Goal: Use online tool/utility: Utilize a website feature to perform a specific function

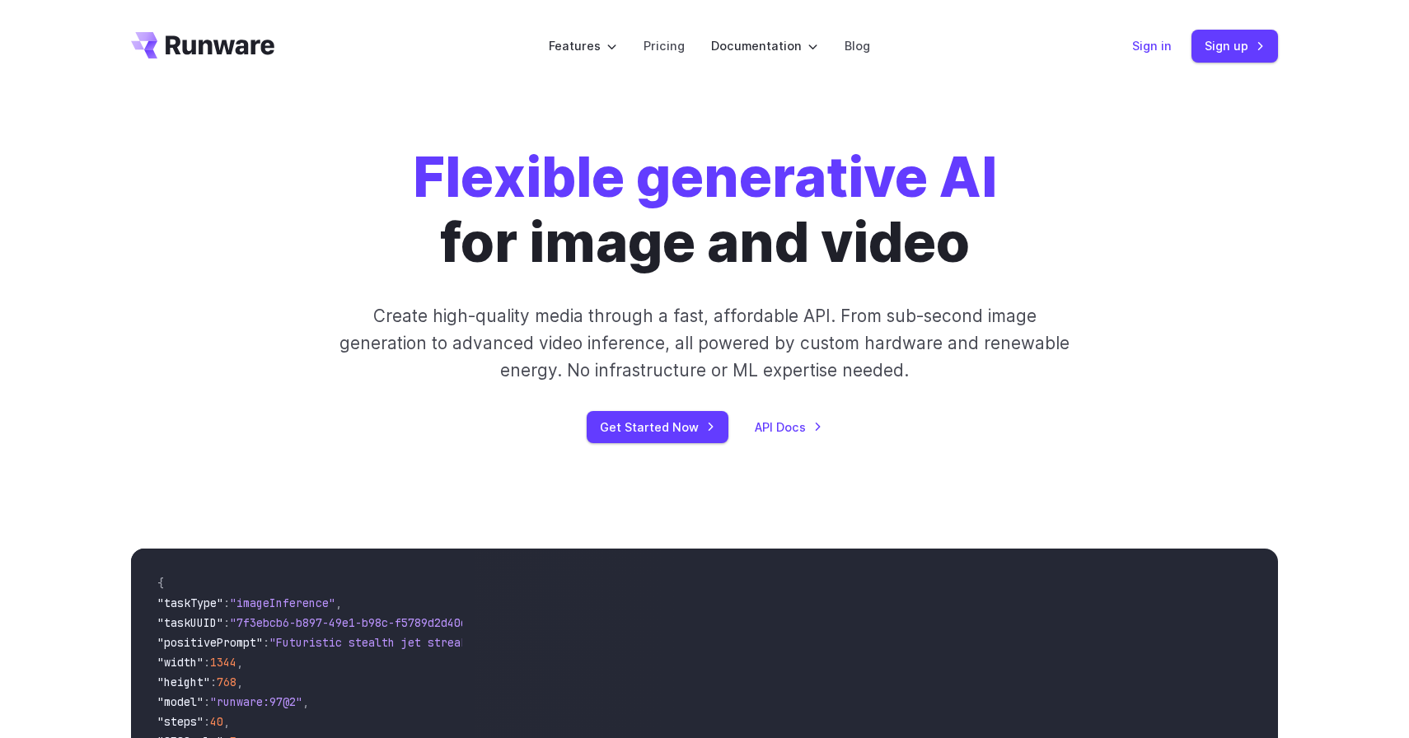
click at [1148, 49] on link "Sign in" at bounding box center [1152, 45] width 40 height 19
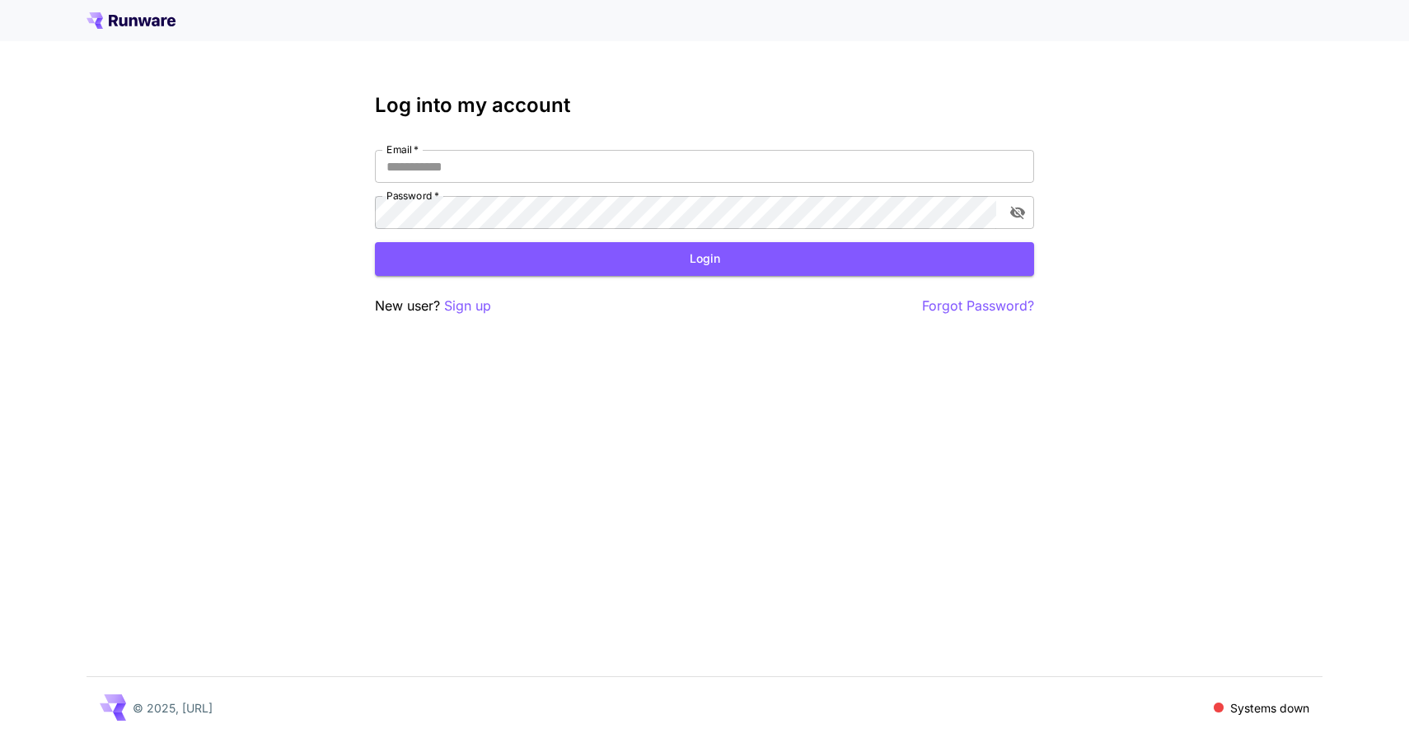
type input "**********"
click at [582, 252] on button "Login" at bounding box center [704, 259] width 659 height 34
click at [479, 250] on button "Login" at bounding box center [704, 259] width 659 height 34
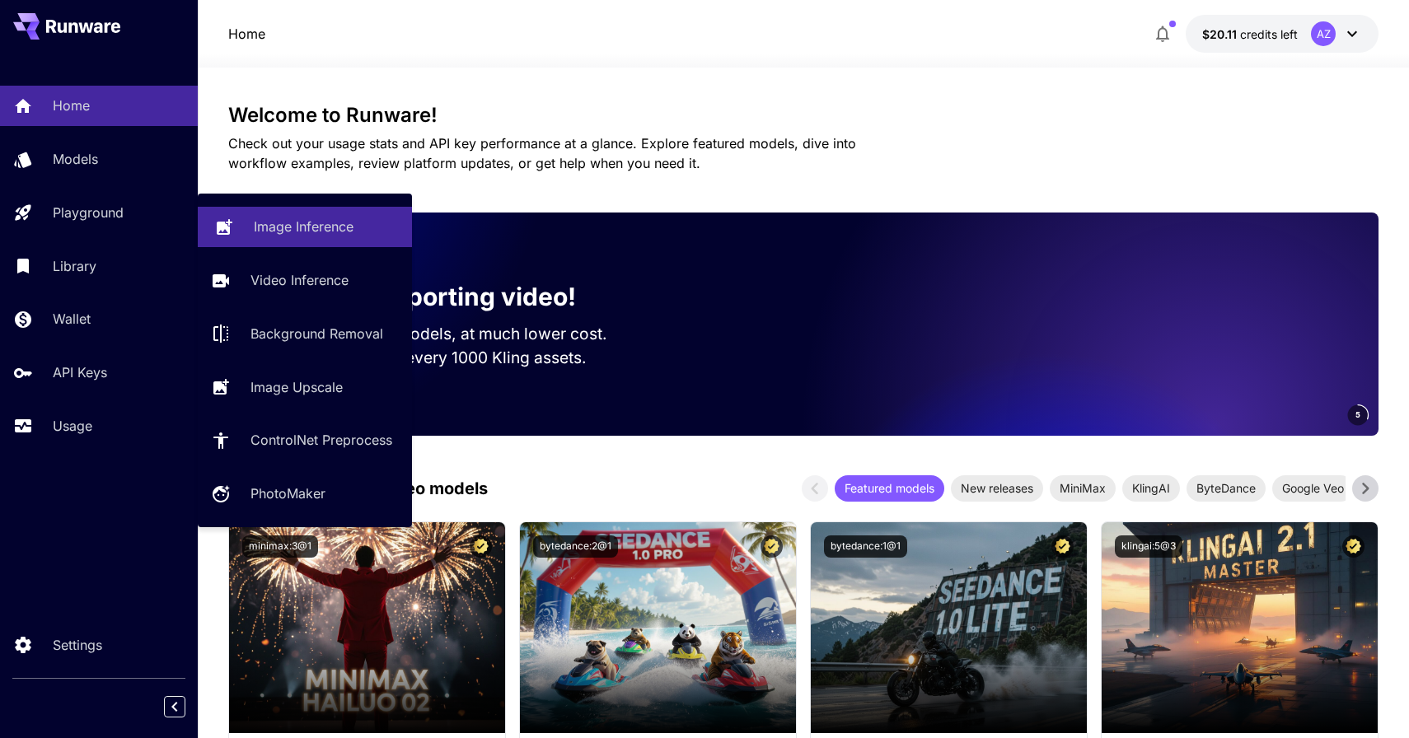
click at [250, 222] on link "Image Inference" at bounding box center [305, 227] width 214 height 40
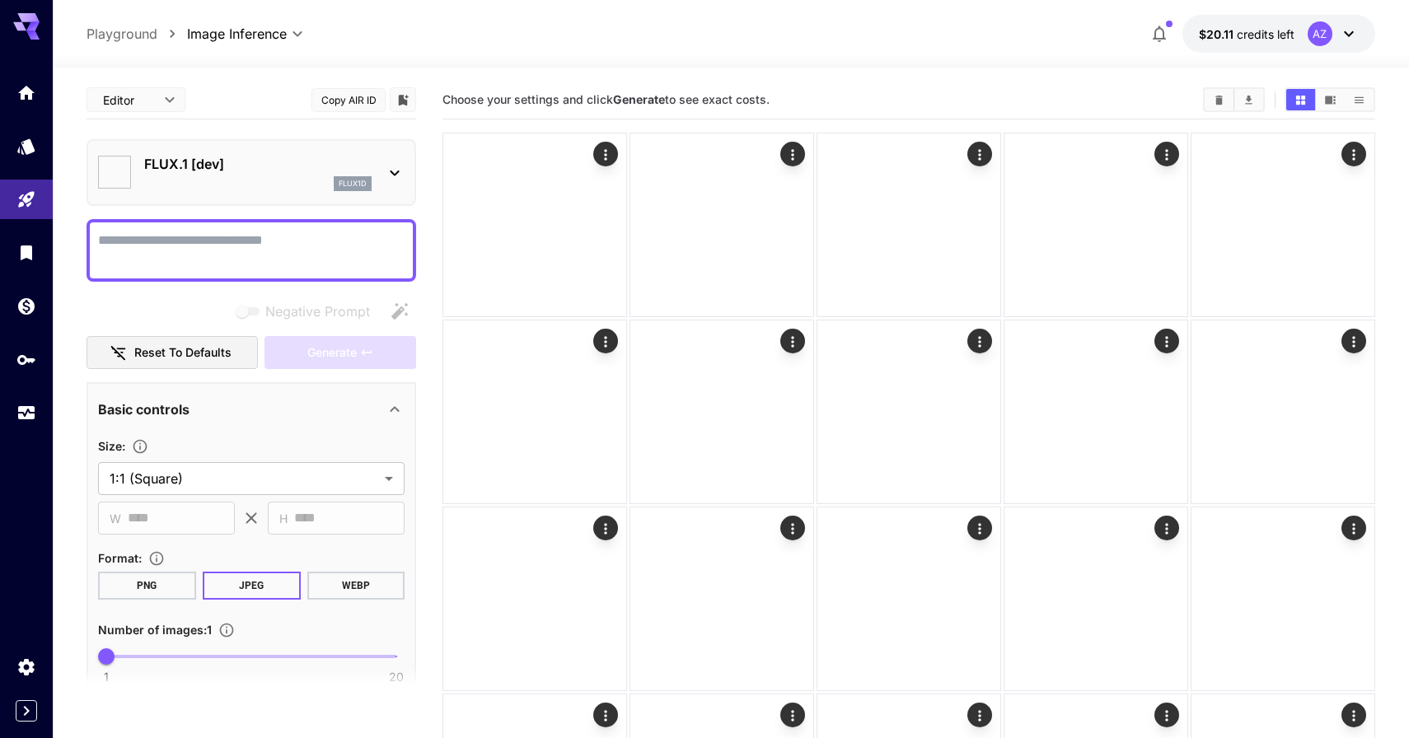
type input "**********"
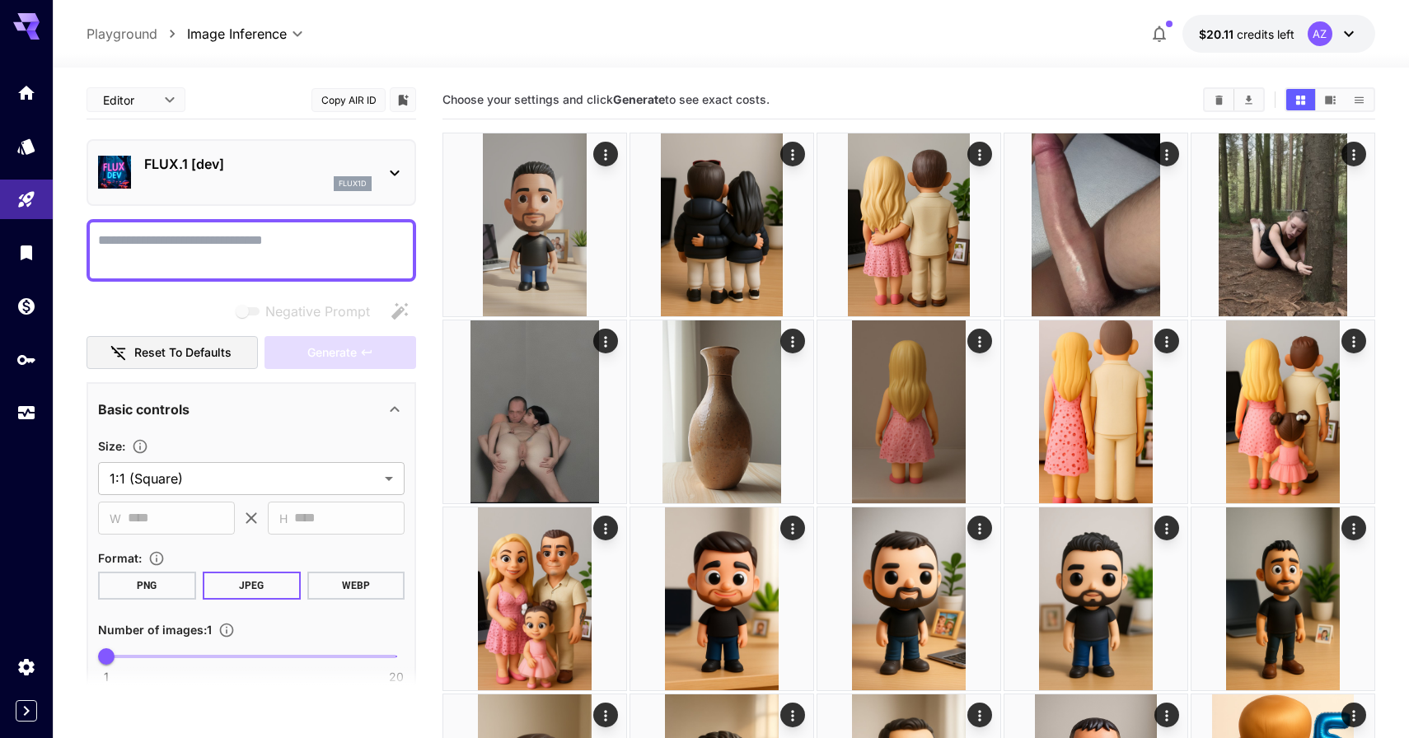
click at [291, 189] on div "flux1d" at bounding box center [257, 183] width 227 height 15
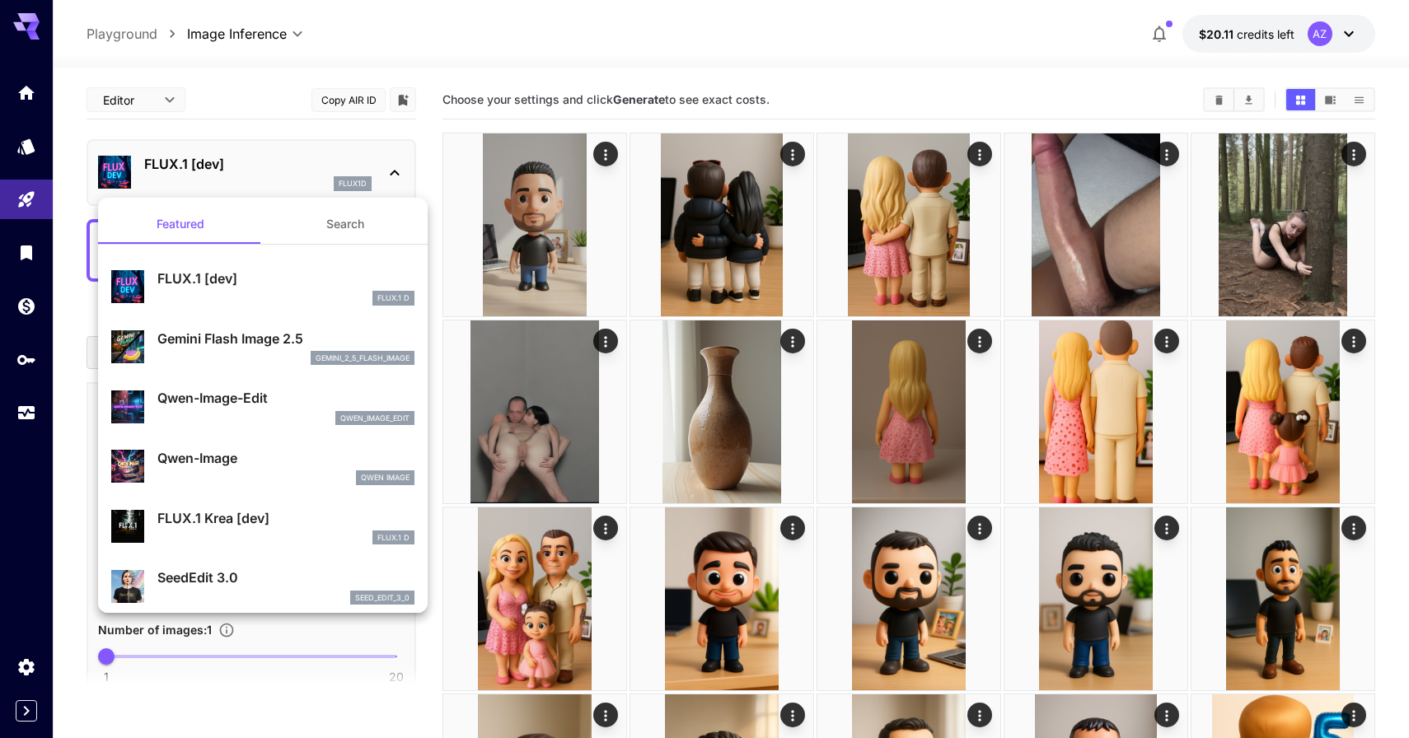
click at [259, 404] on p "Qwen-Image-Edit" at bounding box center [285, 398] width 257 height 20
type input "*"
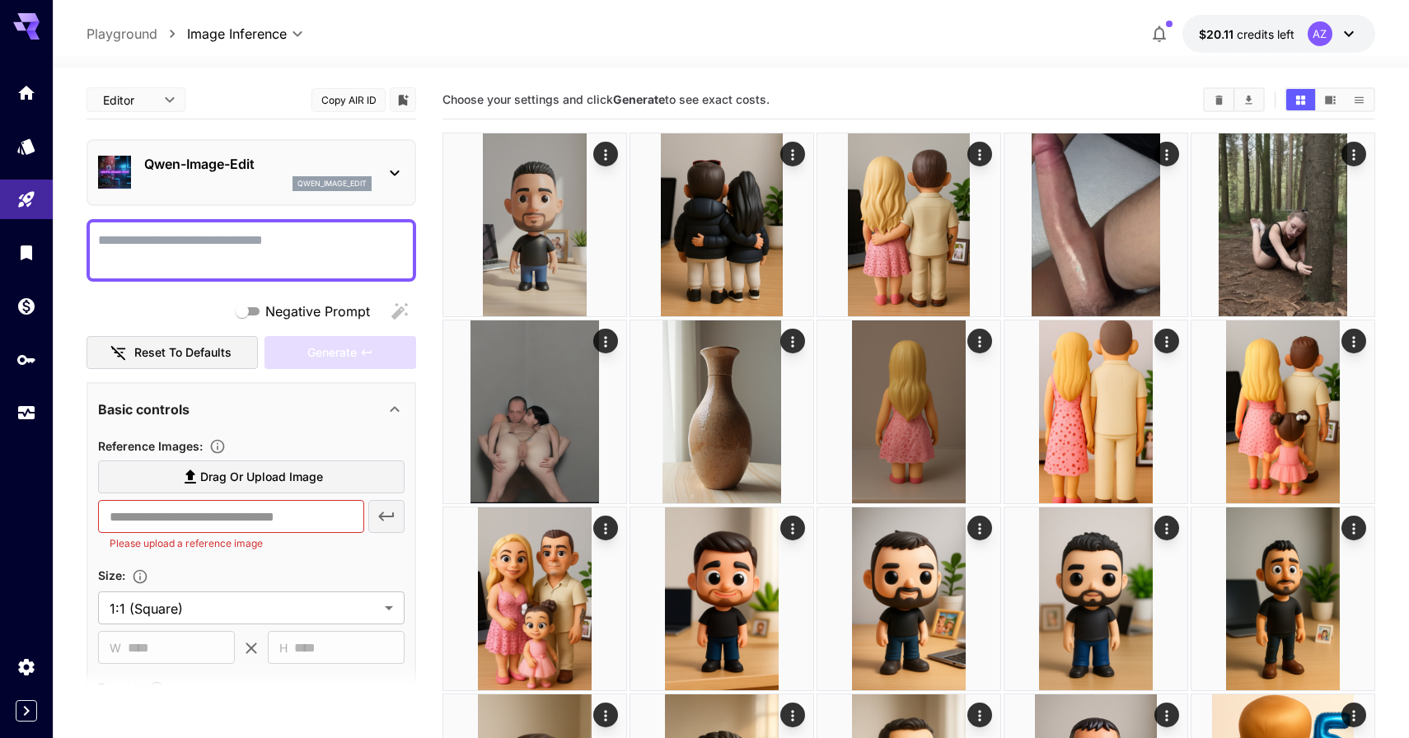
click at [290, 250] on textarea "Negative Prompt" at bounding box center [251, 251] width 306 height 40
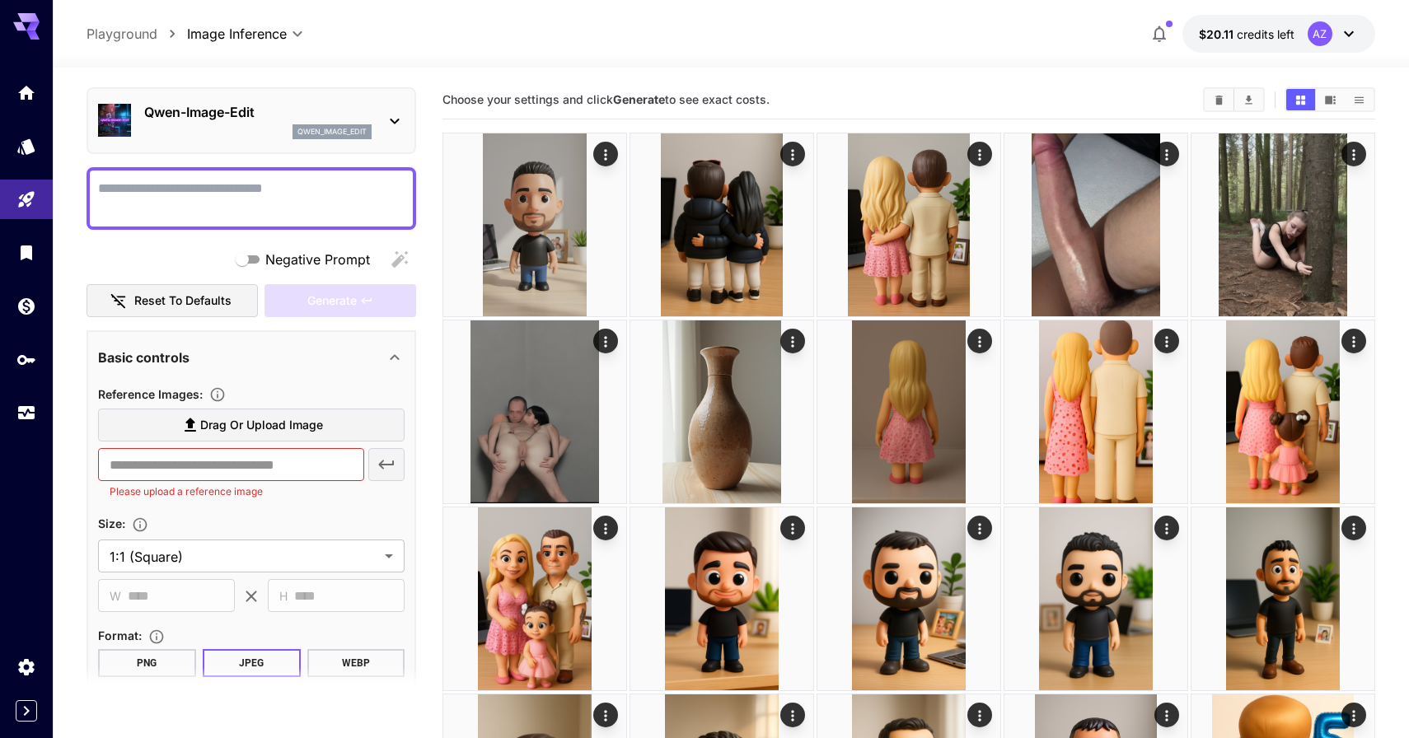
scroll to position [54, 0]
click at [262, 420] on span "Drag or upload image" at bounding box center [261, 423] width 123 height 21
click at [0, 0] on input "Drag or upload image" at bounding box center [0, 0] width 0 height 0
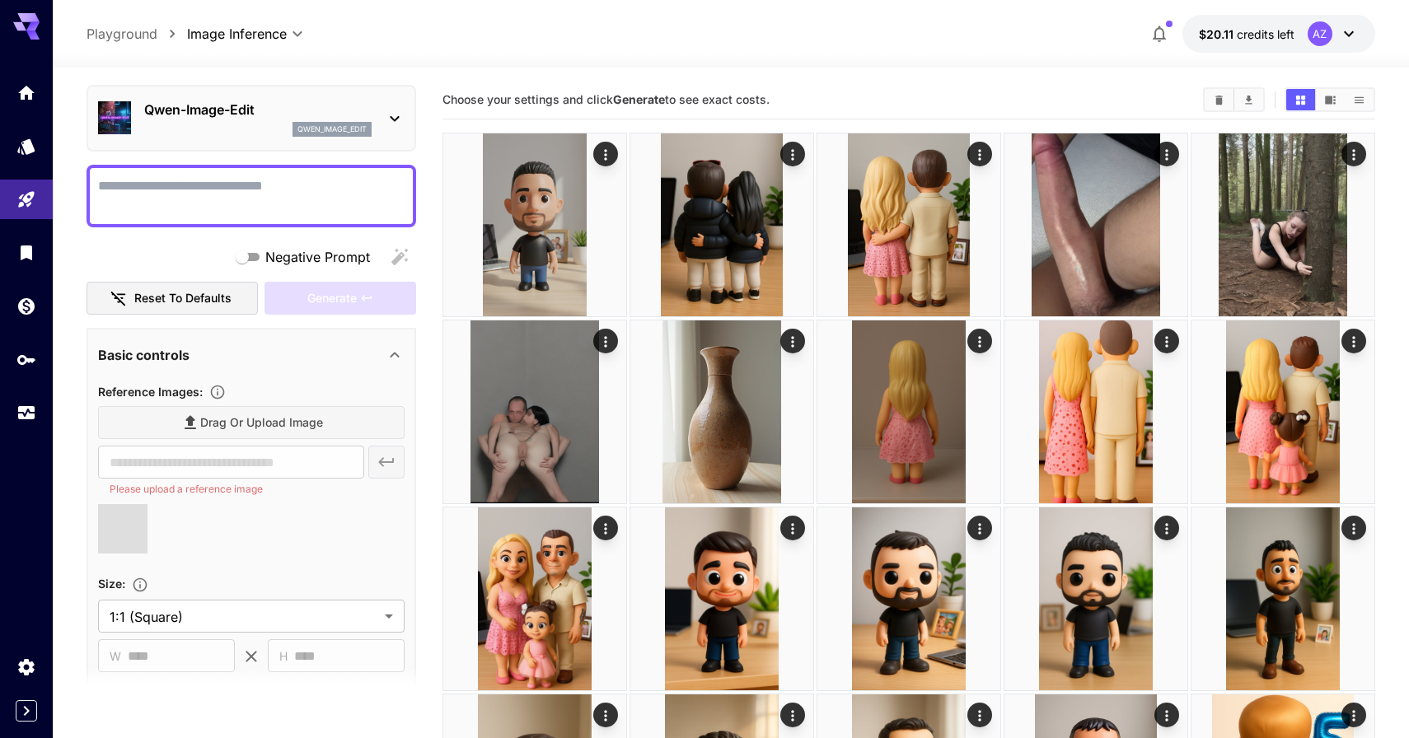
type input "**********"
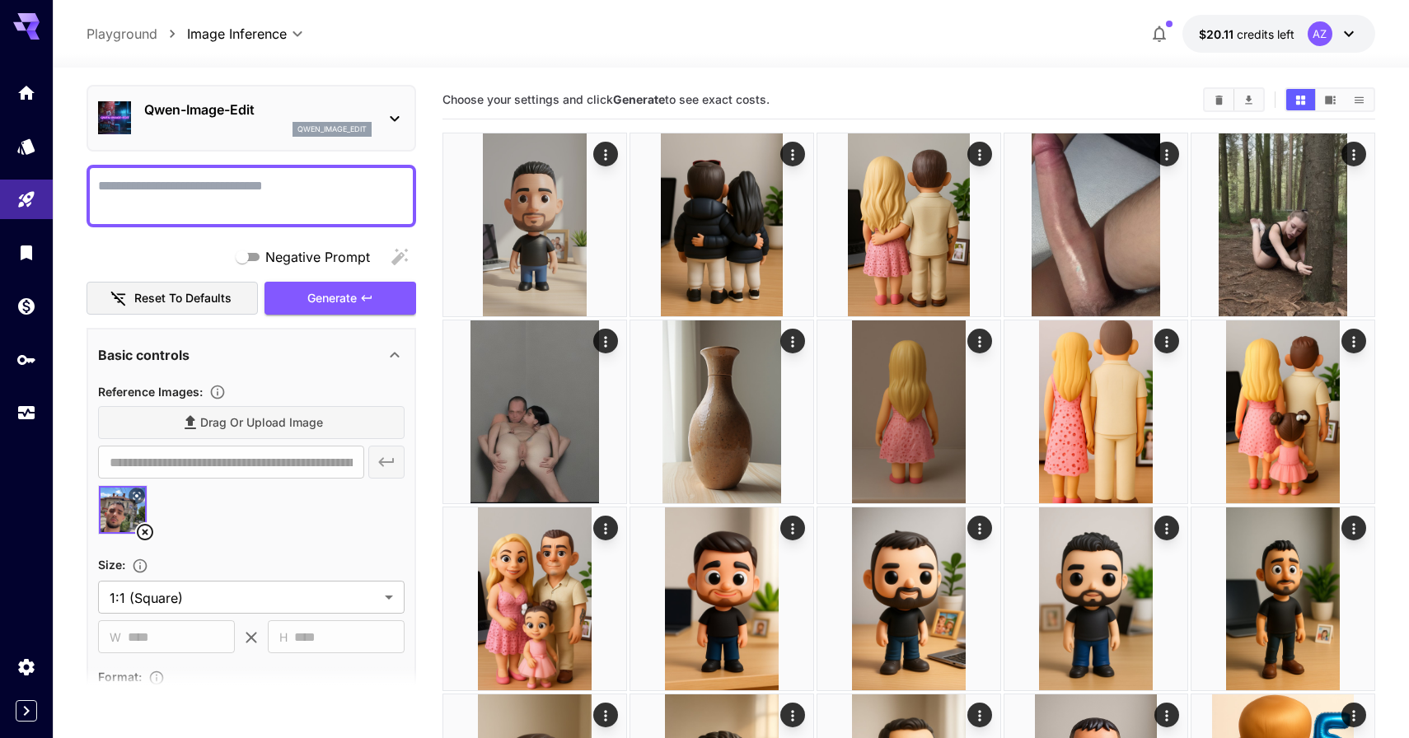
click at [312, 196] on textarea "Negative Prompt" at bounding box center [251, 196] width 306 height 40
paste textarea "**********"
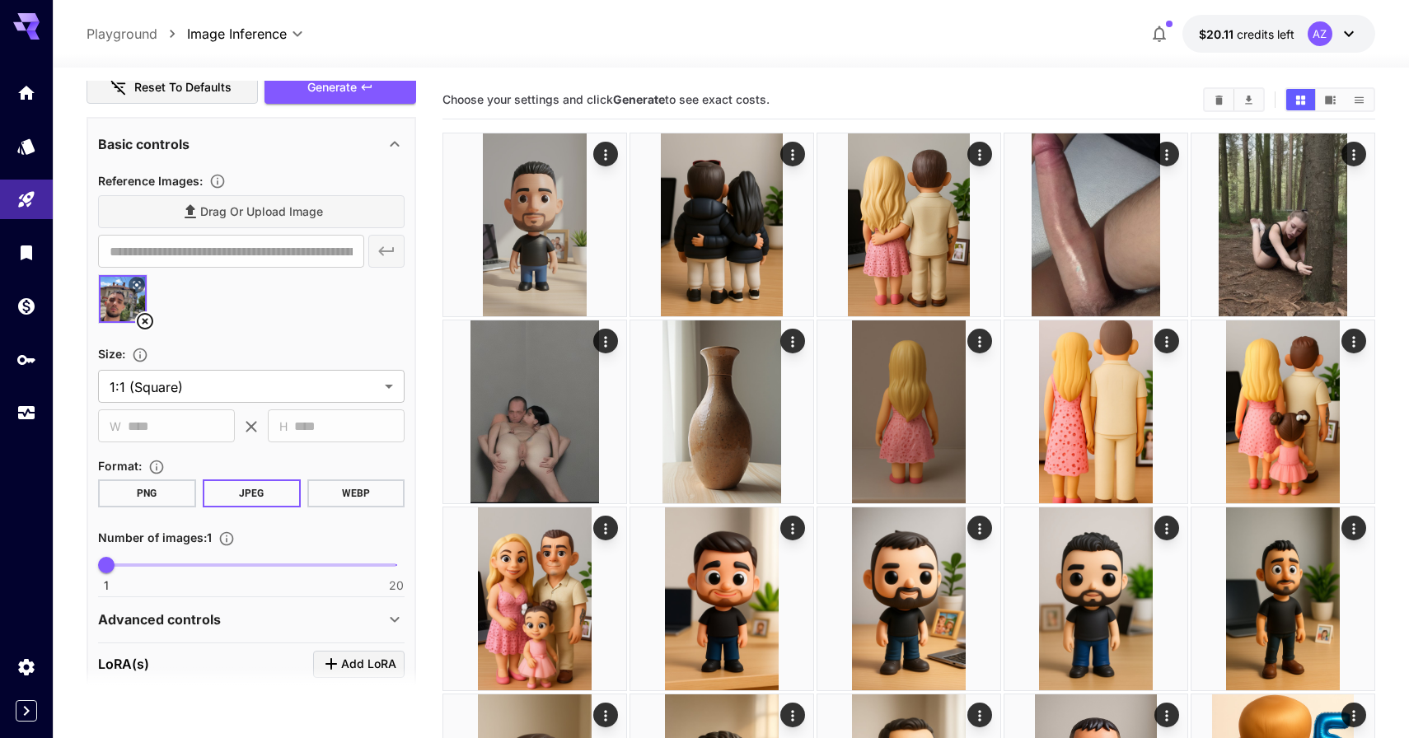
scroll to position [577, 0]
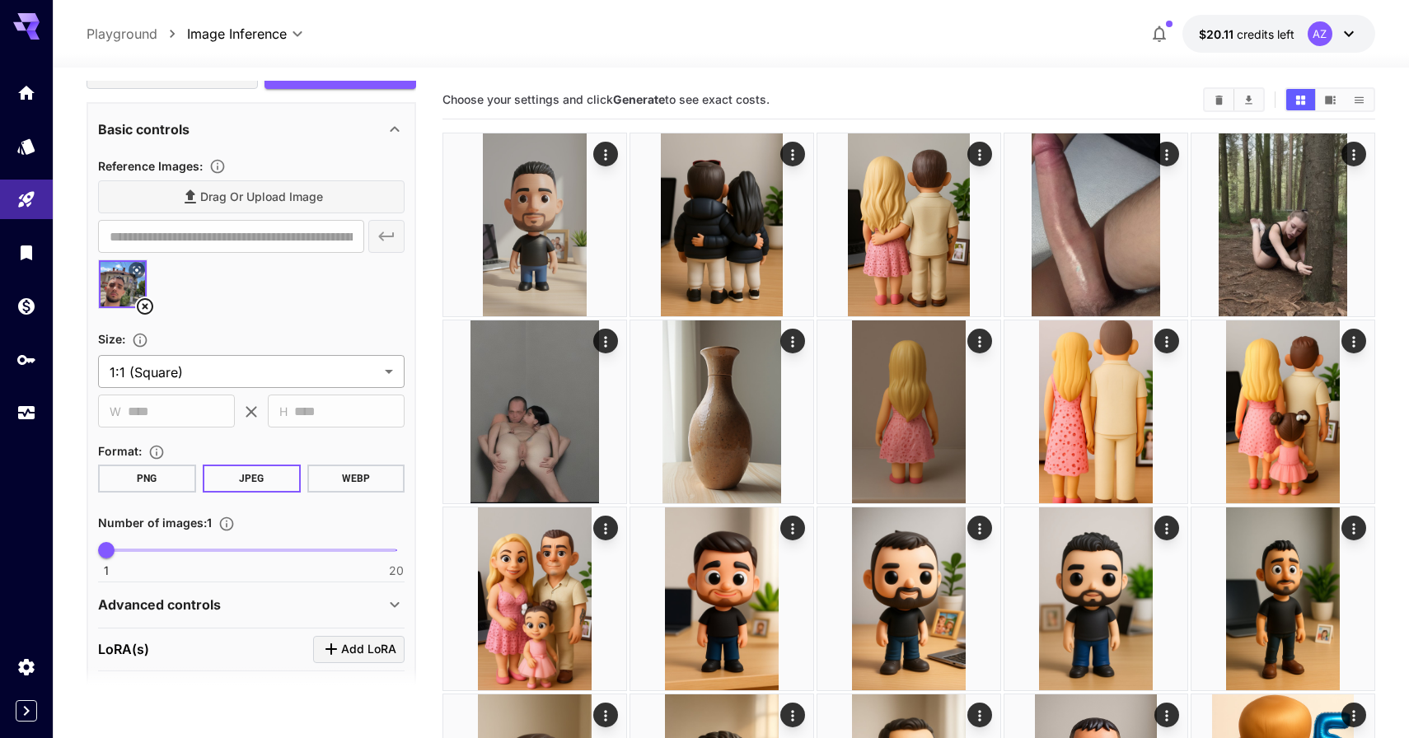
type textarea "**********"
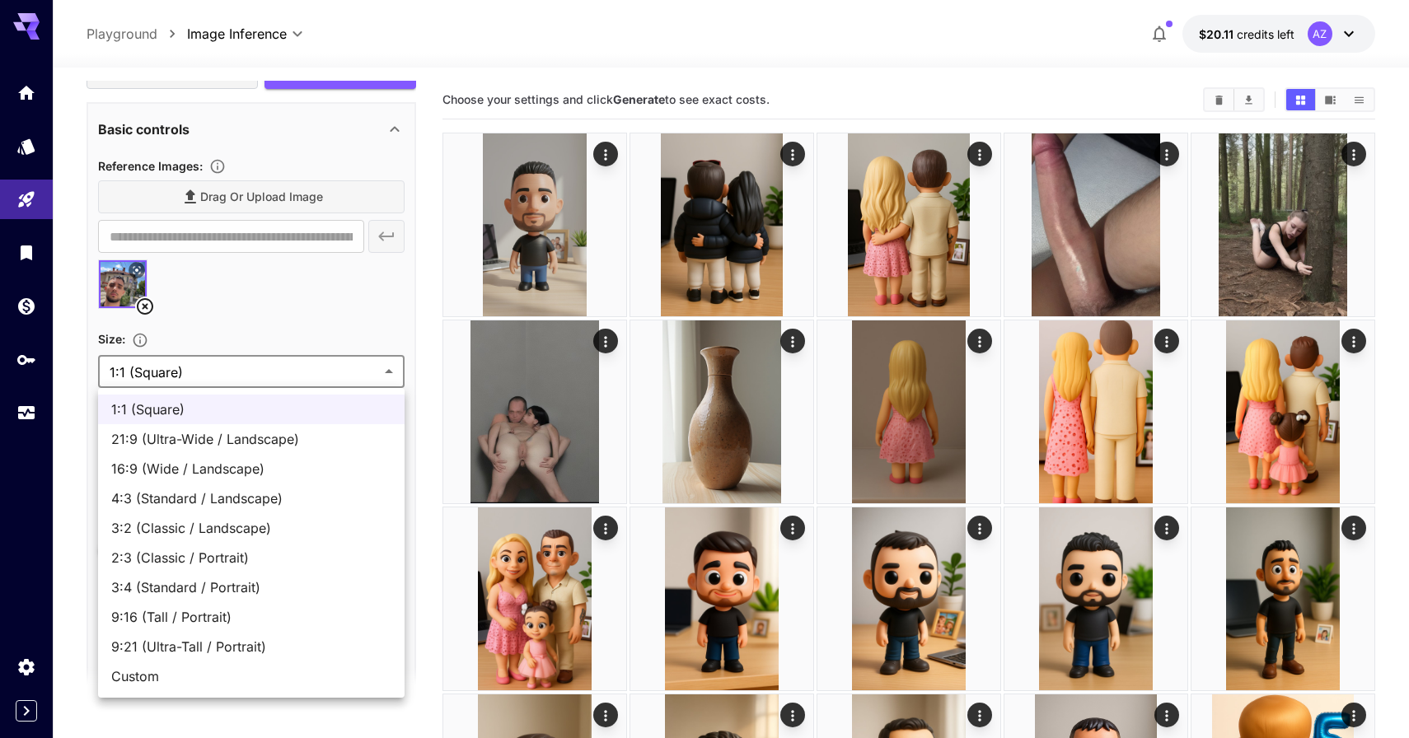
click at [324, 510] on li "4:3 (Standard / Landscape)" at bounding box center [251, 499] width 306 height 30
type input "**********"
type input "****"
type input "***"
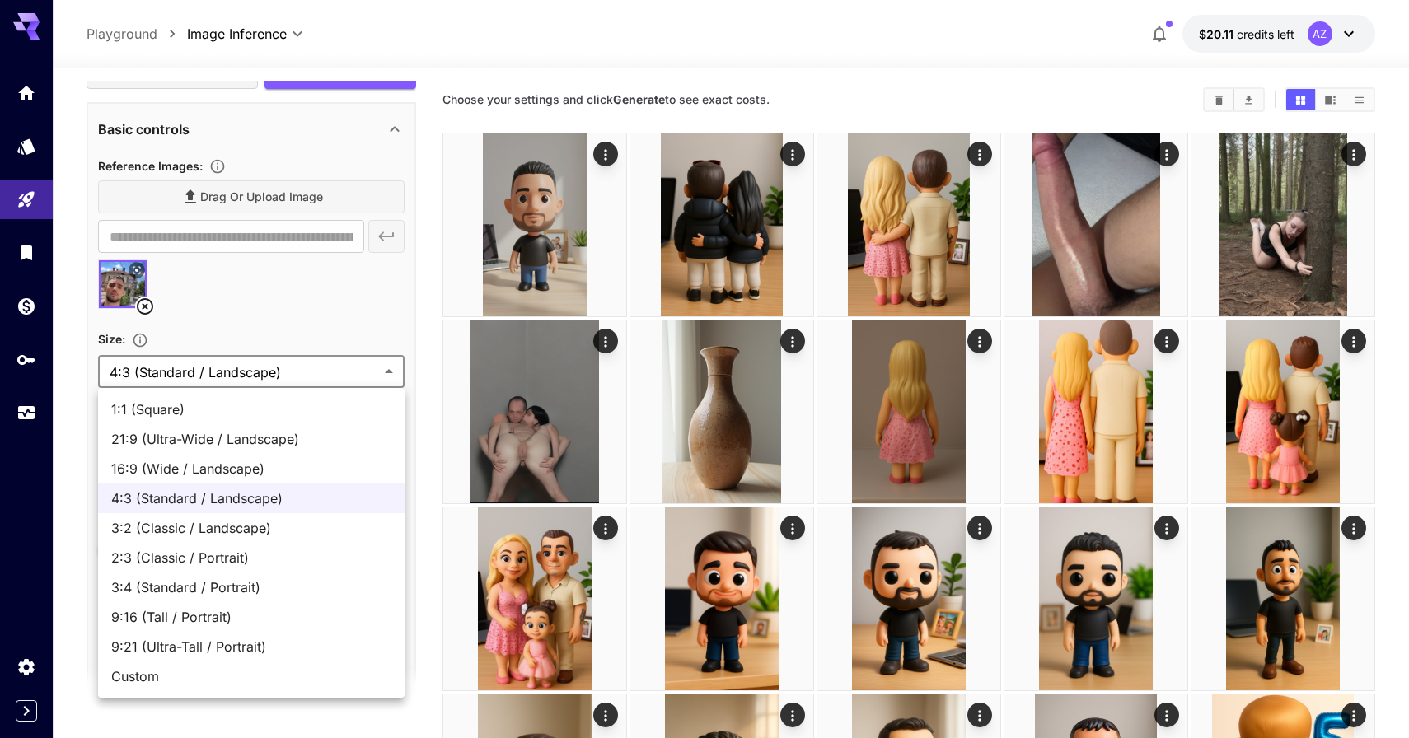
click at [317, 558] on span "2:3 (Classic / Portrait)" at bounding box center [251, 558] width 280 height 20
type input "**********"
type input "***"
type input "****"
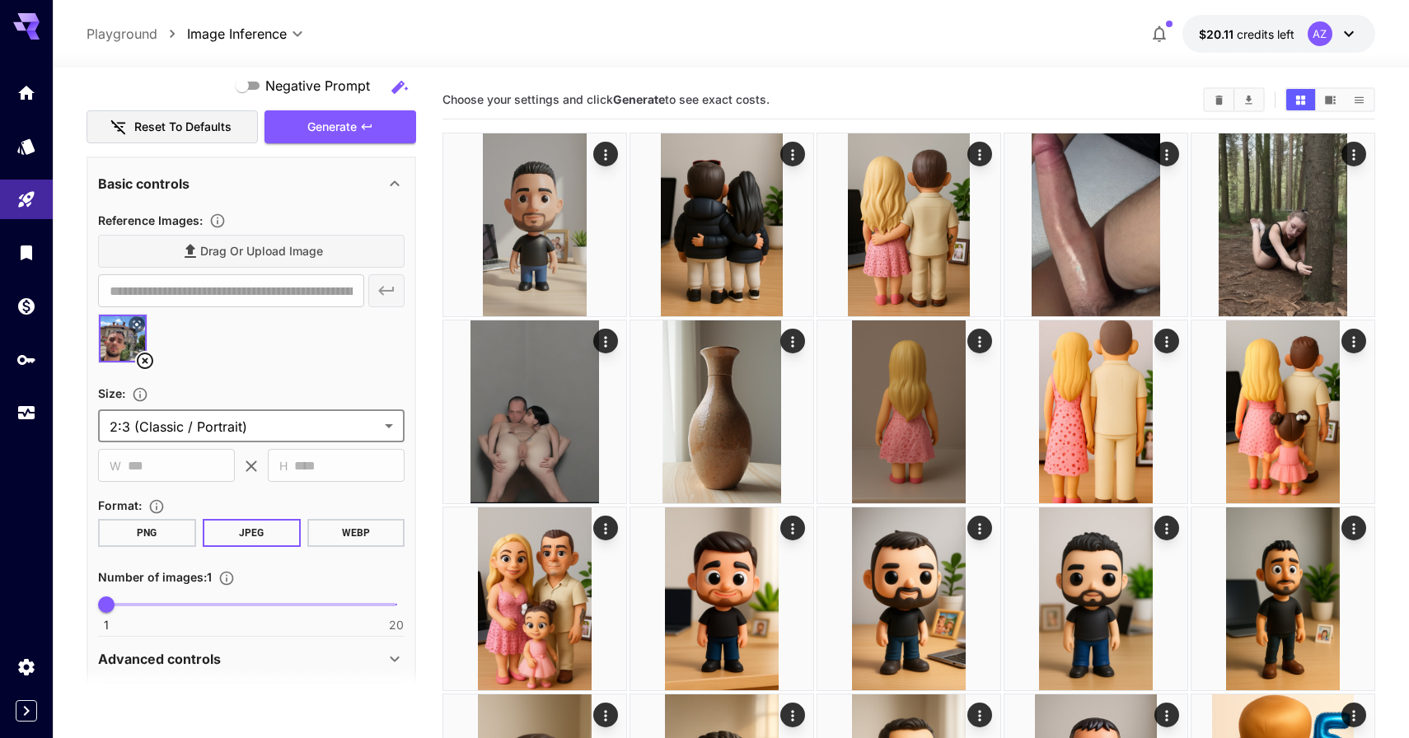
scroll to position [517, 0]
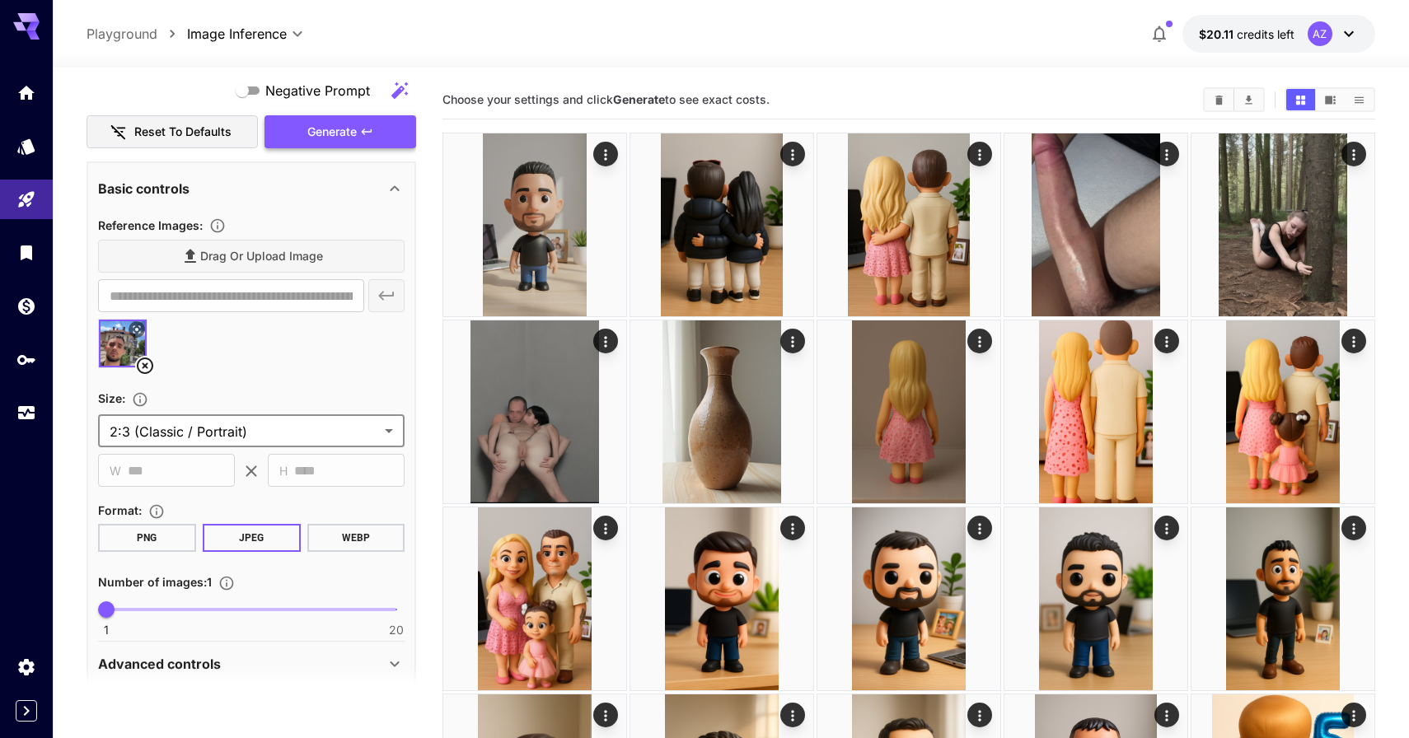
click at [371, 130] on icon "button" at bounding box center [366, 131] width 13 height 13
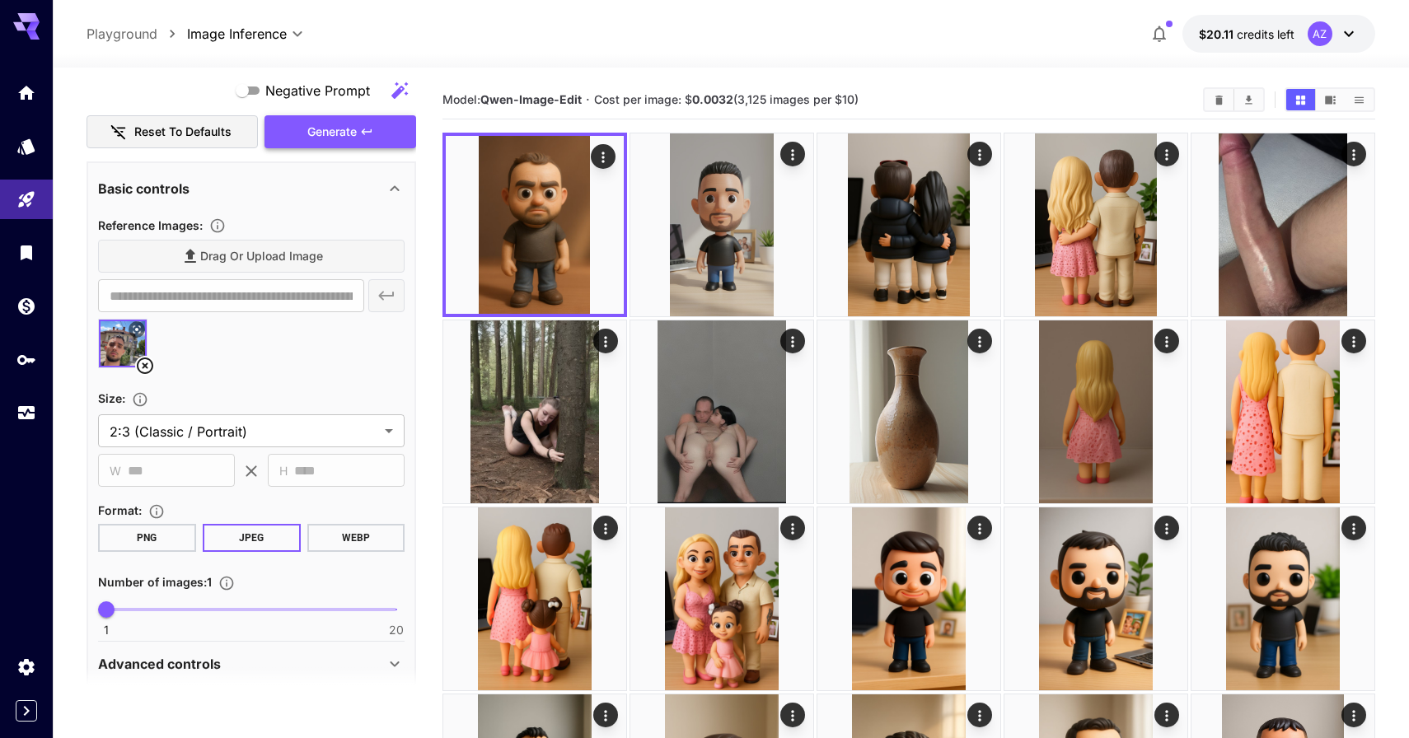
click at [372, 143] on button "Generate" at bounding box center [340, 132] width 152 height 34
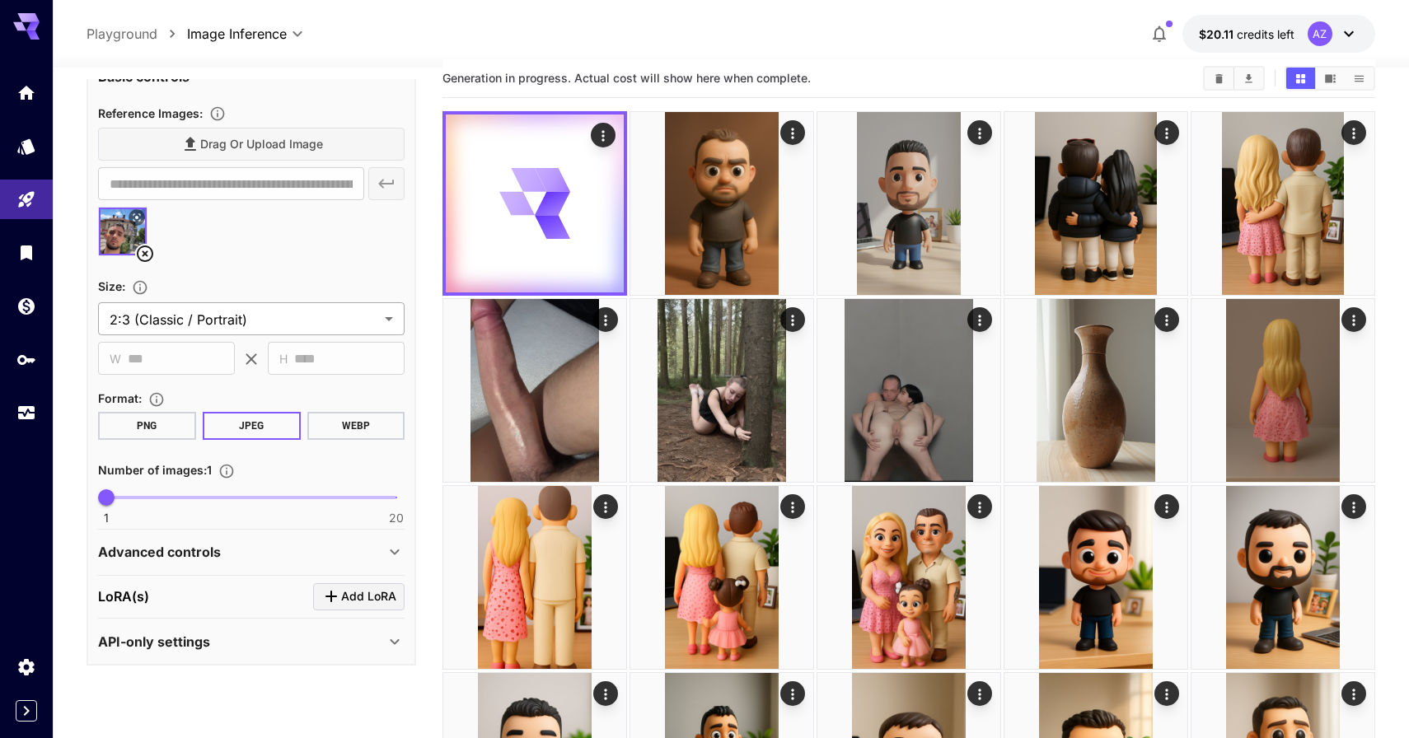
scroll to position [24, 0]
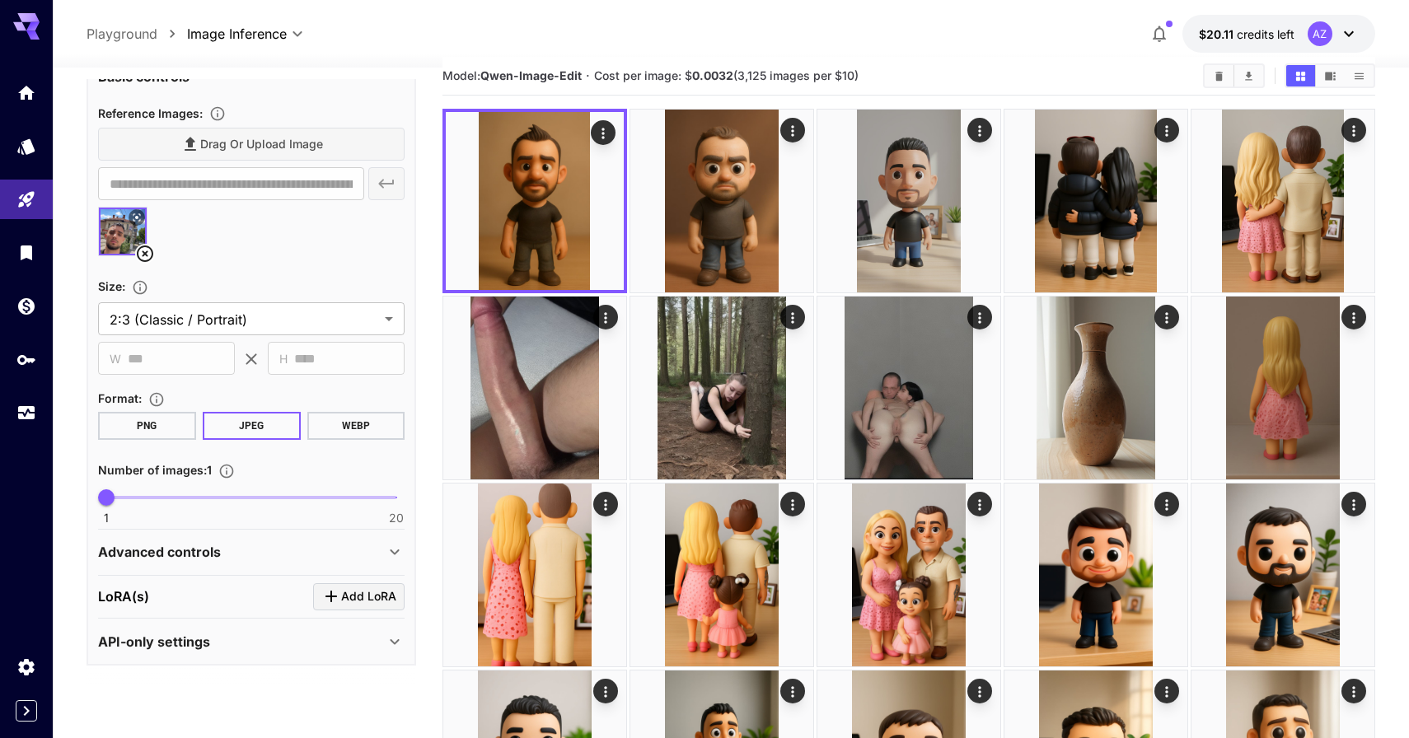
click at [274, 562] on div "Advanced controls" at bounding box center [251, 552] width 306 height 40
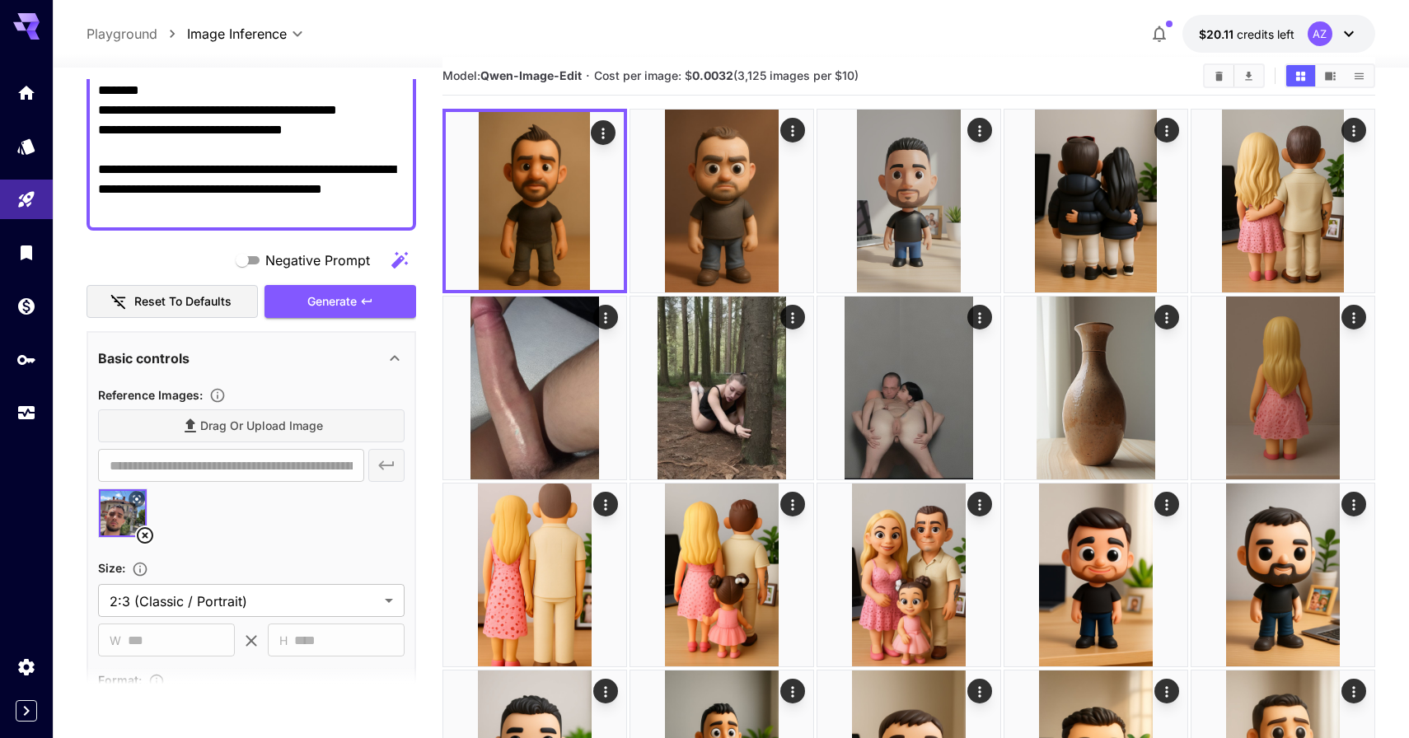
scroll to position [311, 0]
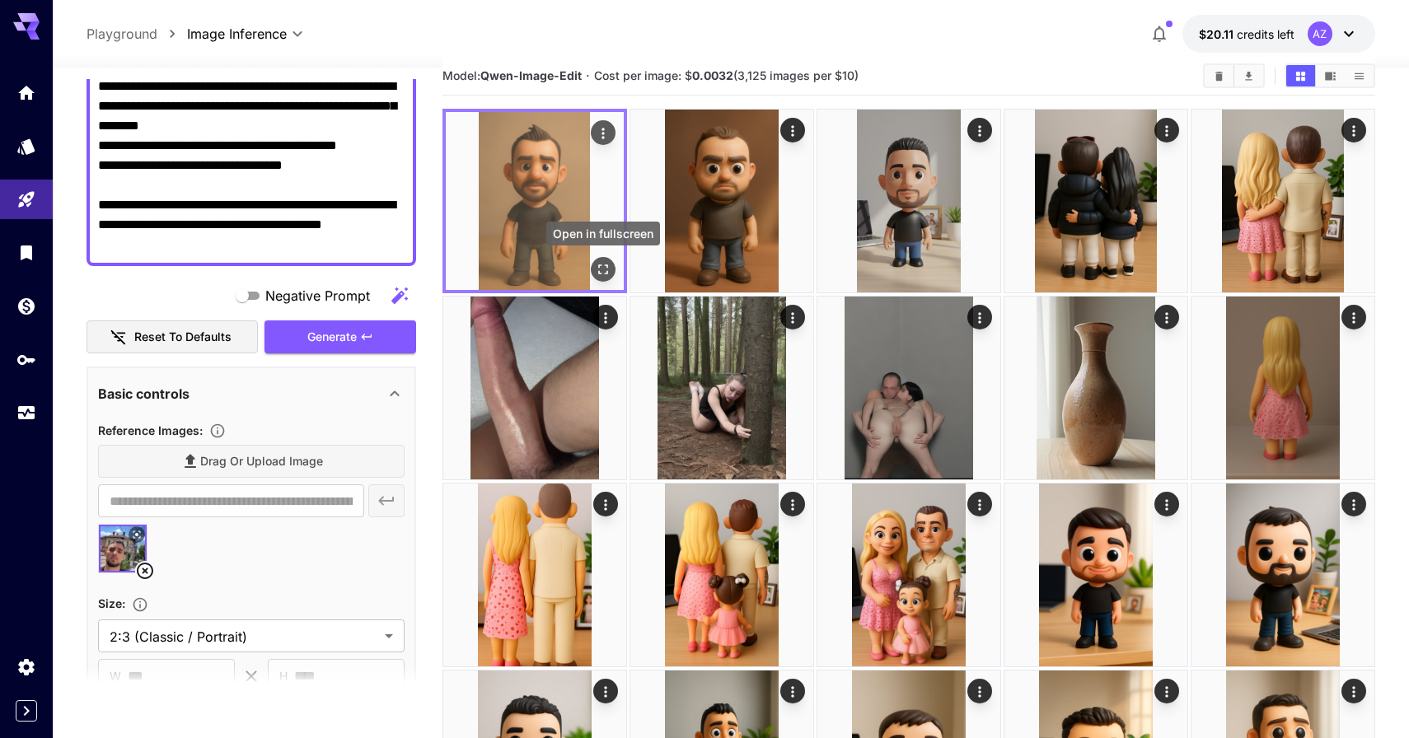
click at [602, 267] on icon "Open in fullscreen" at bounding box center [603, 269] width 16 height 16
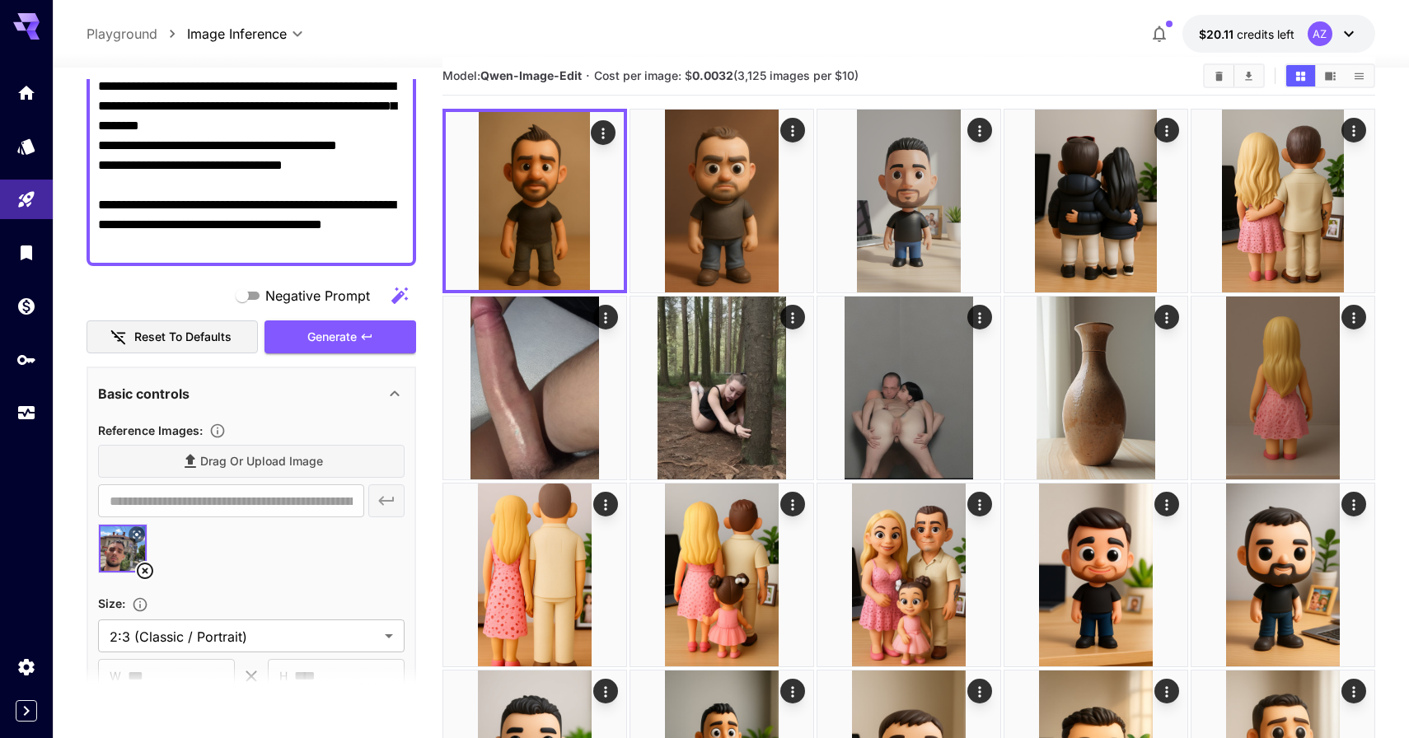
click at [190, 193] on textarea "**********" at bounding box center [251, 86] width 306 height 336
paste textarea "**********"
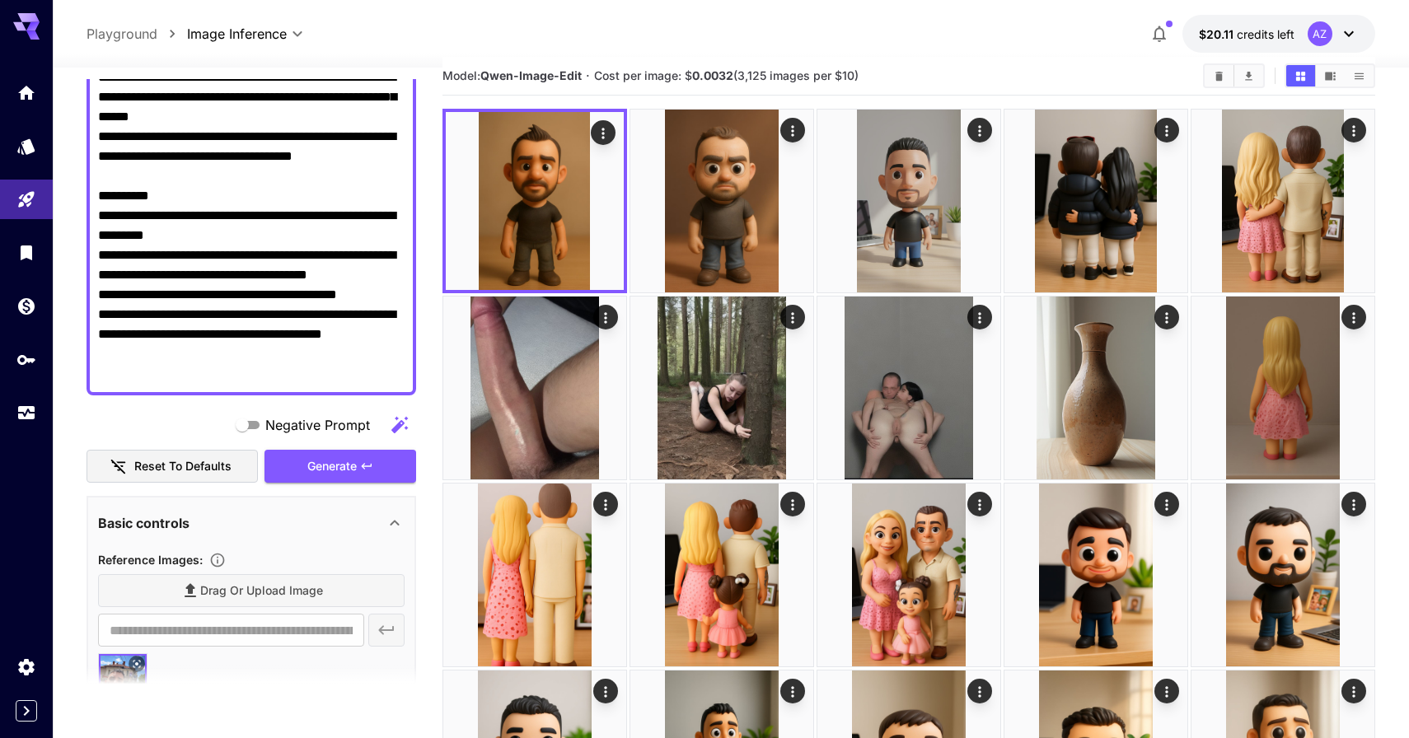
scroll to position [344, 0]
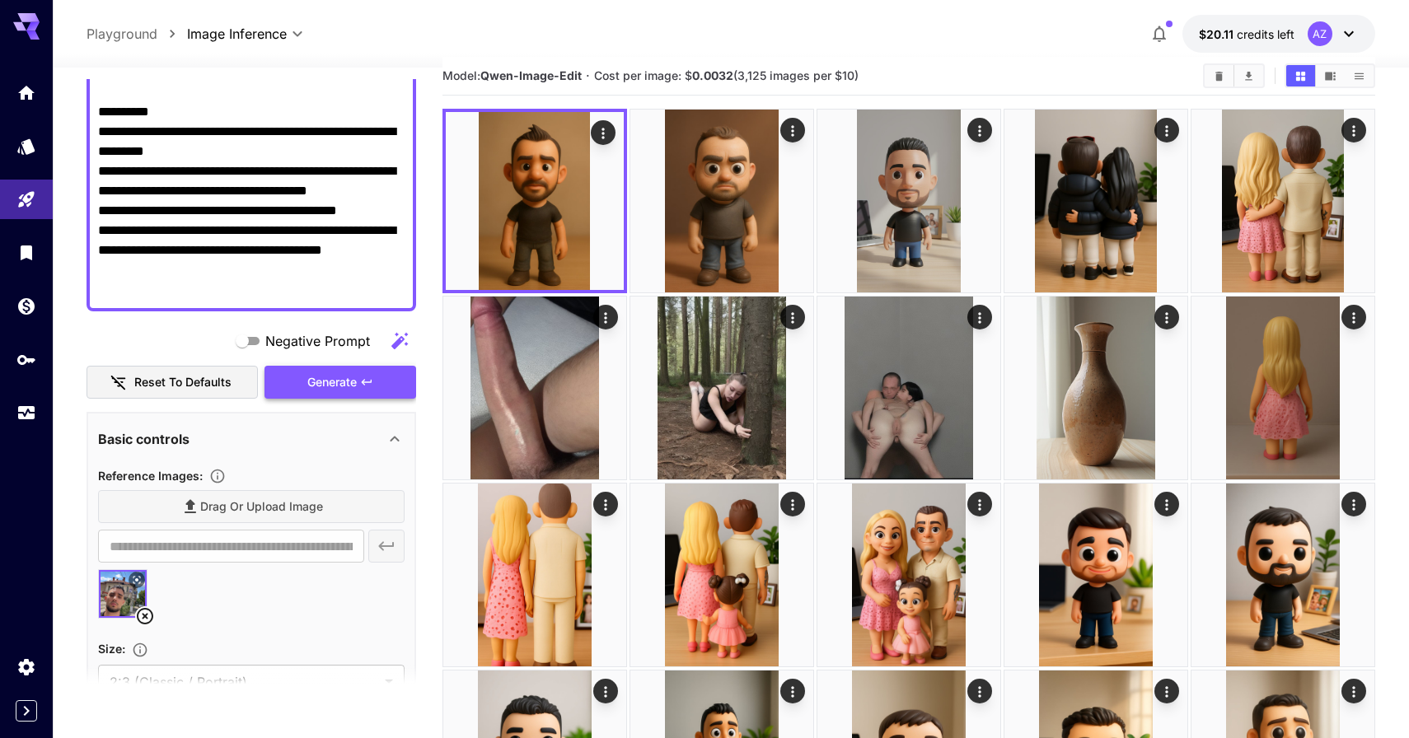
click at [325, 383] on span "Generate" at bounding box center [331, 382] width 49 height 21
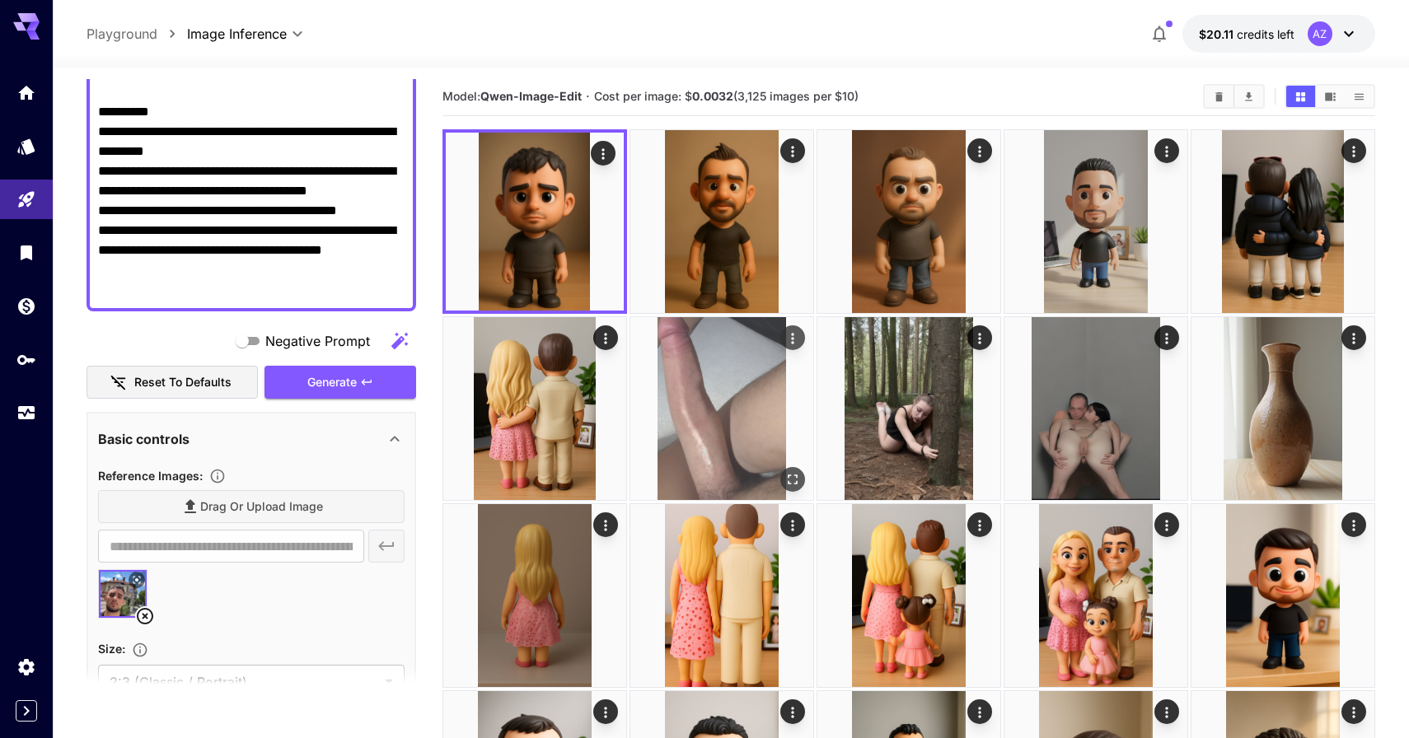
scroll to position [1, 0]
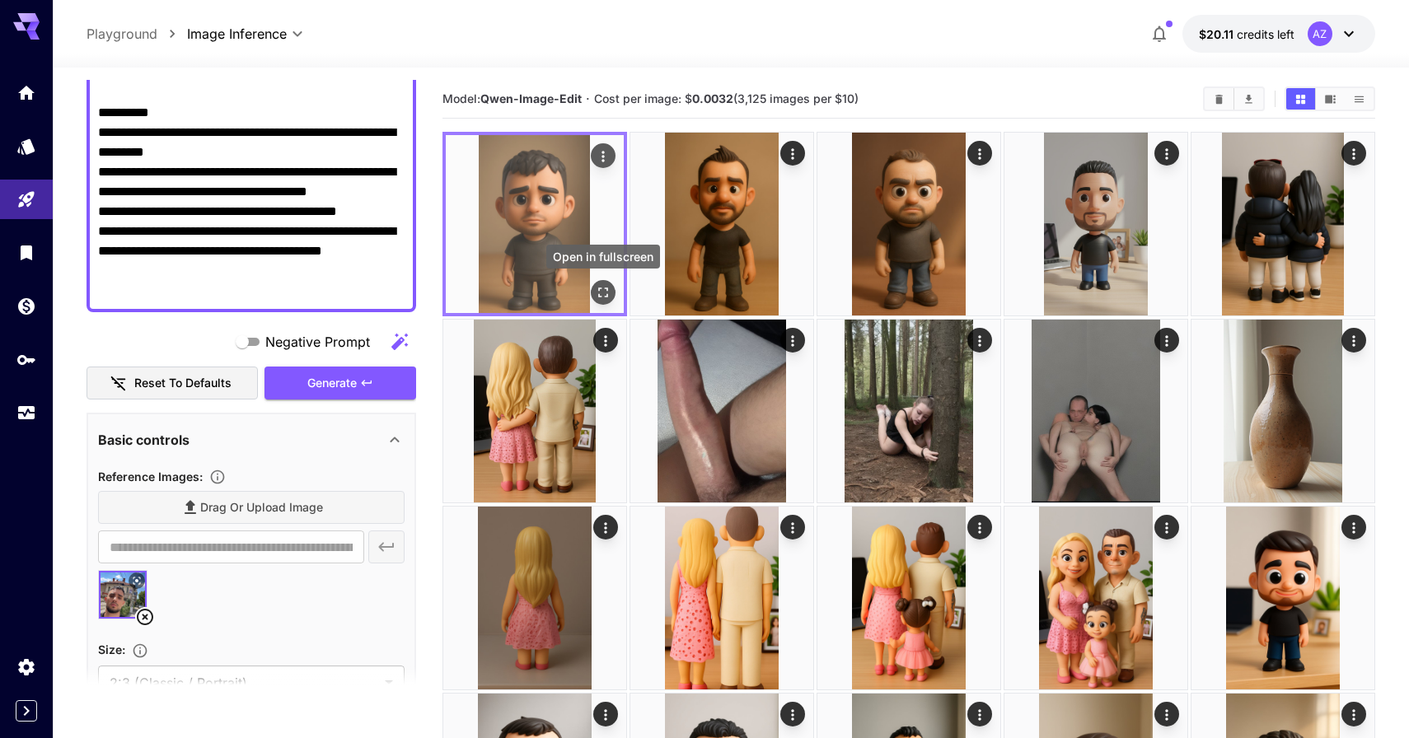
click at [596, 291] on icon "Open in fullscreen" at bounding box center [603, 292] width 16 height 16
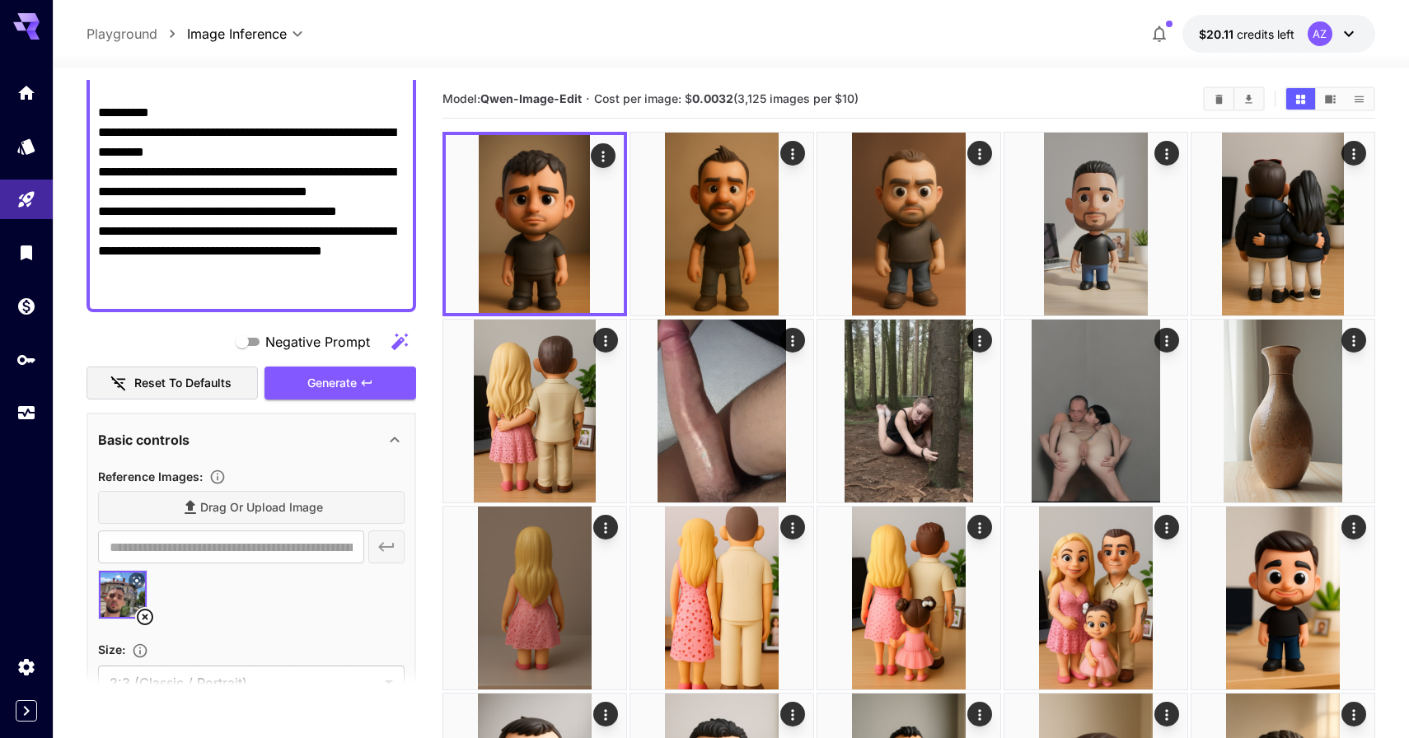
click at [269, 284] on textarea "**********" at bounding box center [251, 93] width 306 height 415
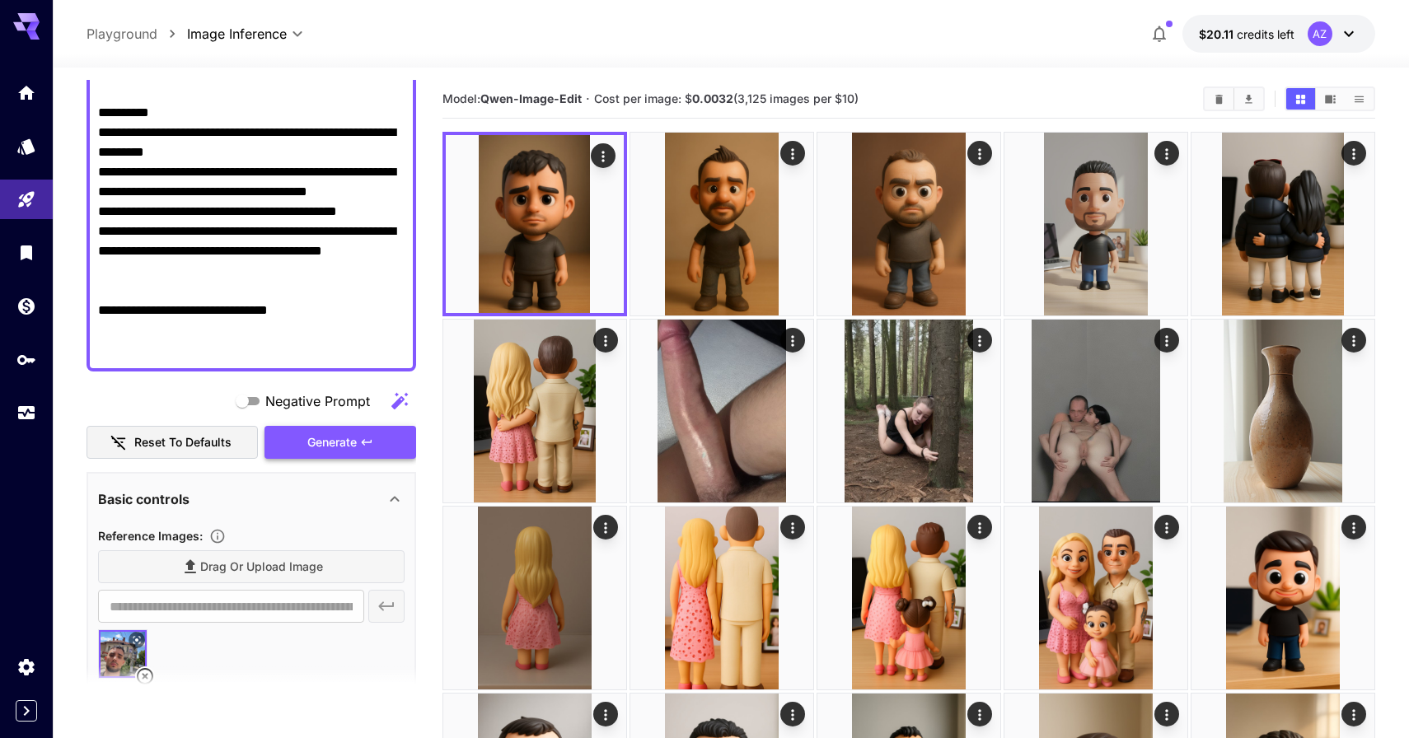
click at [308, 437] on span "Generate" at bounding box center [331, 442] width 49 height 21
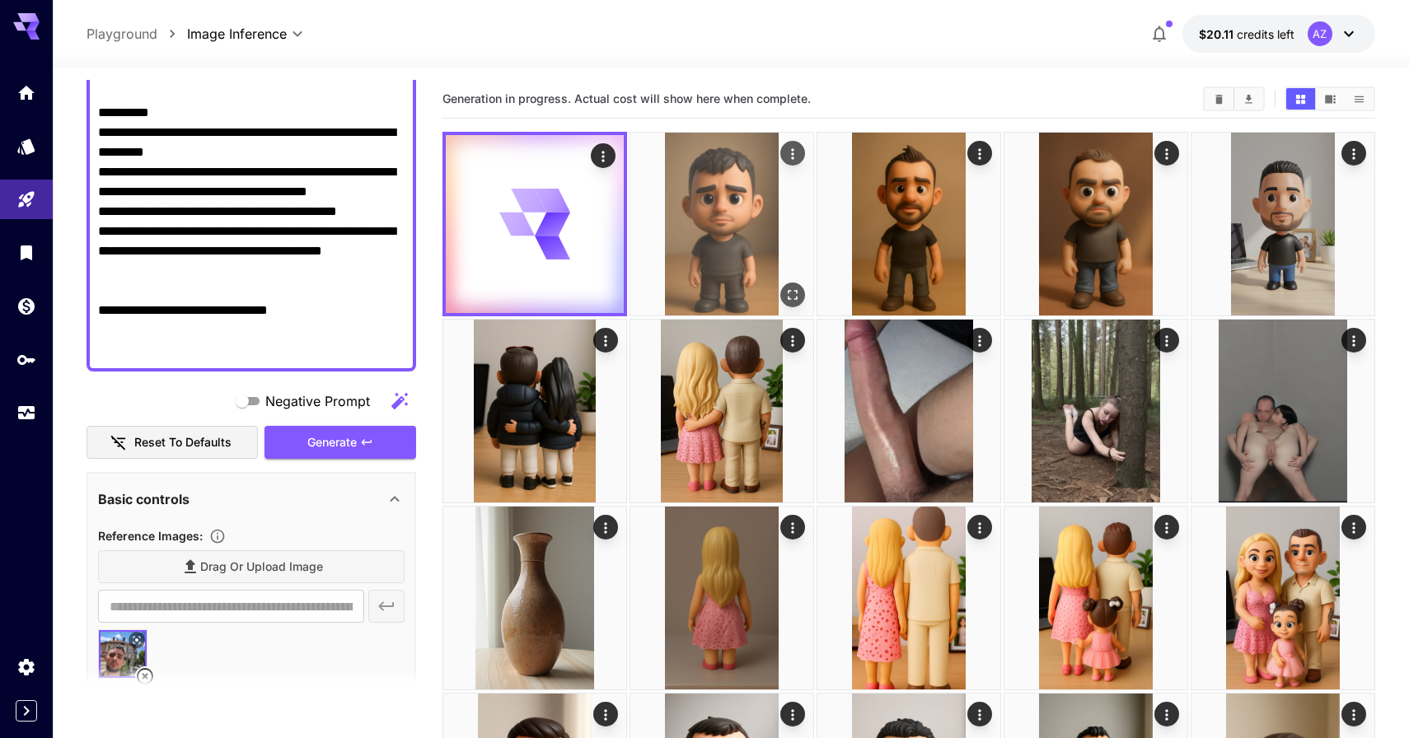
click at [668, 234] on img at bounding box center [721, 224] width 183 height 183
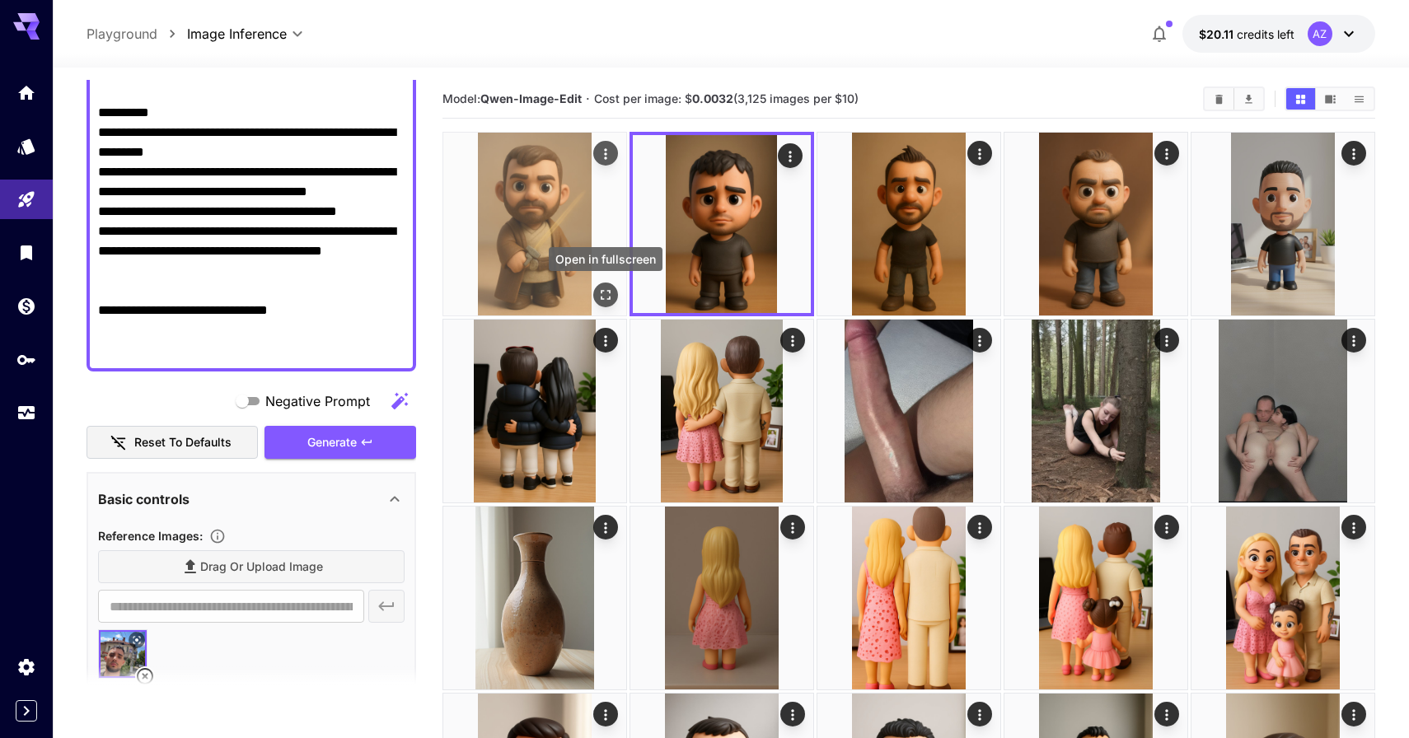
click at [606, 291] on icon "Open in fullscreen" at bounding box center [605, 295] width 16 height 16
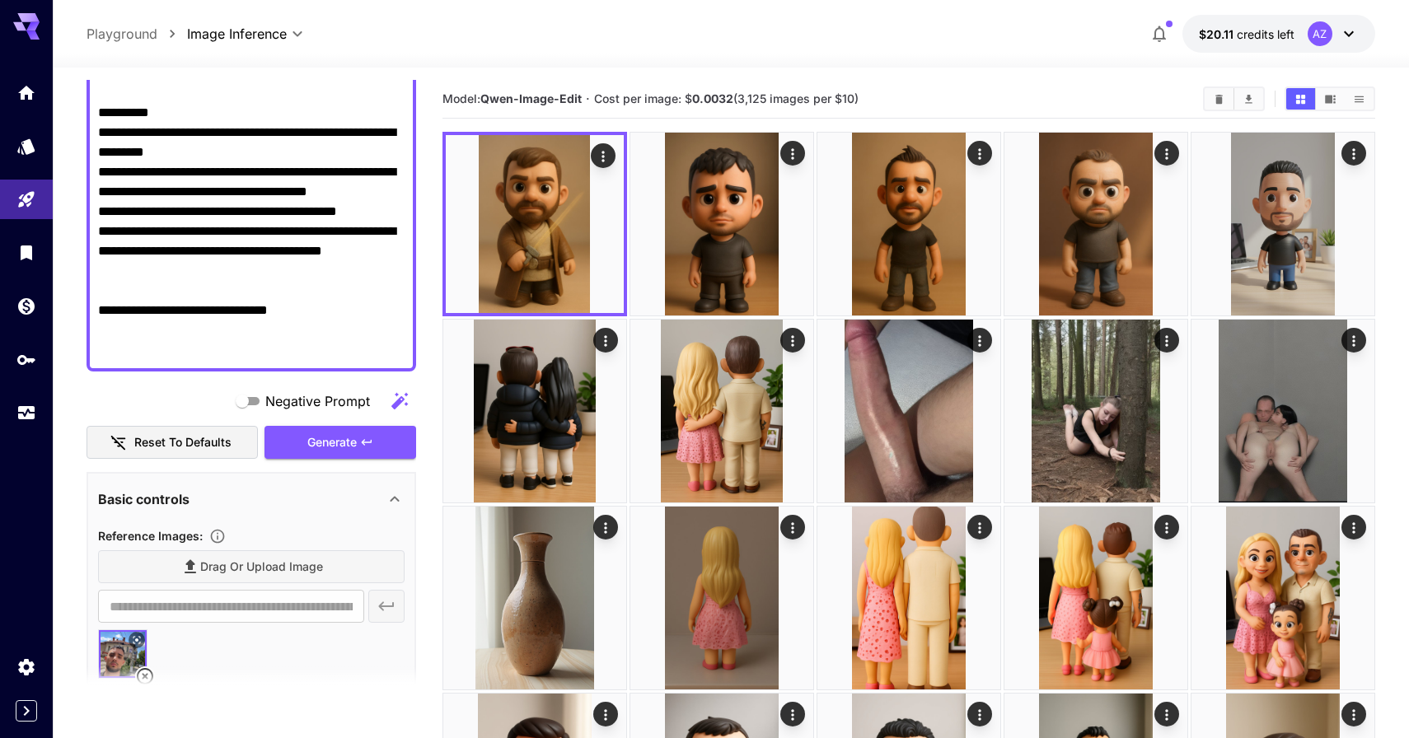
click at [271, 347] on textarea "**********" at bounding box center [251, 123] width 306 height 474
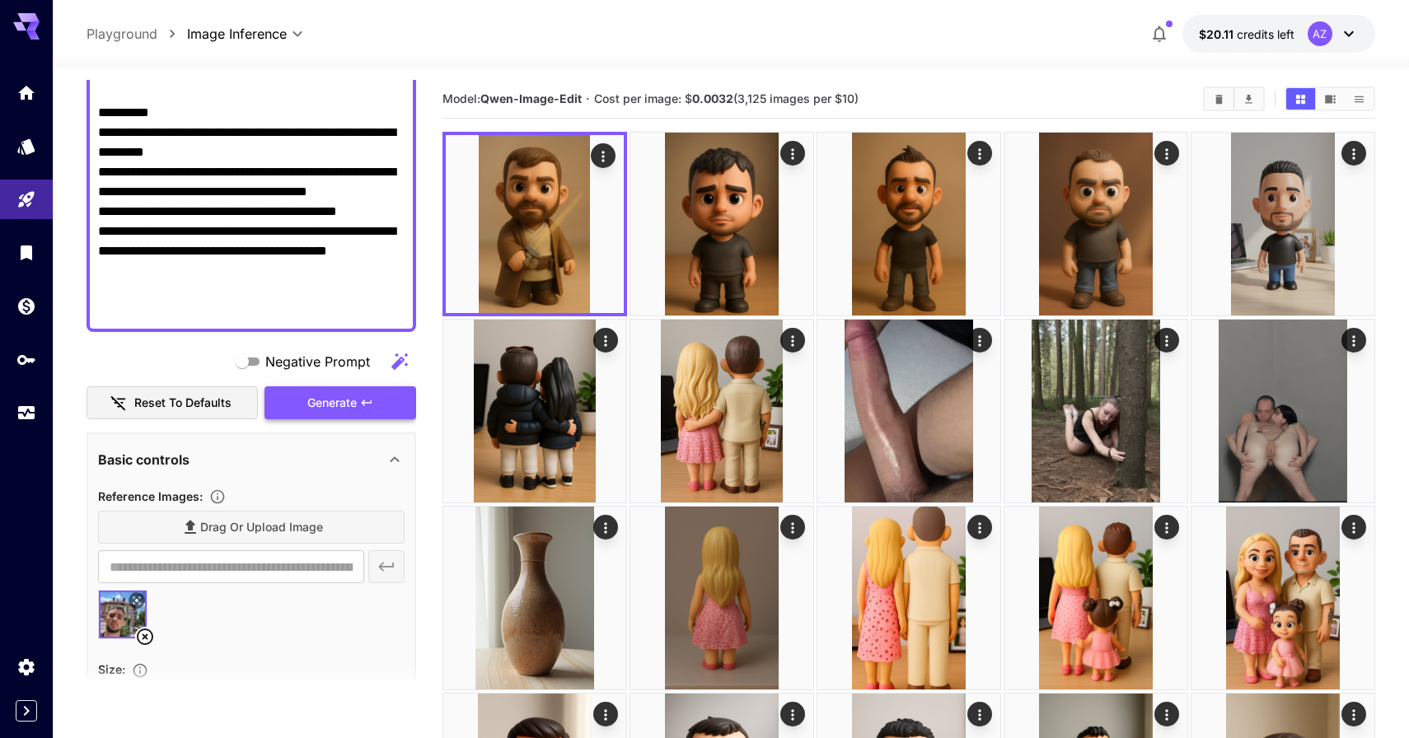
type textarea "**********"
click at [353, 399] on span "Generate" at bounding box center [331, 403] width 49 height 21
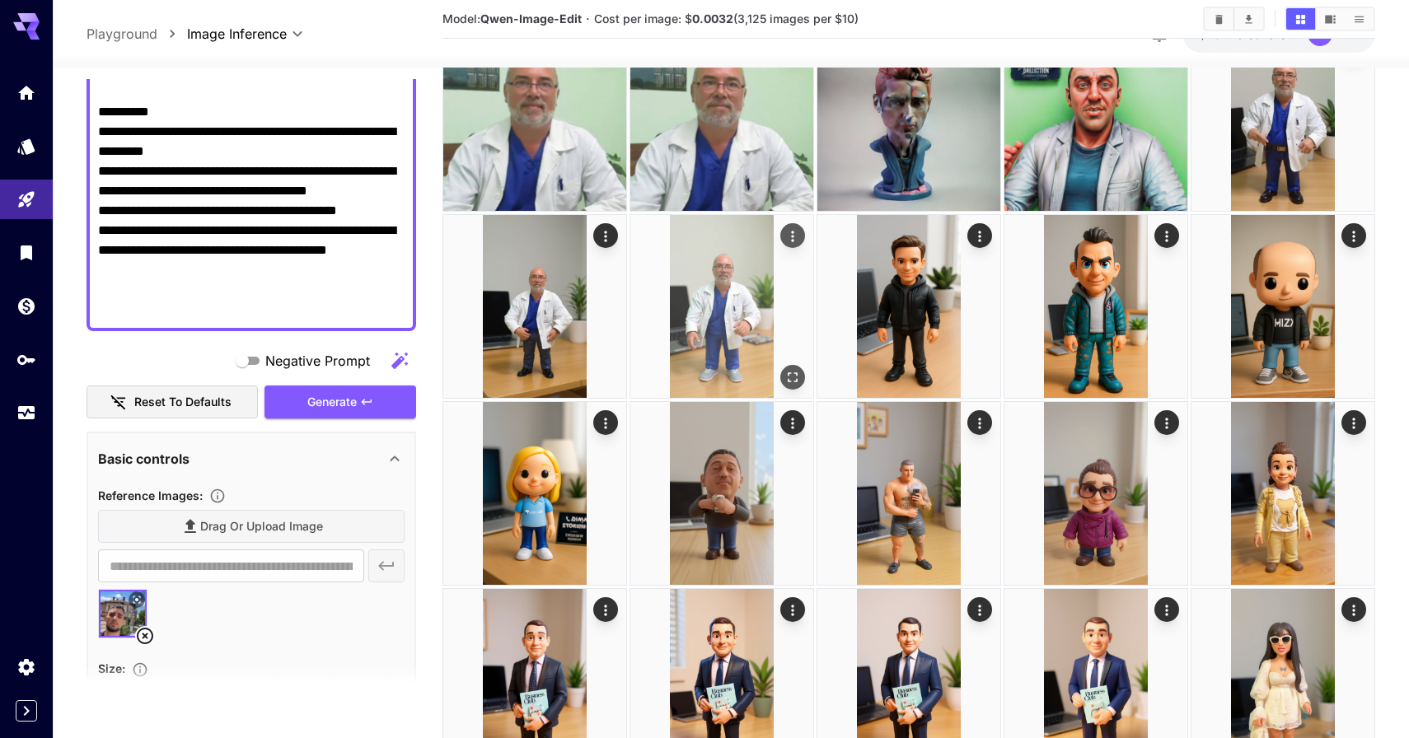
scroll to position [1791, 0]
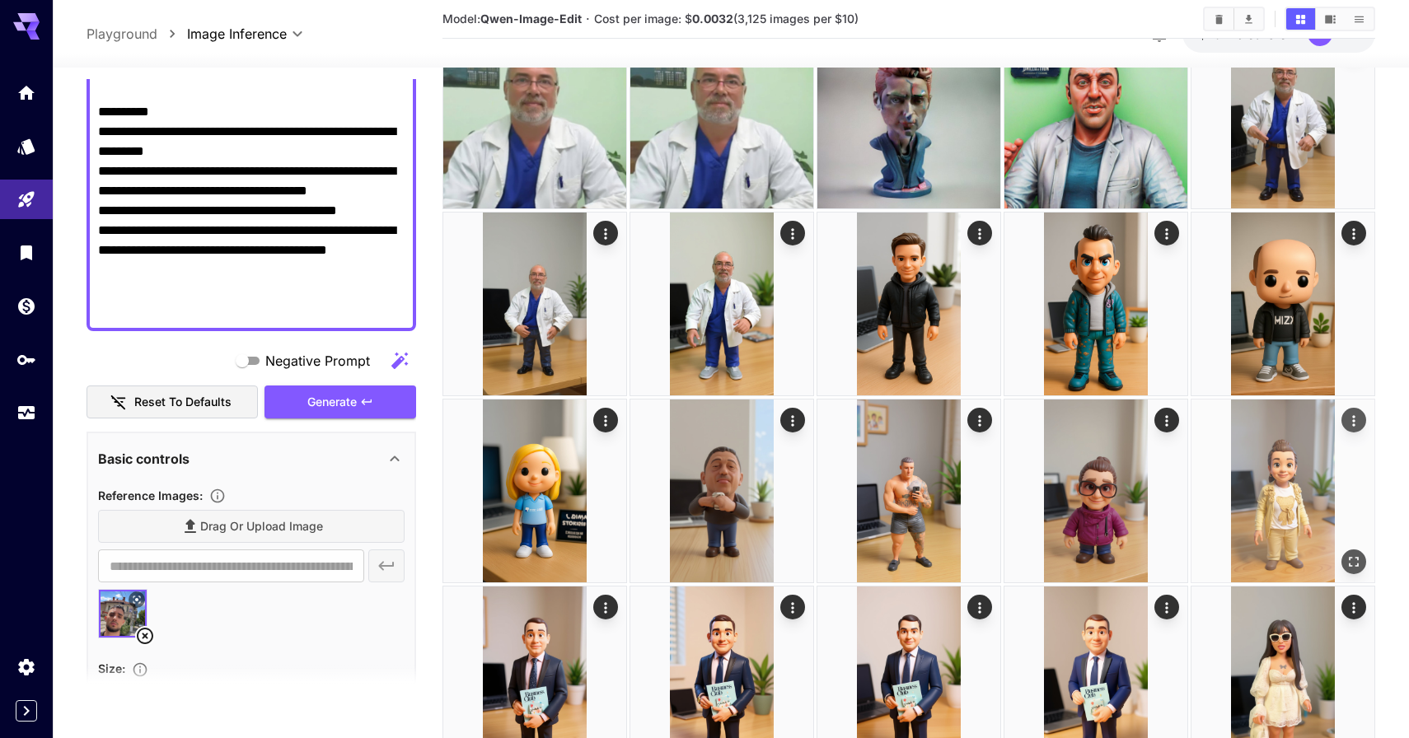
click at [1301, 506] on img at bounding box center [1282, 490] width 183 height 183
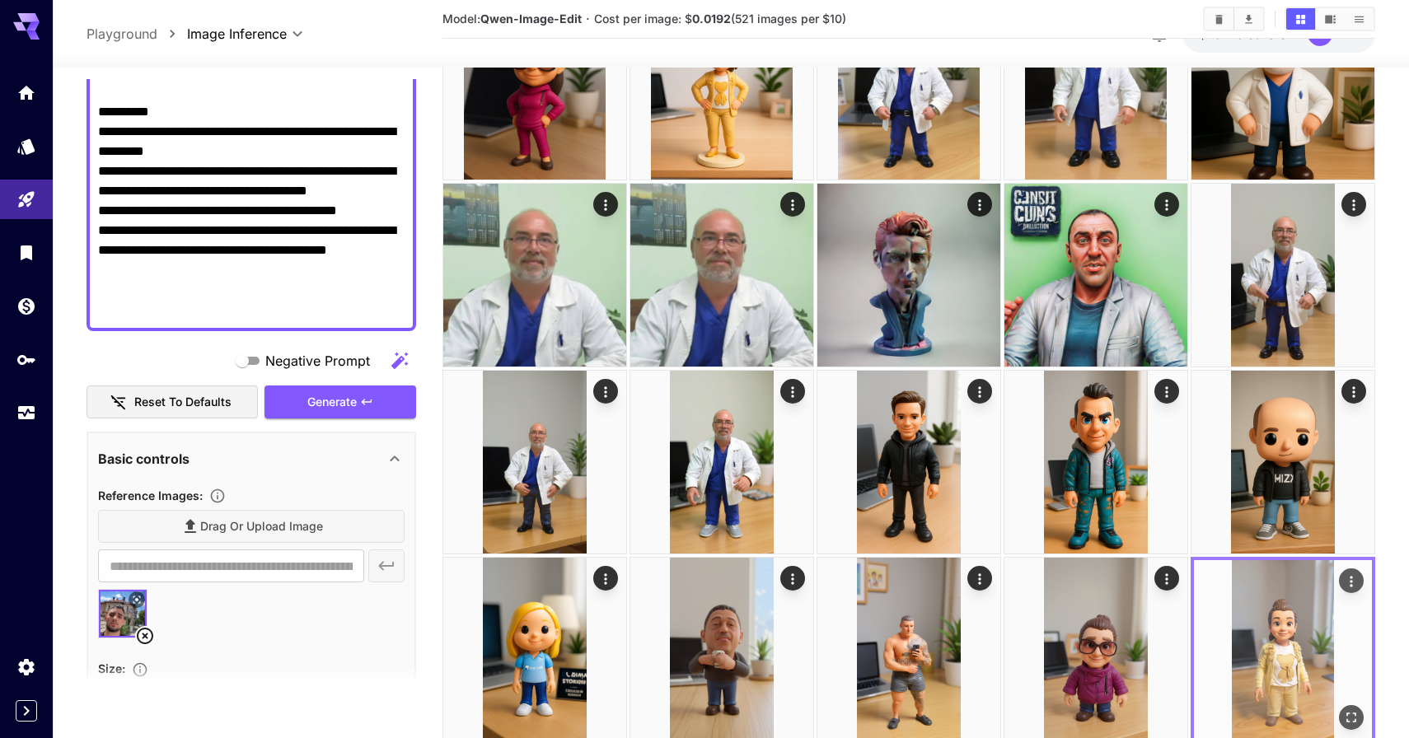
scroll to position [1632, 0]
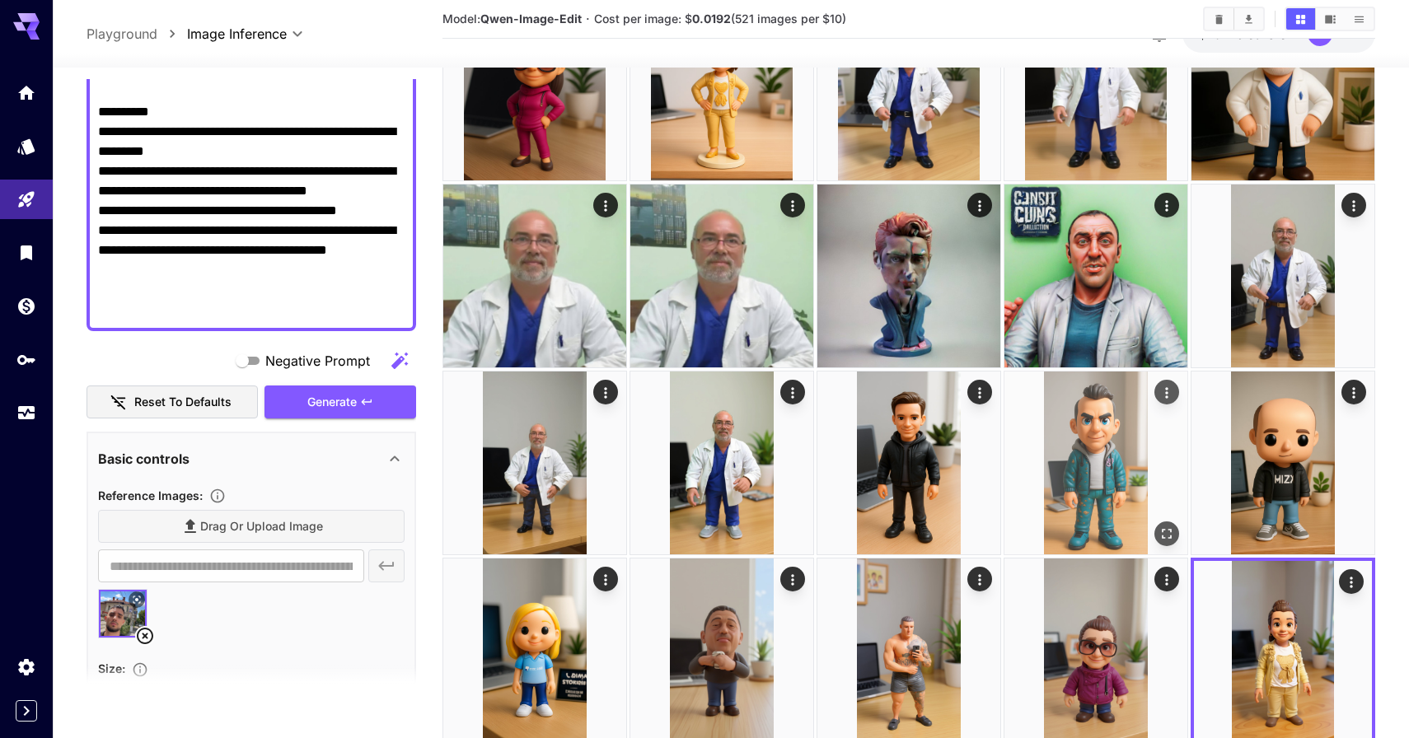
click at [1166, 535] on icon "Open in fullscreen" at bounding box center [1166, 534] width 16 height 16
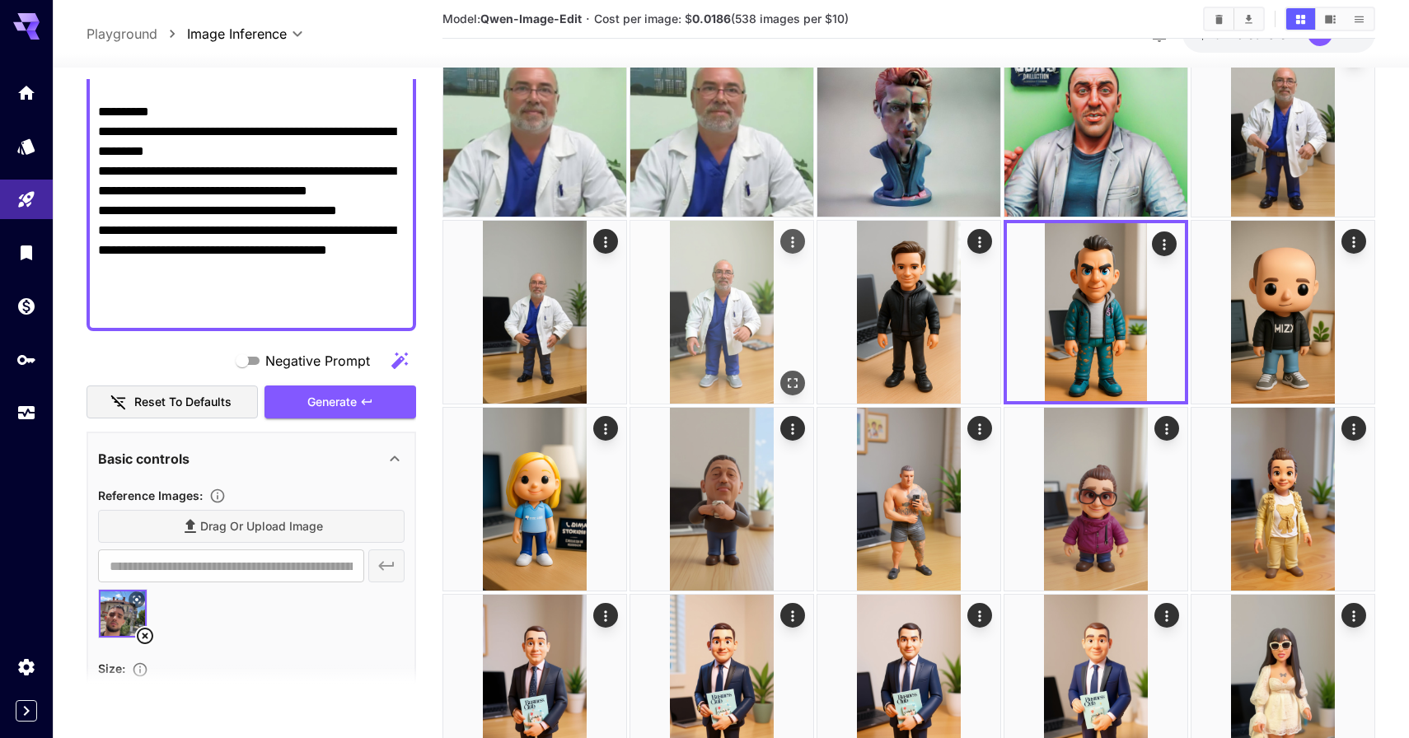
scroll to position [1825, 0]
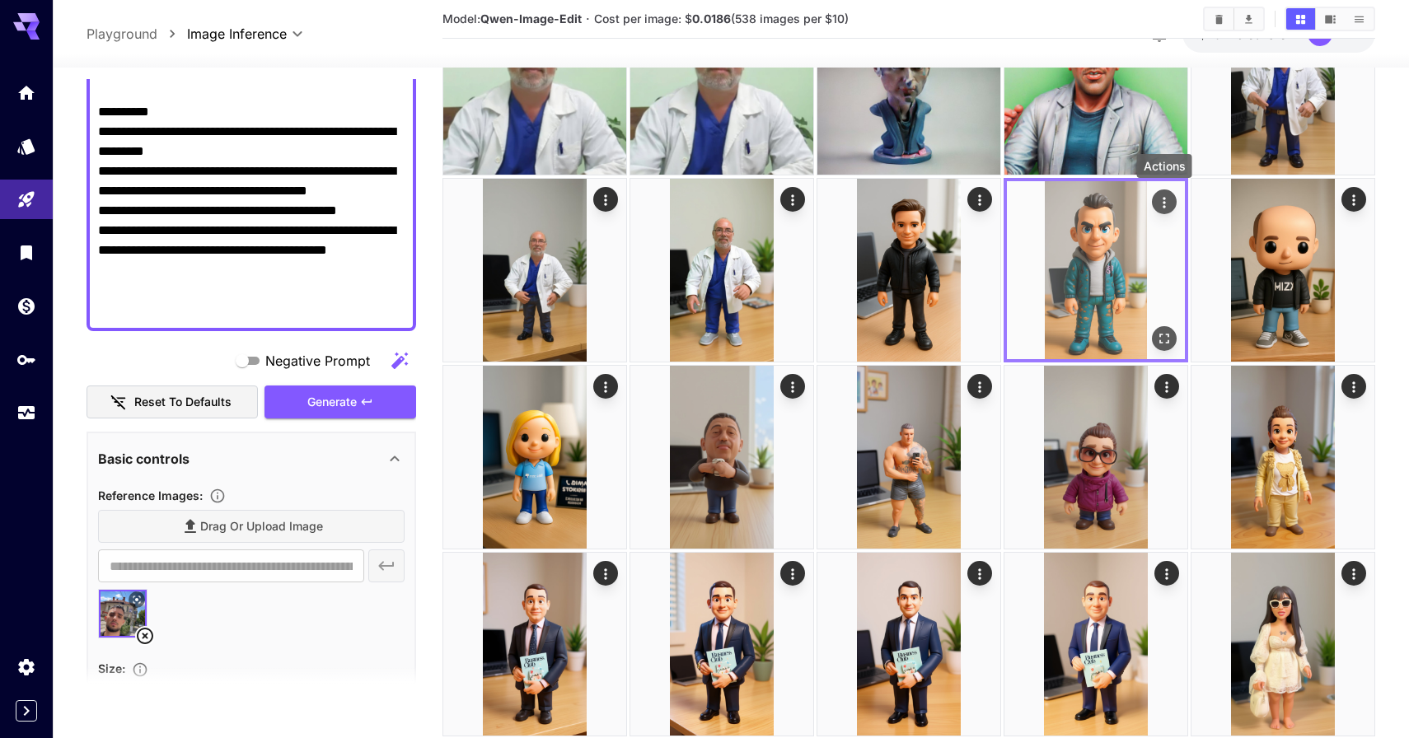
click at [1168, 204] on icon "Actions" at bounding box center [1164, 202] width 16 height 16
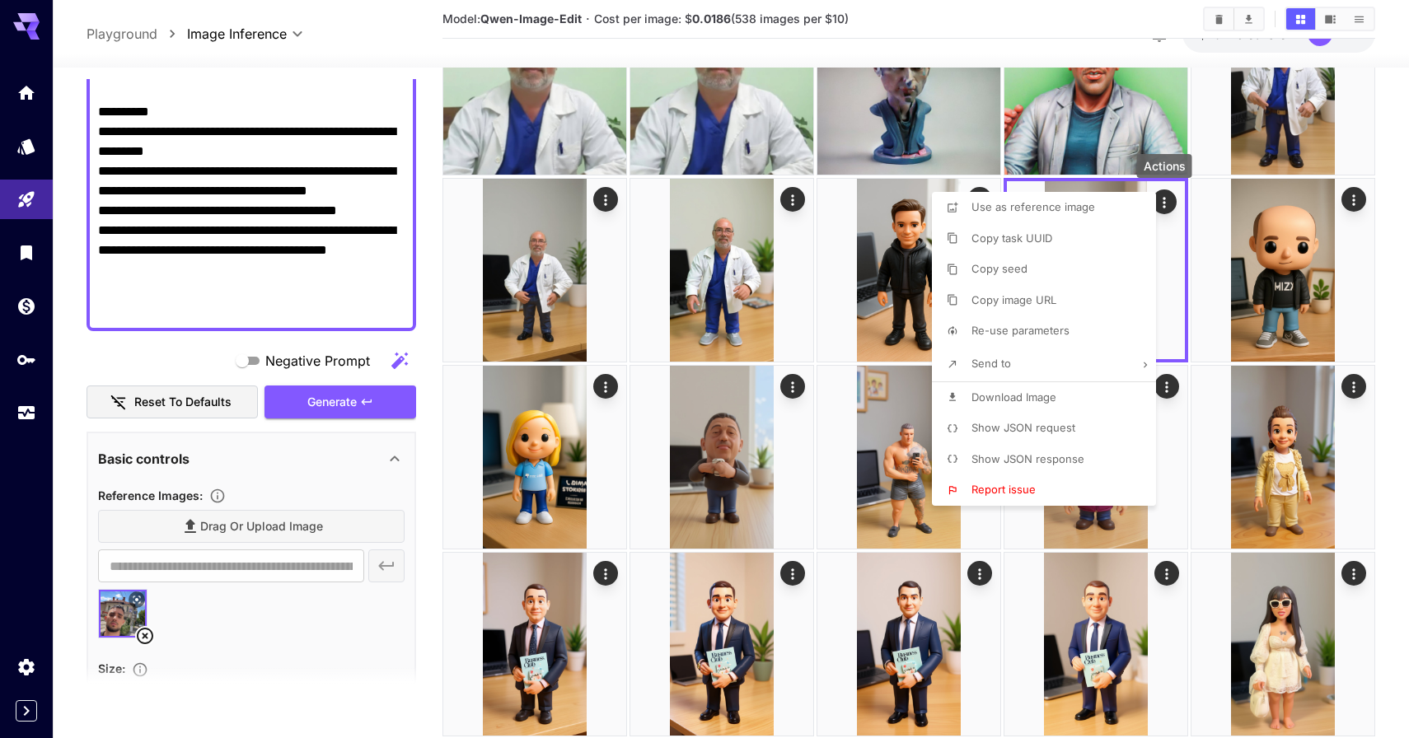
click at [208, 282] on div at bounding box center [704, 369] width 1409 height 738
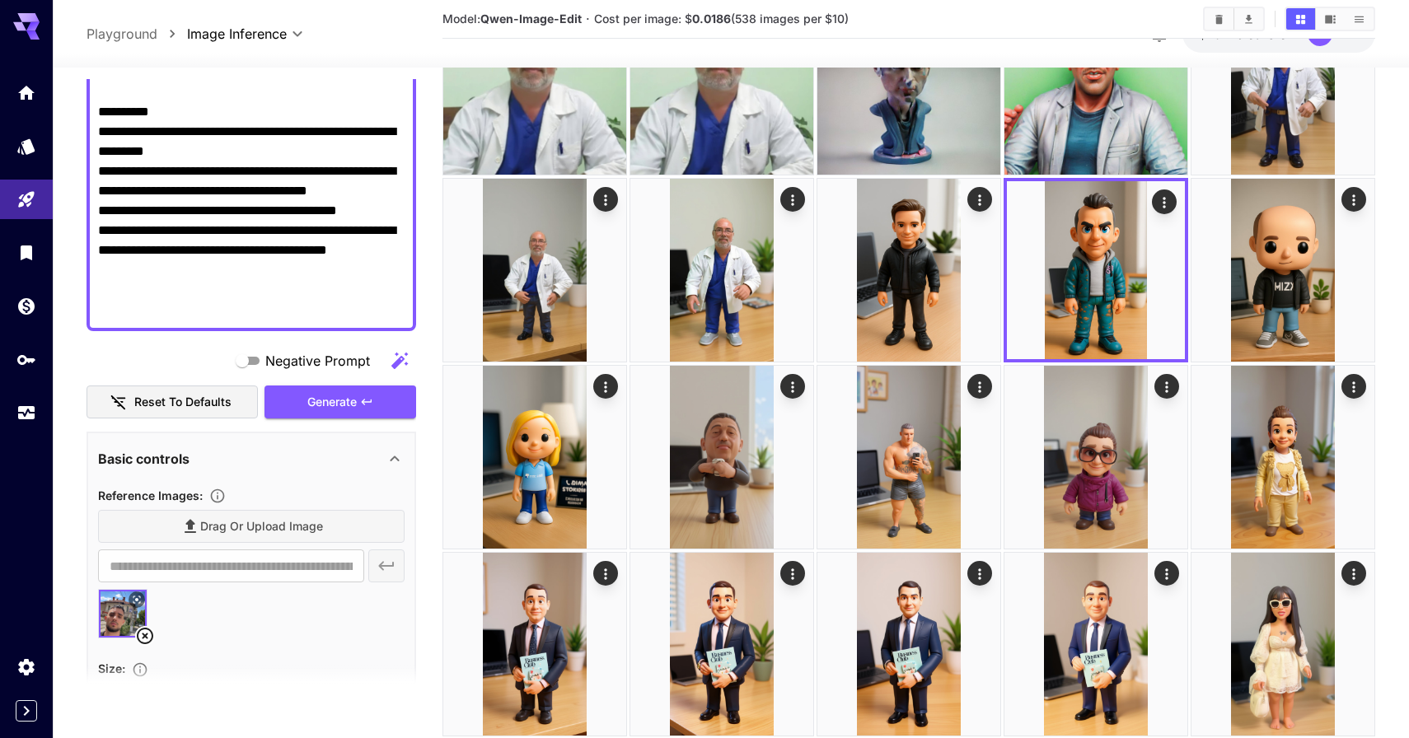
click at [235, 267] on textarea "**********" at bounding box center [251, 102] width 306 height 435
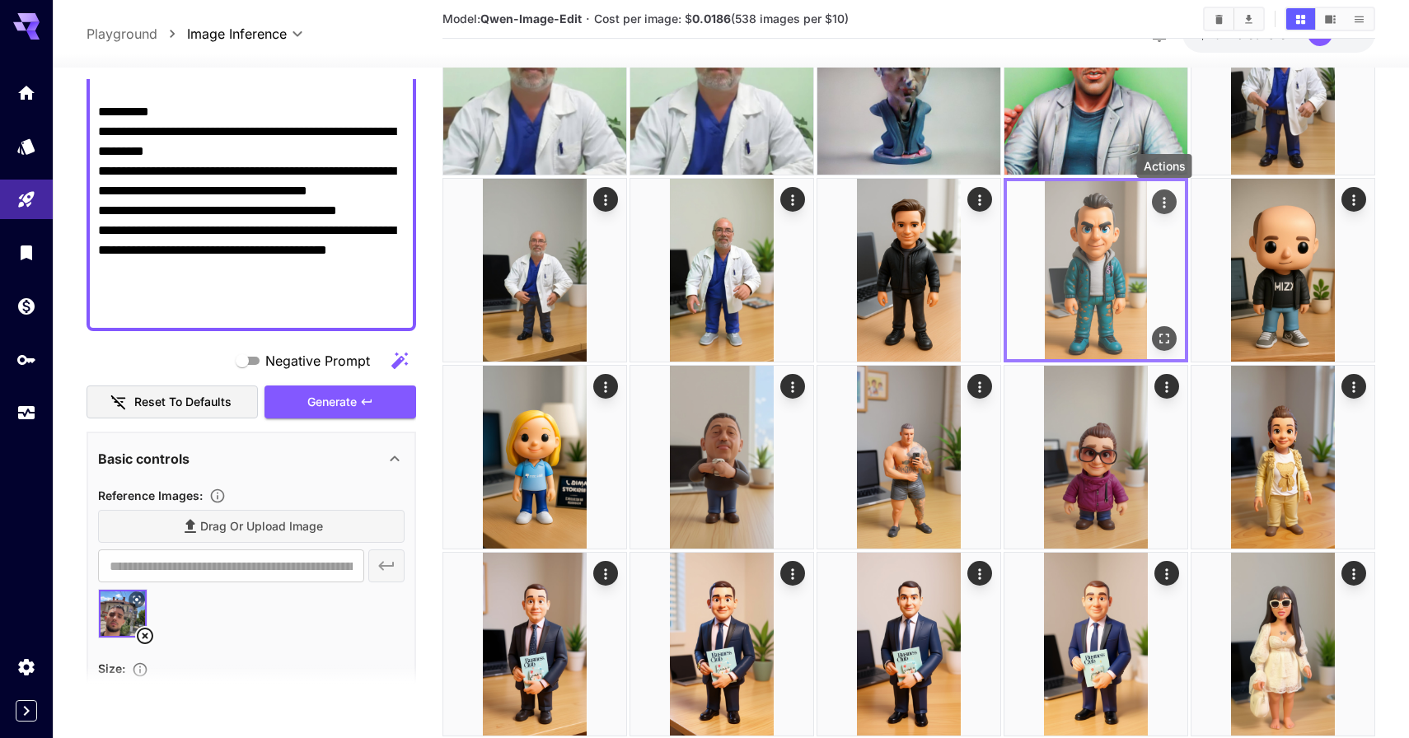
click at [1164, 199] on icon "Actions" at bounding box center [1163, 202] width 2 height 11
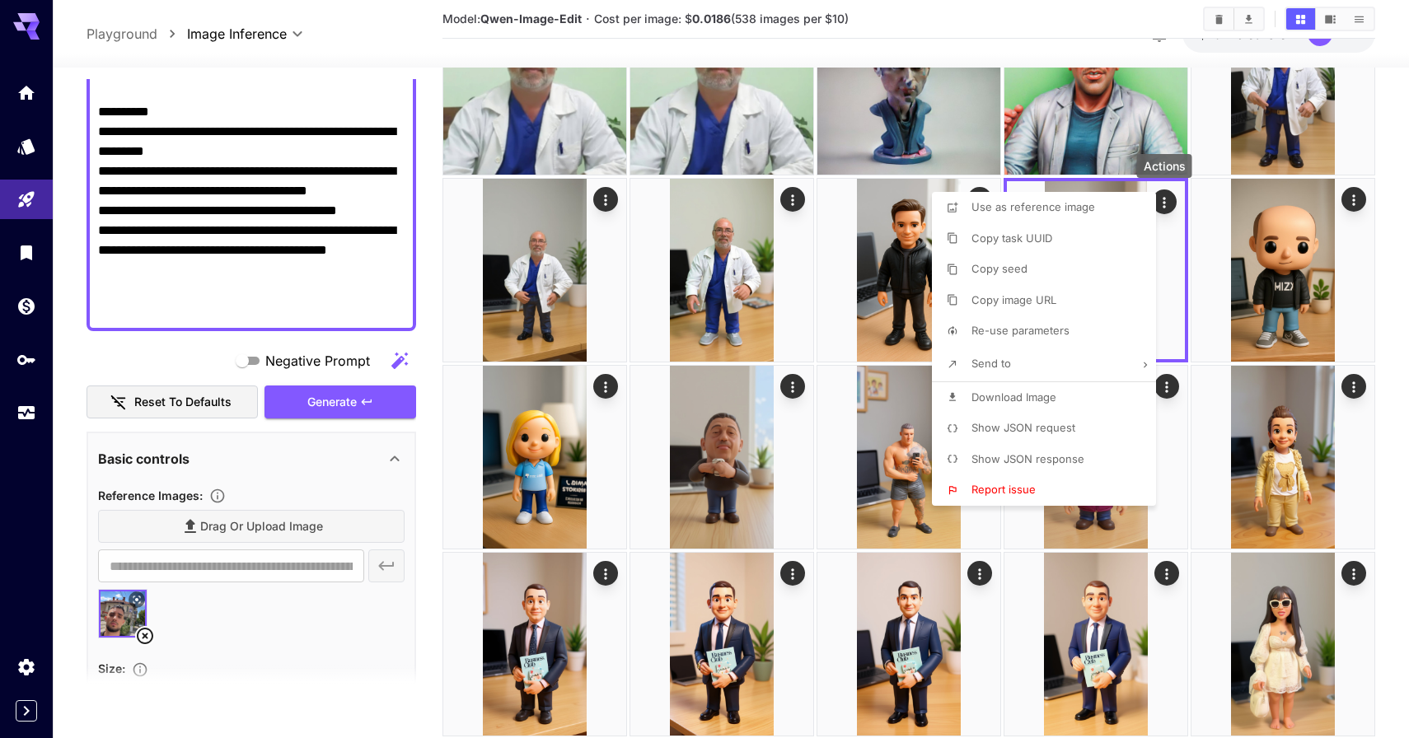
click at [1106, 332] on li "Re-use parameters" at bounding box center [1049, 330] width 234 height 31
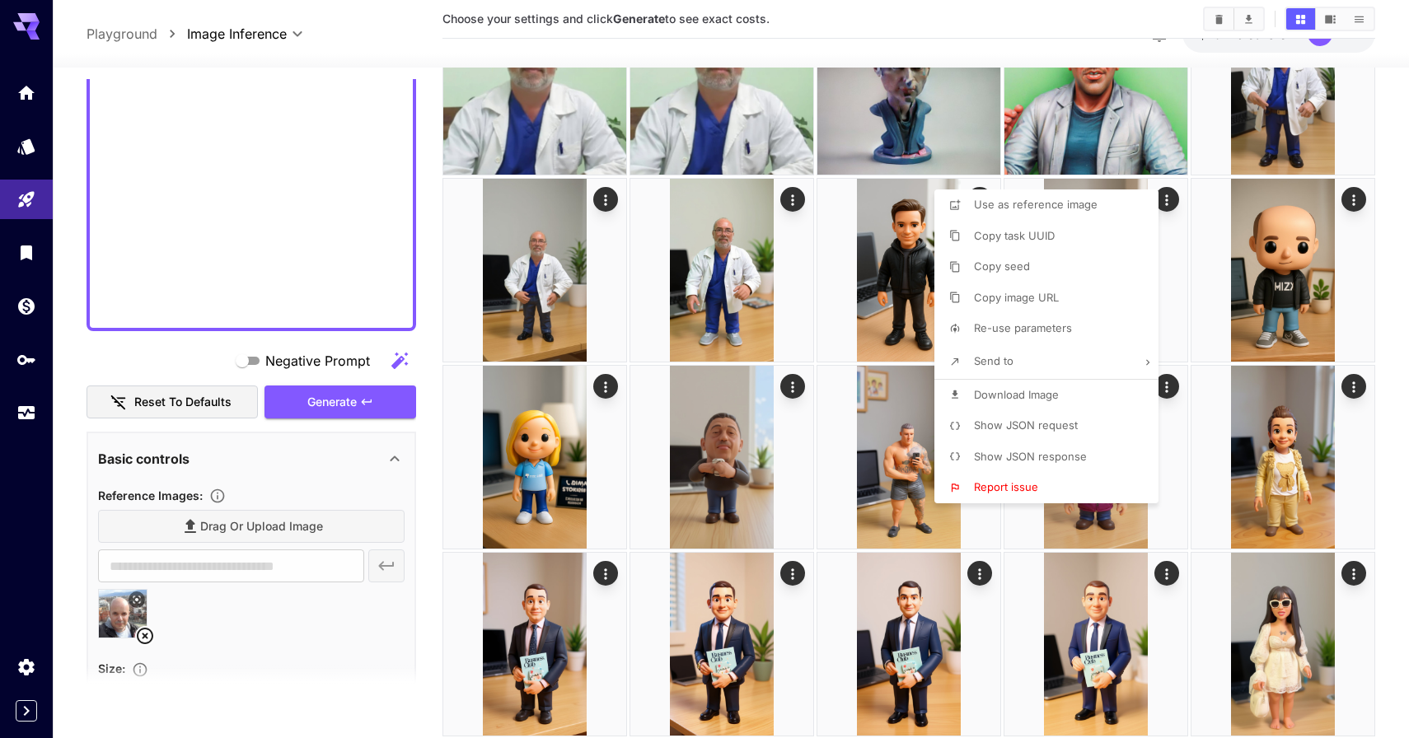
type textarea "**********"
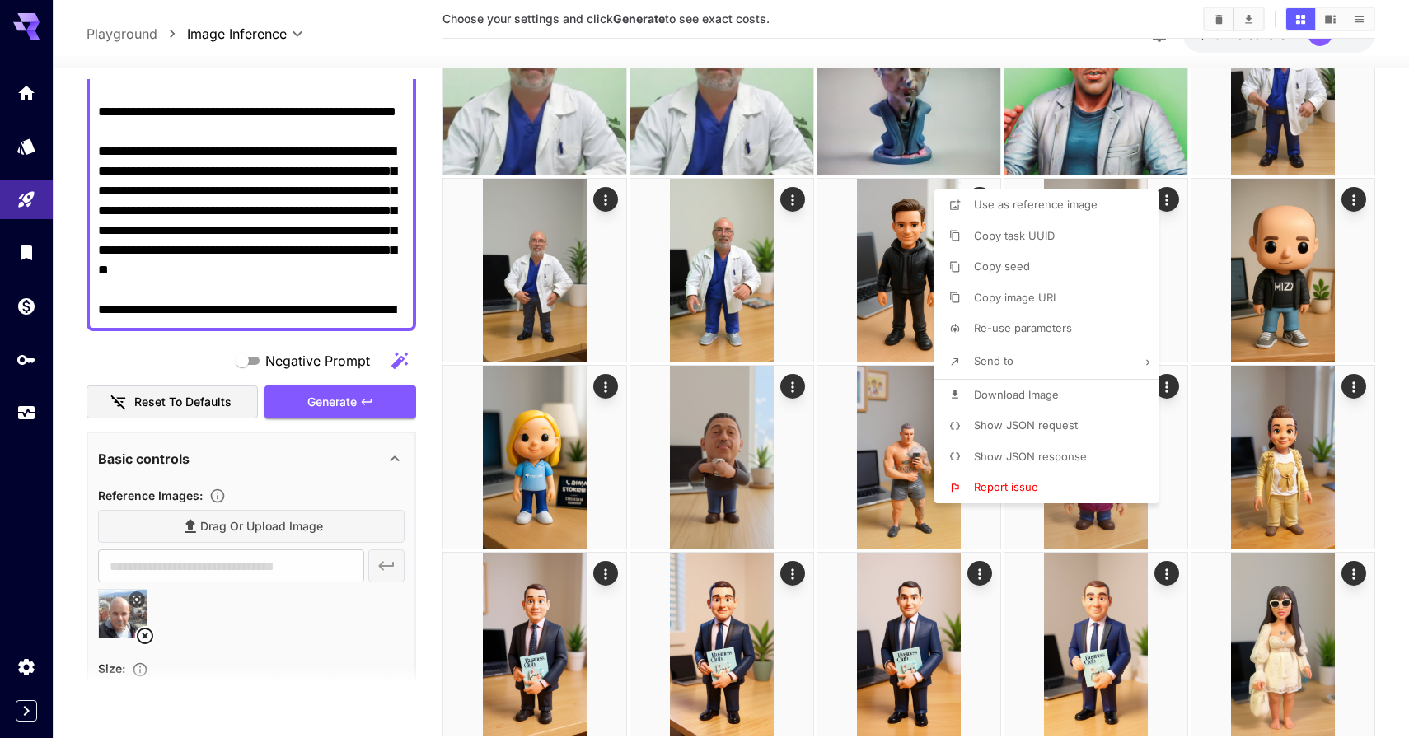
type input "*****"
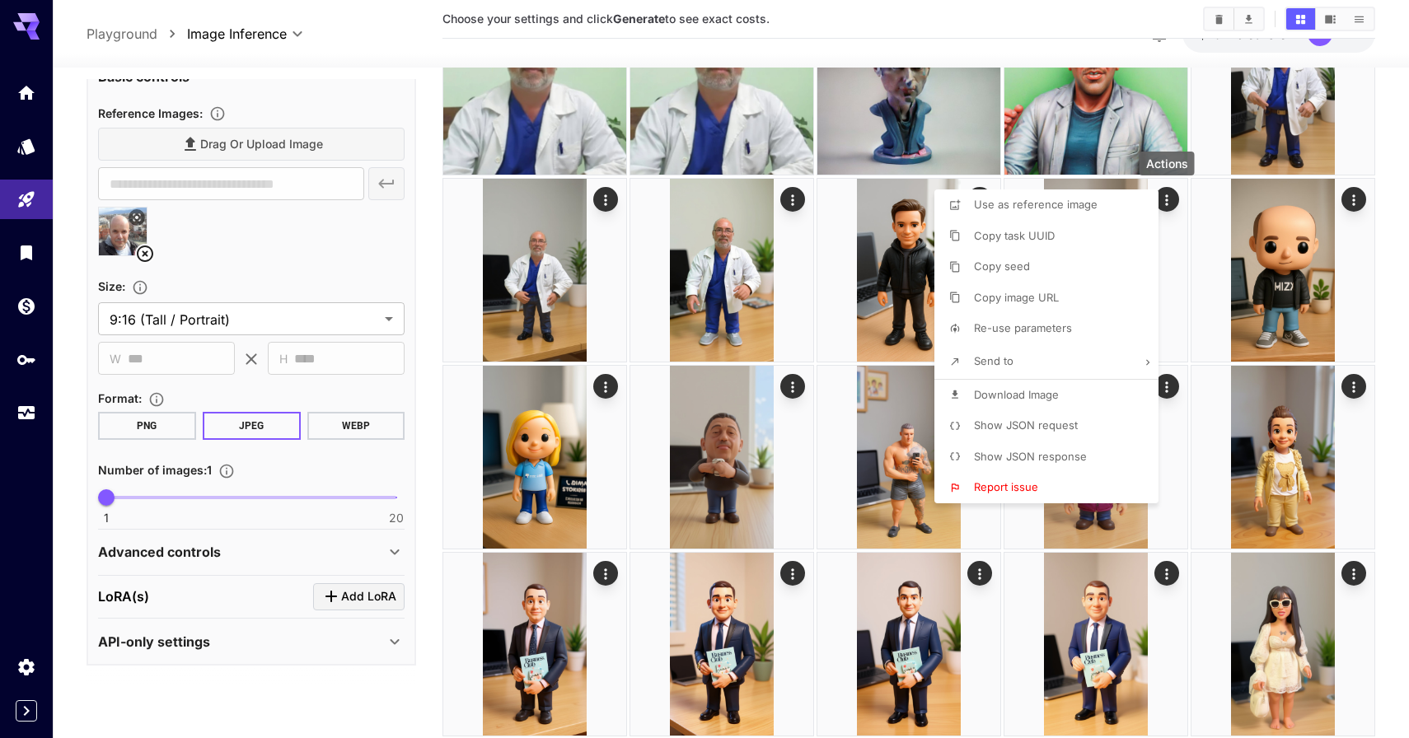
click at [270, 227] on div at bounding box center [704, 369] width 1409 height 738
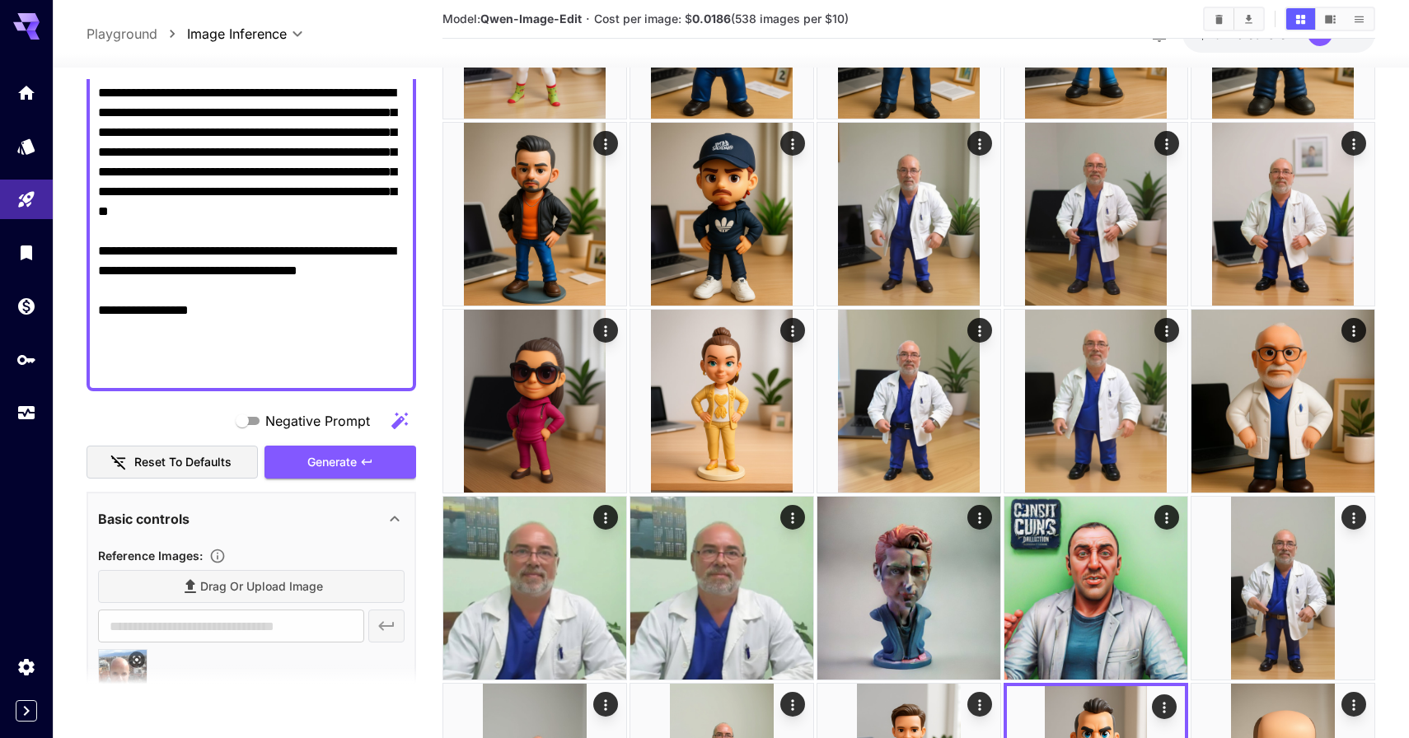
scroll to position [405, 0]
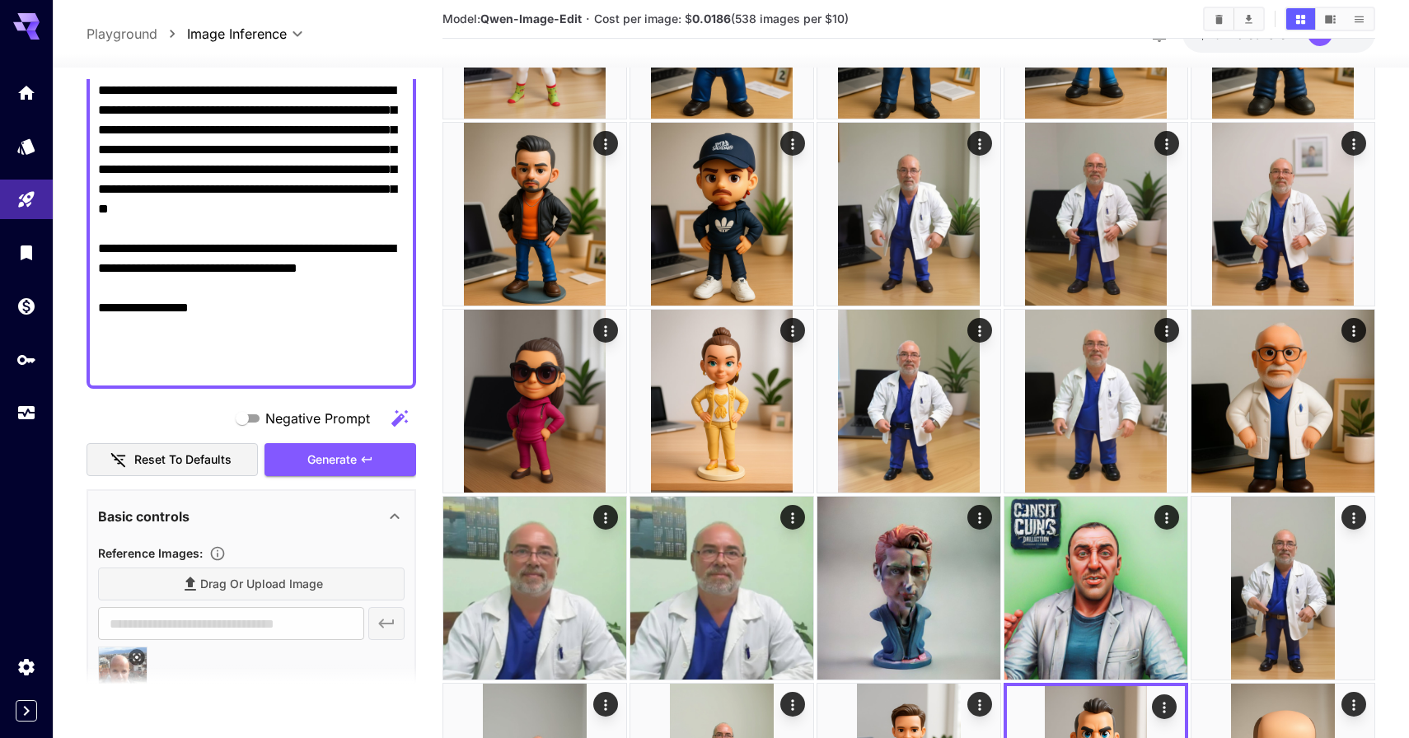
click at [256, 353] on textarea "**********" at bounding box center [251, 101] width 306 height 554
click at [256, 374] on textarea "**********" at bounding box center [251, 101] width 306 height 554
click at [255, 374] on textarea "**********" at bounding box center [251, 101] width 306 height 554
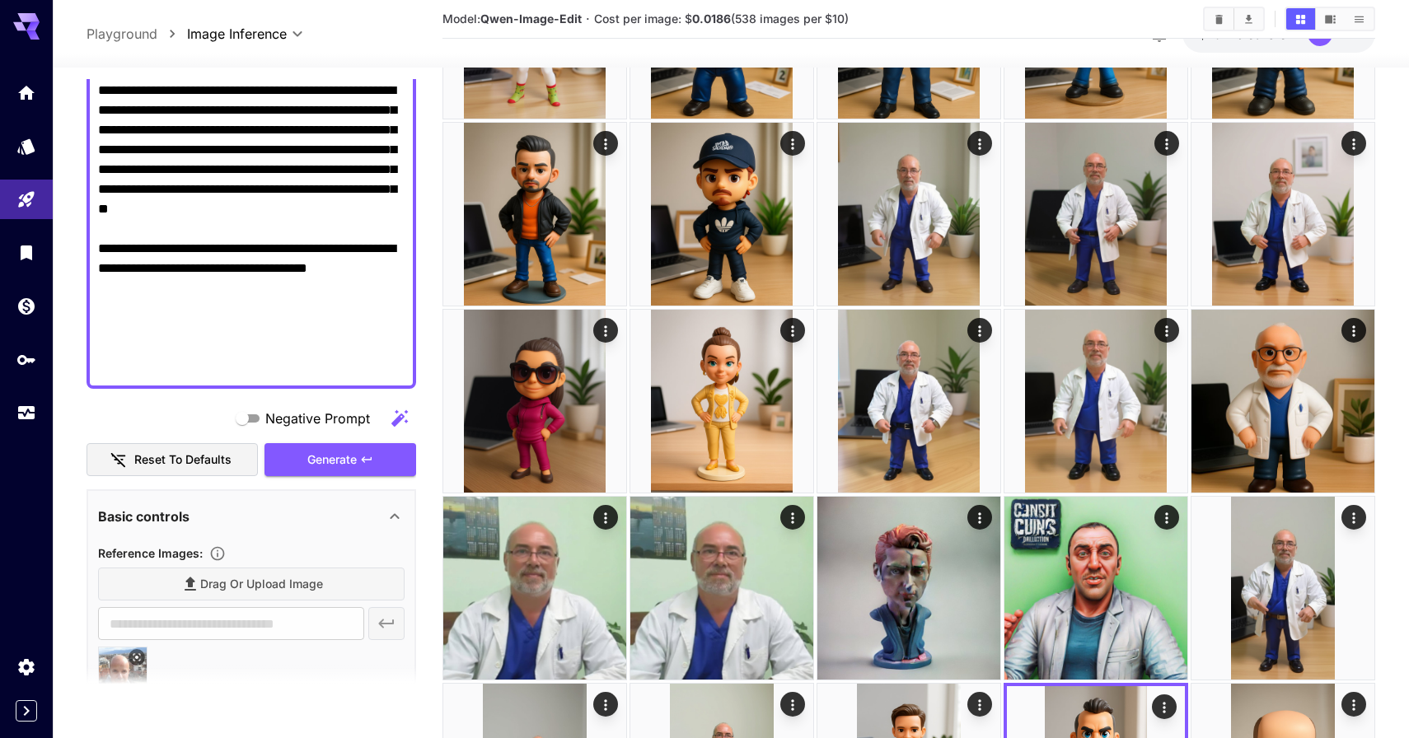
scroll to position [685, 0]
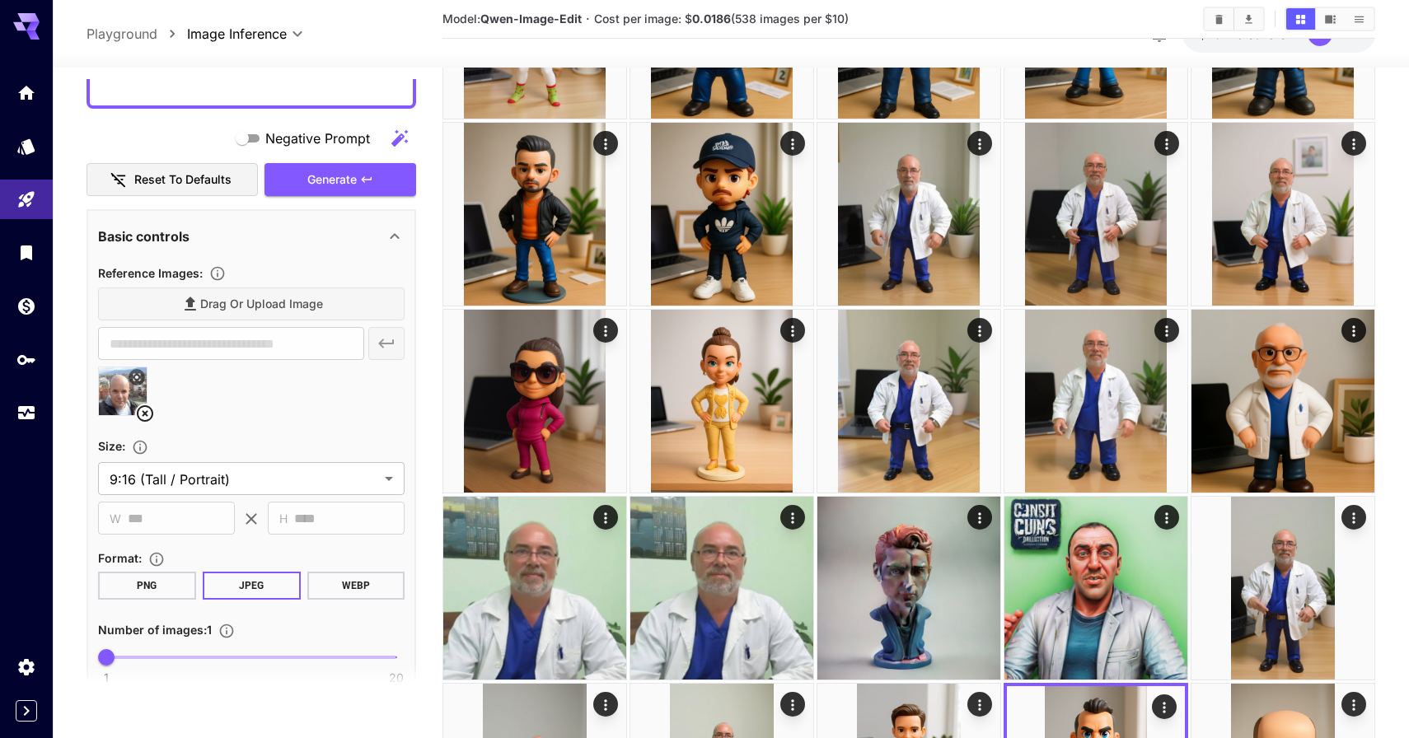
type textarea "**********"
click at [135, 380] on icon at bounding box center [137, 377] width 10 height 10
click at [143, 416] on icon at bounding box center [145, 414] width 20 height 20
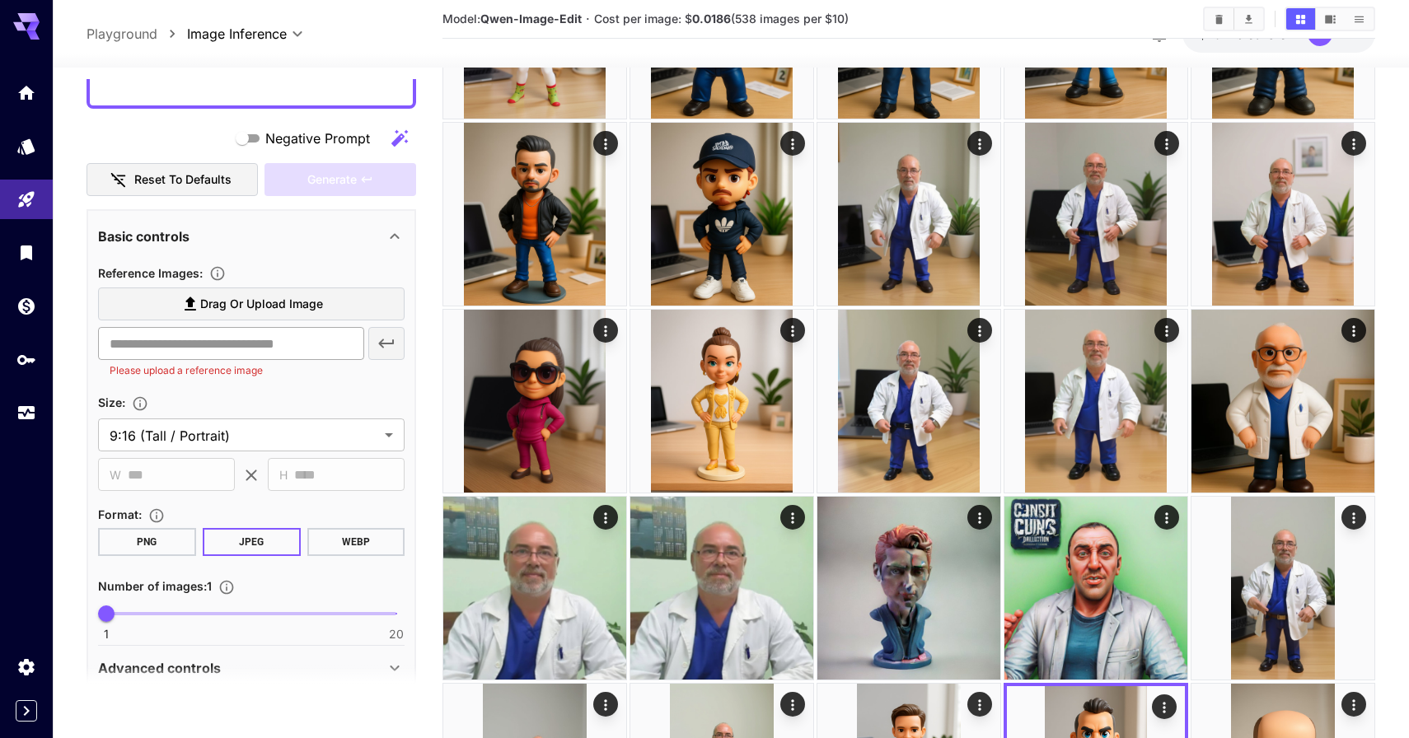
click at [310, 344] on input "text" at bounding box center [231, 343] width 266 height 33
click at [320, 314] on label "Drag or upload image" at bounding box center [251, 304] width 306 height 34
click at [0, 0] on input "Drag or upload image" at bounding box center [0, 0] width 0 height 0
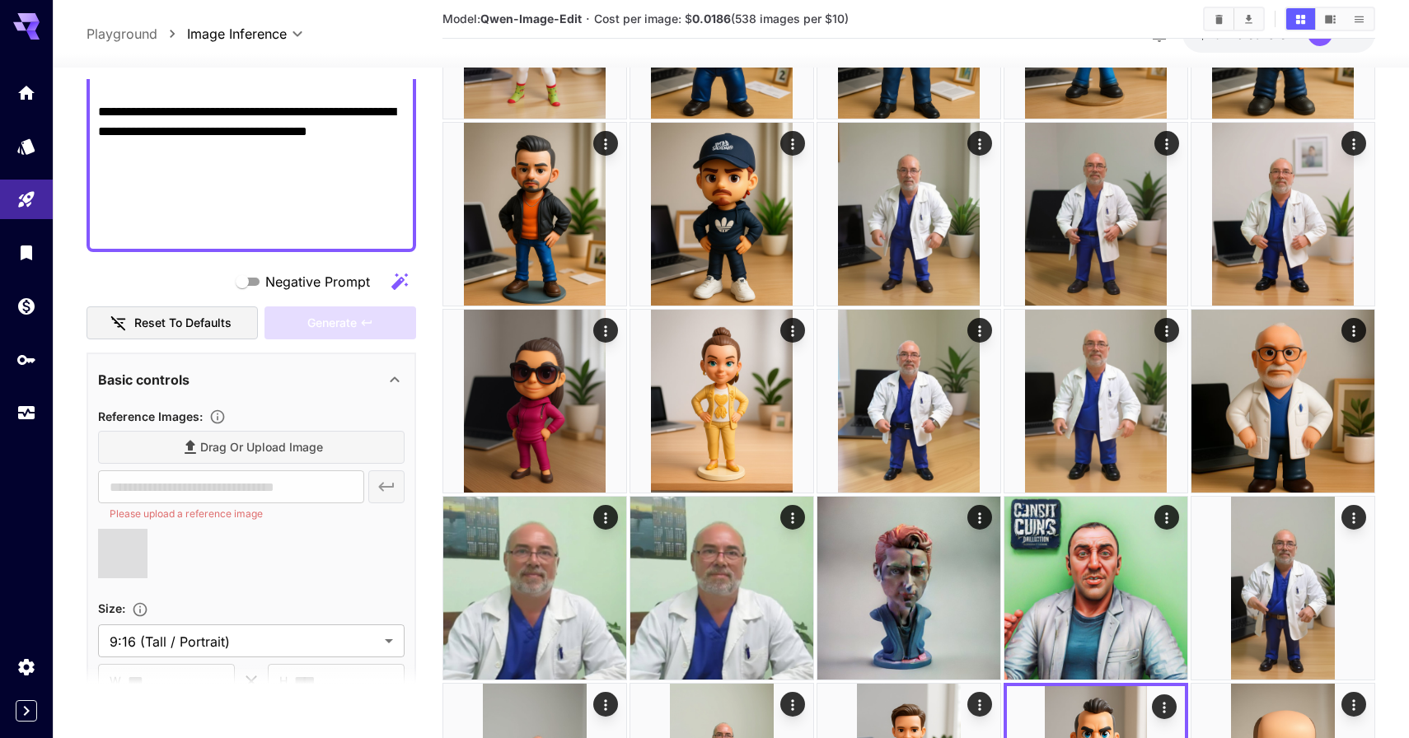
type input "**********"
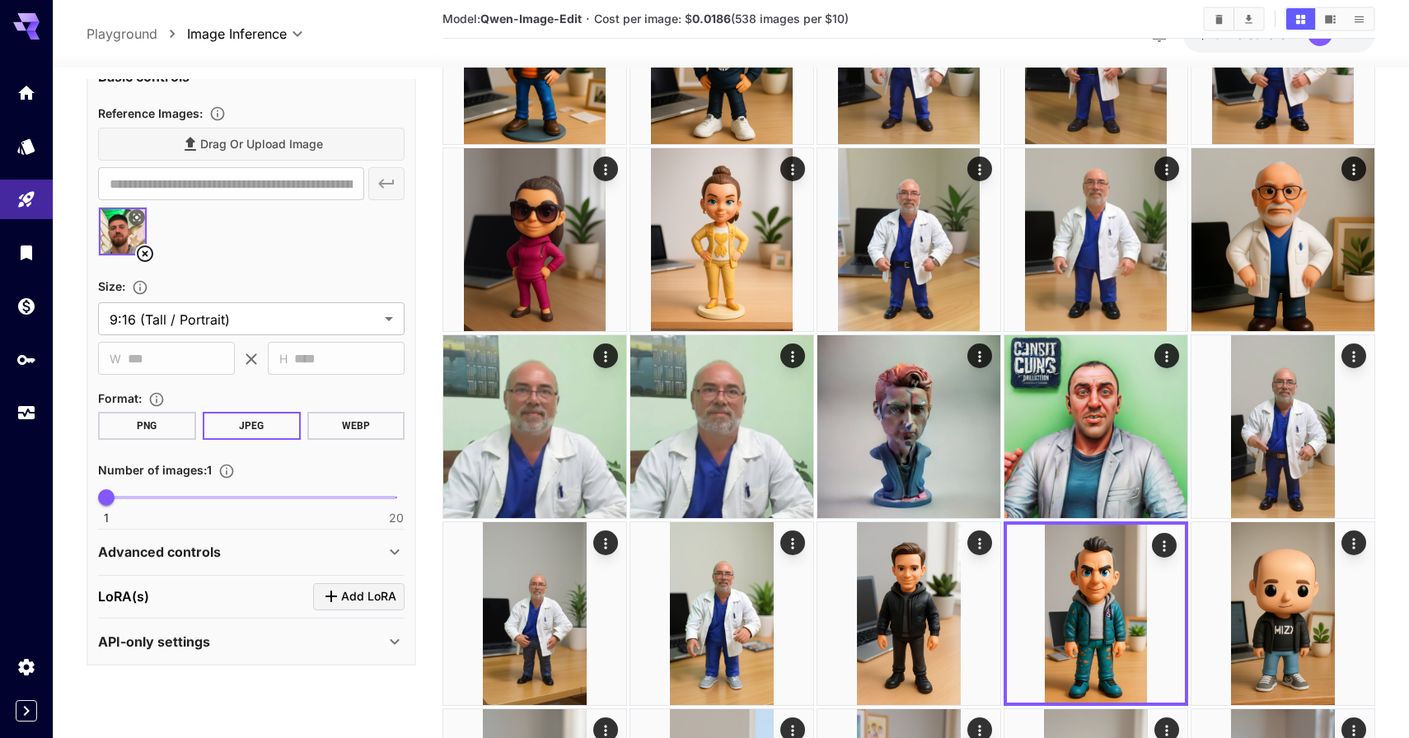
scroll to position [1531, 0]
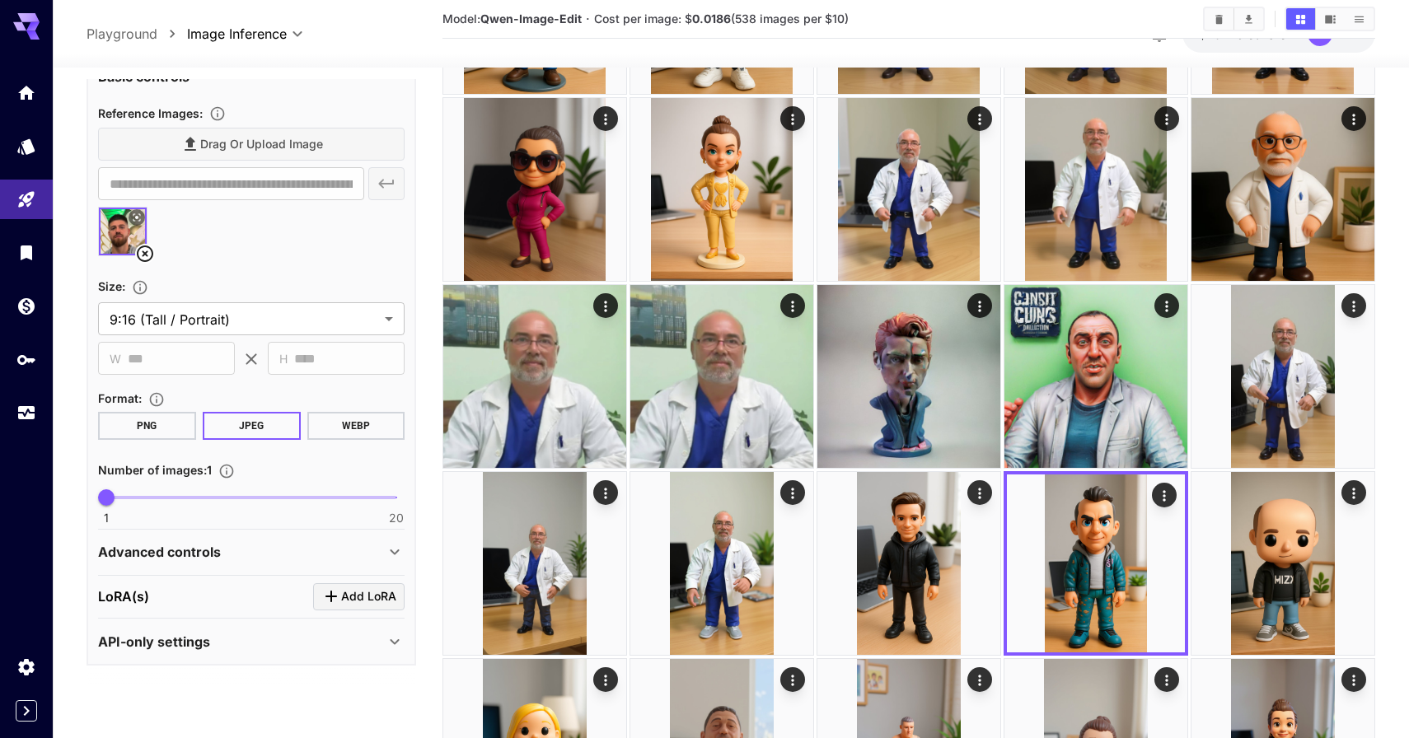
click at [240, 544] on div "Advanced controls" at bounding box center [241, 552] width 287 height 20
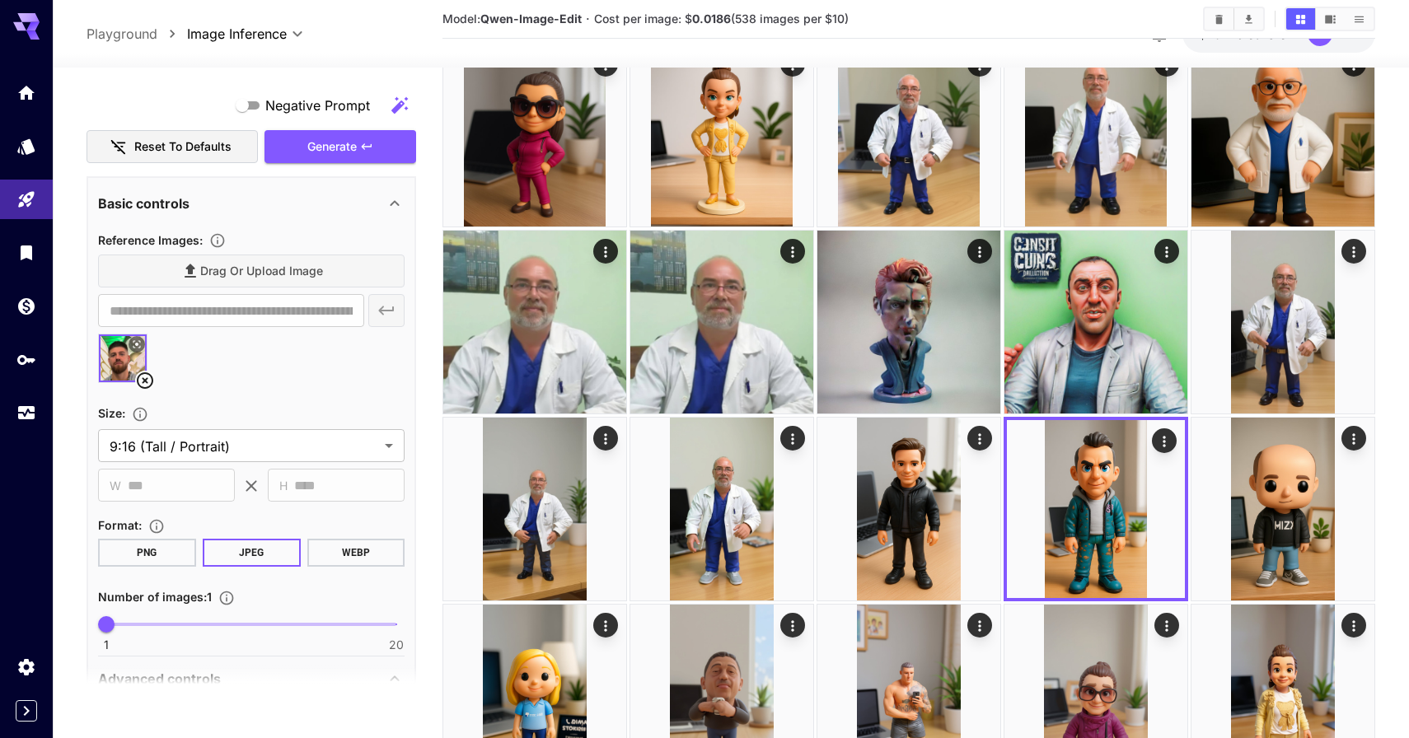
scroll to position [353, 0]
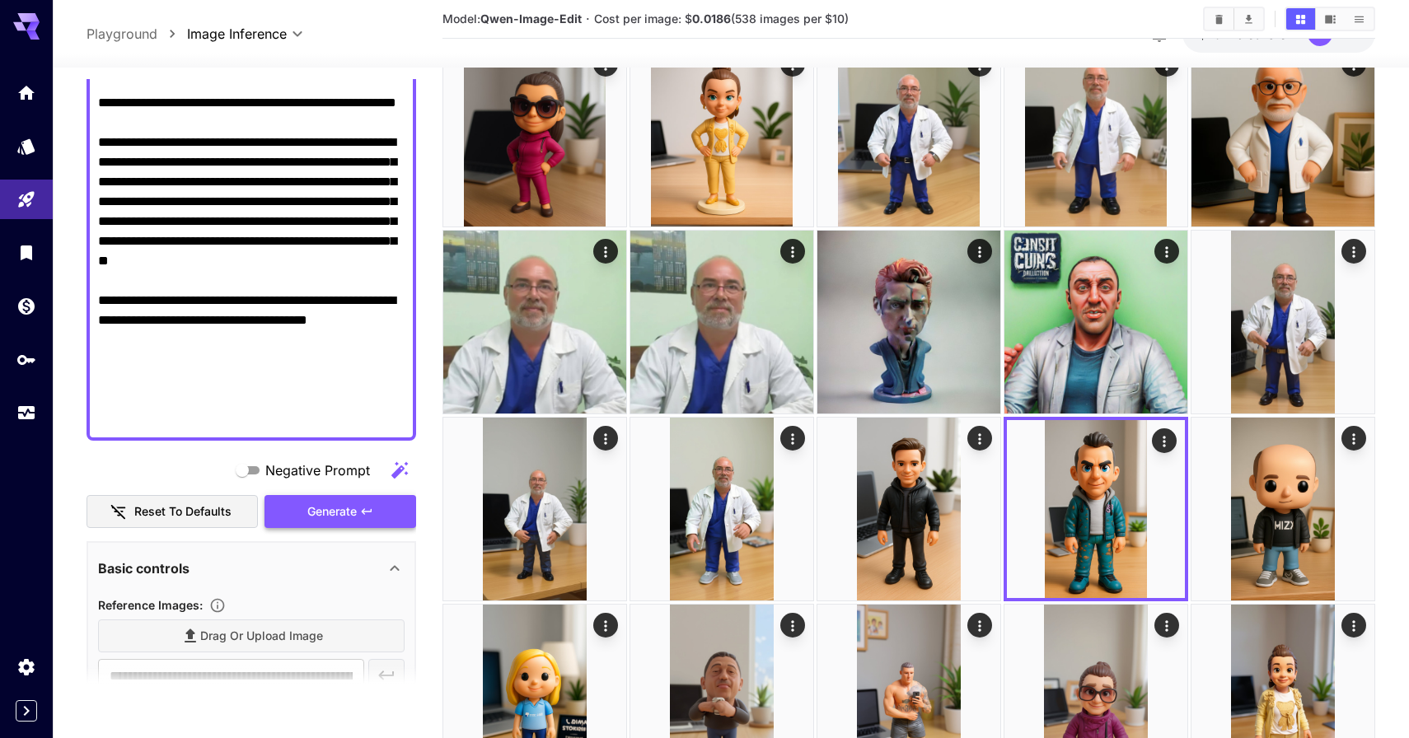
click at [341, 504] on span "Generate" at bounding box center [331, 512] width 49 height 21
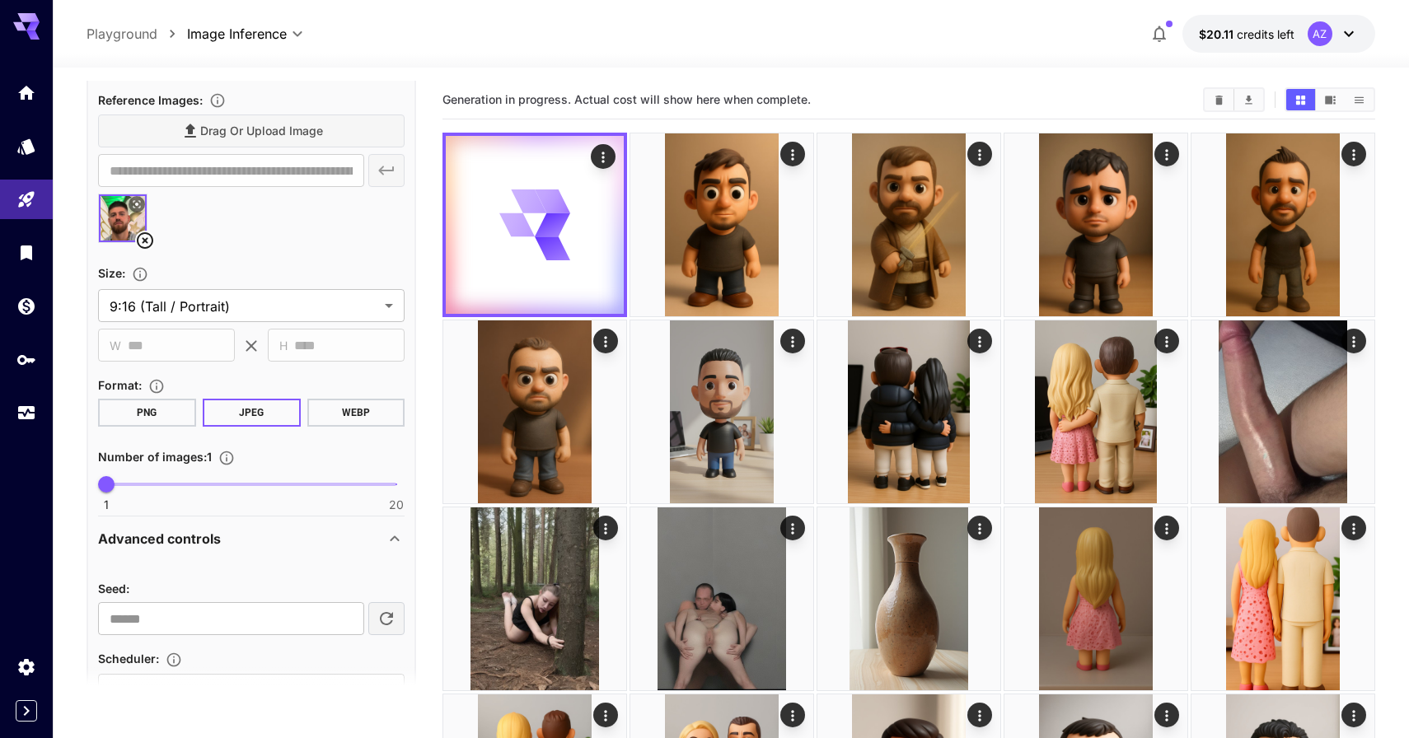
scroll to position [859, 0]
click at [138, 209] on icon at bounding box center [137, 205] width 10 height 10
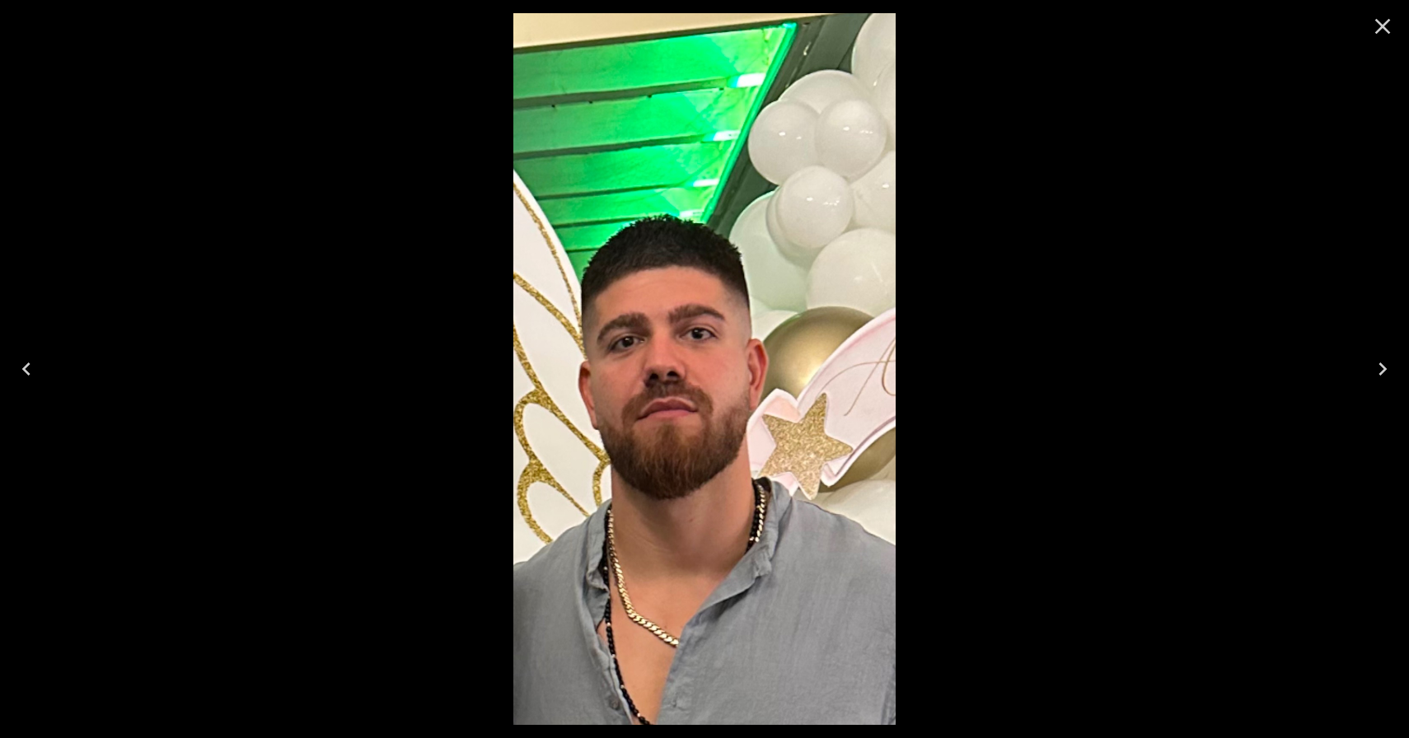
click at [211, 251] on div at bounding box center [704, 369] width 1409 height 738
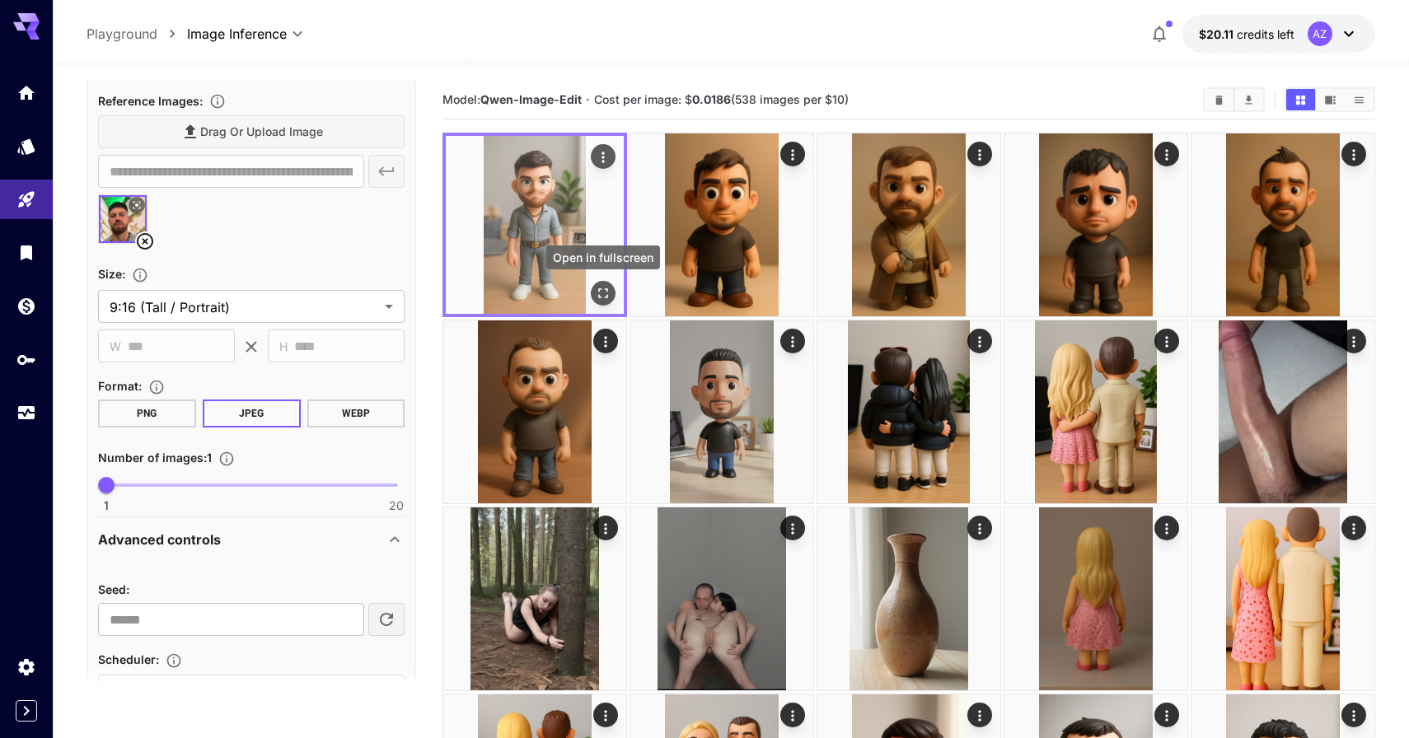
click at [600, 300] on icon "Open in fullscreen" at bounding box center [603, 293] width 16 height 16
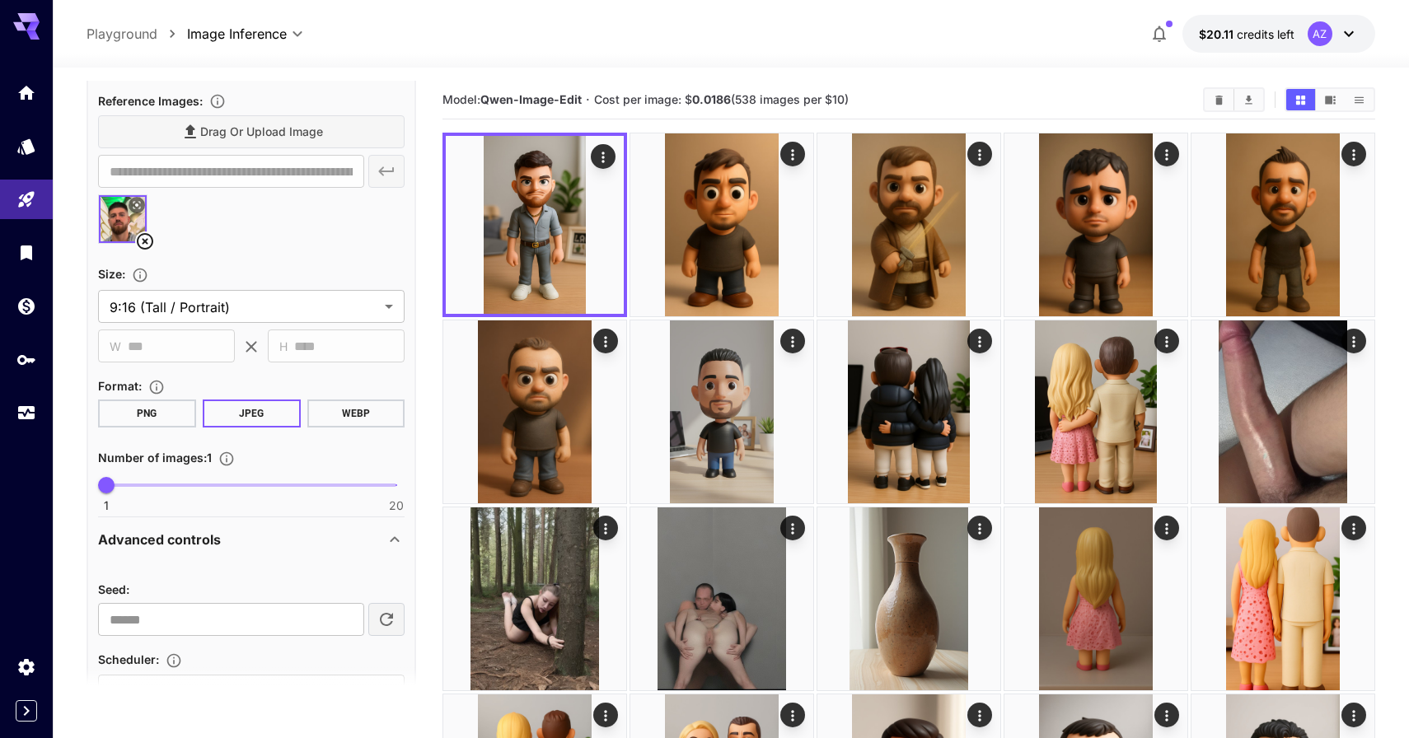
click at [140, 209] on icon at bounding box center [137, 205] width 10 height 10
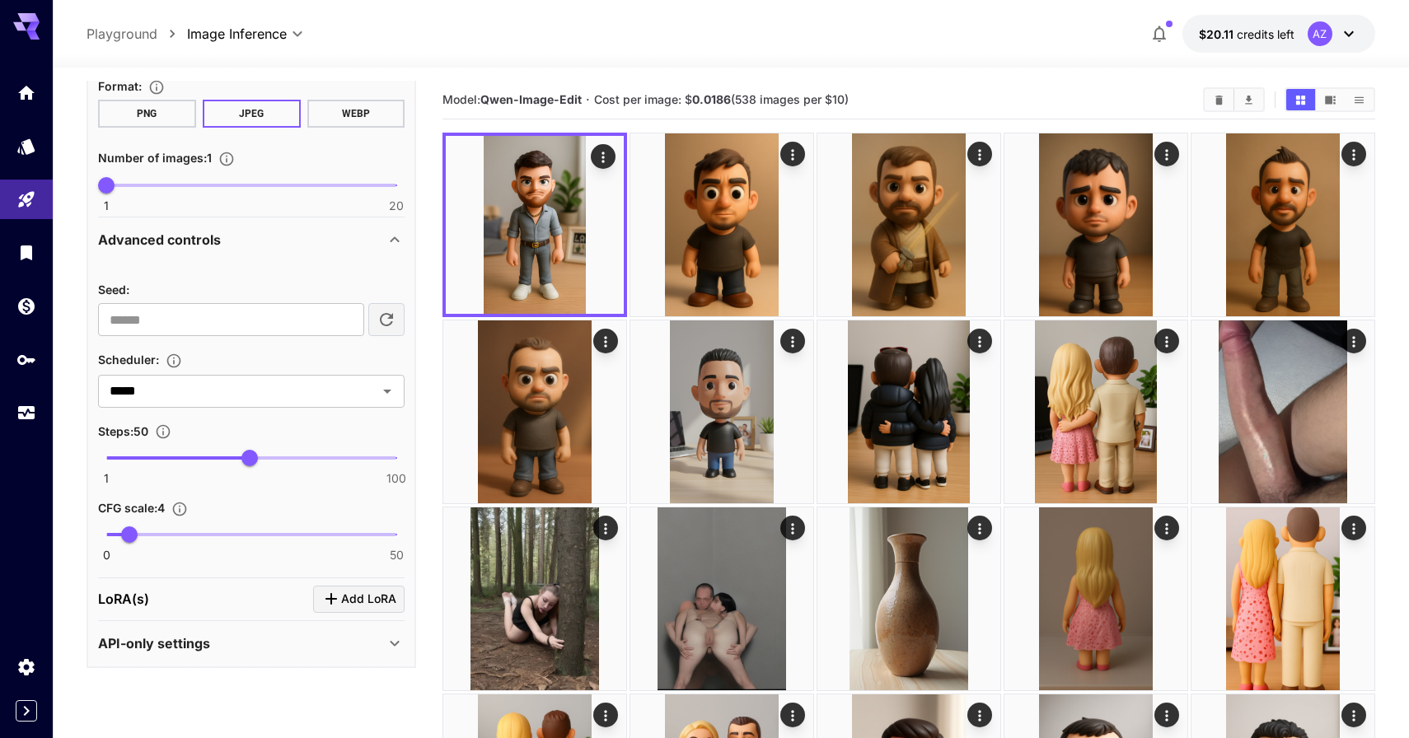
scroll to position [1156, 0]
type input "**"
click at [159, 461] on span at bounding box center [177, 461] width 143 height 3
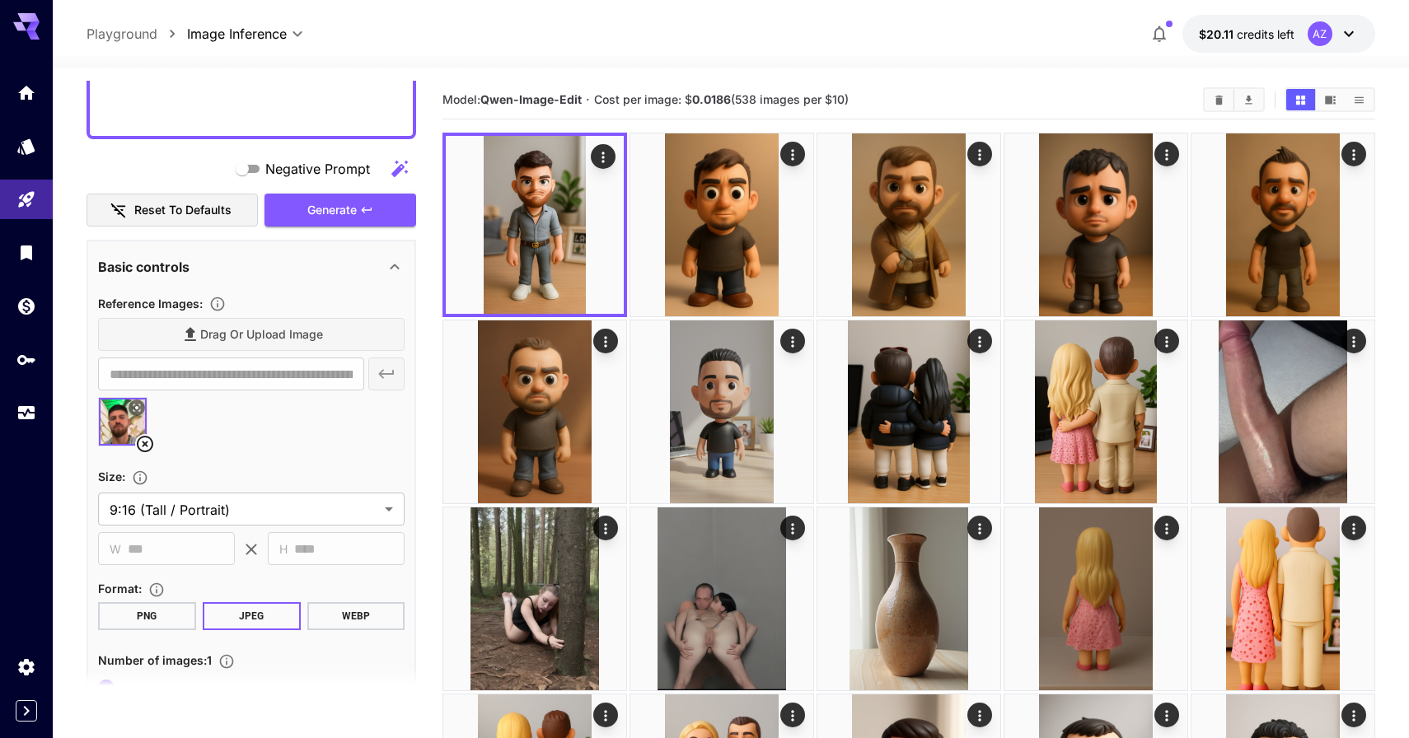
scroll to position [514, 0]
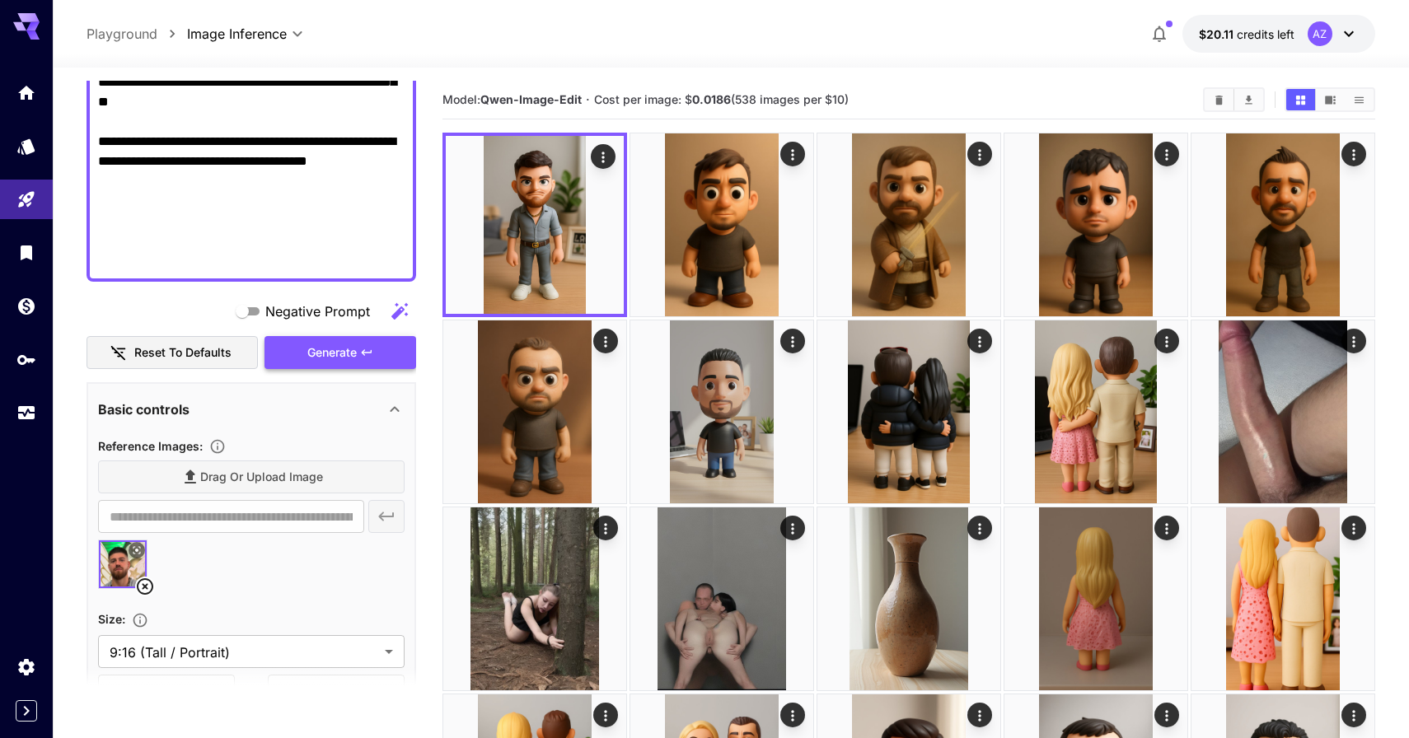
click at [369, 353] on icon "button" at bounding box center [366, 352] width 13 height 13
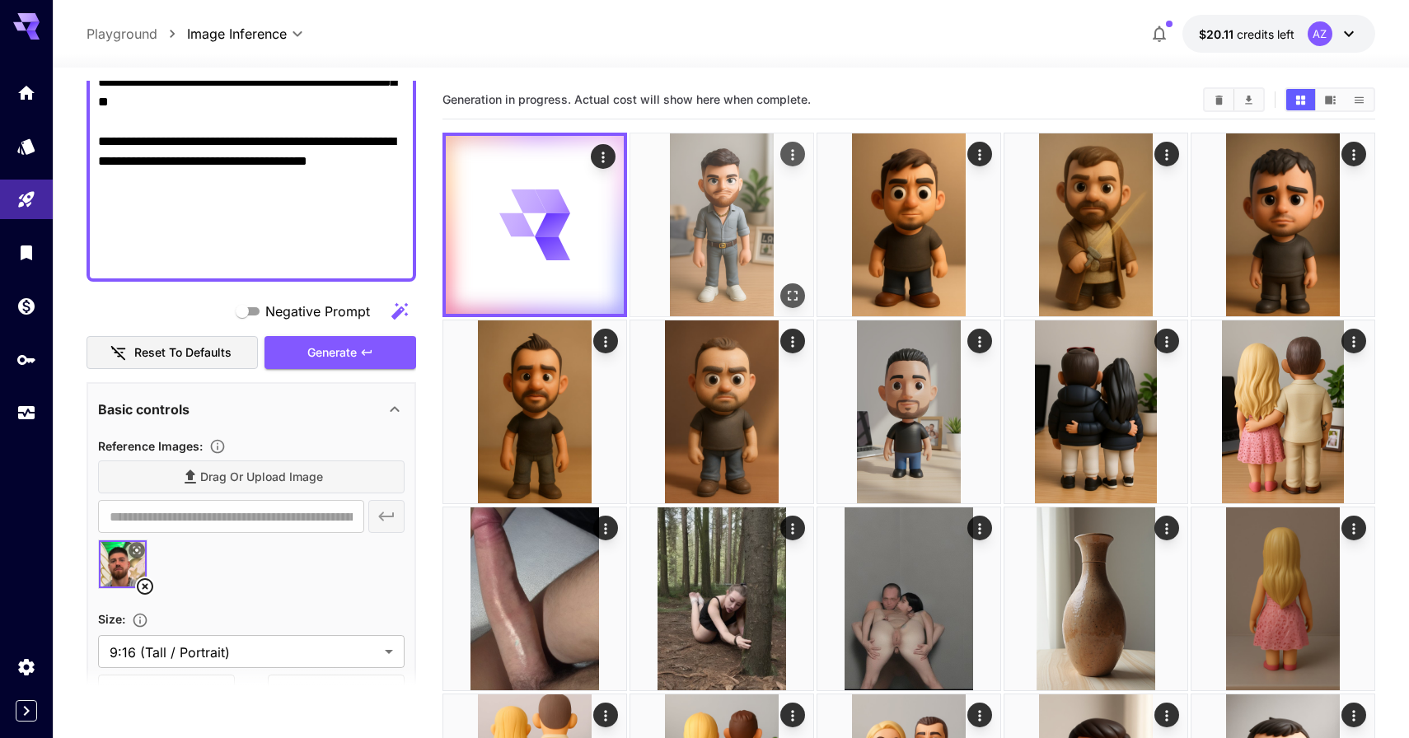
click at [679, 227] on img at bounding box center [721, 224] width 183 height 183
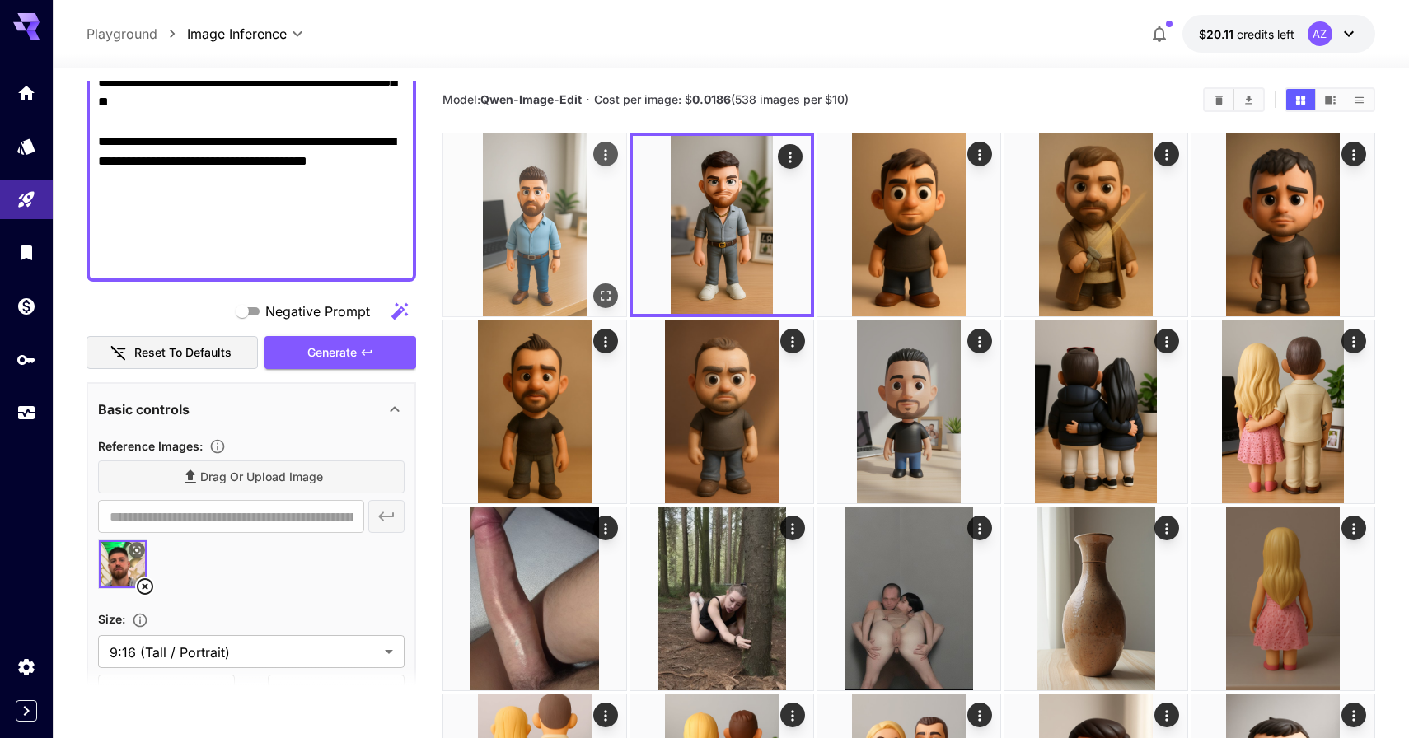
click at [608, 290] on icon "Open in fullscreen" at bounding box center [605, 295] width 16 height 16
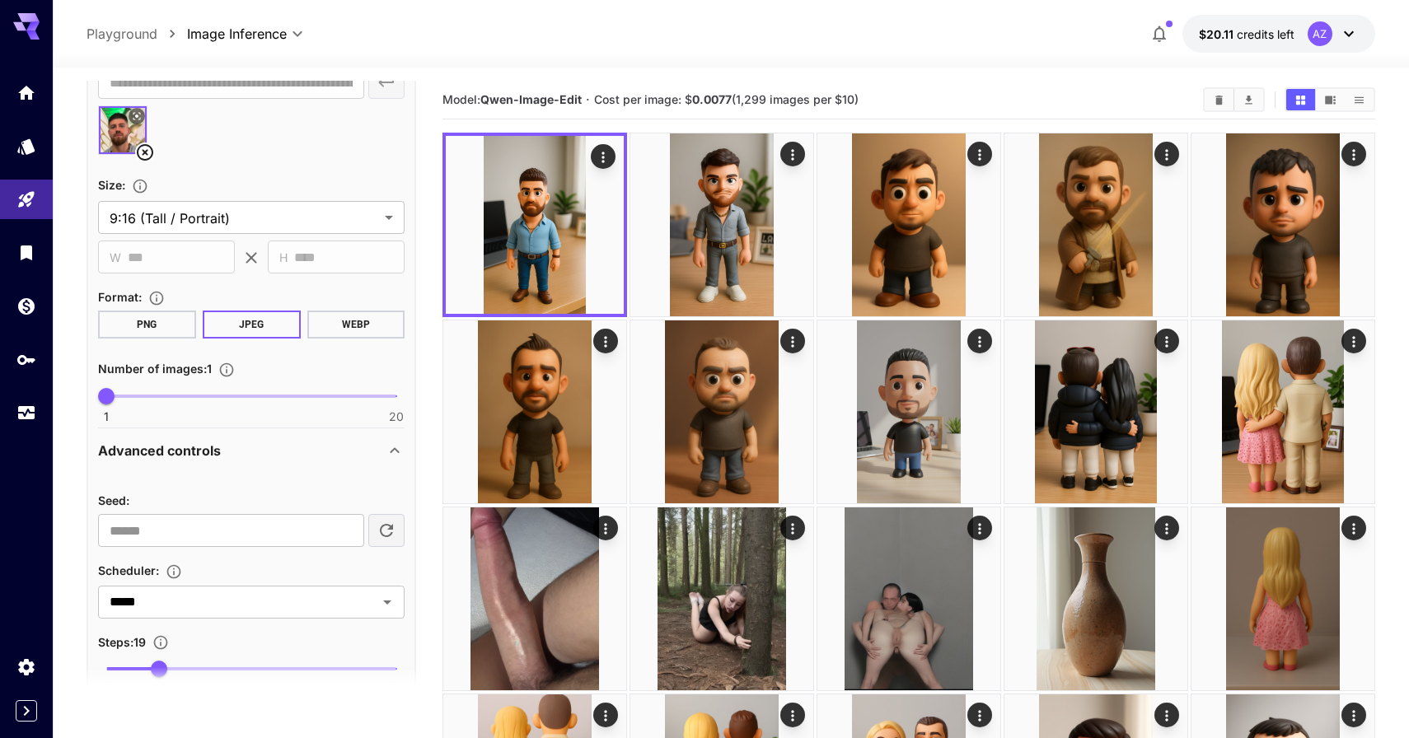
scroll to position [931, 0]
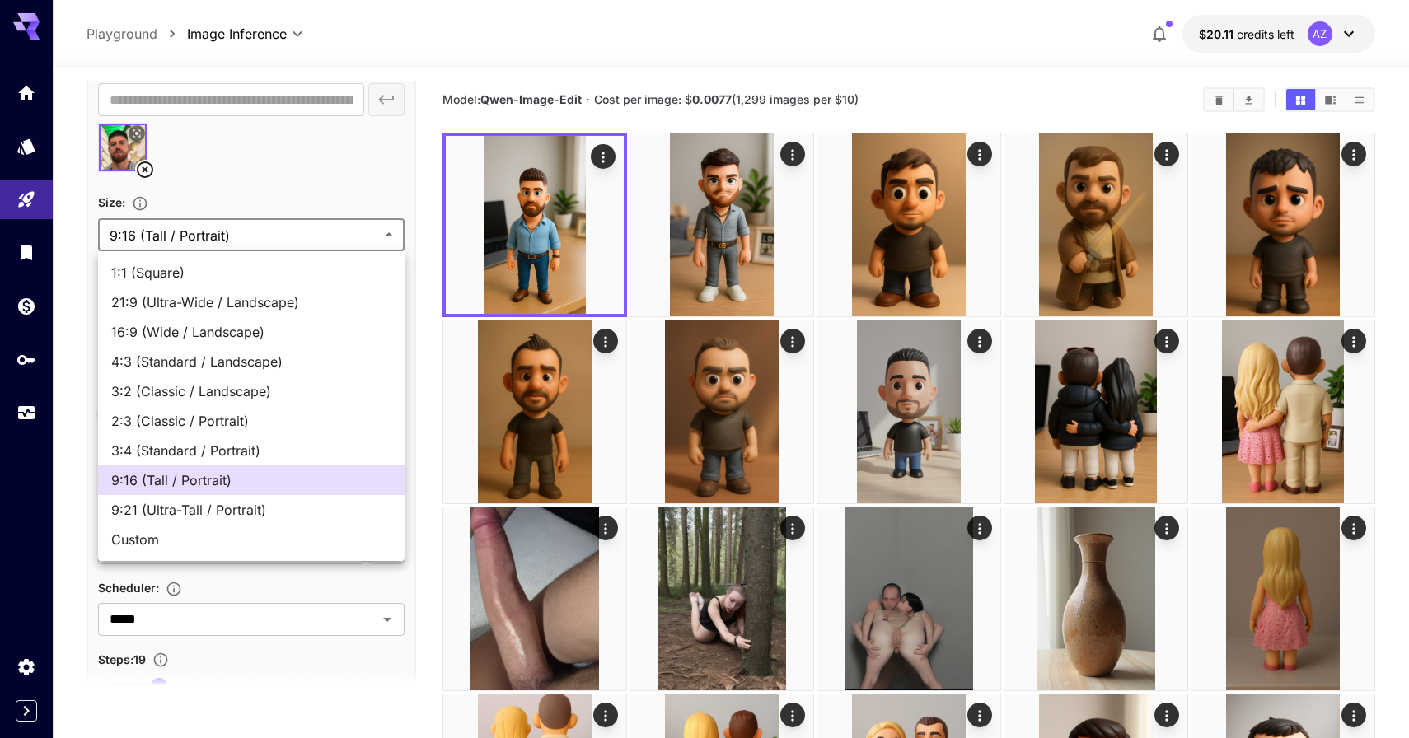
click at [260, 428] on span "2:3 (Classic / Portrait)" at bounding box center [251, 421] width 280 height 20
type input "**********"
type input "***"
type input "****"
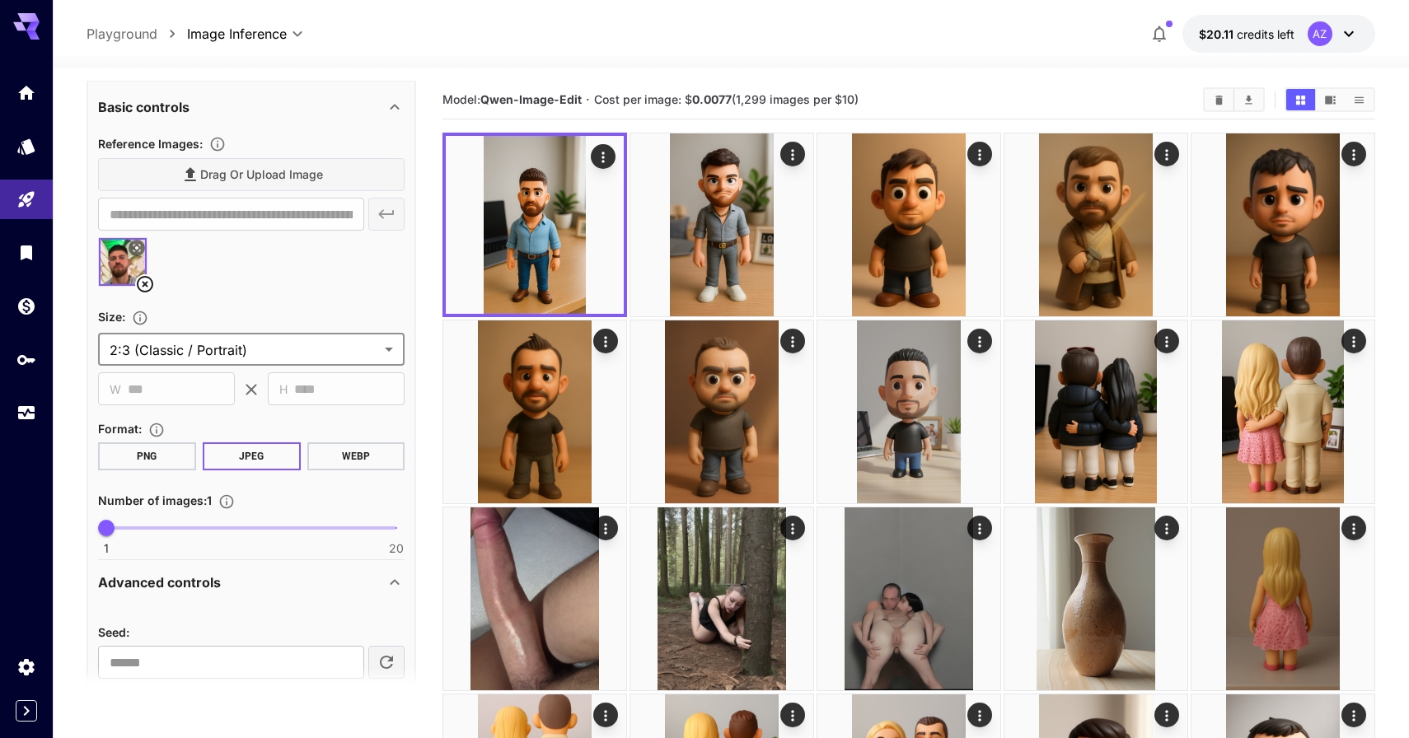
scroll to position [432, 0]
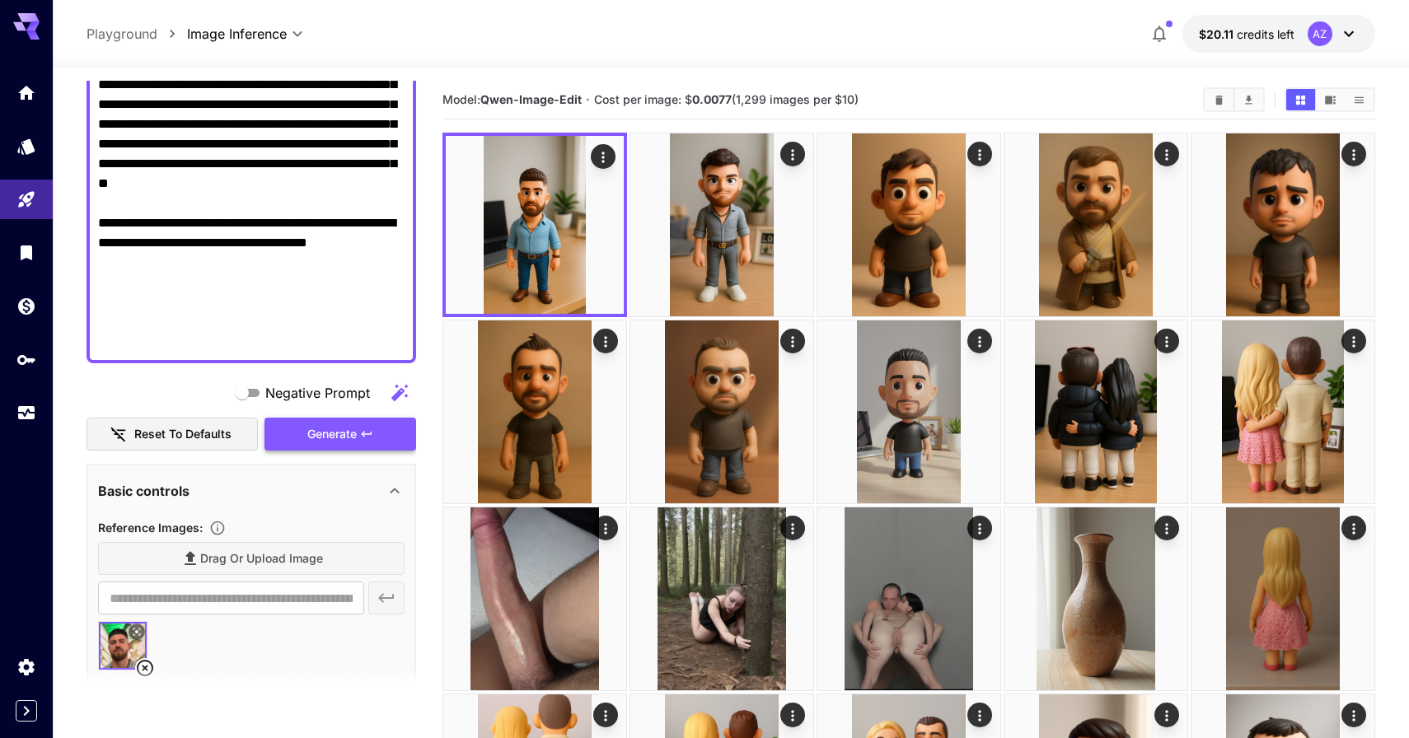
click at [375, 429] on button "Generate" at bounding box center [340, 435] width 152 height 34
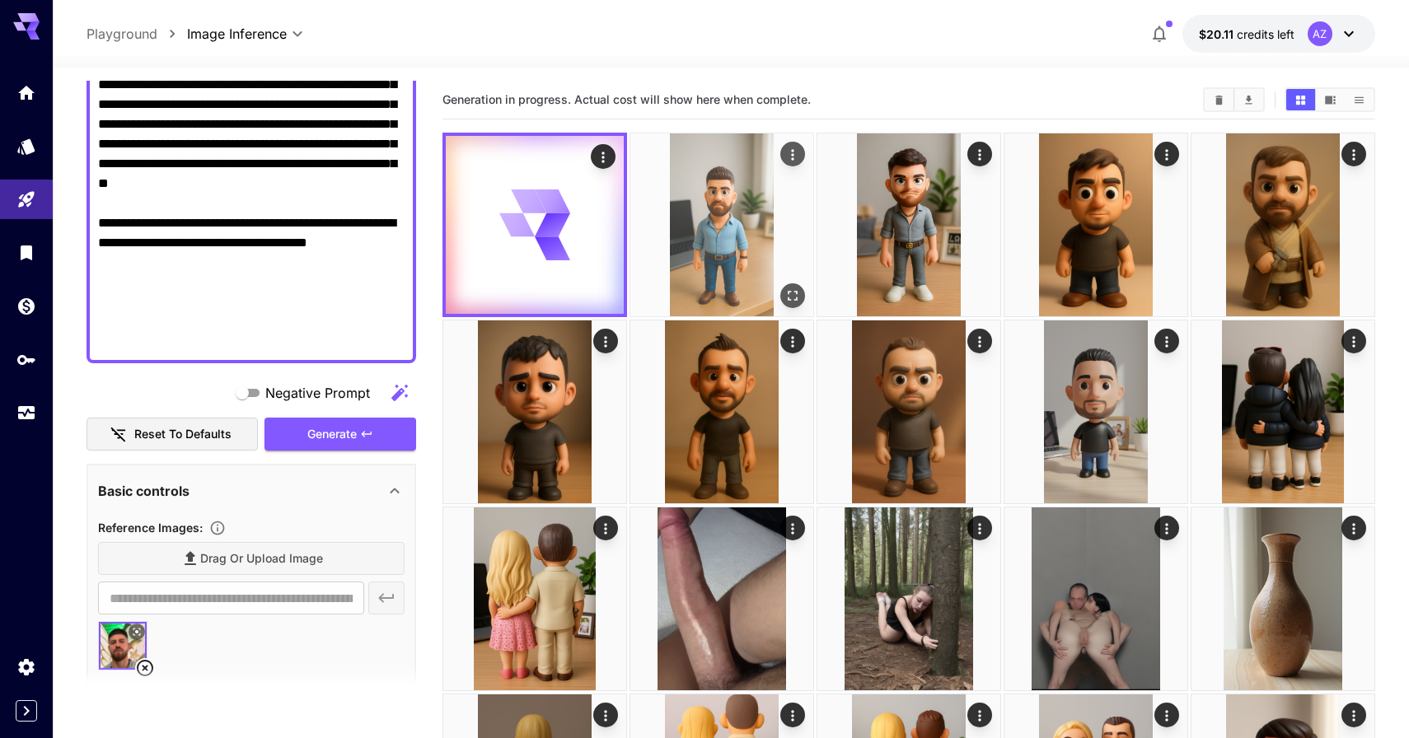
click at [695, 213] on img at bounding box center [721, 224] width 183 height 183
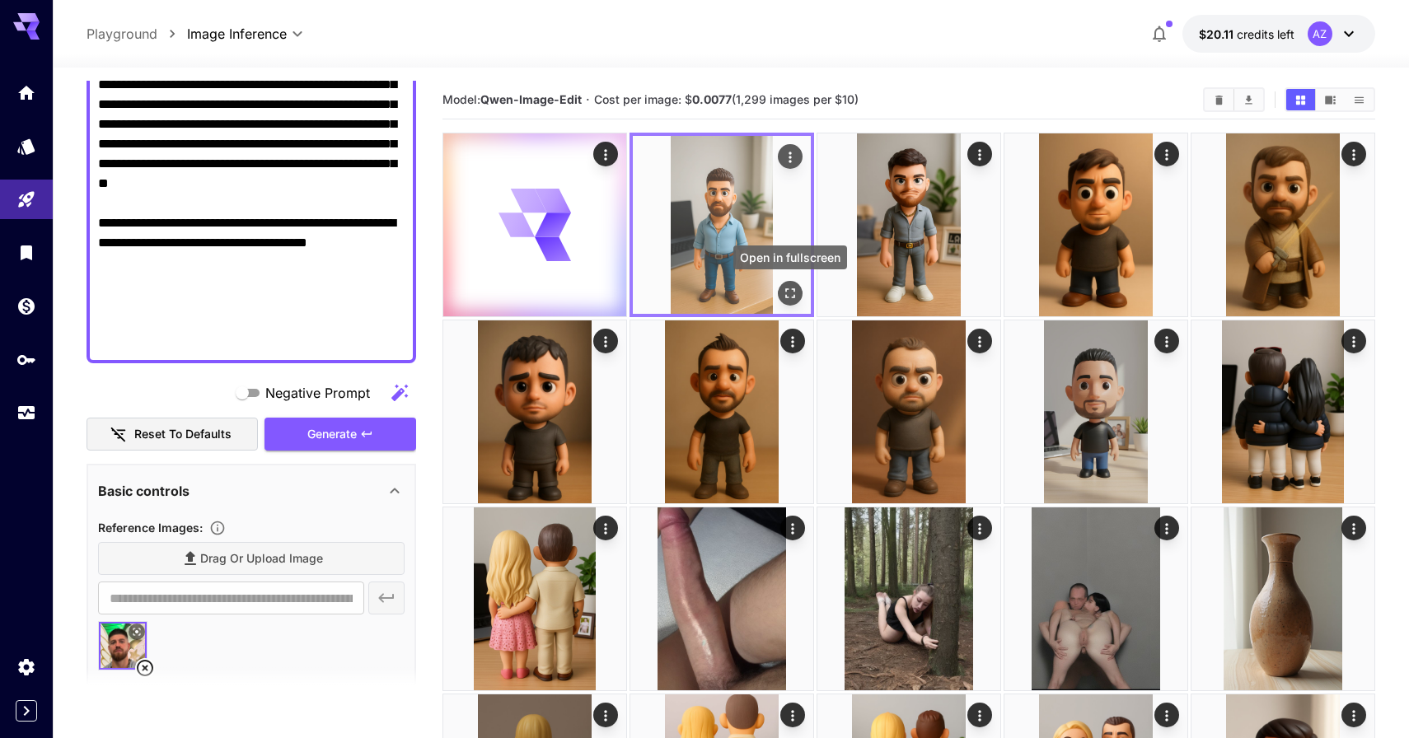
click at [794, 292] on icon "Open in fullscreen" at bounding box center [790, 293] width 16 height 16
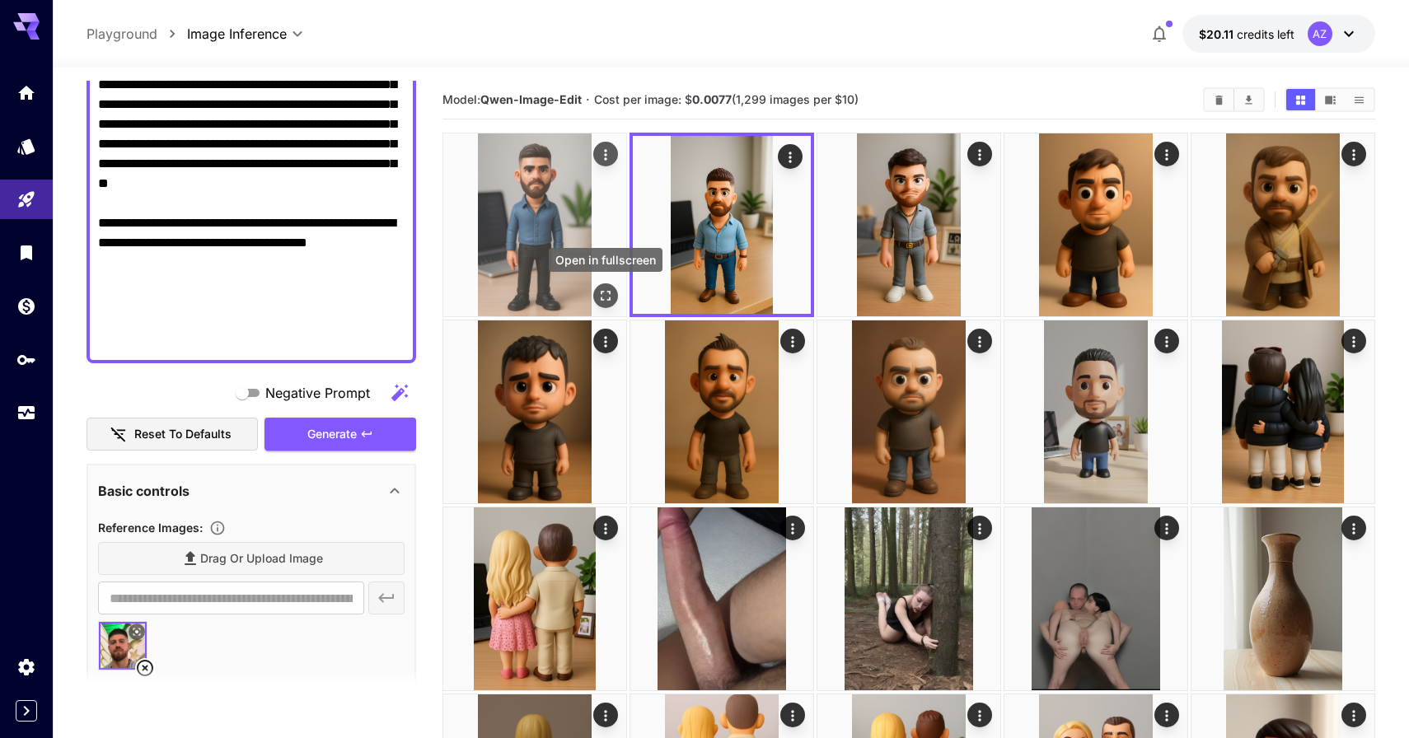
click at [605, 301] on icon "Open in fullscreen" at bounding box center [605, 295] width 16 height 16
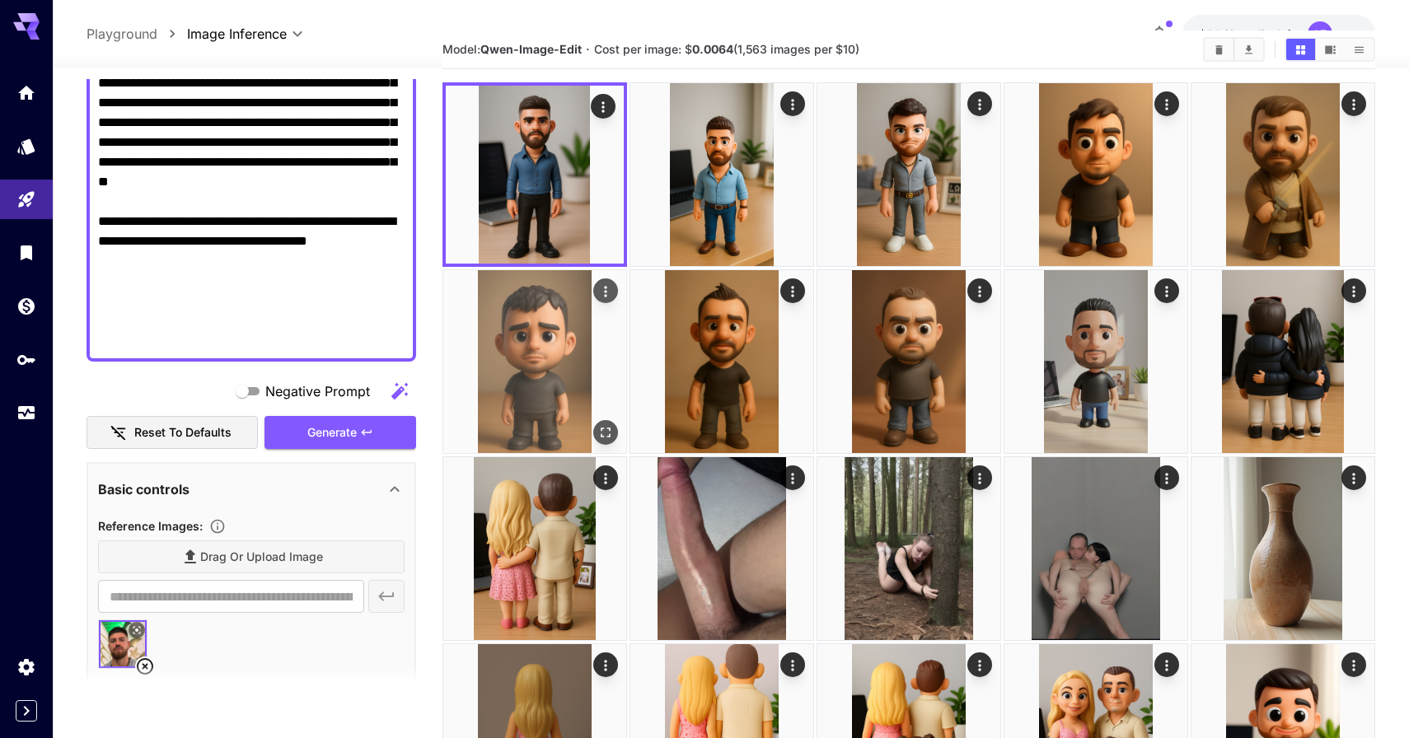
scroll to position [0, 0]
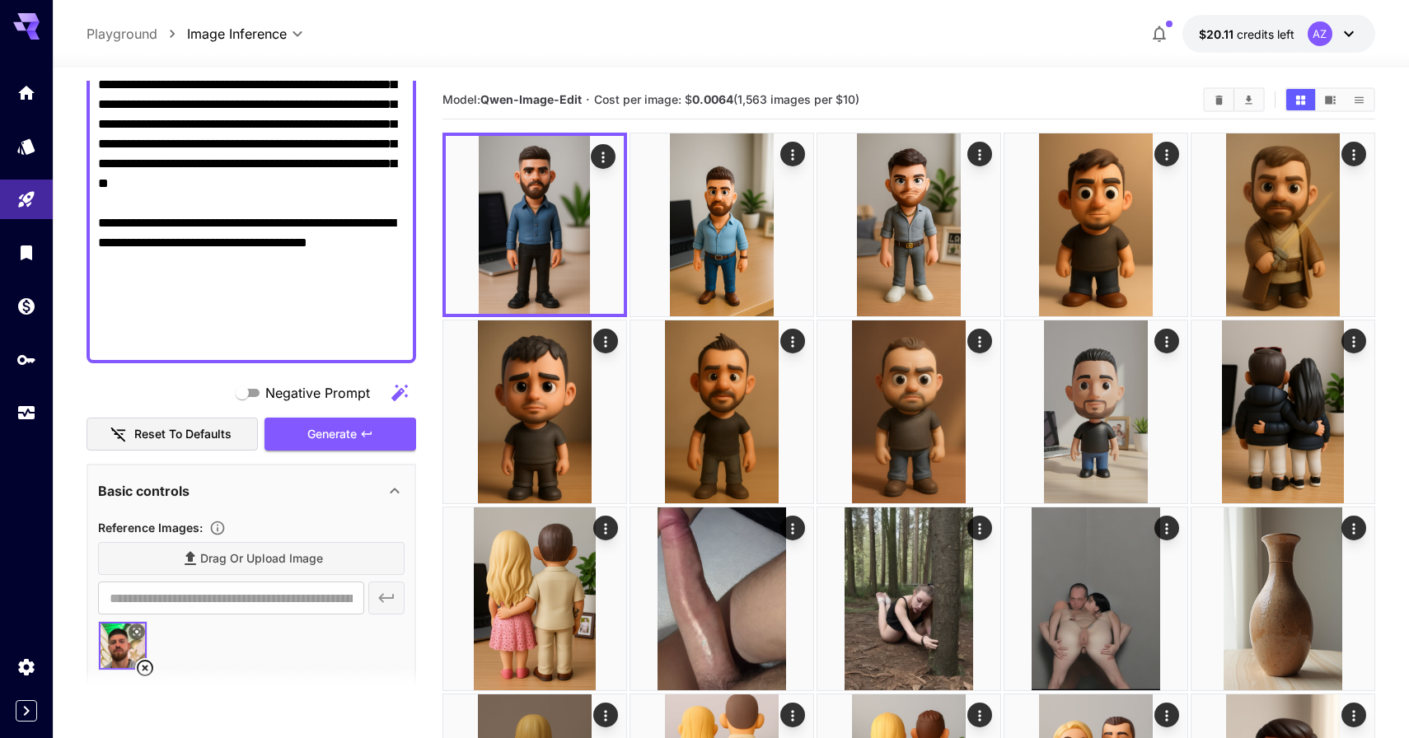
click at [148, 667] on section at bounding box center [250, 687] width 329 height 41
click at [147, 667] on section at bounding box center [250, 687] width 329 height 41
click at [236, 315] on textarea "**********" at bounding box center [251, 75] width 306 height 554
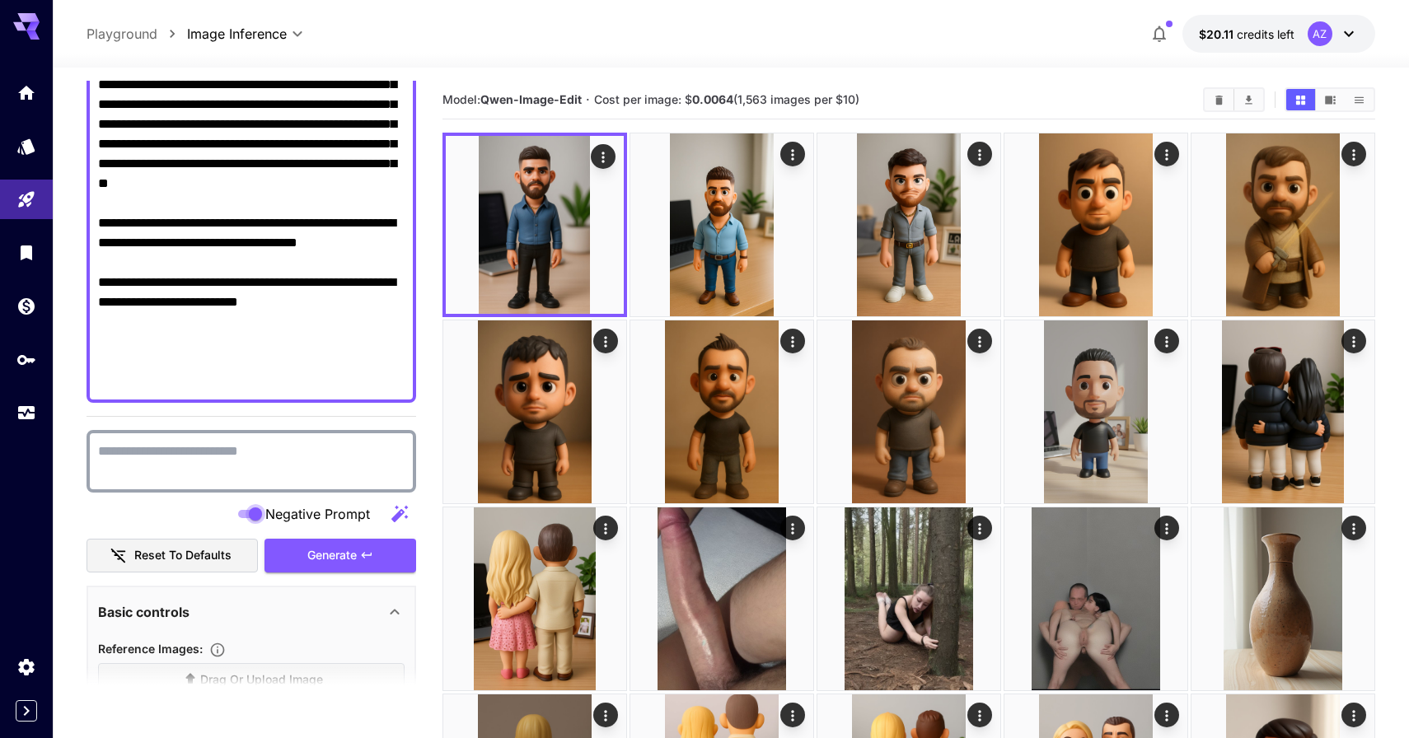
click at [300, 484] on div at bounding box center [250, 461] width 329 height 63
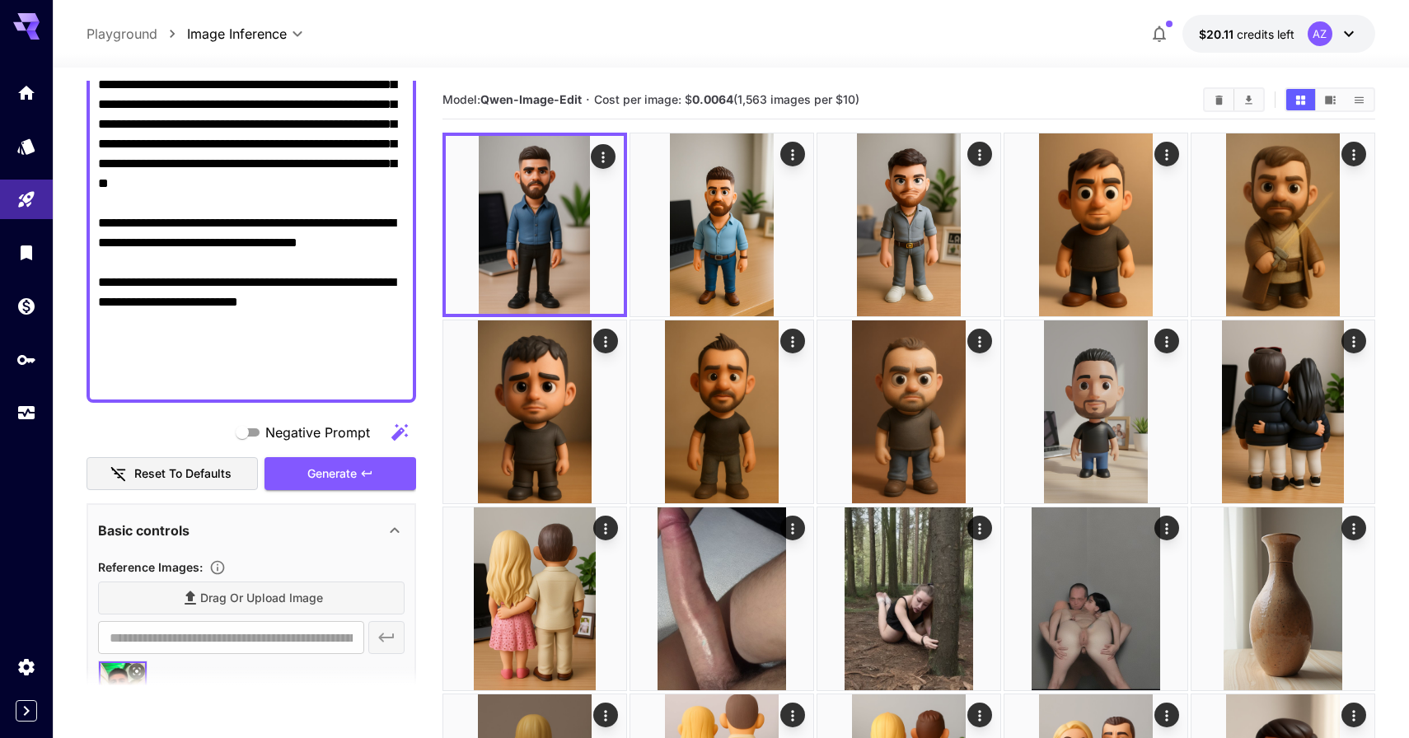
click at [331, 367] on textarea "**********" at bounding box center [251, 94] width 306 height 593
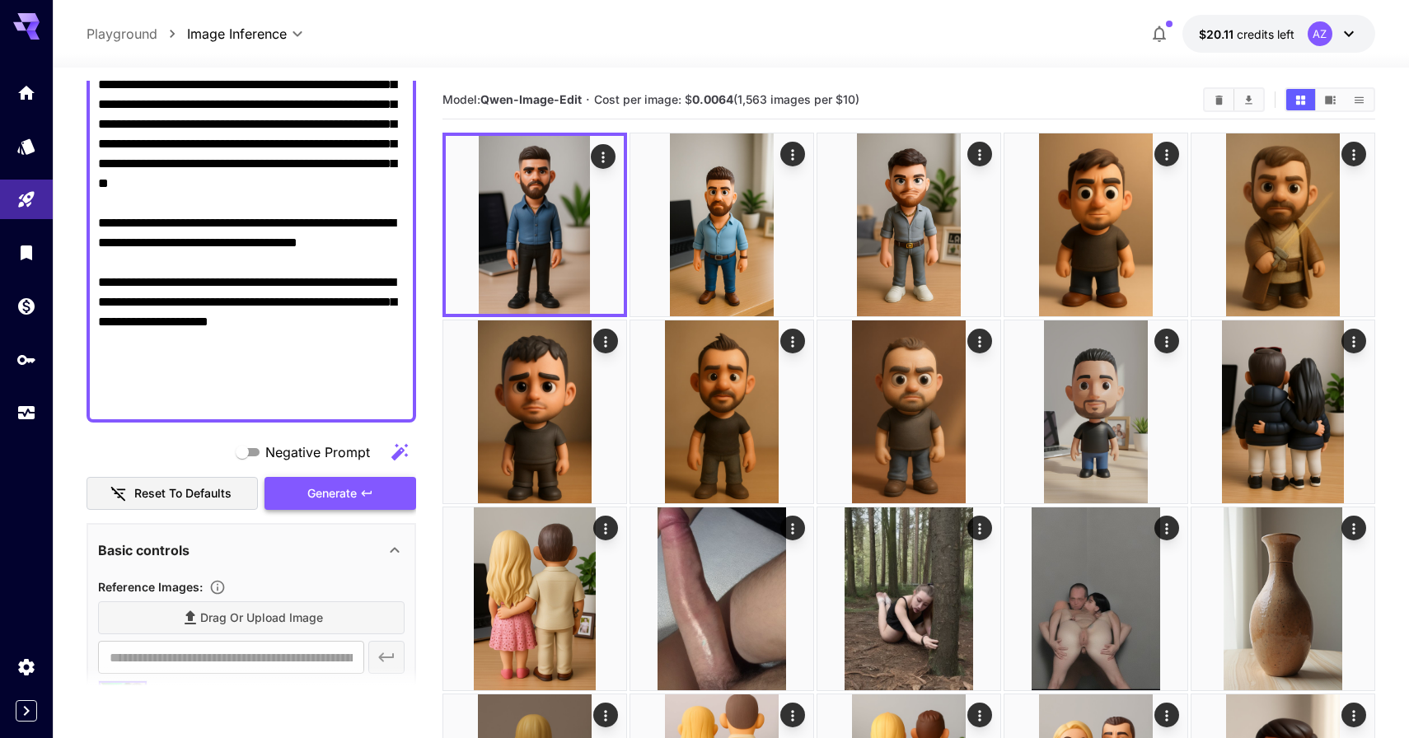
click at [341, 480] on button "Generate" at bounding box center [340, 494] width 152 height 34
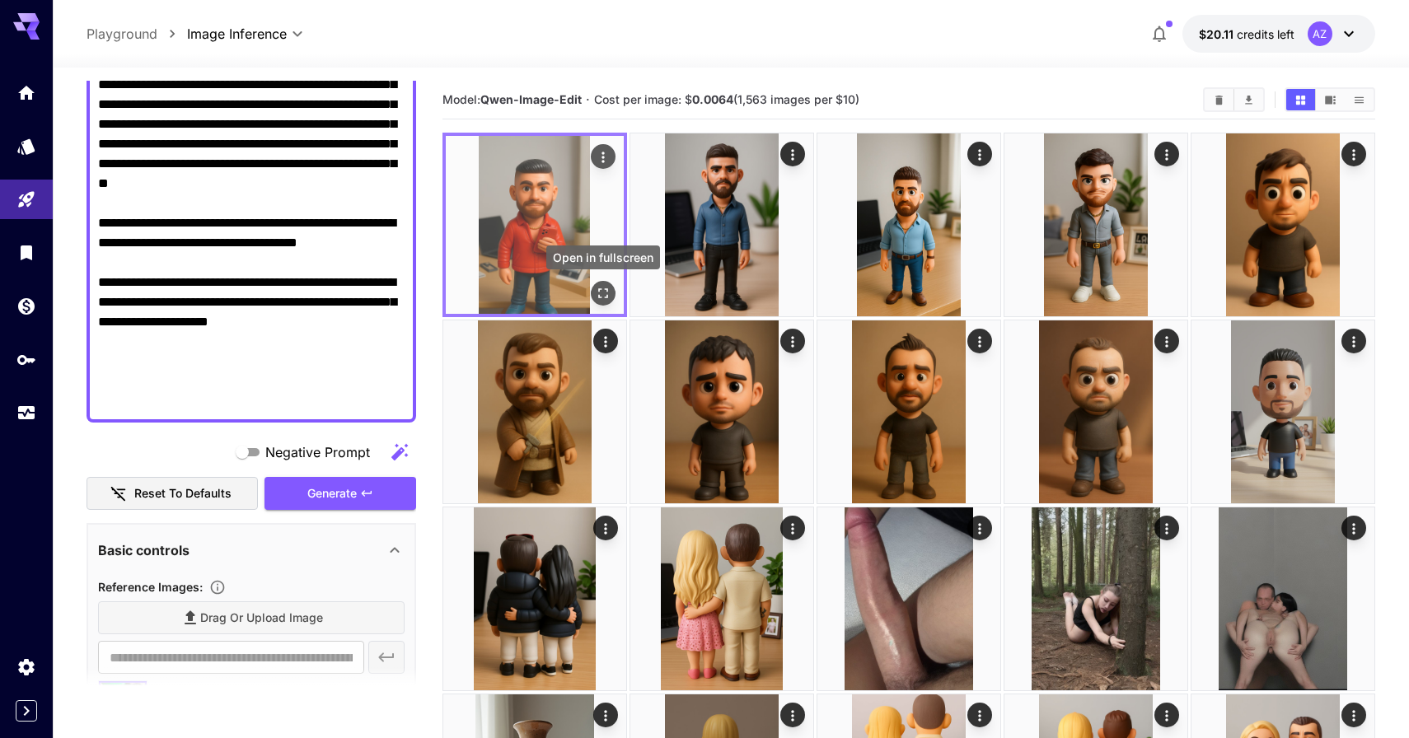
click at [600, 292] on icon "Open in fullscreen" at bounding box center [603, 293] width 16 height 16
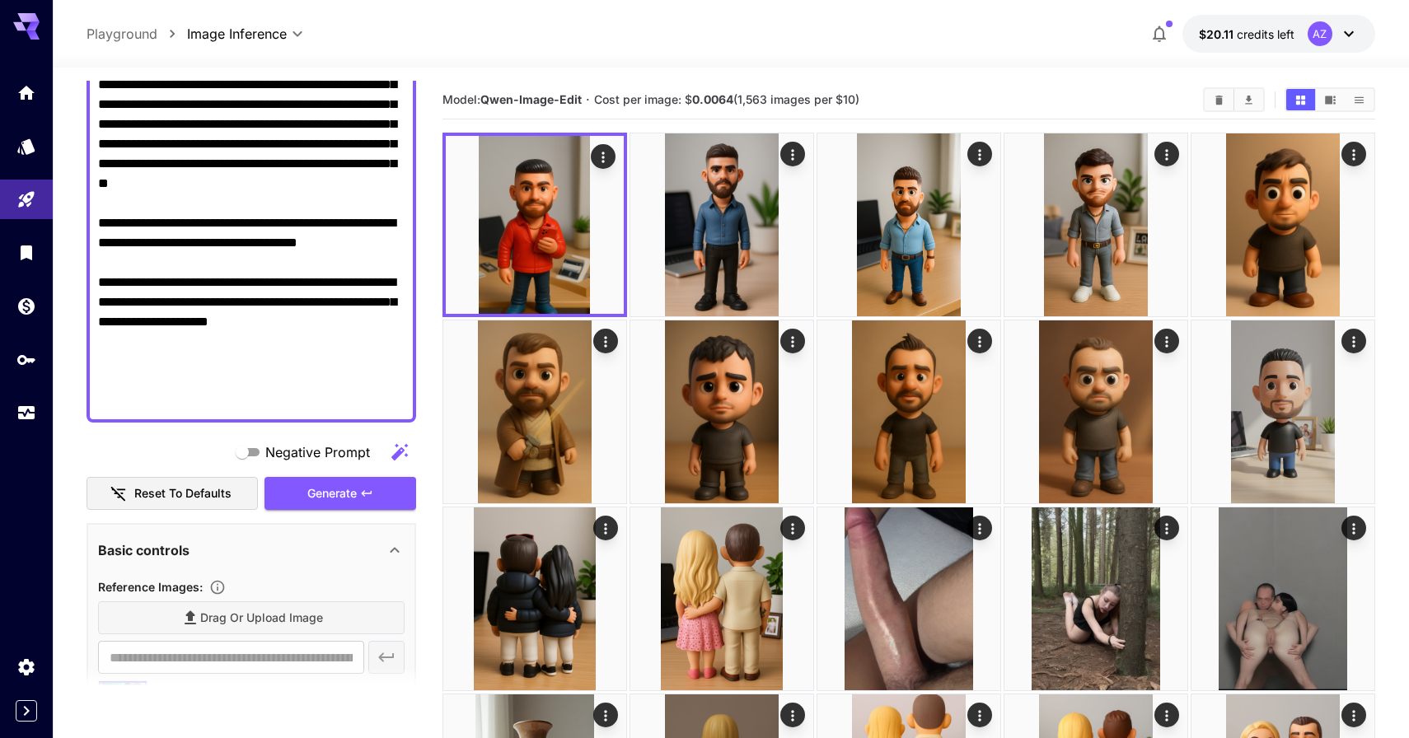
click at [368, 396] on textarea "Negative Prompt" at bounding box center [251, 104] width 306 height 613
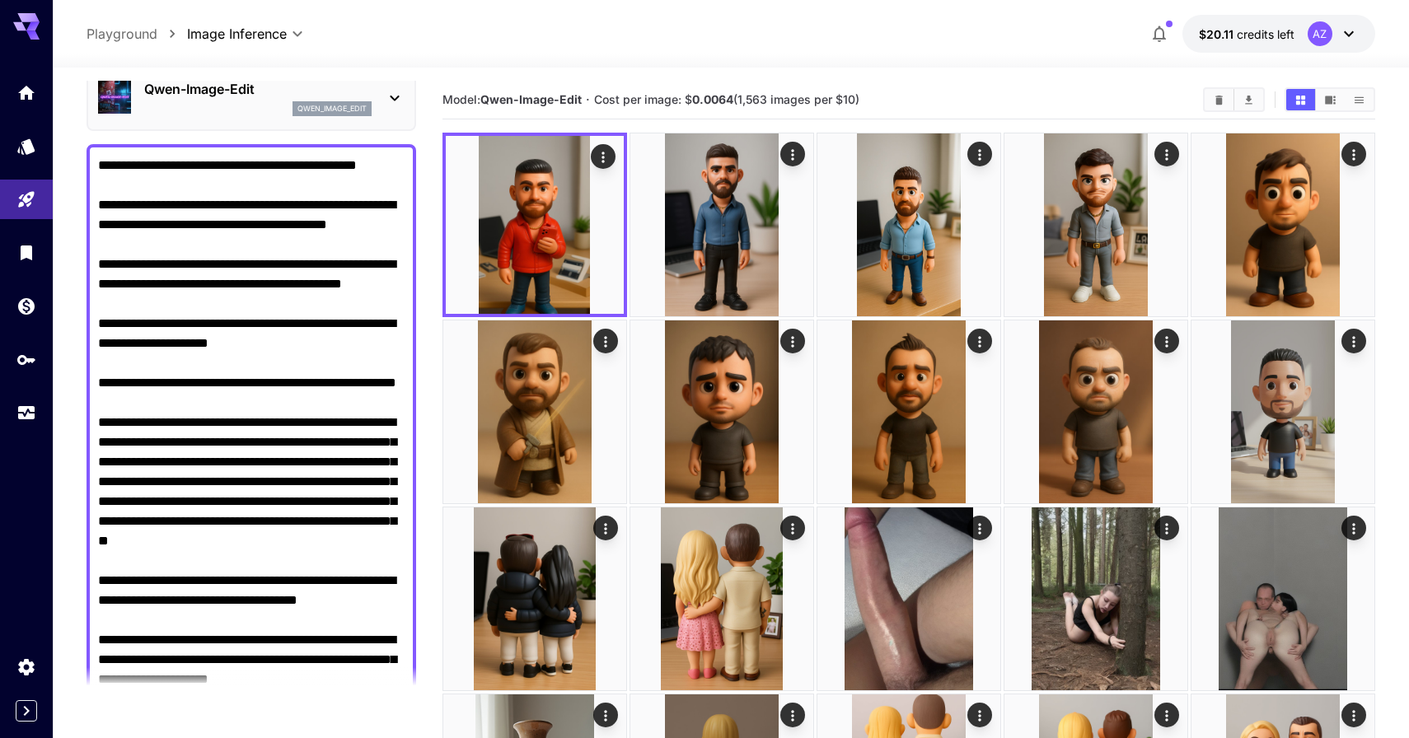
scroll to position [67, 0]
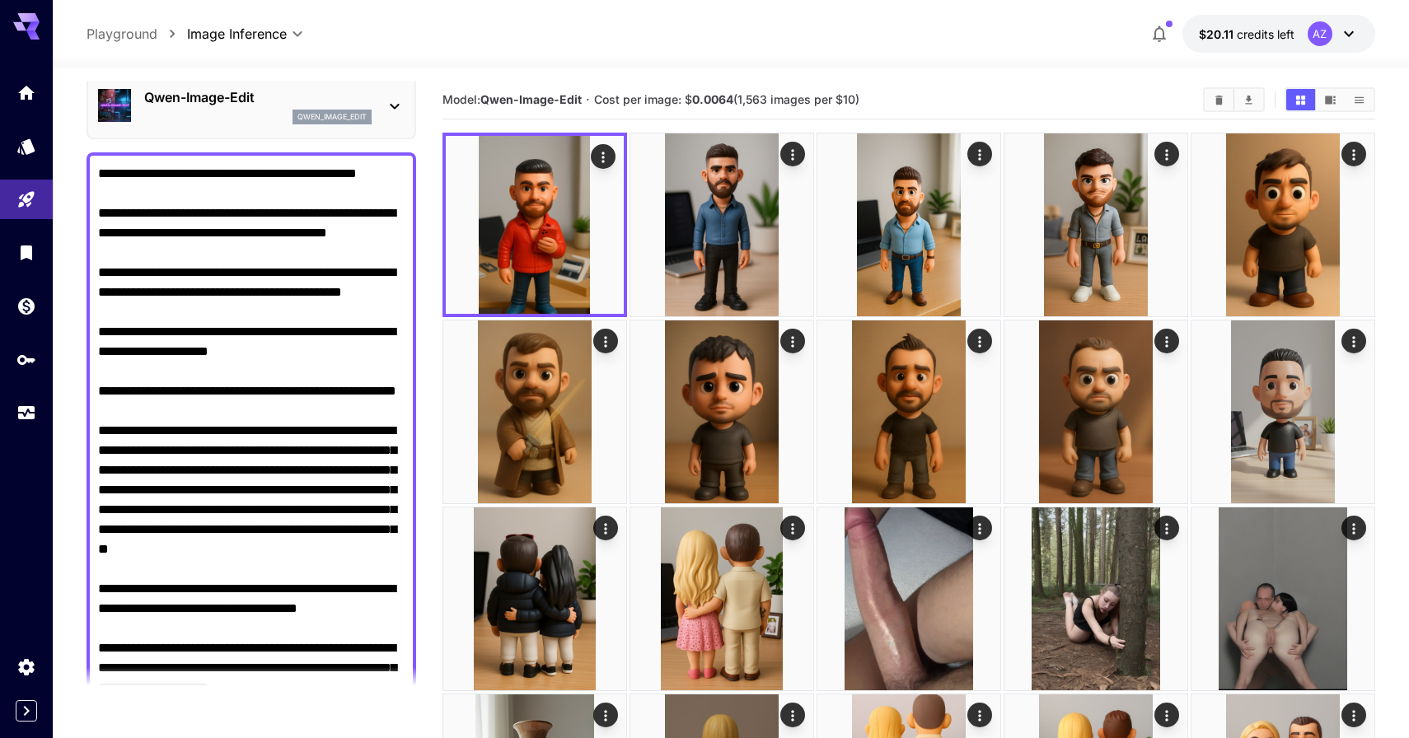
click at [283, 373] on textarea "Negative Prompt" at bounding box center [251, 470] width 306 height 613
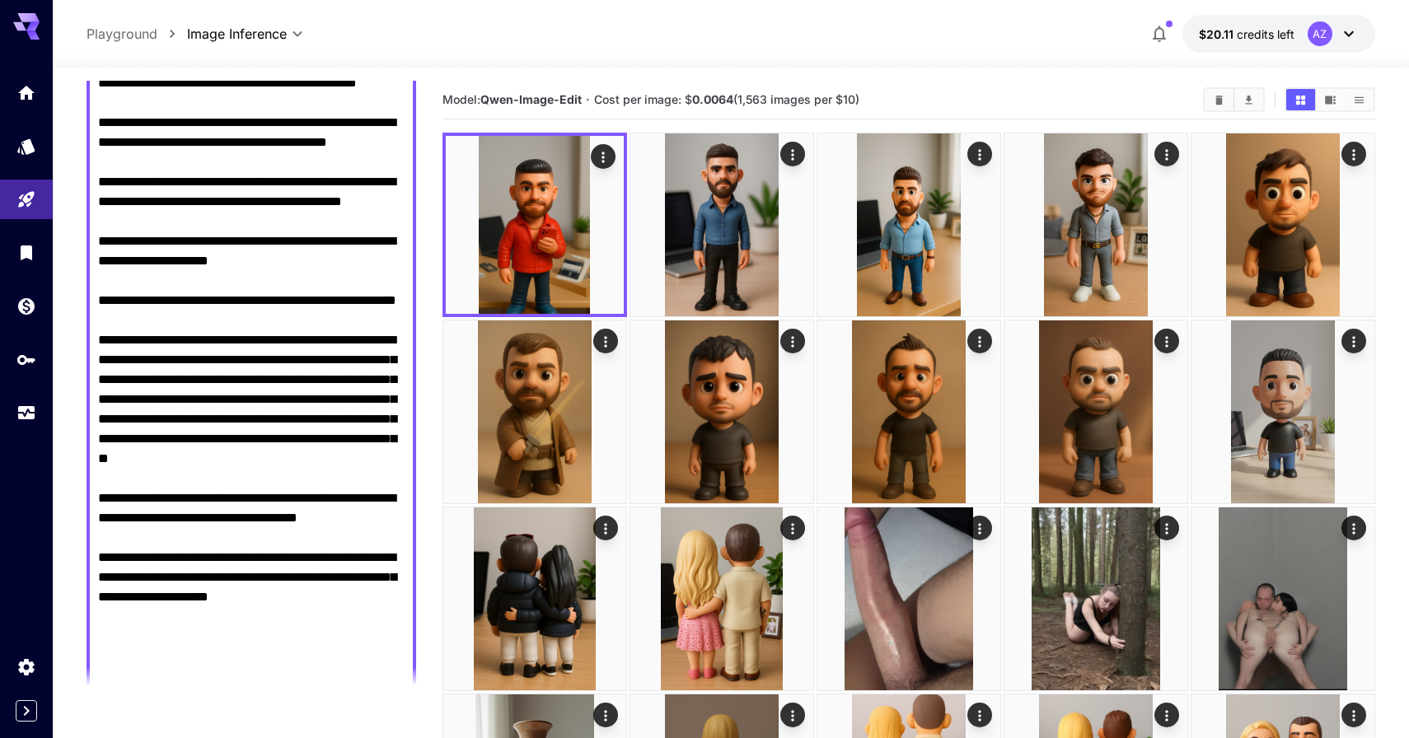
scroll to position [161, 0]
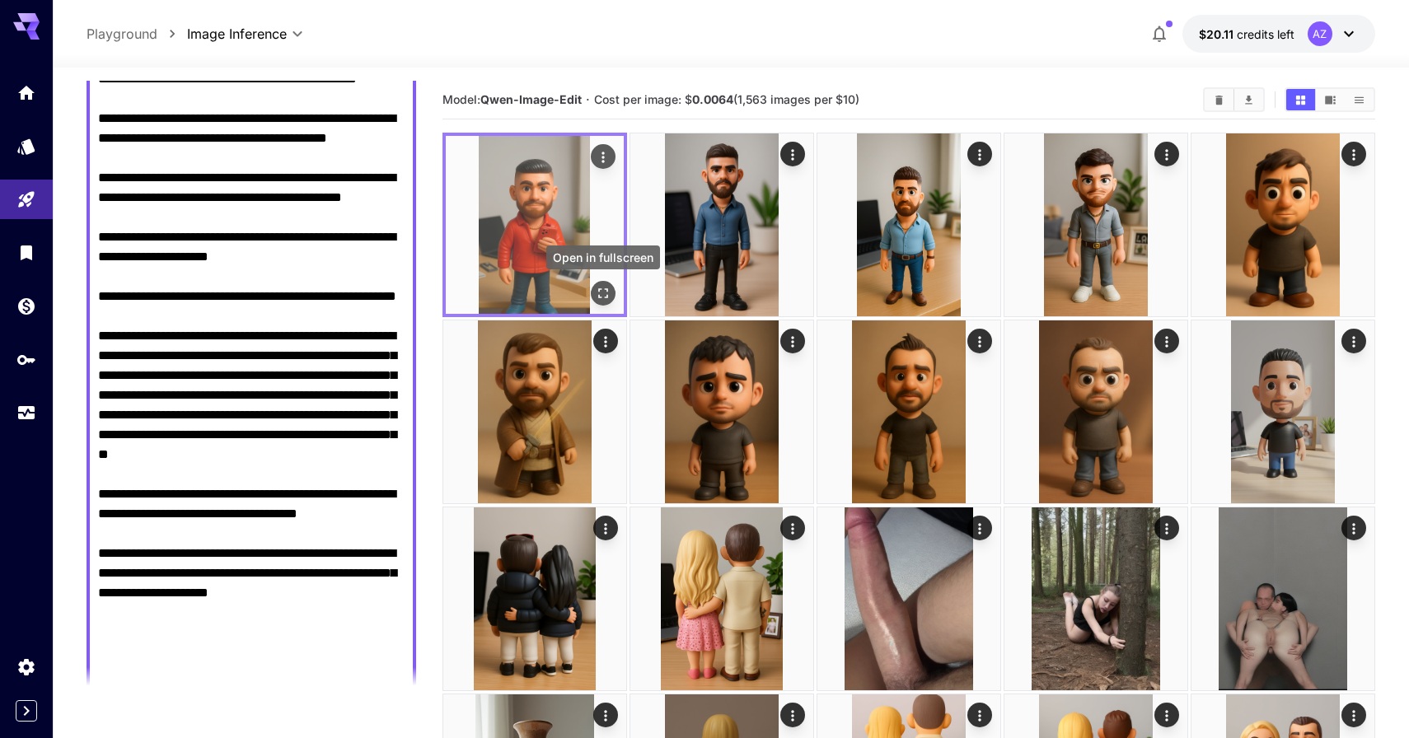
click at [605, 289] on icon "Open in fullscreen" at bounding box center [603, 293] width 10 height 10
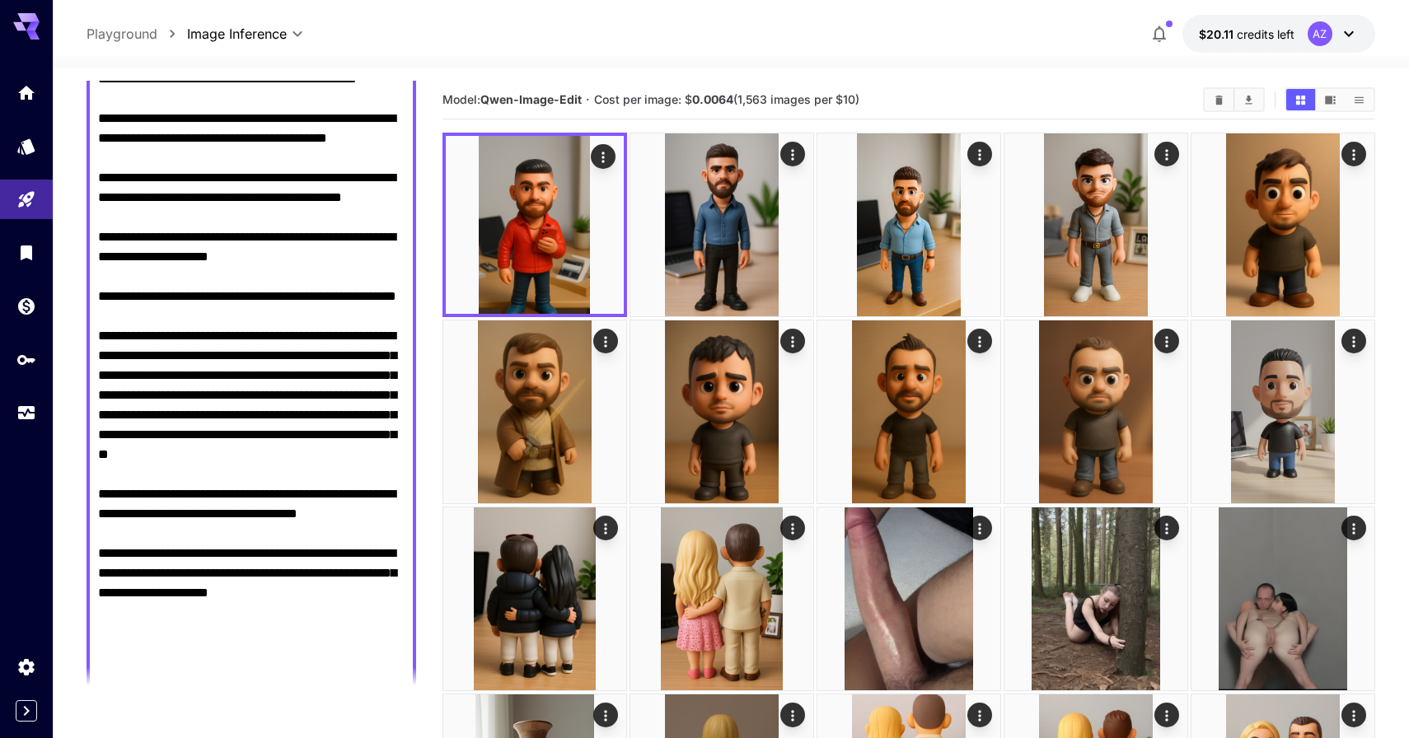
click at [242, 282] on textarea "Negative Prompt" at bounding box center [251, 375] width 306 height 613
click at [278, 343] on textarea "Negative Prompt" at bounding box center [251, 375] width 306 height 613
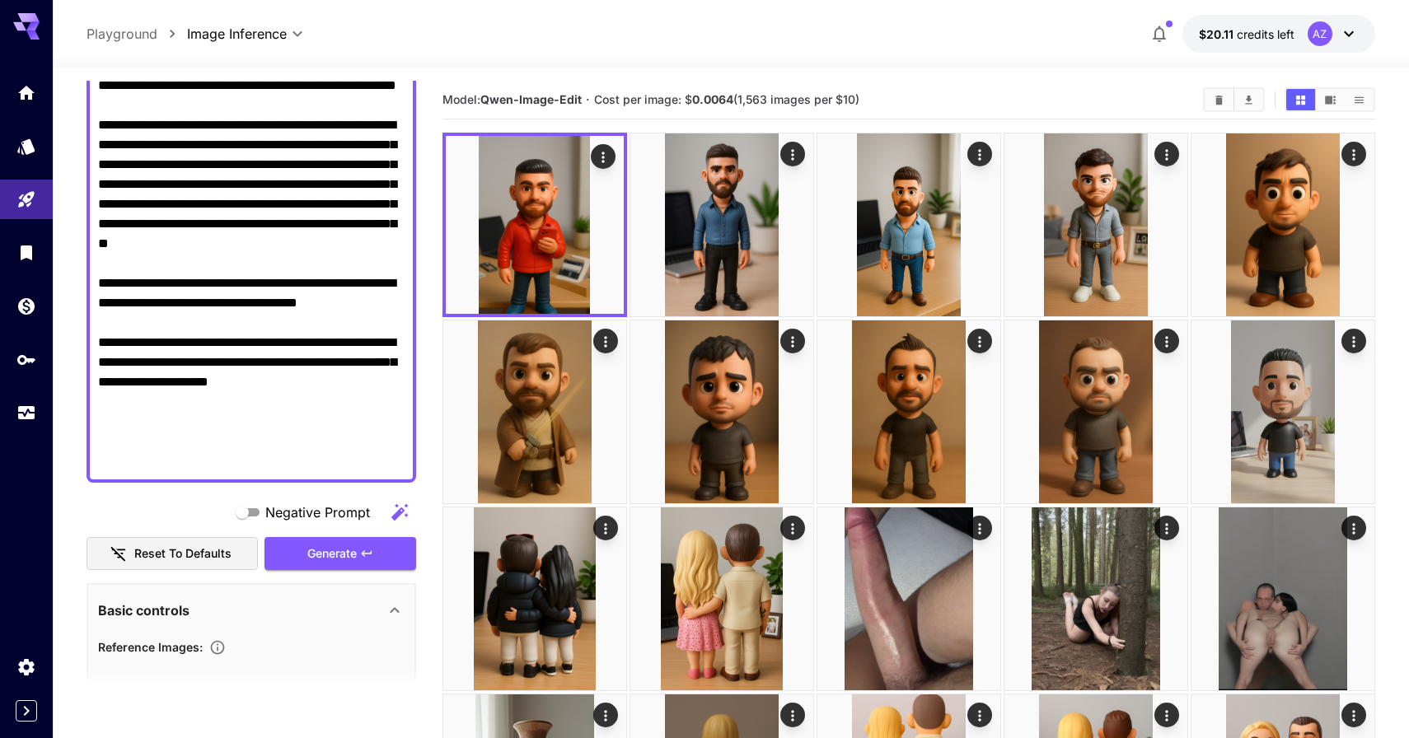
scroll to position [371, 0]
click at [286, 329] on textarea "Negative Prompt" at bounding box center [251, 165] width 306 height 613
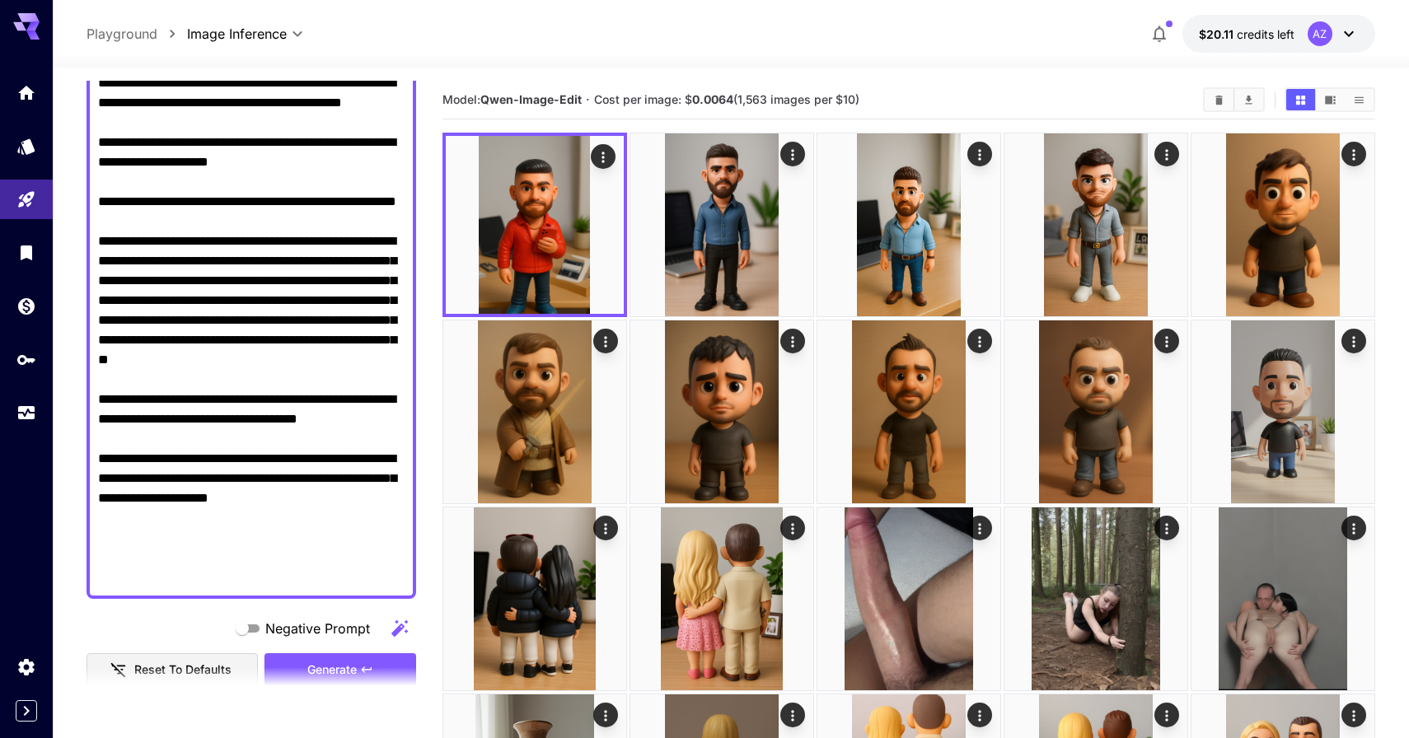
scroll to position [217, 0]
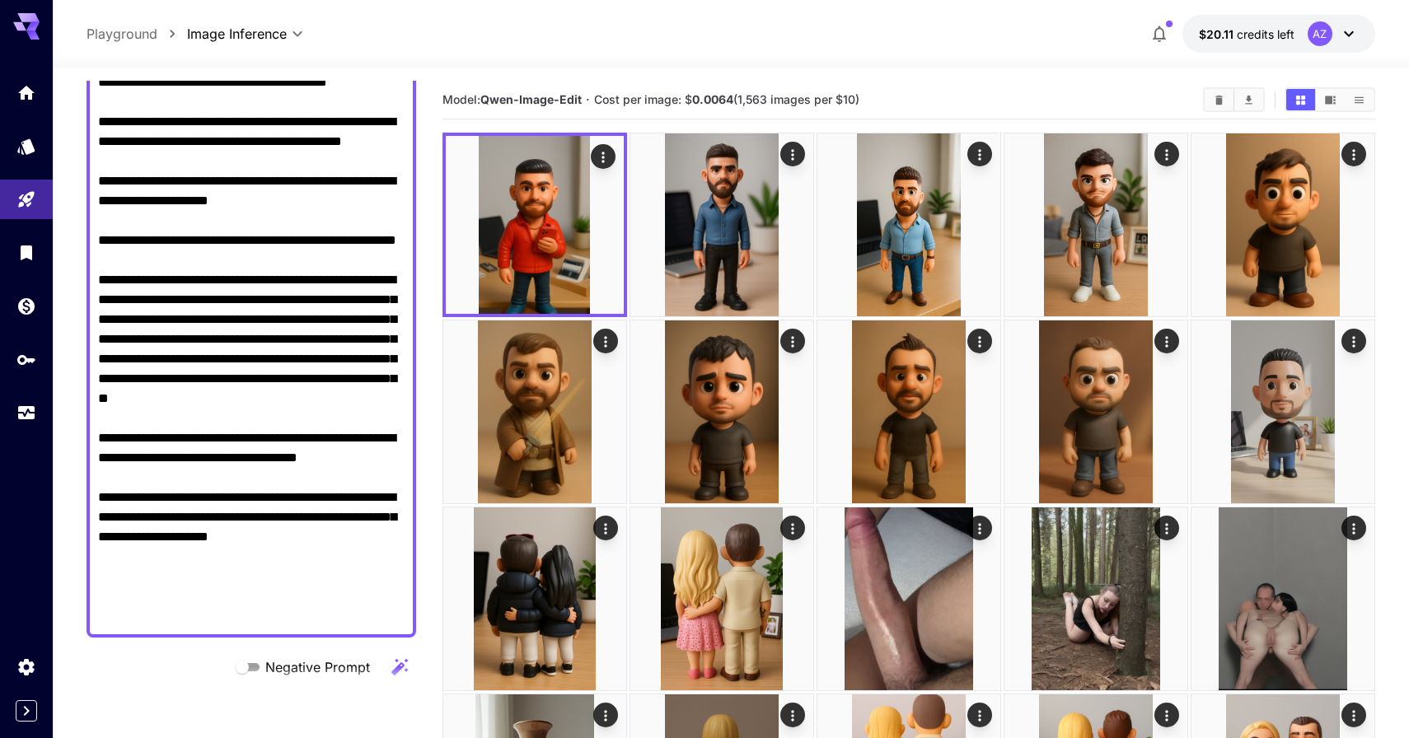
click at [134, 198] on textarea "Negative Prompt" at bounding box center [251, 319] width 306 height 613
click at [216, 237] on textarea "**********" at bounding box center [251, 319] width 306 height 613
click at [250, 294] on textarea "**********" at bounding box center [251, 319] width 306 height 613
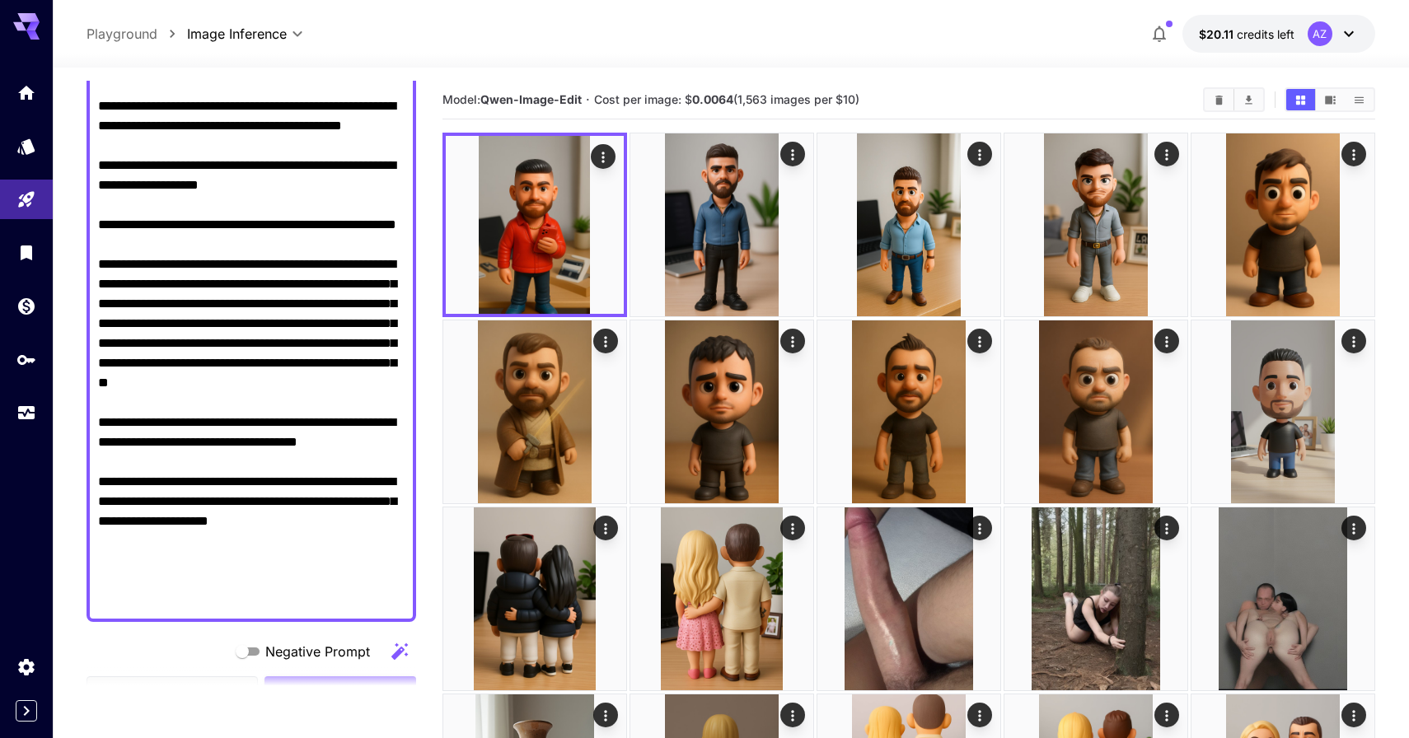
scroll to position [231, 0]
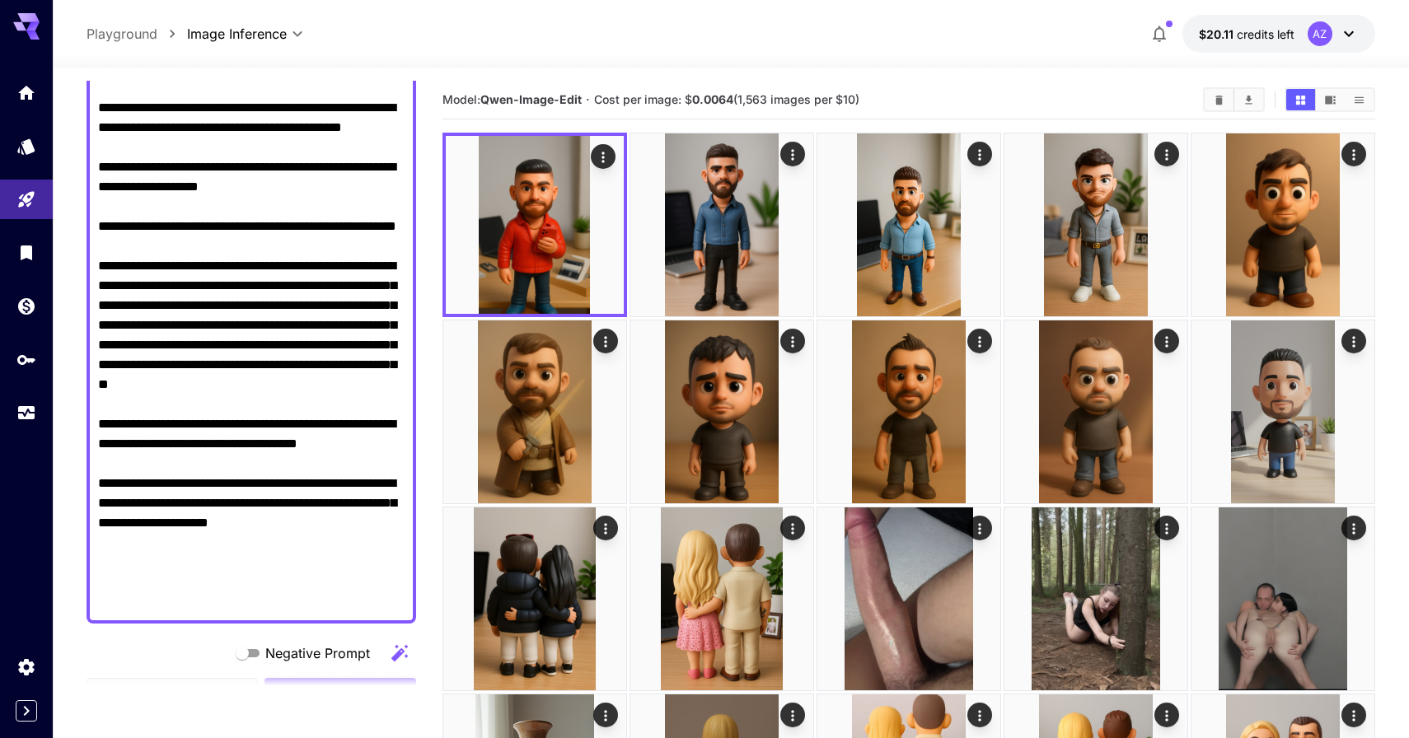
click at [265, 441] on textarea "**********" at bounding box center [251, 305] width 306 height 613
click at [257, 440] on textarea "**********" at bounding box center [251, 305] width 306 height 613
drag, startPoint x: 241, startPoint y: 423, endPoint x: 269, endPoint y: 436, distance: 31.4
click at [269, 436] on textarea "**********" at bounding box center [251, 305] width 306 height 613
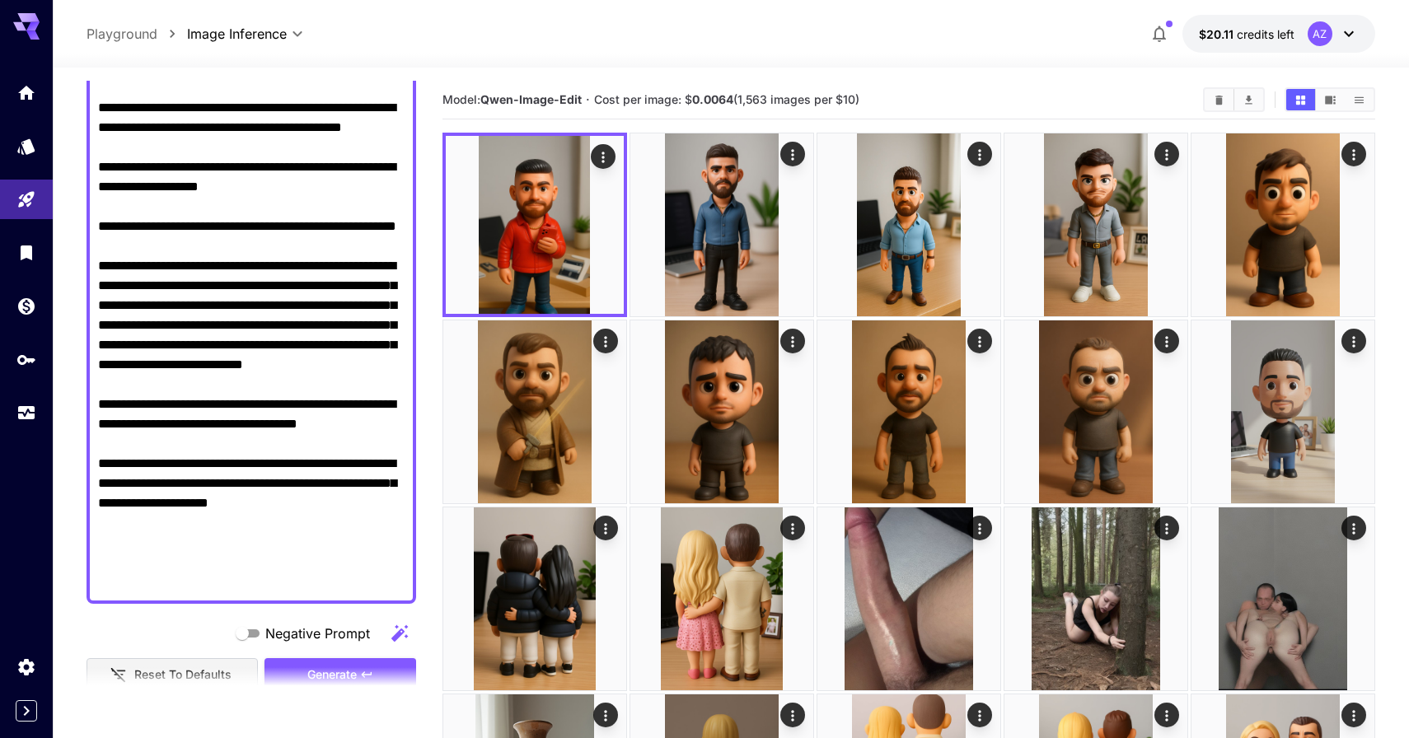
click at [389, 486] on textarea "**********" at bounding box center [251, 295] width 306 height 593
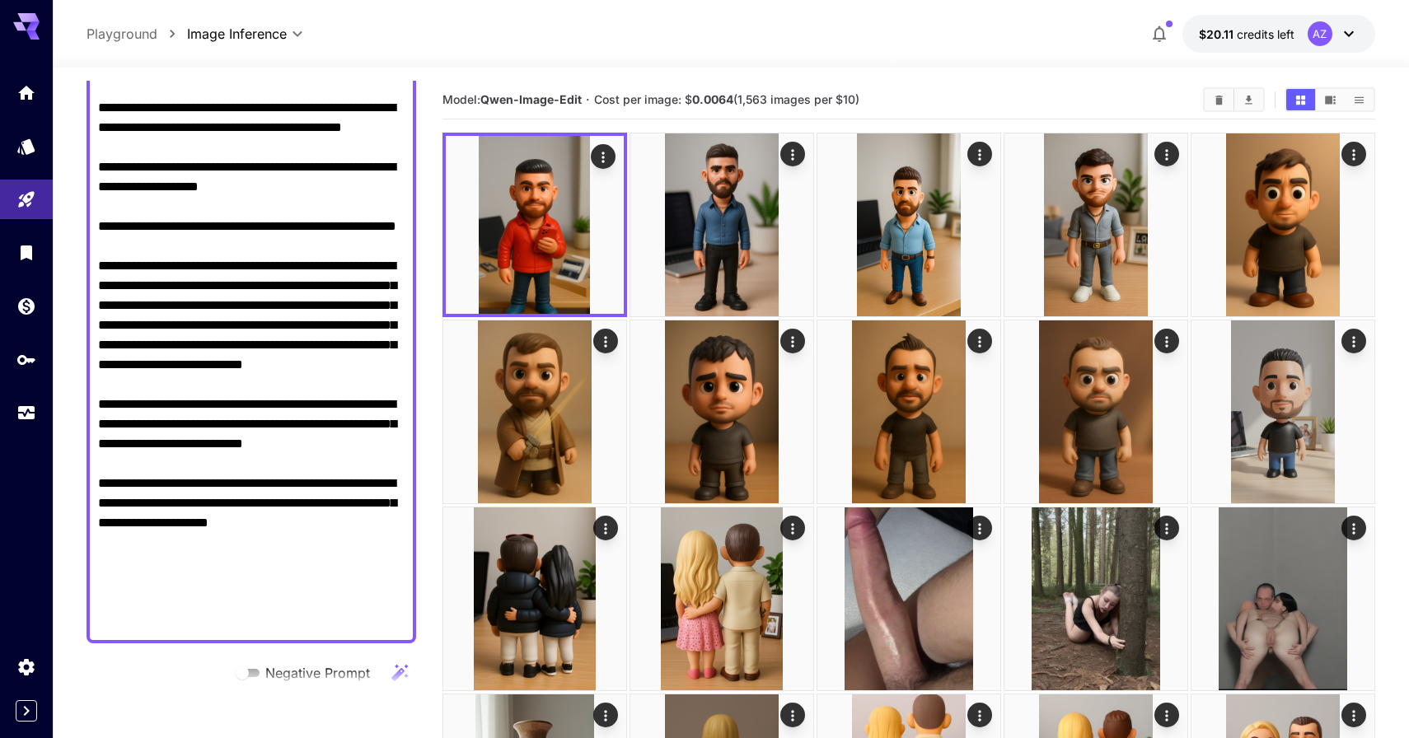
type textarea "**********"
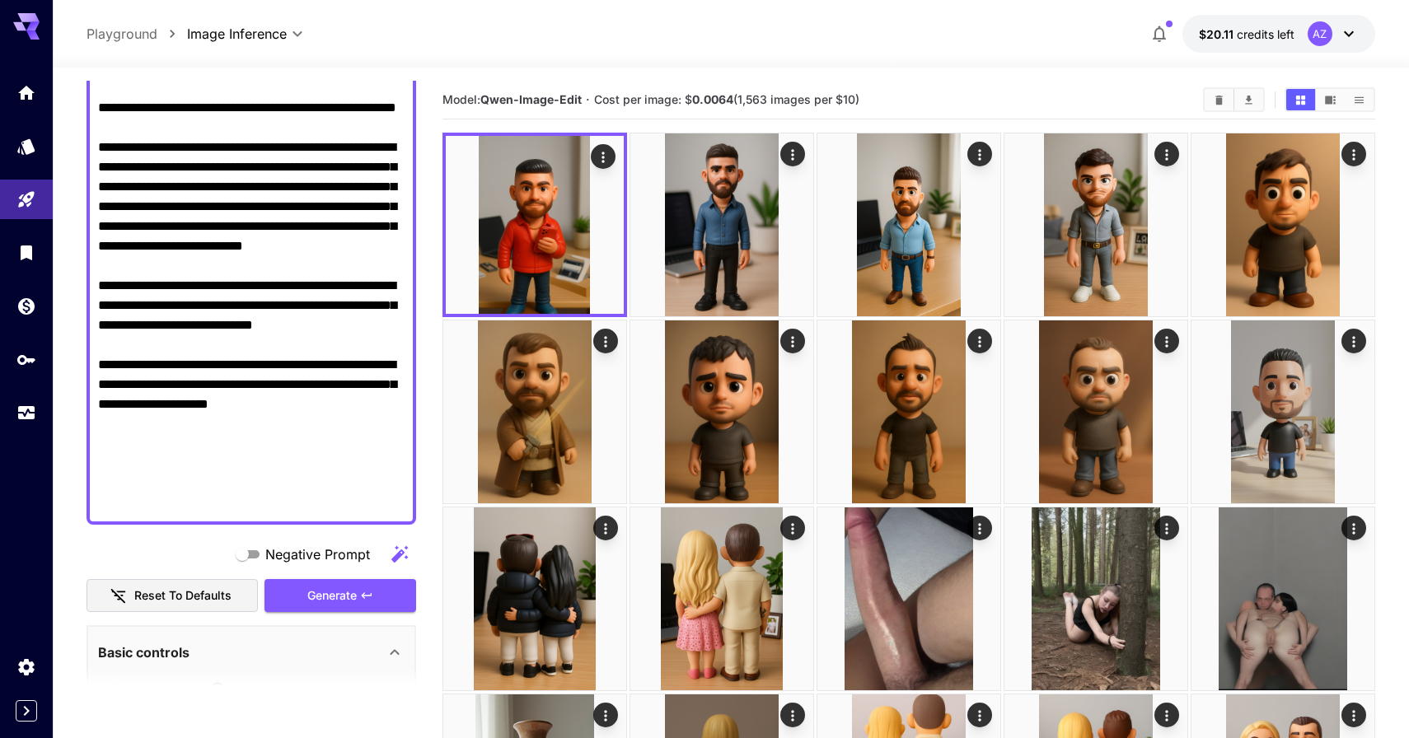
scroll to position [351, 0]
click at [362, 487] on textarea "Negative Prompt" at bounding box center [251, 196] width 306 height 633
click at [384, 602] on button "Generate" at bounding box center [340, 595] width 152 height 34
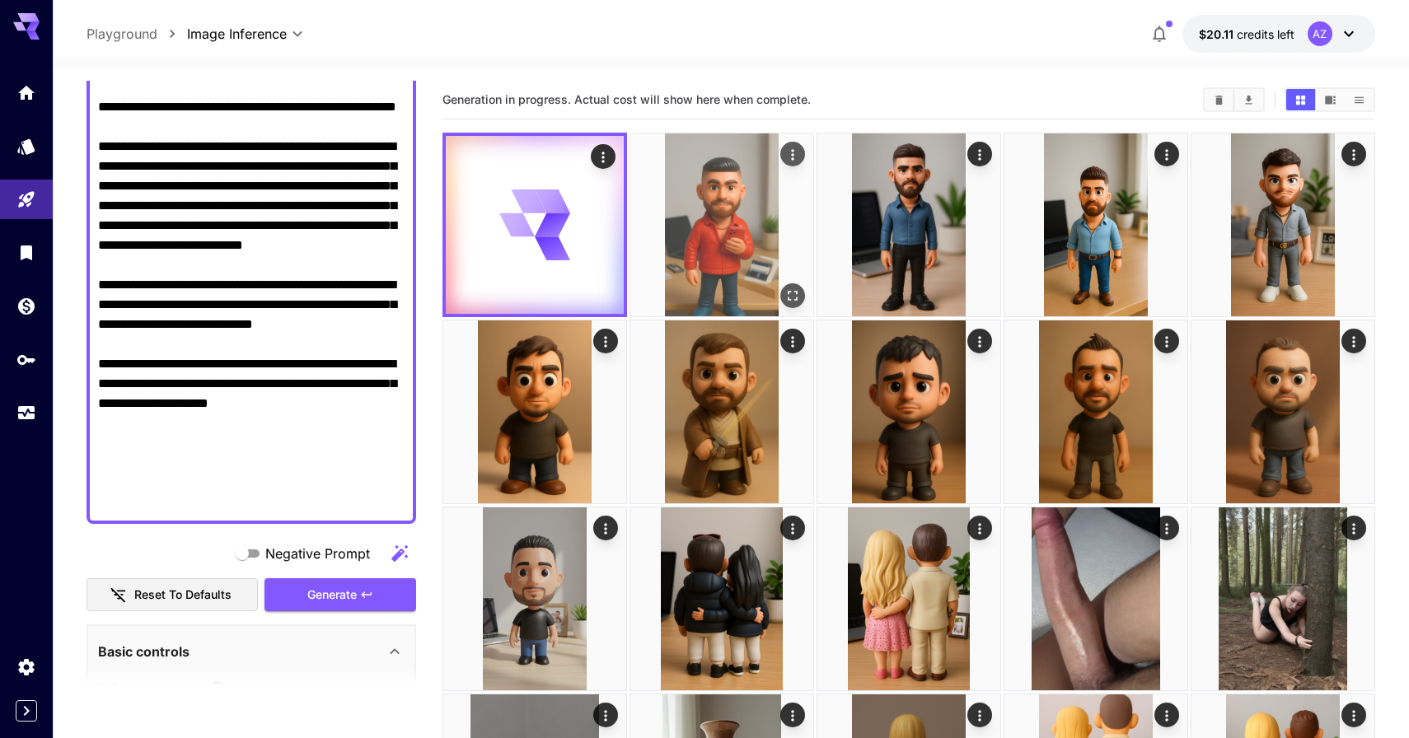
click at [792, 288] on icon "Open in fullscreen" at bounding box center [792, 295] width 16 height 16
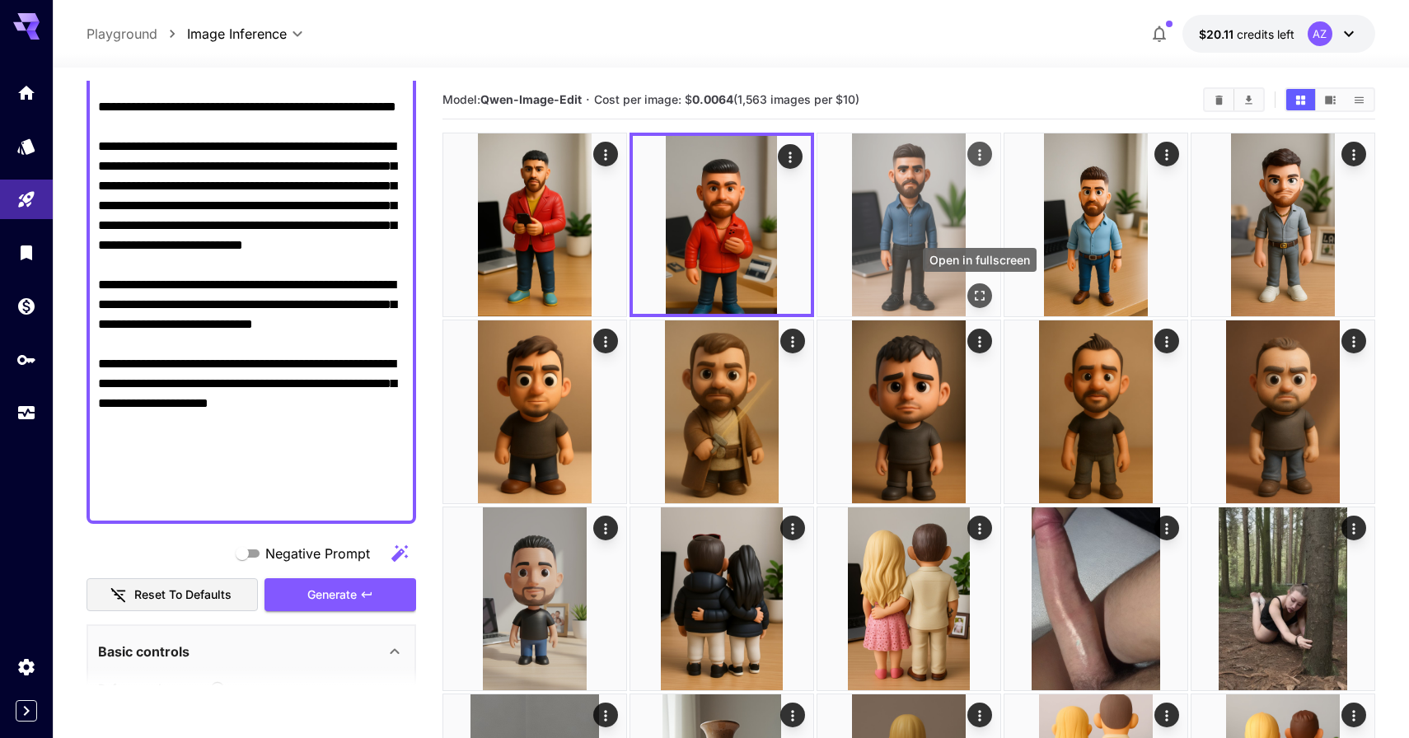
click at [987, 296] on icon "Open in fullscreen" at bounding box center [979, 295] width 16 height 16
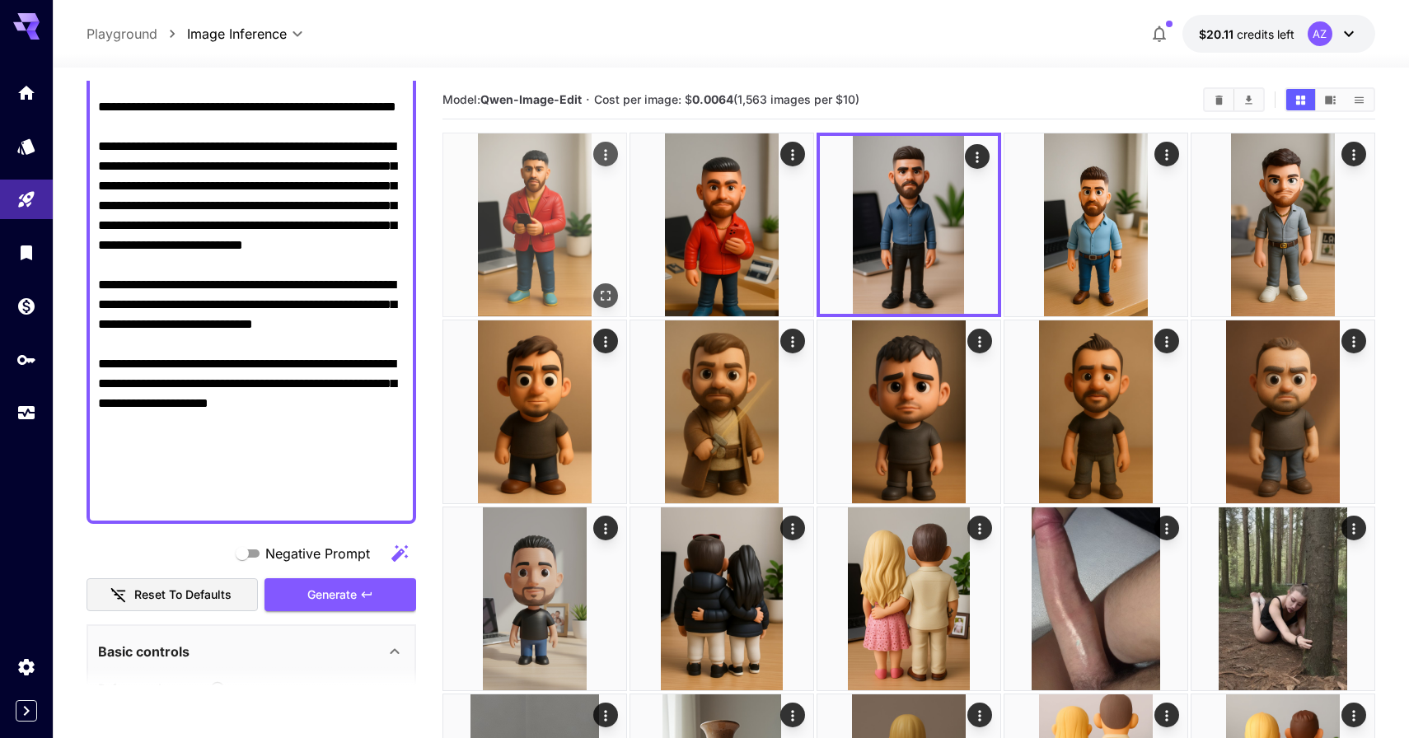
click at [596, 274] on img at bounding box center [534, 224] width 183 height 183
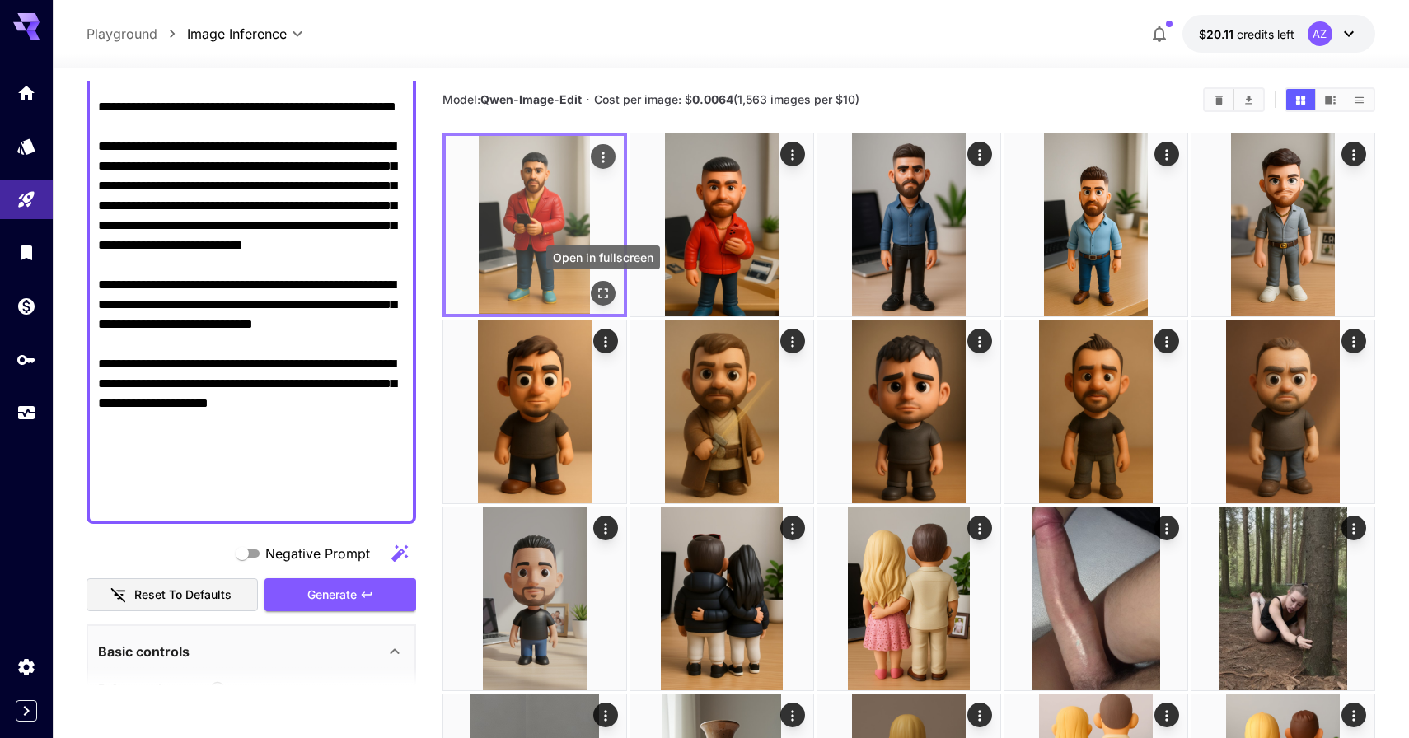
click at [601, 286] on icon "Open in fullscreen" at bounding box center [603, 293] width 16 height 16
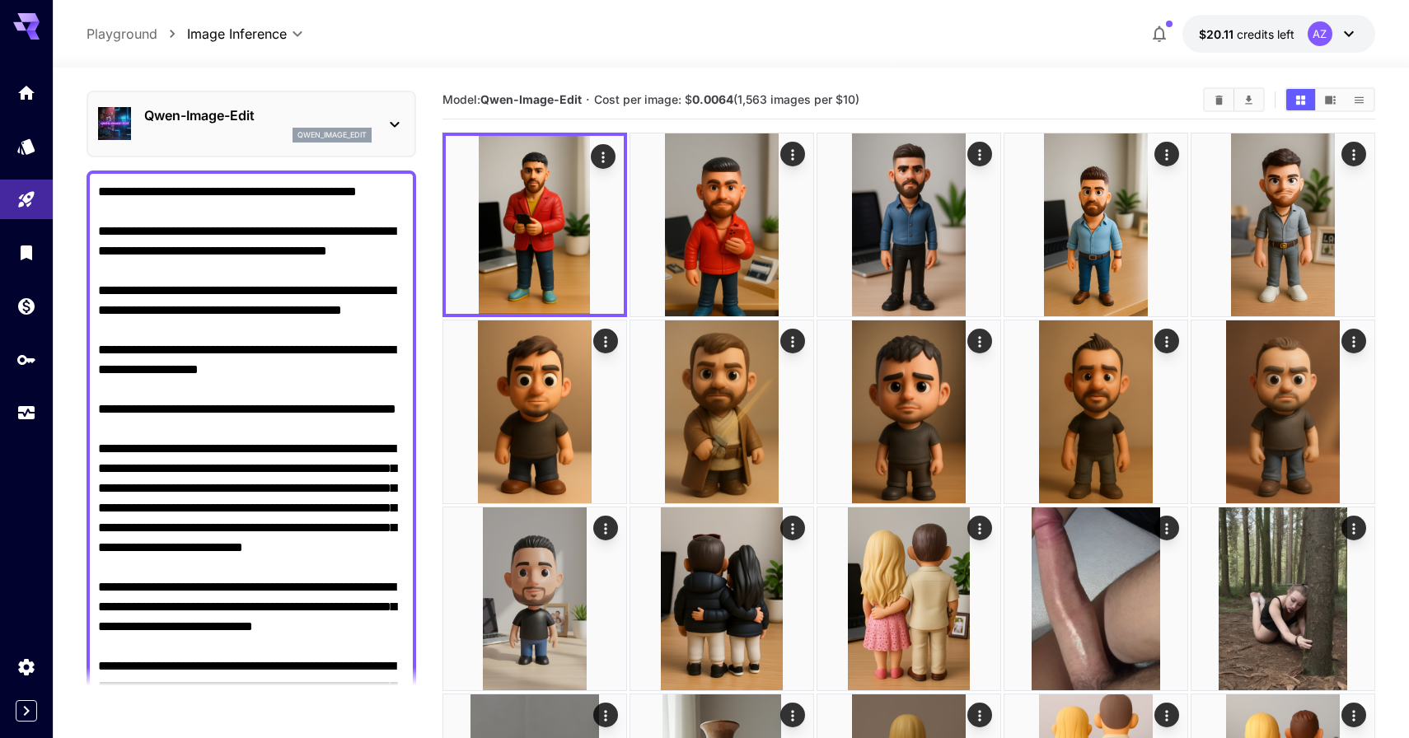
scroll to position [48, 0]
click at [303, 320] on textarea "Negative Prompt" at bounding box center [251, 499] width 306 height 633
click at [219, 325] on textarea "Negative Prompt" at bounding box center [251, 499] width 306 height 633
click at [211, 328] on textarea "Negative Prompt" at bounding box center [251, 499] width 306 height 633
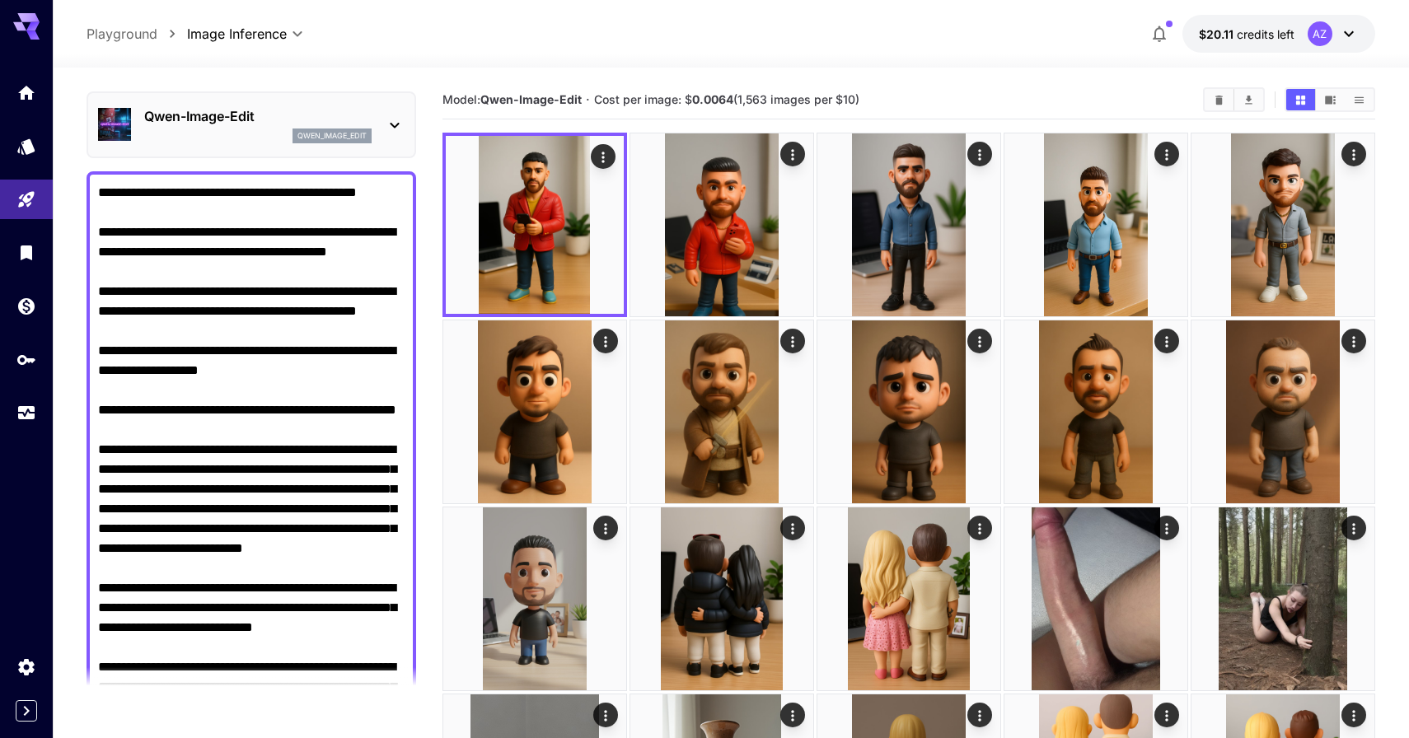
drag, startPoint x: 331, startPoint y: 336, endPoint x: 409, endPoint y: 338, distance: 78.3
click at [409, 338] on div at bounding box center [250, 499] width 329 height 656
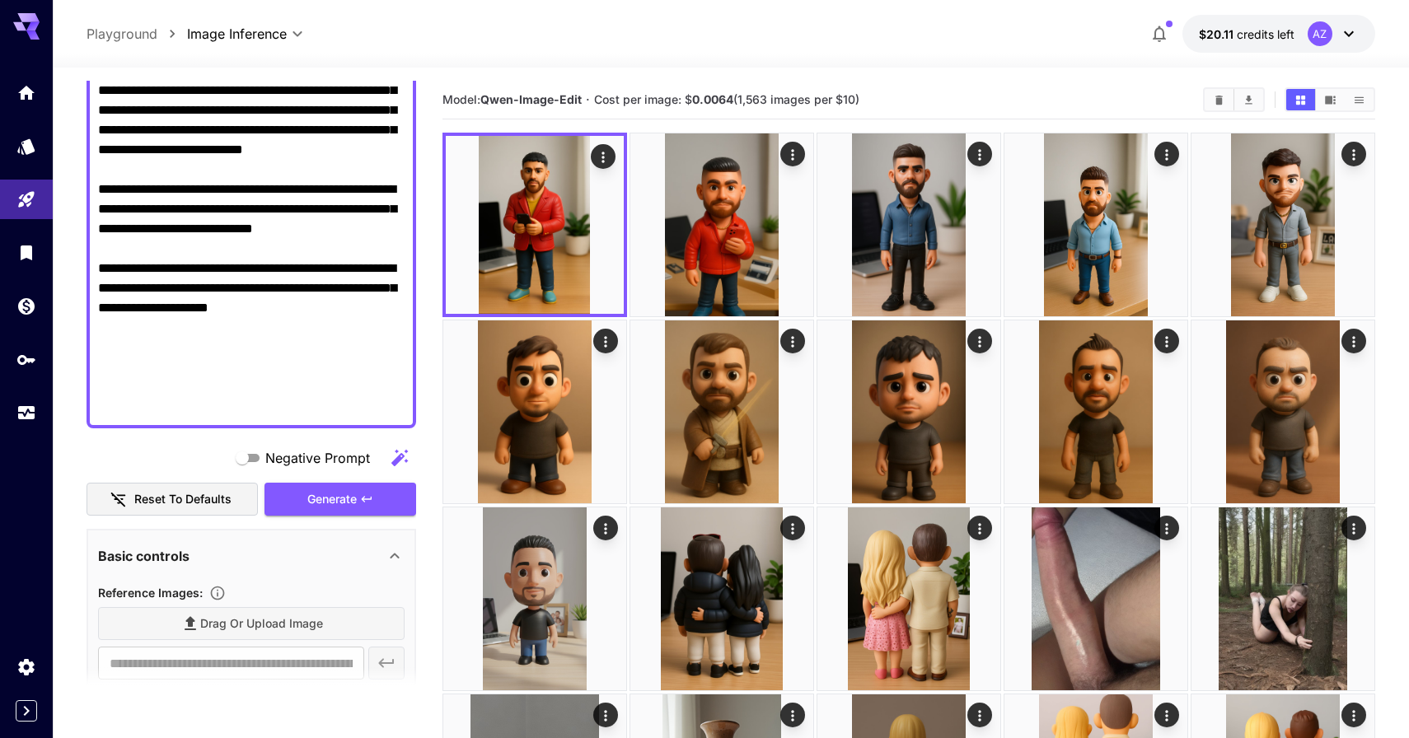
scroll to position [560, 0]
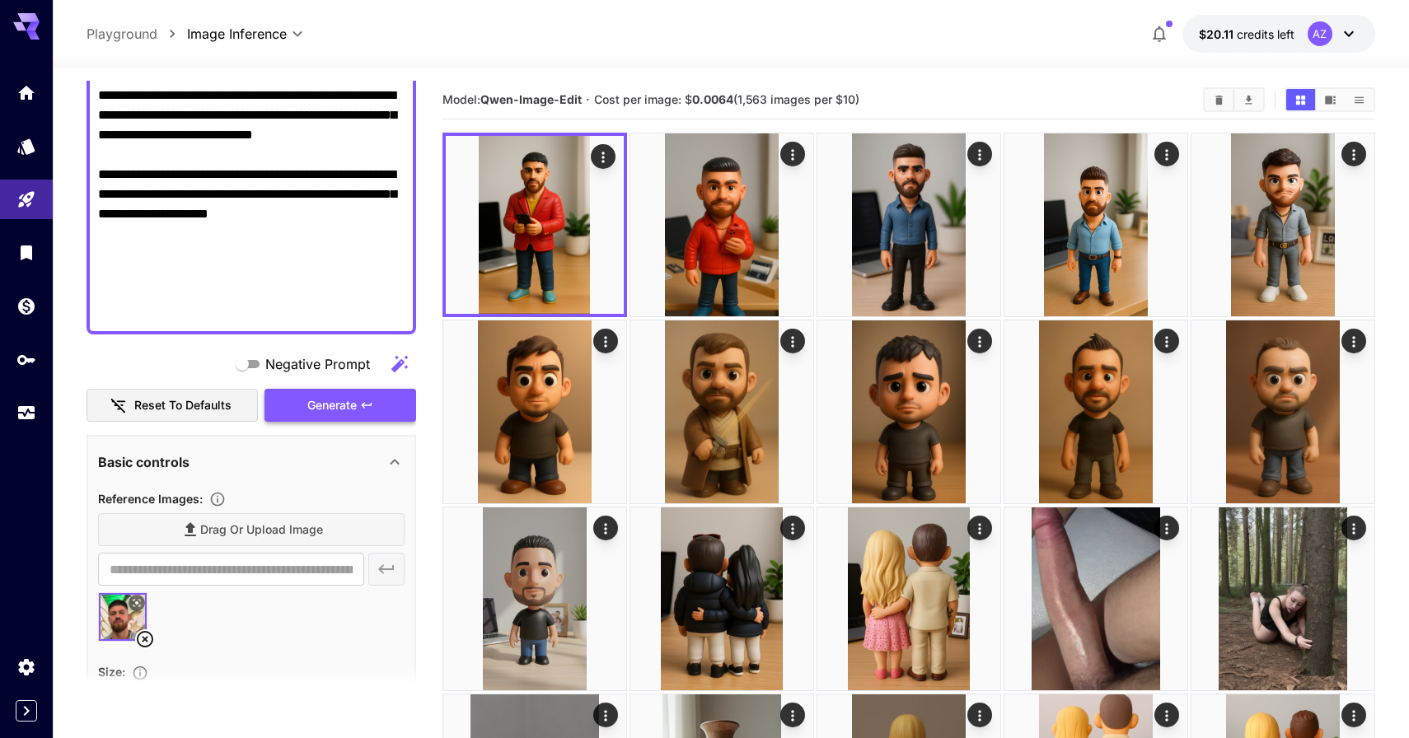
click at [364, 419] on button "Generate" at bounding box center [340, 406] width 152 height 34
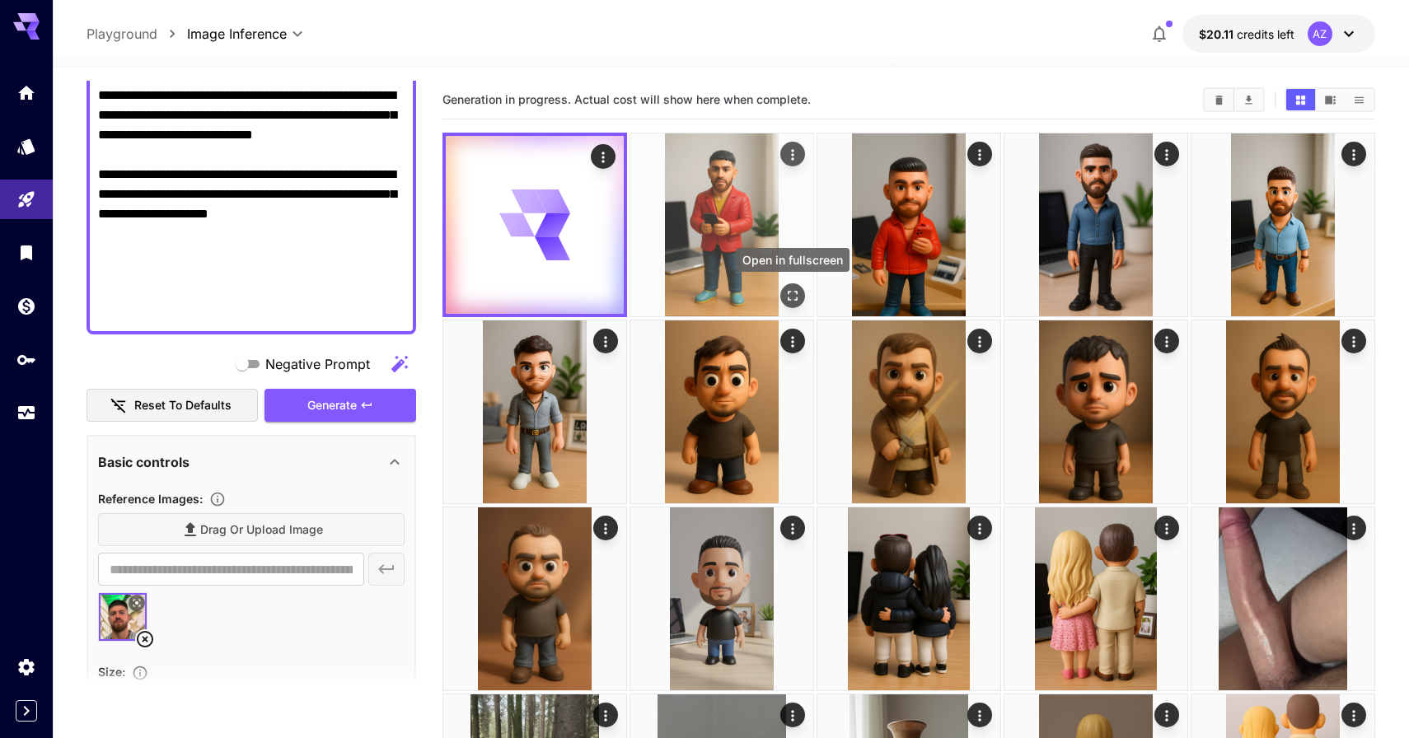
click at [783, 285] on div "Open in fullscreen" at bounding box center [792, 295] width 25 height 25
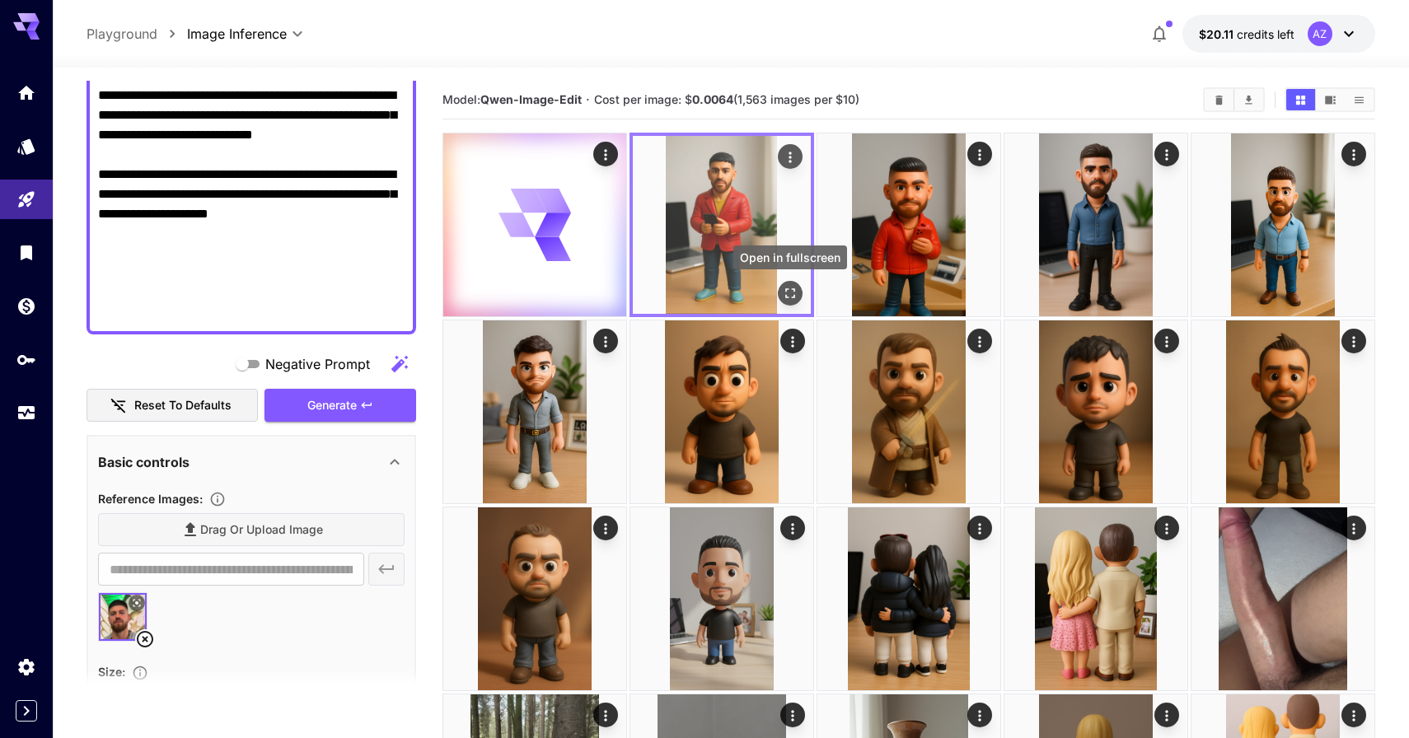
click at [783, 285] on icon "Open in fullscreen" at bounding box center [790, 293] width 16 height 16
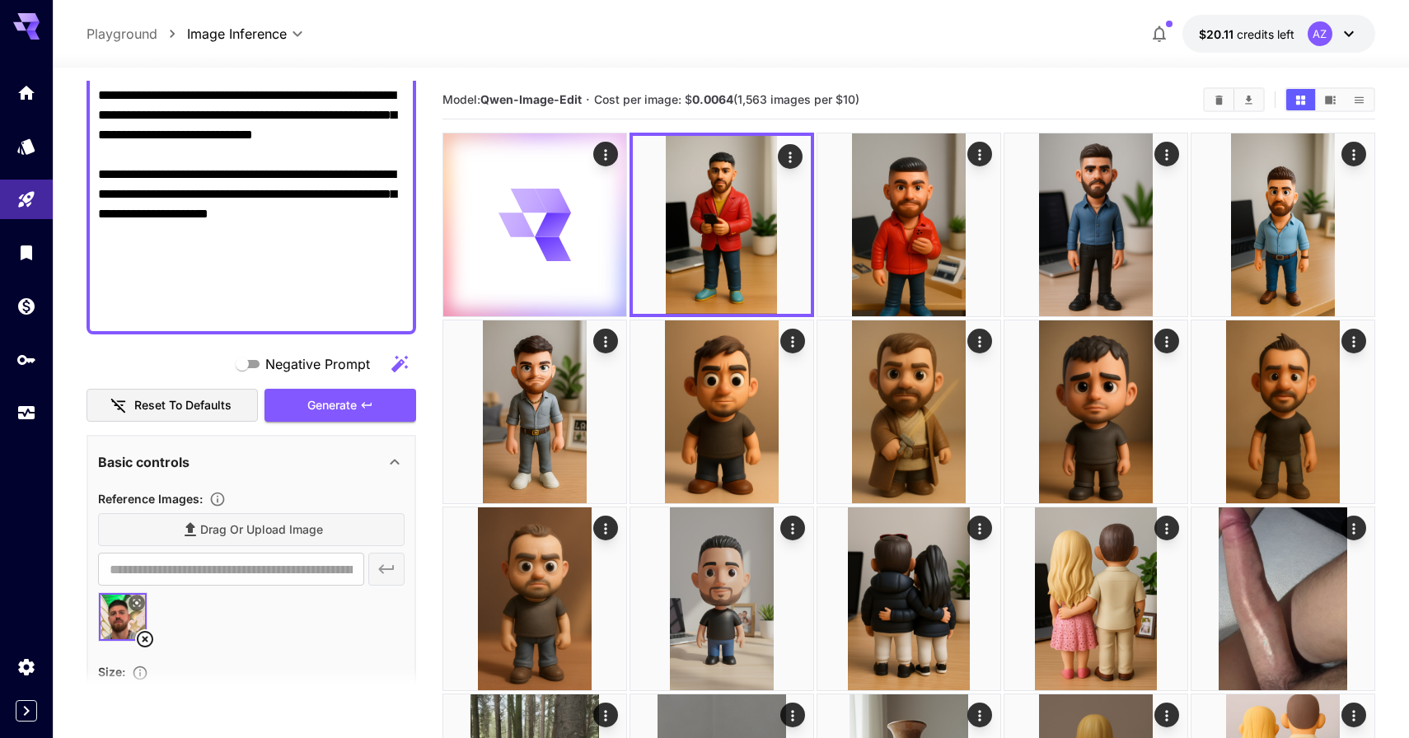
drag, startPoint x: 320, startPoint y: 307, endPoint x: 309, endPoint y: 306, distance: 10.7
drag, startPoint x: 341, startPoint y: 302, endPoint x: 373, endPoint y: 273, distance: 43.7
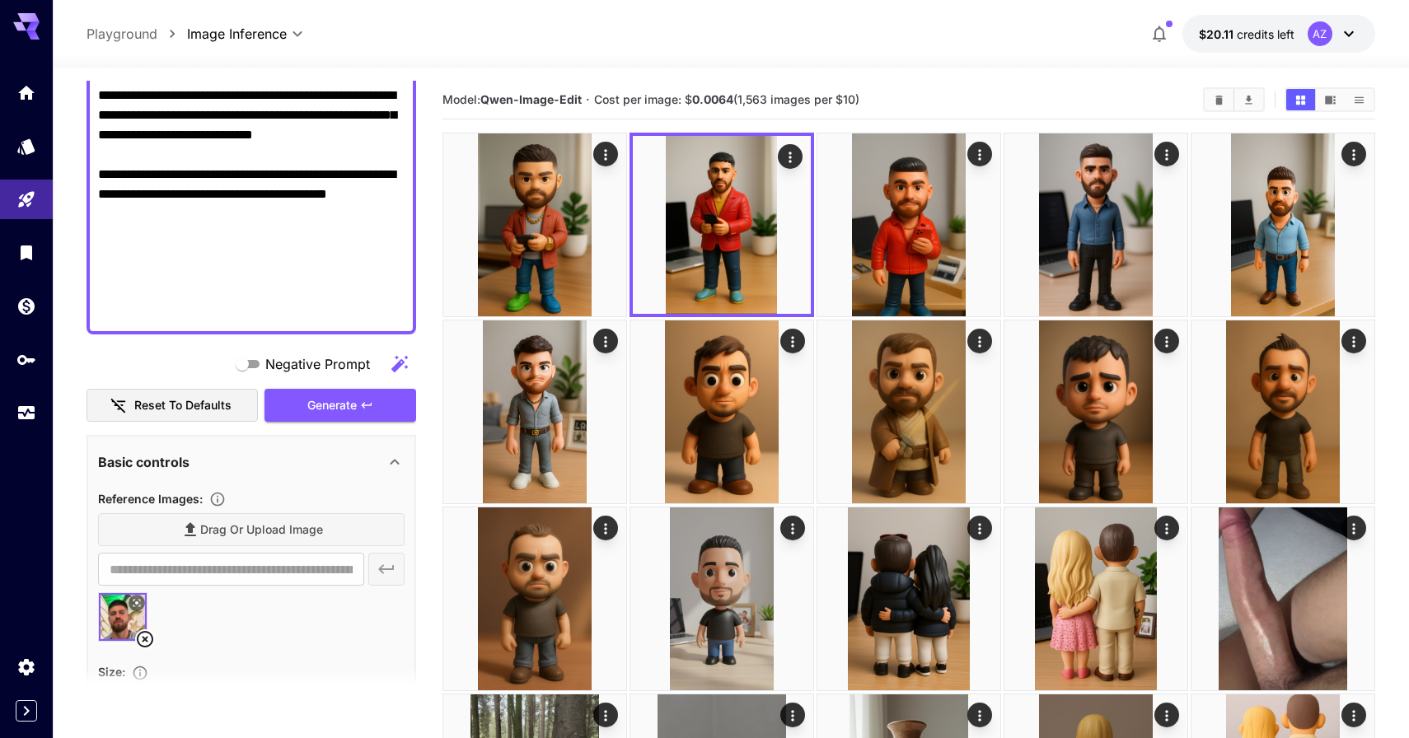
type textarea "**********"
click at [365, 399] on icon "button" at bounding box center [366, 405] width 13 height 13
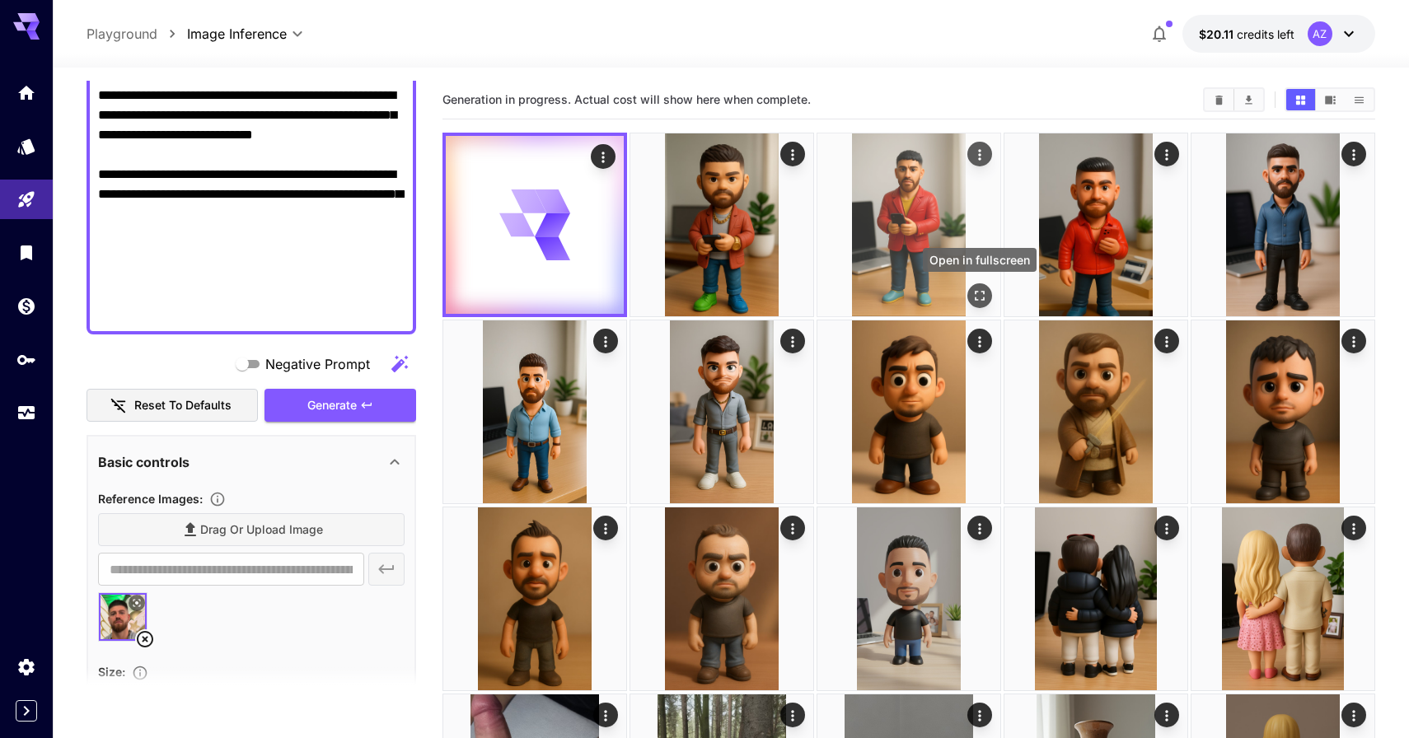
click at [988, 288] on button "Open in fullscreen" at bounding box center [979, 295] width 25 height 25
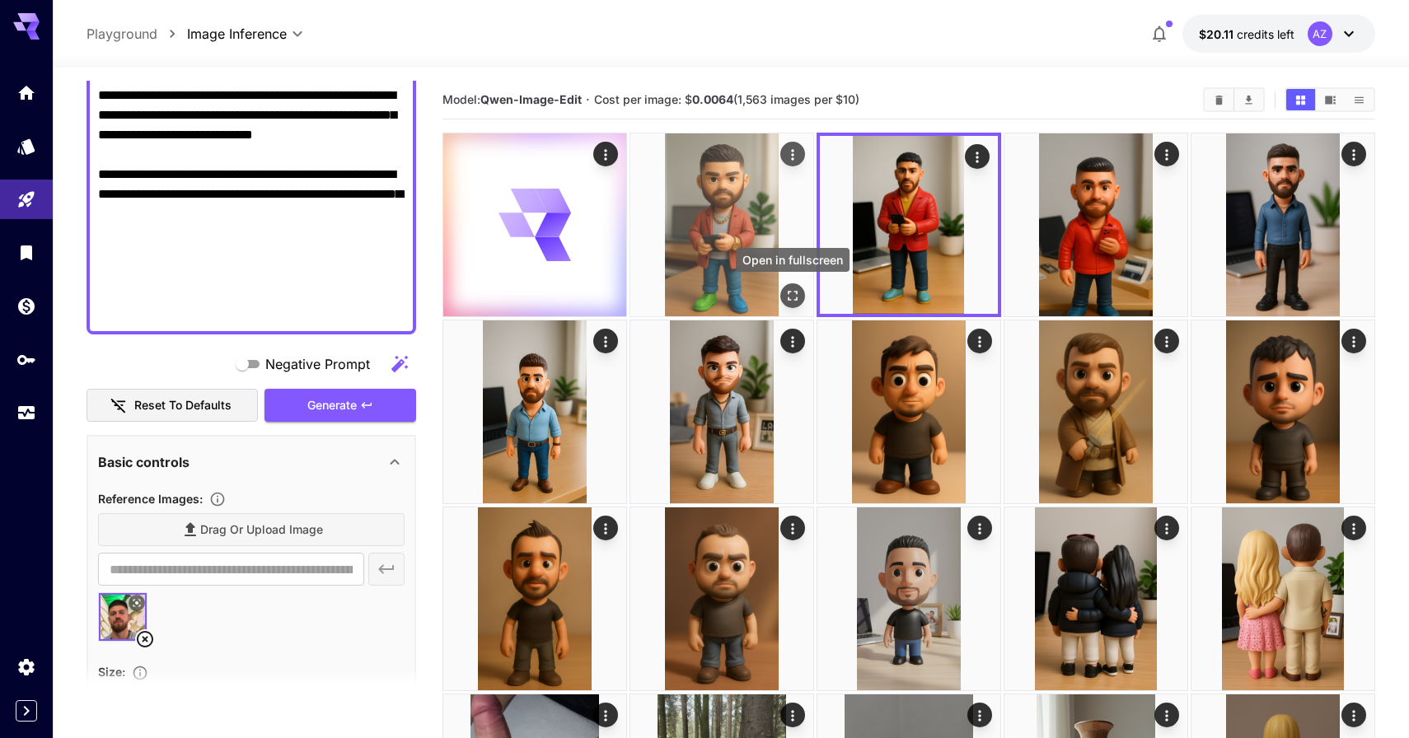
click at [792, 294] on icon "Open in fullscreen" at bounding box center [792, 295] width 16 height 16
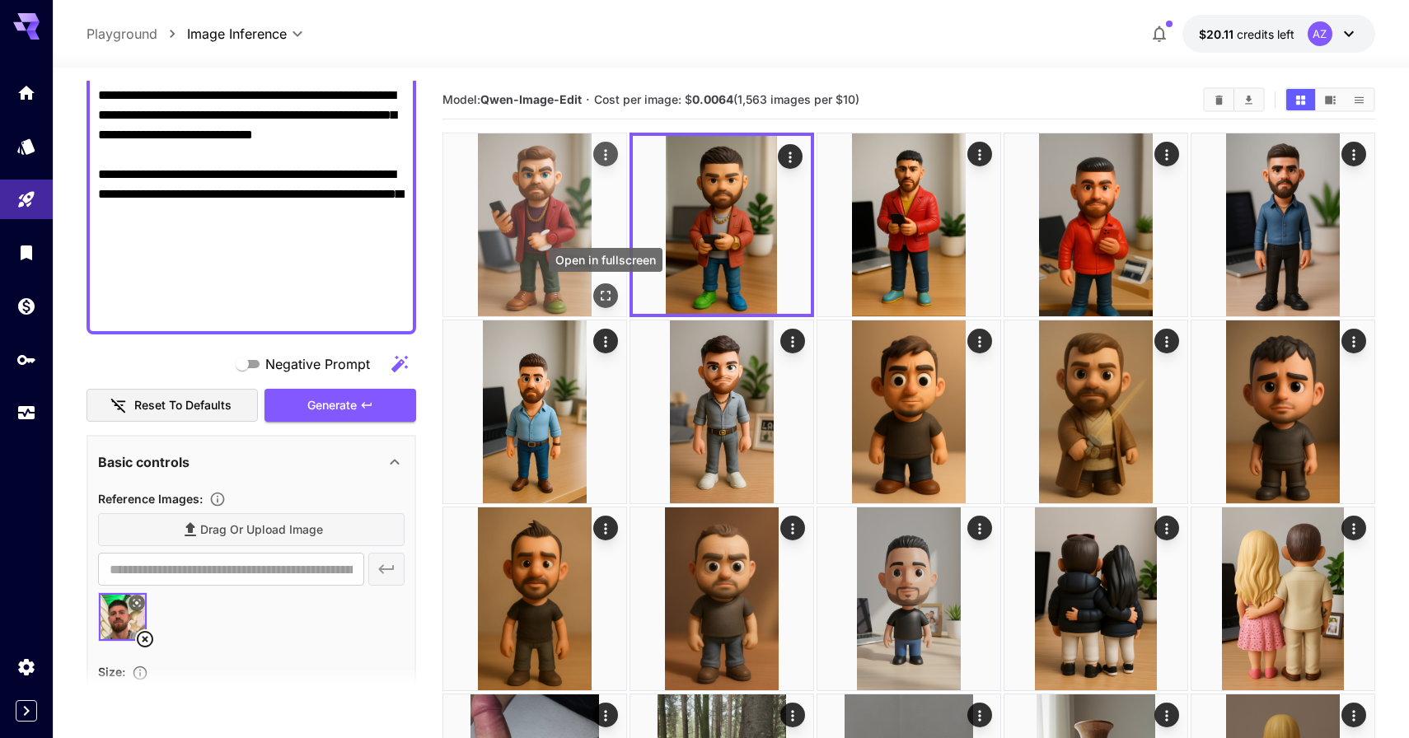
click at [600, 292] on icon "Open in fullscreen" at bounding box center [605, 295] width 16 height 16
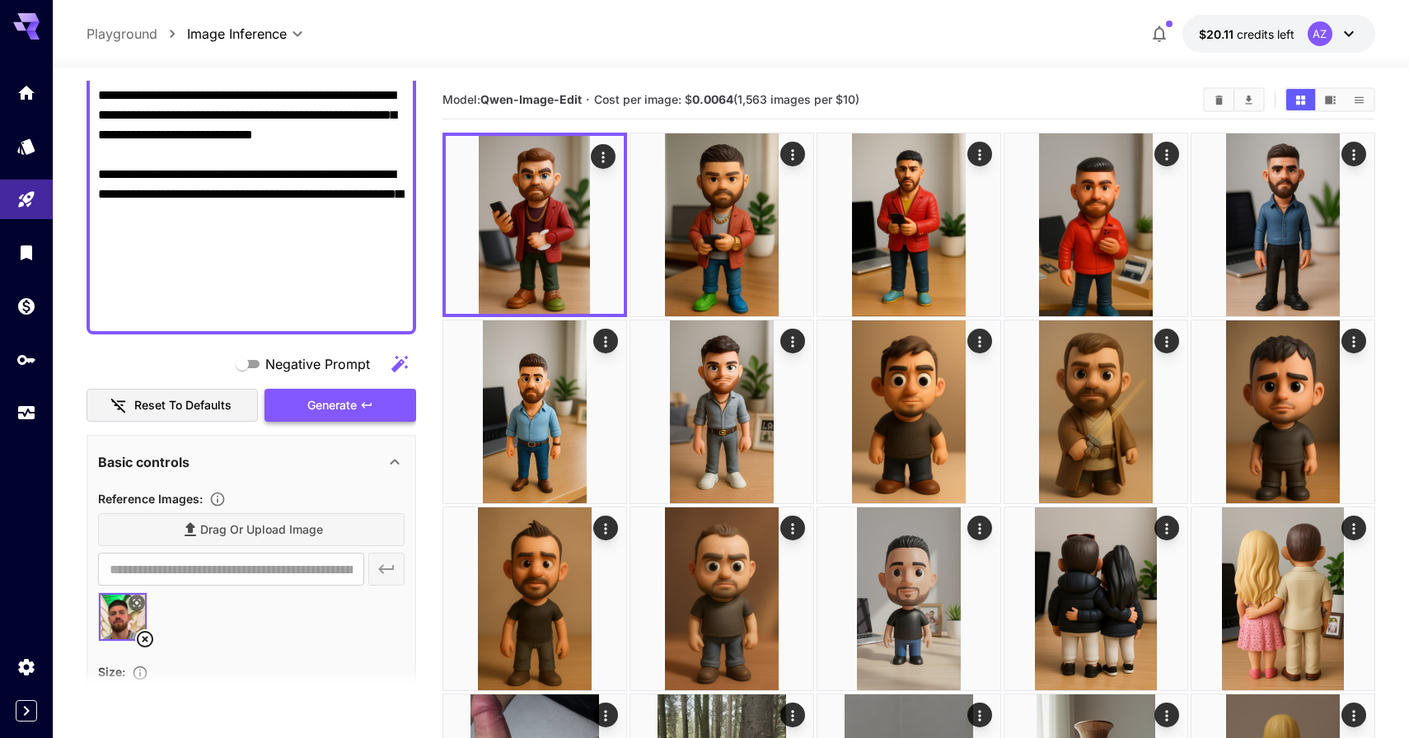
click at [340, 407] on span "Generate" at bounding box center [331, 405] width 49 height 21
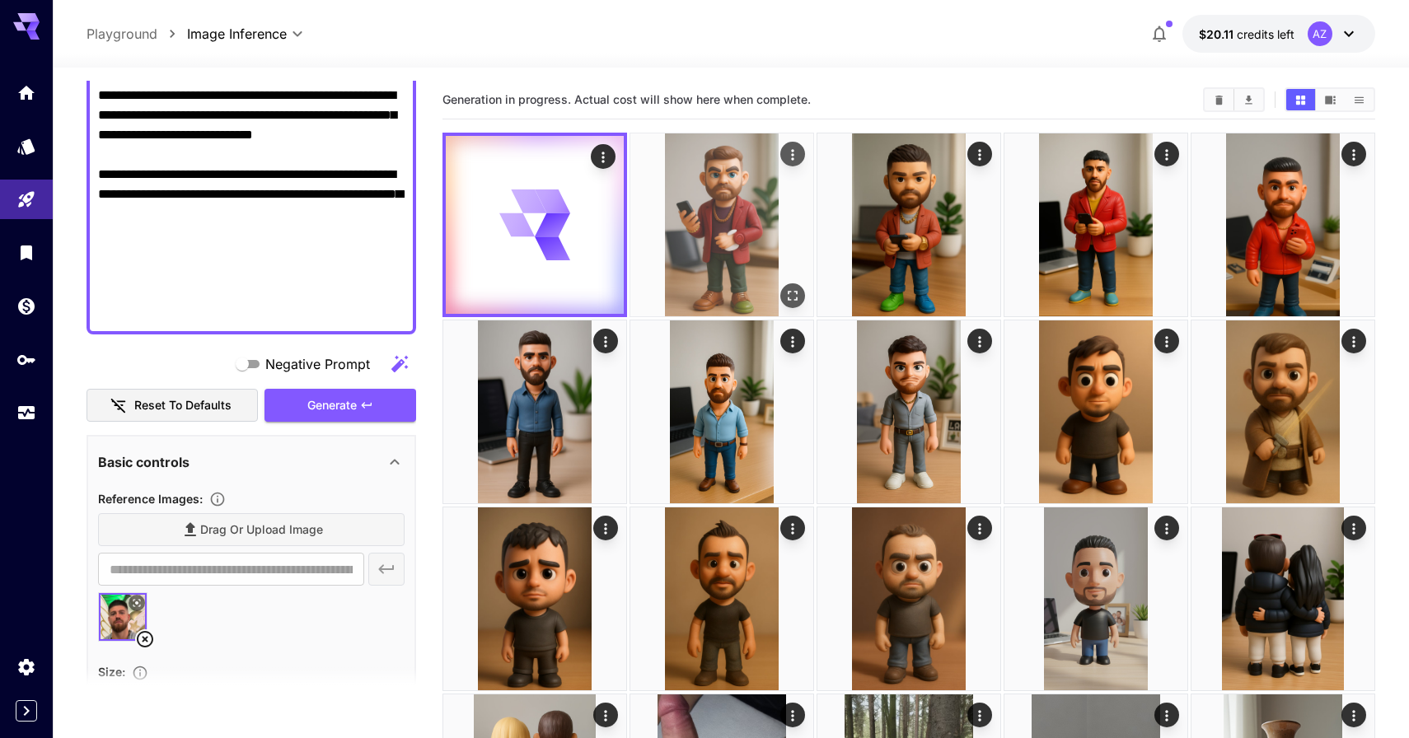
click at [650, 262] on img at bounding box center [721, 224] width 183 height 183
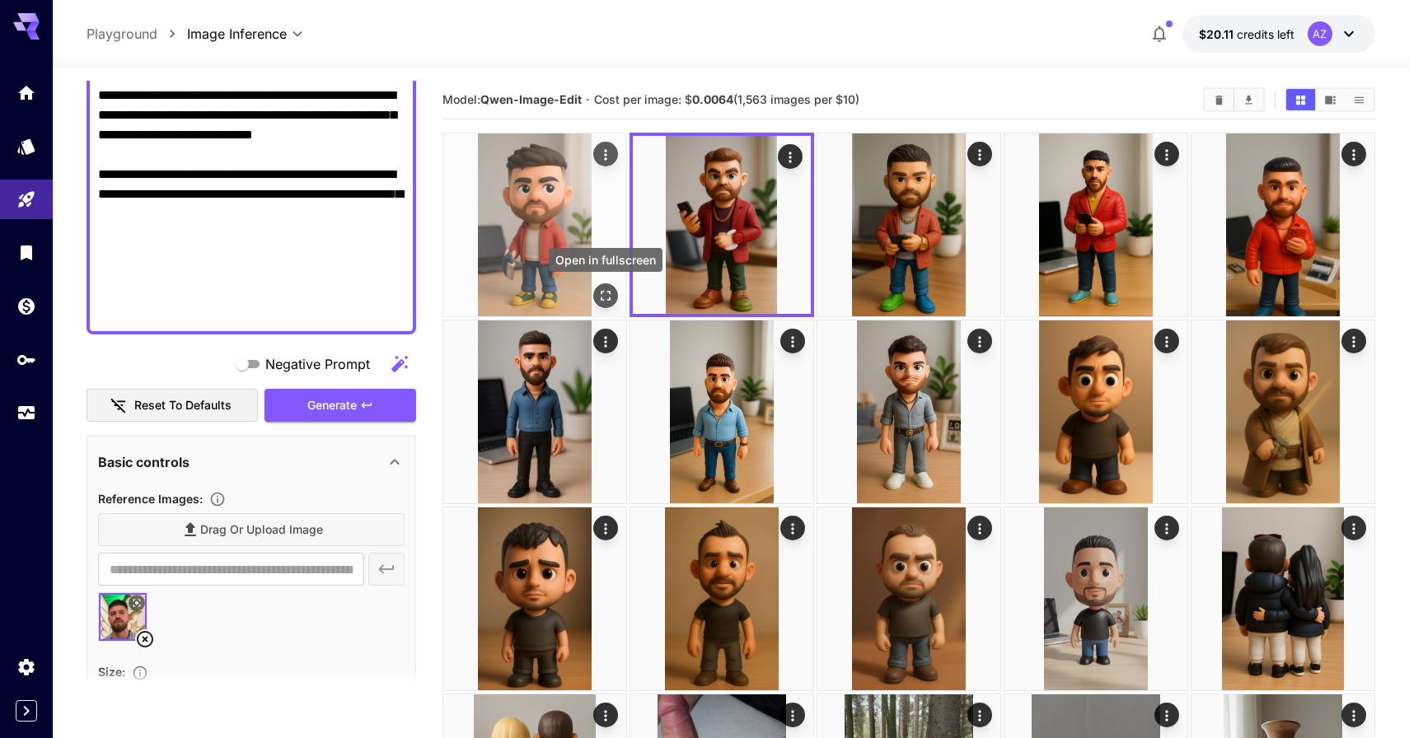
click at [608, 301] on icon "Open in fullscreen" at bounding box center [605, 295] width 16 height 16
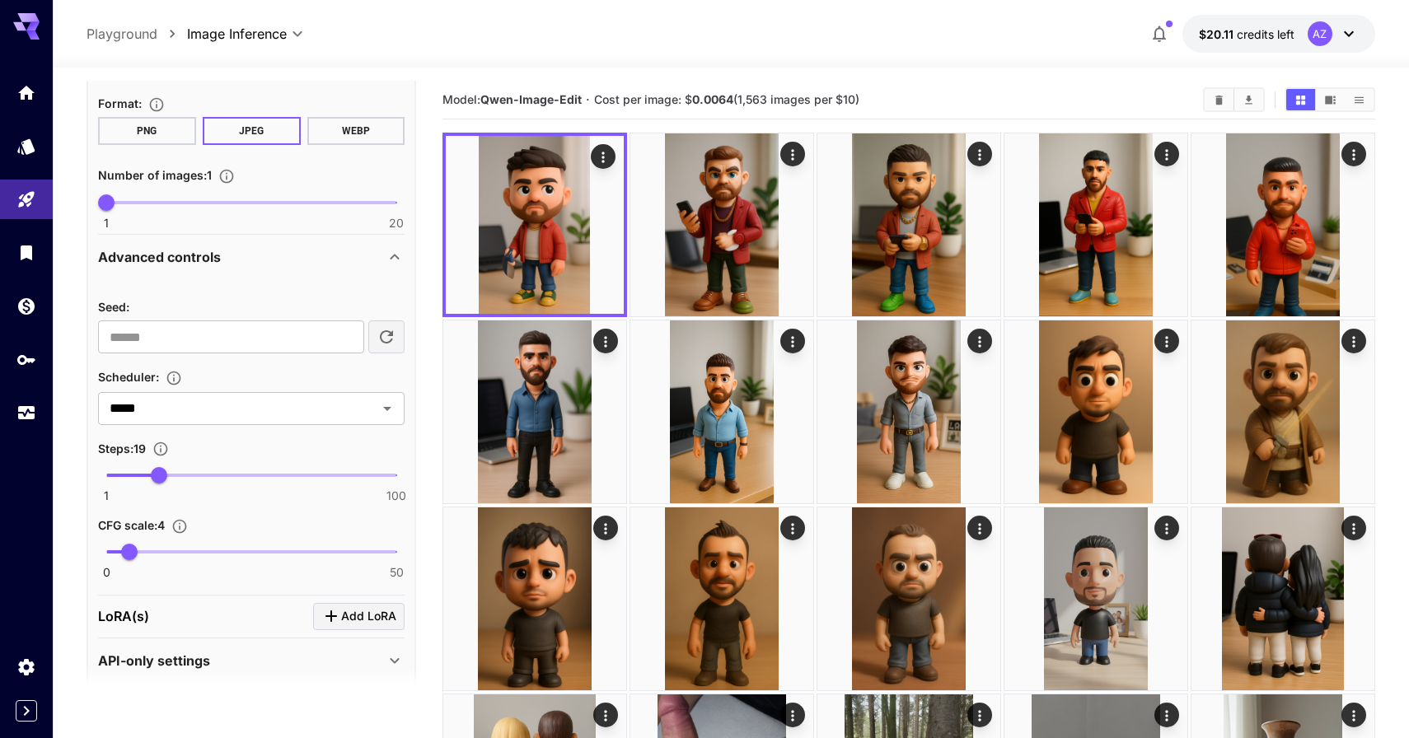
scroll to position [1244, 0]
type input "**"
drag, startPoint x: 161, startPoint y: 470, endPoint x: 190, endPoint y: 472, distance: 28.9
click at [190, 473] on span "30" at bounding box center [191, 472] width 16 height 16
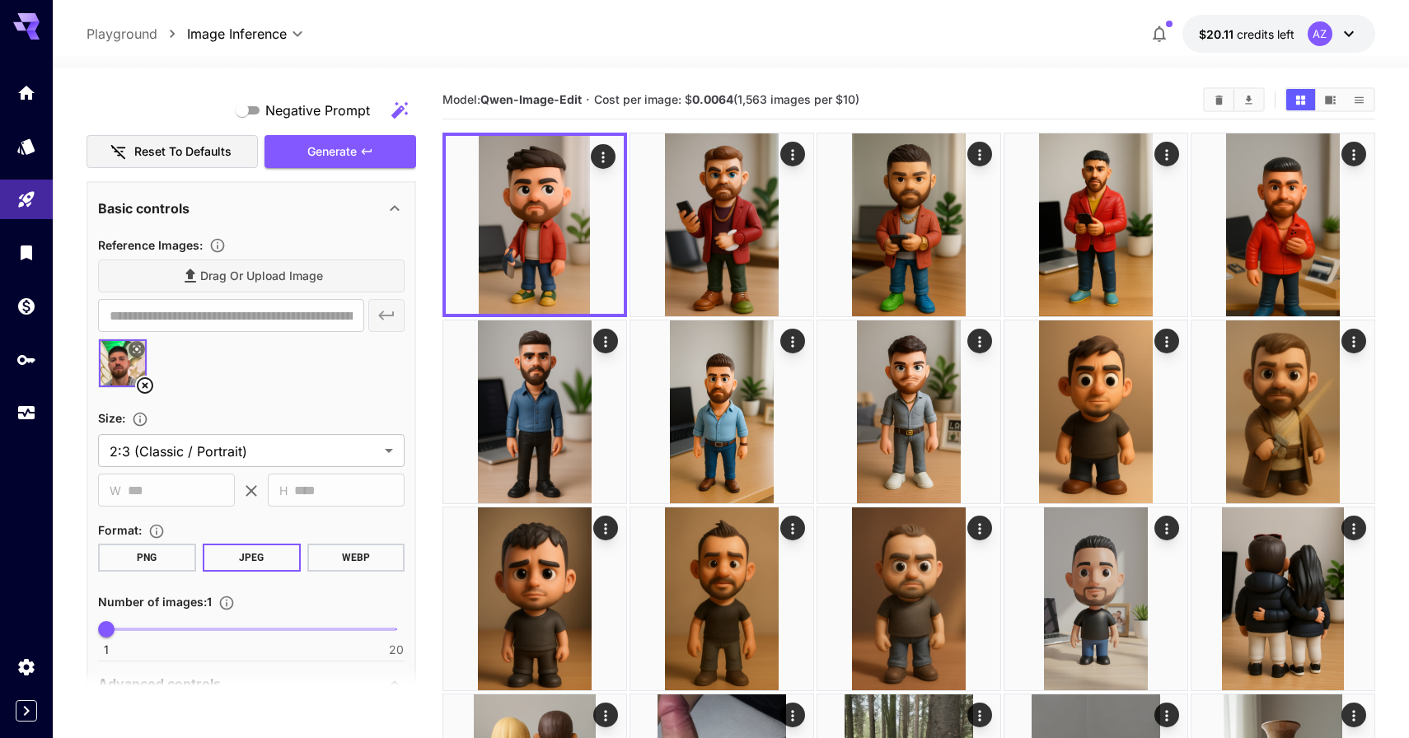
scroll to position [560, 0]
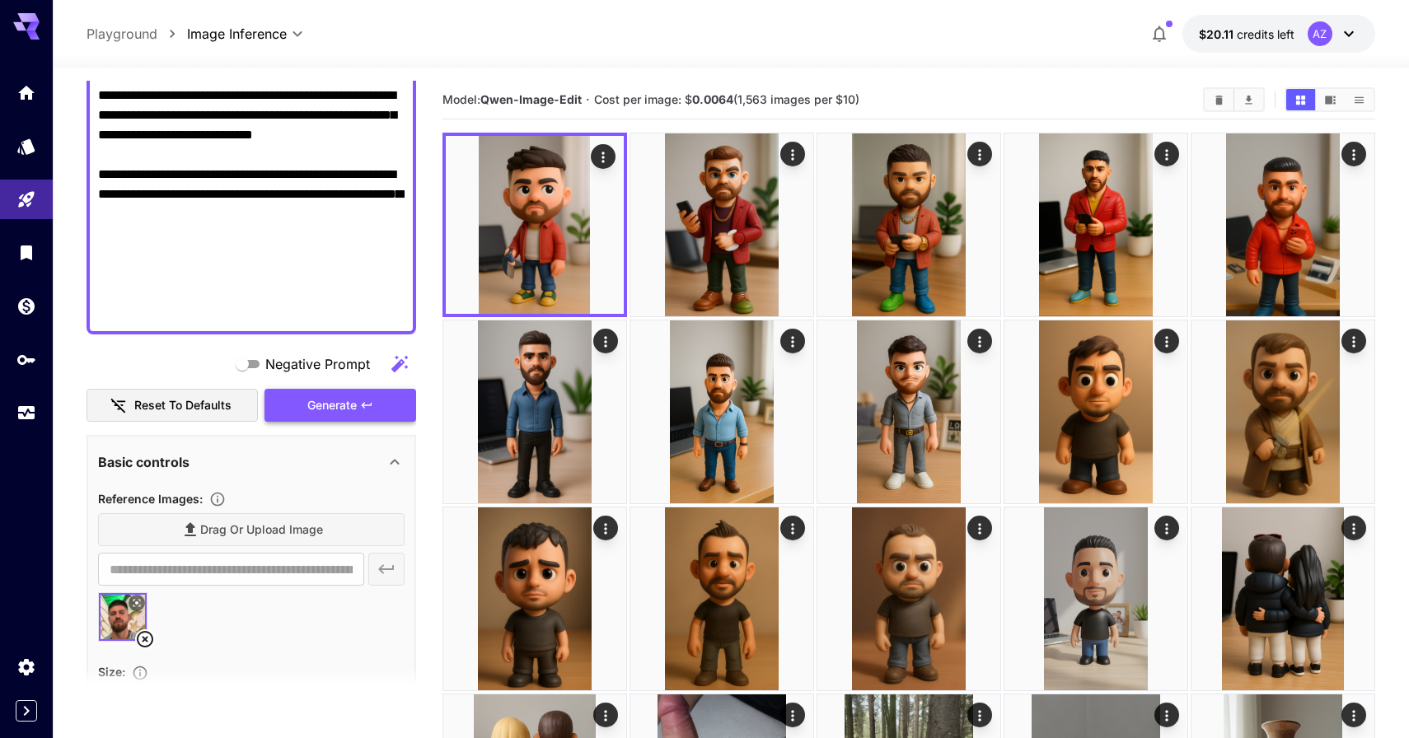
click at [364, 399] on icon "button" at bounding box center [366, 405] width 13 height 13
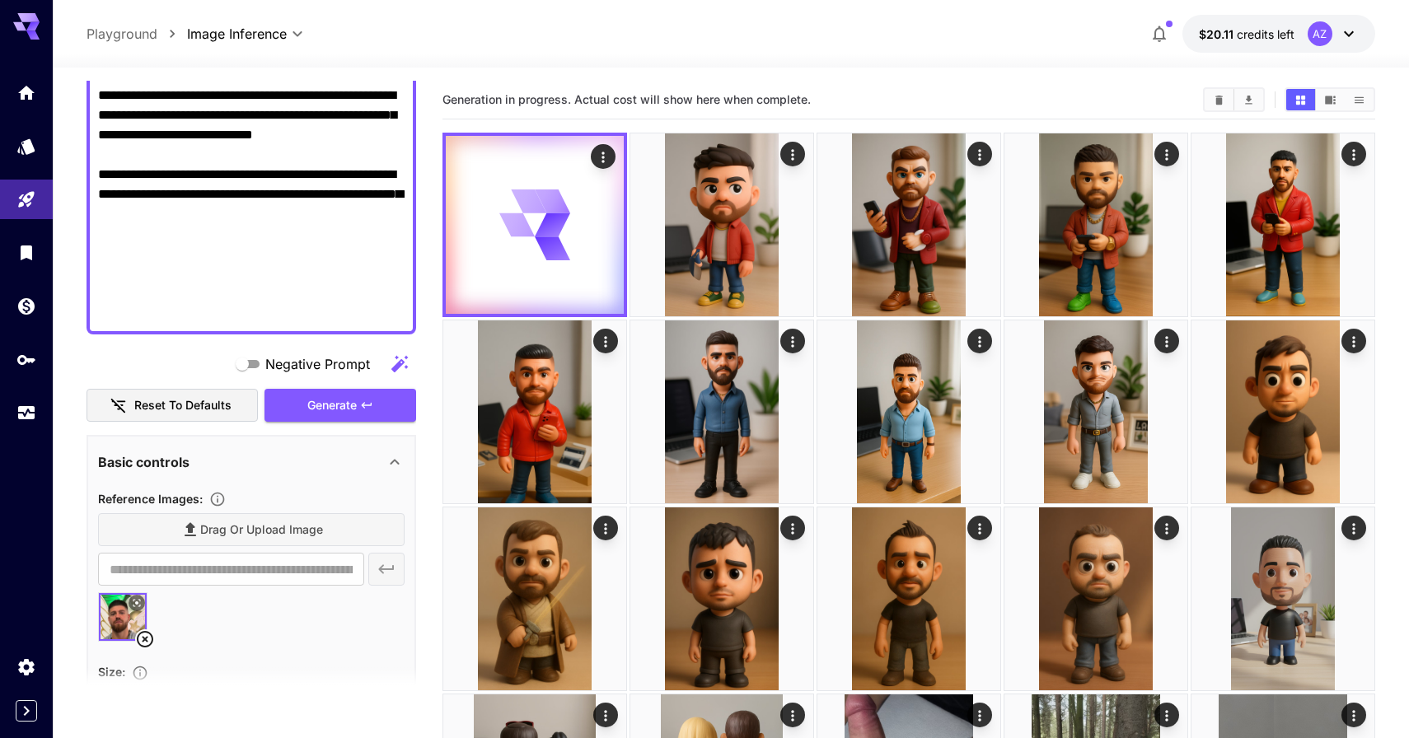
click at [146, 645] on icon at bounding box center [145, 639] width 20 height 20
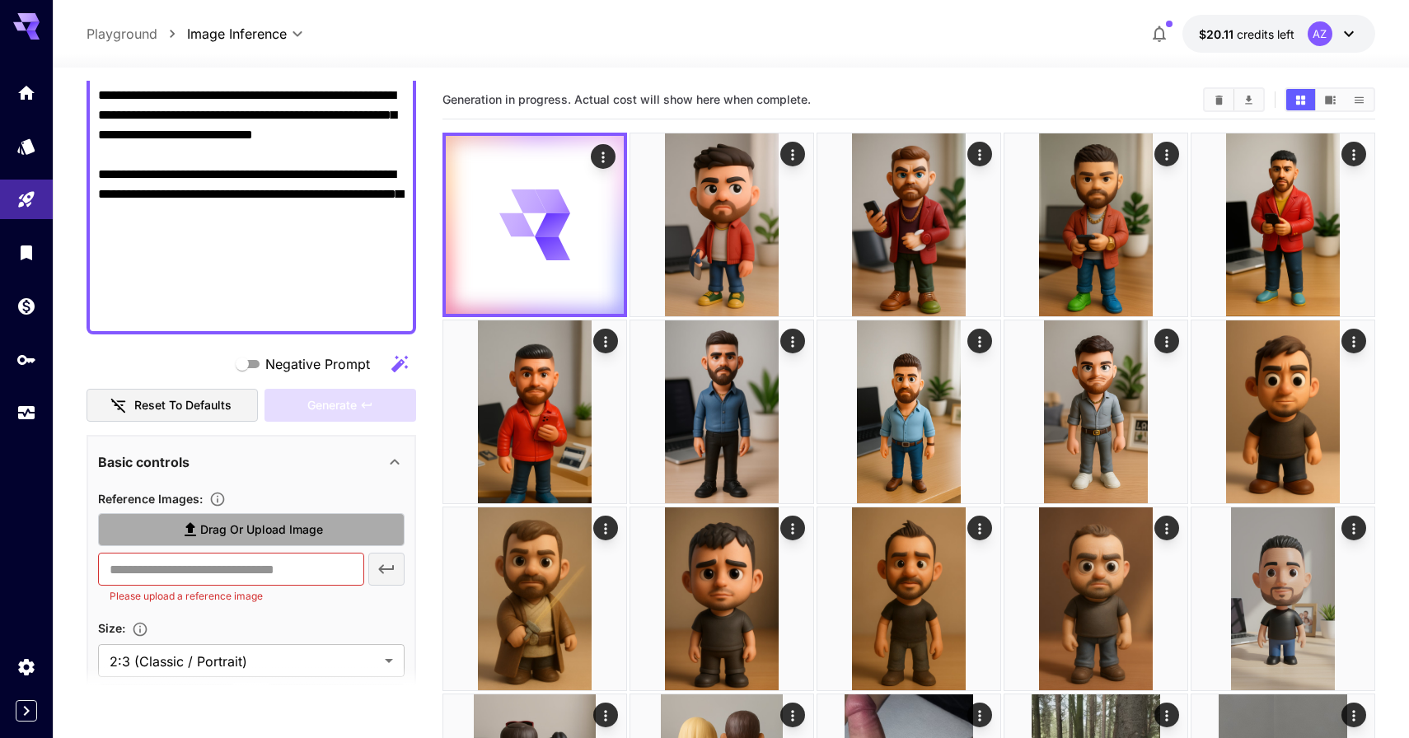
click at [233, 528] on span "Drag or upload image" at bounding box center [261, 530] width 123 height 21
click at [0, 0] on input "Drag or upload image" at bounding box center [0, 0] width 0 height 0
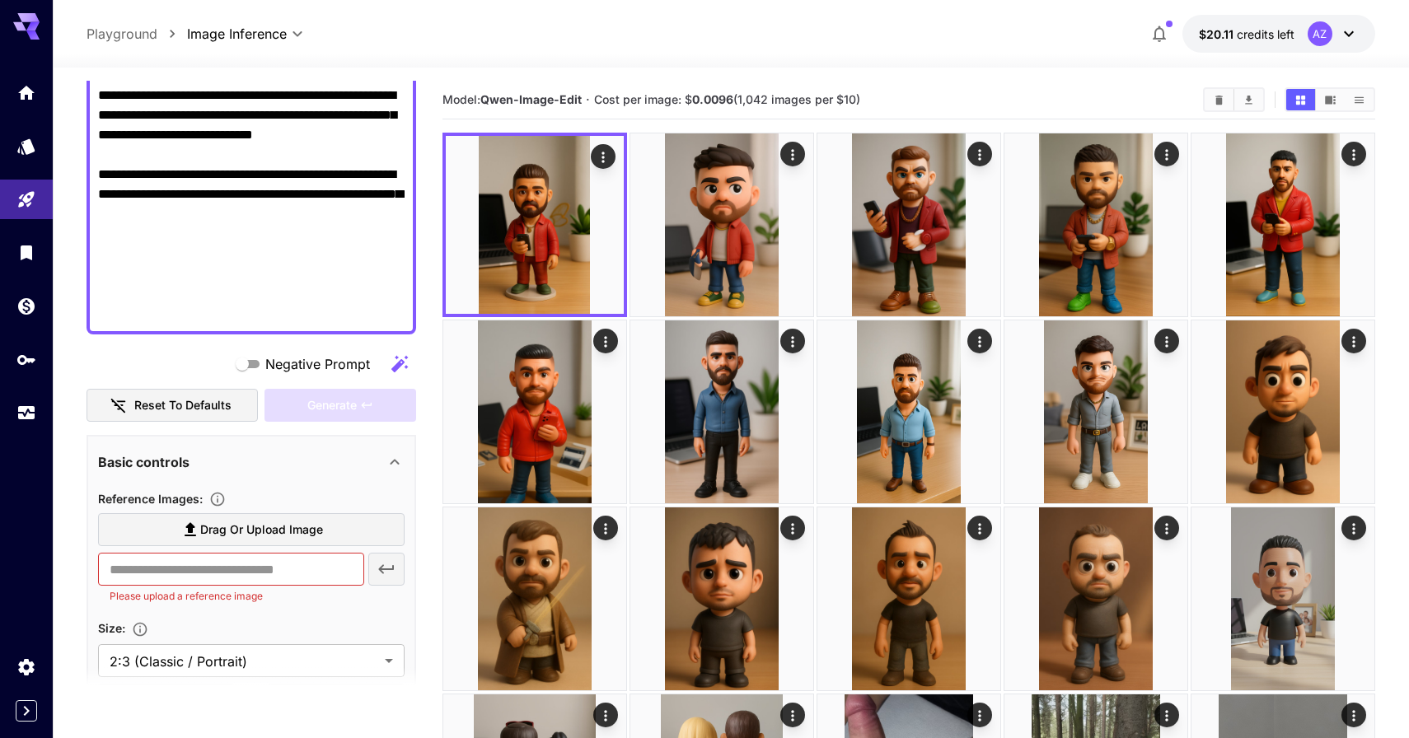
drag, startPoint x: 250, startPoint y: 301, endPoint x: 104, endPoint y: 246, distance: 155.9
paste textarea "**********"
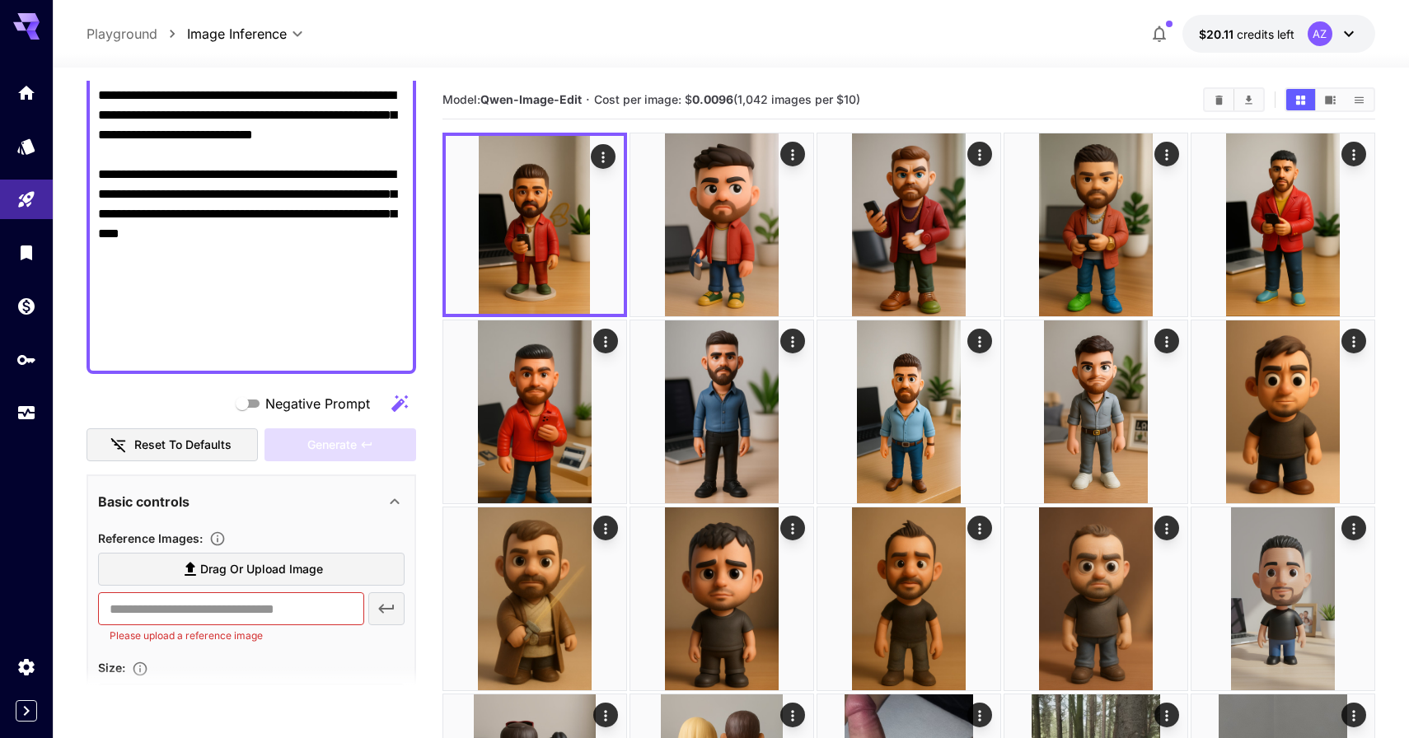
type textarea "**********"
click at [217, 404] on div "Negative Prompt" at bounding box center [250, 403] width 329 height 33
click at [213, 577] on span "Drag or upload image" at bounding box center [261, 569] width 123 height 21
click at [0, 0] on input "Drag or upload image" at bounding box center [0, 0] width 0 height 0
type input "**********"
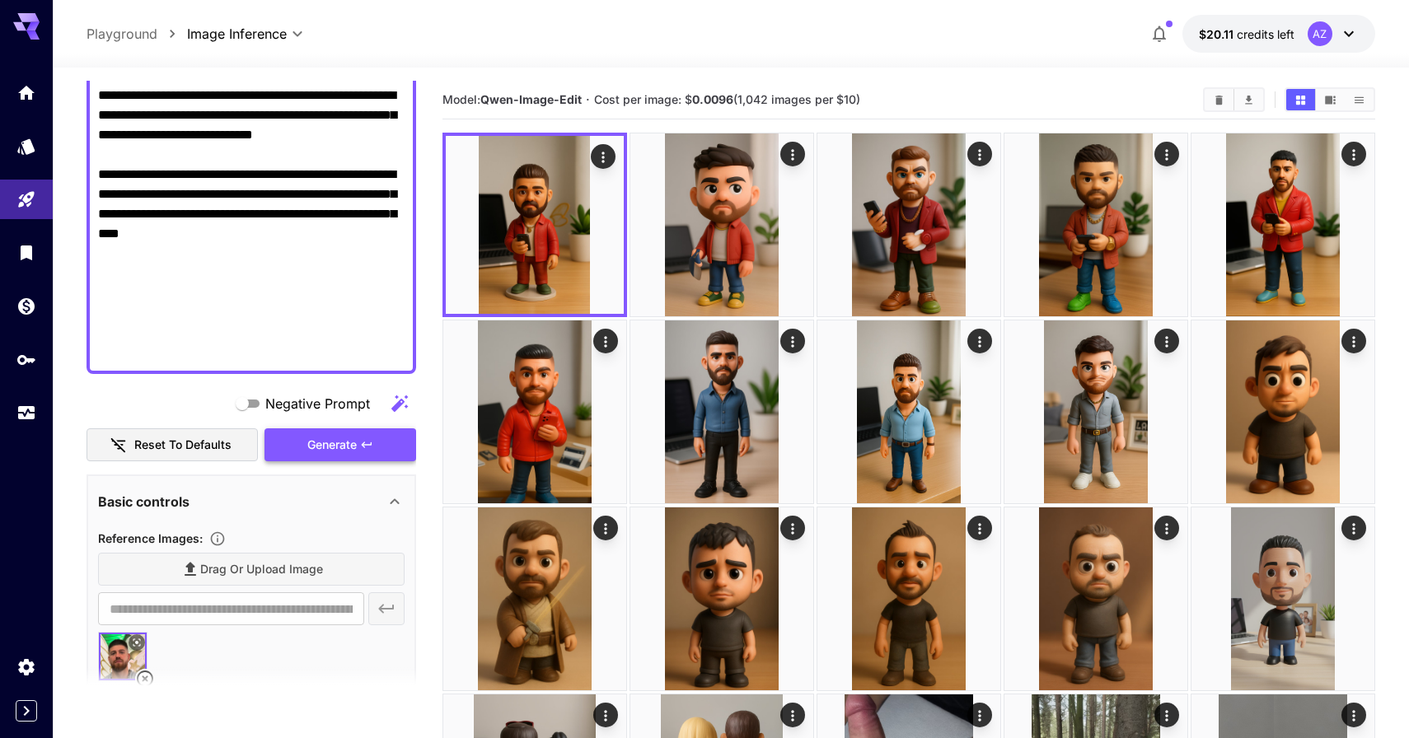
click at [346, 460] on button "Generate" at bounding box center [340, 445] width 152 height 34
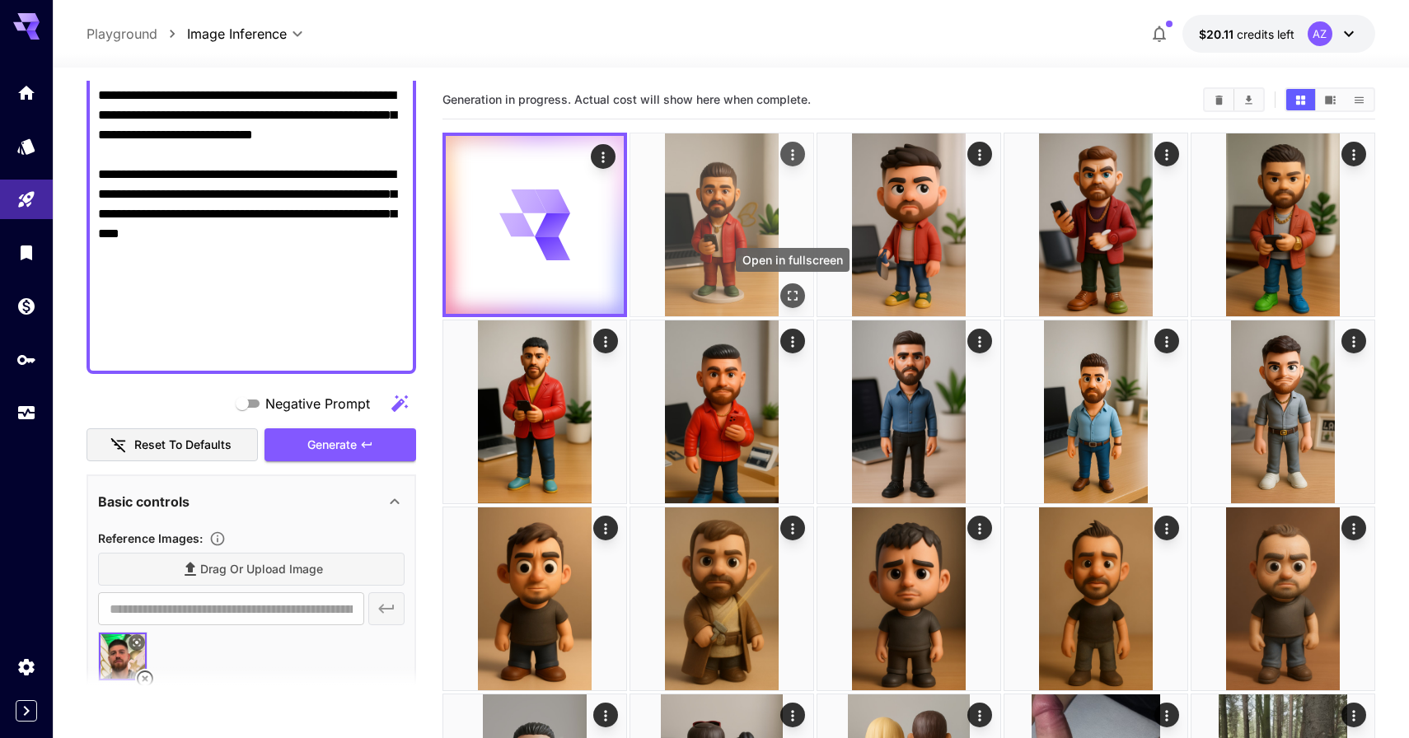
click at [794, 292] on icon "Open in fullscreen" at bounding box center [792, 295] width 16 height 16
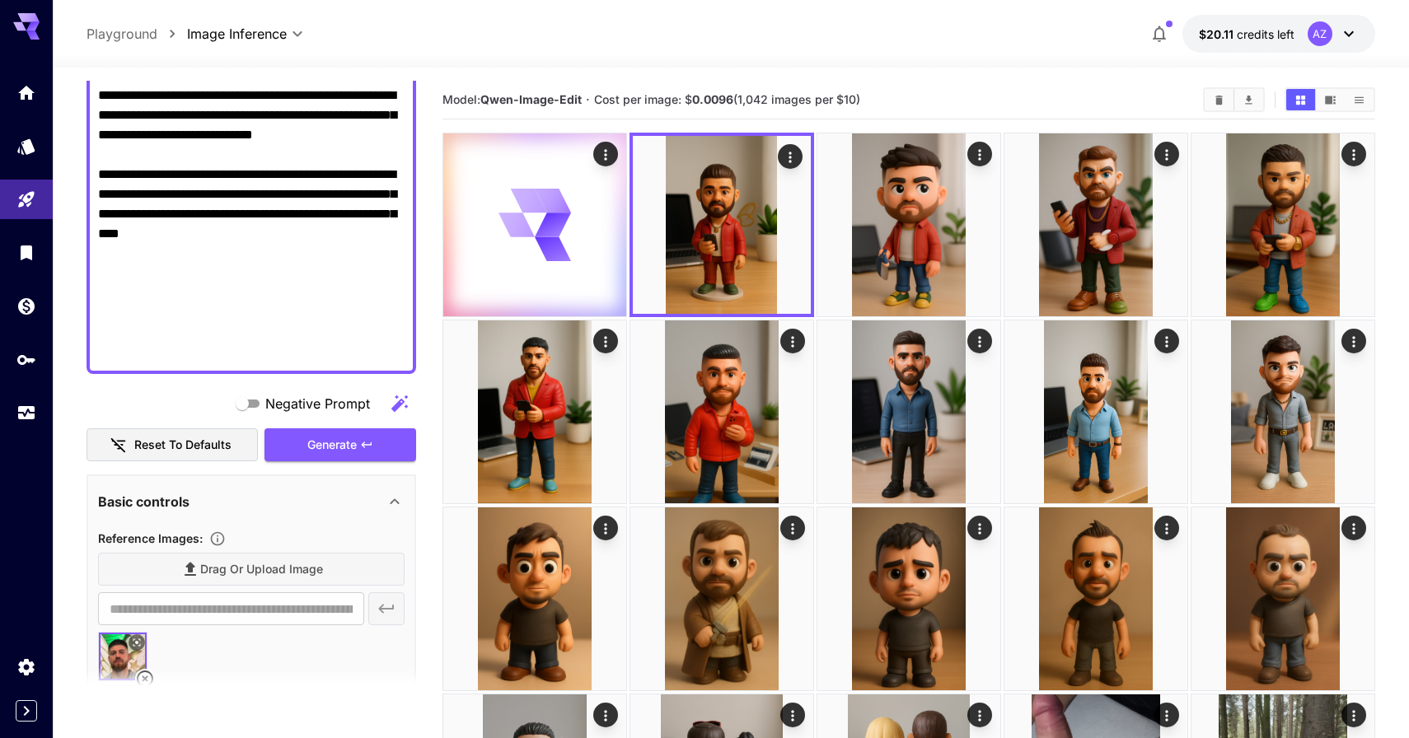
scroll to position [633, 0]
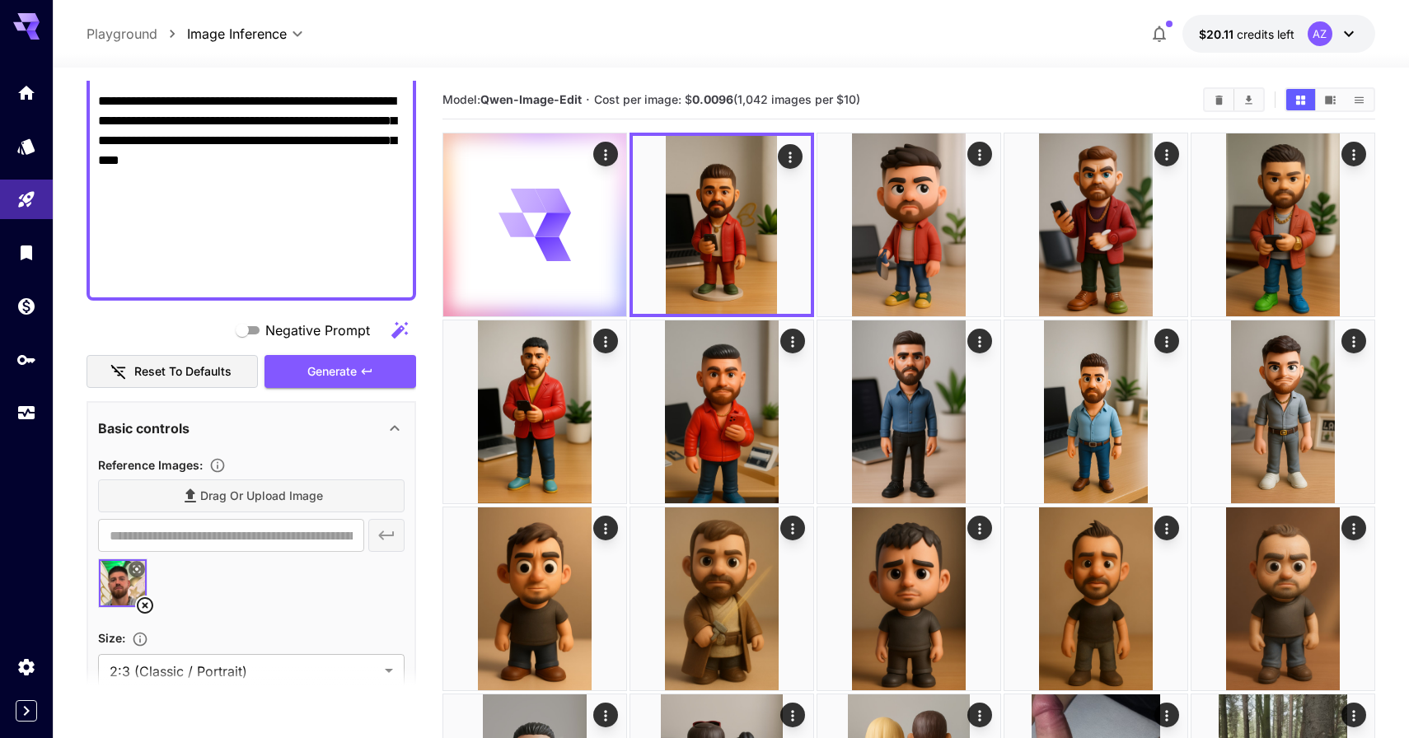
click at [135, 570] on icon at bounding box center [136, 569] width 7 height 7
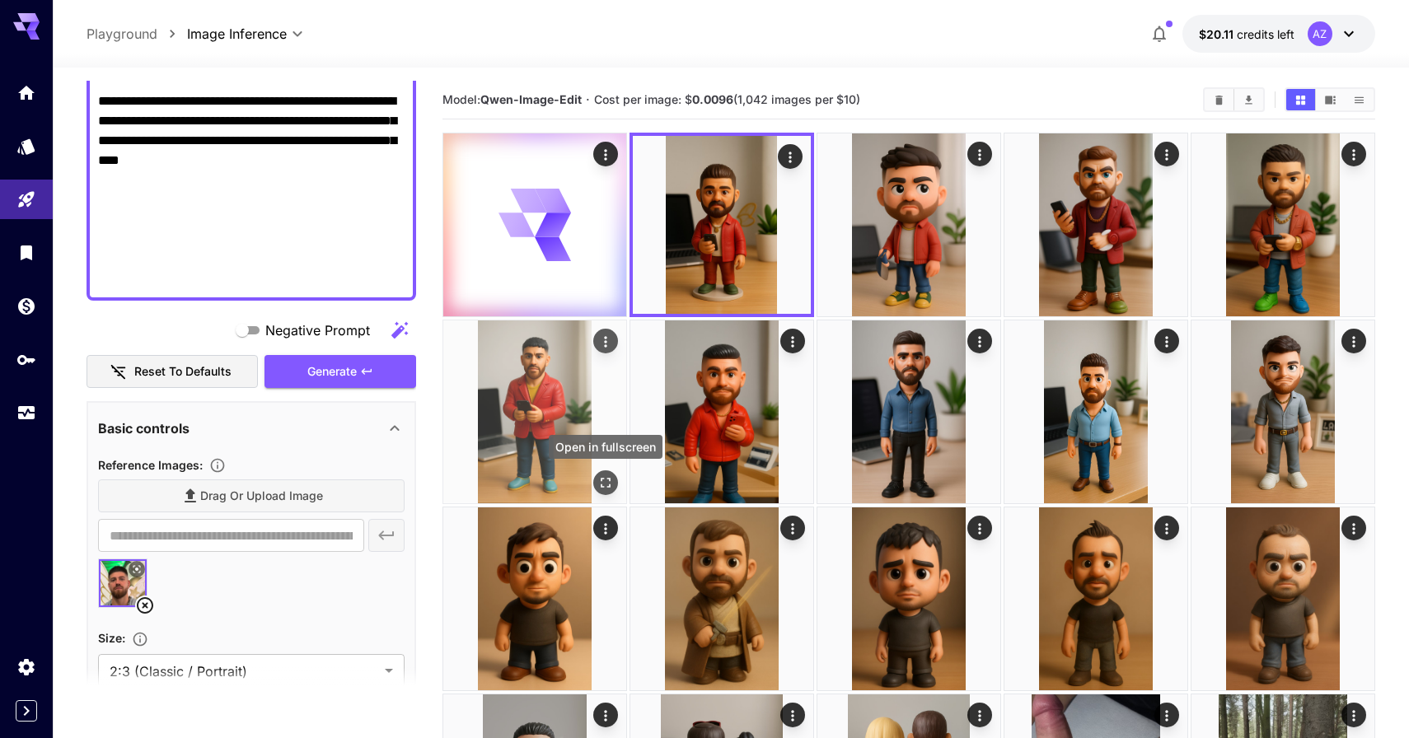
click at [600, 472] on button "Open in fullscreen" at bounding box center [605, 482] width 25 height 25
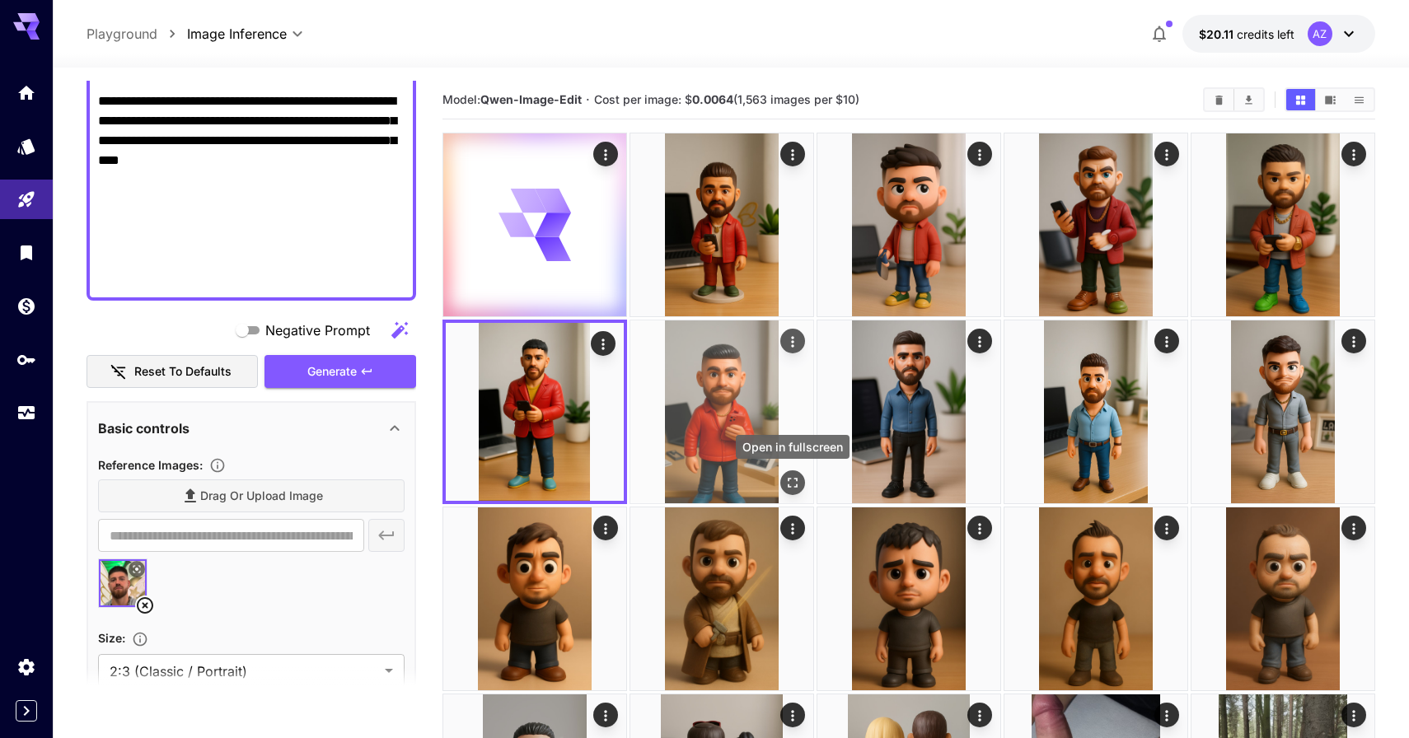
click at [795, 479] on icon "Open in fullscreen" at bounding box center [792, 483] width 10 height 10
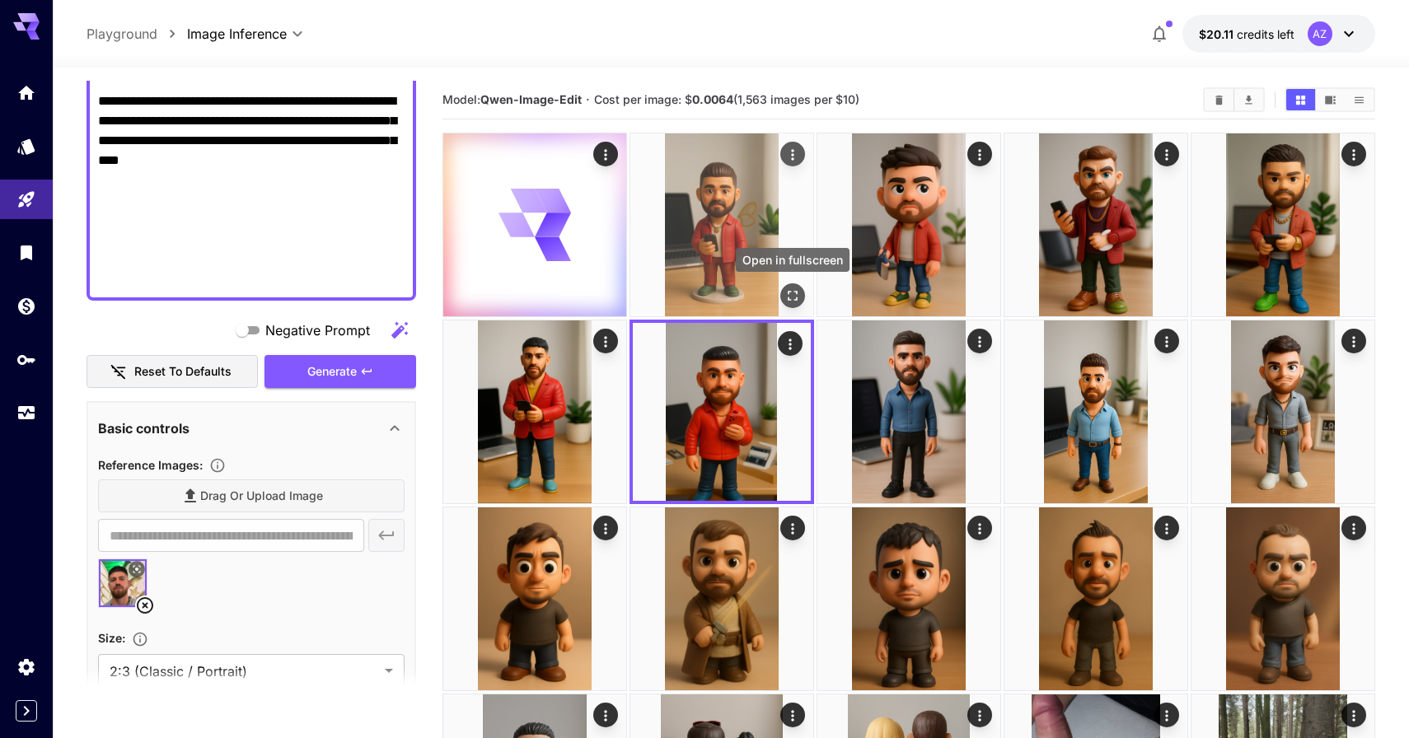
click at [801, 292] on button "Open in fullscreen" at bounding box center [792, 295] width 25 height 25
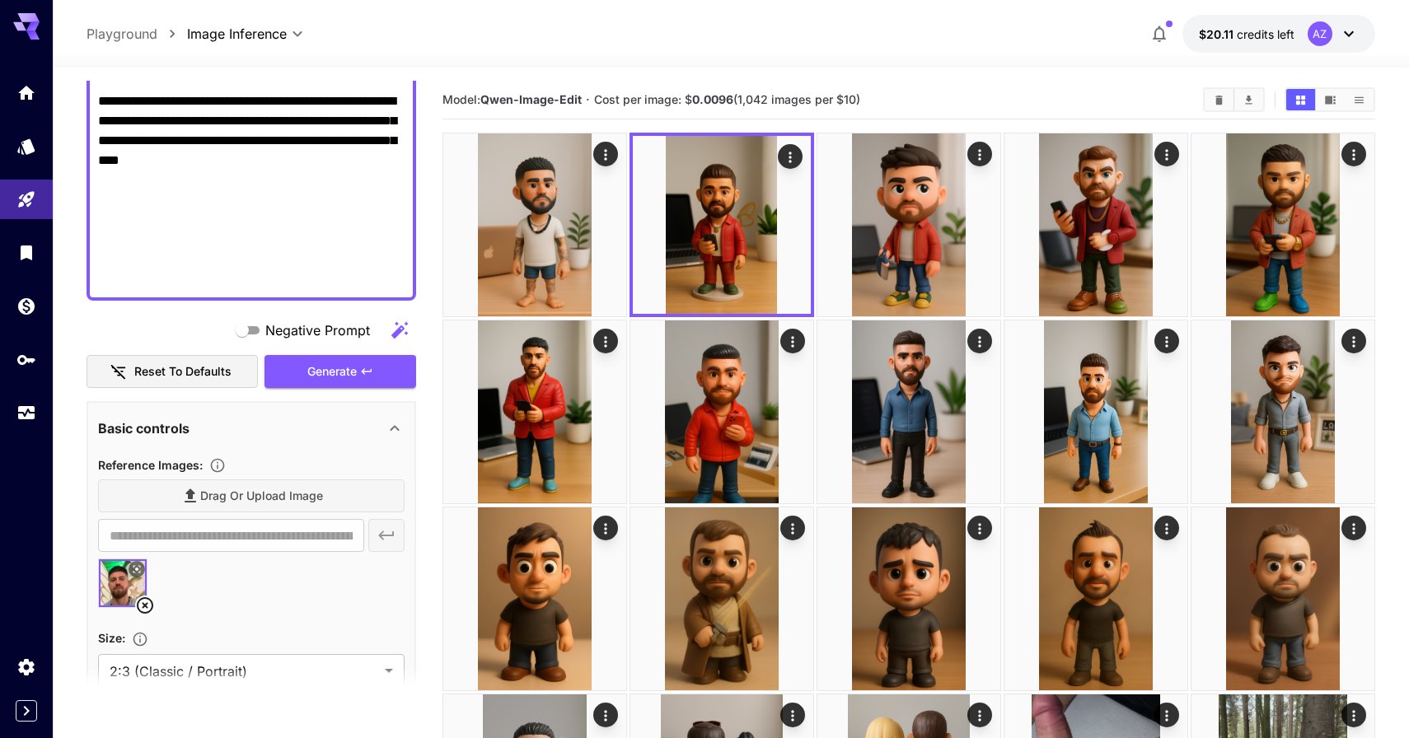
scroll to position [614, 0]
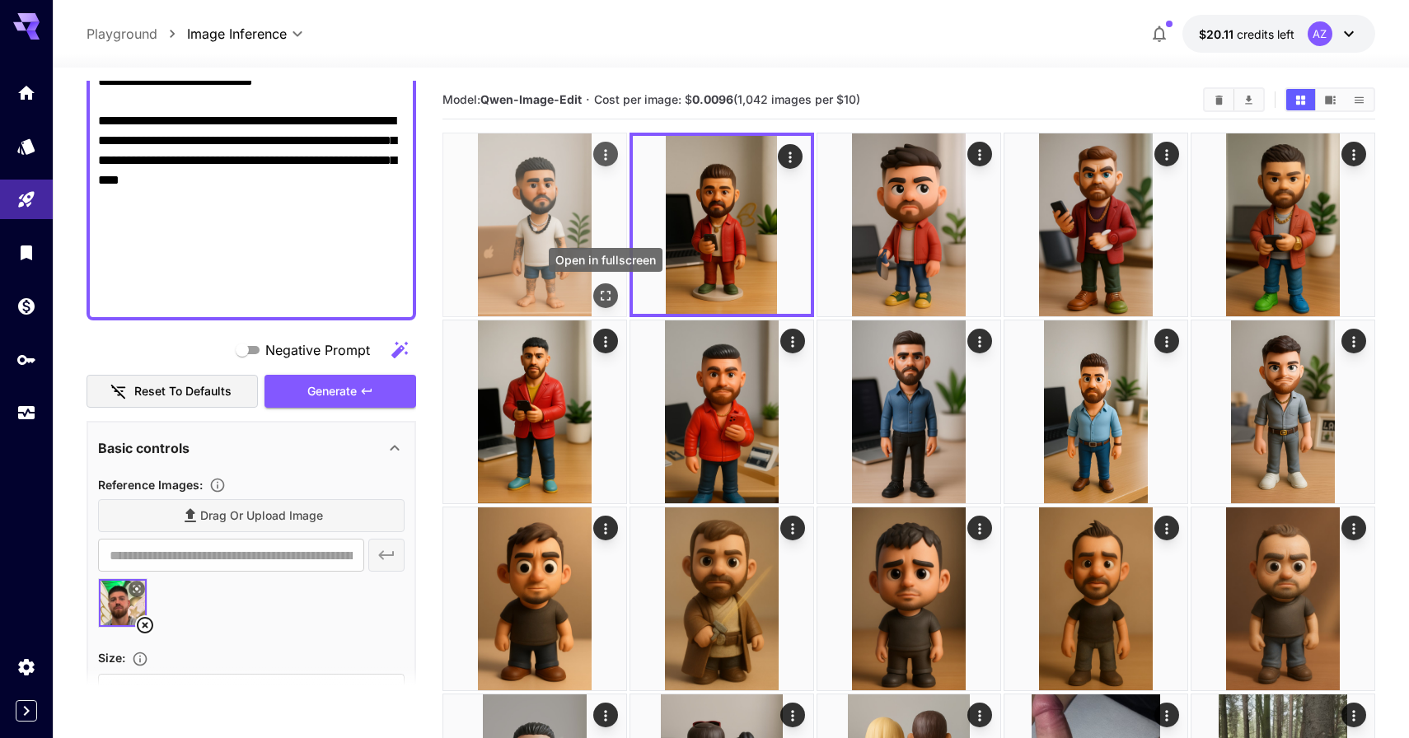
click at [603, 292] on icon "Open in fullscreen" at bounding box center [605, 296] width 10 height 10
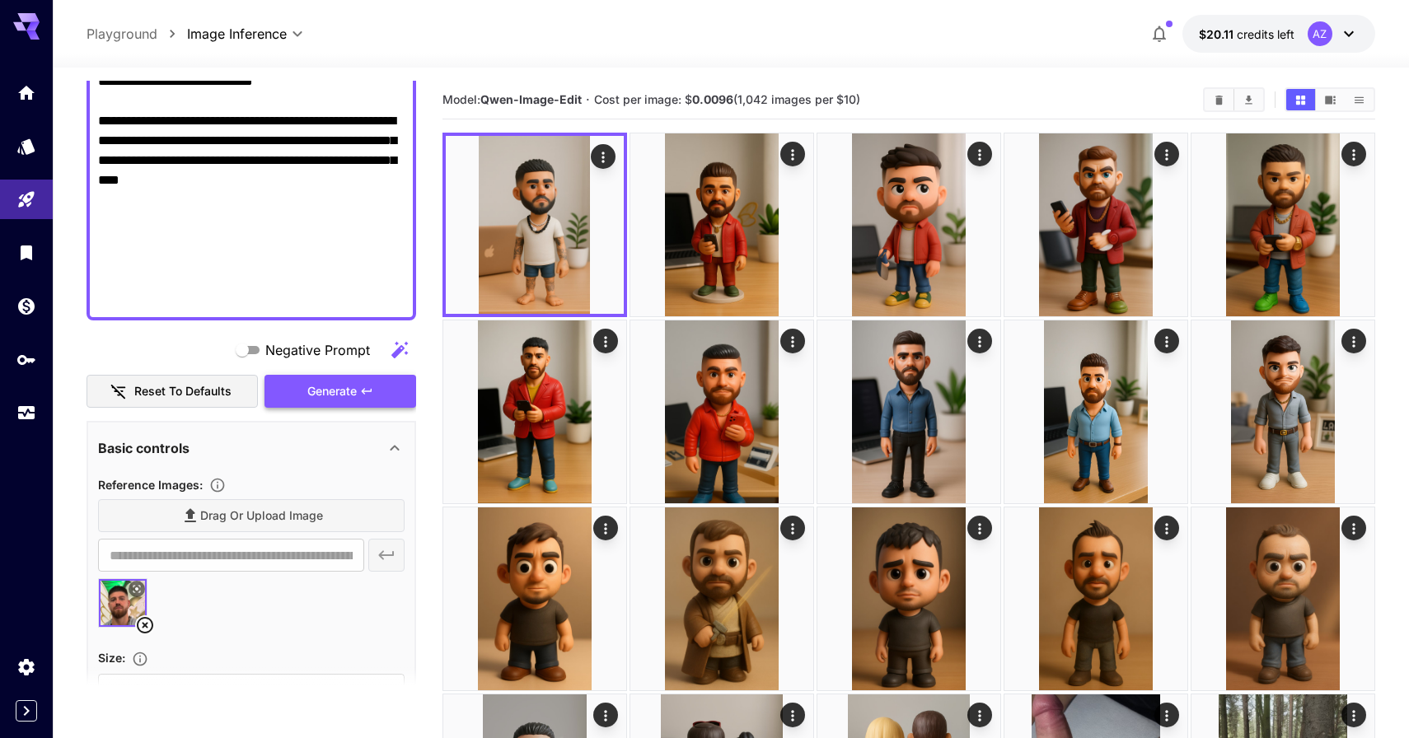
click at [348, 396] on span "Generate" at bounding box center [331, 391] width 49 height 21
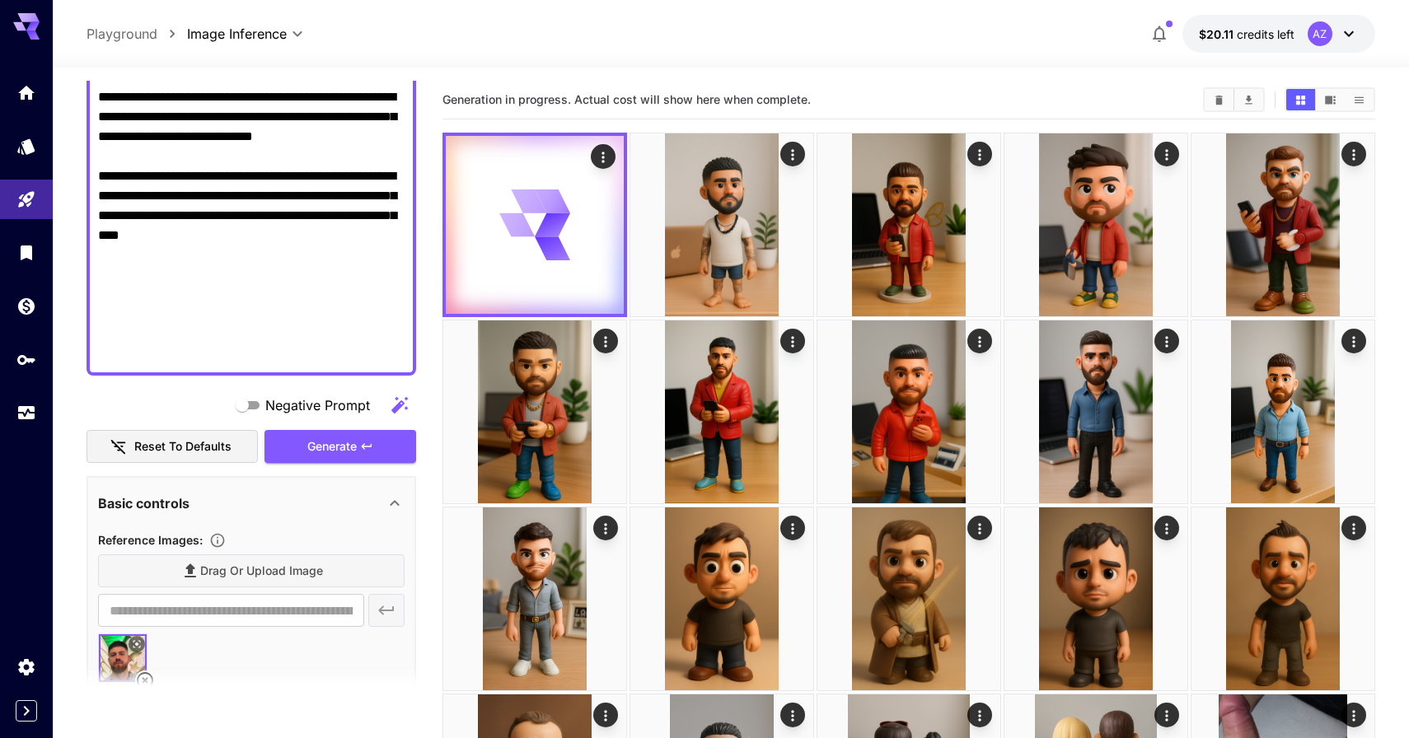
scroll to position [500, 0]
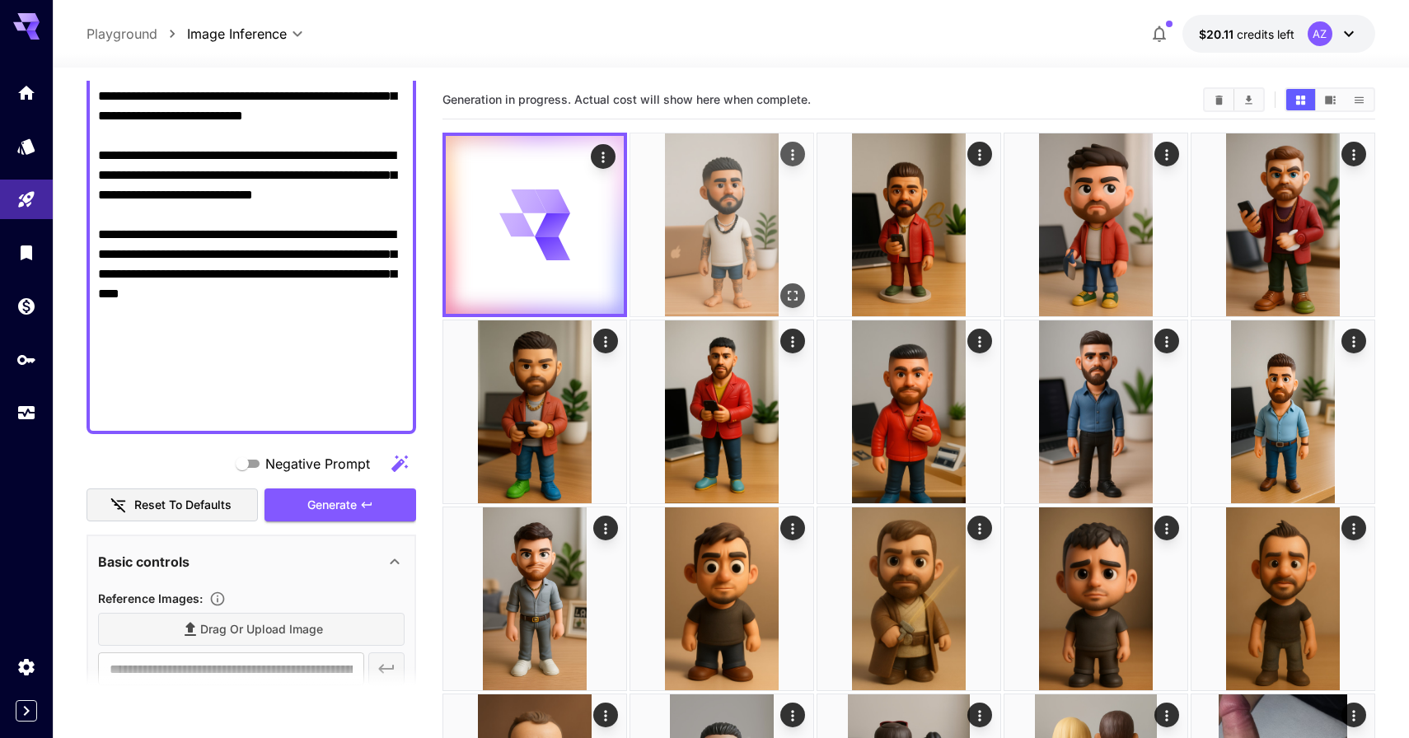
click at [727, 250] on img at bounding box center [721, 224] width 183 height 183
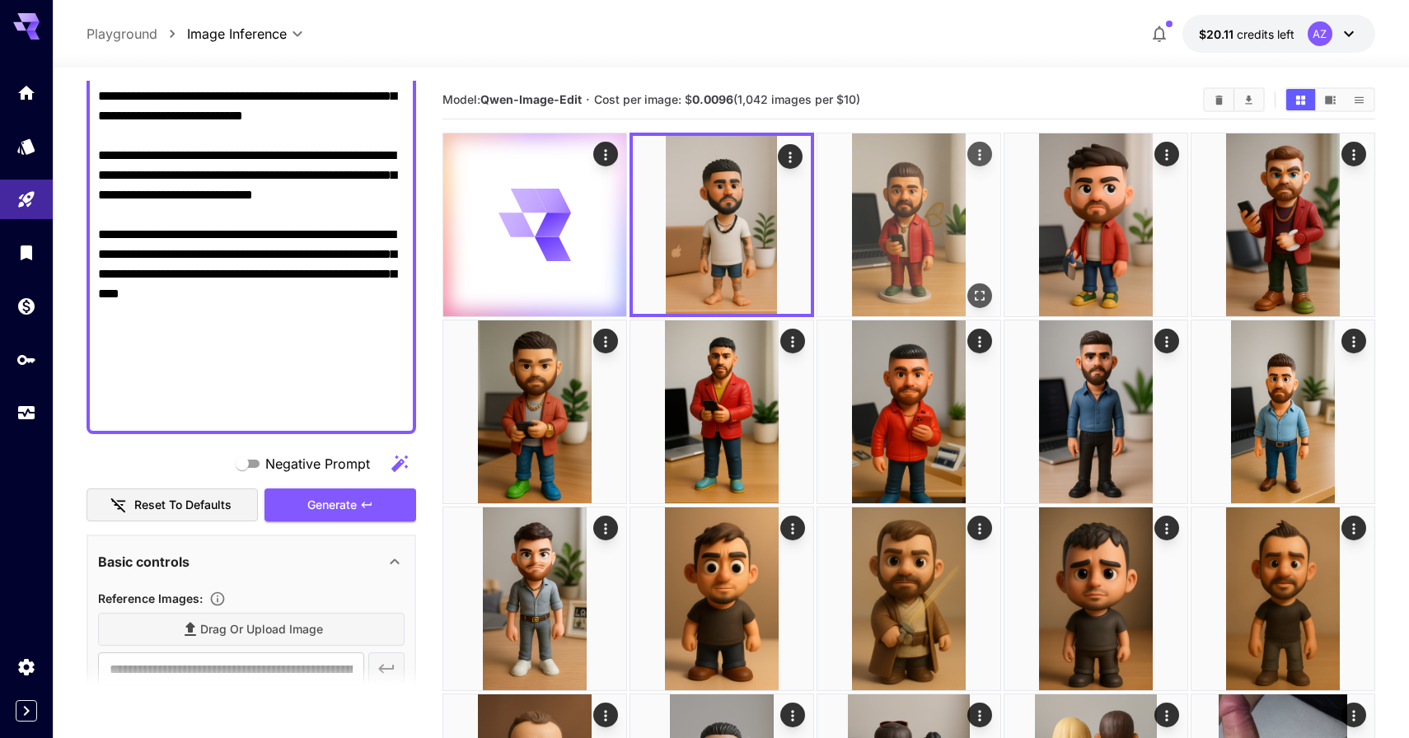
click at [854, 256] on img at bounding box center [908, 224] width 183 height 183
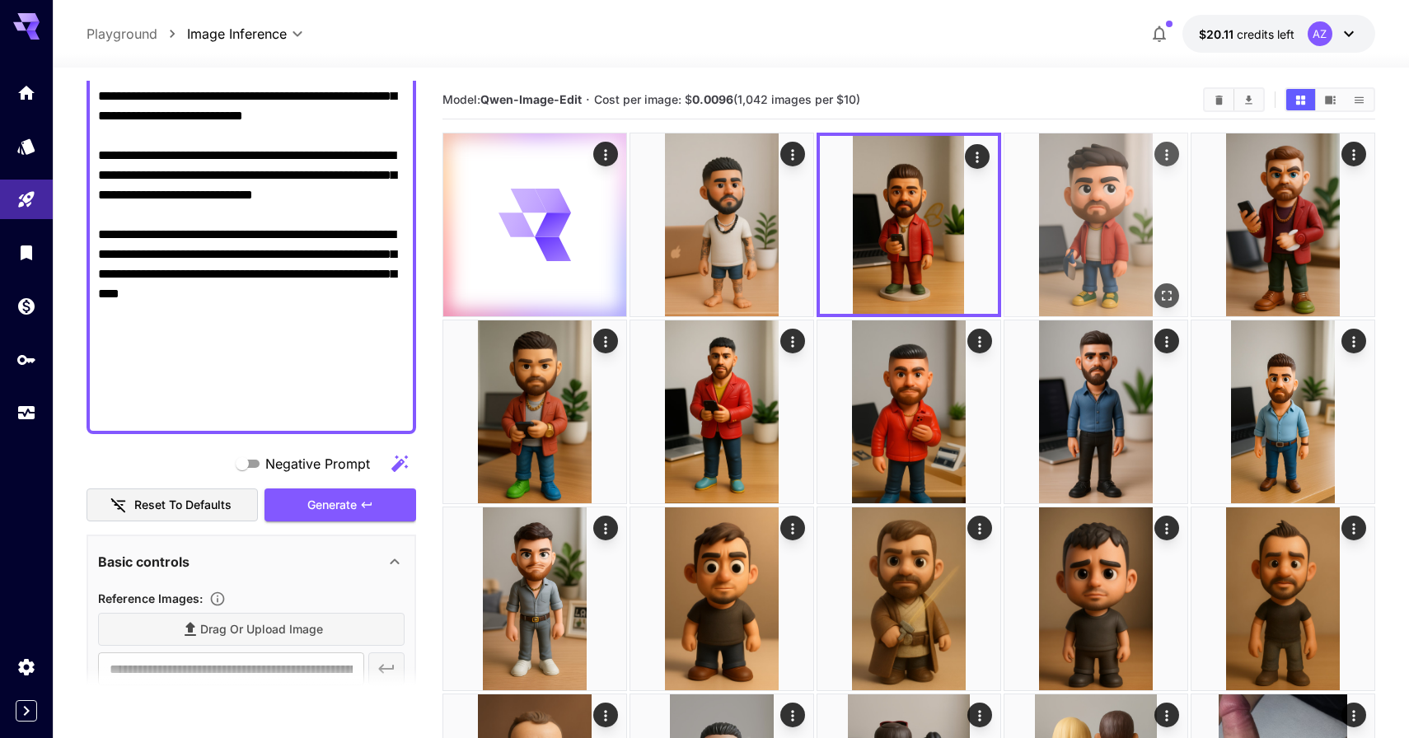
click at [1044, 253] on img at bounding box center [1095, 224] width 183 height 183
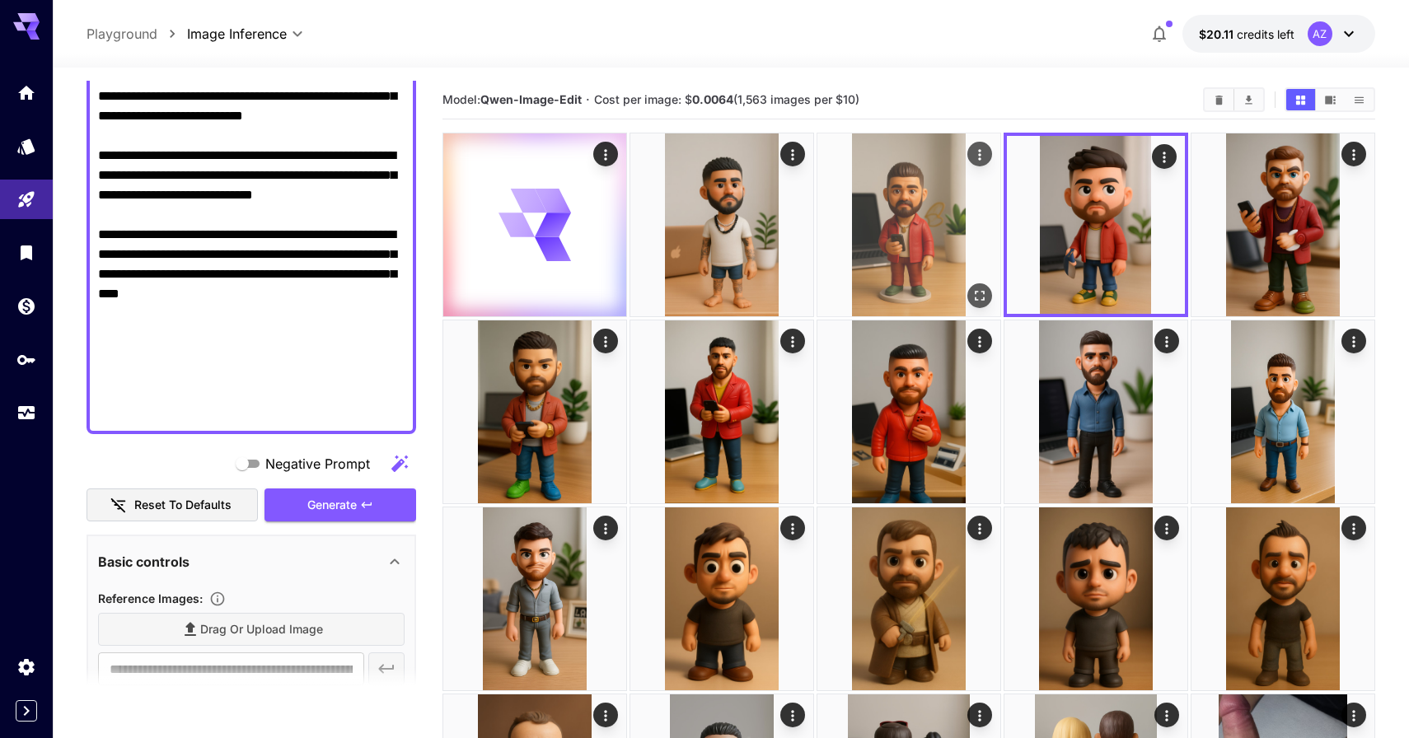
click at [944, 236] on img at bounding box center [908, 224] width 183 height 183
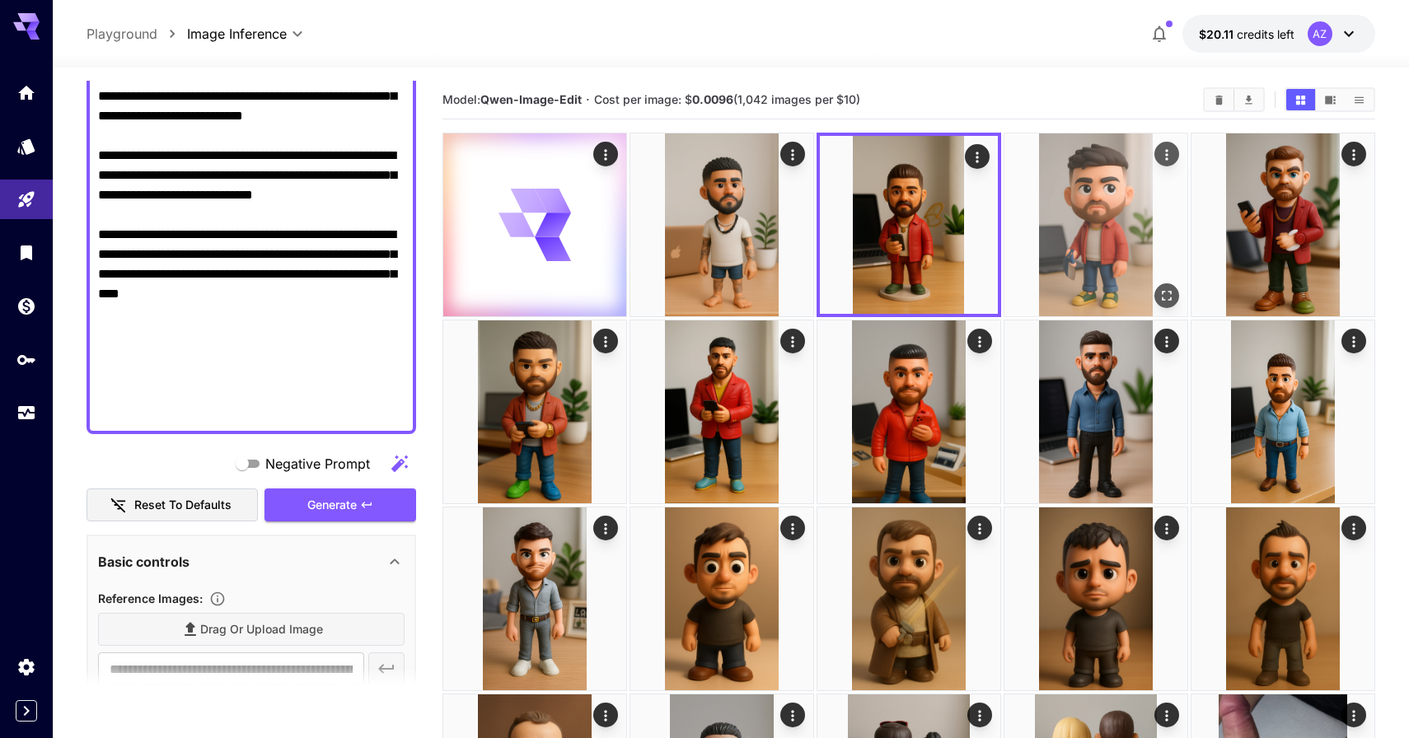
click at [1031, 223] on img at bounding box center [1095, 224] width 183 height 183
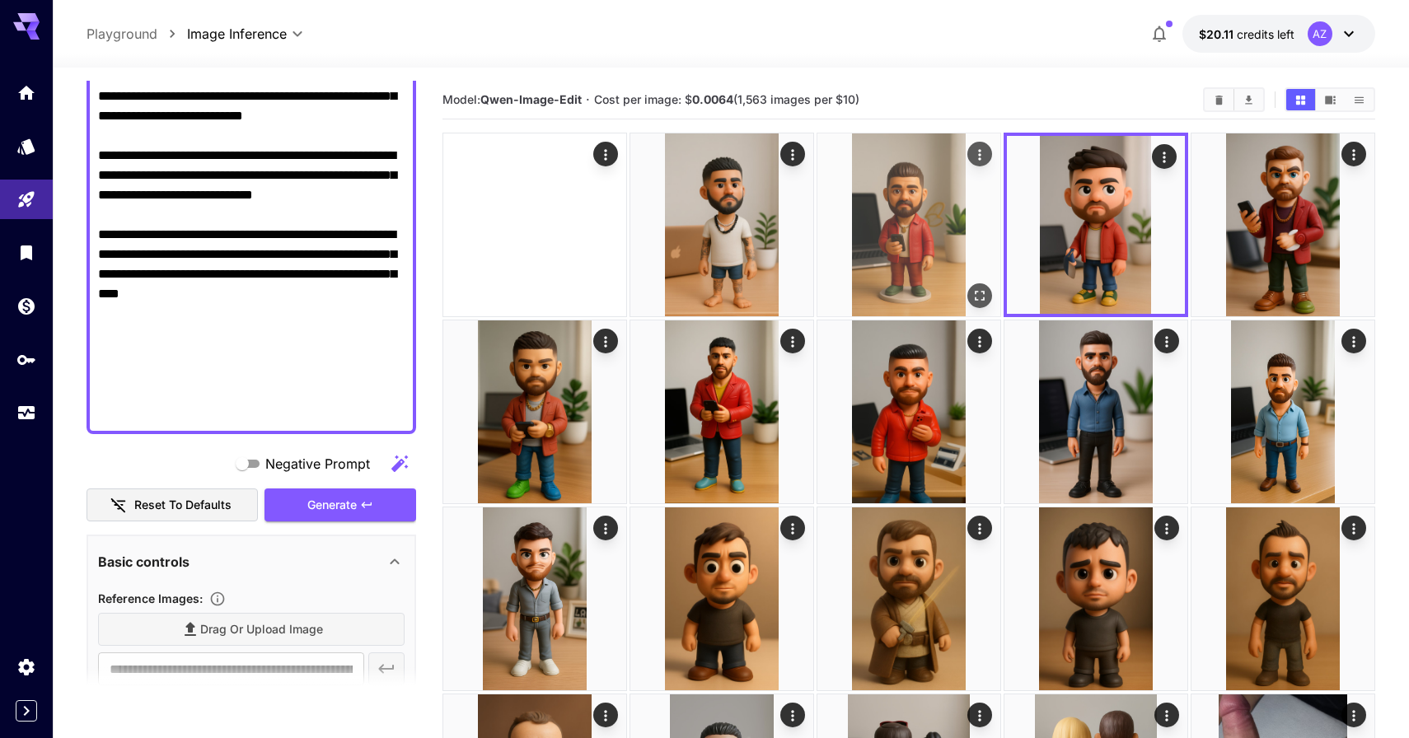
click at [936, 212] on img at bounding box center [908, 224] width 183 height 183
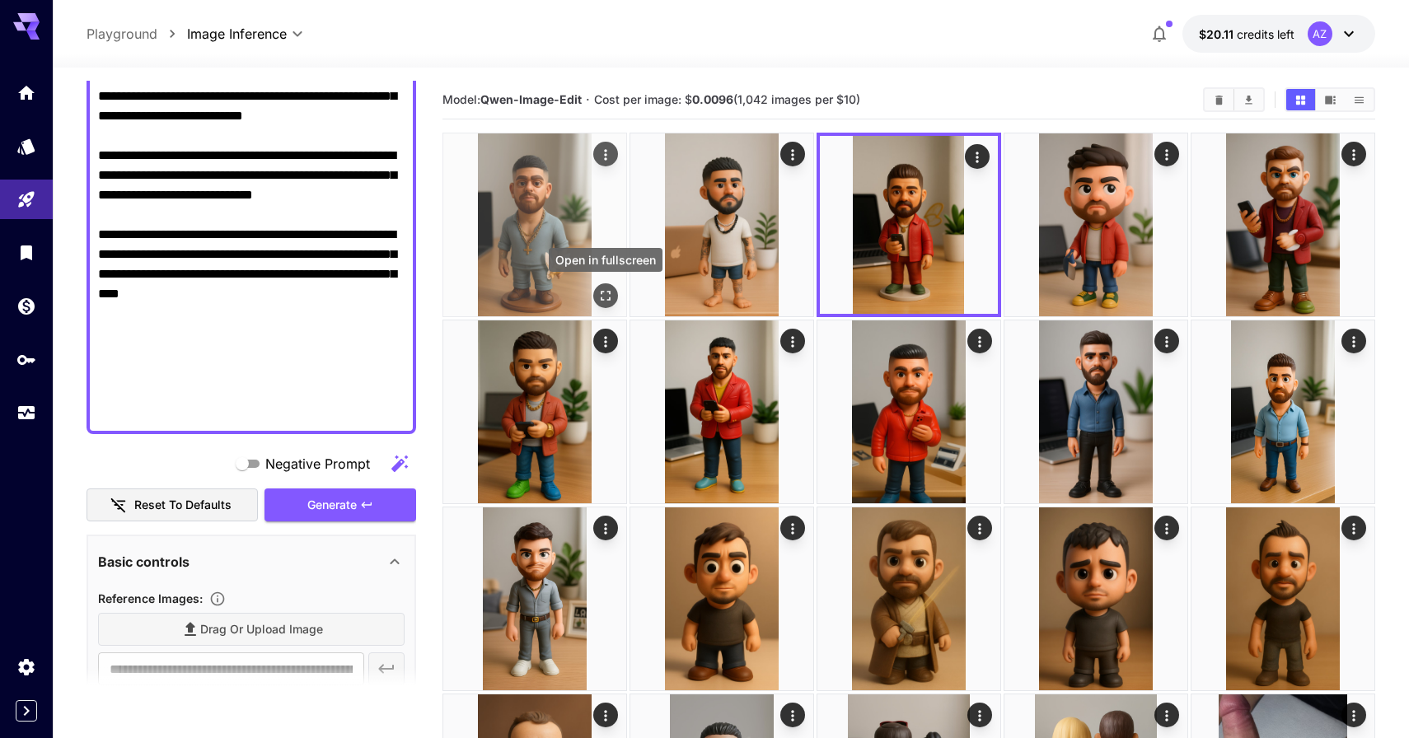
click at [596, 296] on button "Open in fullscreen" at bounding box center [605, 295] width 25 height 25
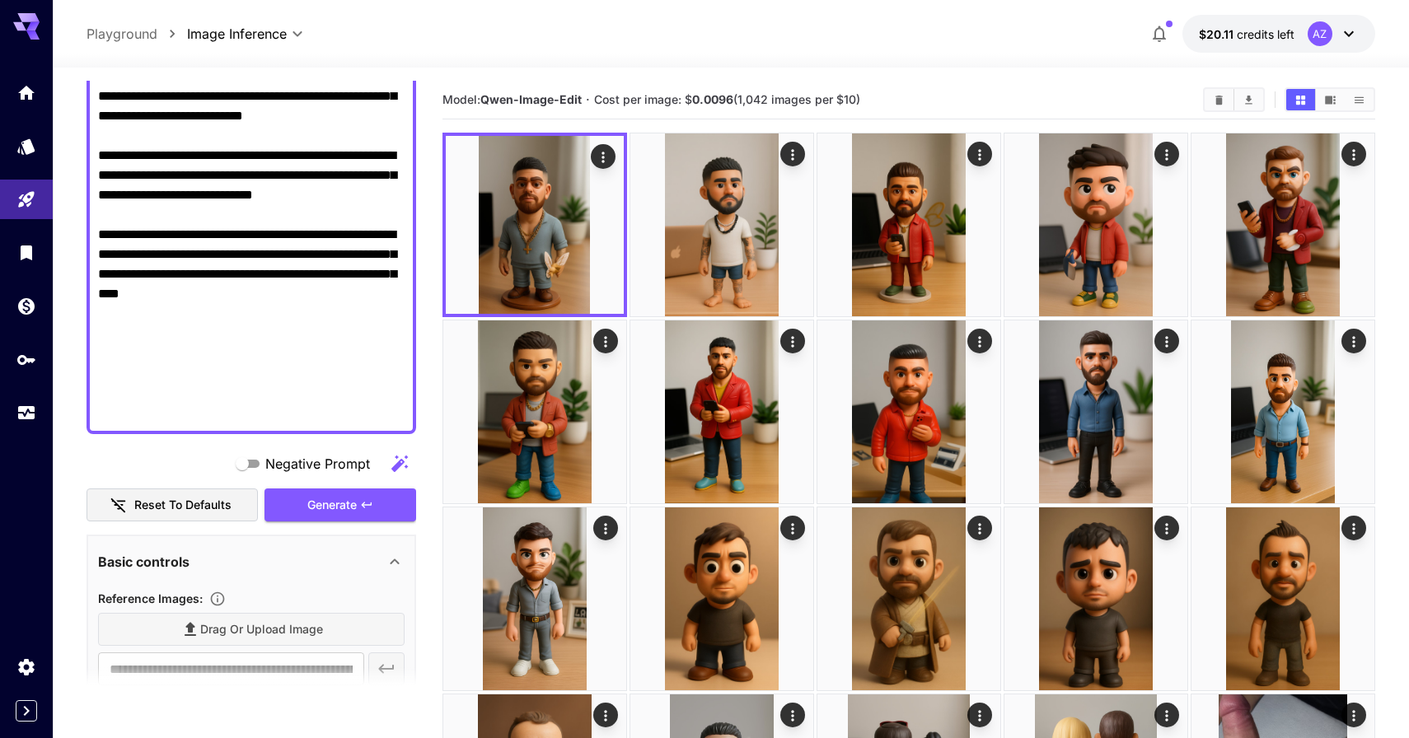
drag, startPoint x: 179, startPoint y: 405, endPoint x: 60, endPoint y: 287, distance: 167.7
paste textarea
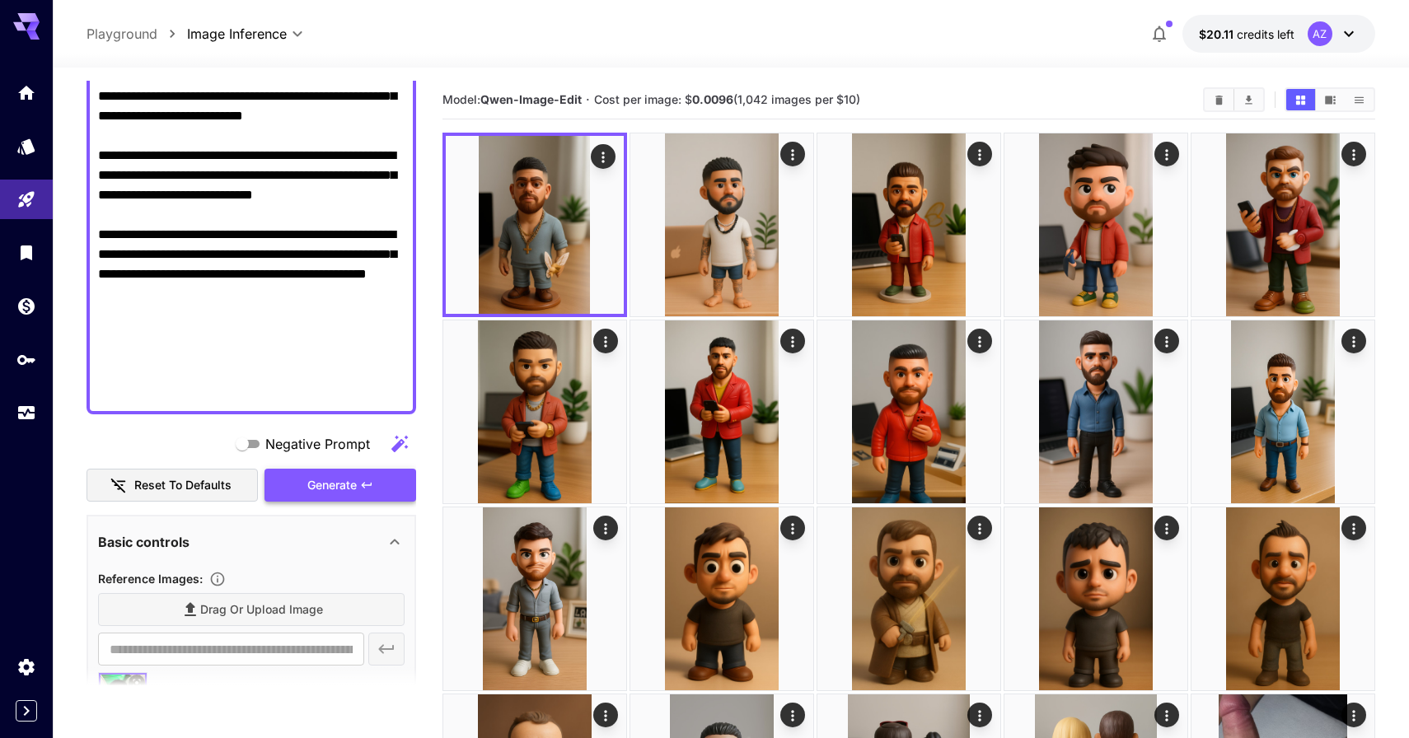
click at [313, 479] on span "Generate" at bounding box center [331, 485] width 49 height 21
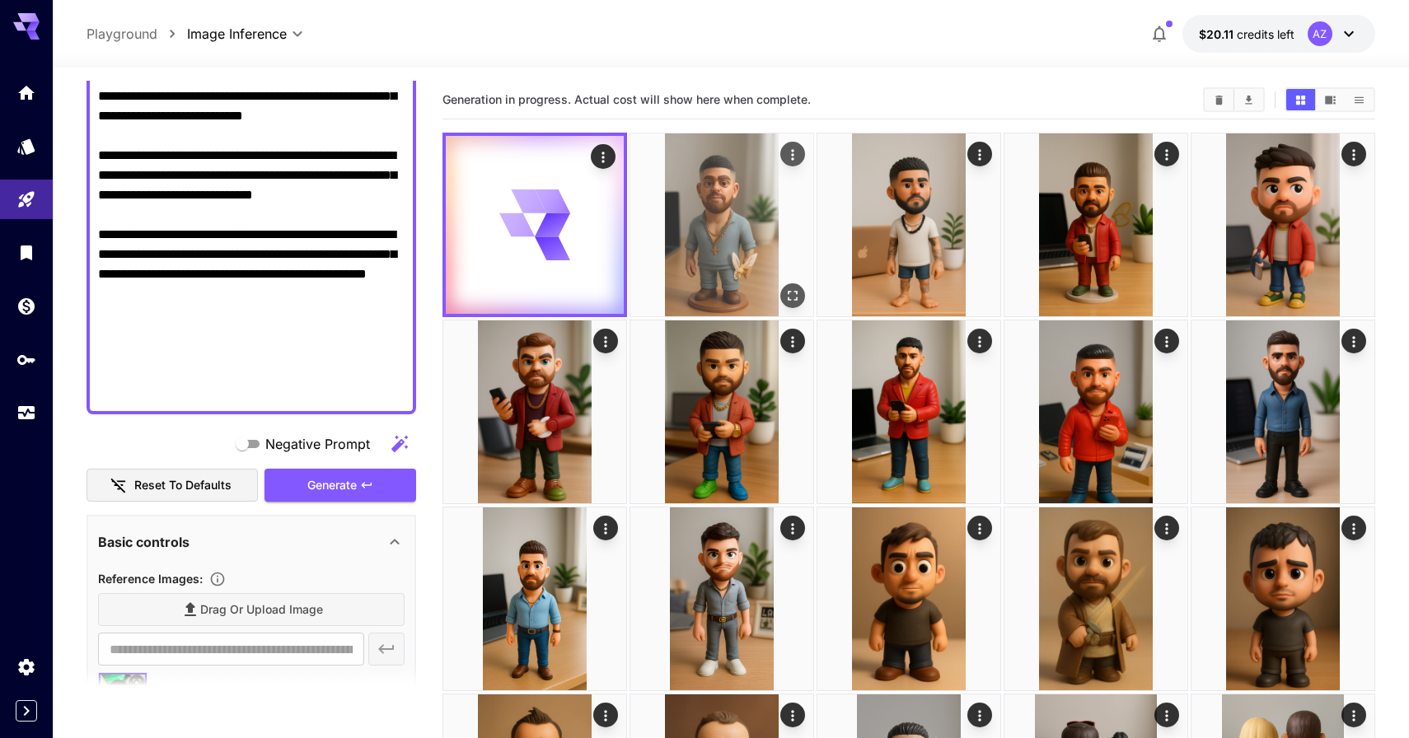
click at [678, 281] on img at bounding box center [721, 224] width 183 height 183
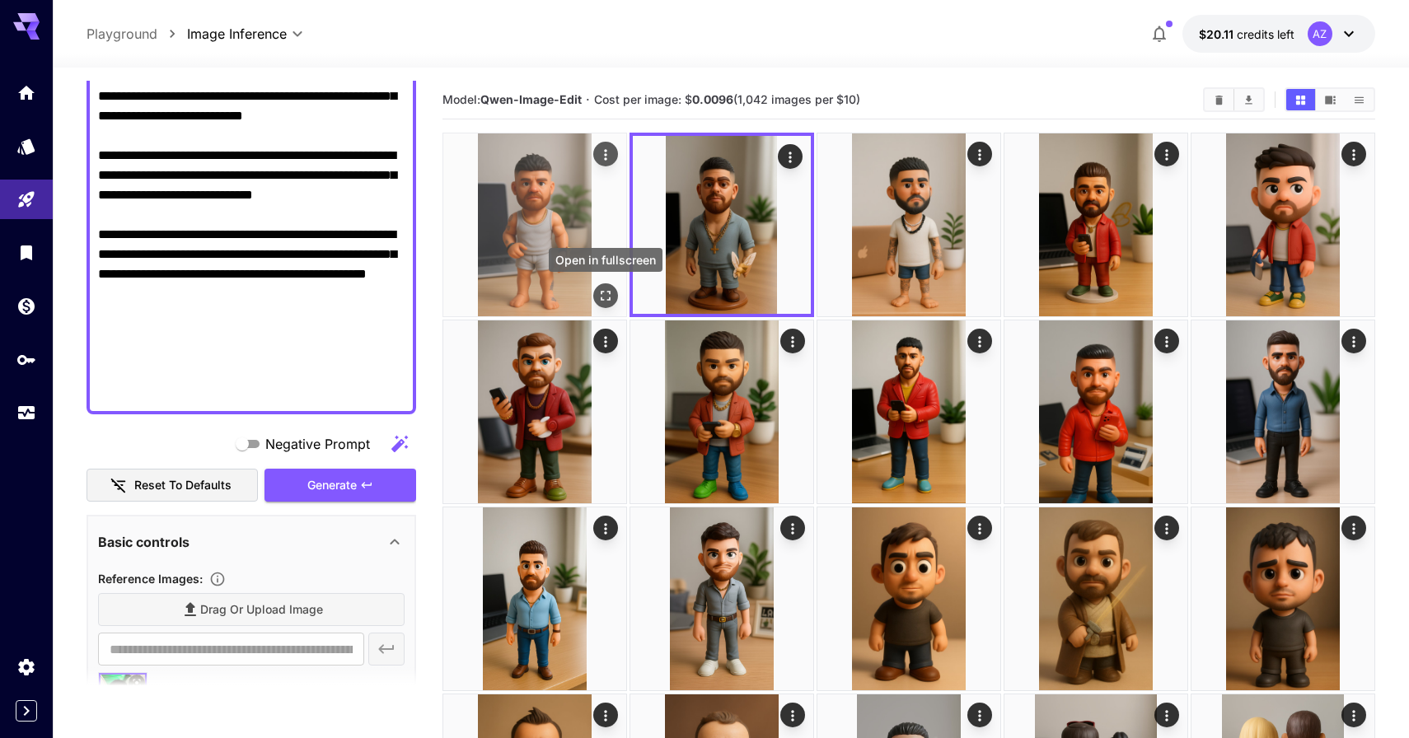
click at [600, 292] on icon "Open in fullscreen" at bounding box center [605, 295] width 16 height 16
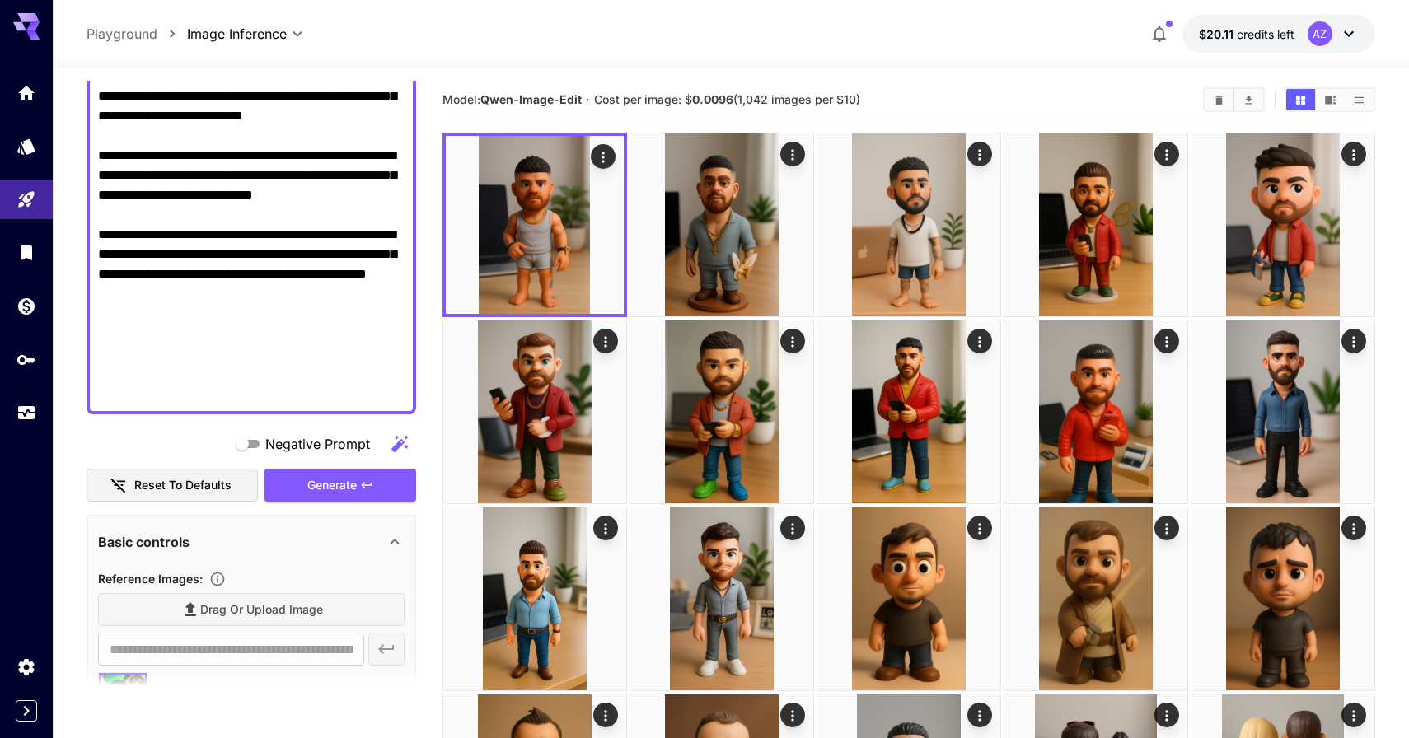
click at [283, 331] on textarea "Negative Prompt" at bounding box center [251, 67] width 306 height 672
click at [356, 333] on textarea "Negative Prompt" at bounding box center [251, 67] width 306 height 672
type textarea "**********"
click at [343, 498] on button "Generate" at bounding box center [340, 486] width 152 height 34
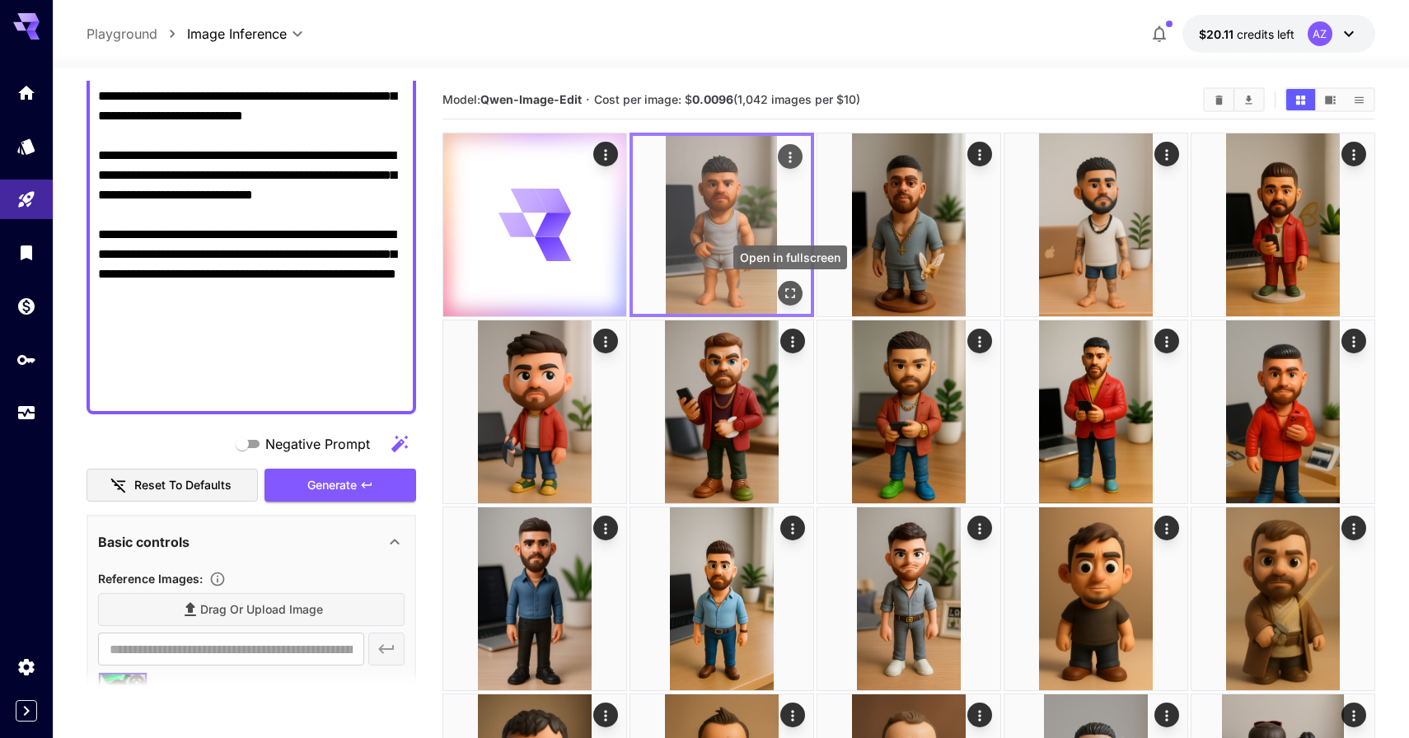
click at [790, 292] on icon "Open in fullscreen" at bounding box center [790, 293] width 16 height 16
click at [787, 294] on icon "Open in fullscreen" at bounding box center [790, 293] width 16 height 16
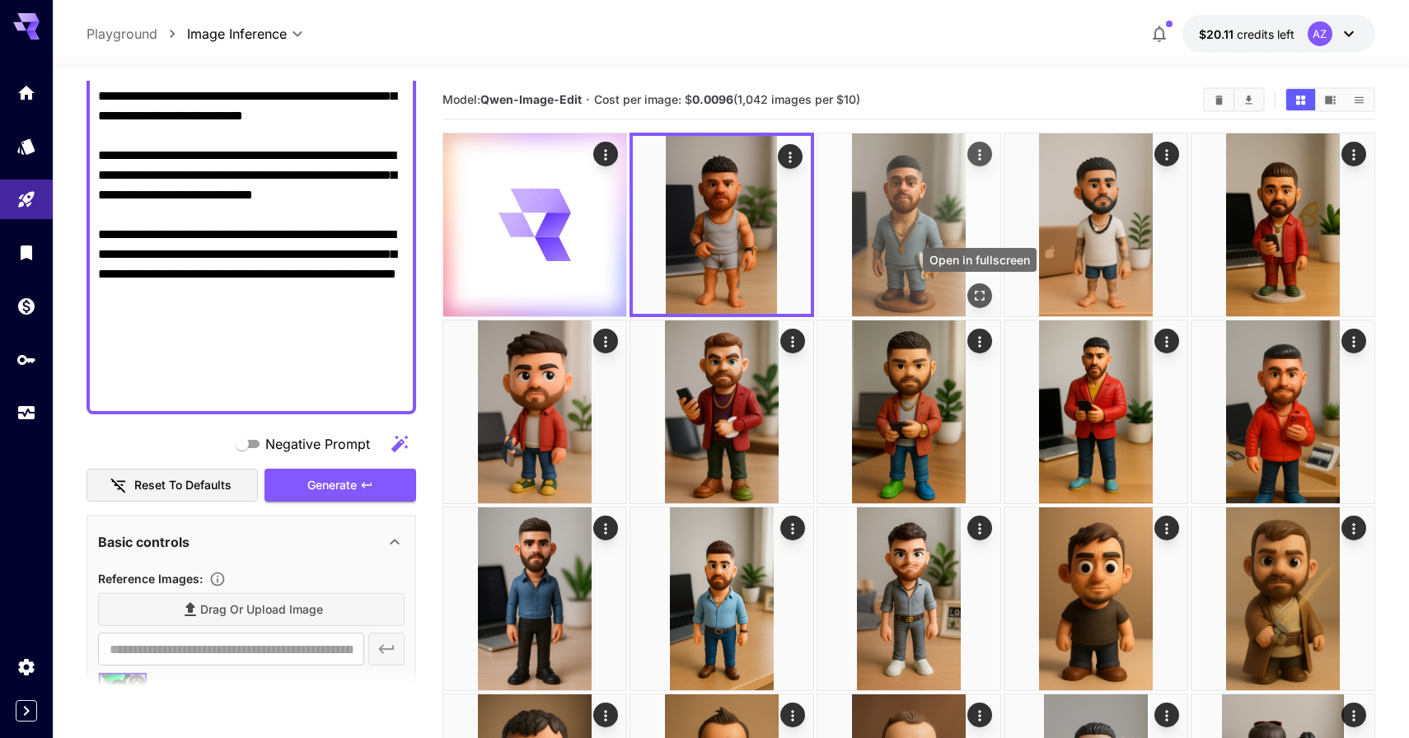
click at [986, 297] on icon "Open in fullscreen" at bounding box center [979, 295] width 16 height 16
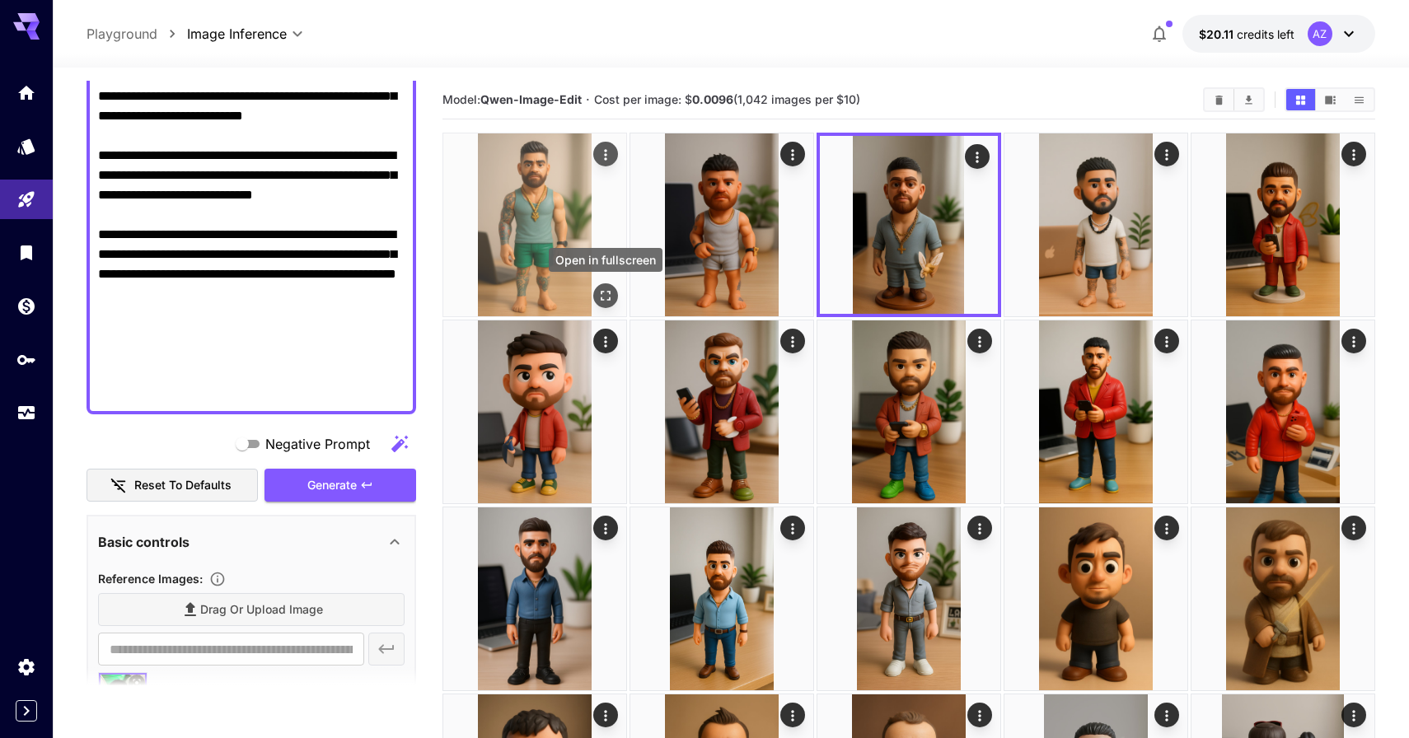
click at [600, 290] on icon "Open in fullscreen" at bounding box center [605, 295] width 16 height 16
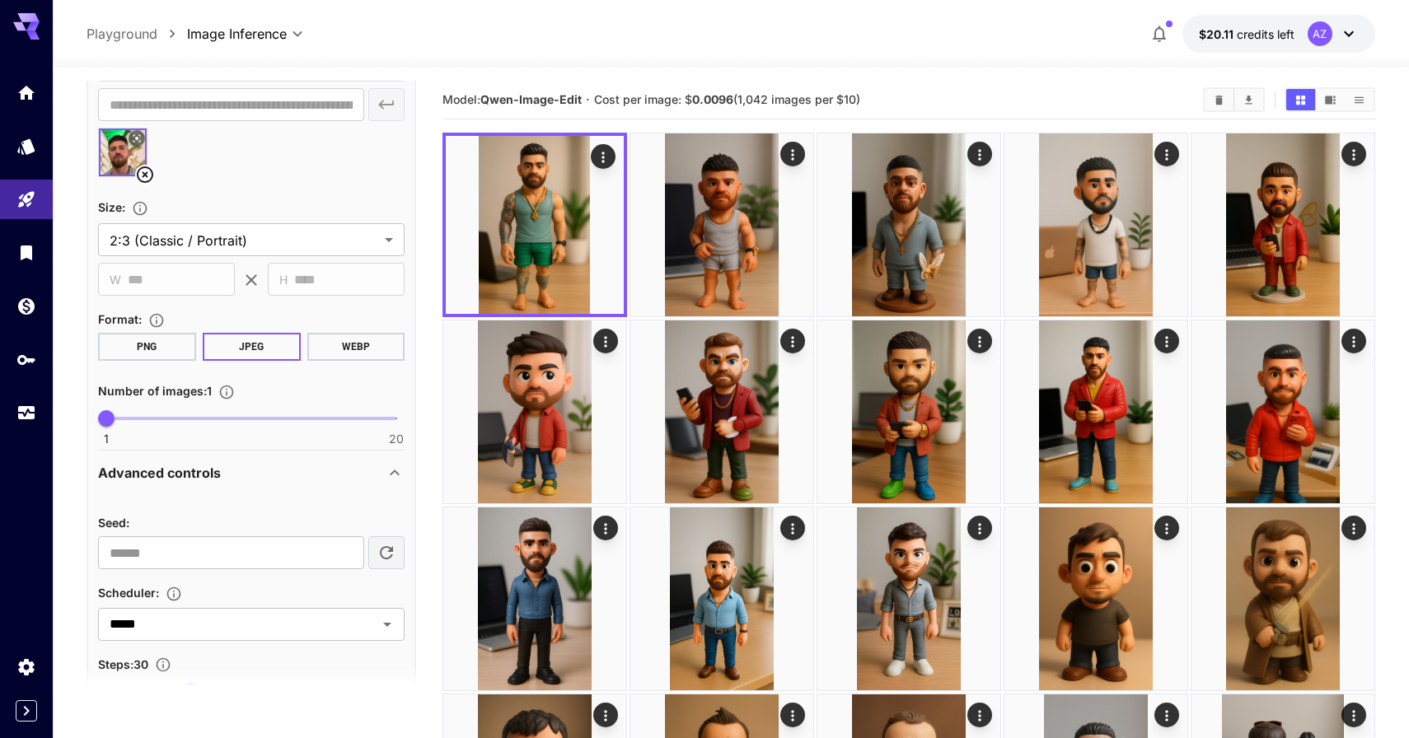
scroll to position [1164, 0]
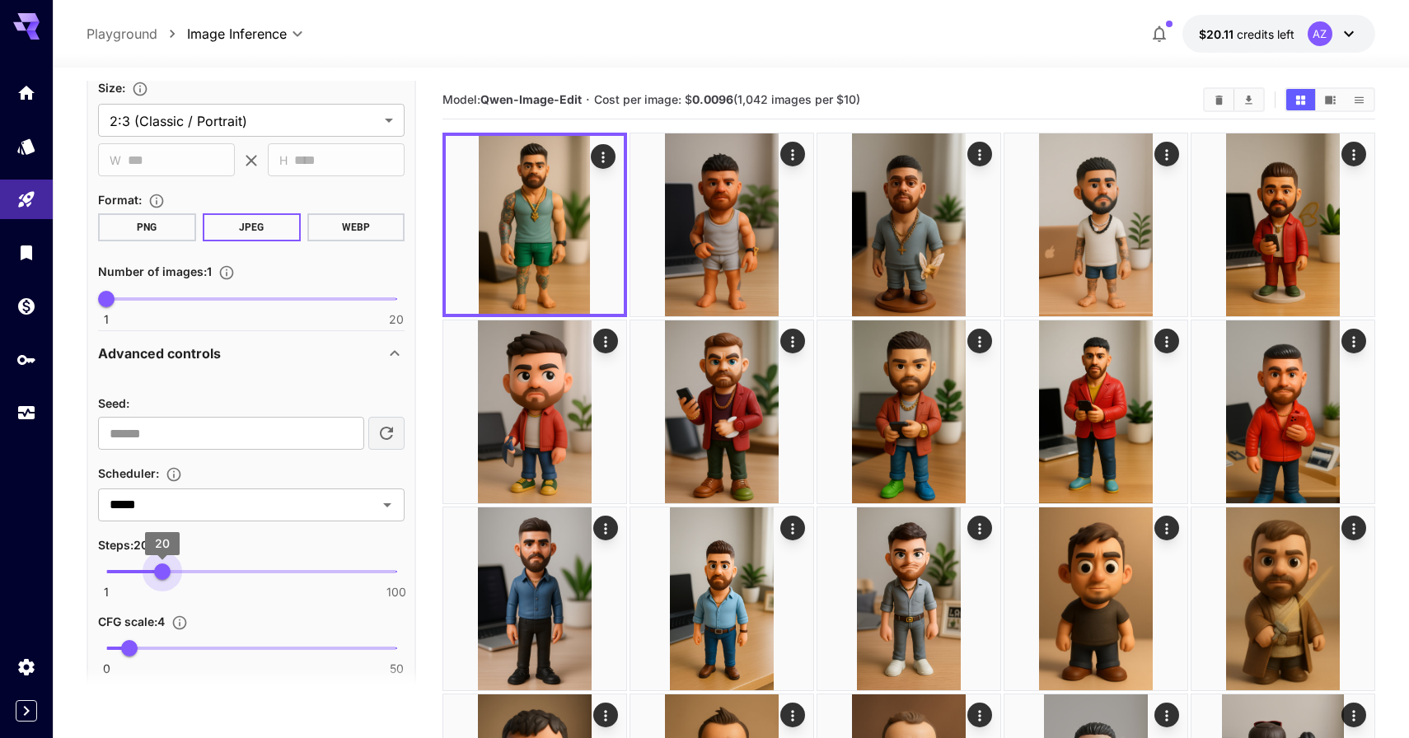
drag, startPoint x: 189, startPoint y: 570, endPoint x: 163, endPoint y: 570, distance: 25.5
click at [163, 570] on span "20" at bounding box center [162, 571] width 16 height 16
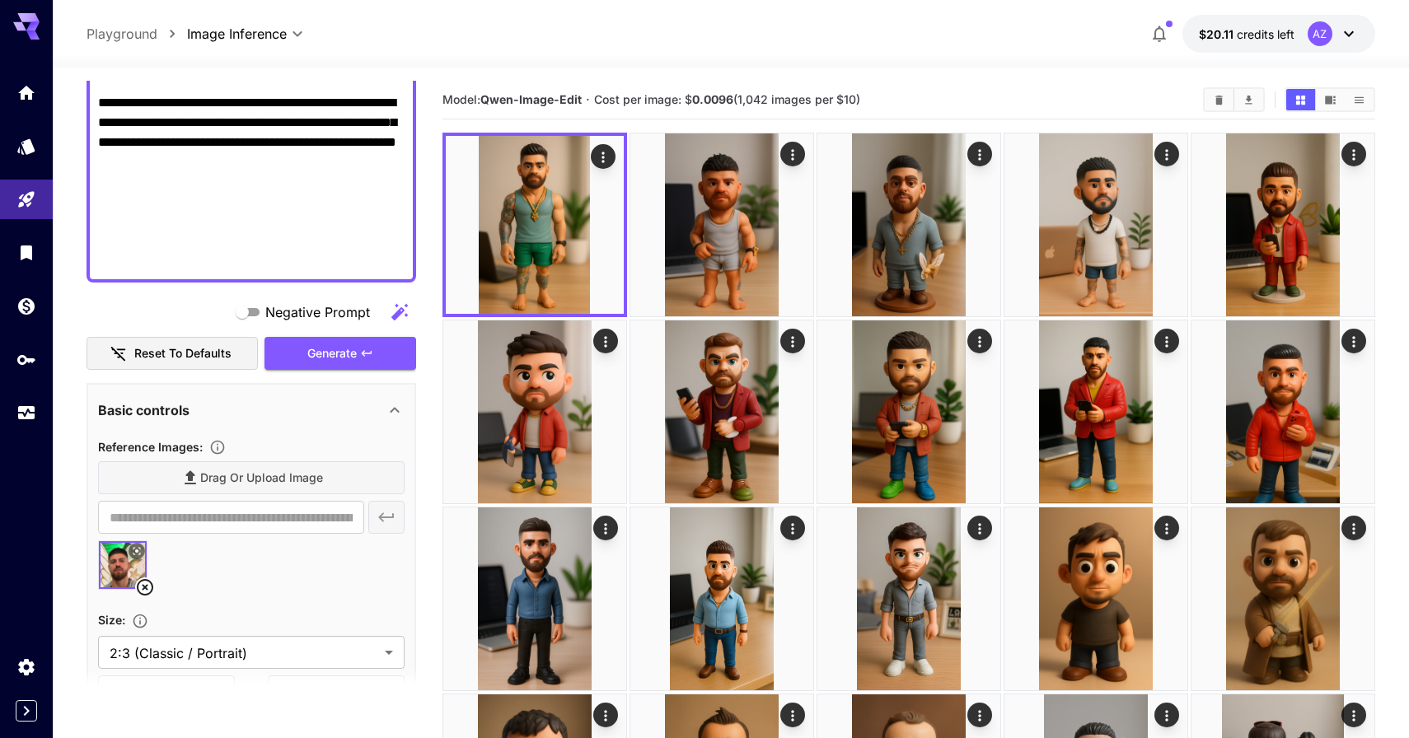
scroll to position [386, 0]
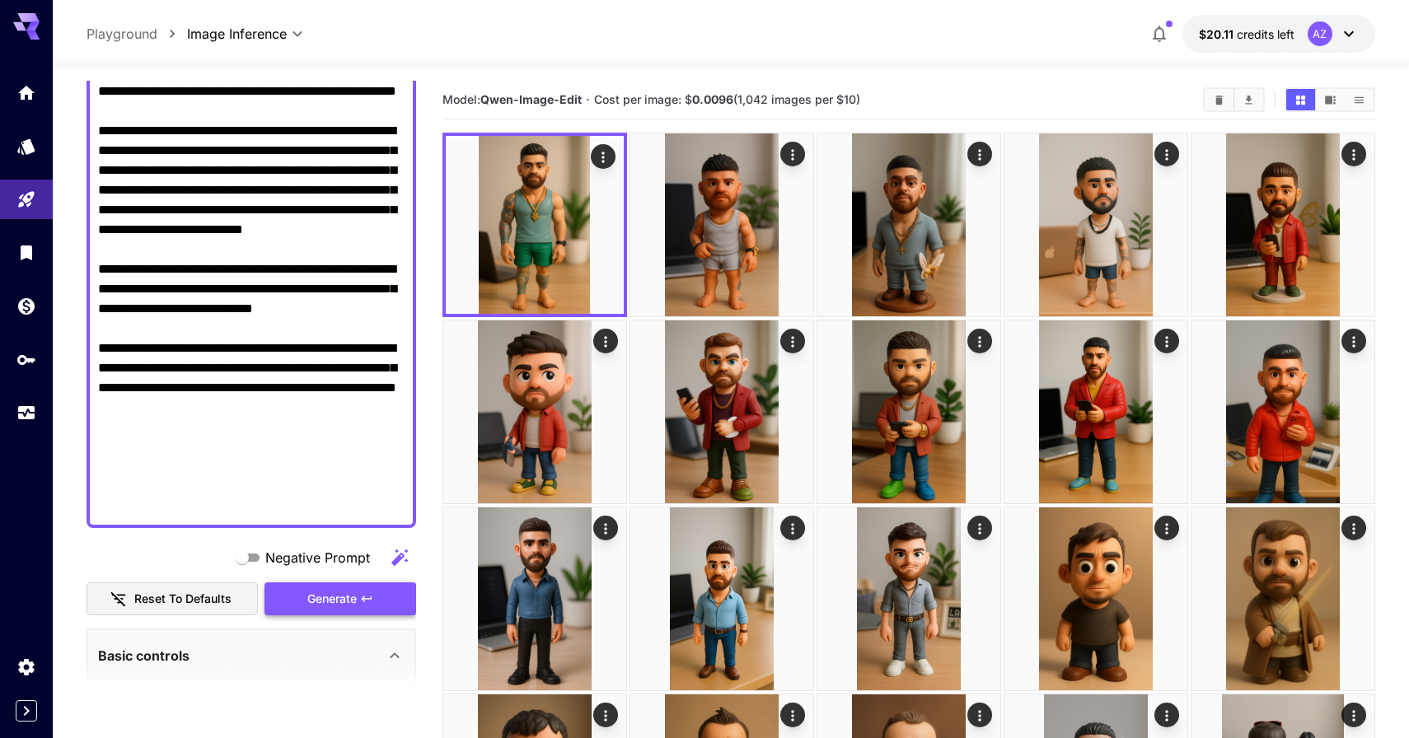
click at [362, 602] on icon "button" at bounding box center [366, 598] width 13 height 13
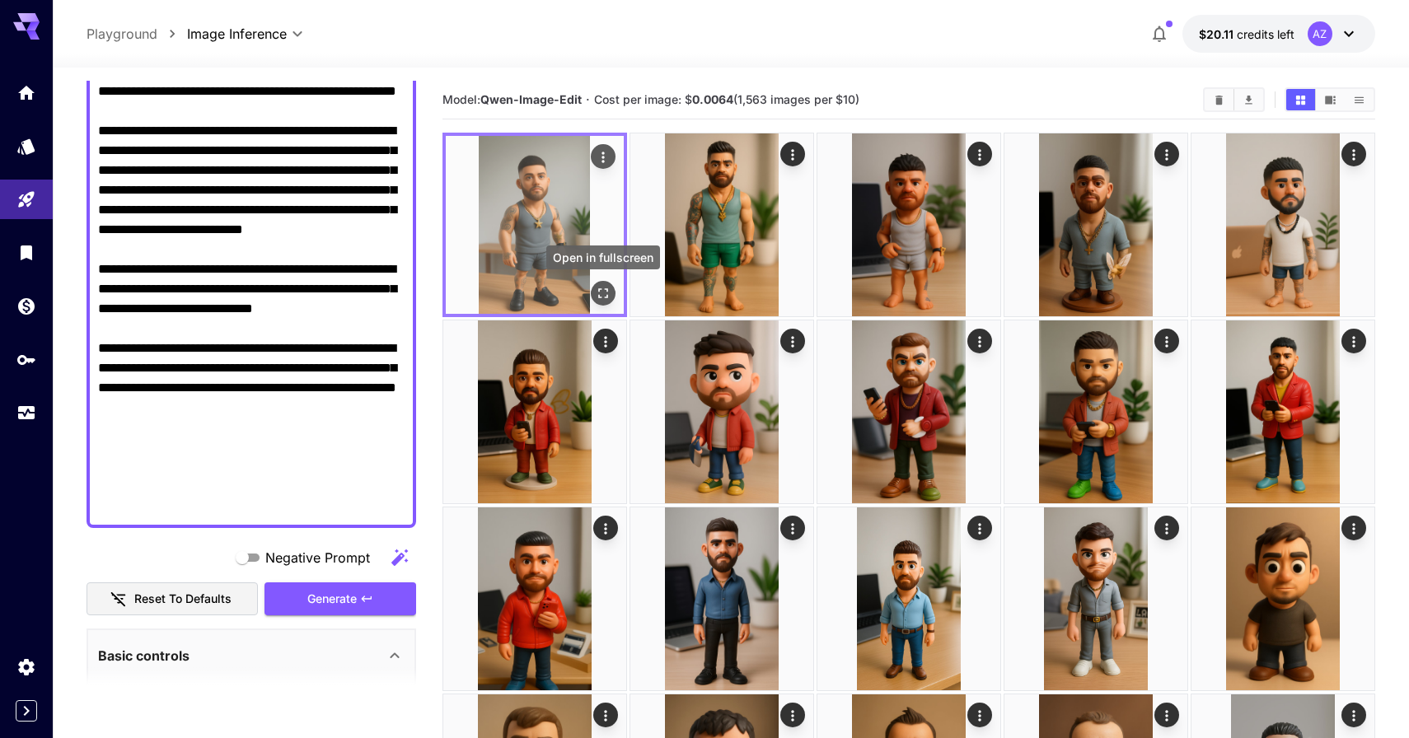
click at [595, 288] on icon "Open in fullscreen" at bounding box center [603, 293] width 16 height 16
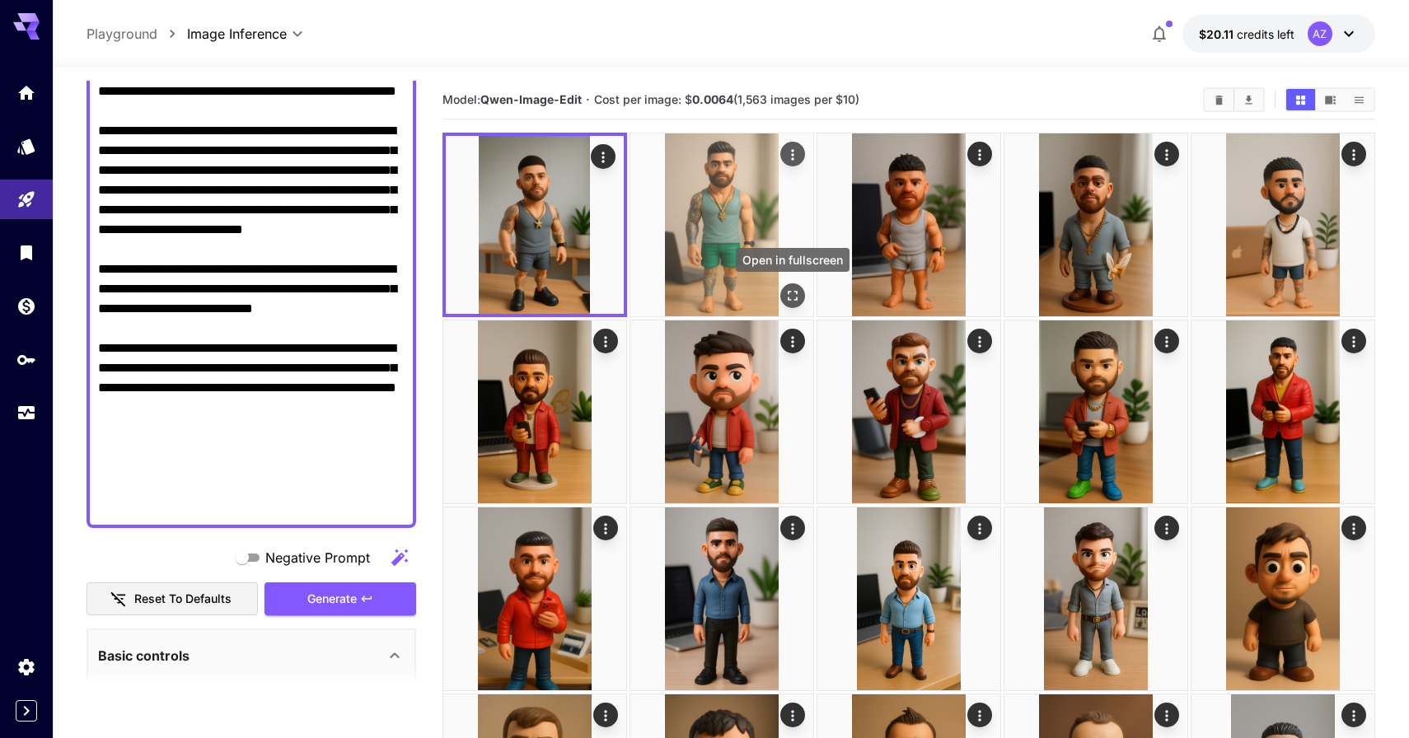
click at [795, 290] on icon "Open in fullscreen" at bounding box center [792, 295] width 16 height 16
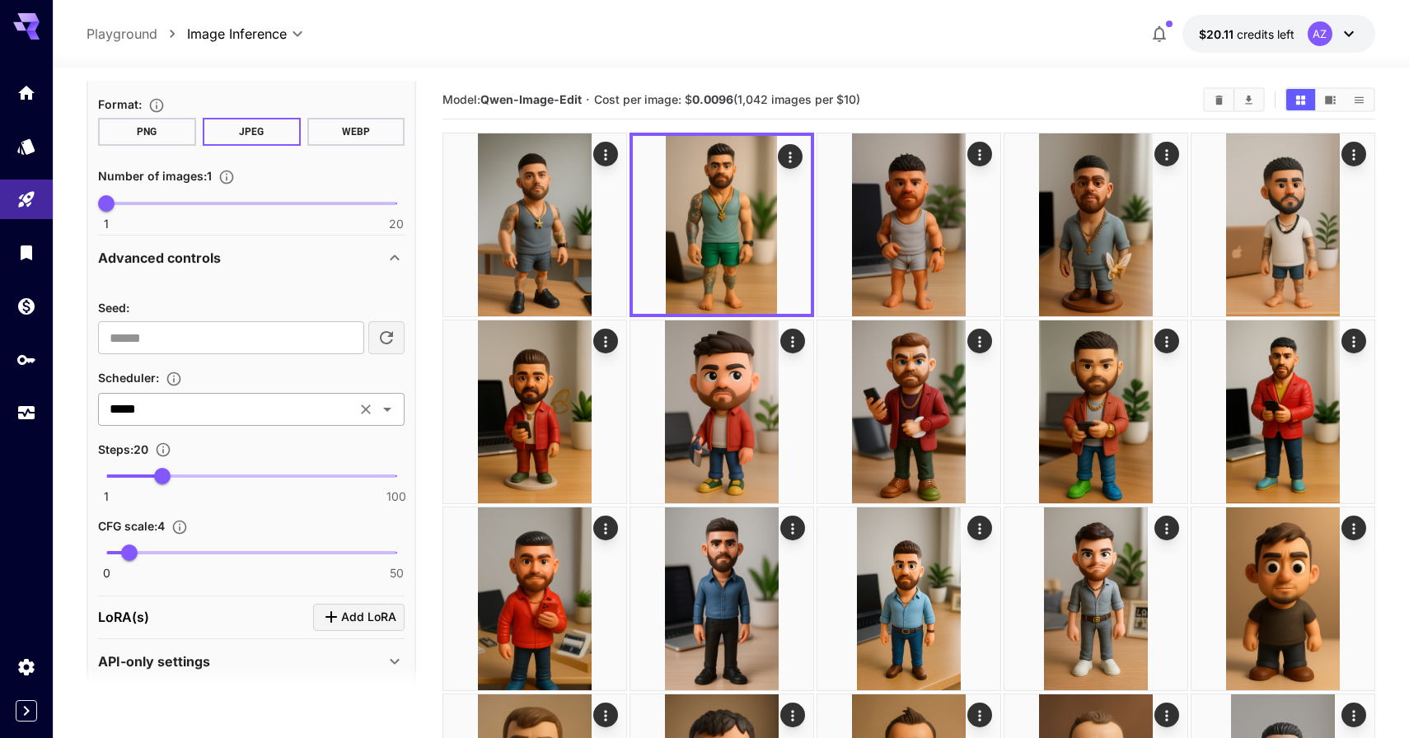
scroll to position [1130, 0]
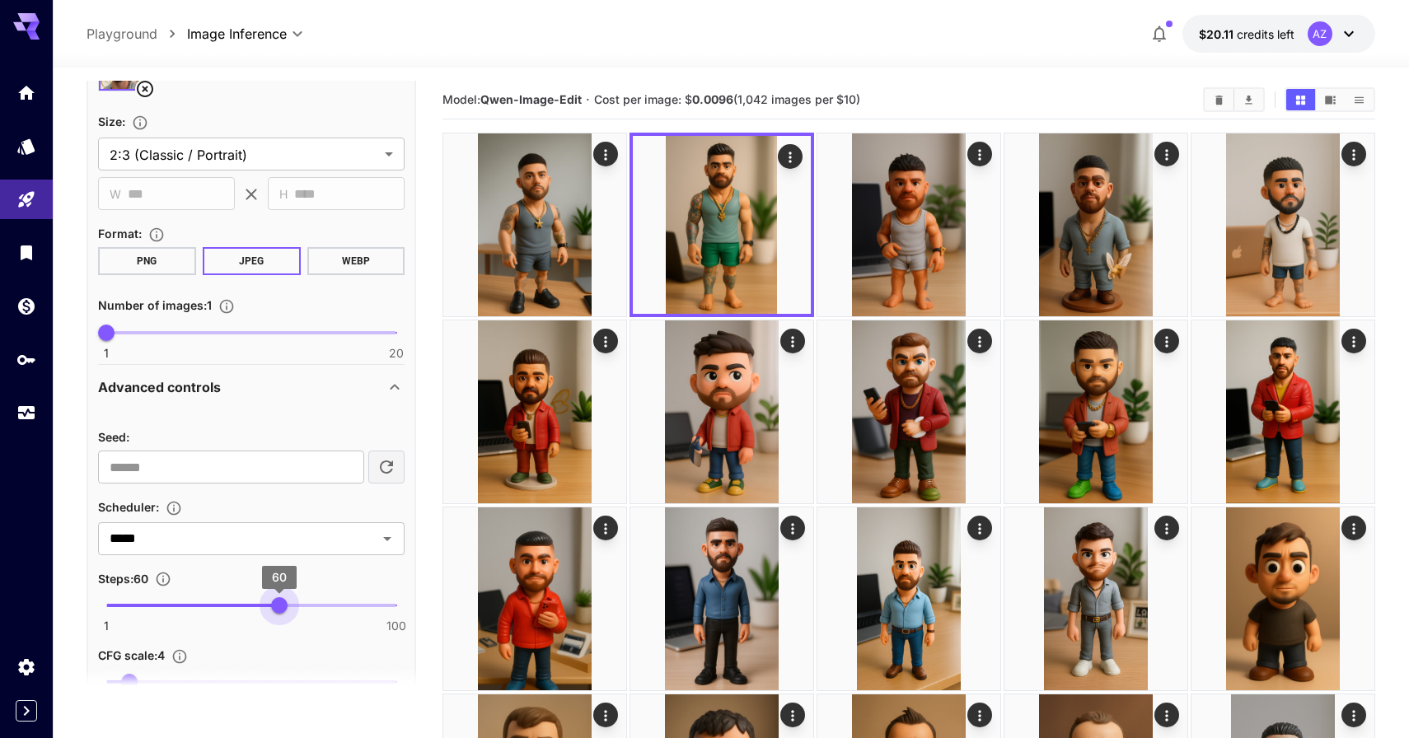
click at [278, 604] on span "1 100 60" at bounding box center [251, 605] width 290 height 25
drag, startPoint x: 278, startPoint y: 604, endPoint x: 411, endPoint y: 593, distance: 133.0
click at [414, 593] on div "**********" at bounding box center [250, 350] width 329 height 930
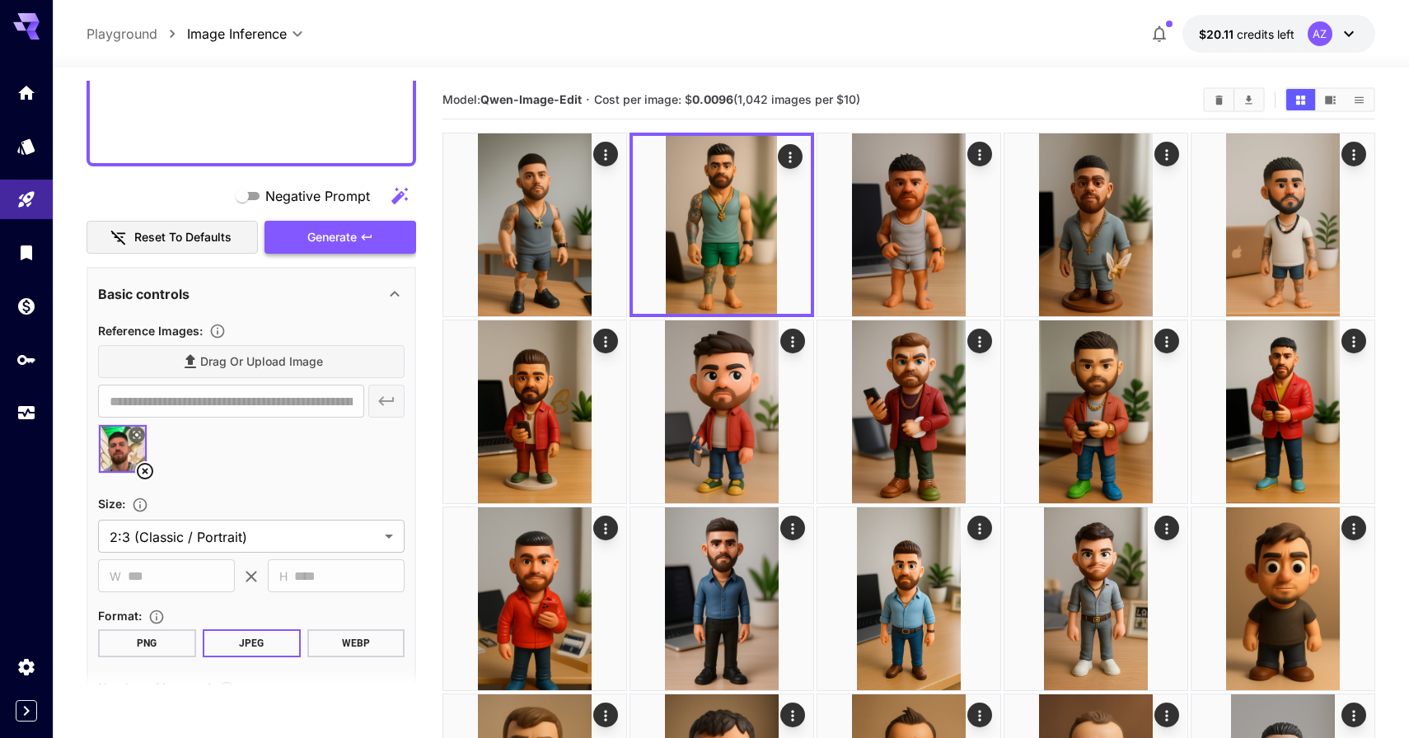
click at [371, 231] on icon "button" at bounding box center [366, 237] width 13 height 13
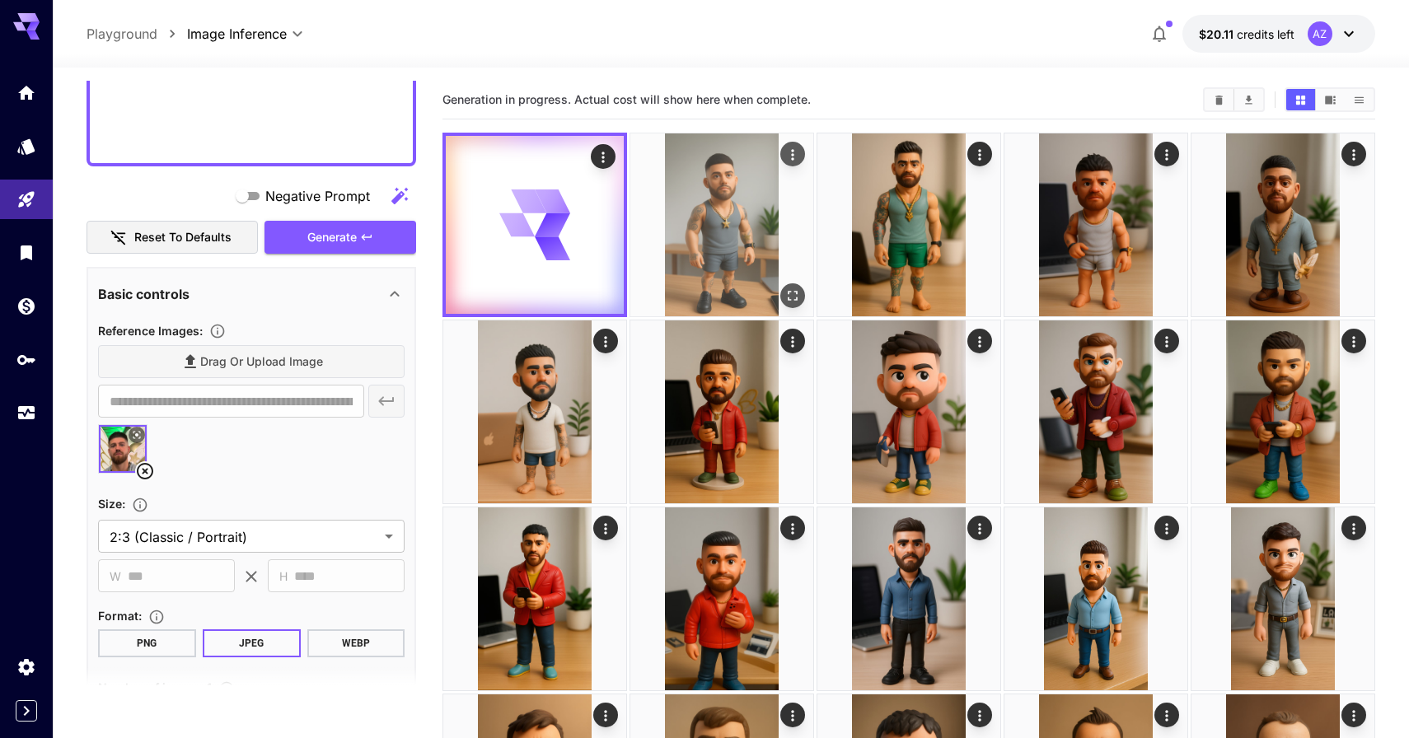
click at [745, 238] on img at bounding box center [721, 224] width 183 height 183
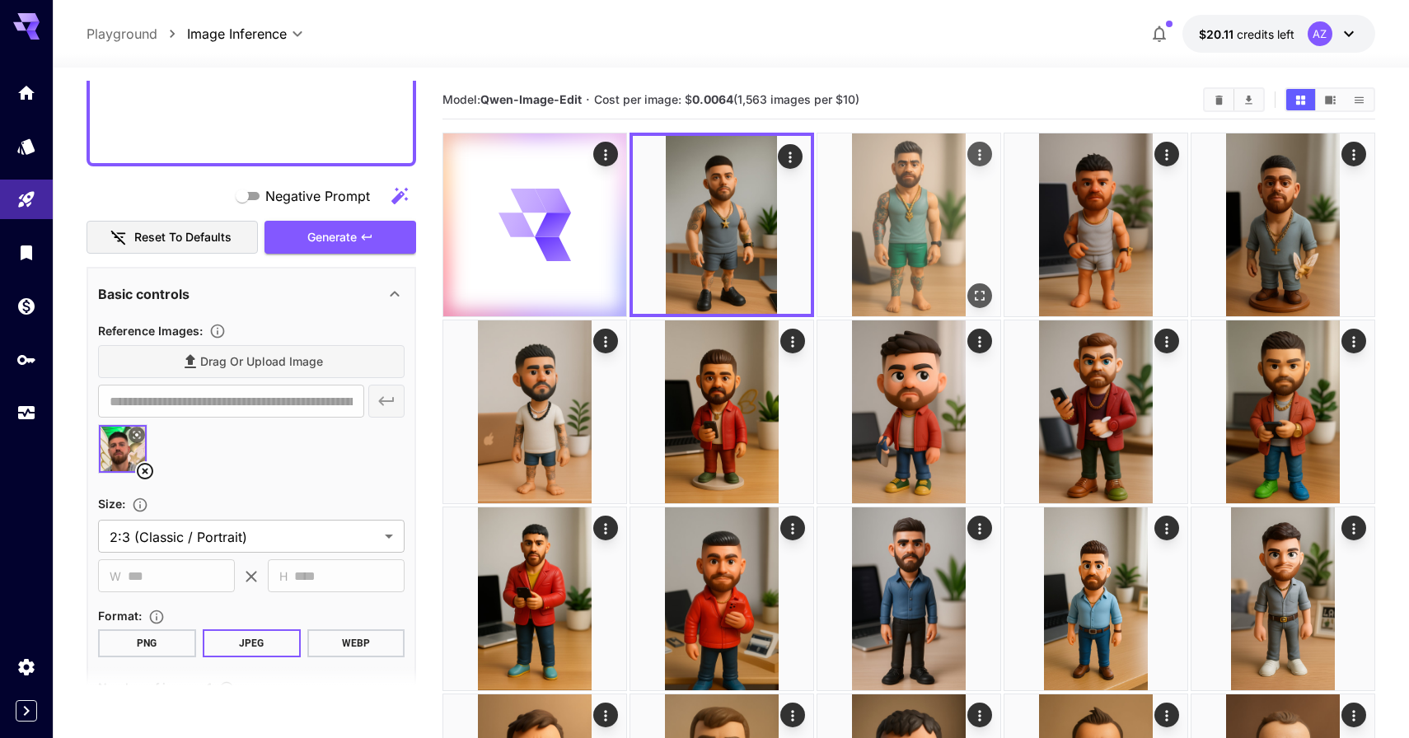
click at [889, 232] on img at bounding box center [908, 224] width 183 height 183
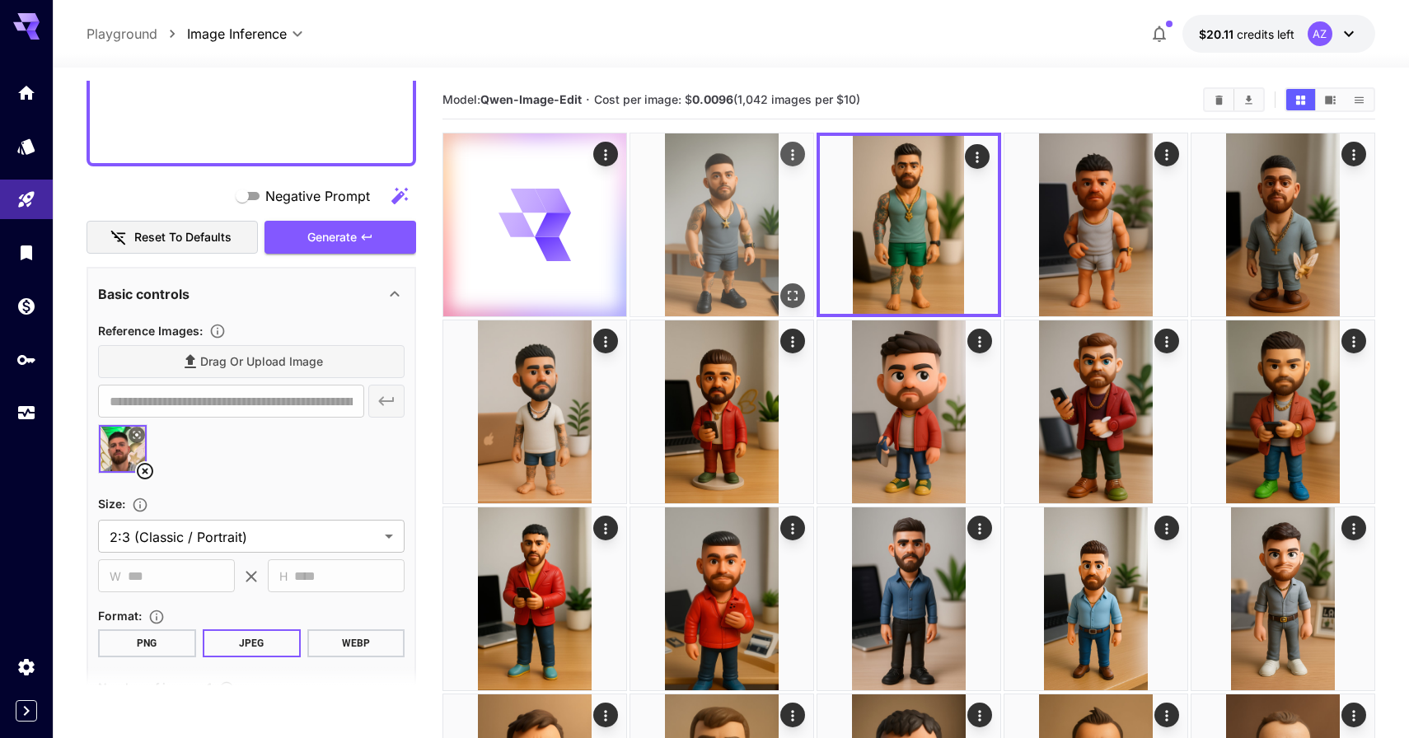
click at [745, 219] on img at bounding box center [721, 224] width 183 height 183
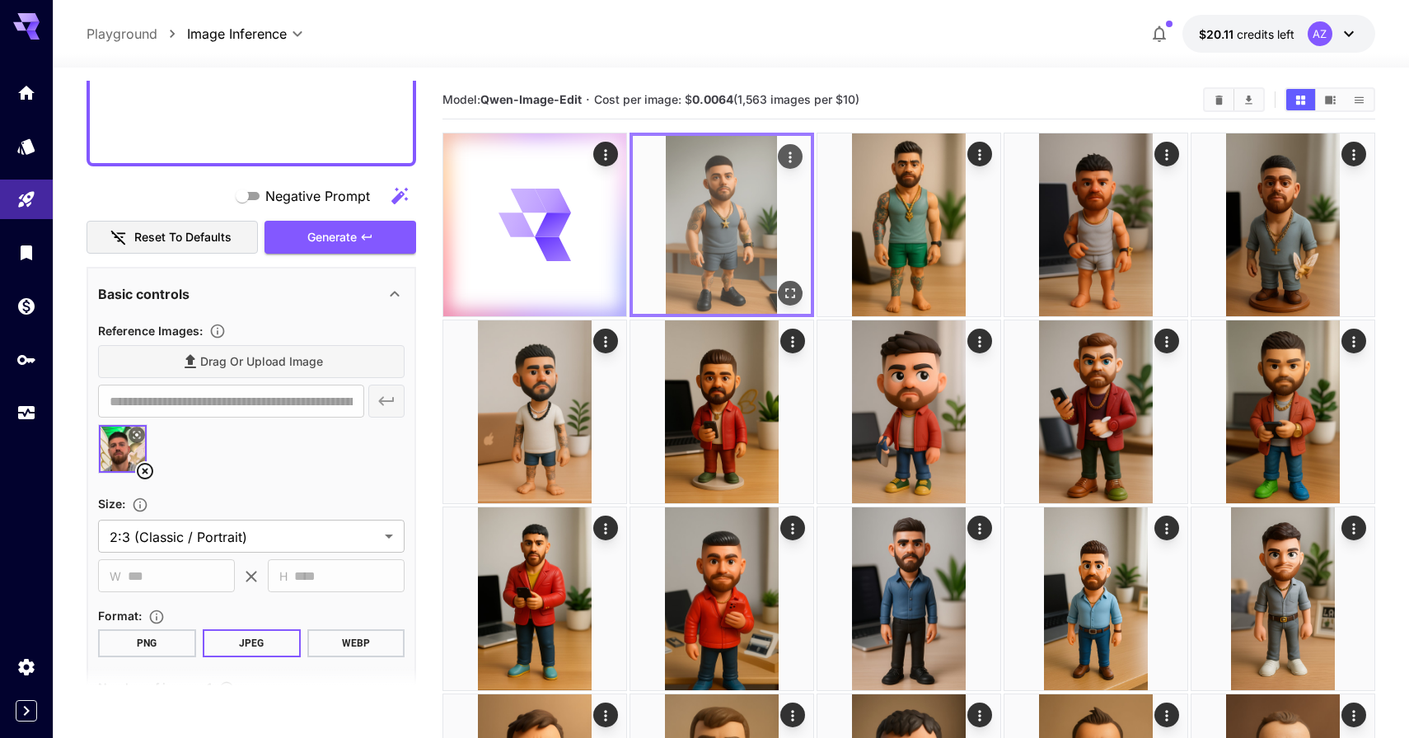
click at [766, 213] on img at bounding box center [722, 225] width 178 height 178
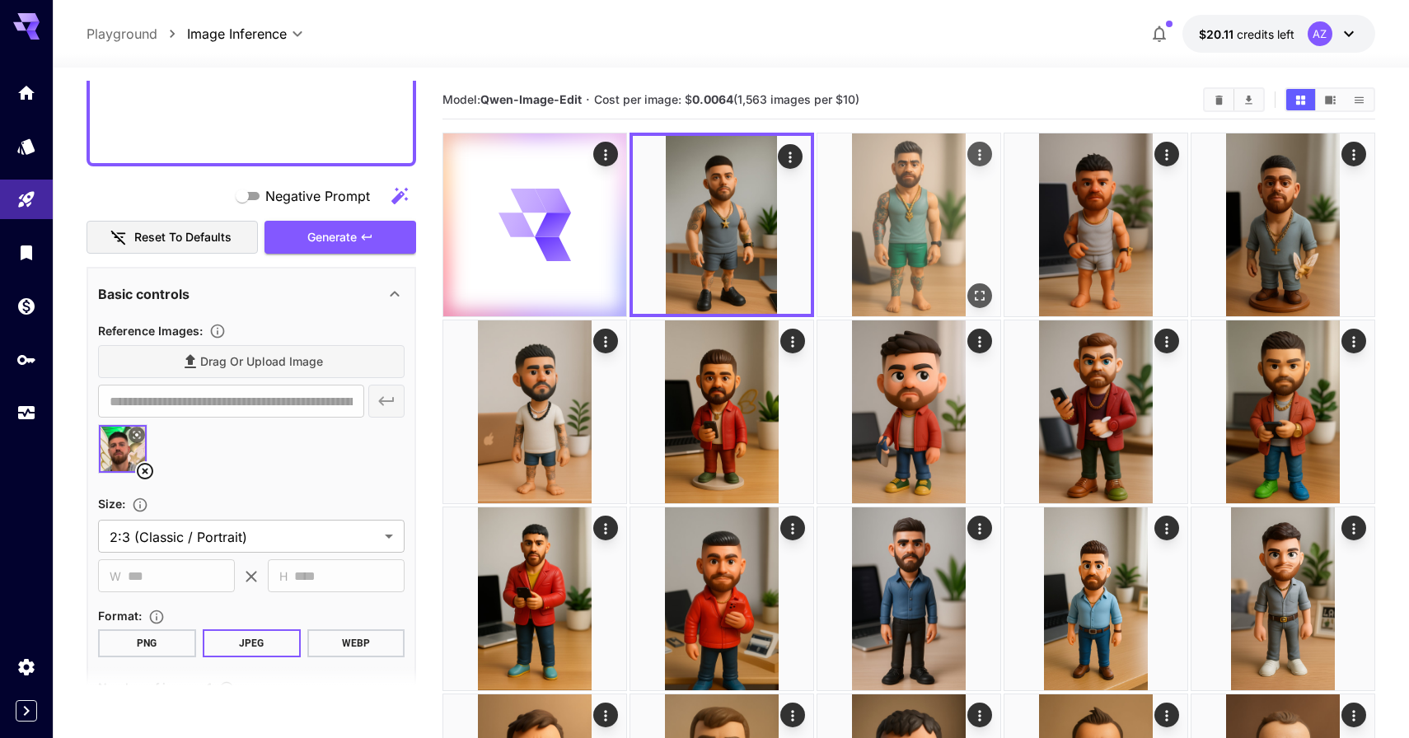
click at [895, 208] on img at bounding box center [908, 224] width 183 height 183
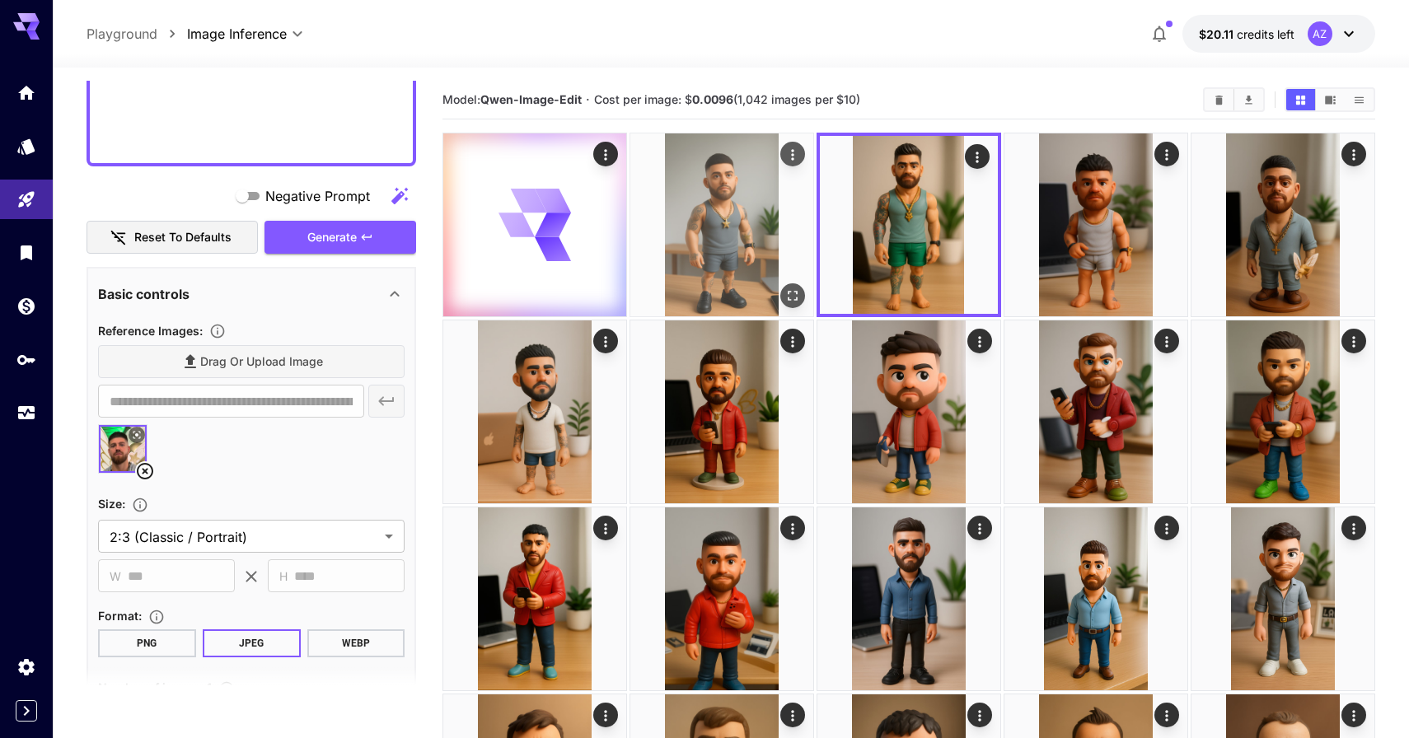
click at [731, 208] on img at bounding box center [721, 224] width 183 height 183
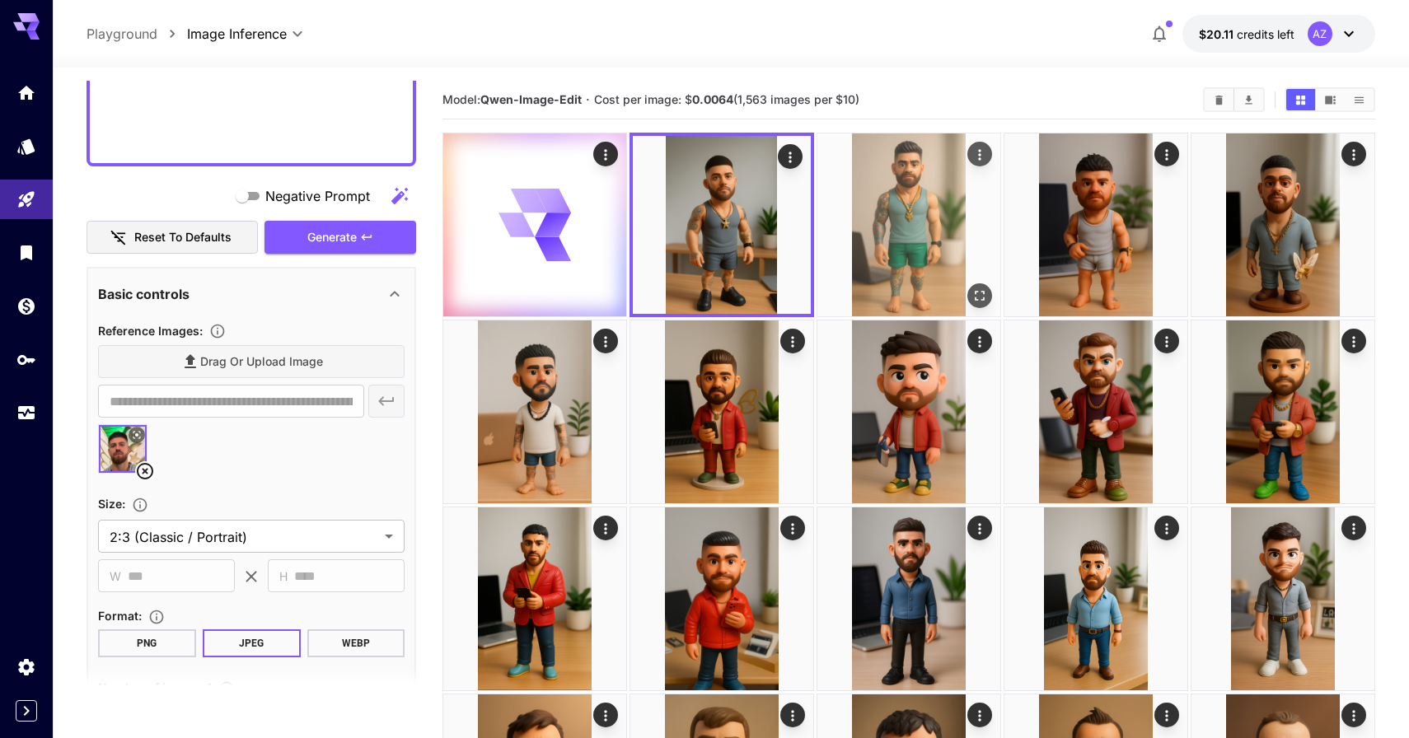
click at [865, 190] on img at bounding box center [908, 224] width 183 height 183
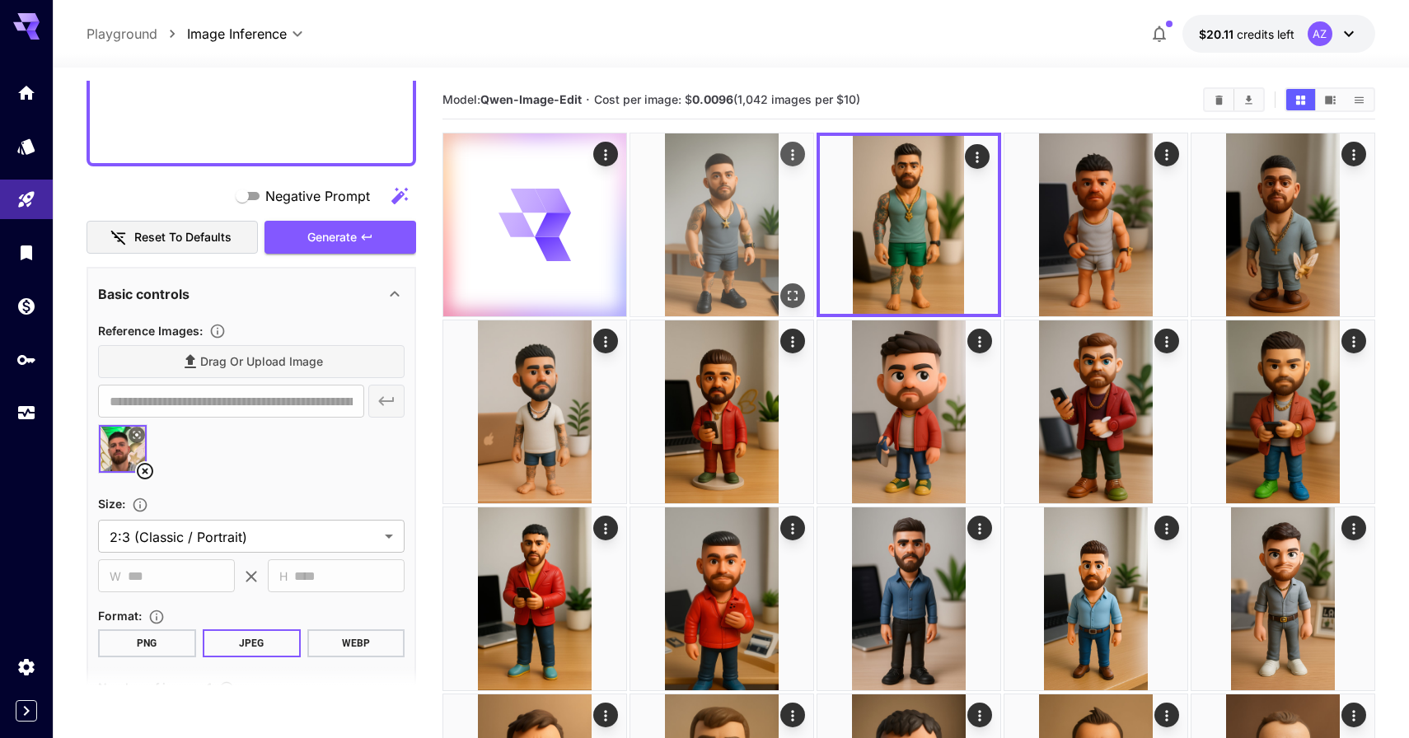
click at [776, 190] on img at bounding box center [721, 224] width 183 height 183
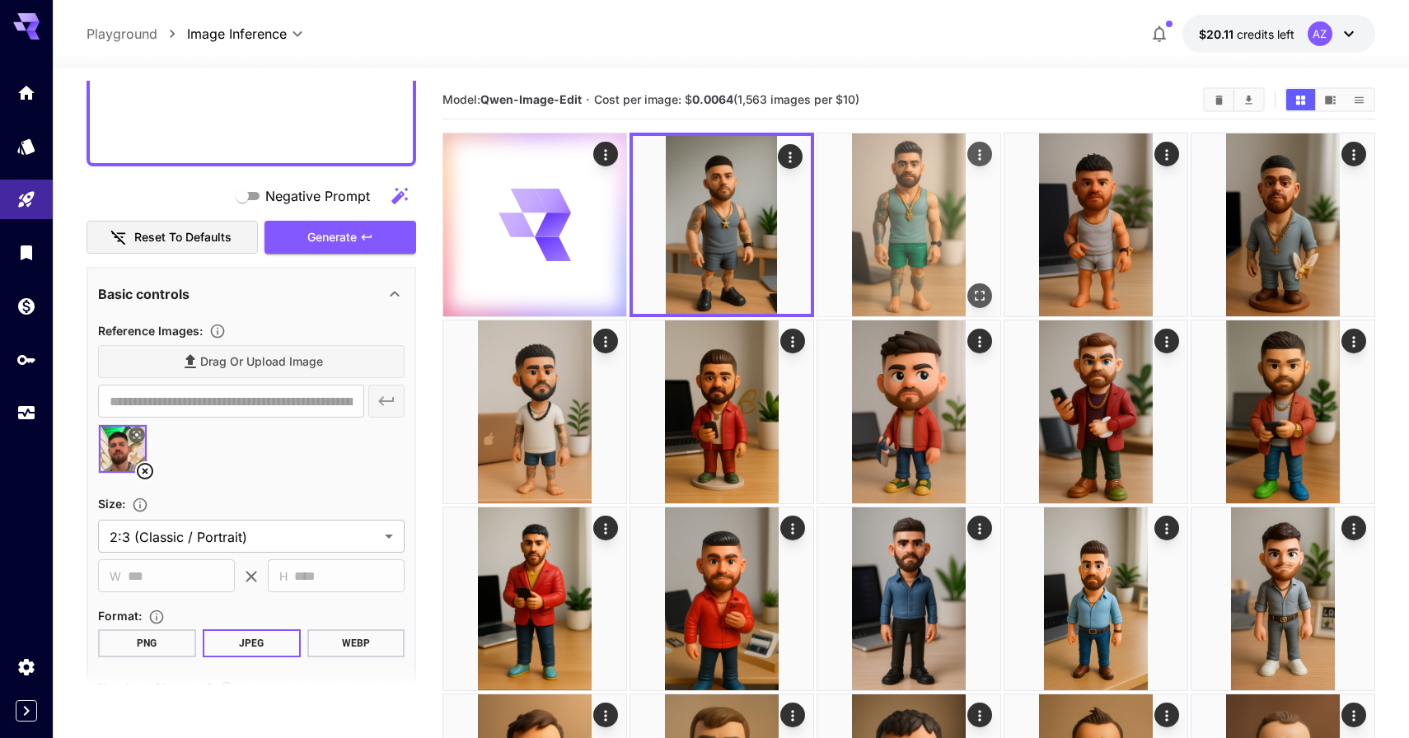
click at [878, 196] on img at bounding box center [908, 224] width 183 height 183
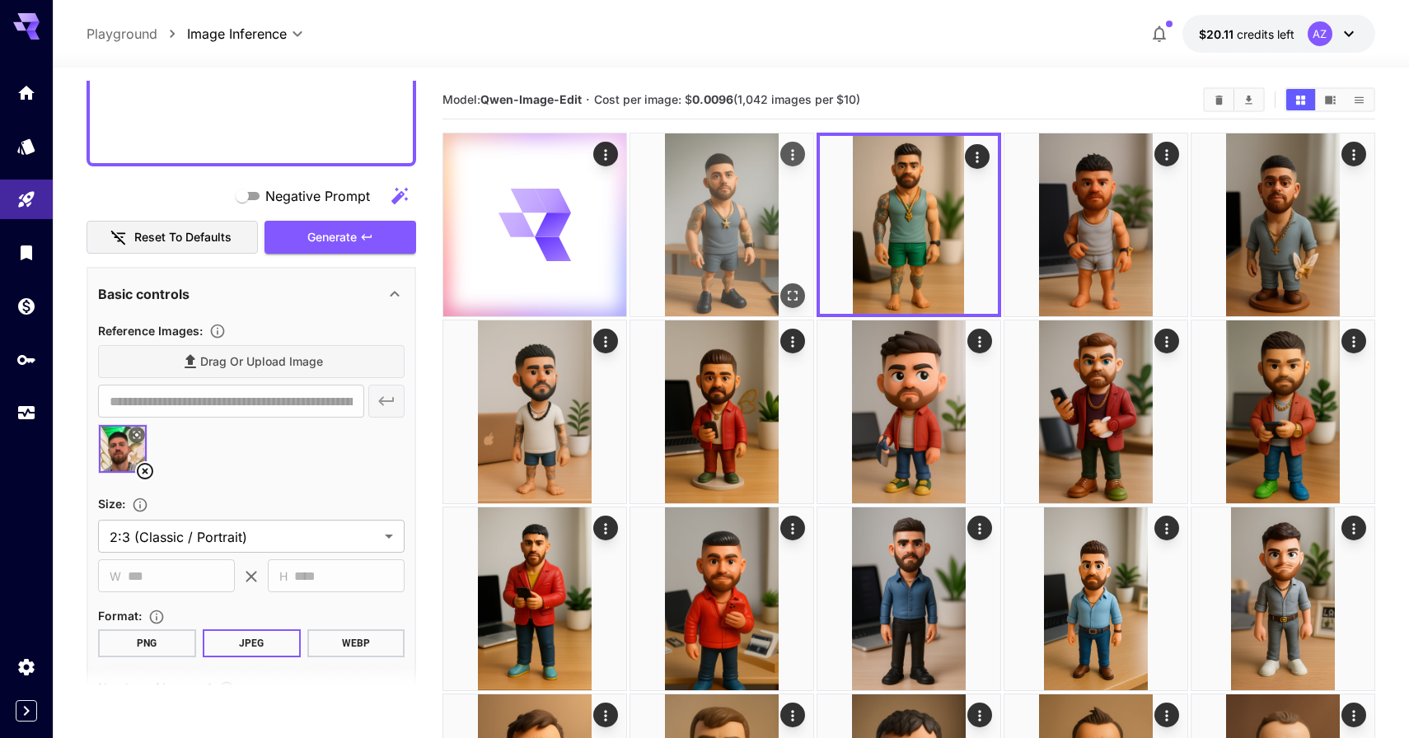
click at [752, 203] on img at bounding box center [721, 224] width 183 height 183
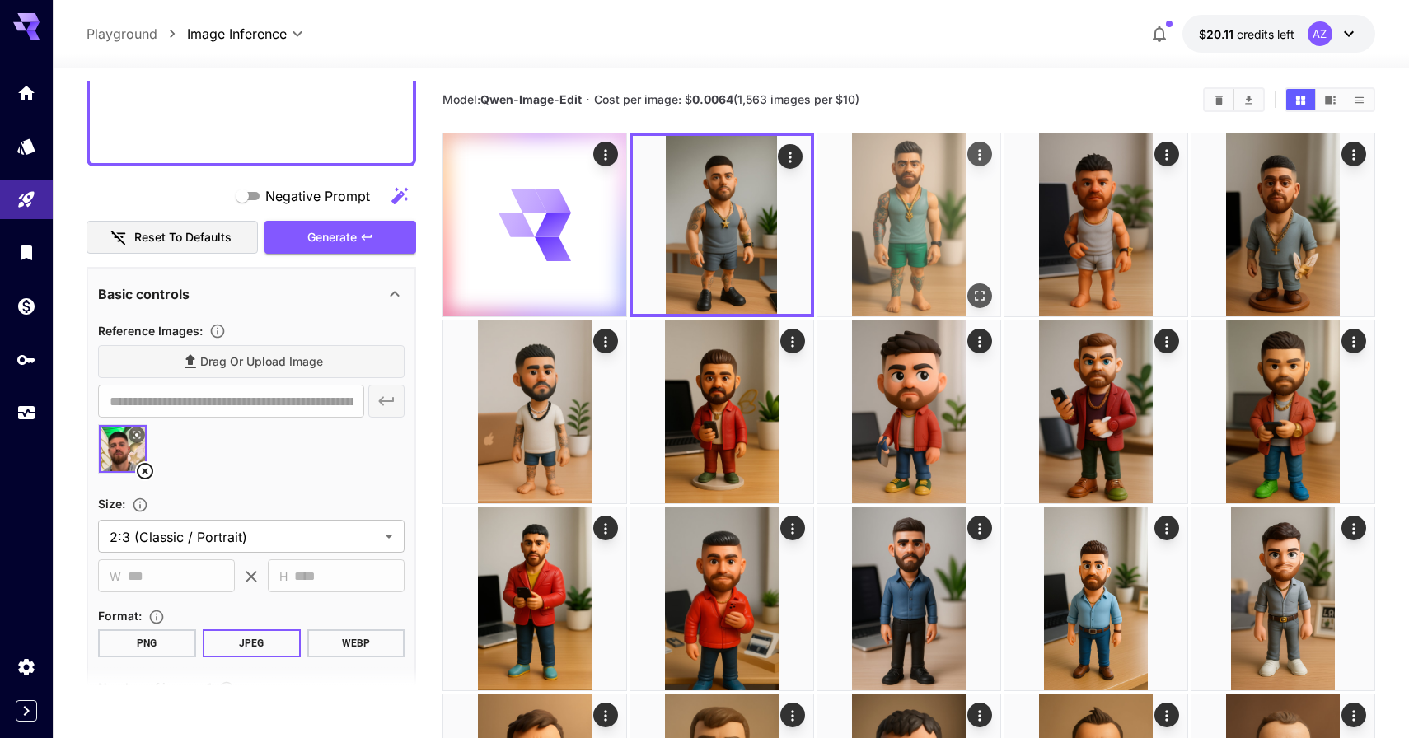
click at [849, 205] on img at bounding box center [908, 224] width 183 height 183
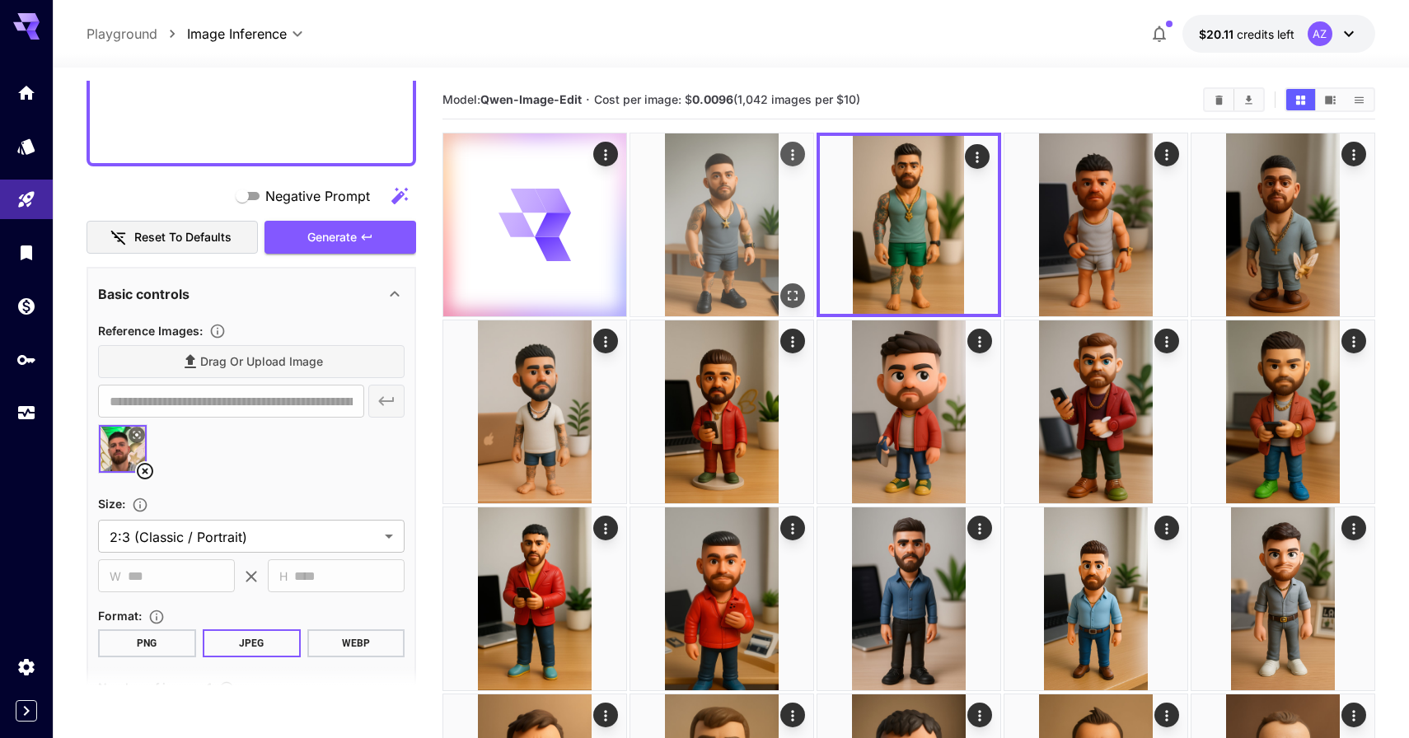
click at [769, 208] on img at bounding box center [721, 224] width 183 height 183
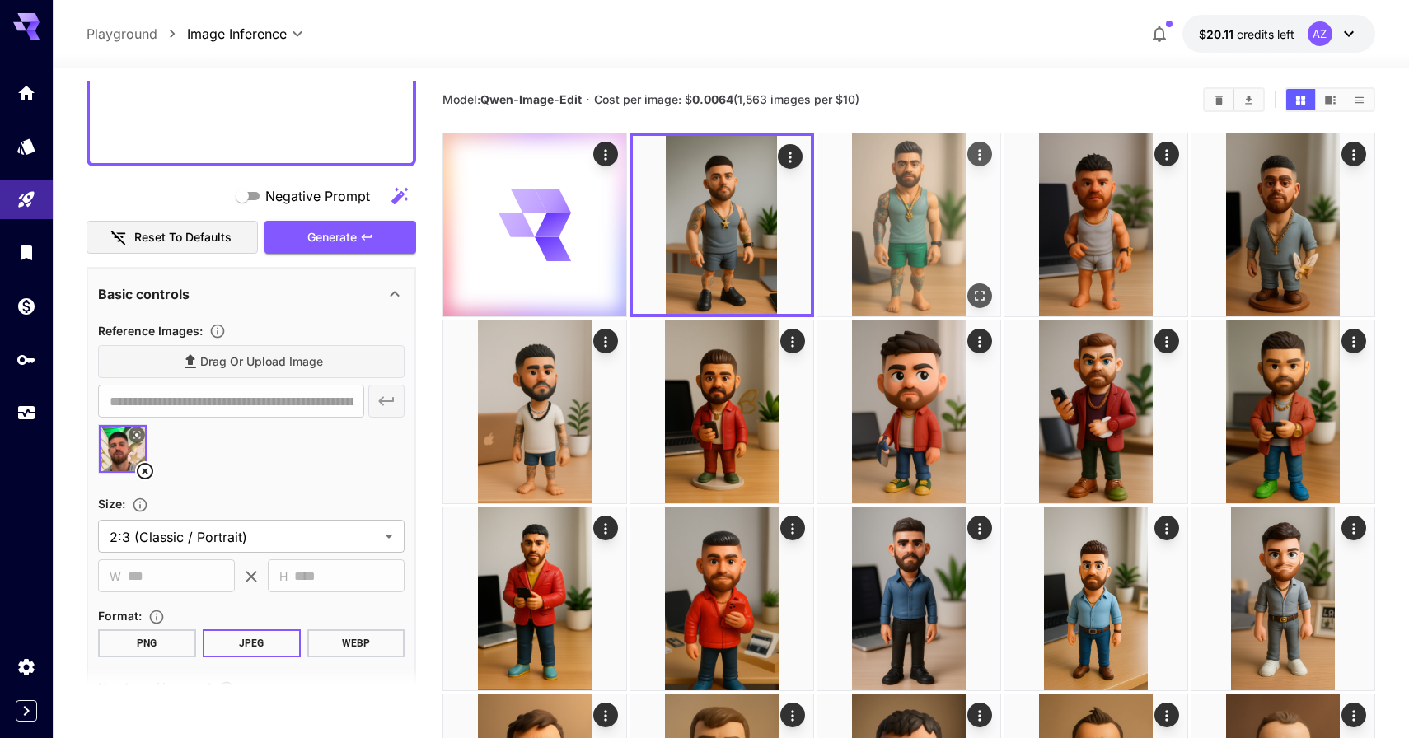
click at [834, 212] on img at bounding box center [908, 224] width 183 height 183
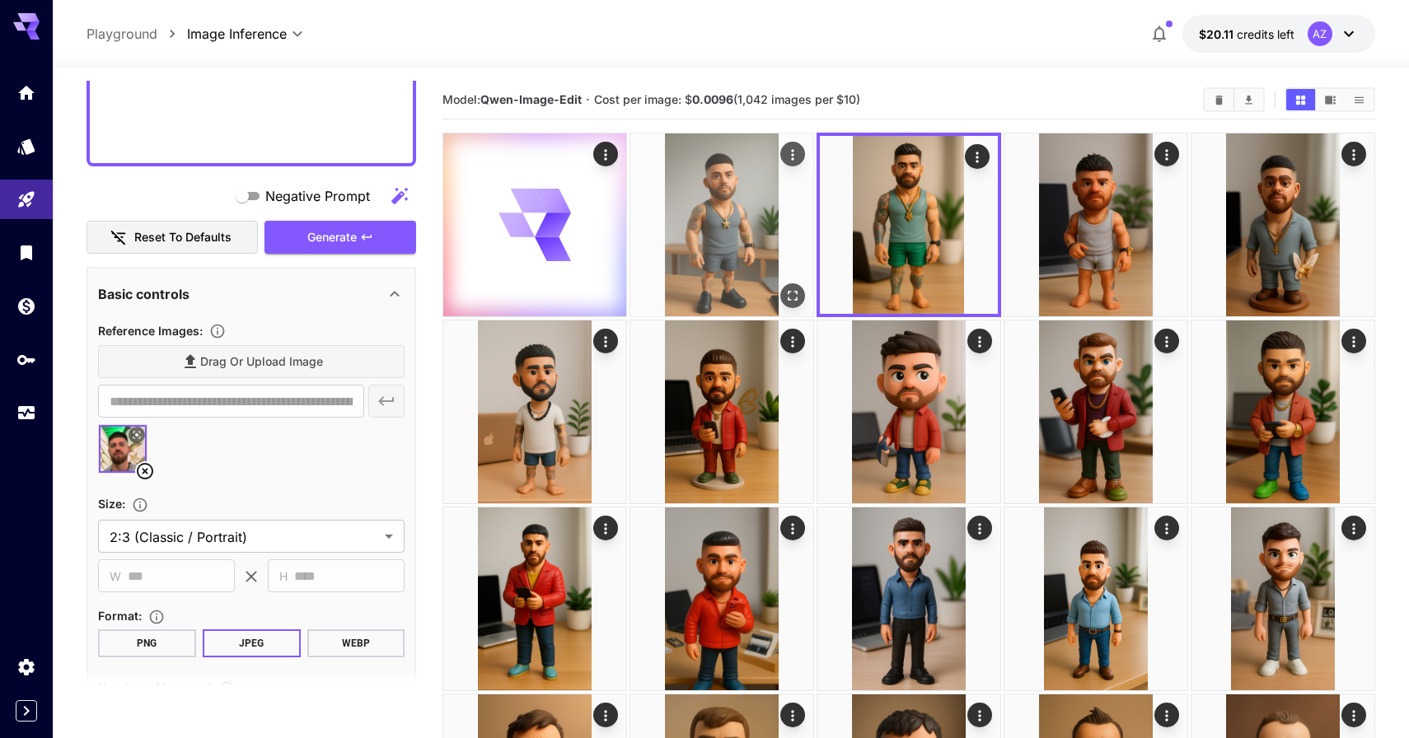
click at [755, 224] on img at bounding box center [721, 224] width 183 height 183
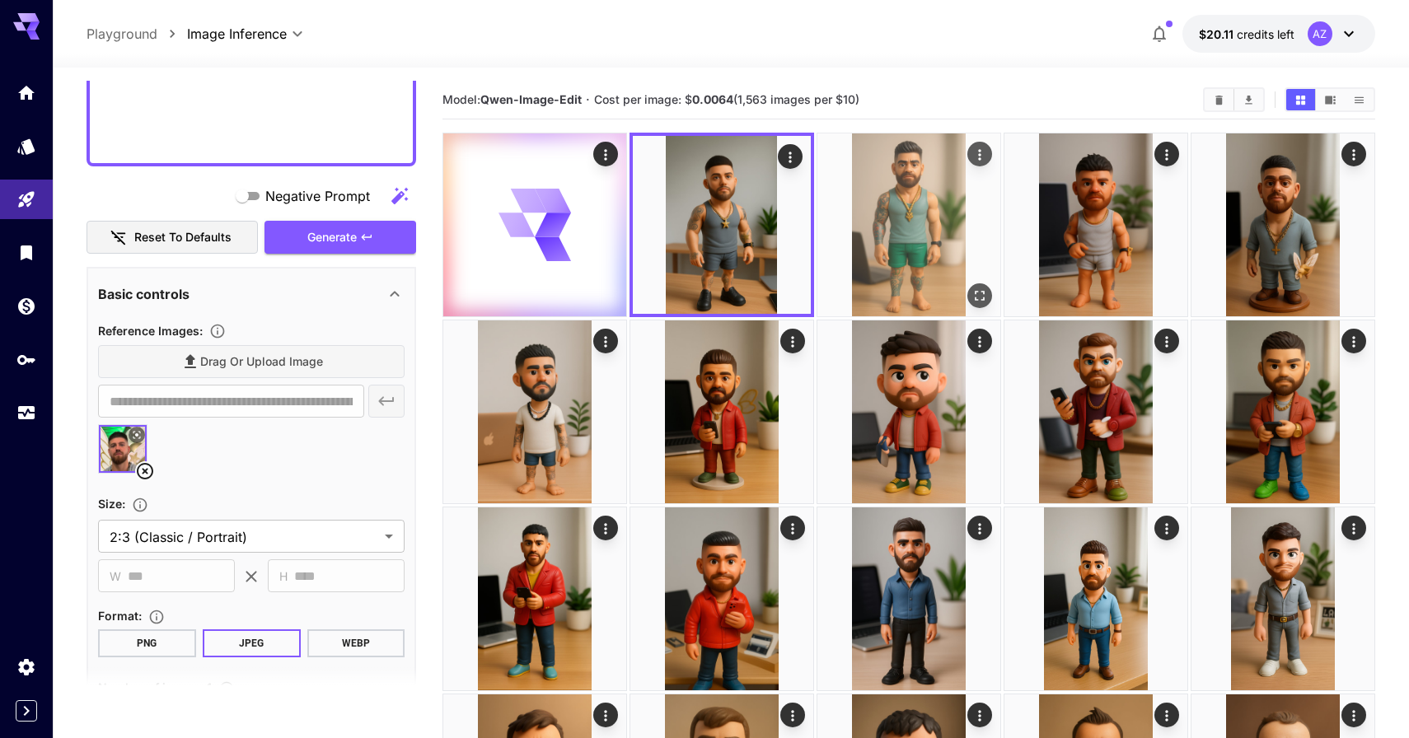
click at [867, 228] on img at bounding box center [908, 224] width 183 height 183
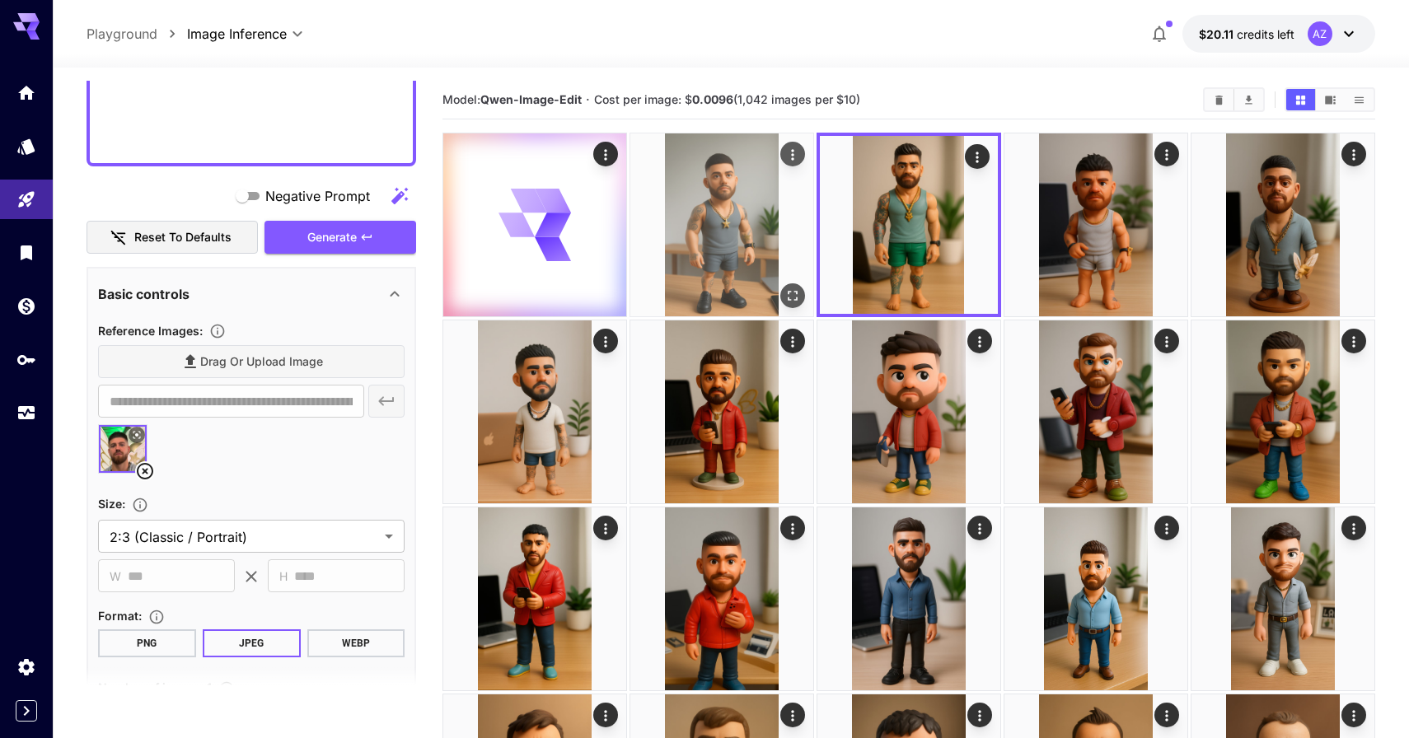
click at [801, 228] on img at bounding box center [721, 224] width 183 height 183
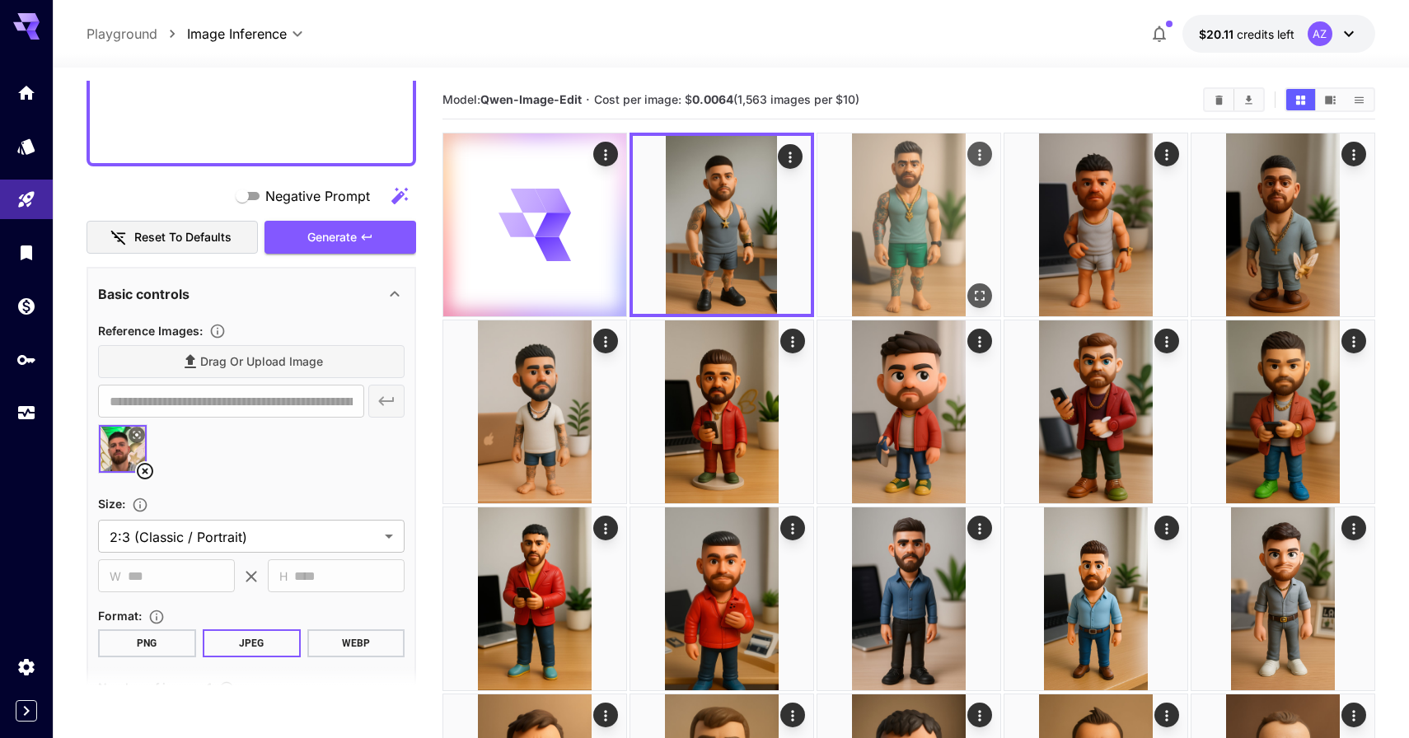
click at [887, 245] on img at bounding box center [908, 224] width 183 height 183
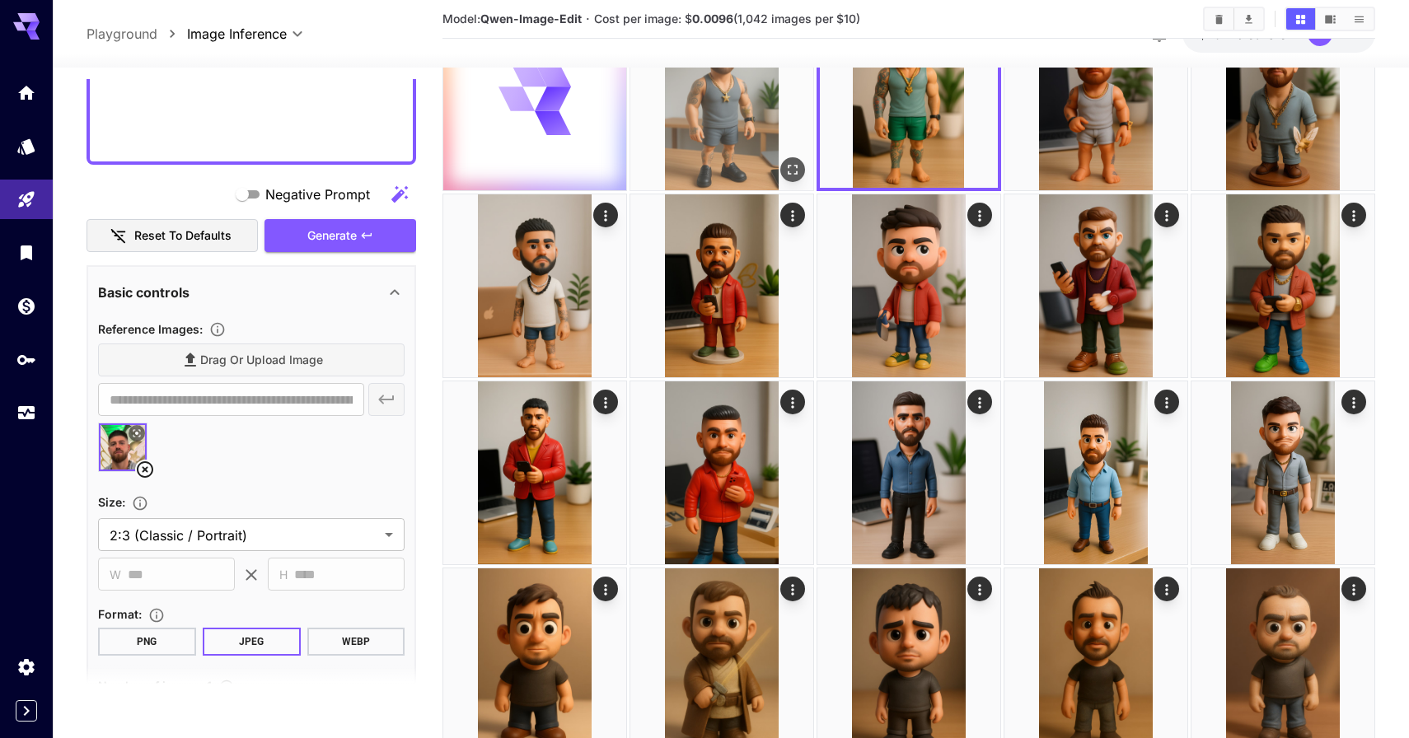
scroll to position [77, 0]
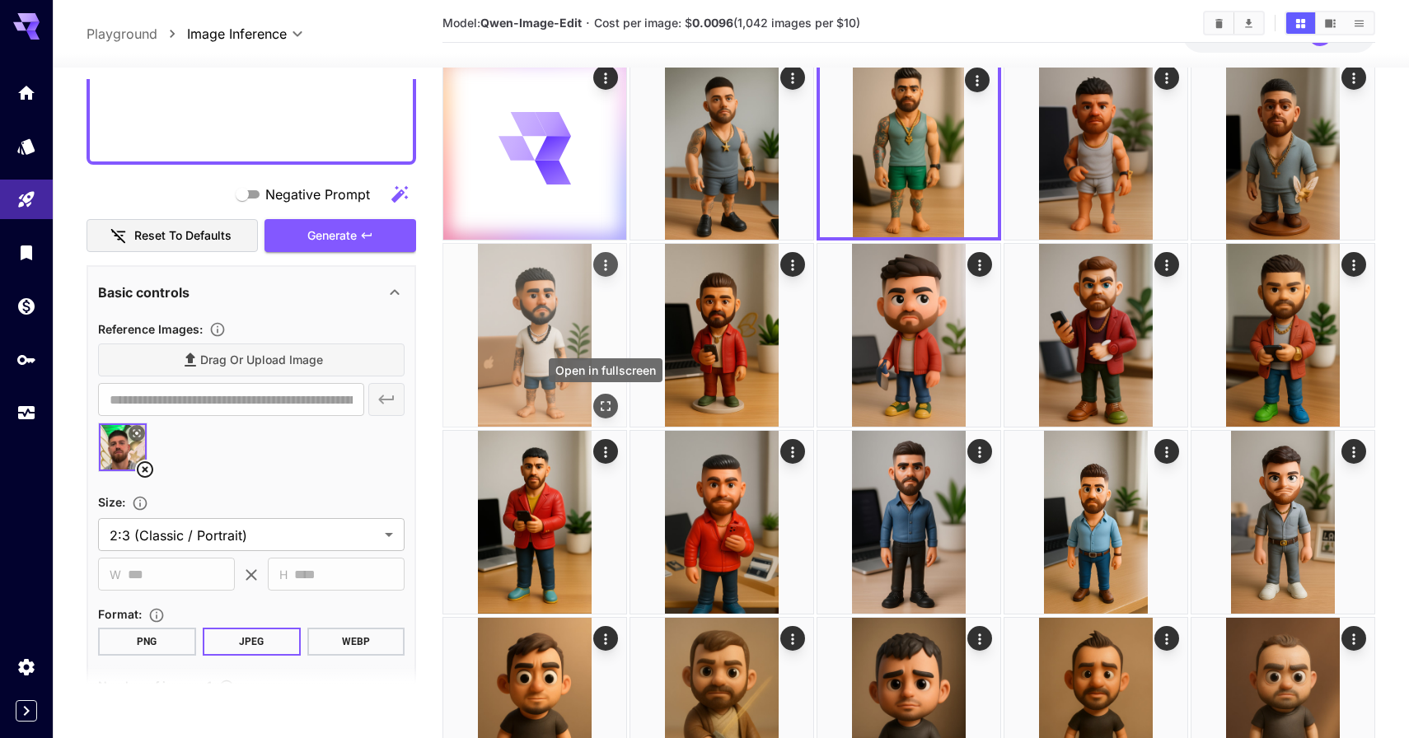
click at [606, 409] on icon "Open in fullscreen" at bounding box center [605, 406] width 16 height 16
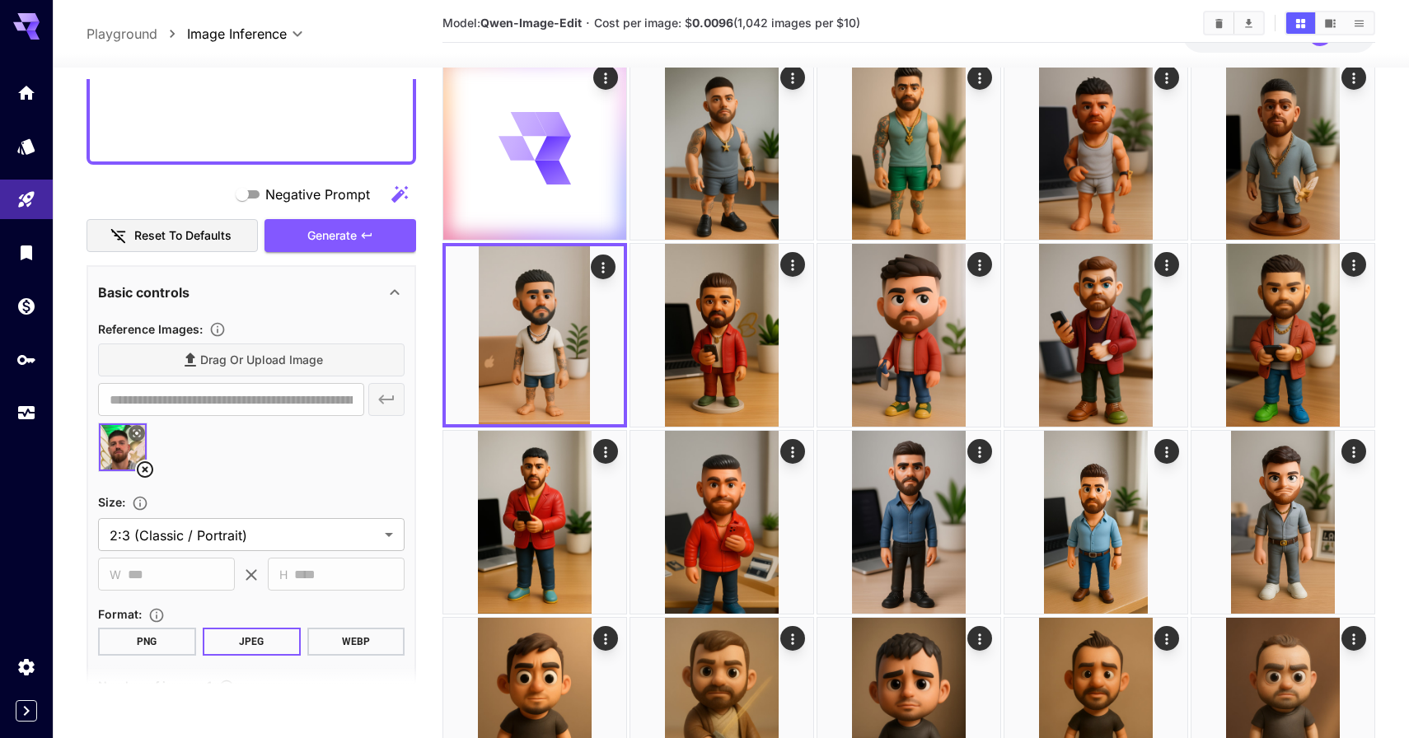
scroll to position [0, 0]
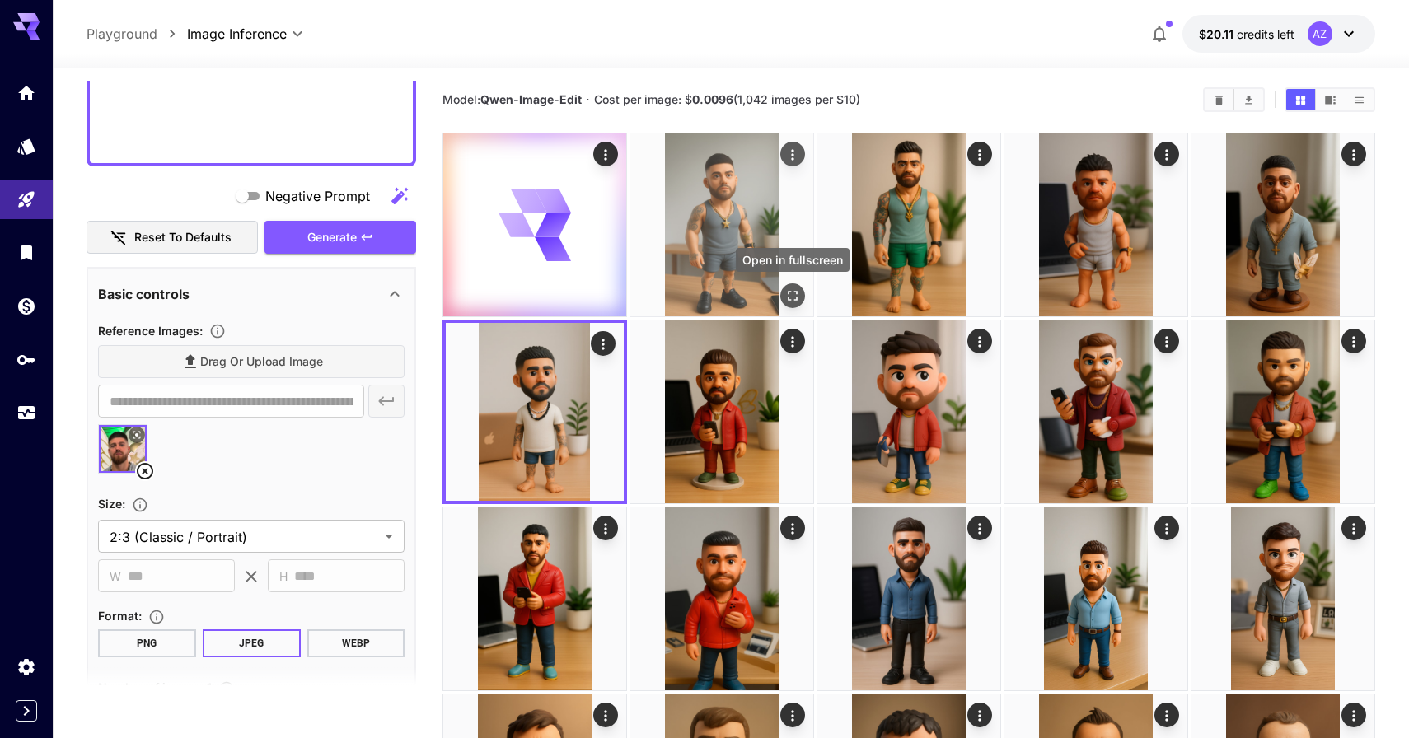
click at [787, 291] on icon "Open in fullscreen" at bounding box center [792, 295] width 16 height 16
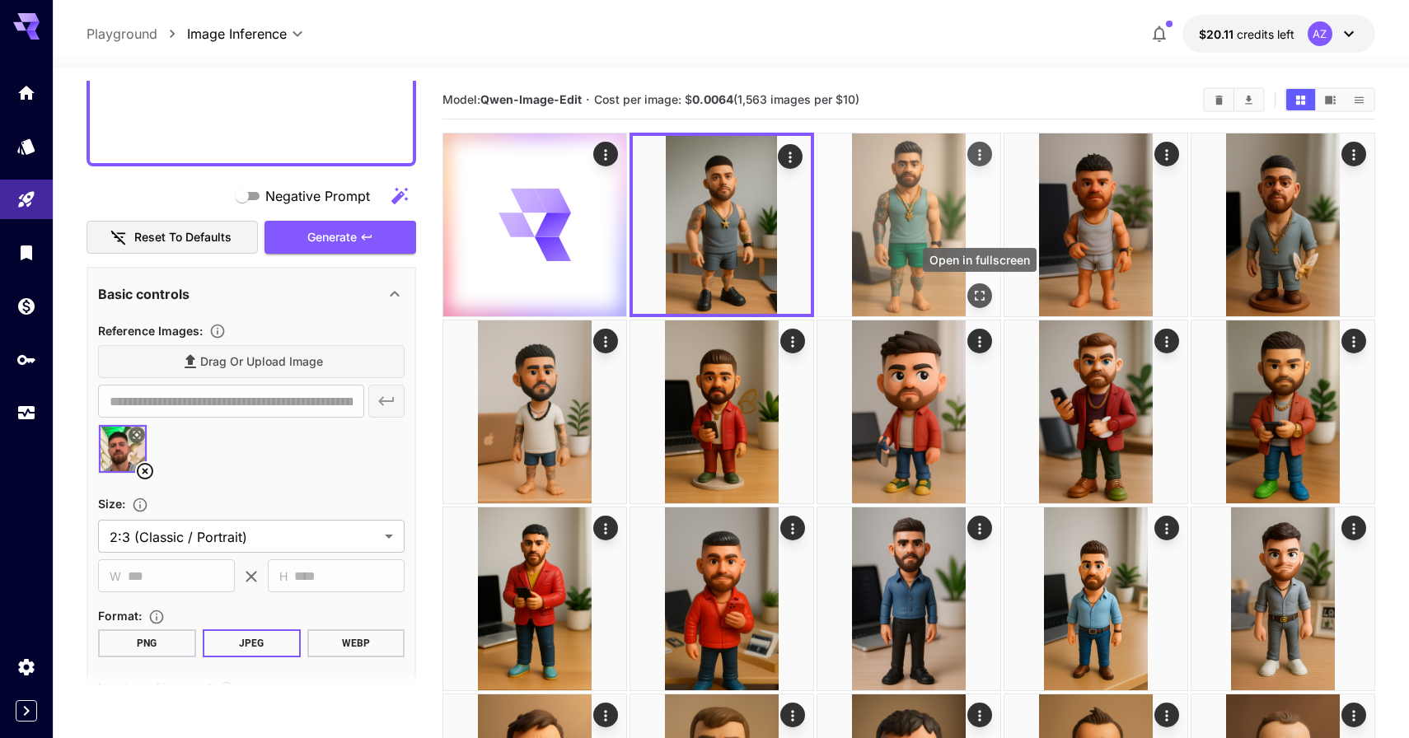
click at [980, 292] on icon "Open in fullscreen" at bounding box center [979, 295] width 16 height 16
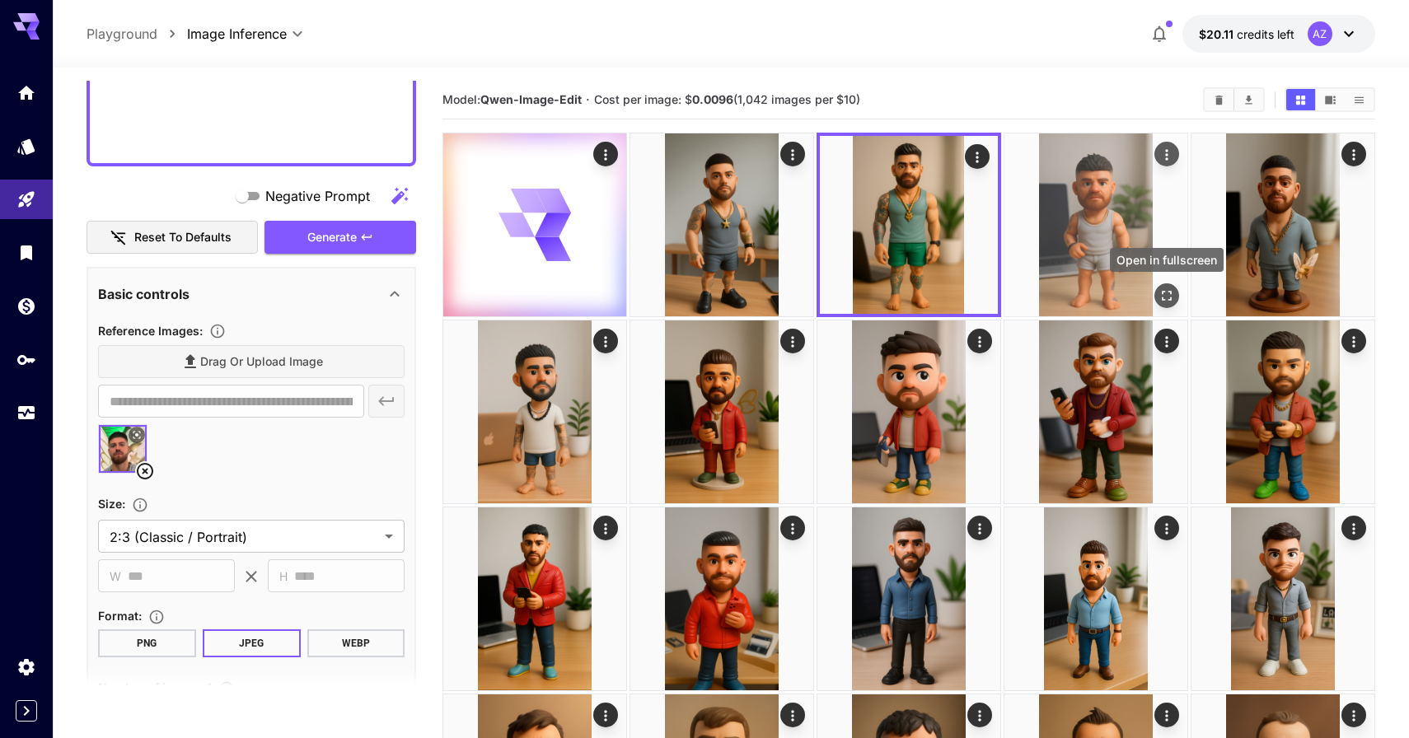
click at [1167, 288] on icon "Open in fullscreen" at bounding box center [1166, 295] width 16 height 16
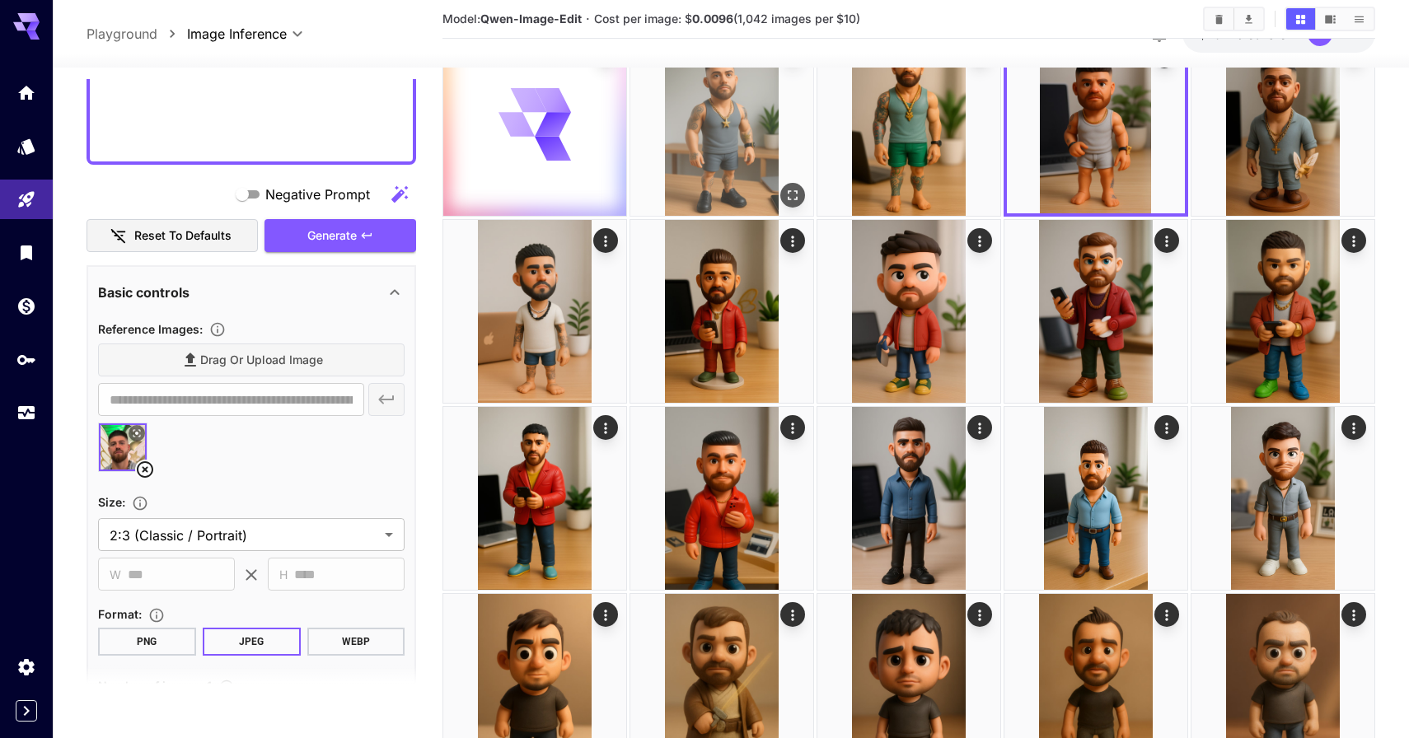
scroll to position [103, 0]
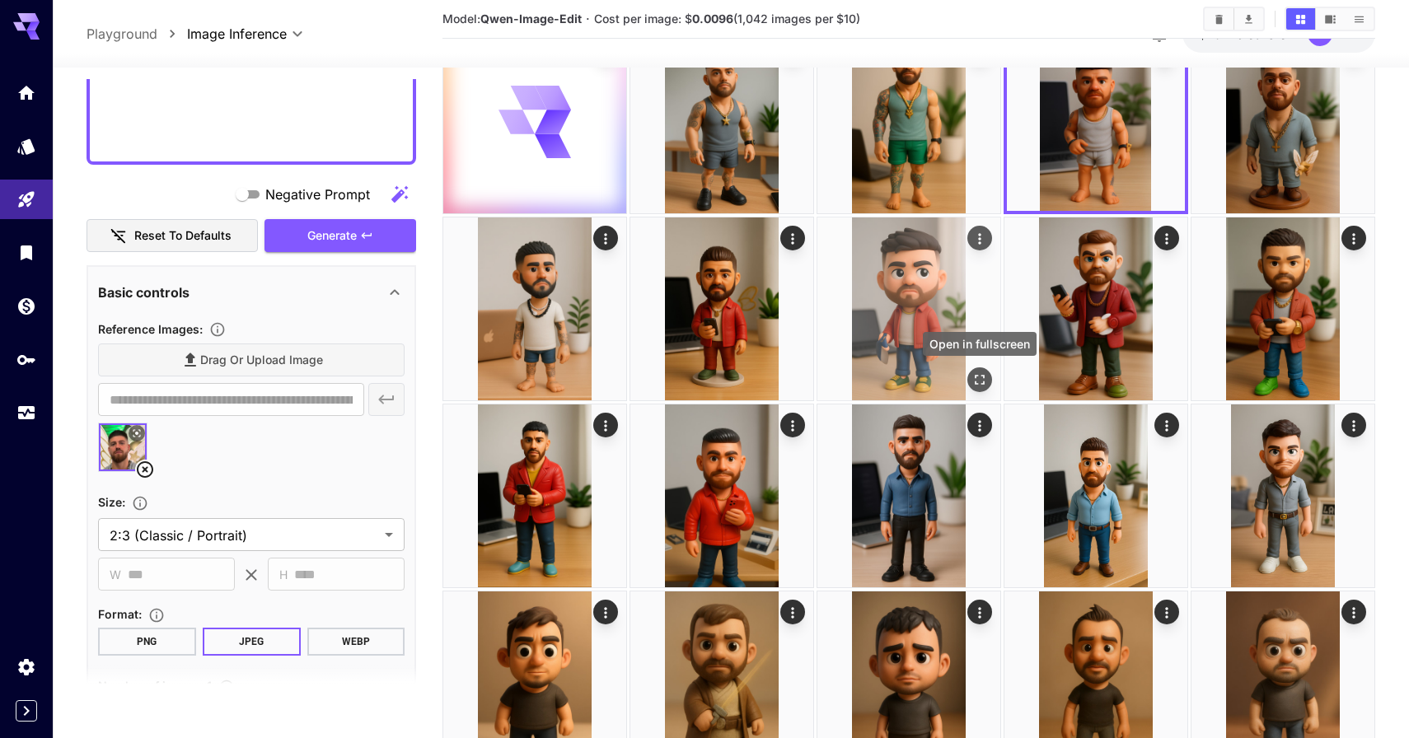
click at [986, 377] on icon "Open in fullscreen" at bounding box center [979, 379] width 16 height 16
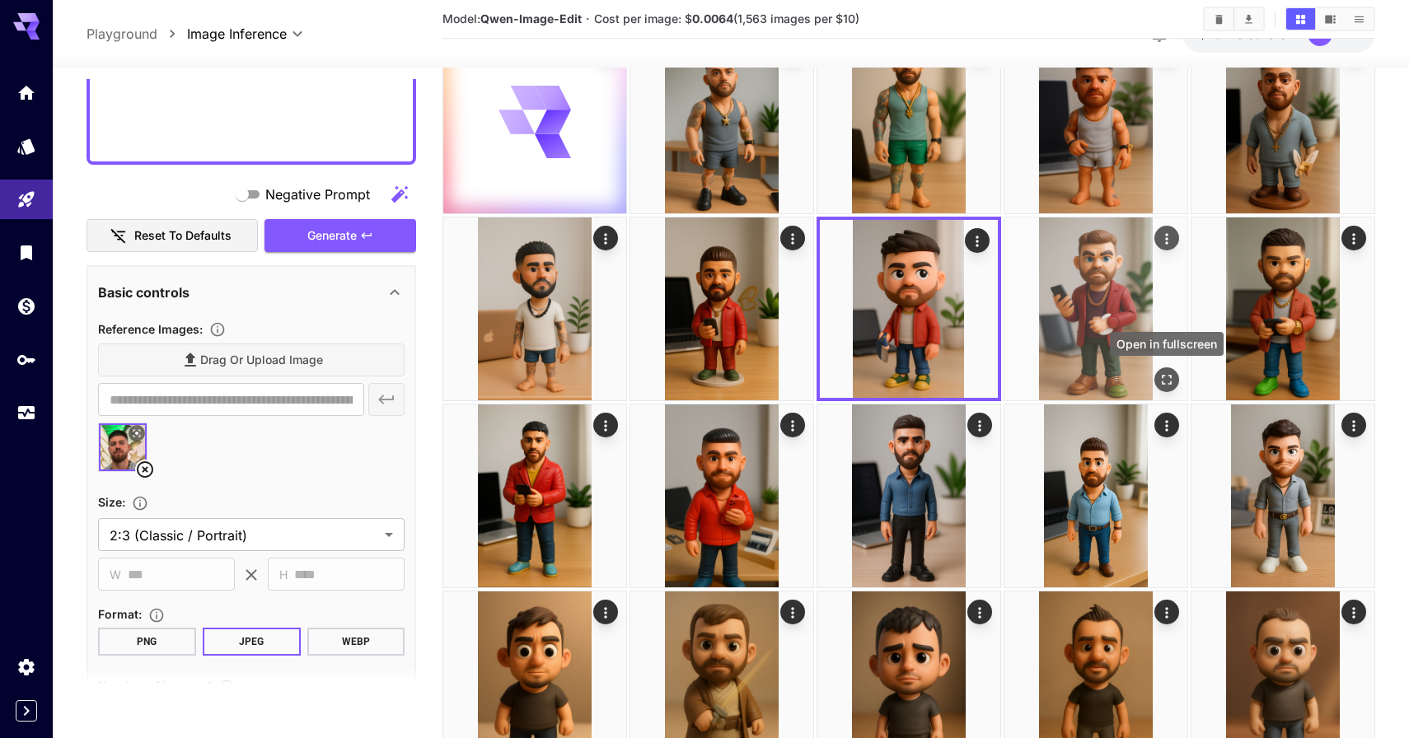
click at [1176, 380] on button "Open in fullscreen" at bounding box center [1166, 379] width 25 height 25
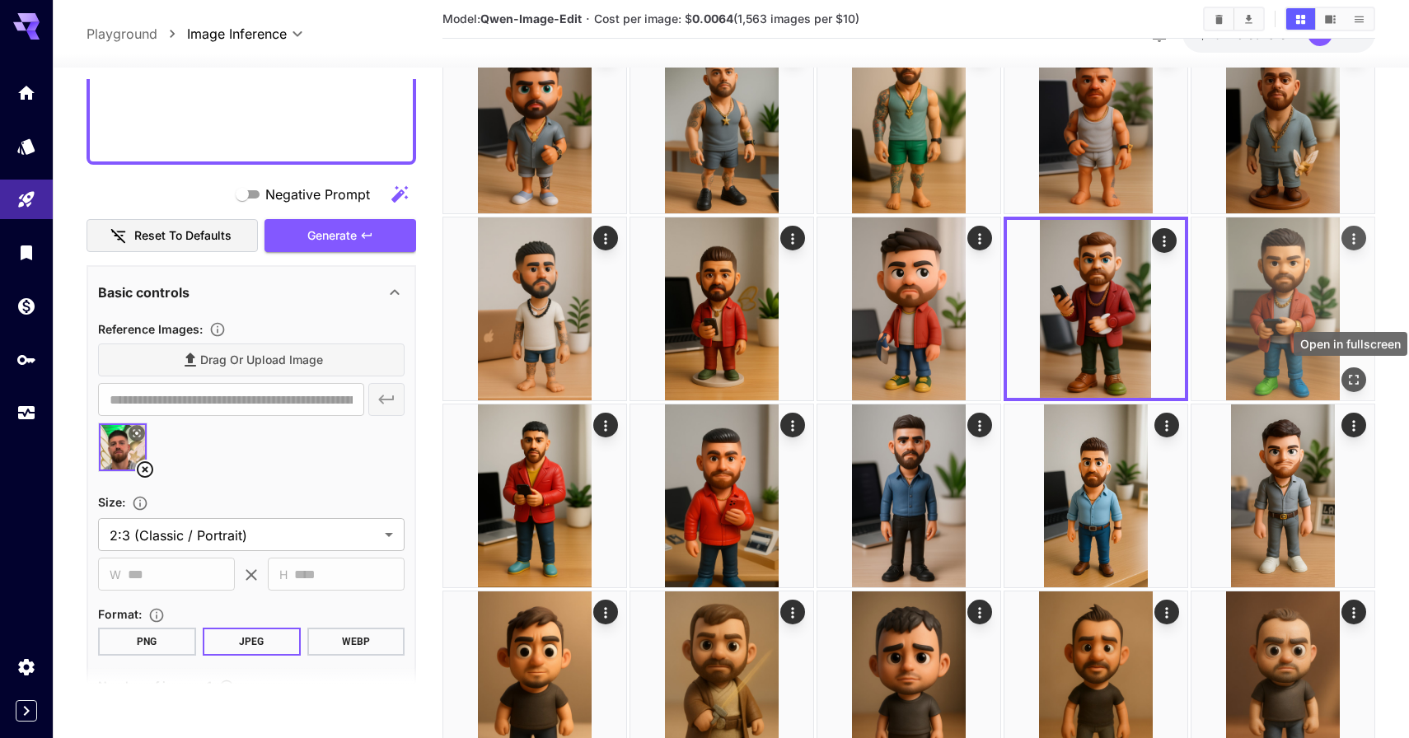
click at [1352, 380] on icon "Open in fullscreen" at bounding box center [1353, 379] width 16 height 16
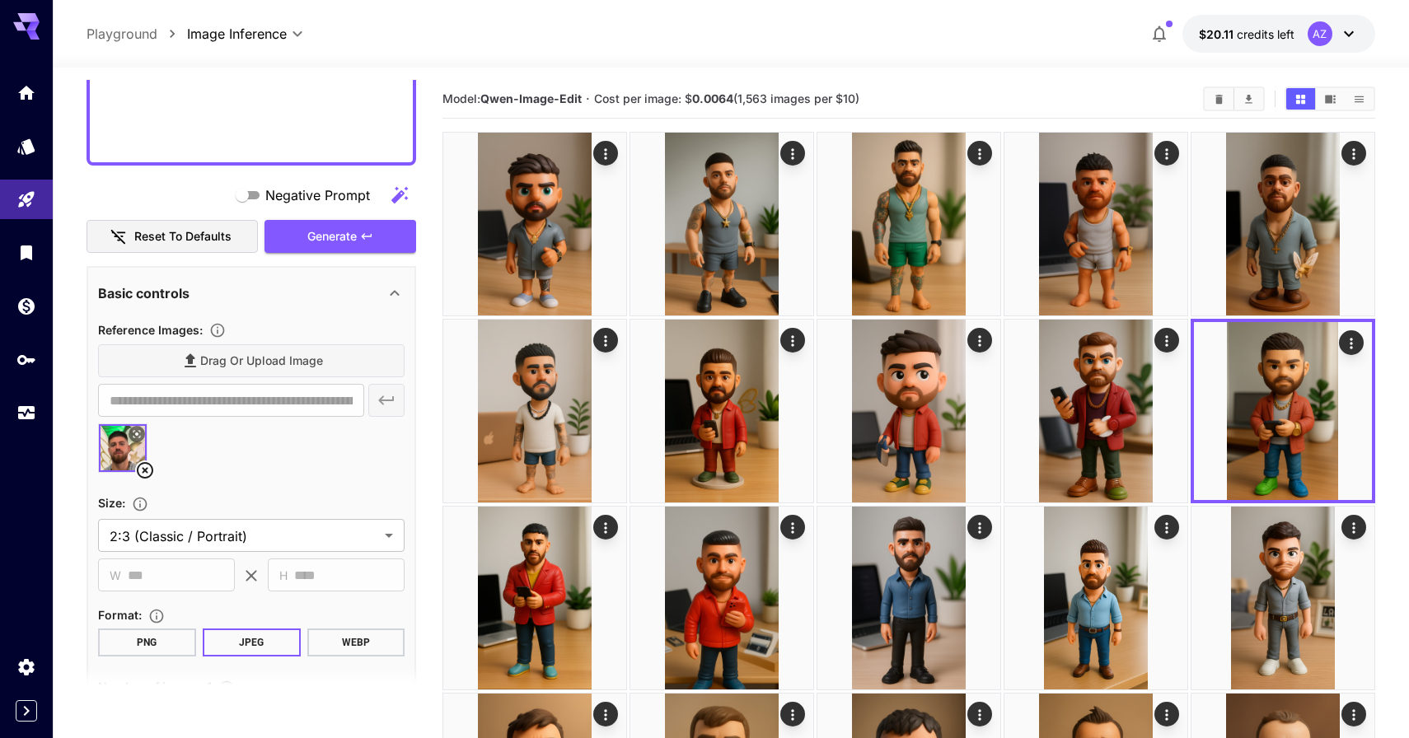
scroll to position [0, 0]
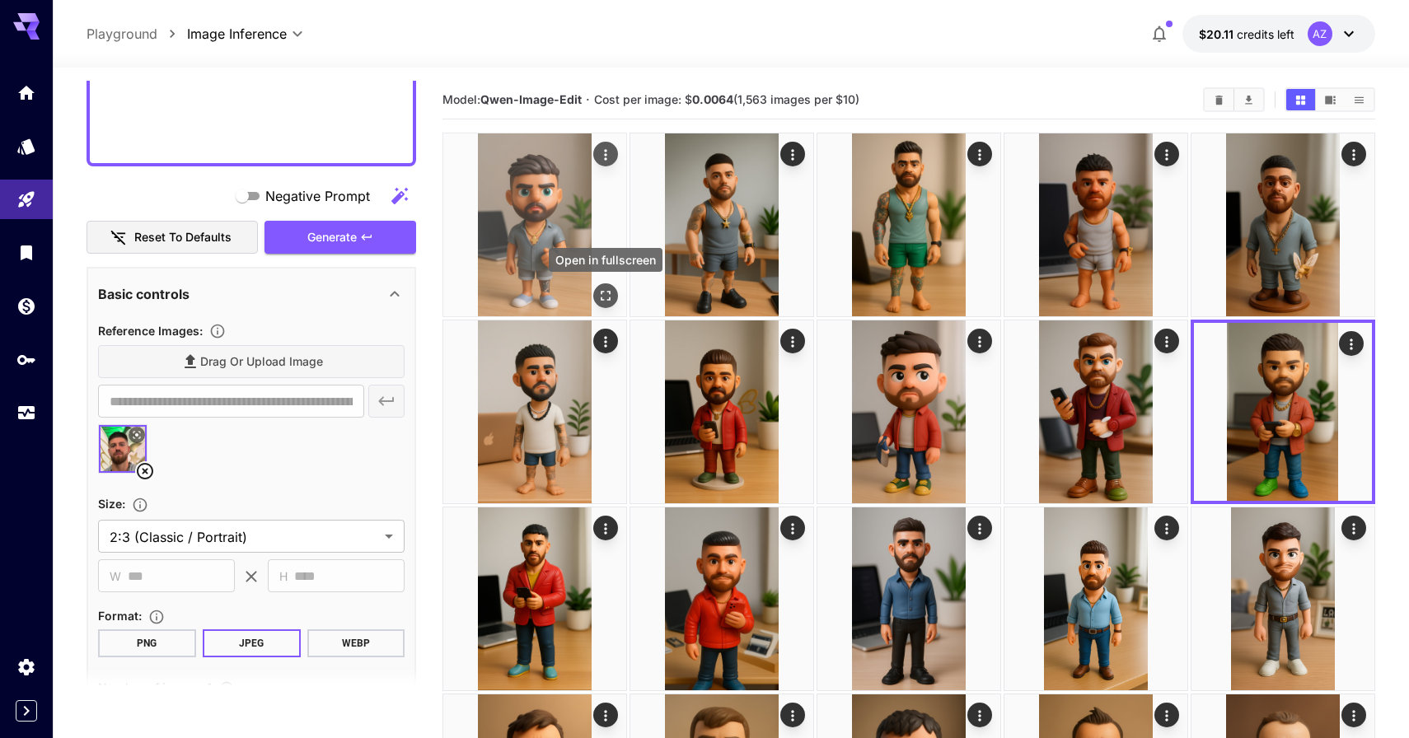
click at [603, 297] on icon "Open in fullscreen" at bounding box center [605, 295] width 16 height 16
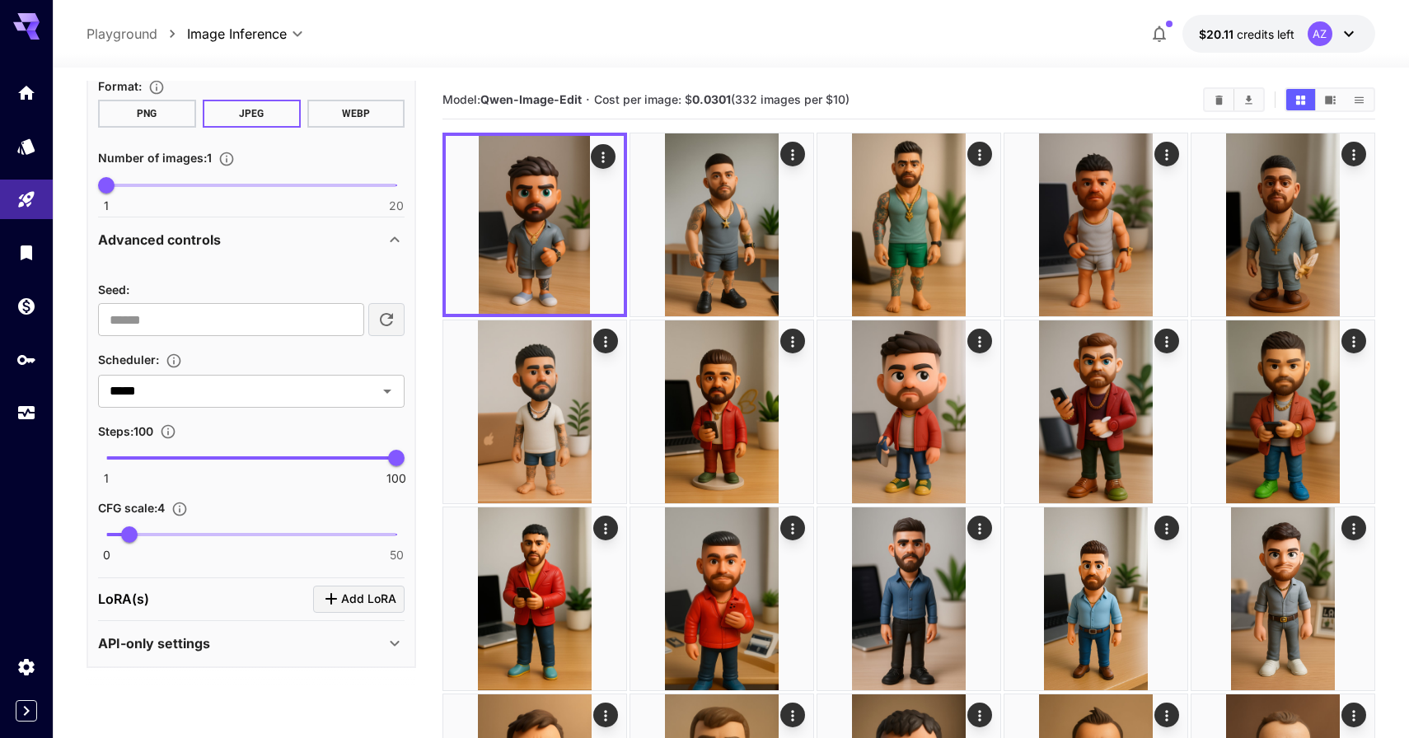
scroll to position [1277, 0]
click at [163, 461] on span "1 100 20" at bounding box center [251, 458] width 290 height 25
type input "**"
drag, startPoint x: 163, startPoint y: 461, endPoint x: 176, endPoint y: 462, distance: 13.2
click at [176, 463] on span "25" at bounding box center [176, 459] width 16 height 16
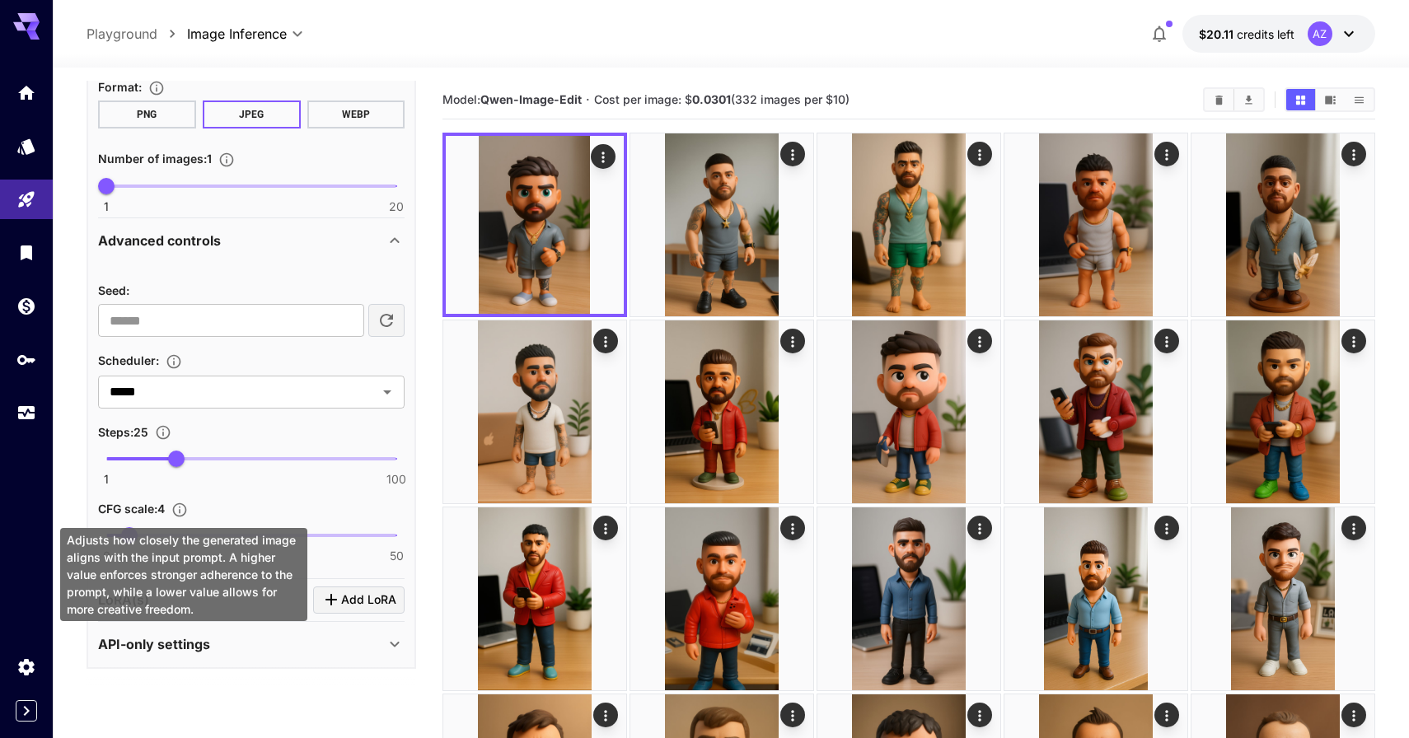
click at [306, 526] on div "Adjusts how closely the generated image aligns with the input prompt. A higher …" at bounding box center [183, 569] width 250 height 106
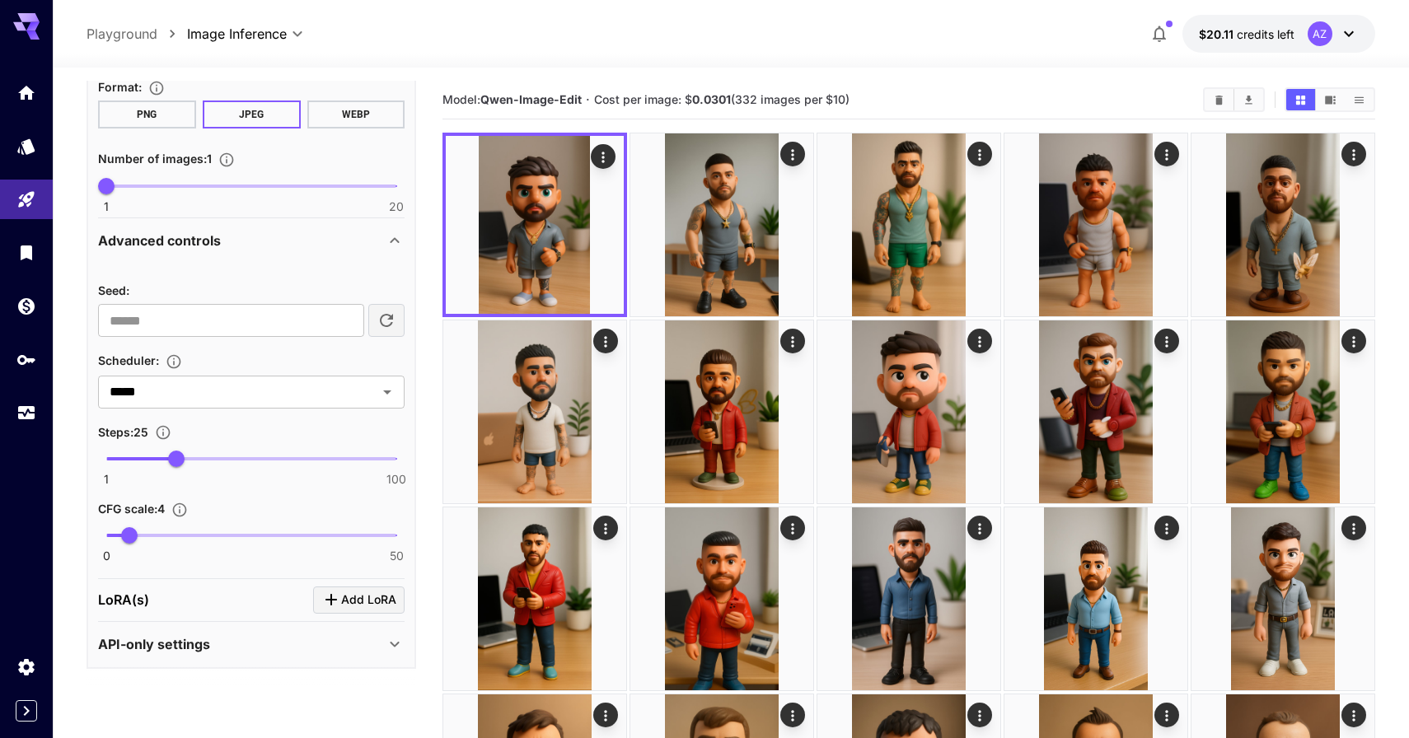
click at [309, 530] on span "0 50 4" at bounding box center [251, 535] width 290 height 25
type input "**"
drag, startPoint x: 303, startPoint y: 530, endPoint x: 222, endPoint y: 530, distance: 80.7
click at [222, 530] on span "20" at bounding box center [222, 535] width 16 height 16
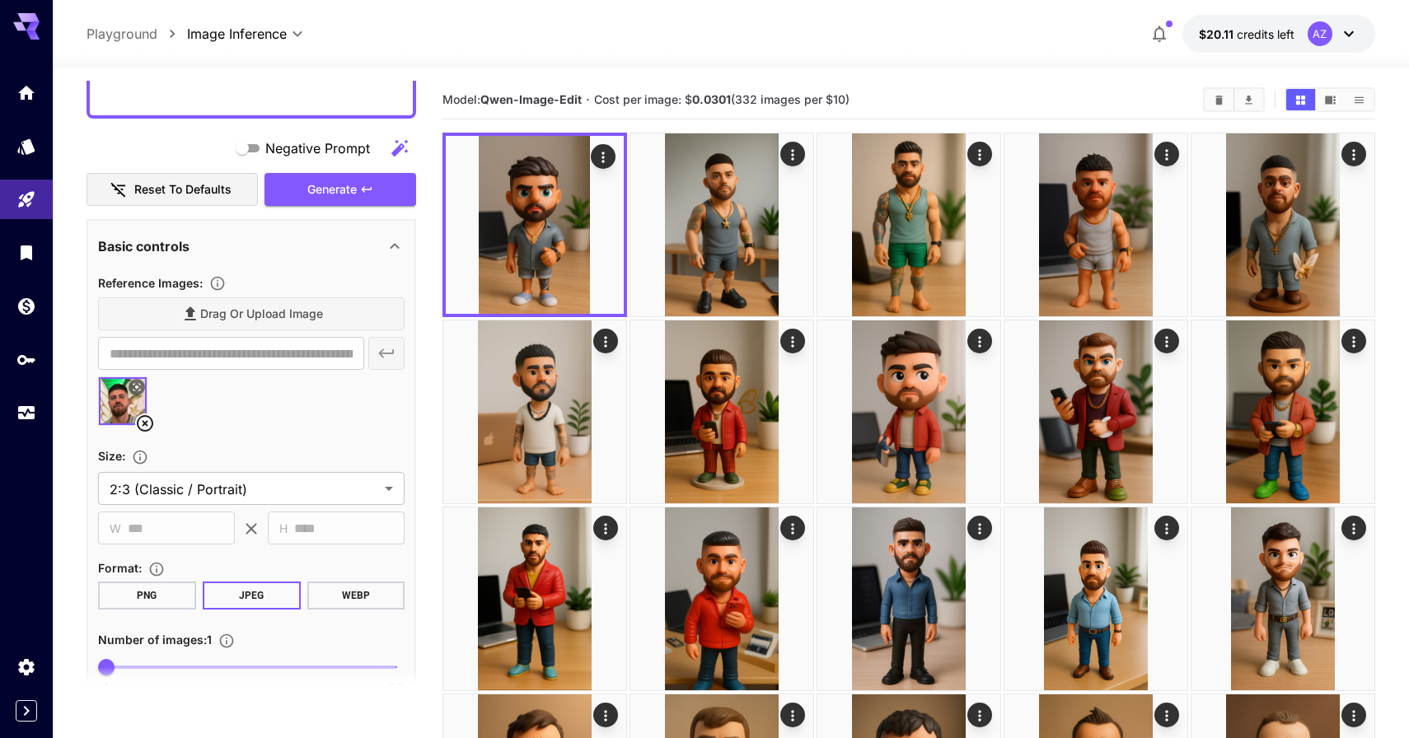
scroll to position [542, 0]
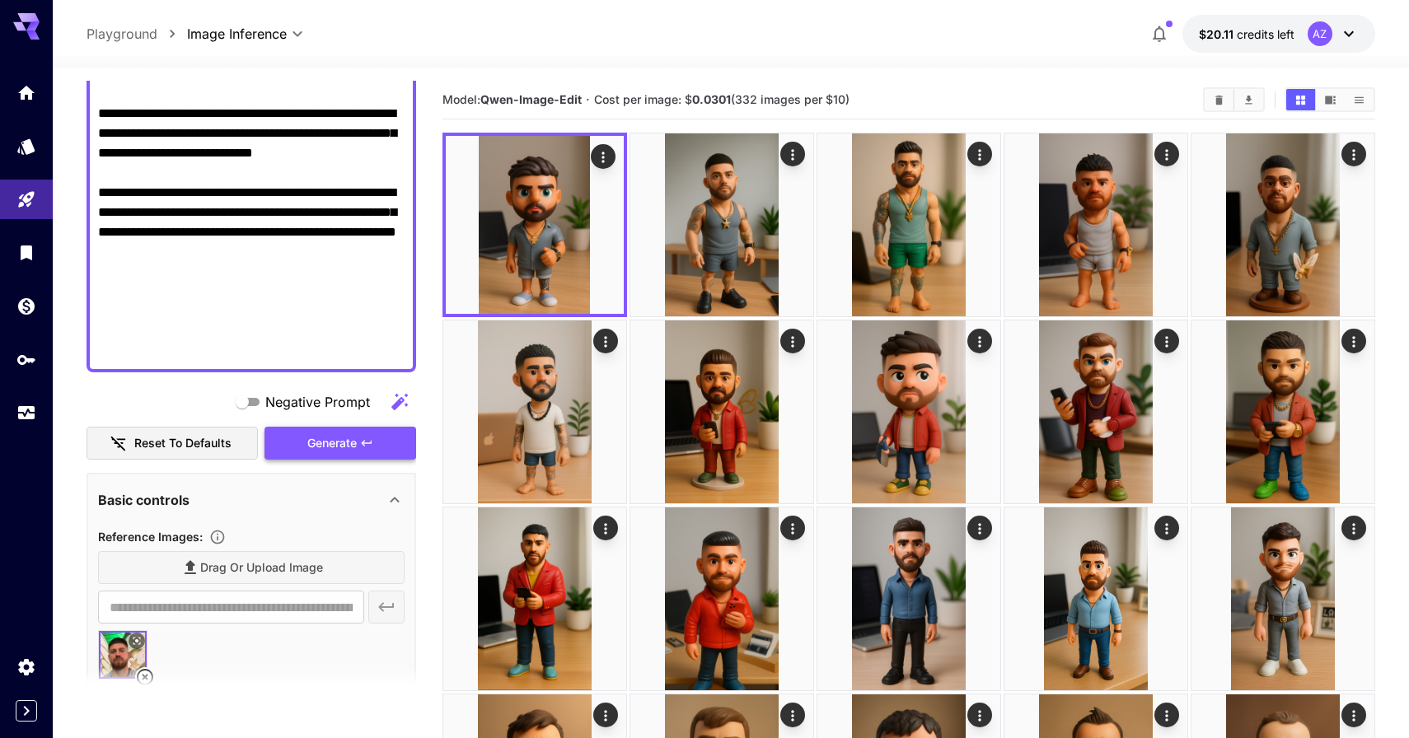
click at [396, 434] on button "Generate" at bounding box center [340, 444] width 152 height 34
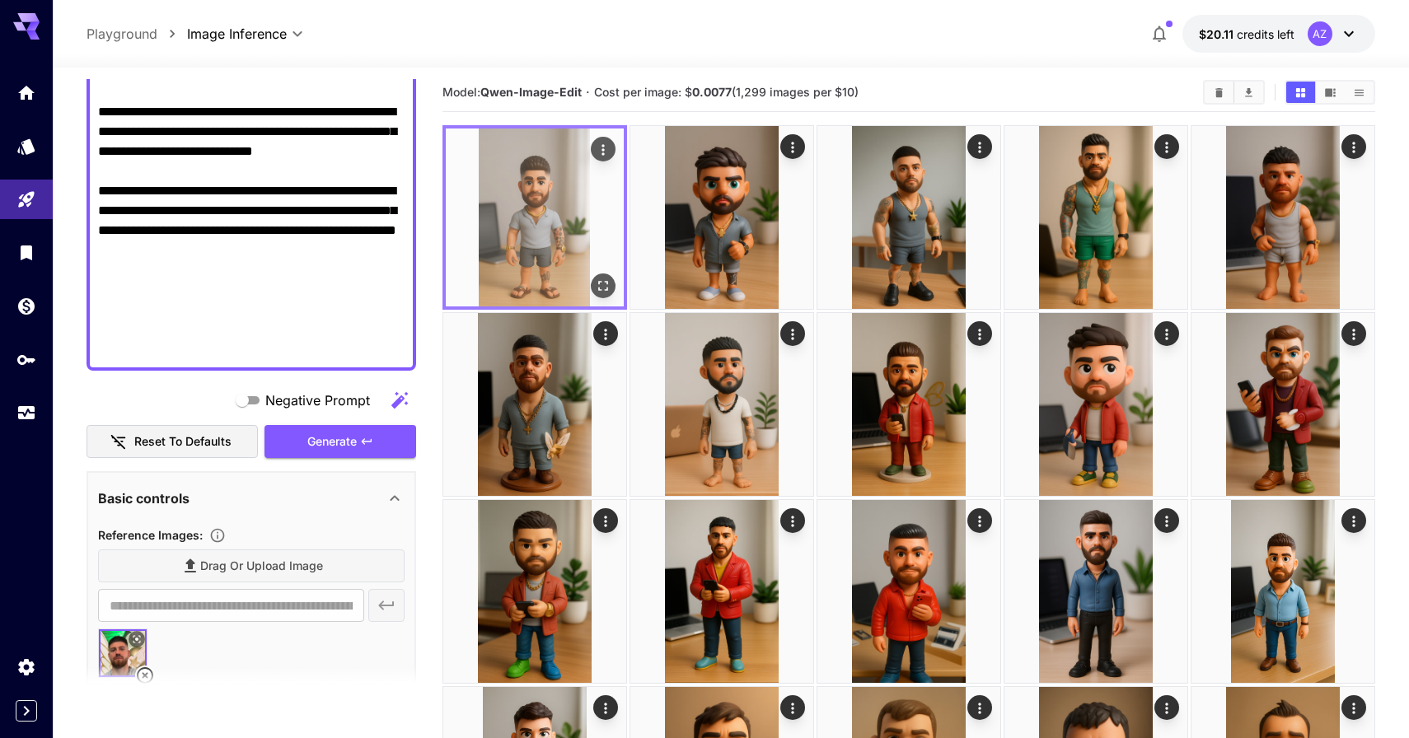
scroll to position [3, 0]
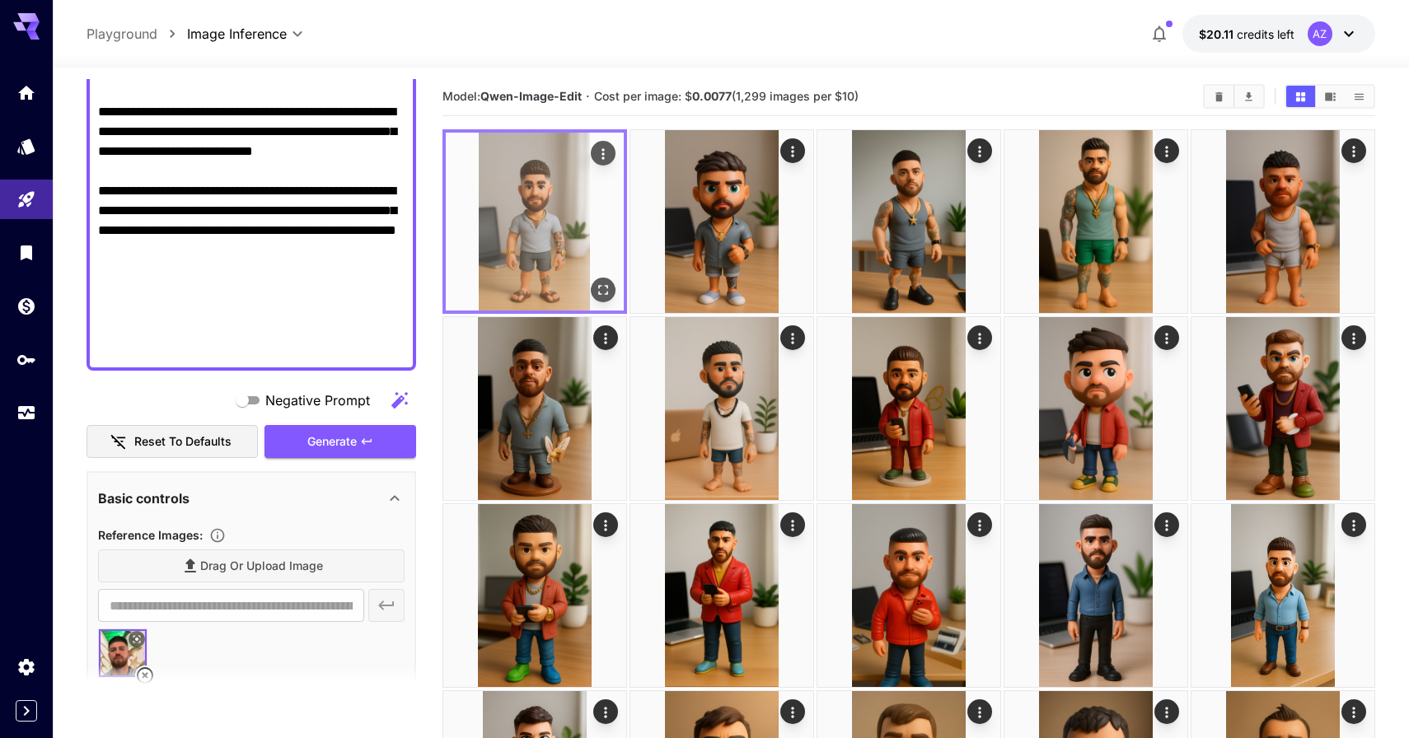
click at [612, 294] on button "Open in fullscreen" at bounding box center [603, 290] width 25 height 25
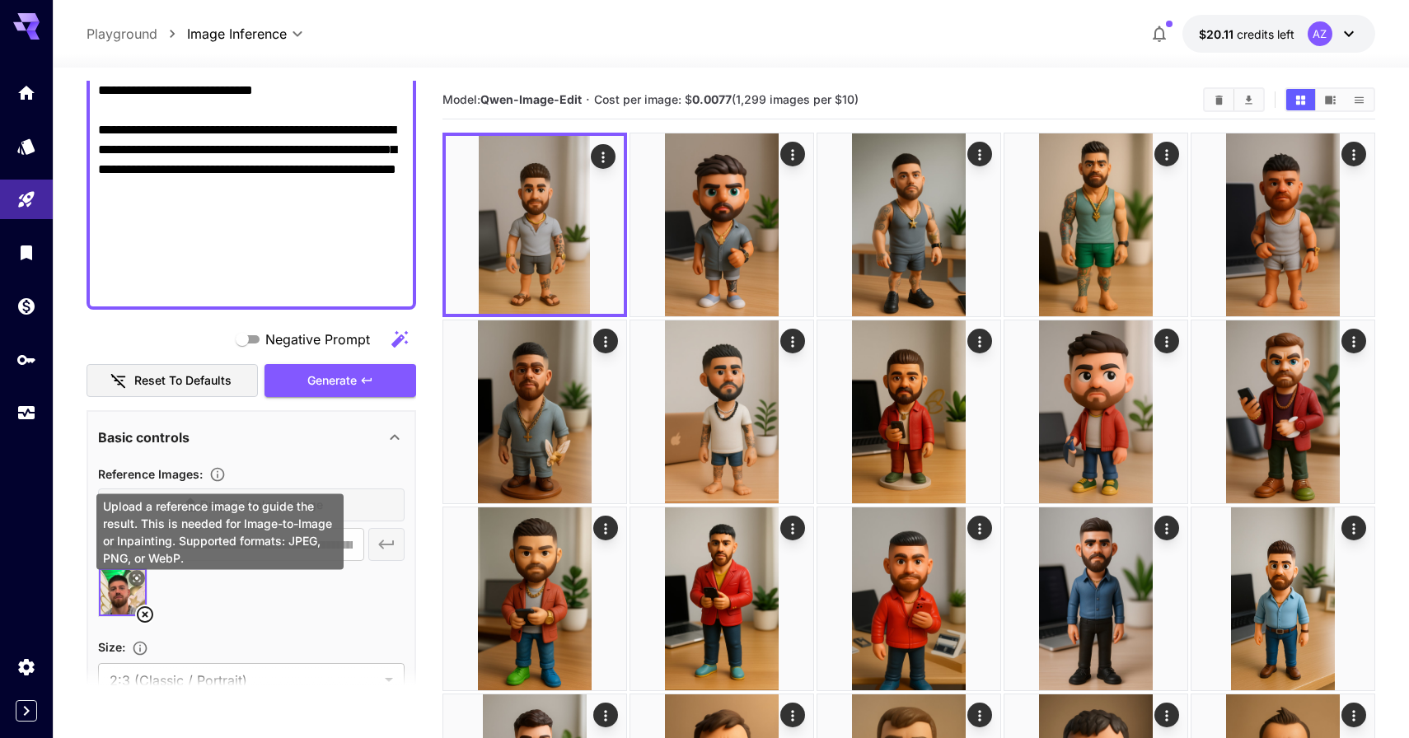
scroll to position [605, 0]
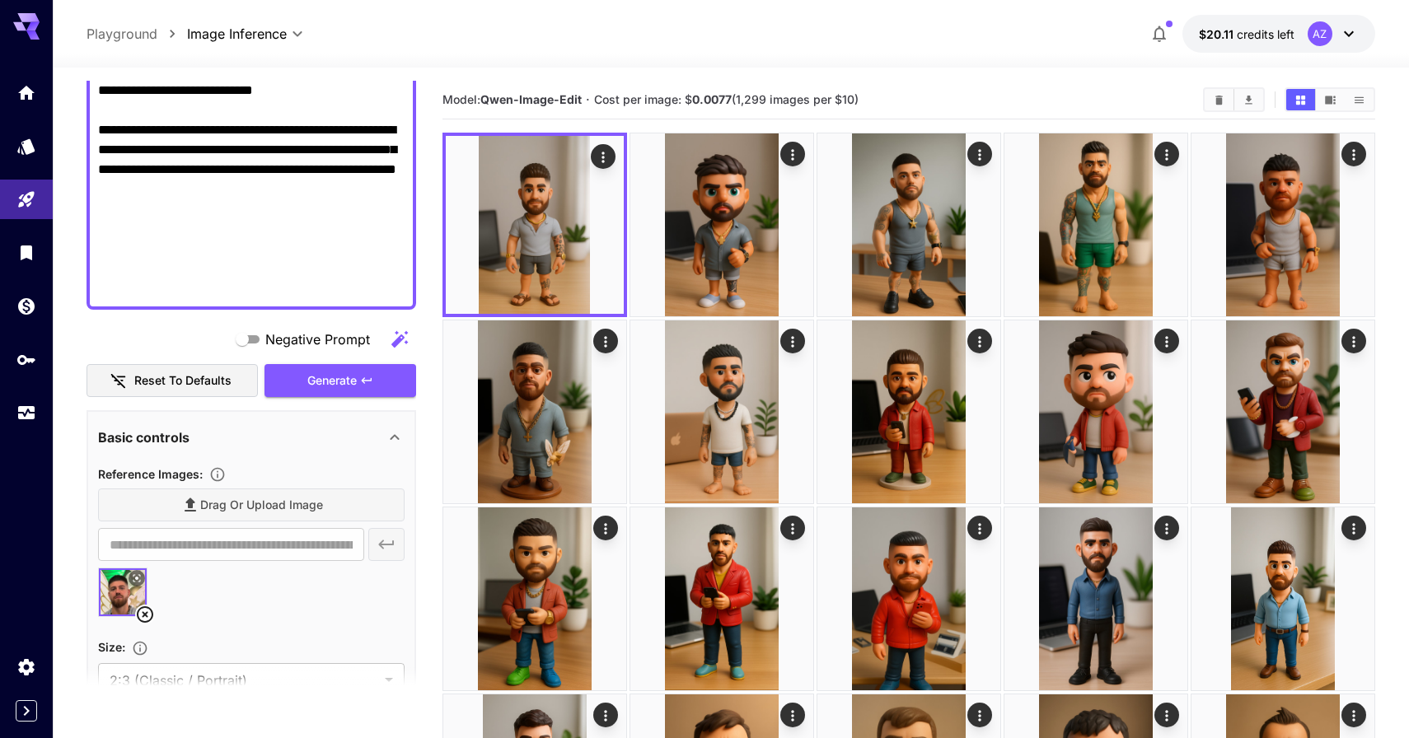
click at [136, 581] on icon at bounding box center [137, 578] width 10 height 10
click at [148, 610] on icon at bounding box center [145, 615] width 20 height 20
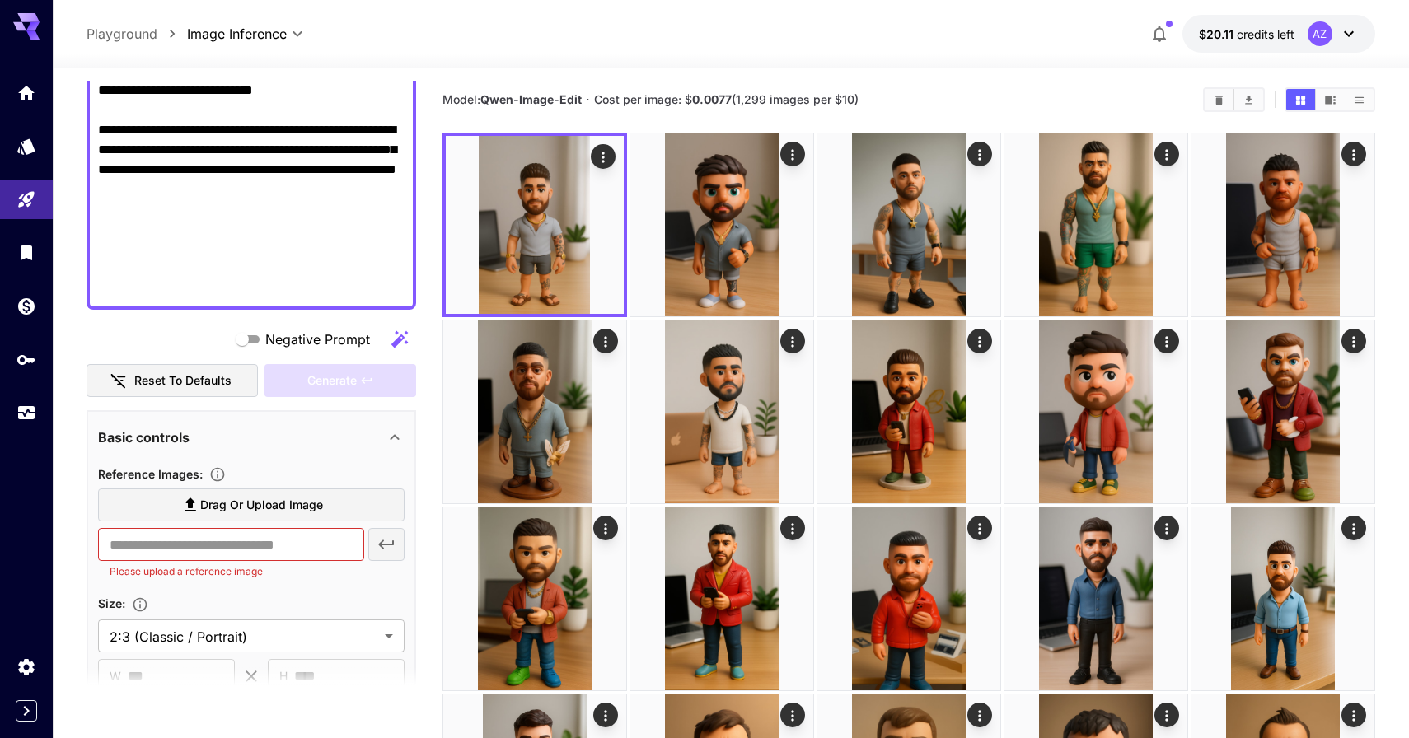
click at [188, 517] on label "Drag or upload image" at bounding box center [251, 505] width 306 height 34
click at [0, 0] on input "Drag or upload image" at bounding box center [0, 0] width 0 height 0
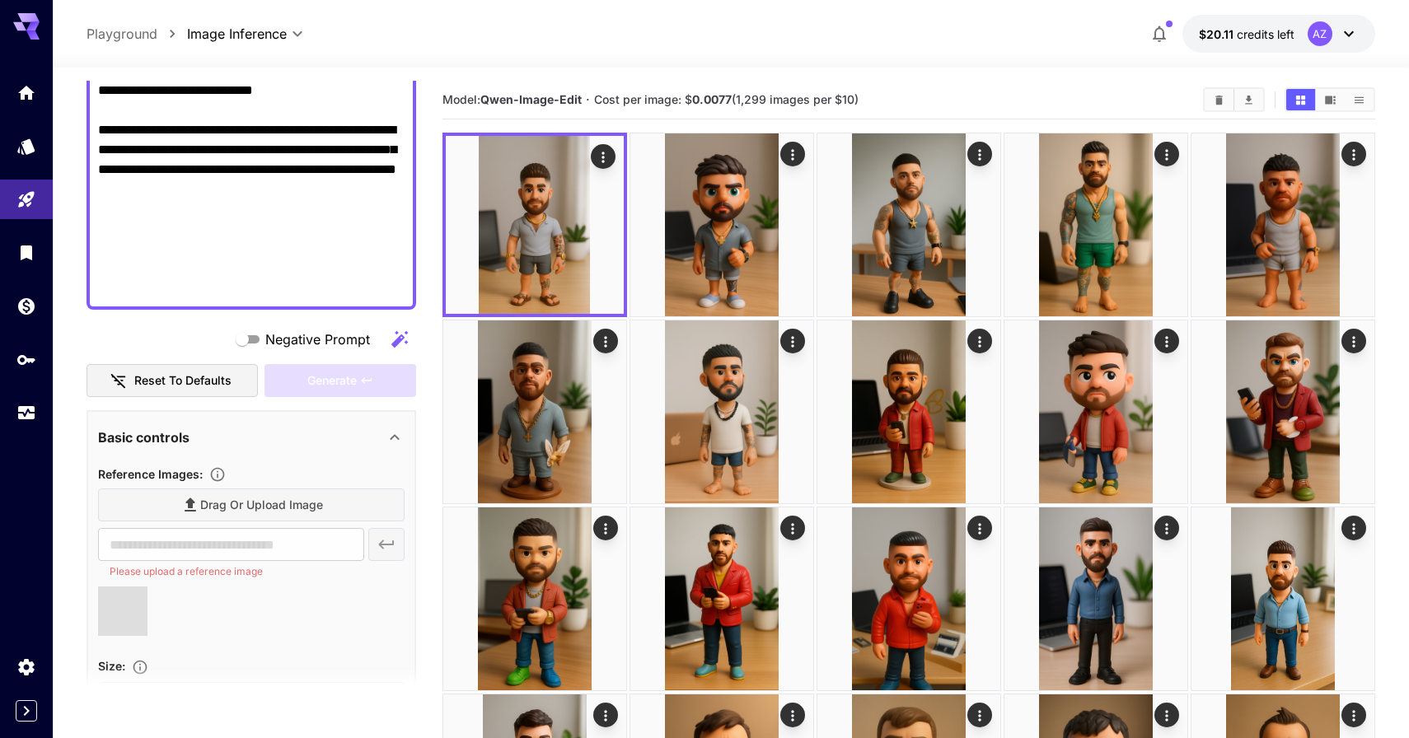
type input "**********"
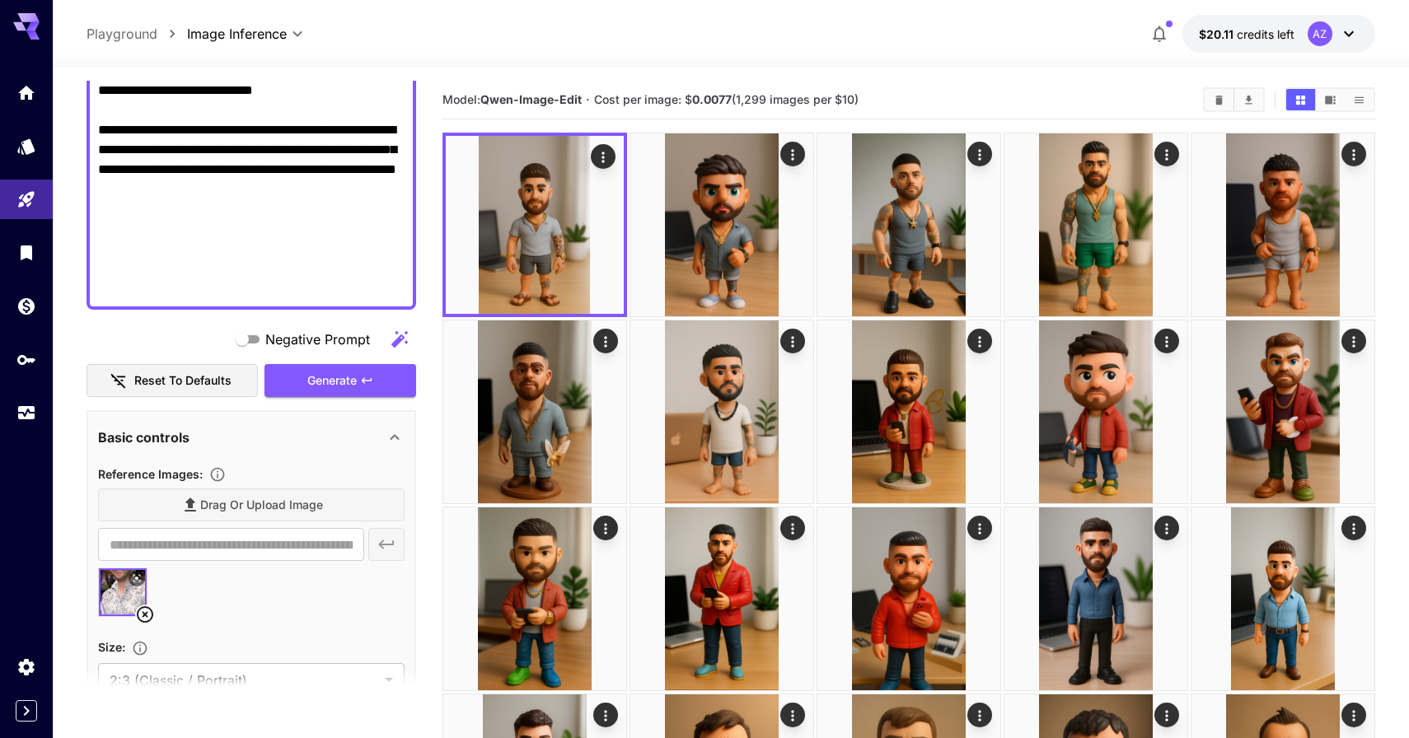
drag, startPoint x: 299, startPoint y: 284, endPoint x: 86, endPoint y: 208, distance: 226.4
paste textarea
click at [303, 381] on button "Generate" at bounding box center [340, 381] width 152 height 34
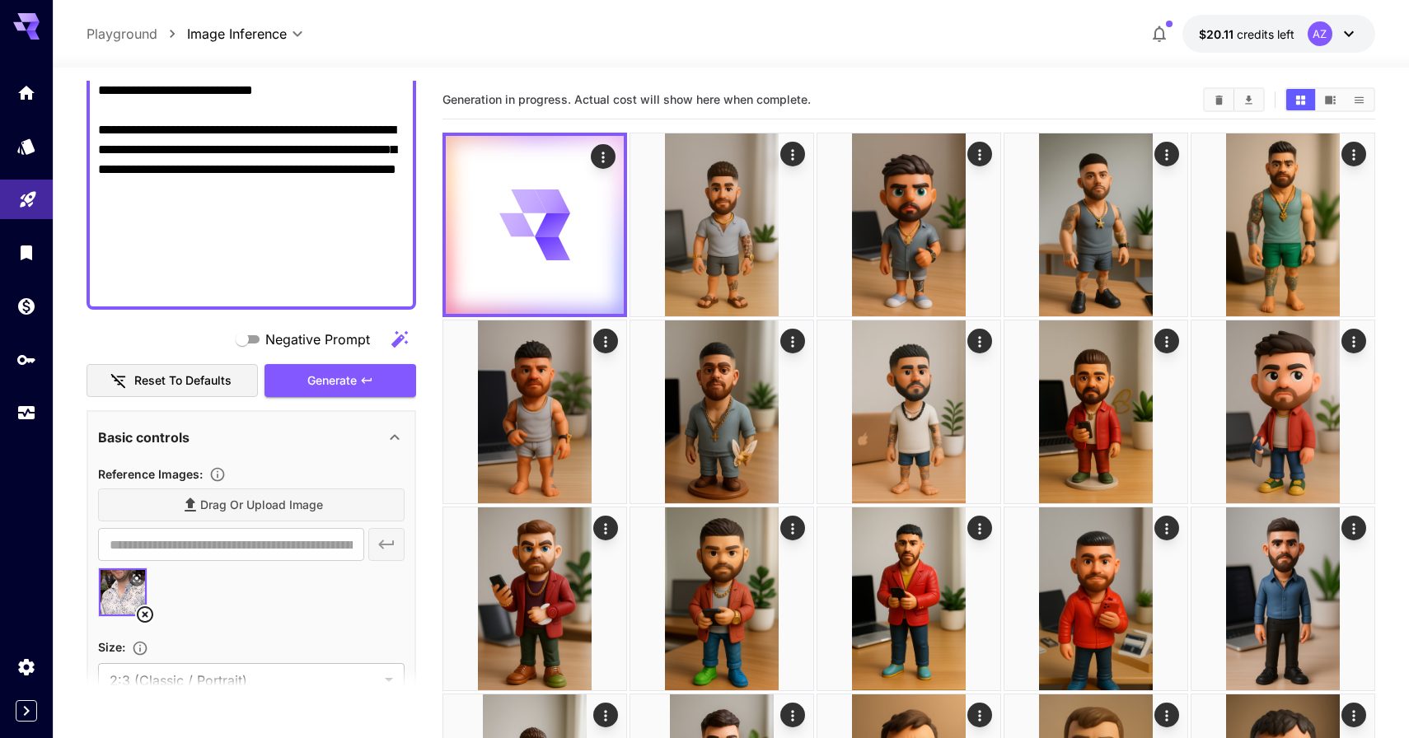
drag, startPoint x: 280, startPoint y: 269, endPoint x: 37, endPoint y: 217, distance: 248.3
drag, startPoint x: 329, startPoint y: 273, endPoint x: 111, endPoint y: 213, distance: 226.6
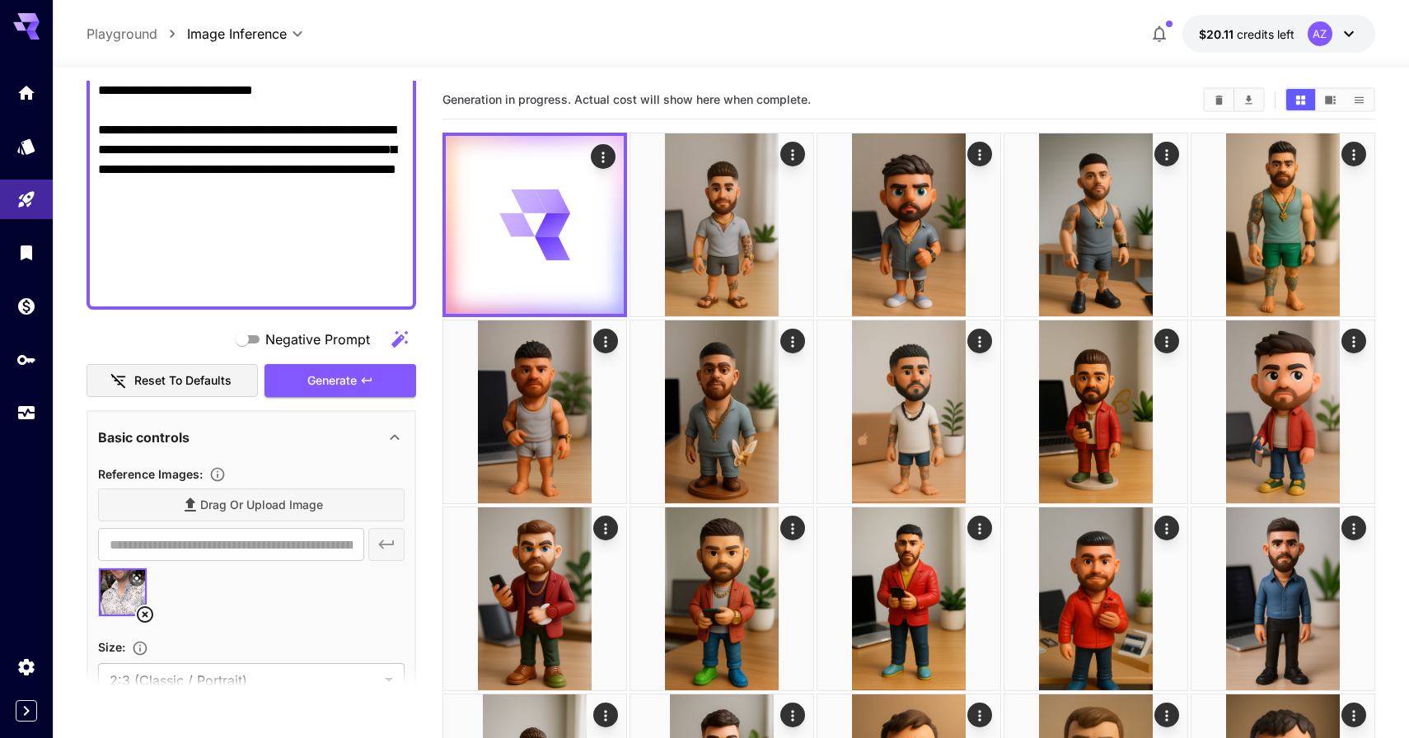
paste textarea
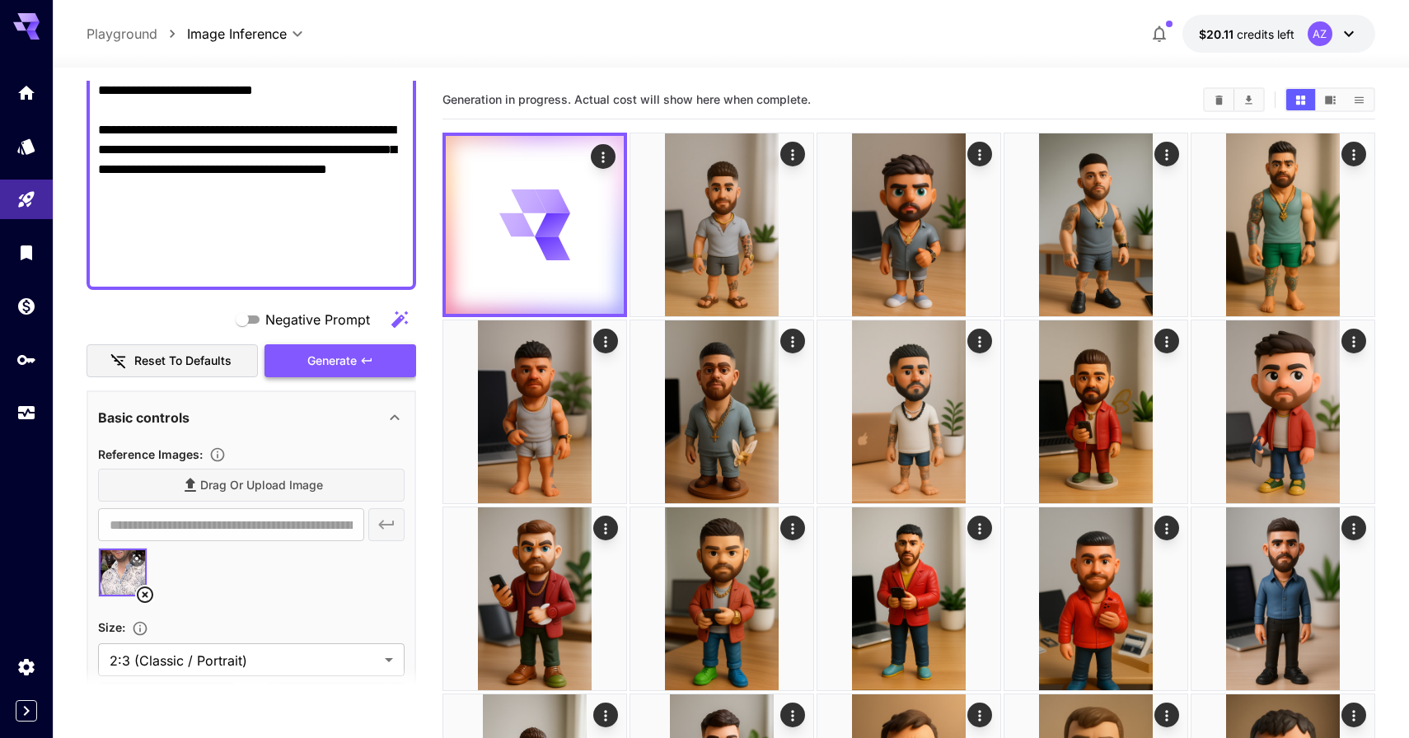
type textarea "**********"
click at [314, 360] on span "Generate" at bounding box center [331, 361] width 49 height 21
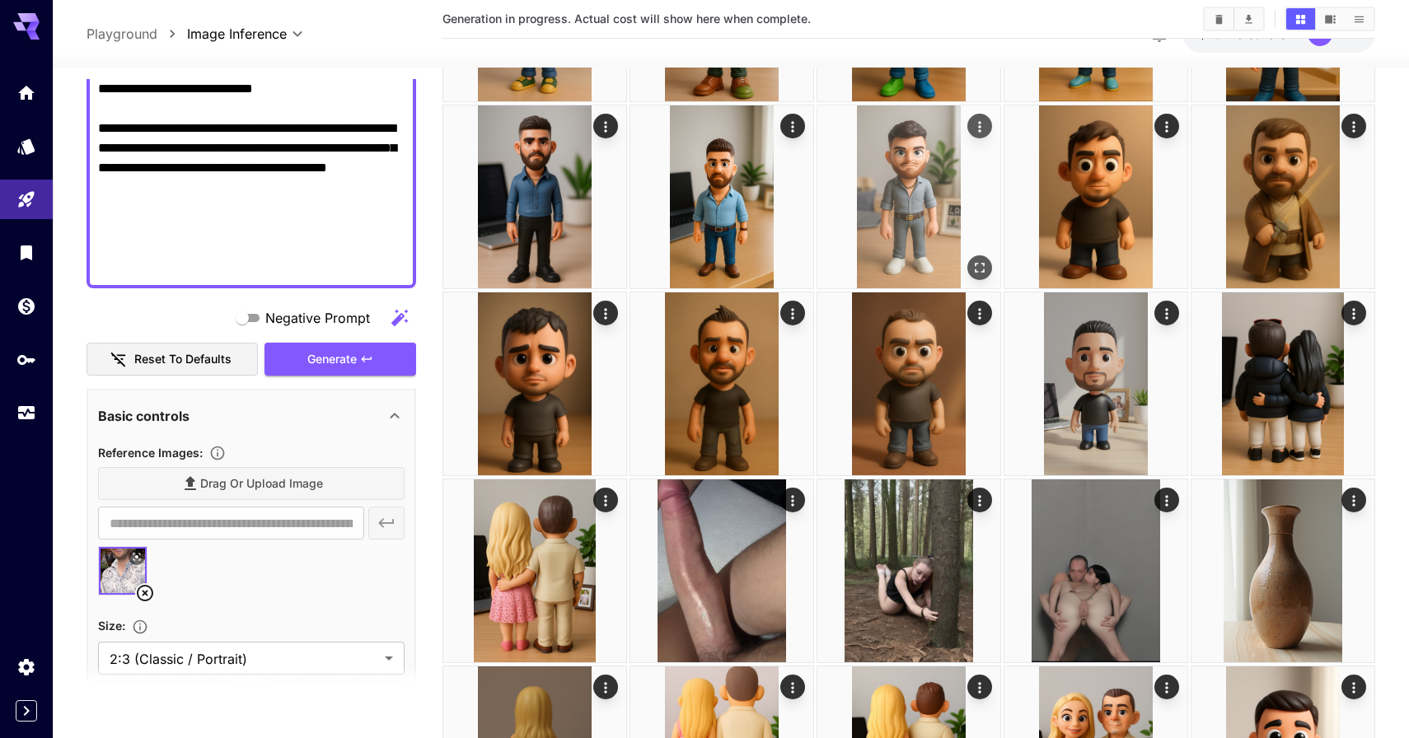
scroll to position [530, 0]
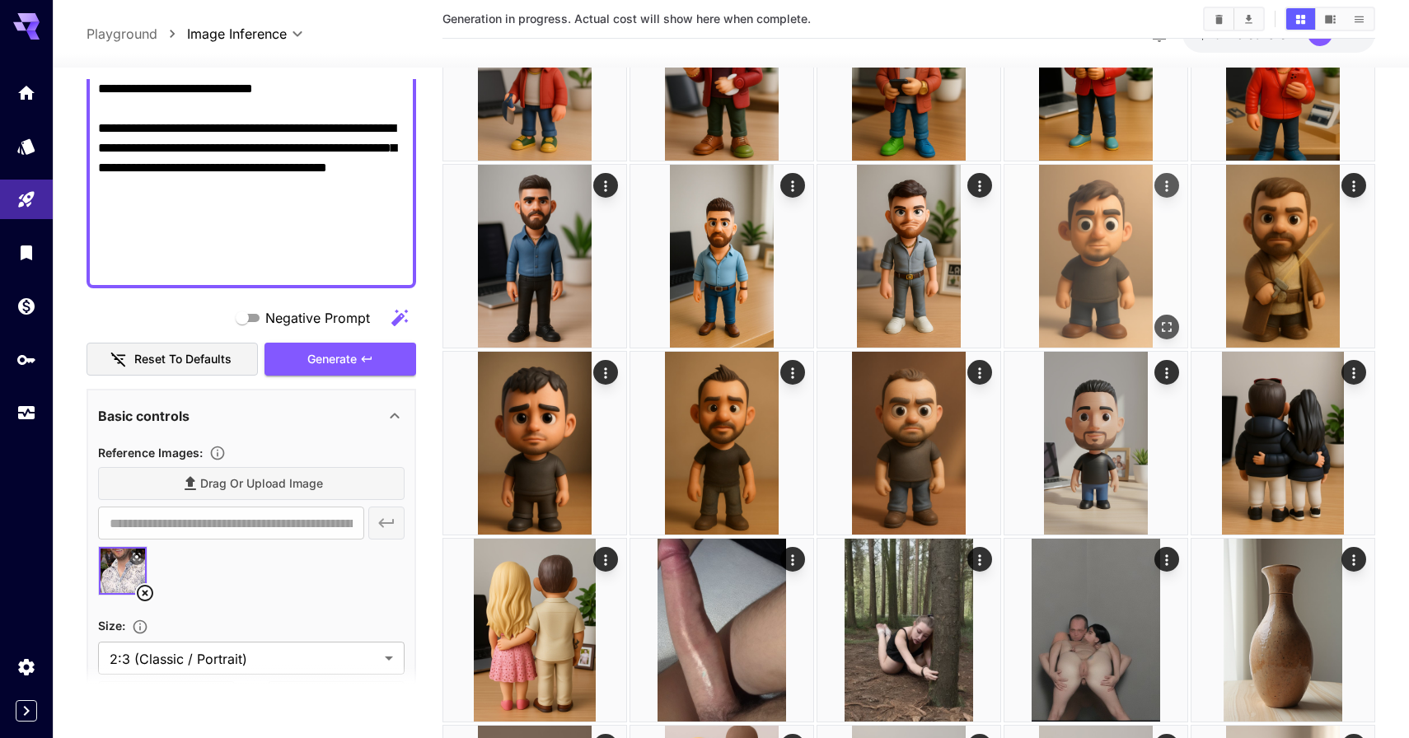
click at [1080, 266] on img at bounding box center [1095, 256] width 183 height 183
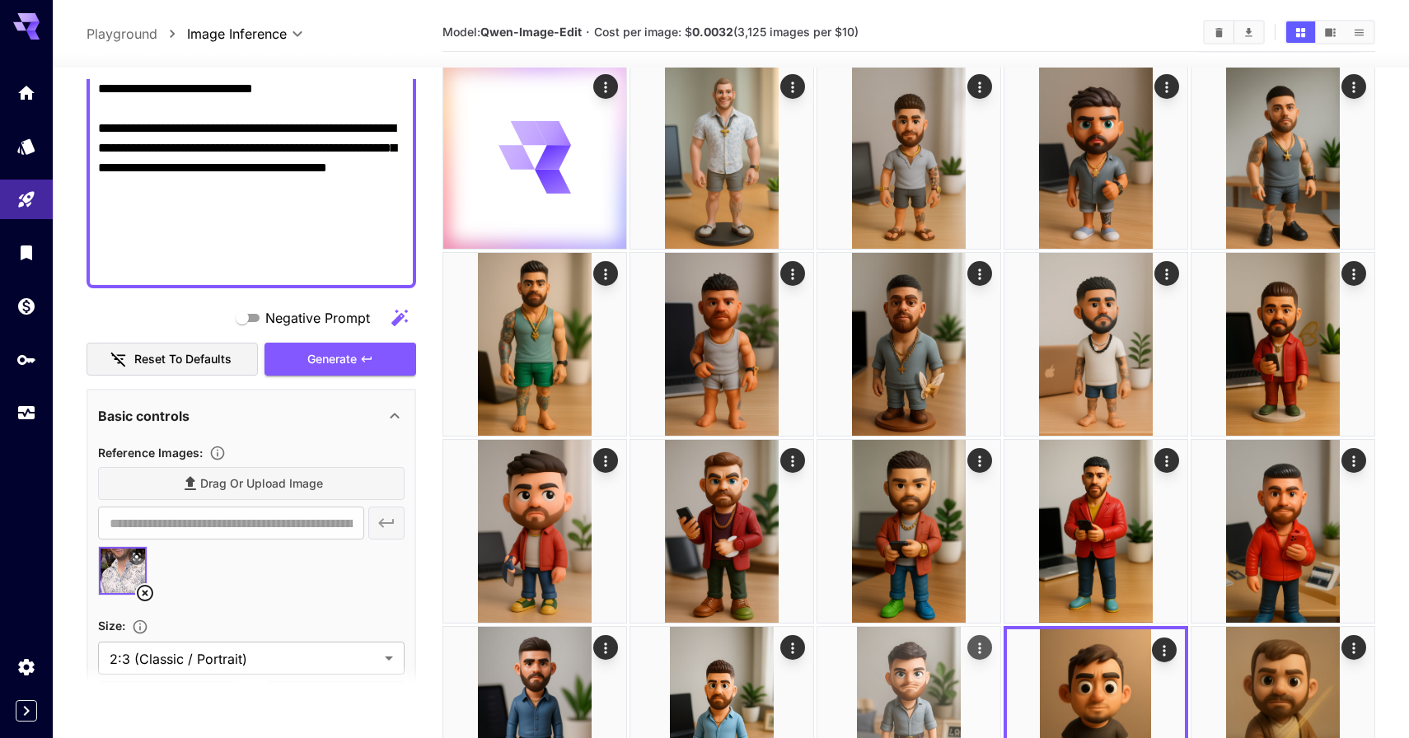
scroll to position [0, 0]
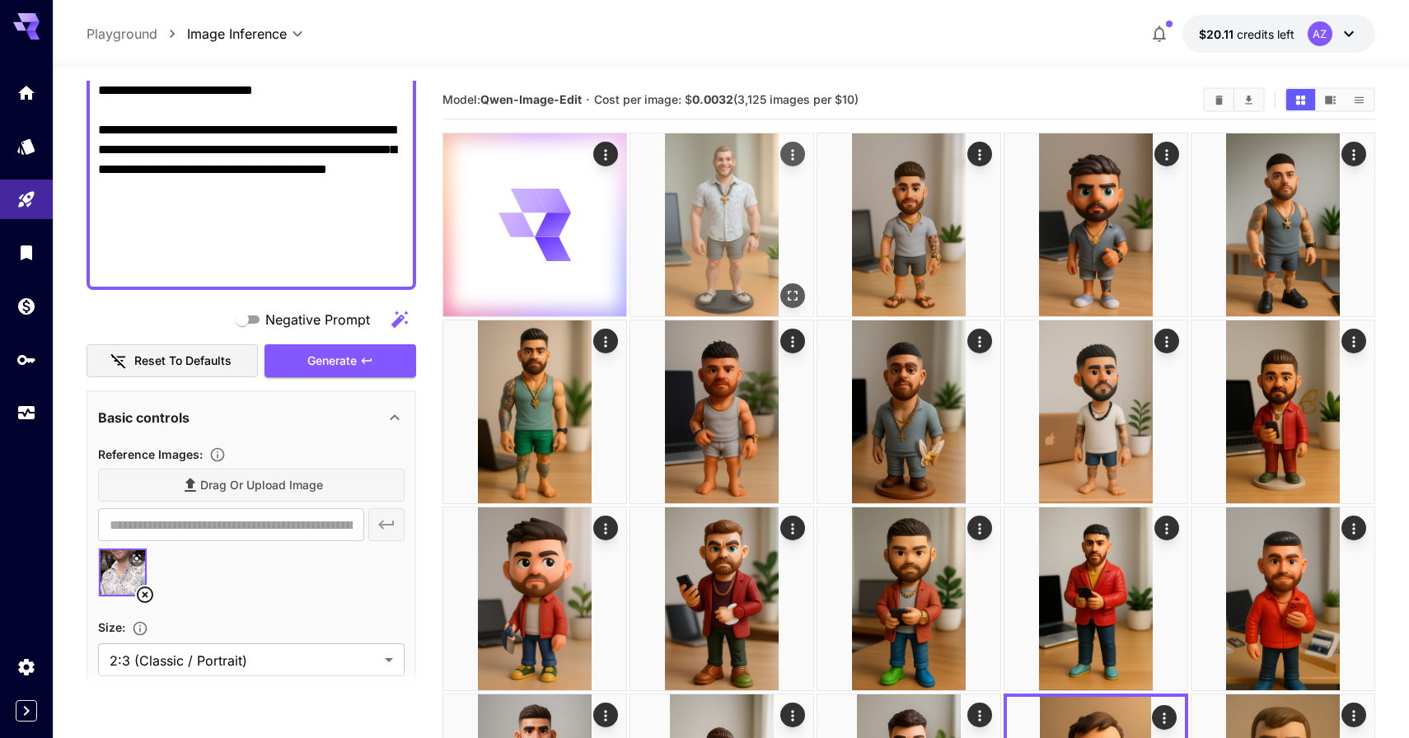
click at [736, 228] on img at bounding box center [721, 224] width 183 height 183
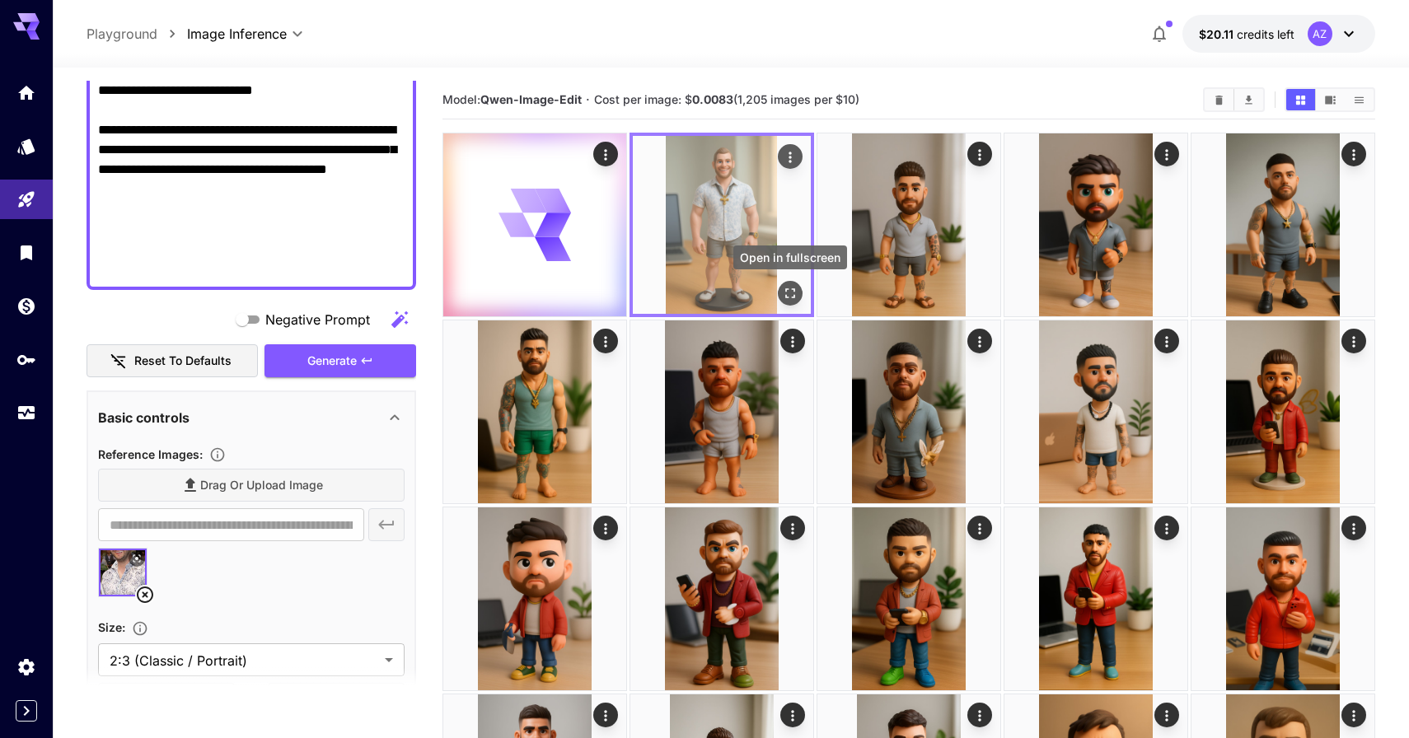
click at [792, 294] on icon "Open in fullscreen" at bounding box center [790, 293] width 16 height 16
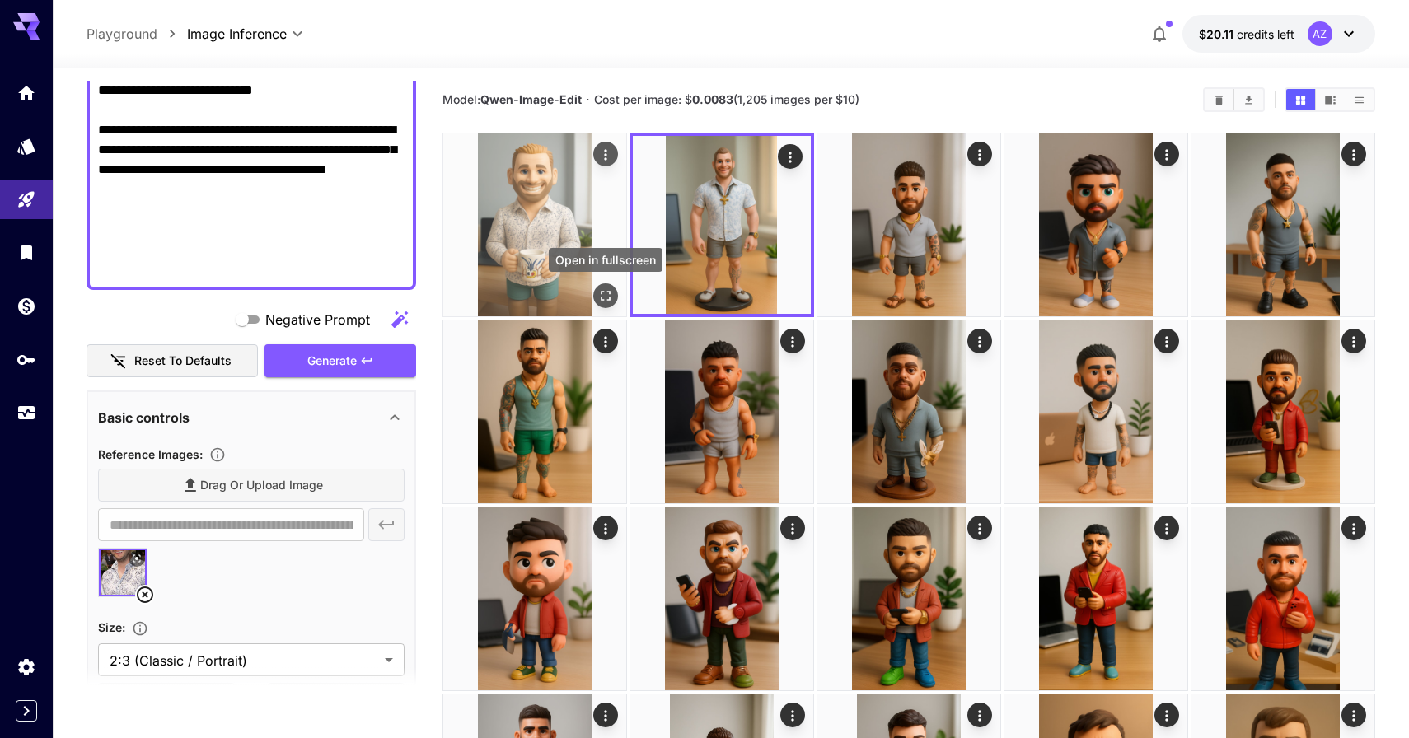
click at [604, 292] on icon "Open in fullscreen" at bounding box center [605, 295] width 16 height 16
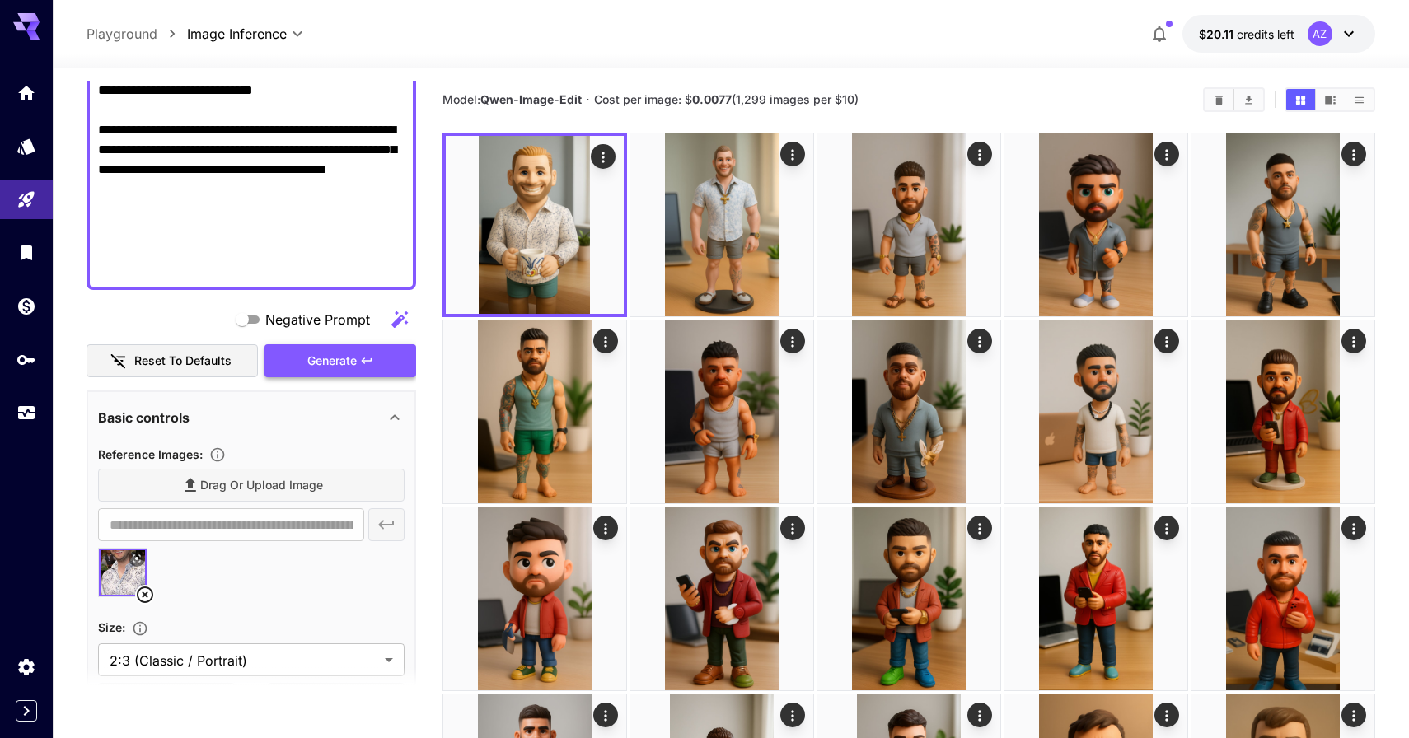
click at [366, 349] on button "Generate" at bounding box center [340, 361] width 152 height 34
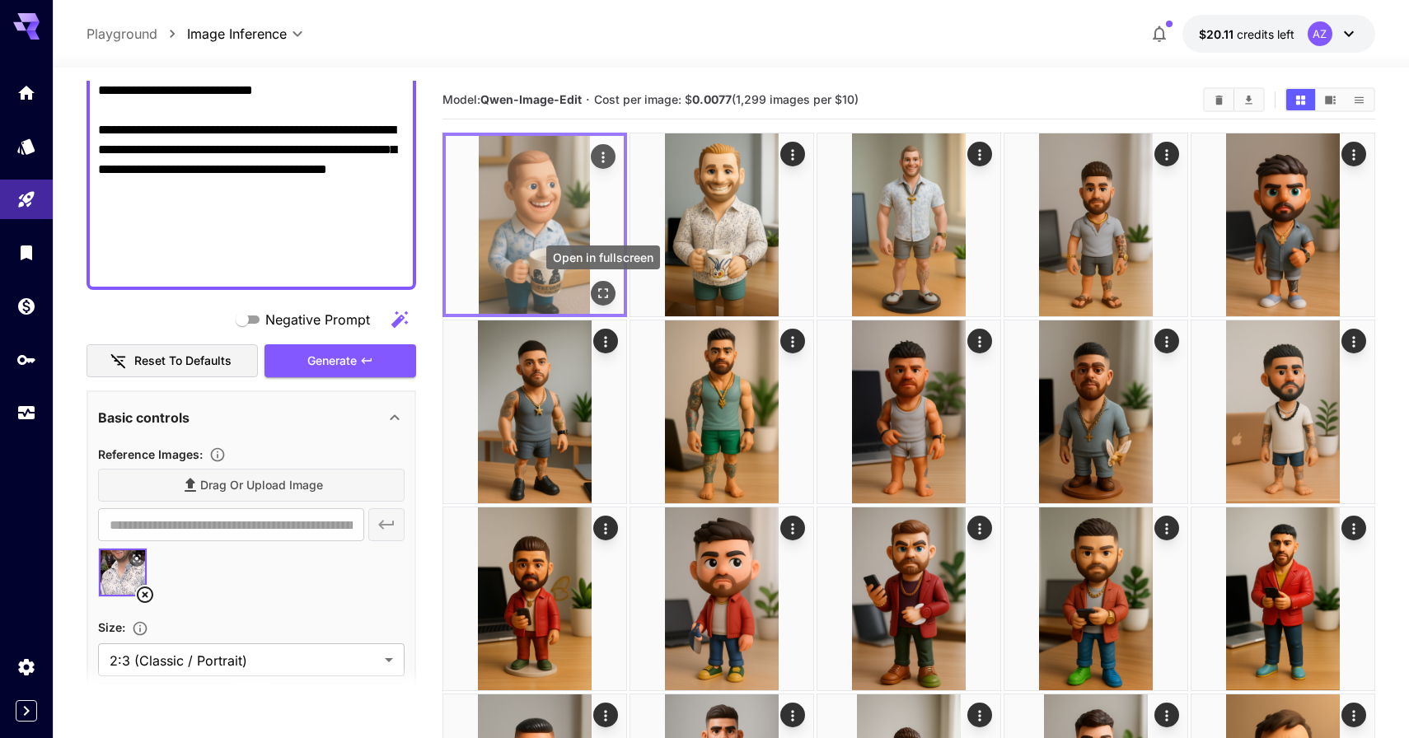
click at [611, 292] on button "Open in fullscreen" at bounding box center [603, 293] width 25 height 25
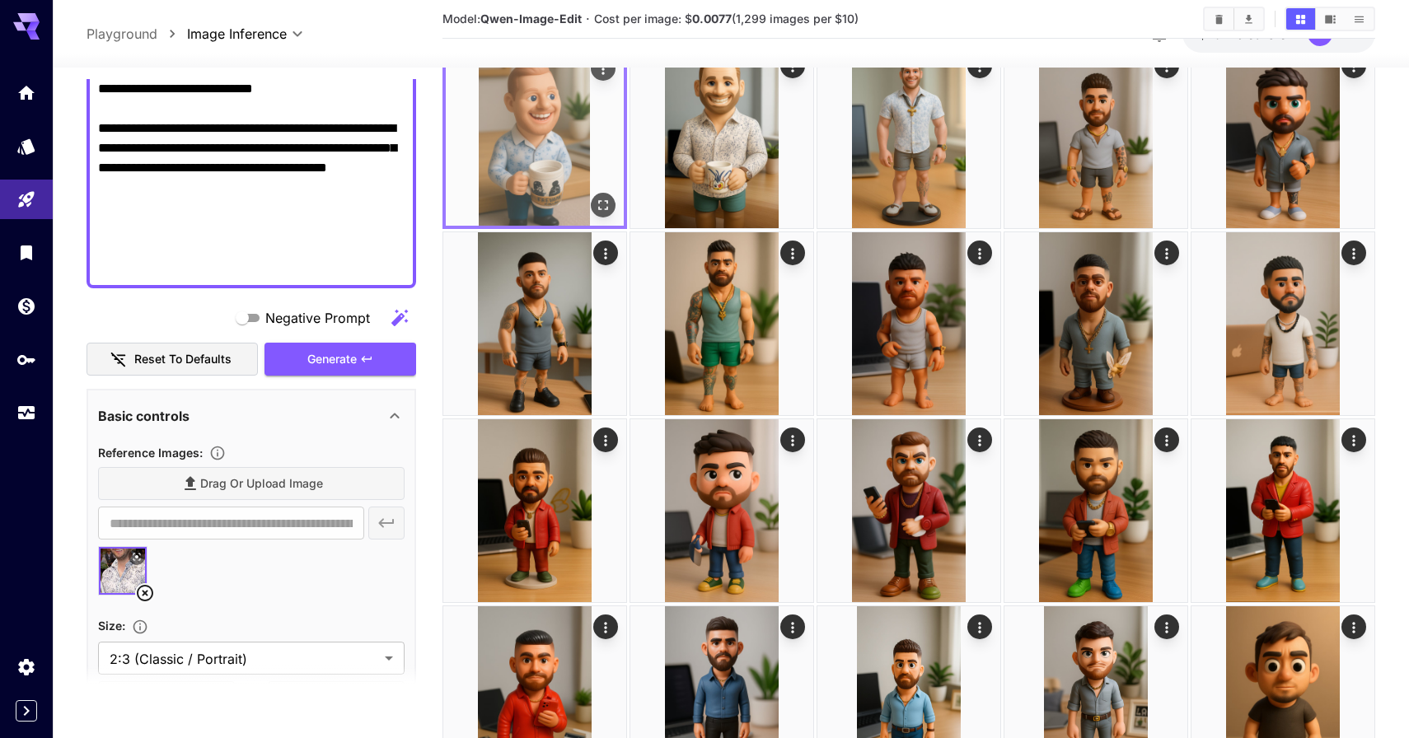
scroll to position [121, 0]
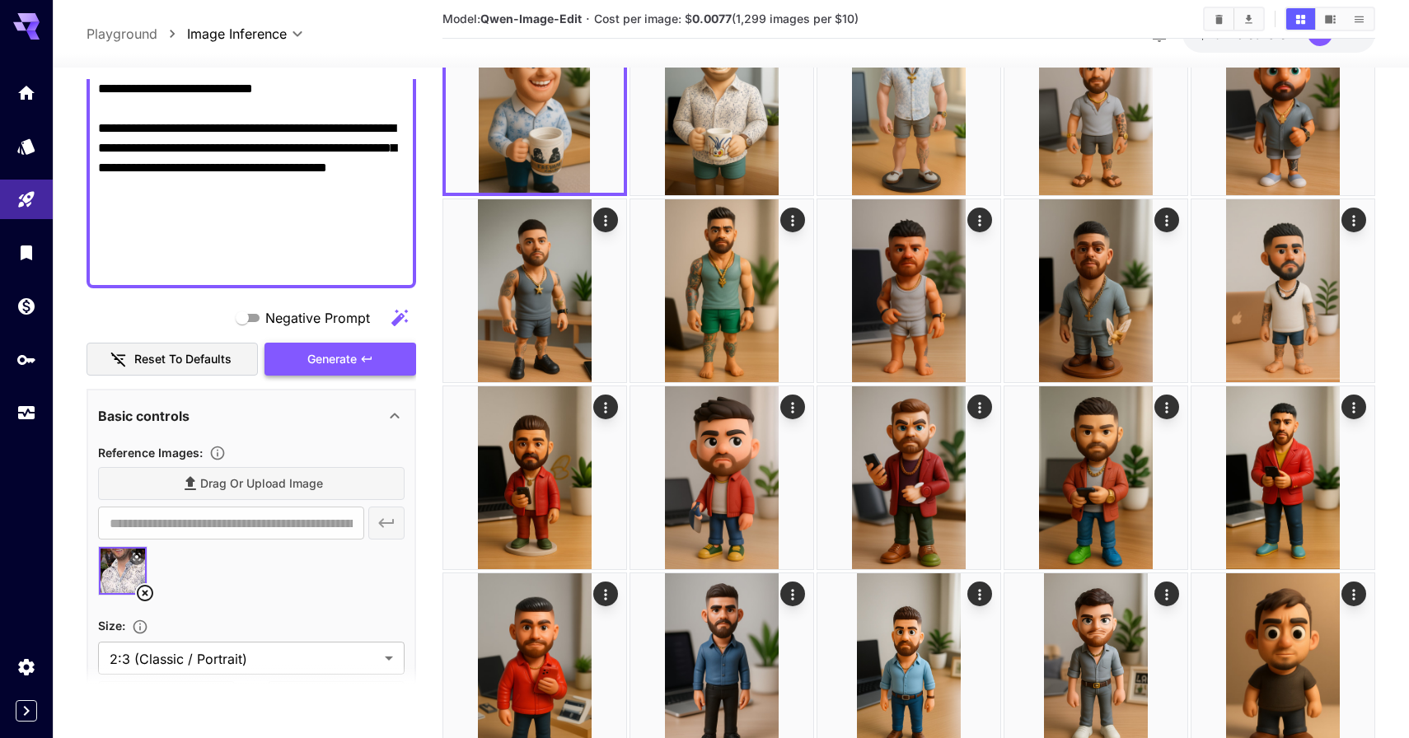
click at [337, 364] on span "Generate" at bounding box center [331, 359] width 49 height 21
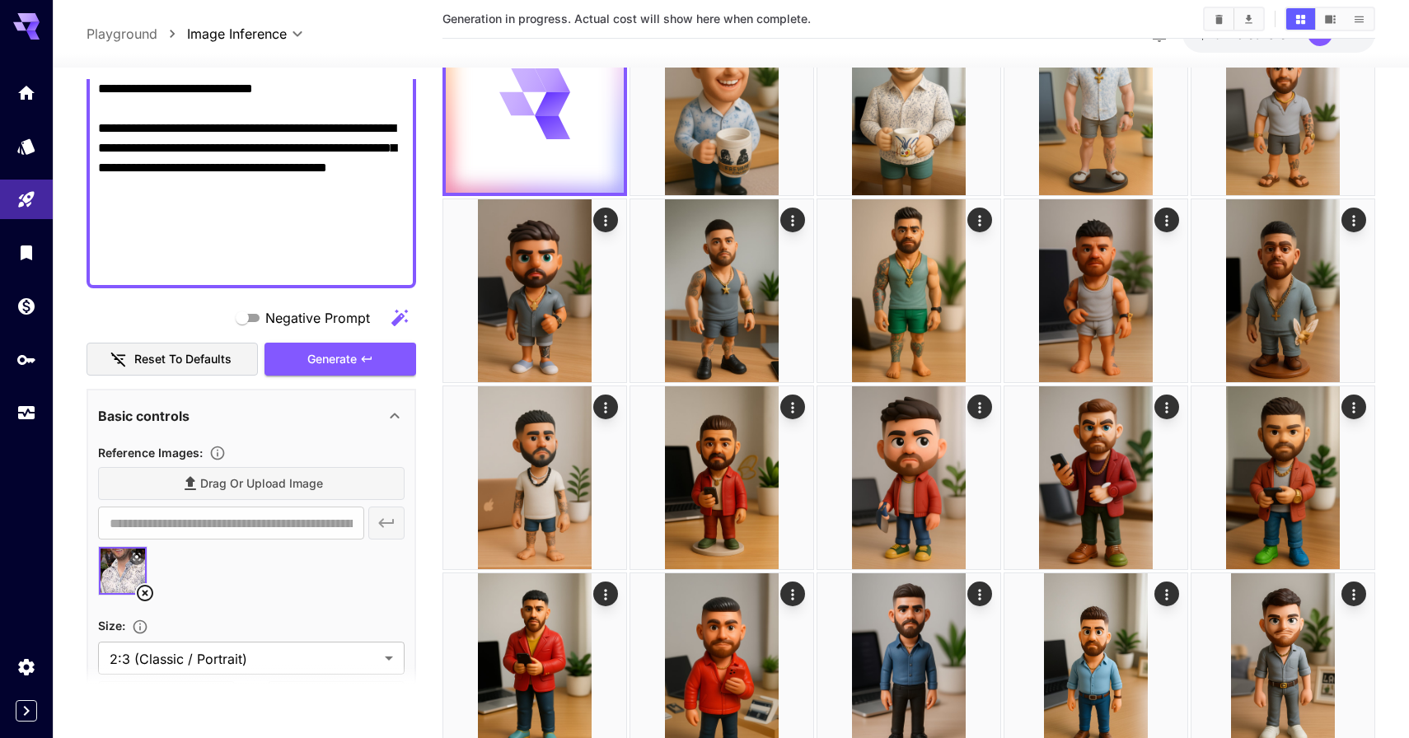
click at [140, 592] on icon at bounding box center [145, 593] width 20 height 20
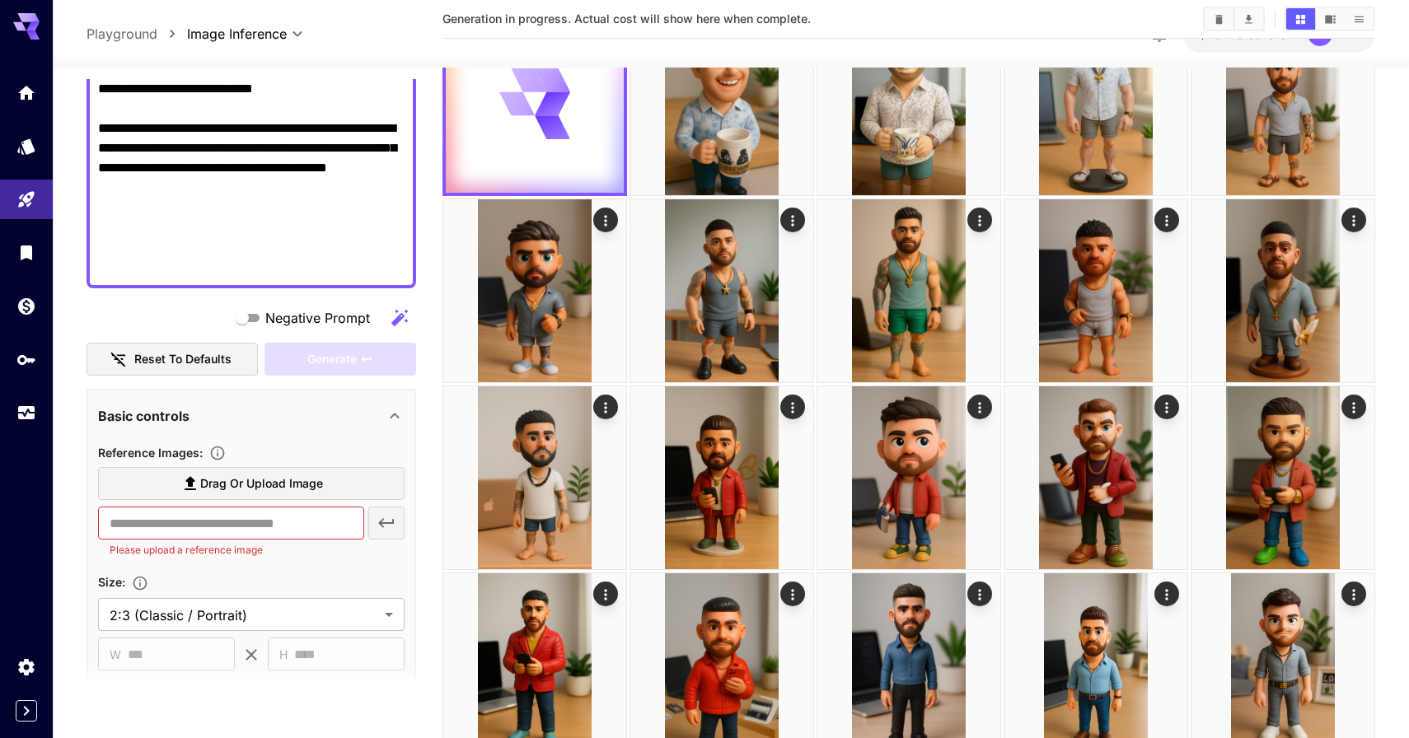
click at [180, 482] on icon at bounding box center [190, 484] width 20 height 20
click at [0, 0] on input "Drag or upload image" at bounding box center [0, 0] width 0 height 0
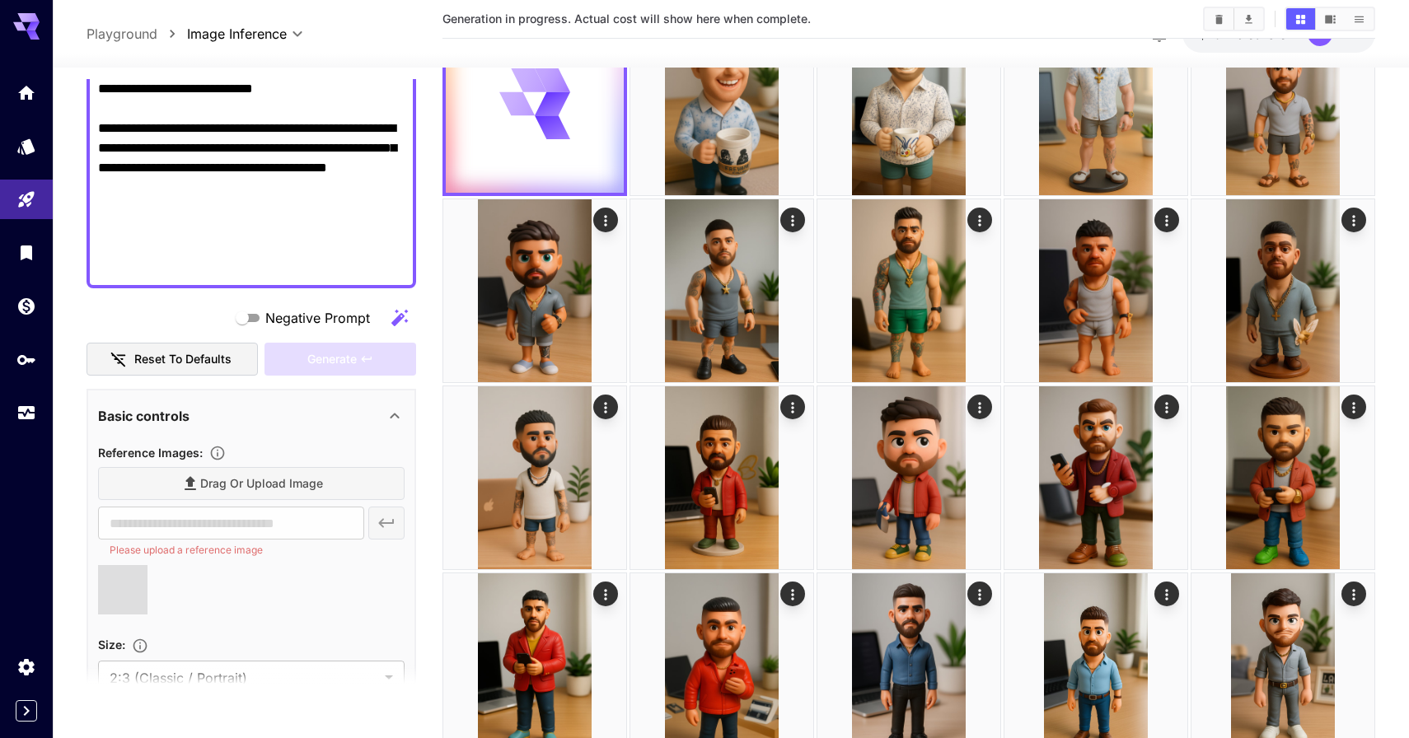
type input "**********"
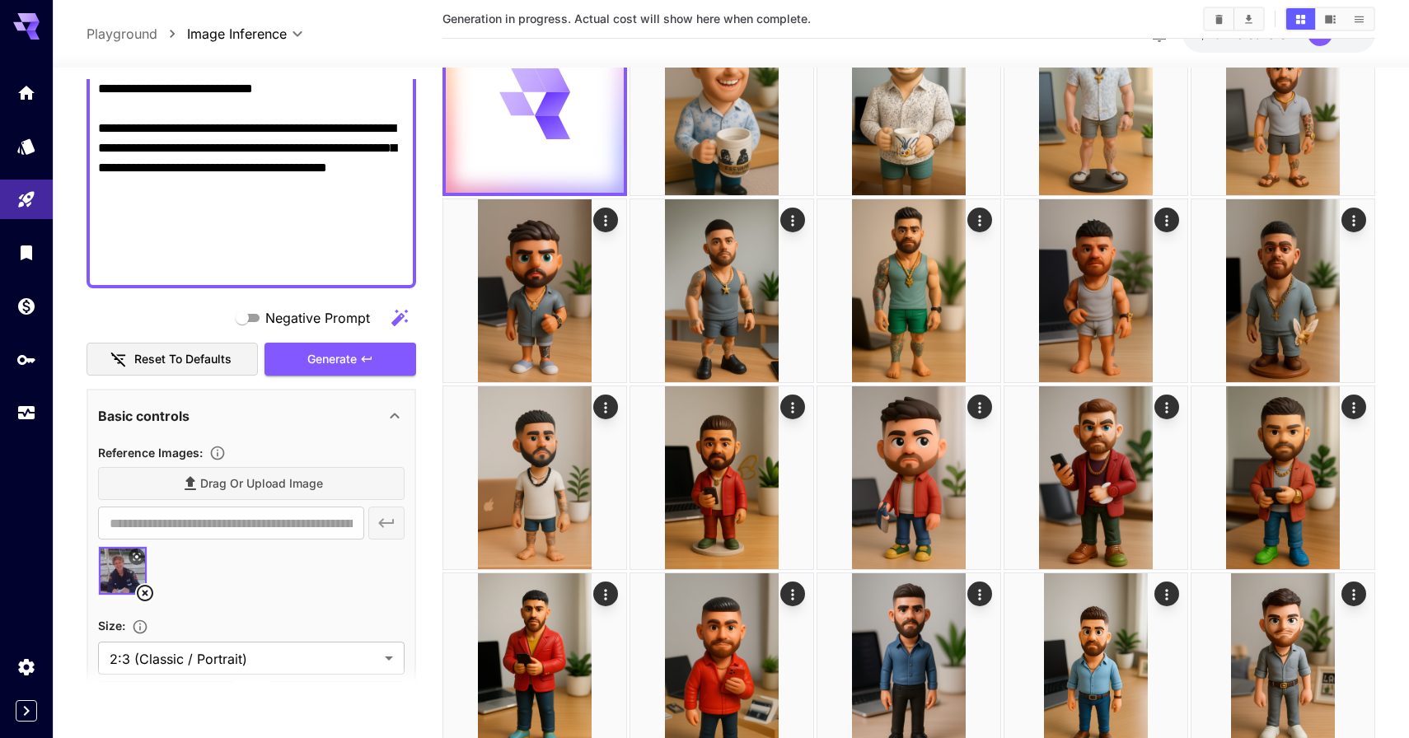
drag, startPoint x: 262, startPoint y: 276, endPoint x: 96, endPoint y: 213, distance: 178.1
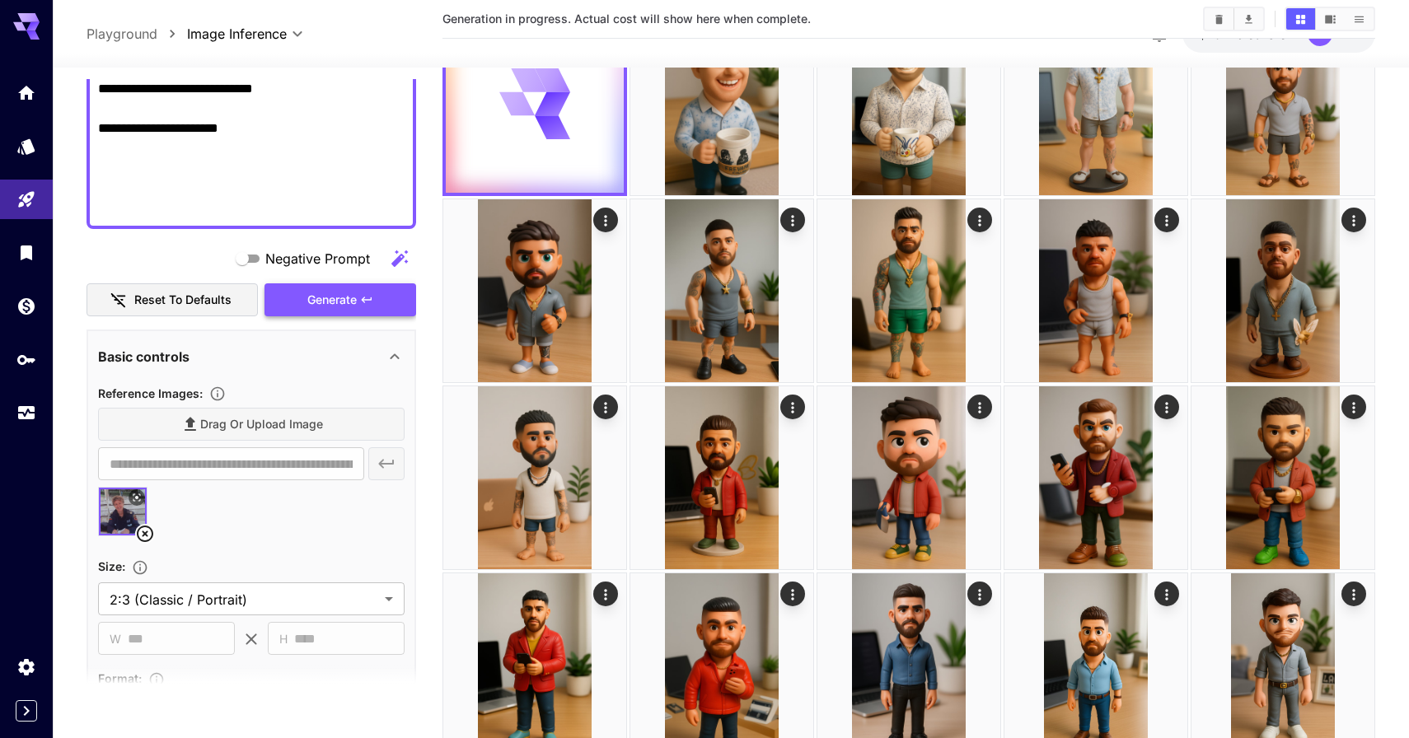
click at [341, 315] on button "Generate" at bounding box center [340, 300] width 152 height 34
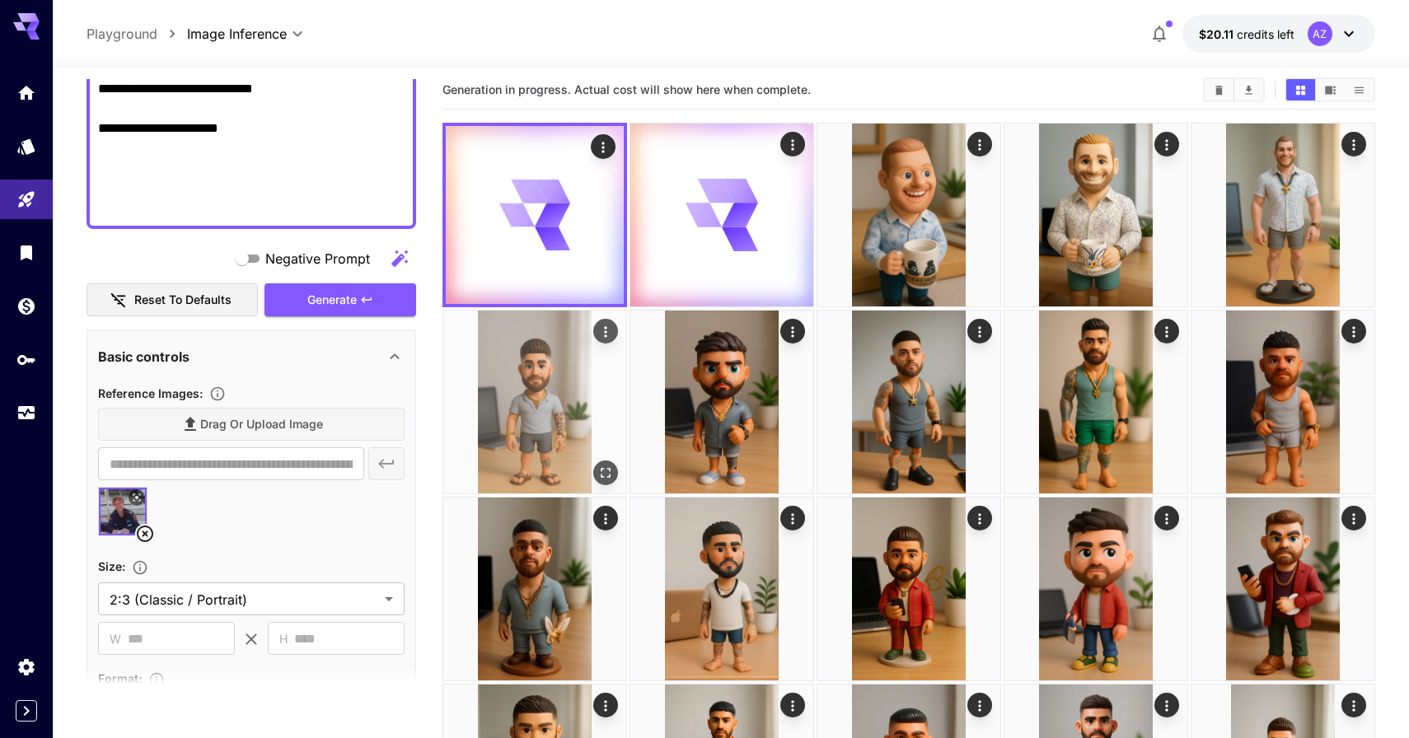
scroll to position [0, 0]
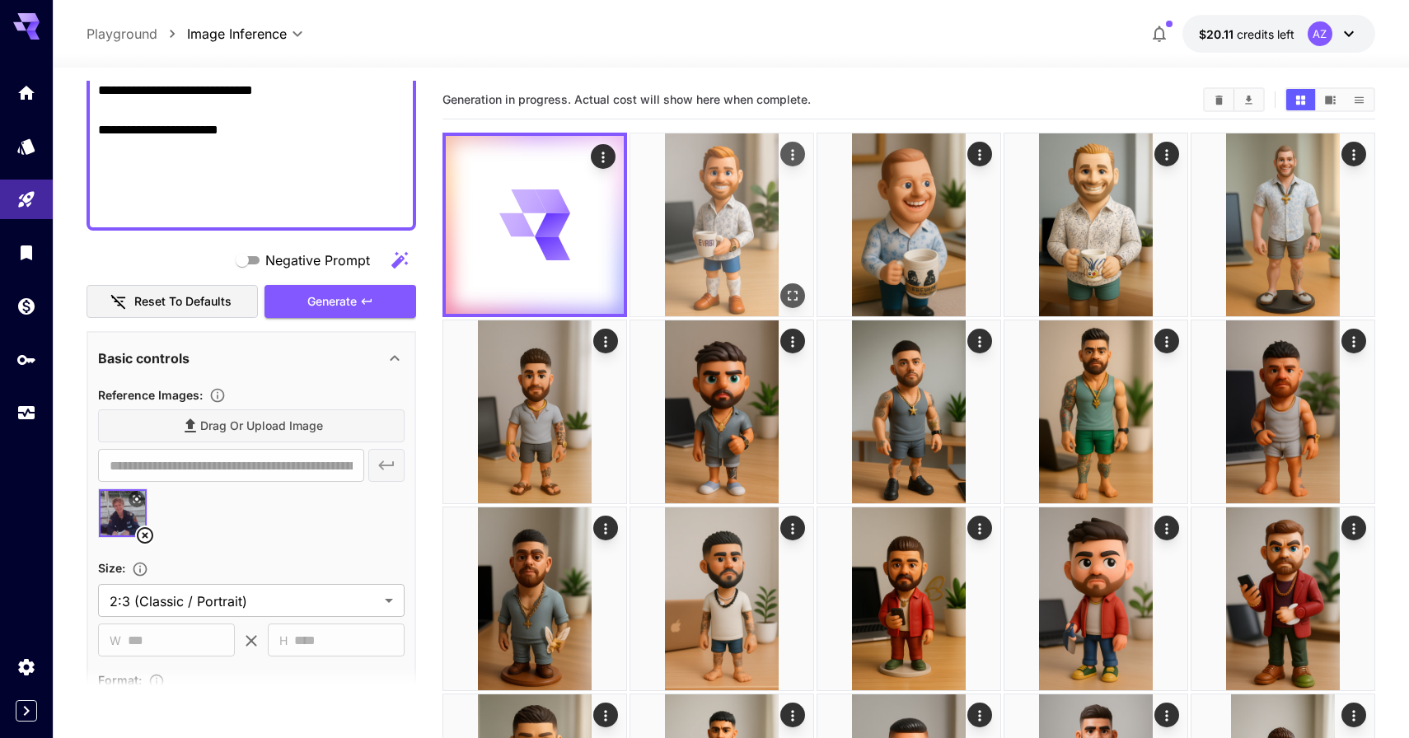
click at [800, 297] on icon "Open in fullscreen" at bounding box center [792, 295] width 16 height 16
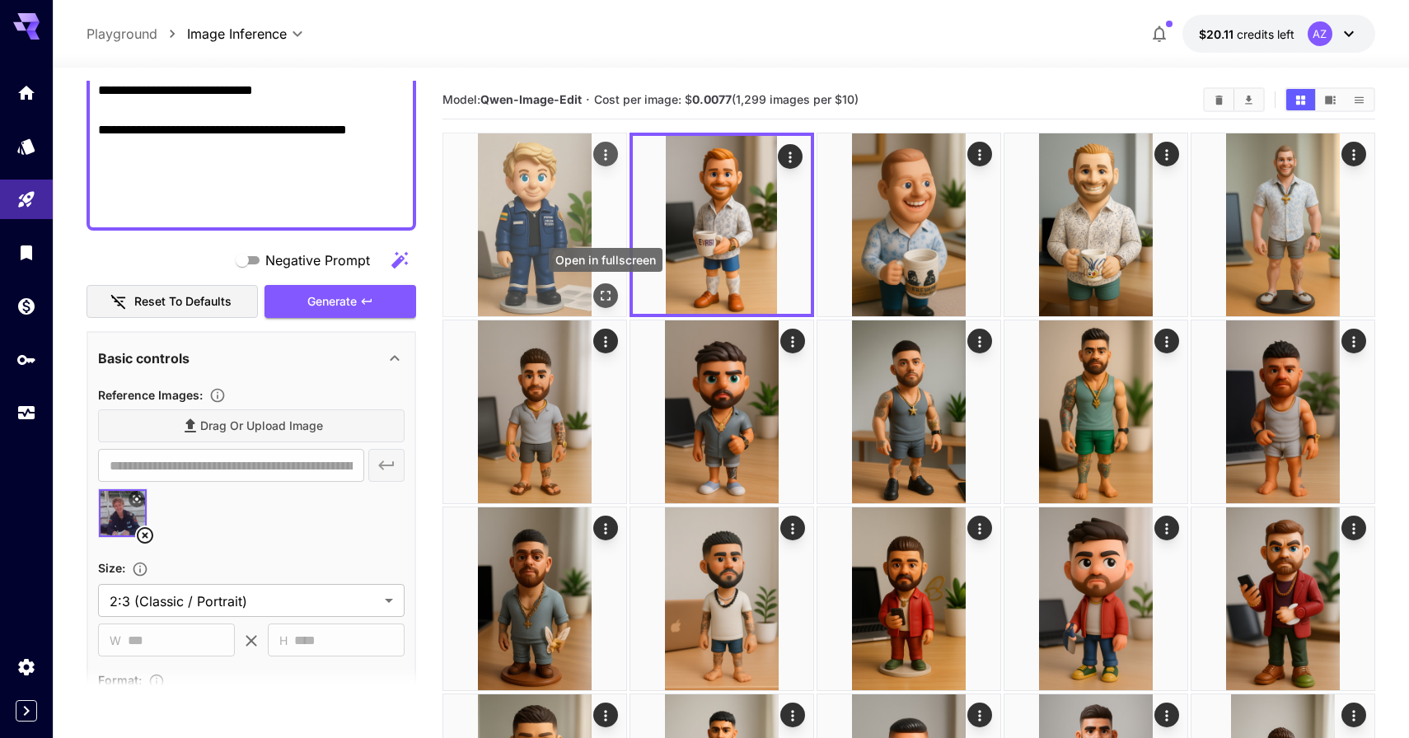
type textarea "**********"
click at [605, 300] on icon "Open in fullscreen" at bounding box center [605, 295] width 16 height 16
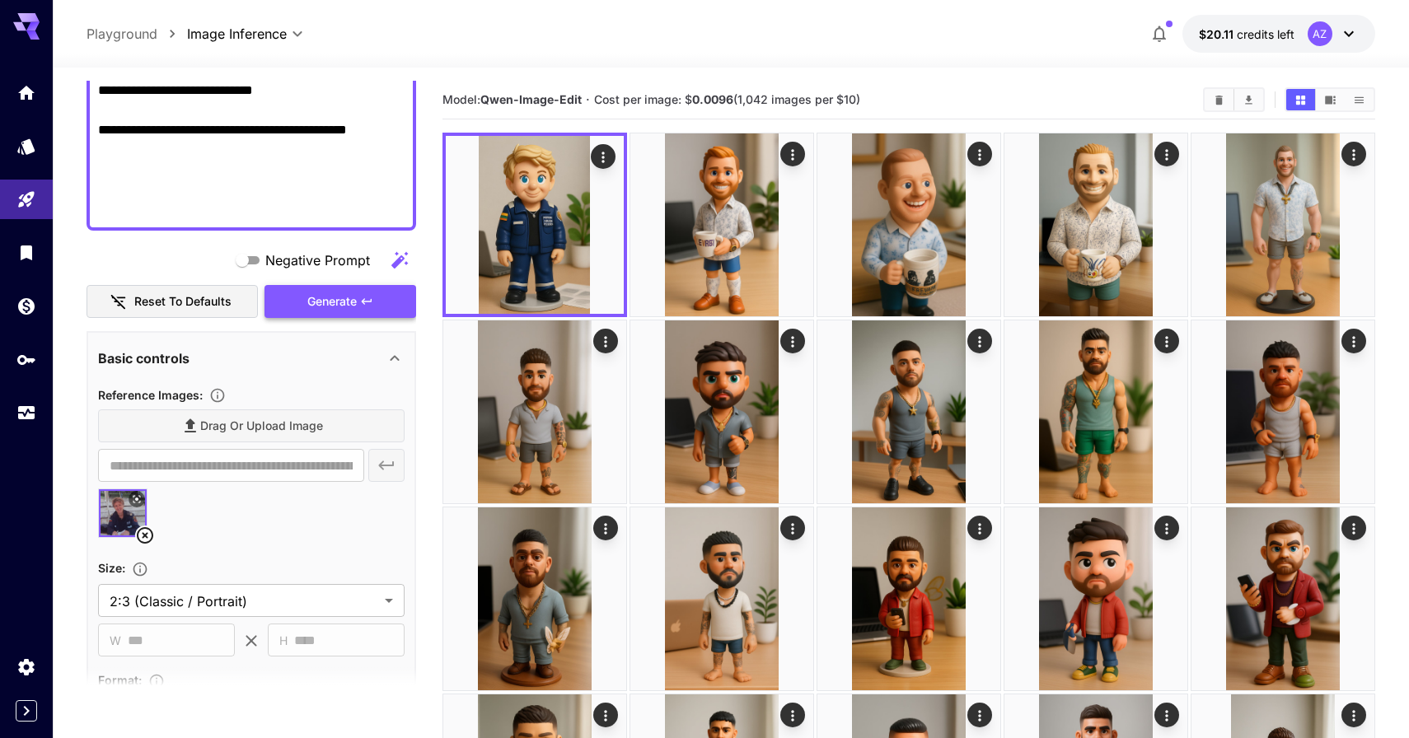
click at [334, 297] on span "Generate" at bounding box center [331, 302] width 49 height 21
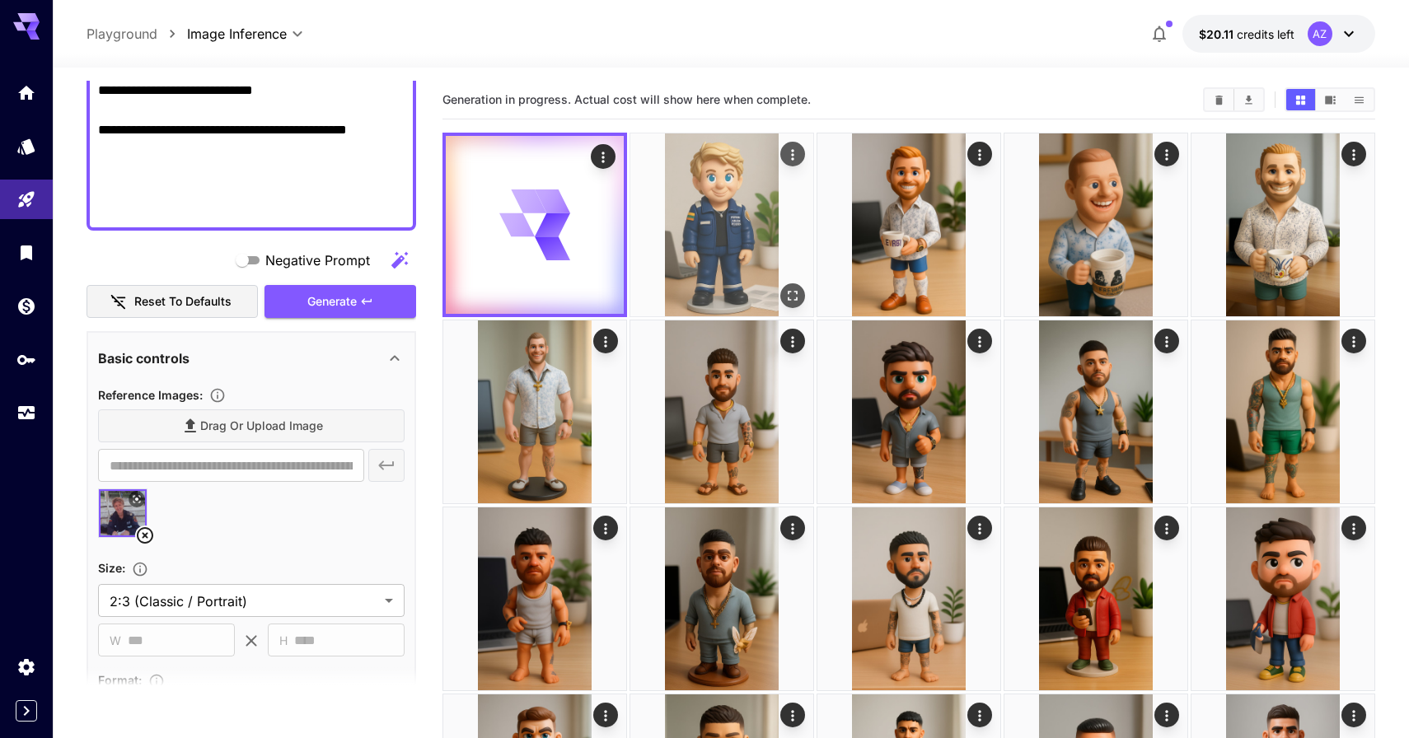
click at [712, 257] on img at bounding box center [721, 224] width 183 height 183
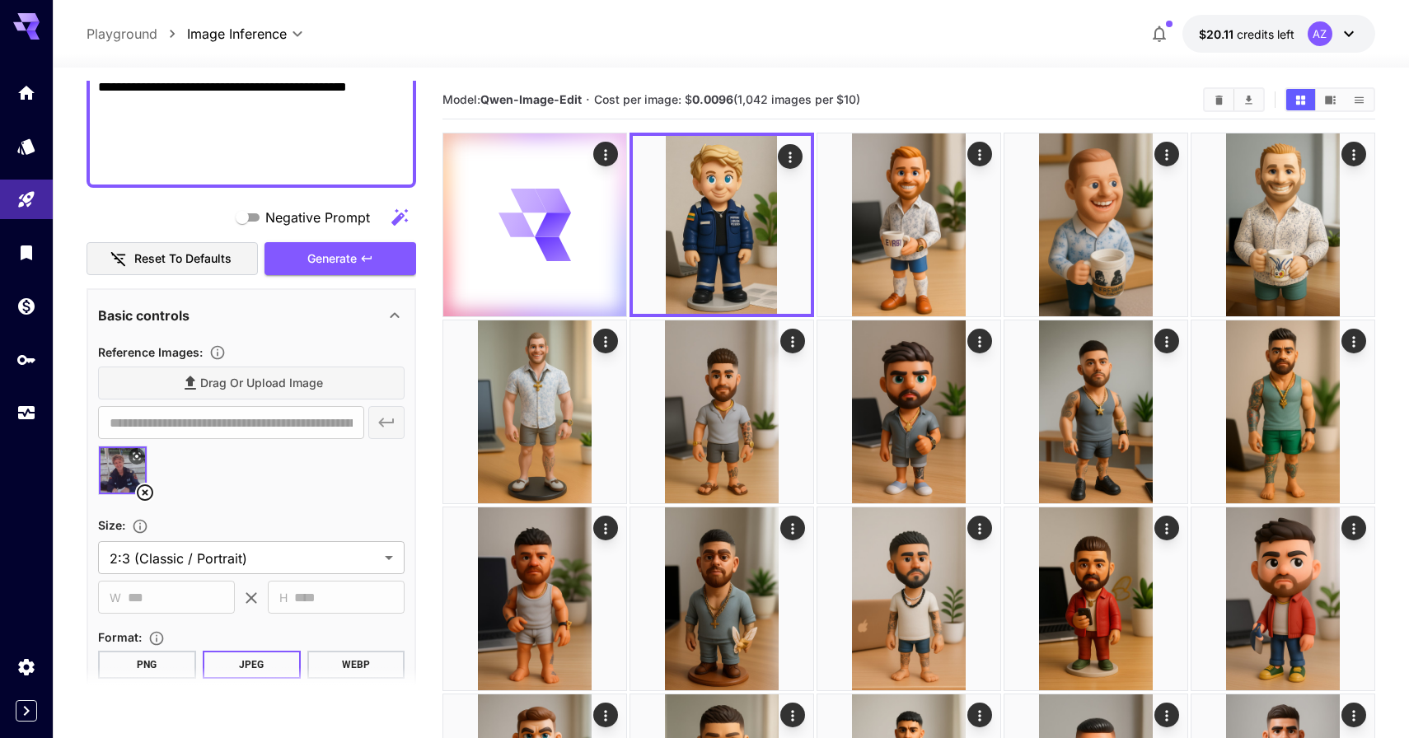
scroll to position [647, 0]
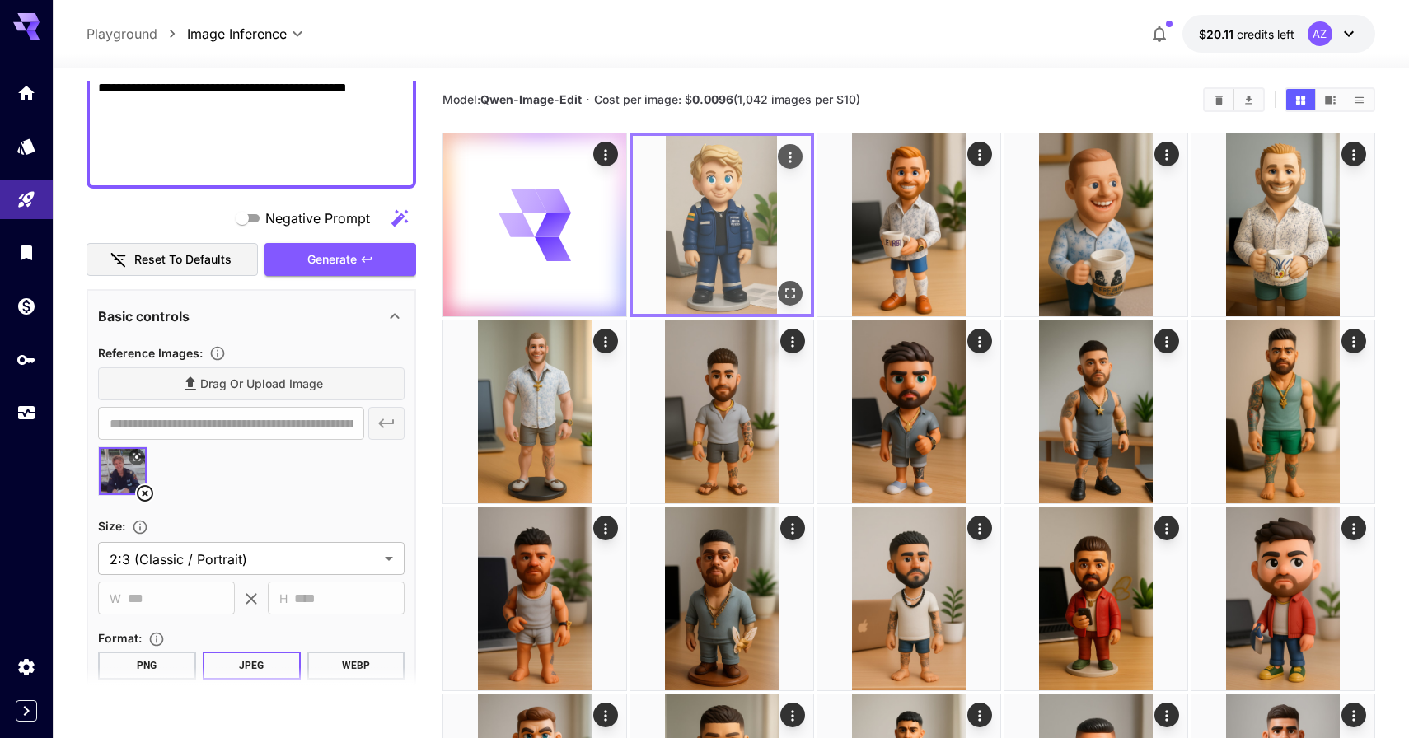
click at [792, 305] on img at bounding box center [722, 225] width 178 height 178
click at [789, 297] on icon "Open in fullscreen" at bounding box center [790, 293] width 16 height 16
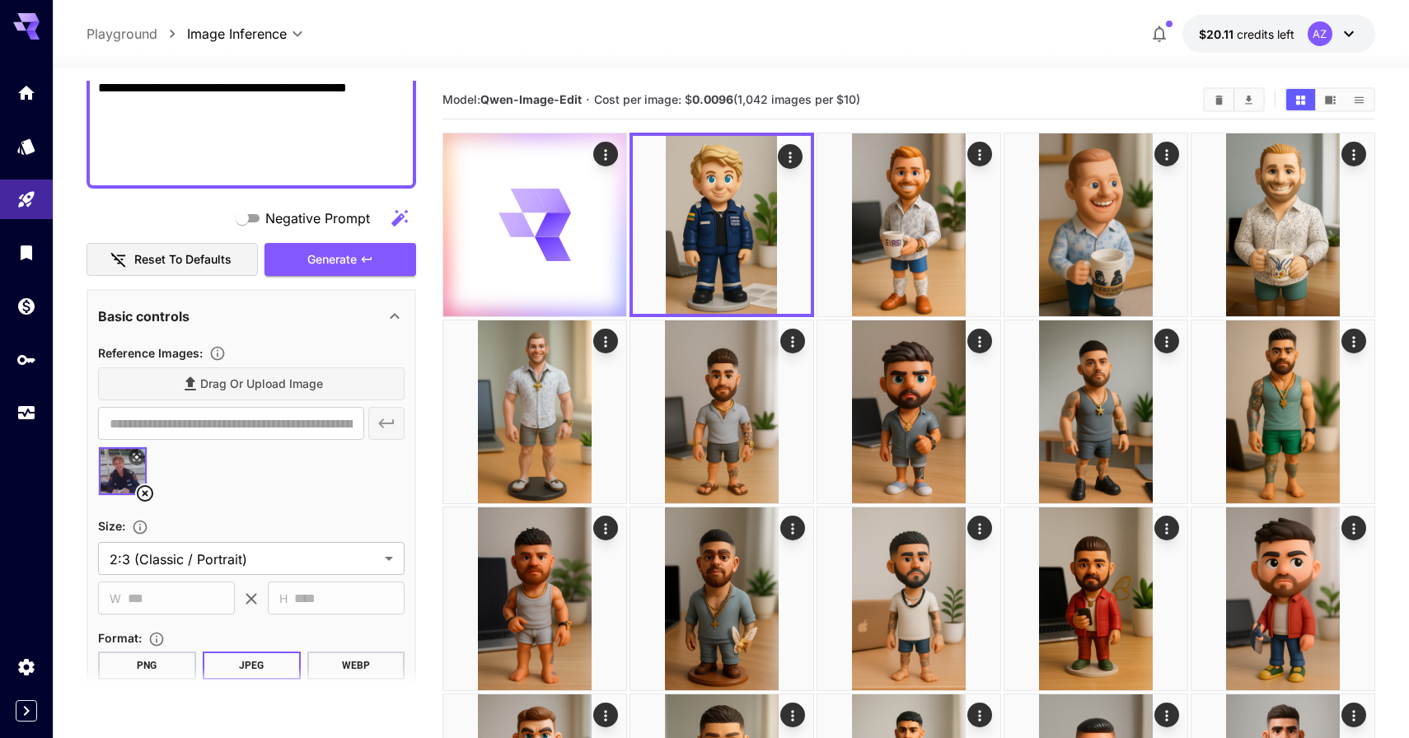
click at [135, 465] on button at bounding box center [136, 457] width 16 height 16
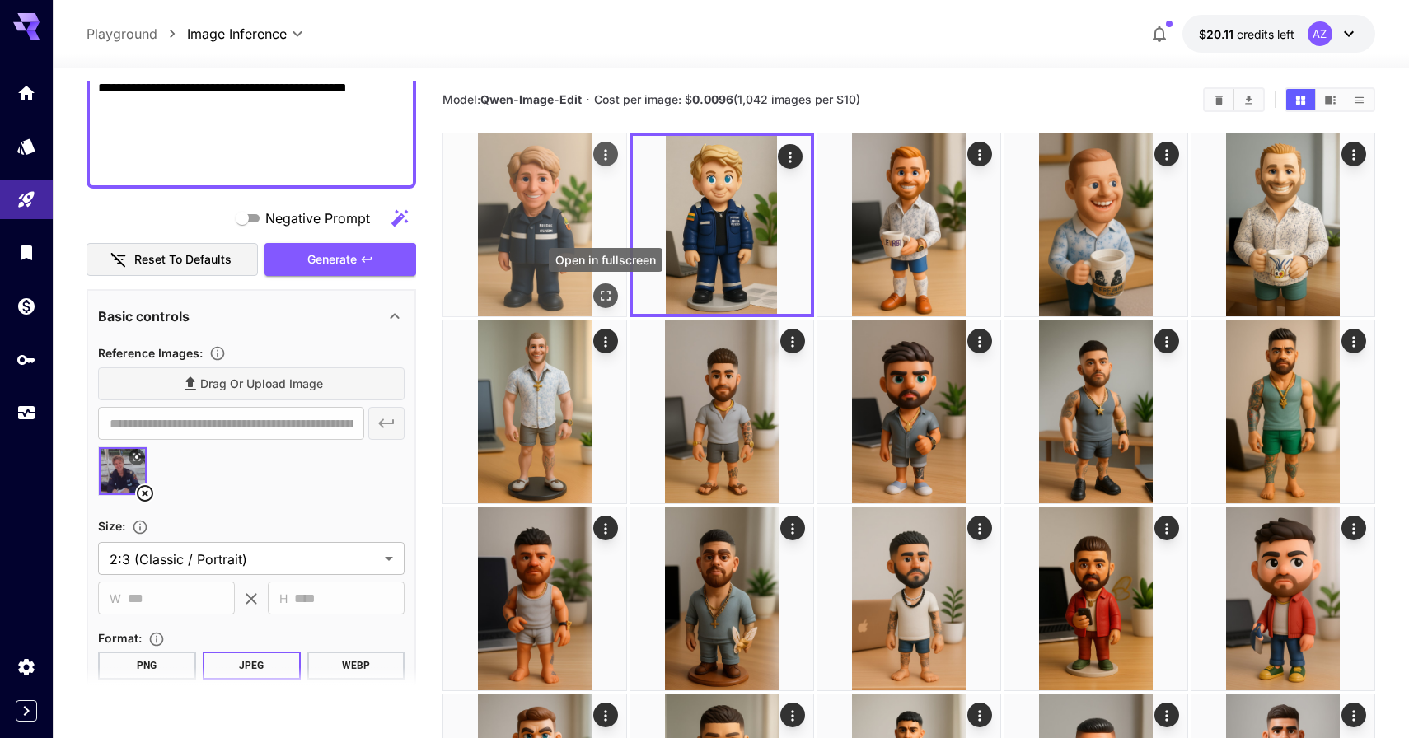
click at [605, 294] on icon "Open in fullscreen" at bounding box center [605, 295] width 16 height 16
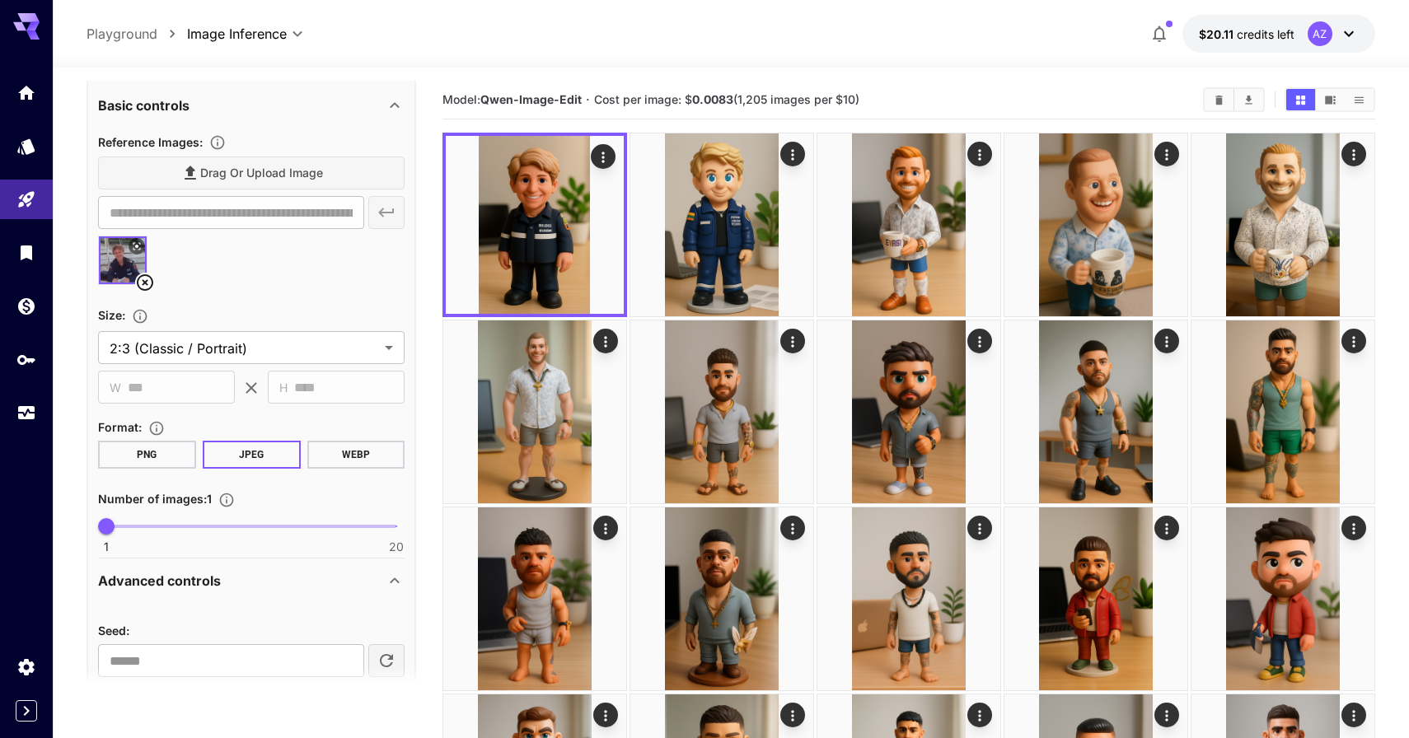
scroll to position [959, 0]
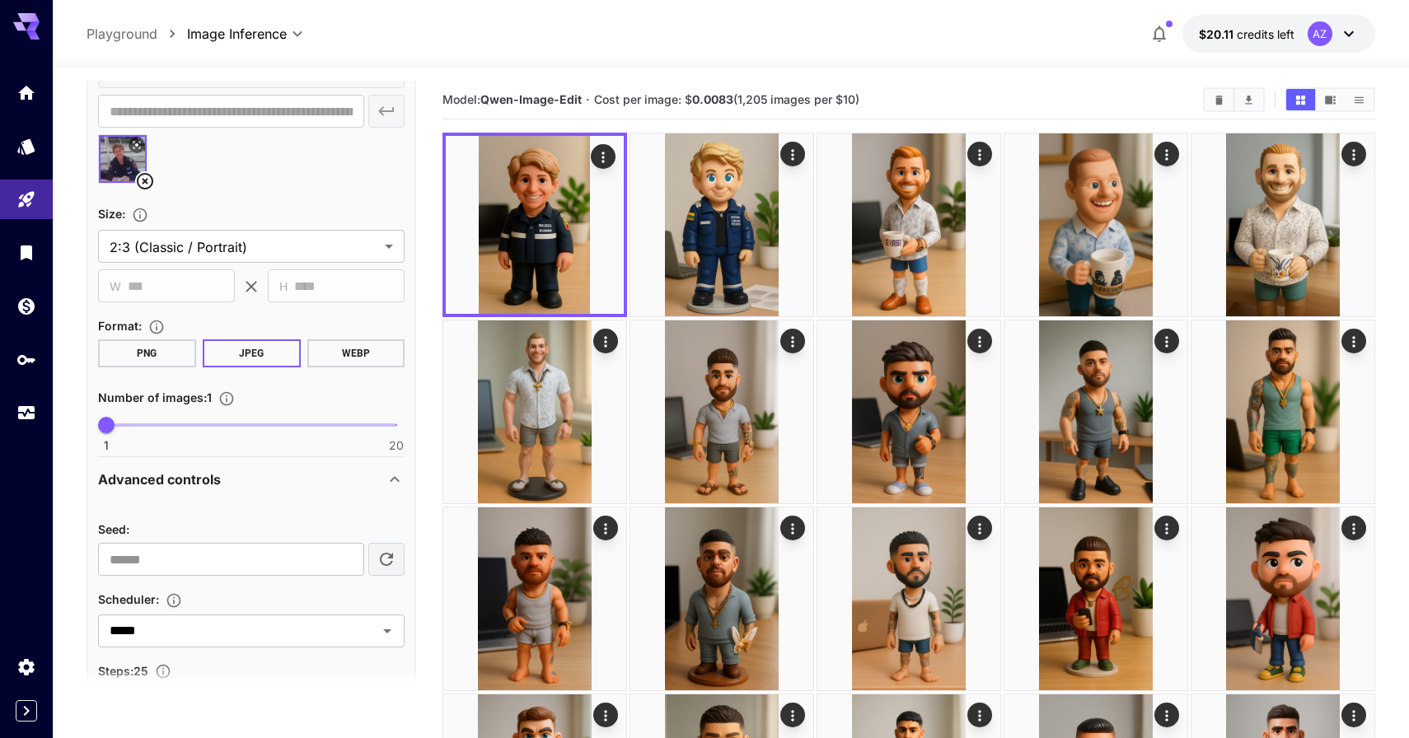
type input "*"
click at [170, 423] on span "1 20 5" at bounding box center [251, 425] width 290 height 25
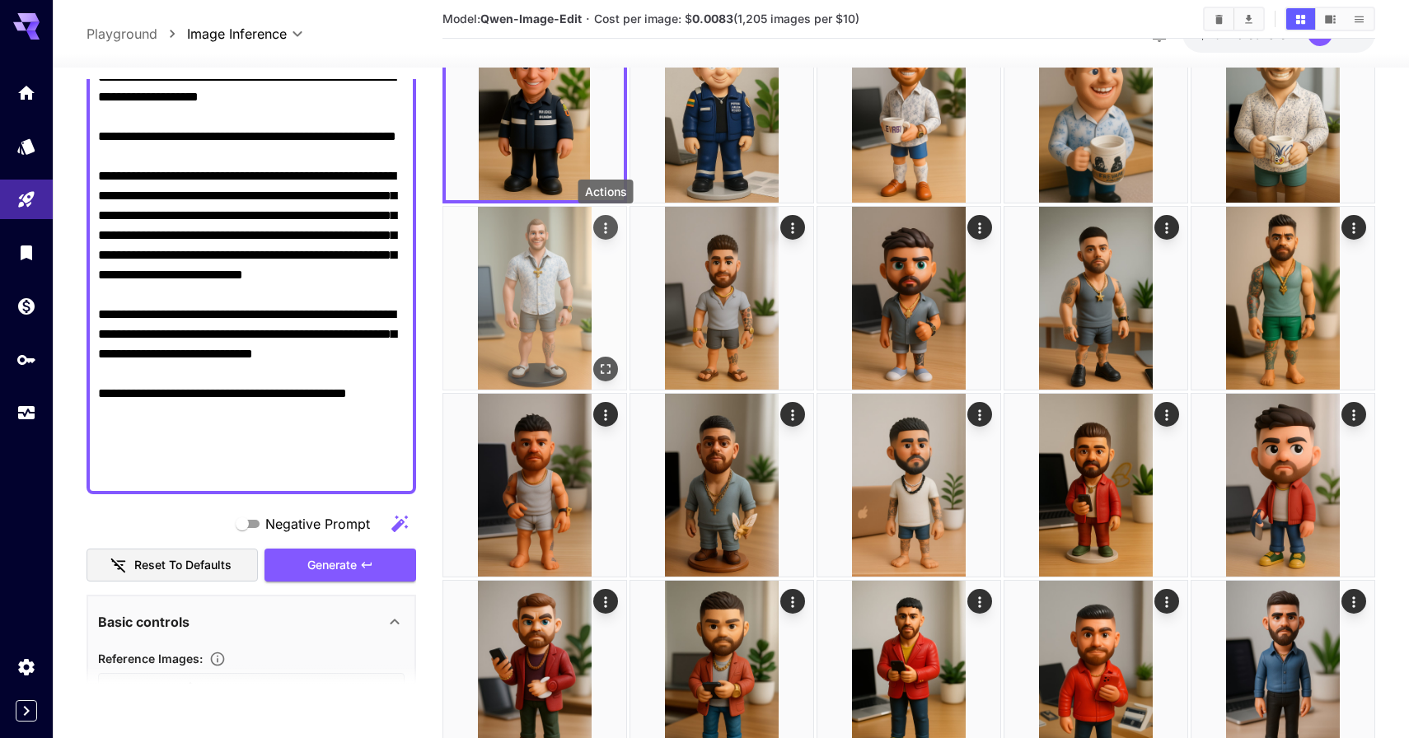
scroll to position [0, 0]
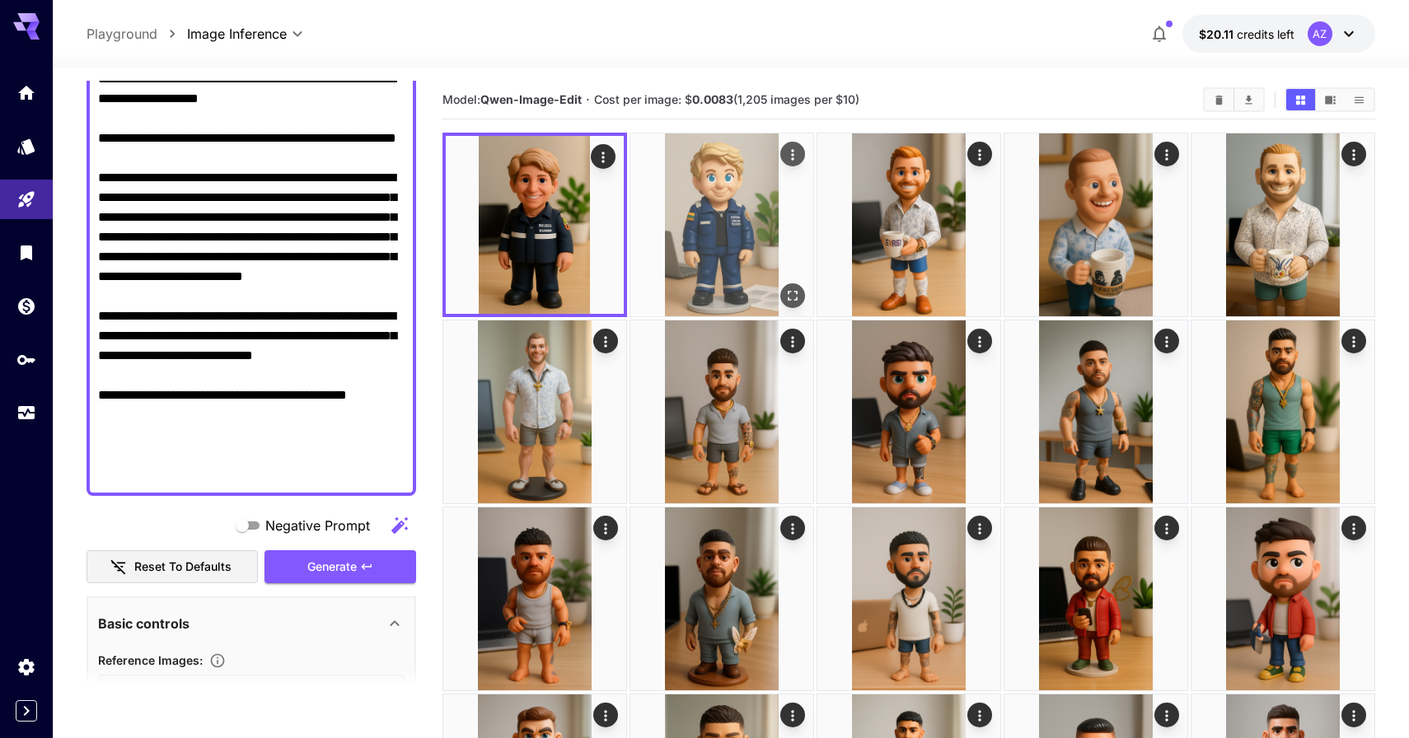
click at [731, 223] on img at bounding box center [721, 224] width 183 height 183
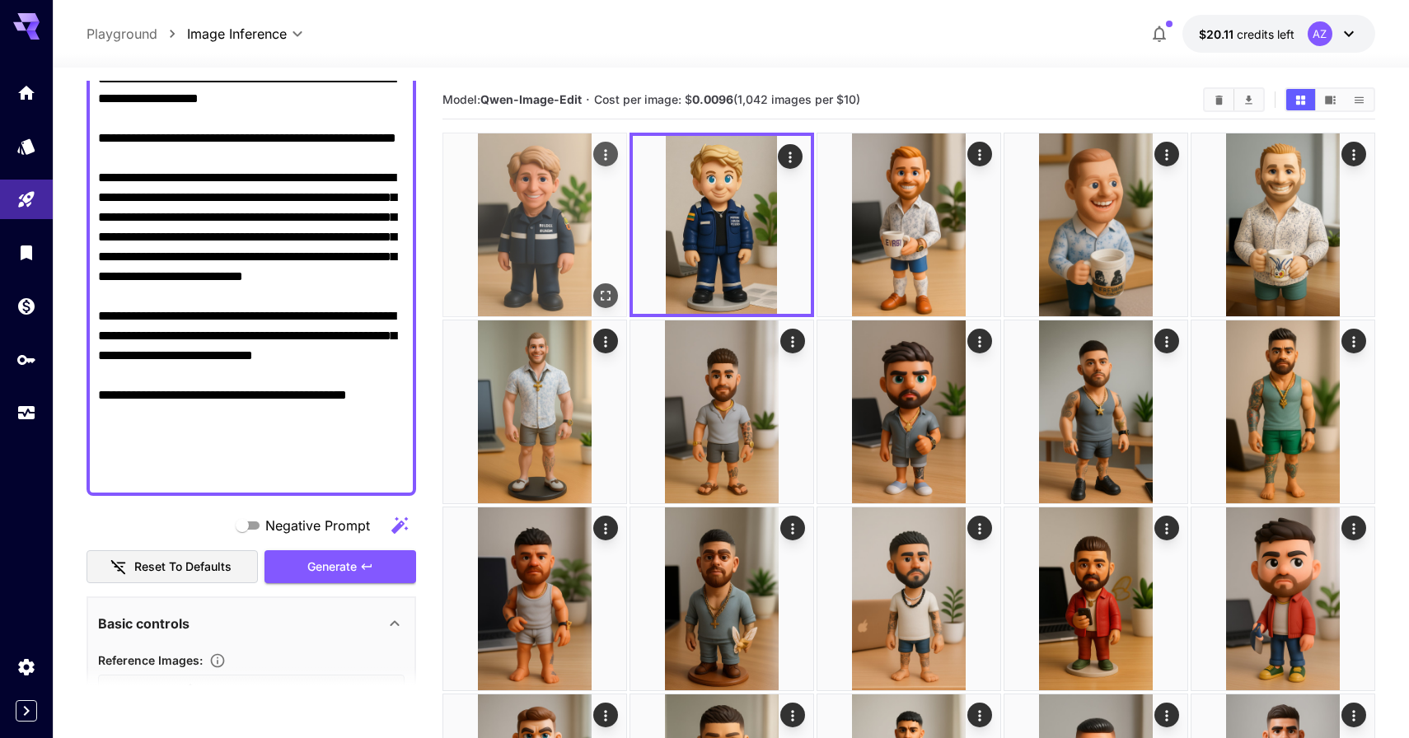
click at [540, 194] on img at bounding box center [534, 224] width 183 height 183
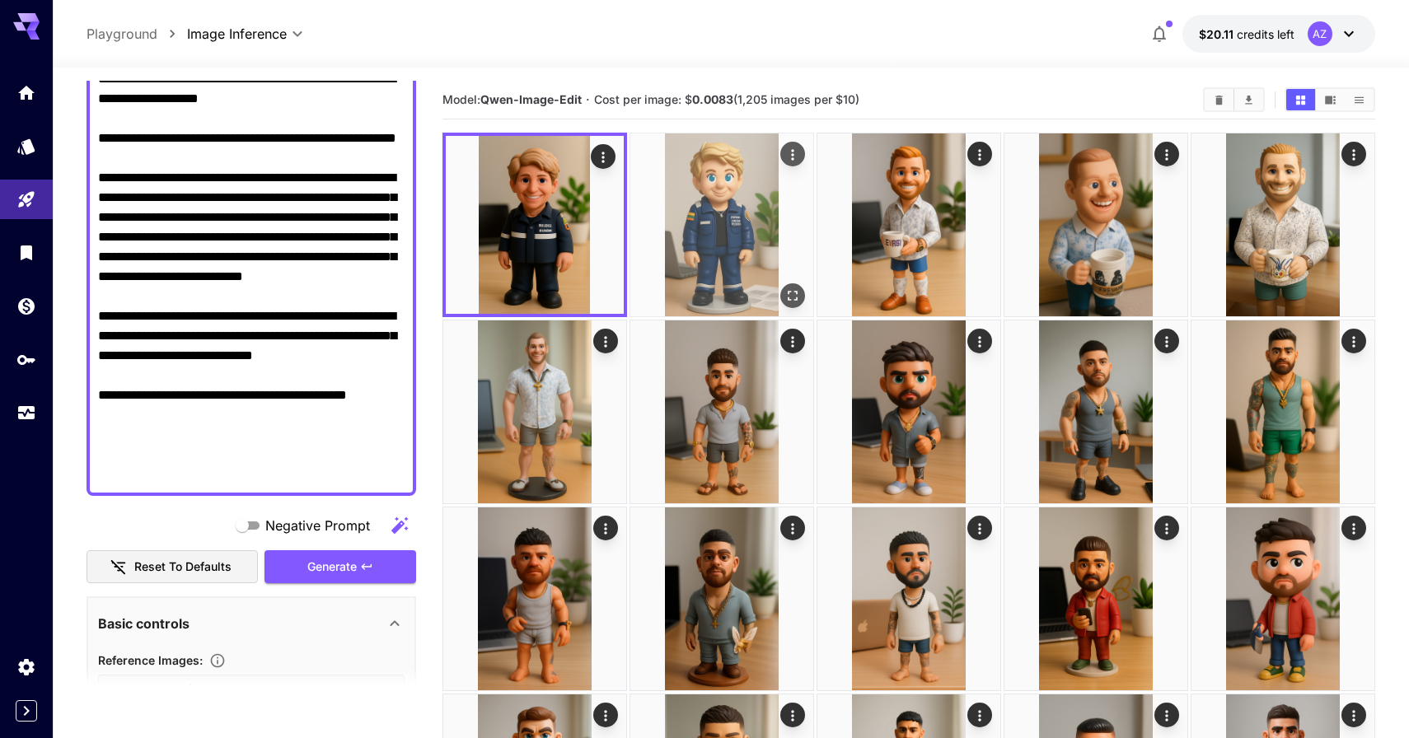
click at [687, 199] on img at bounding box center [721, 224] width 183 height 183
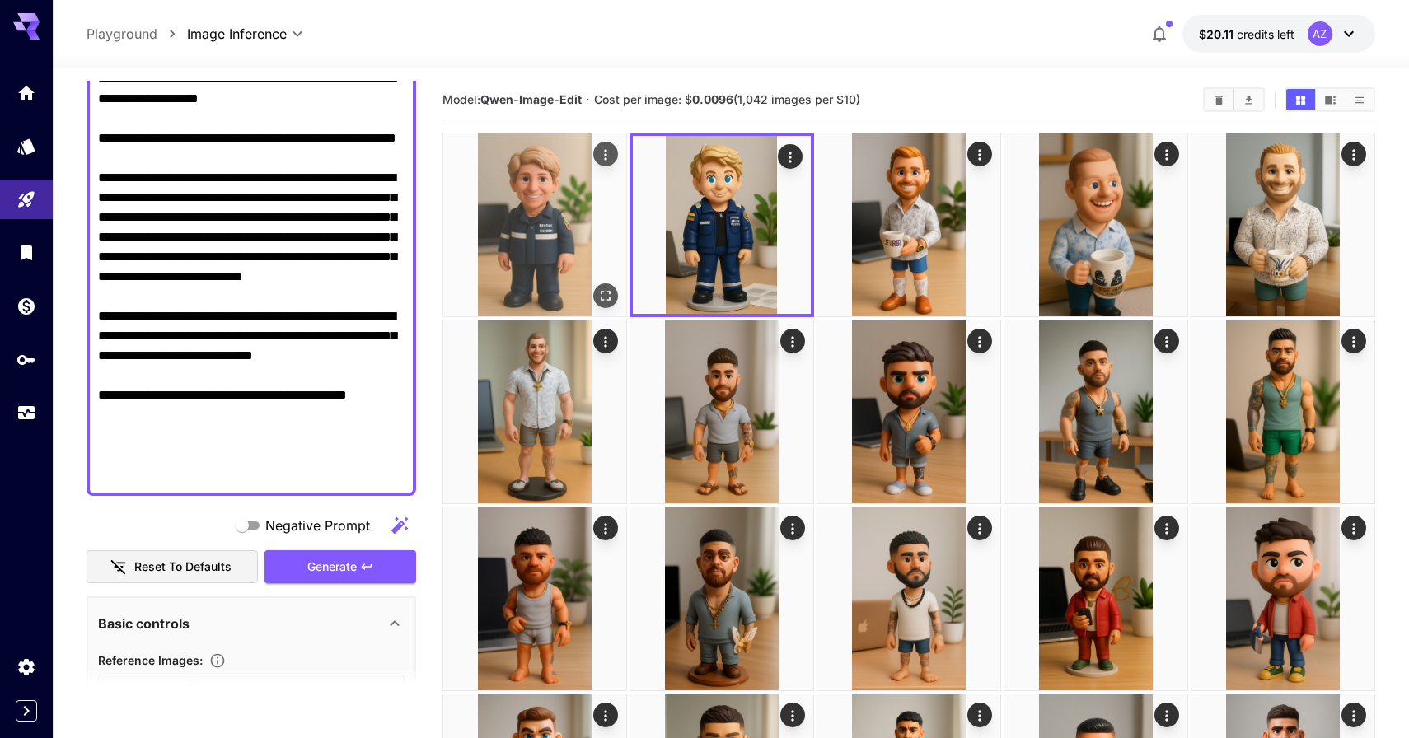
click at [596, 208] on img at bounding box center [534, 224] width 183 height 183
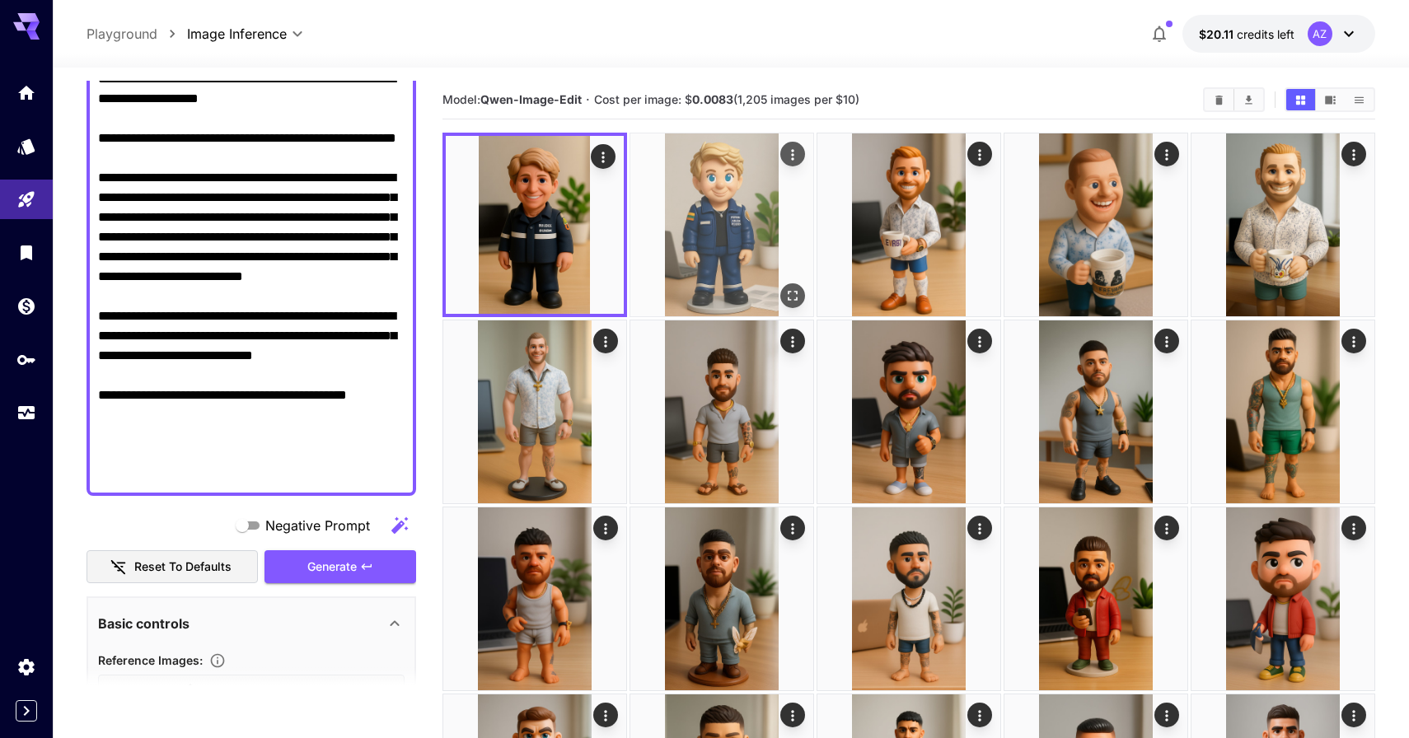
click at [714, 221] on img at bounding box center [721, 224] width 183 height 183
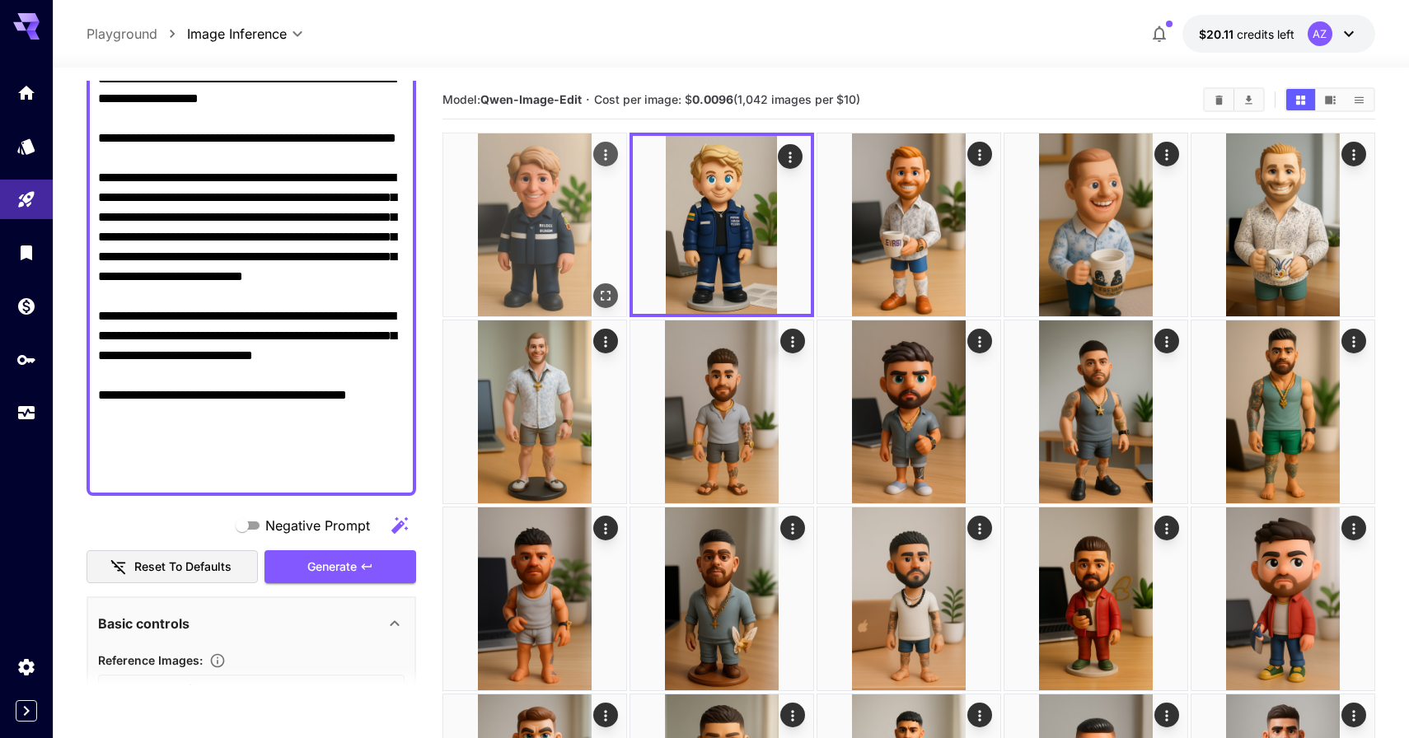
click at [563, 196] on img at bounding box center [534, 224] width 183 height 183
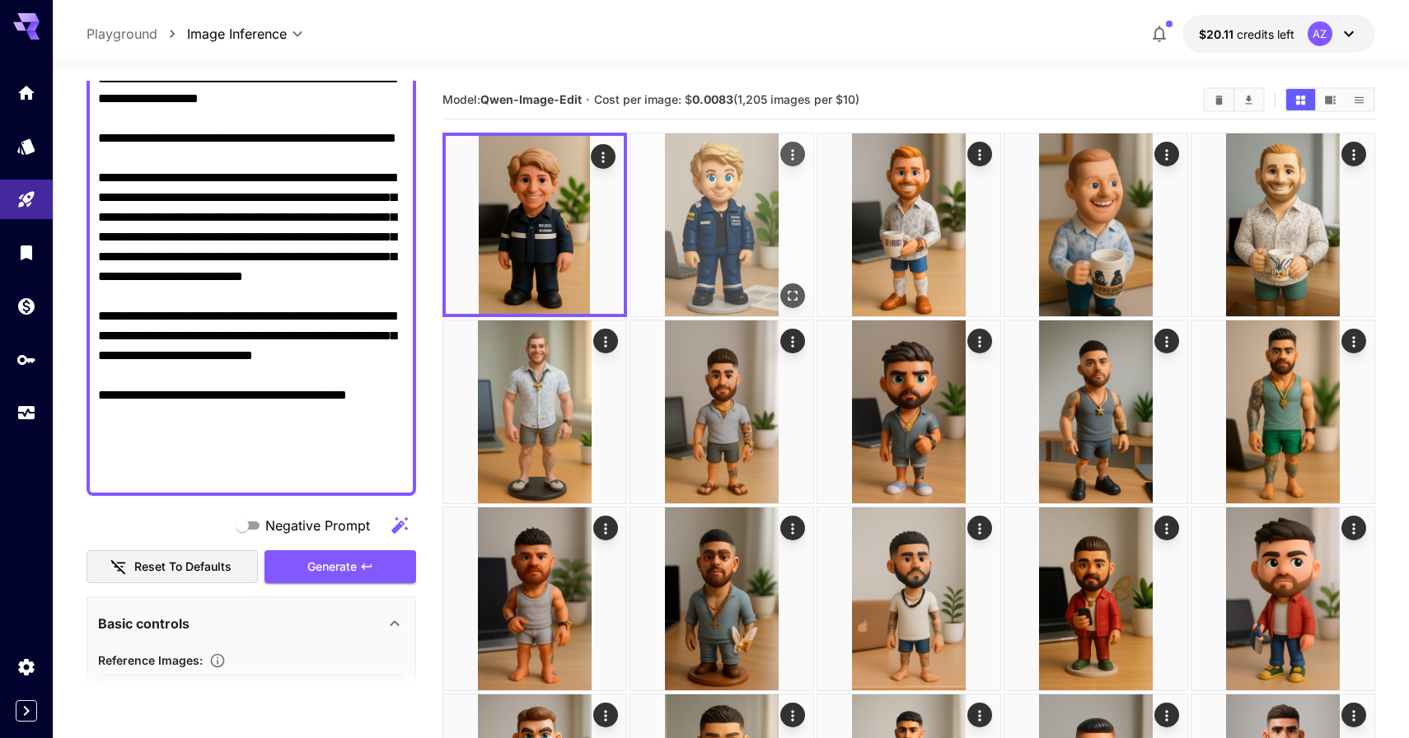
click at [723, 218] on img at bounding box center [721, 224] width 183 height 183
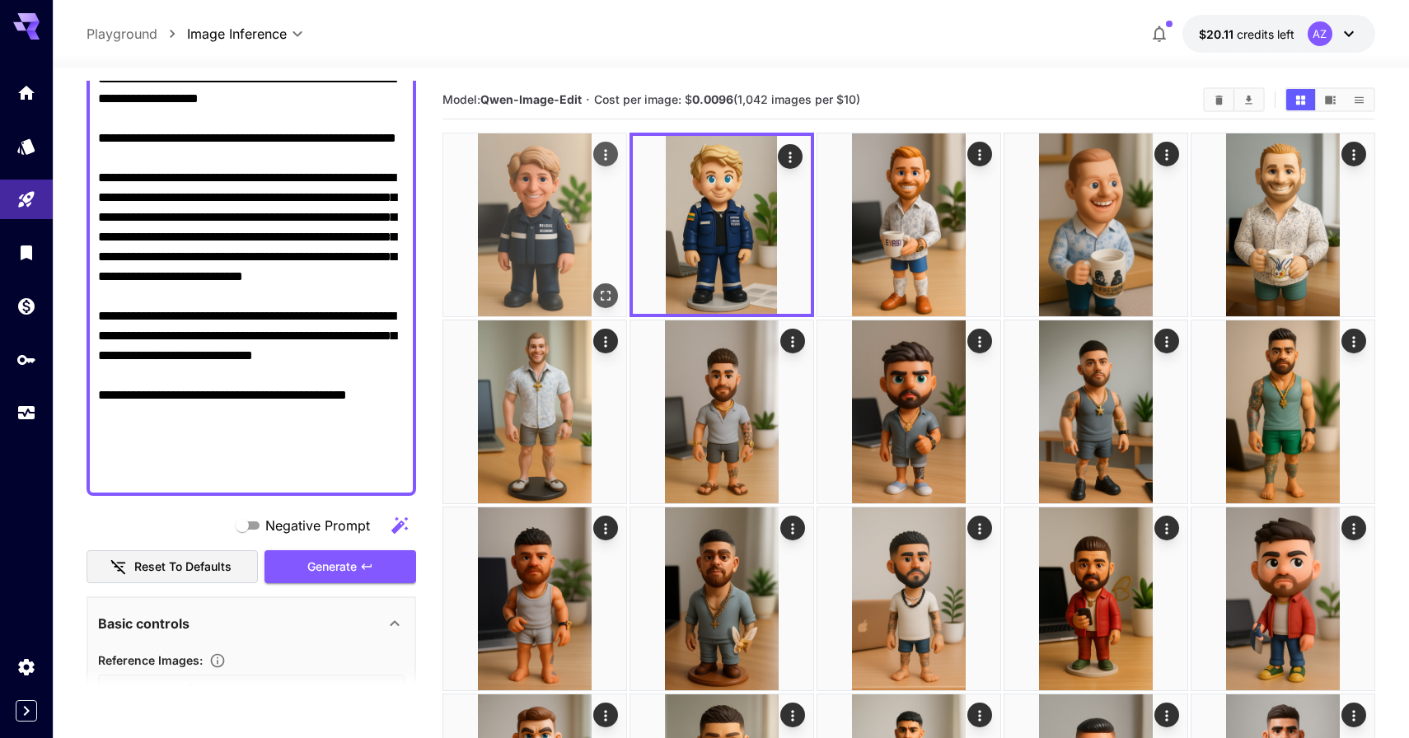
click at [577, 212] on img at bounding box center [534, 224] width 183 height 183
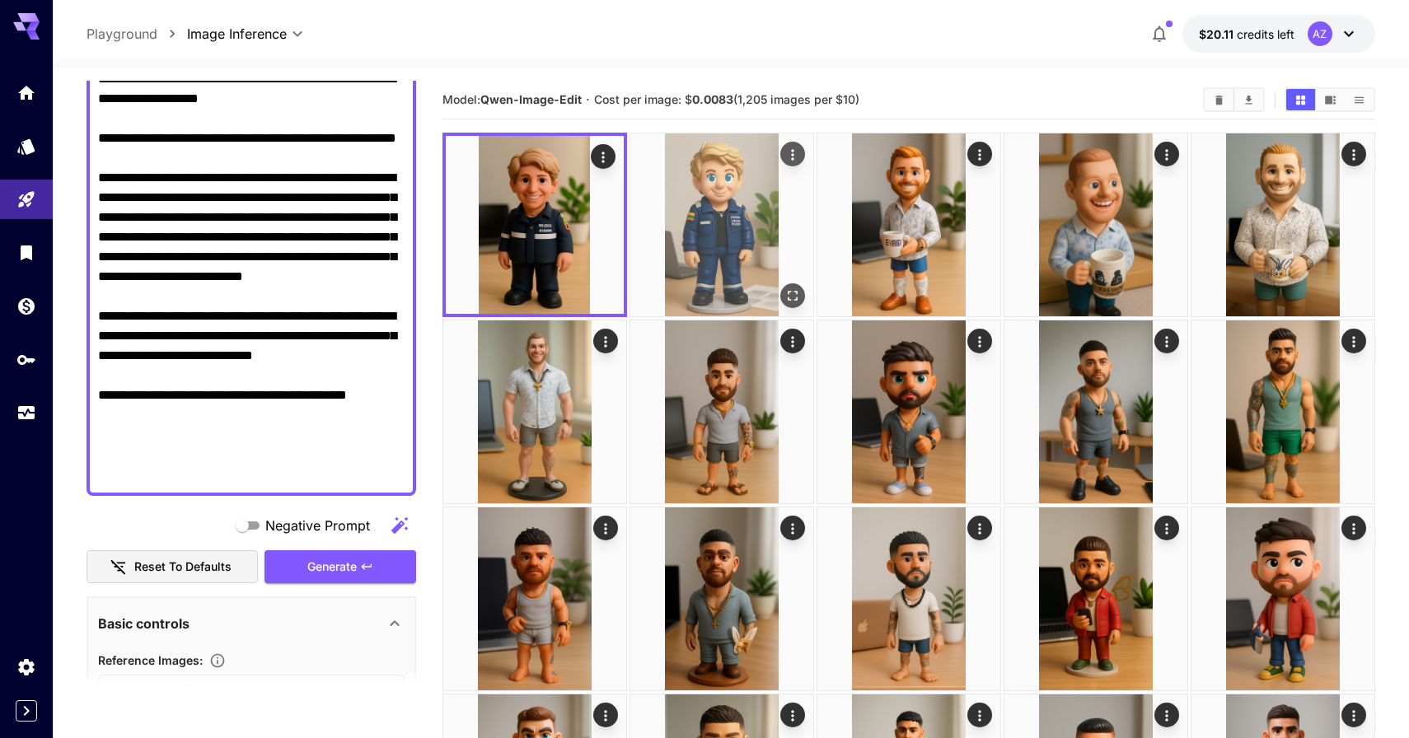
click at [699, 216] on img at bounding box center [721, 224] width 183 height 183
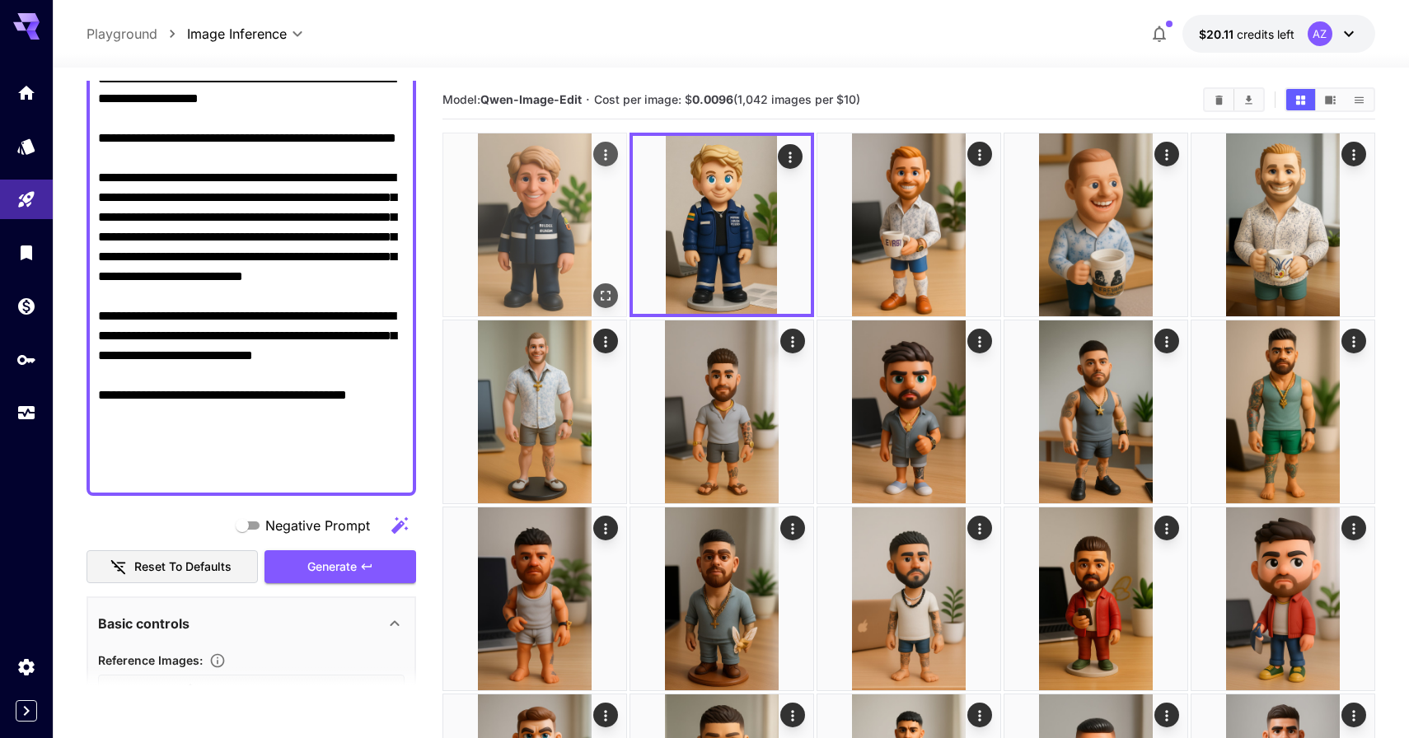
click at [551, 207] on img at bounding box center [534, 224] width 183 height 183
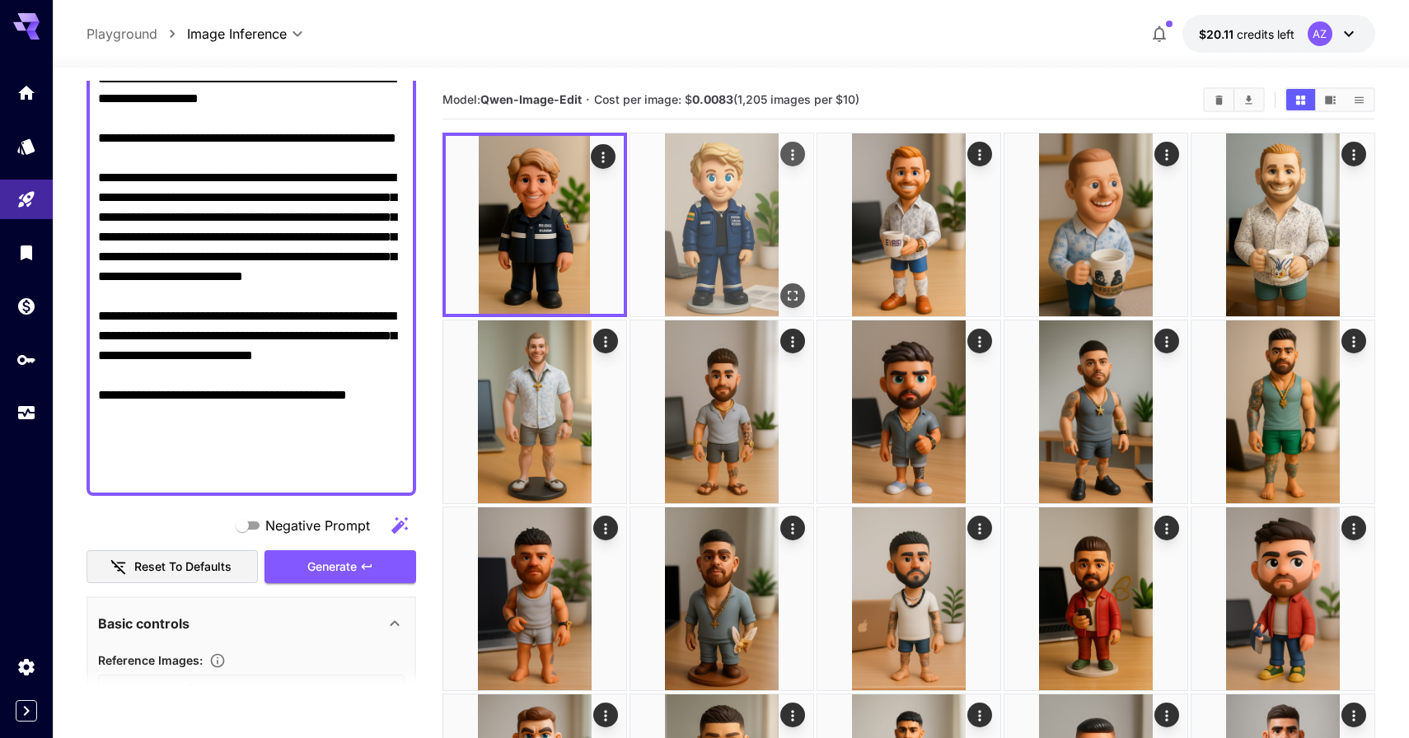
click at [642, 208] on img at bounding box center [721, 224] width 183 height 183
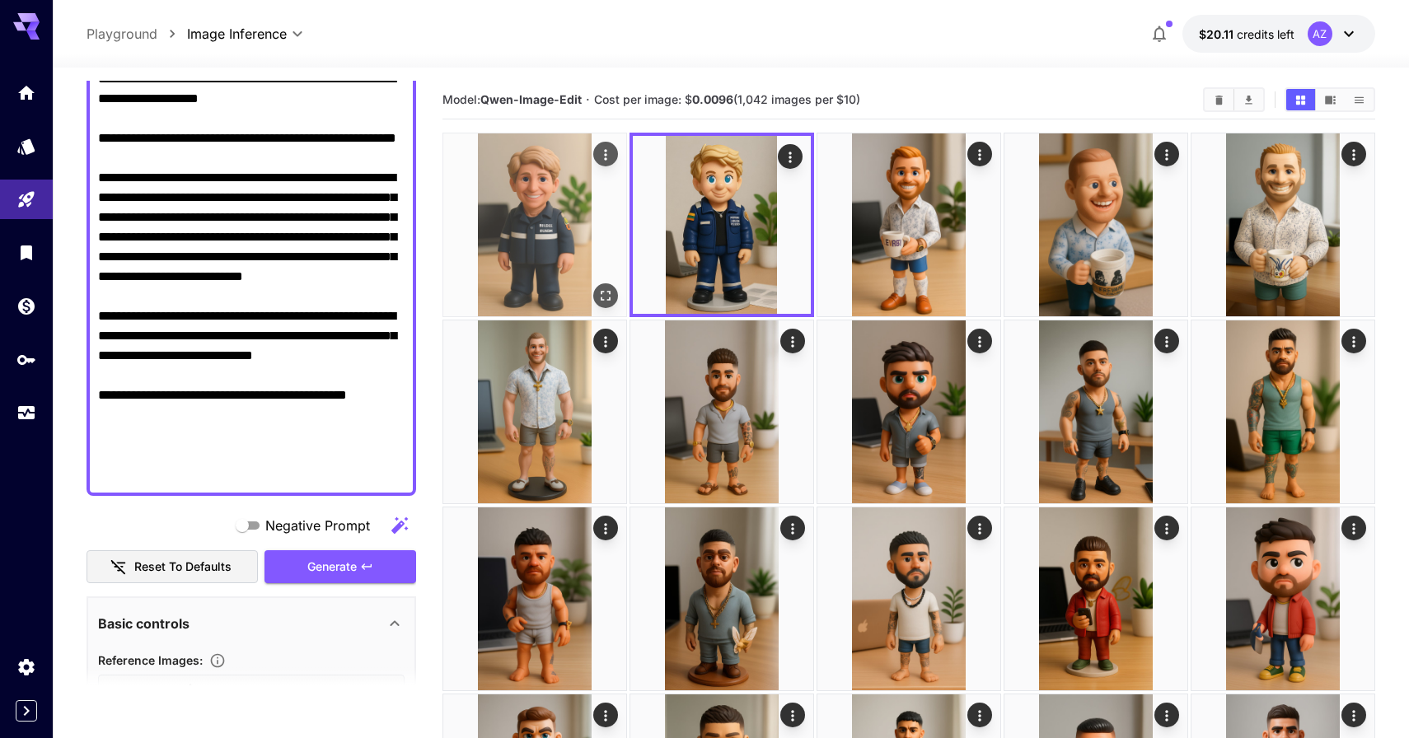
click at [589, 216] on img at bounding box center [534, 224] width 183 height 183
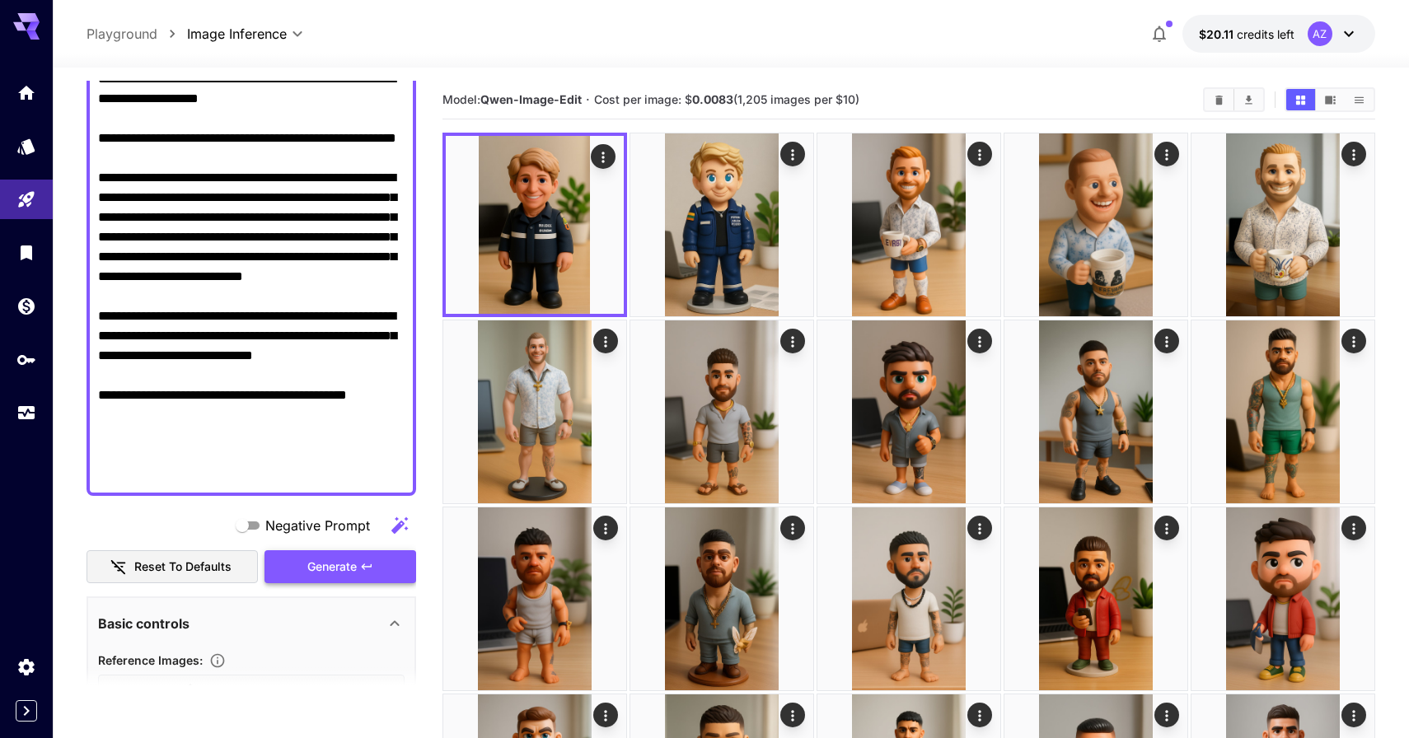
click at [371, 562] on icon "button" at bounding box center [366, 566] width 13 height 13
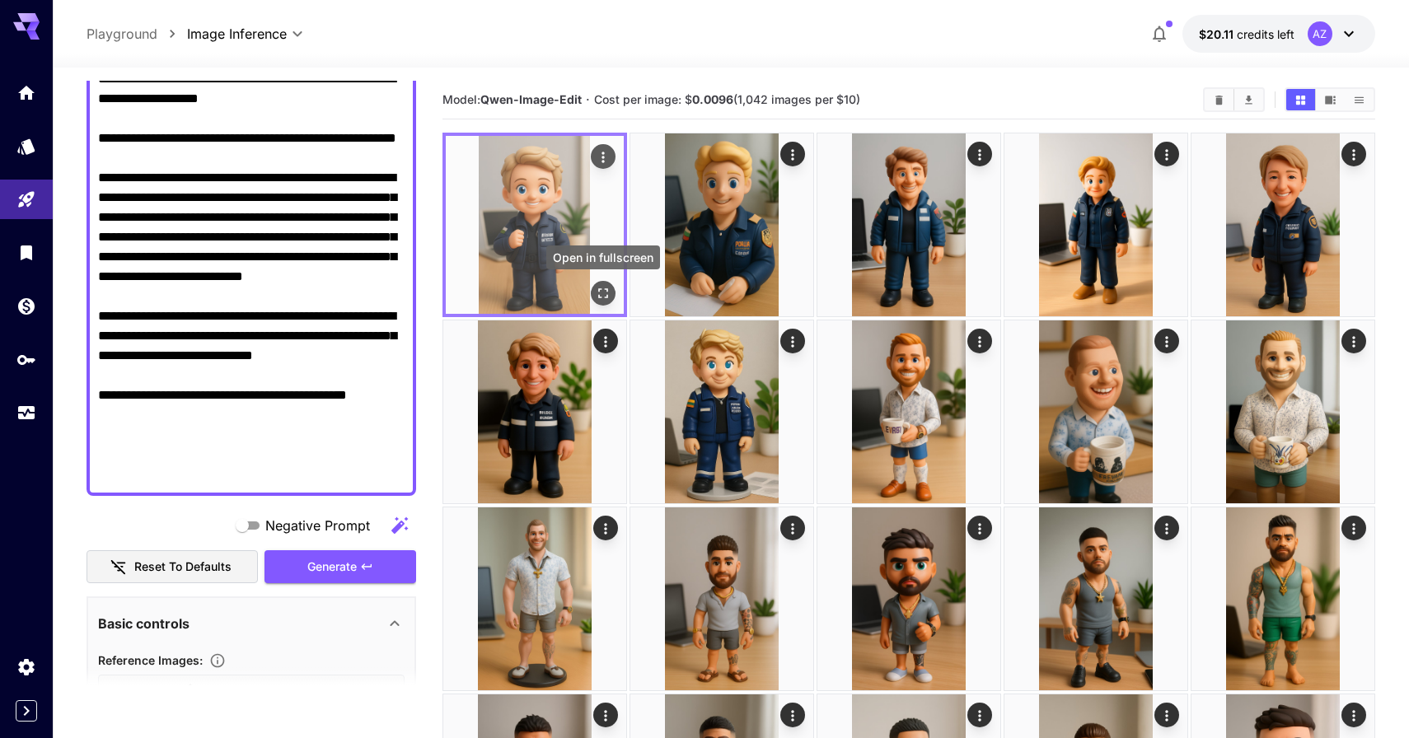
click at [606, 287] on icon "Open in fullscreen" at bounding box center [603, 293] width 16 height 16
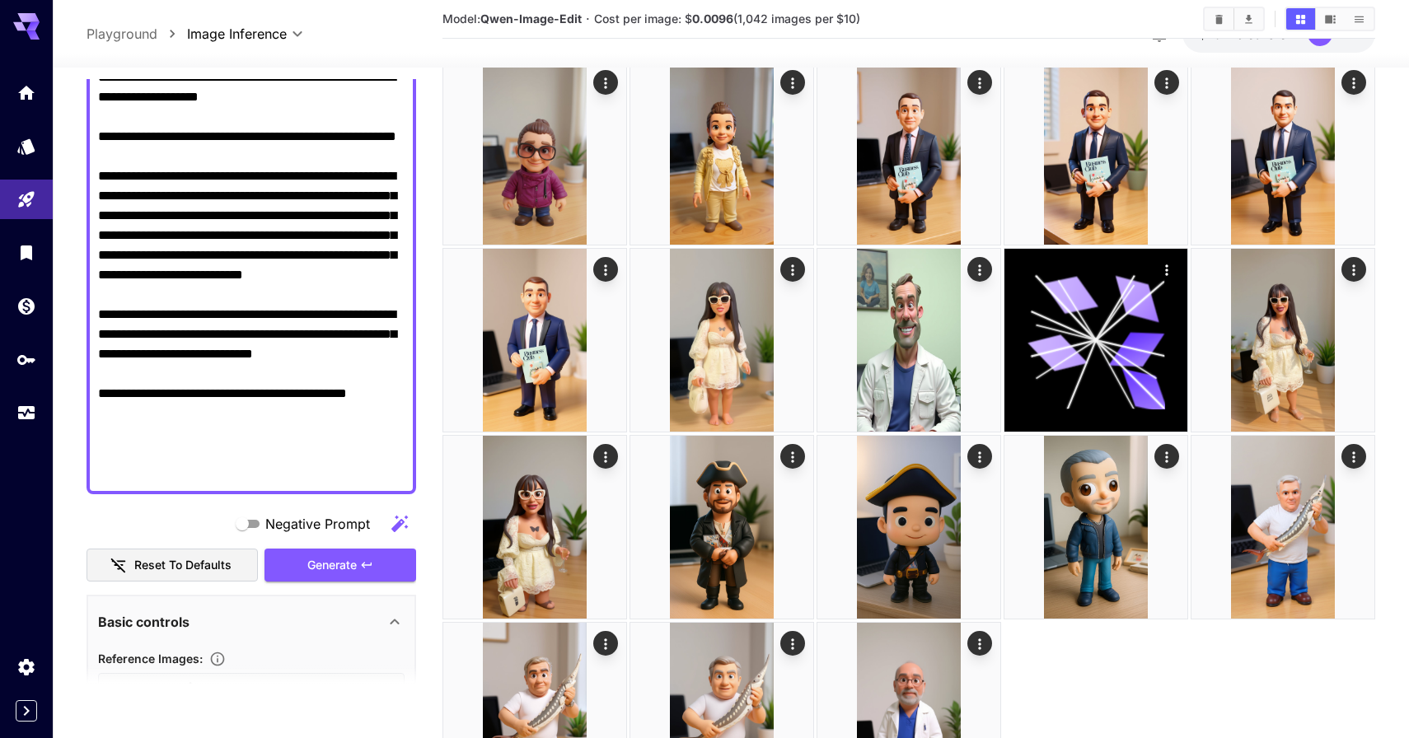
scroll to position [3367, 0]
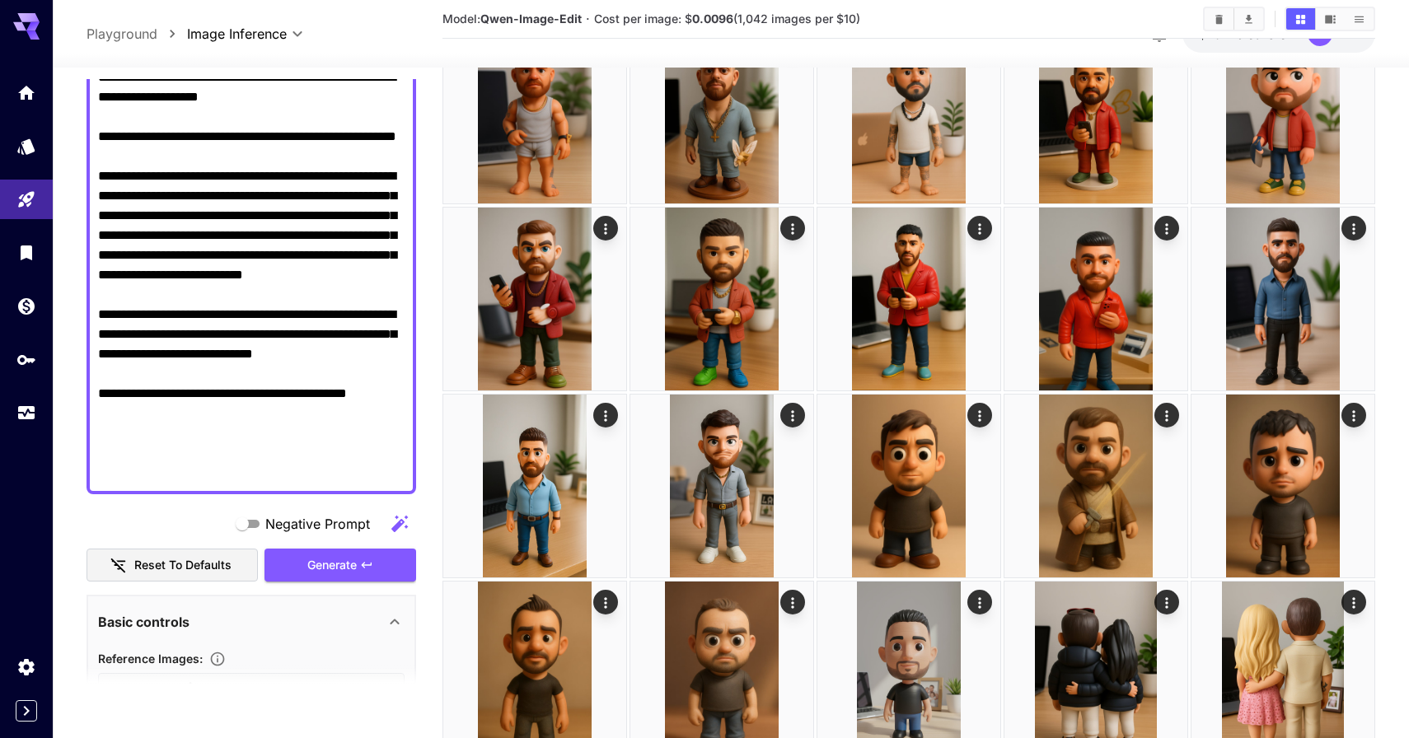
scroll to position [304, 0]
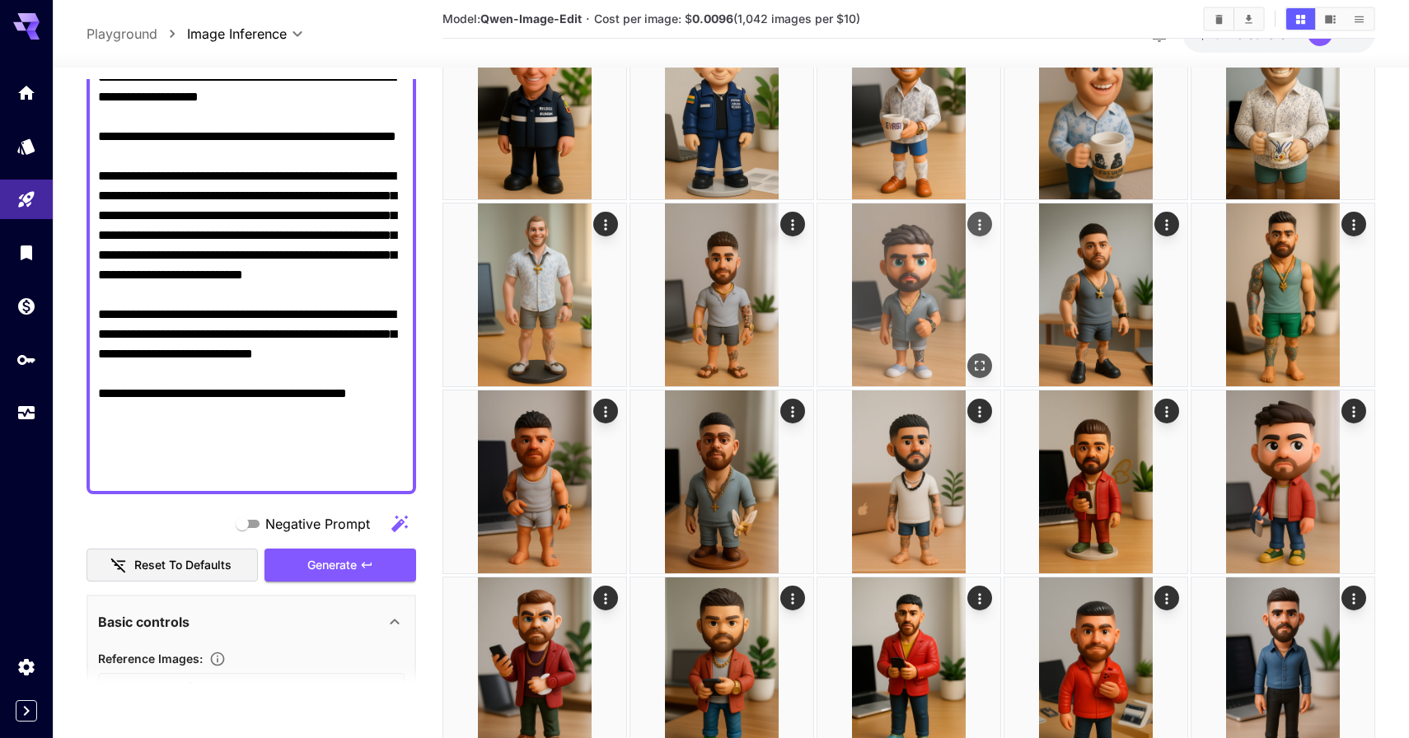
click at [895, 313] on img at bounding box center [908, 294] width 183 height 183
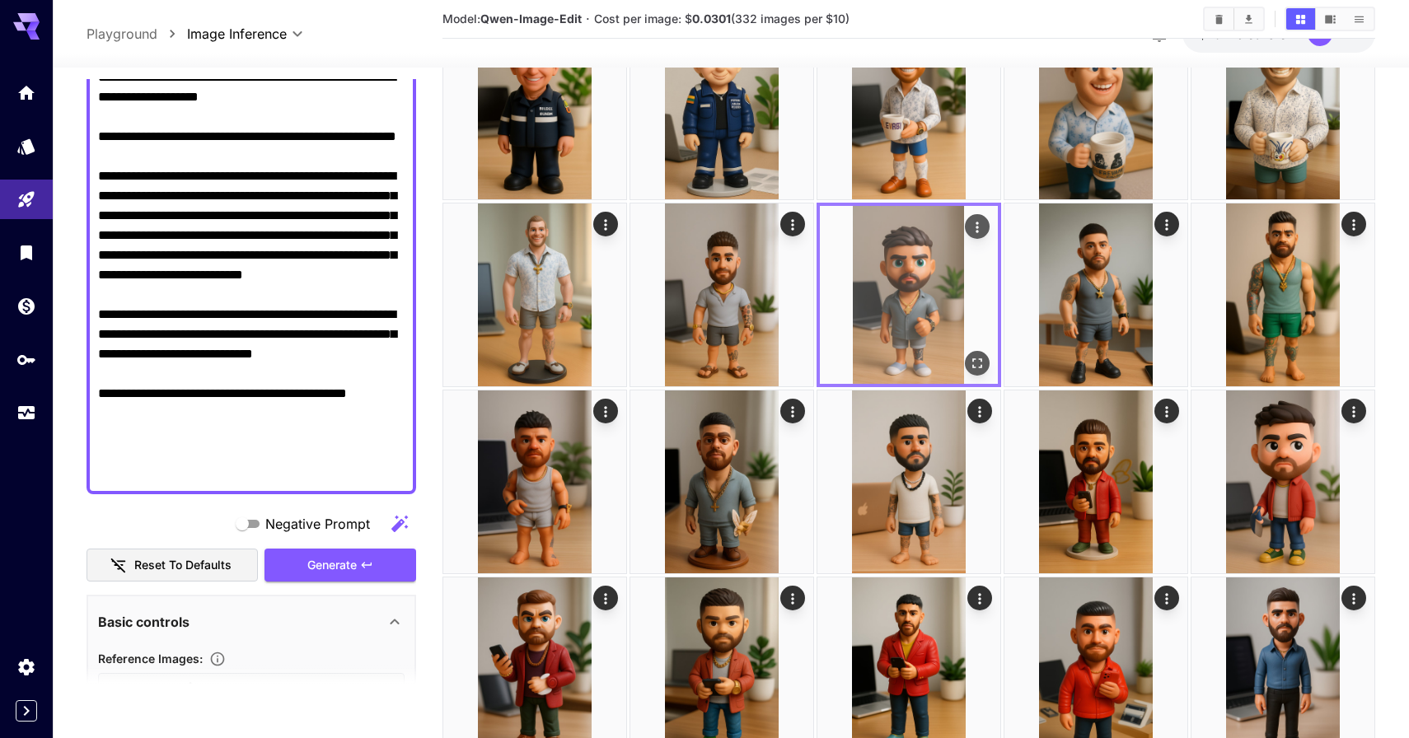
click at [878, 322] on img at bounding box center [909, 295] width 178 height 178
click at [976, 234] on icon "Actions" at bounding box center [977, 227] width 16 height 16
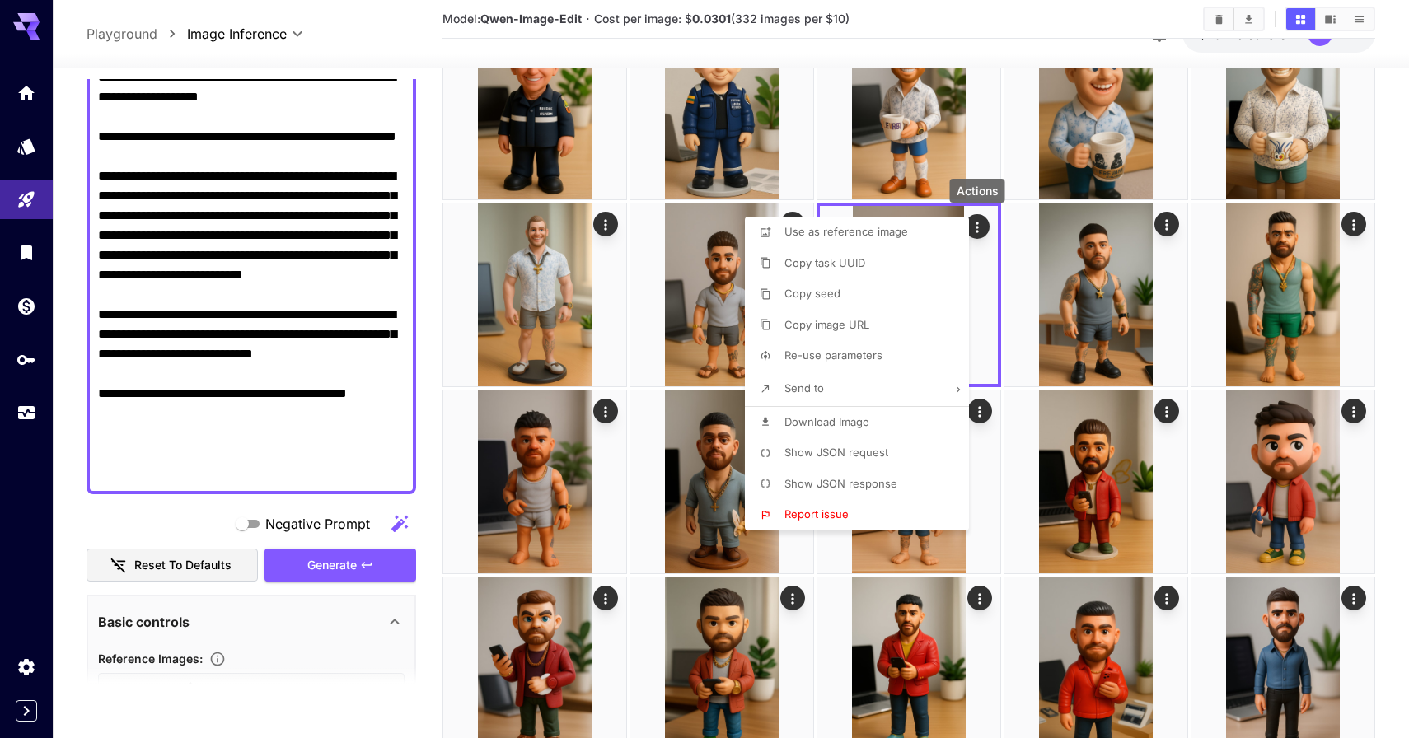
click at [883, 292] on li "Copy seed" at bounding box center [862, 293] width 234 height 31
click at [259, 429] on div at bounding box center [704, 369] width 1409 height 738
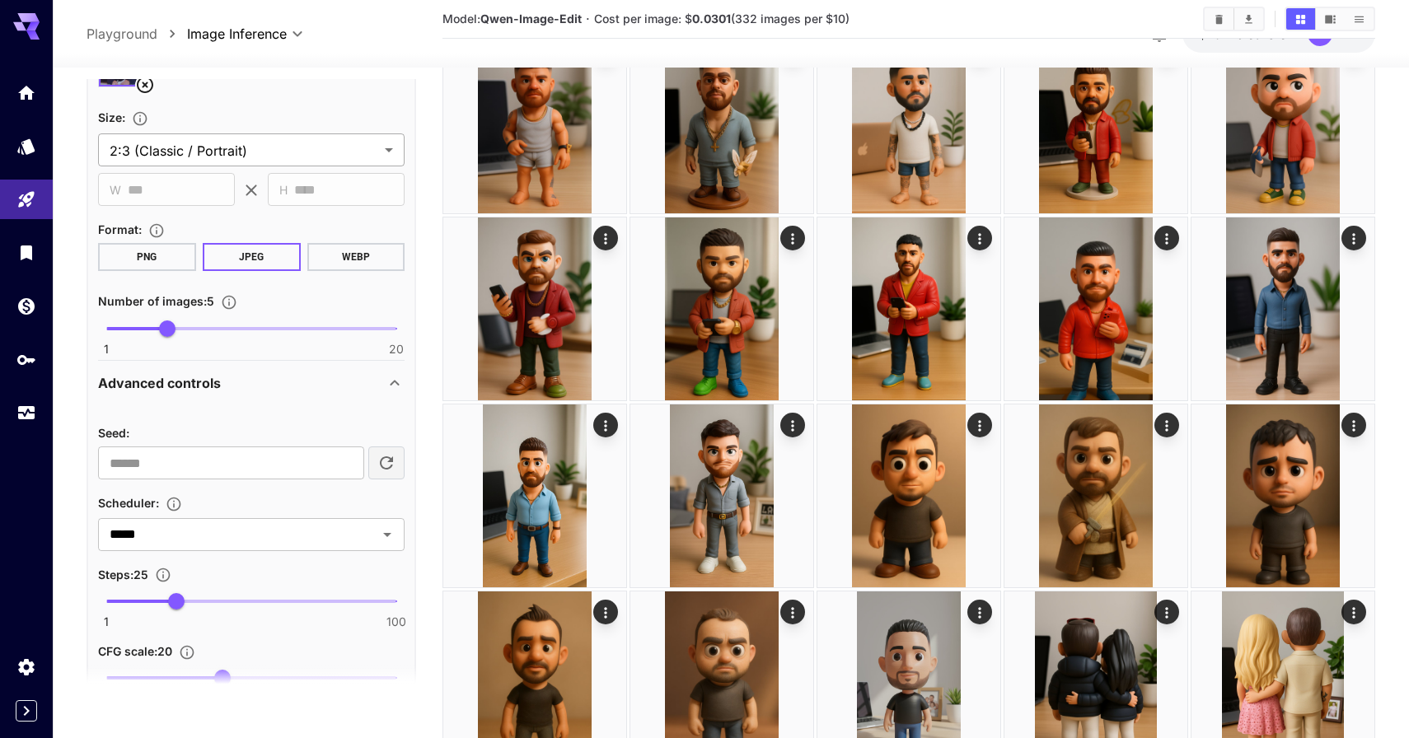
scroll to position [1100, 0]
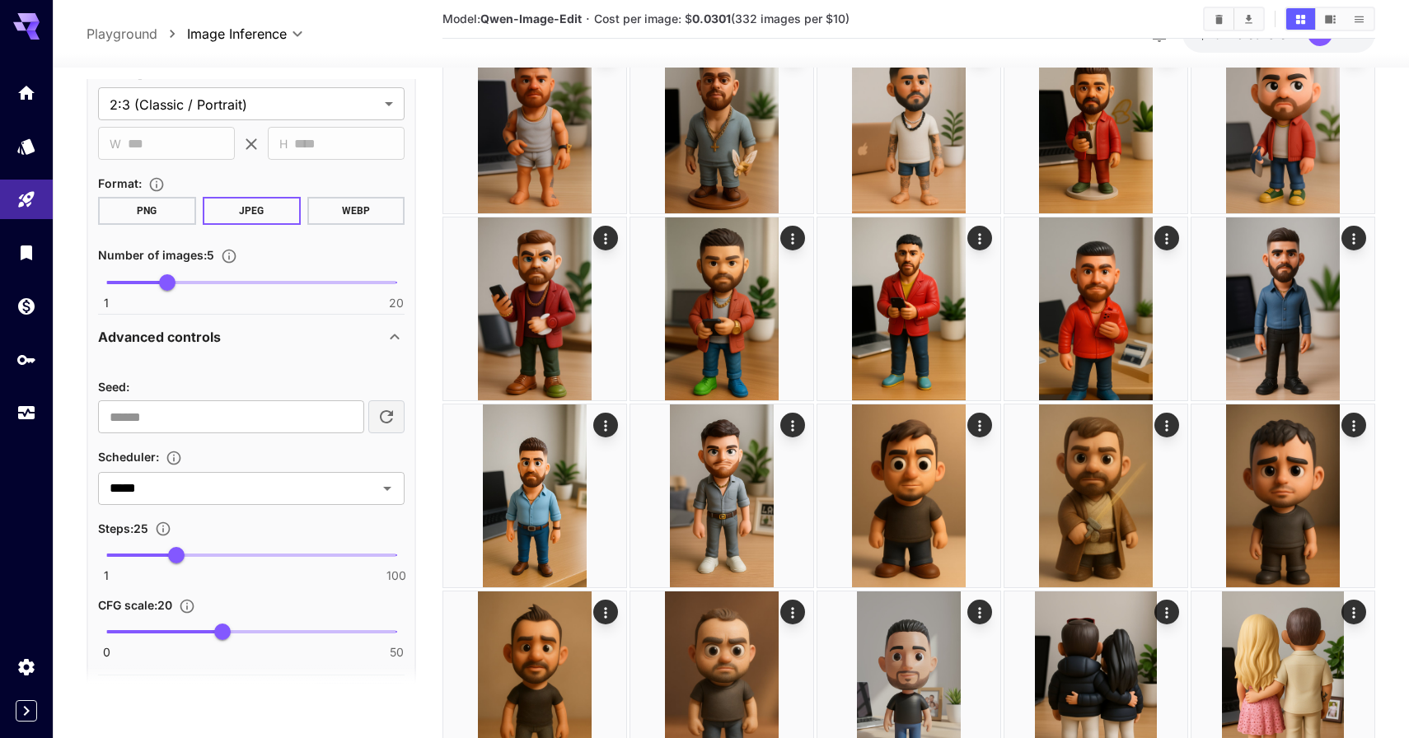
click at [248, 435] on div "Seed : ​ Scheduler : ***** ​ Steps : 25 1 100 25 CFG scale : 20 0 50 20" at bounding box center [251, 517] width 306 height 282
click at [248, 419] on input "number" at bounding box center [231, 416] width 266 height 33
paste input "**********"
type input "**********"
click at [265, 377] on div "Seed :" at bounding box center [251, 386] width 306 height 20
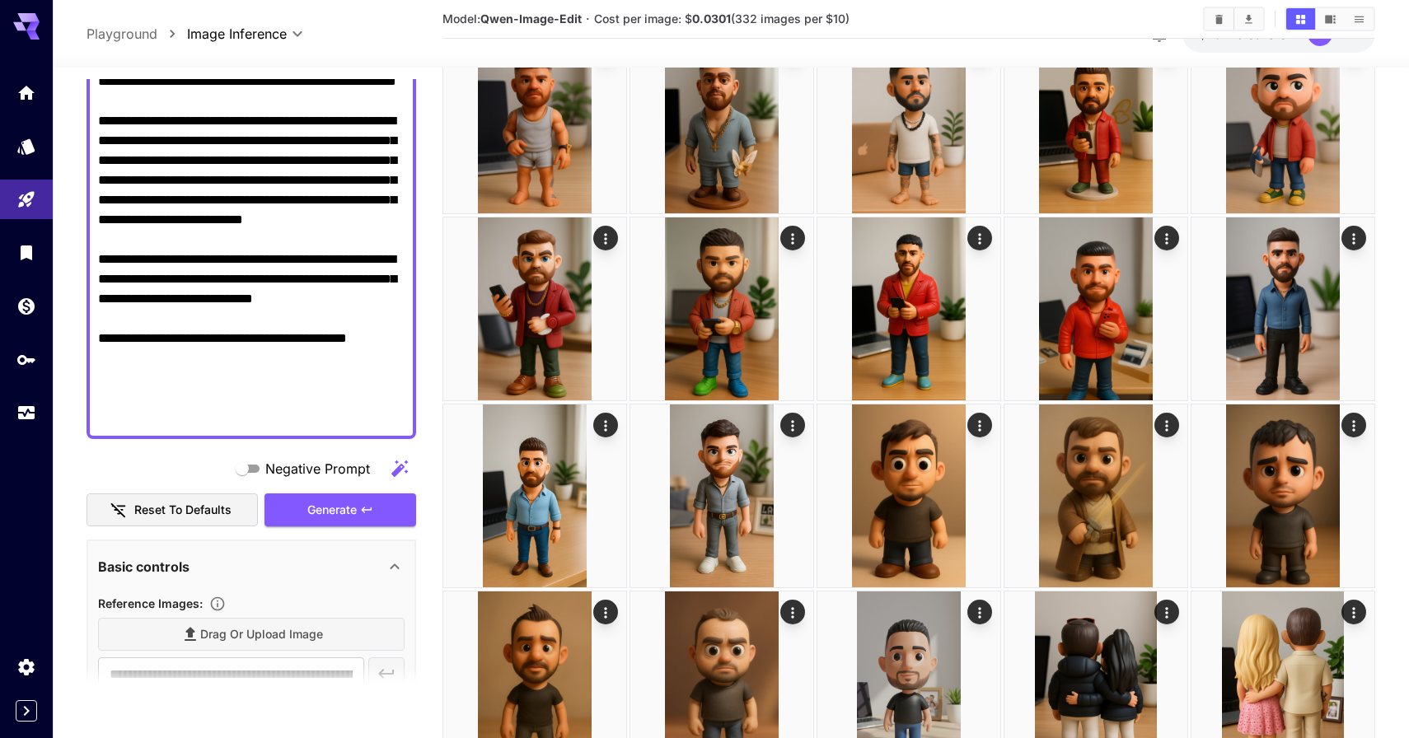
scroll to position [498, 0]
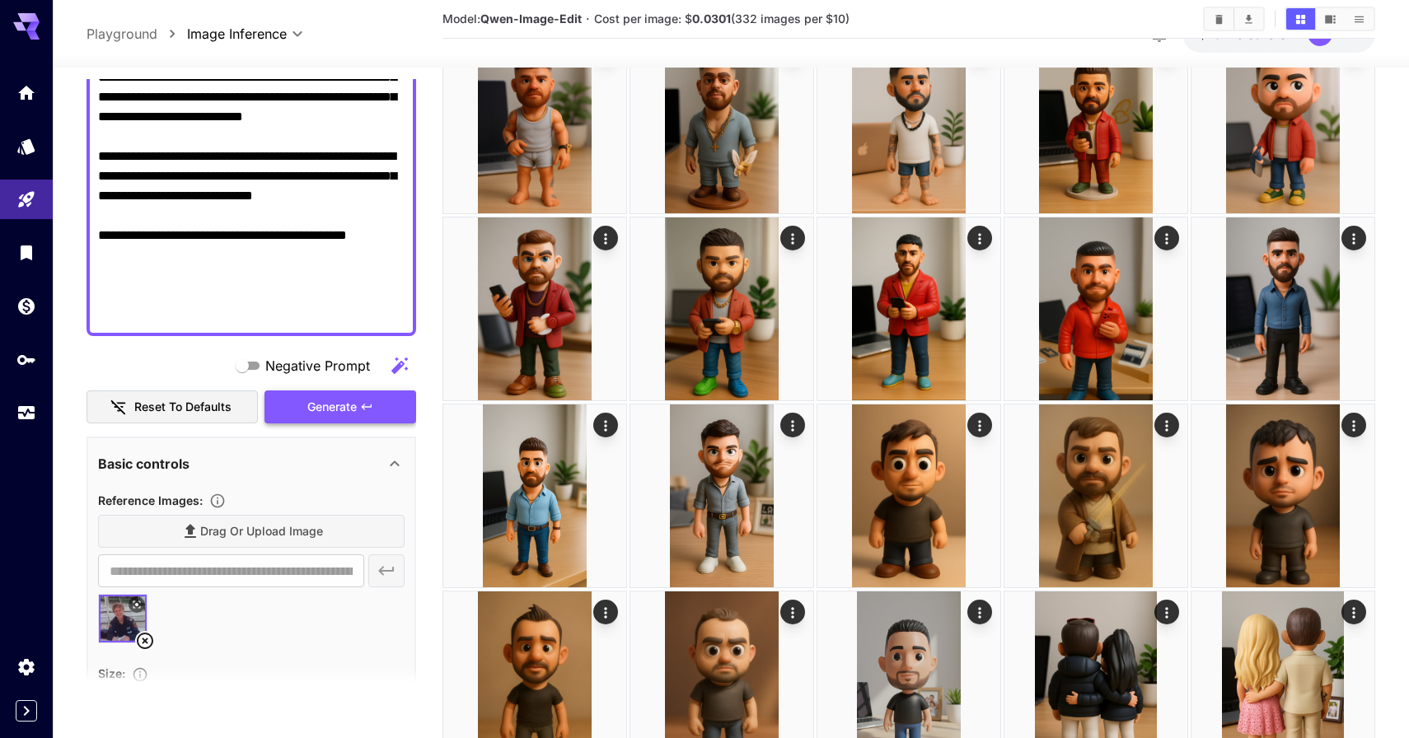
click at [354, 417] on button "Generate" at bounding box center [340, 407] width 152 height 34
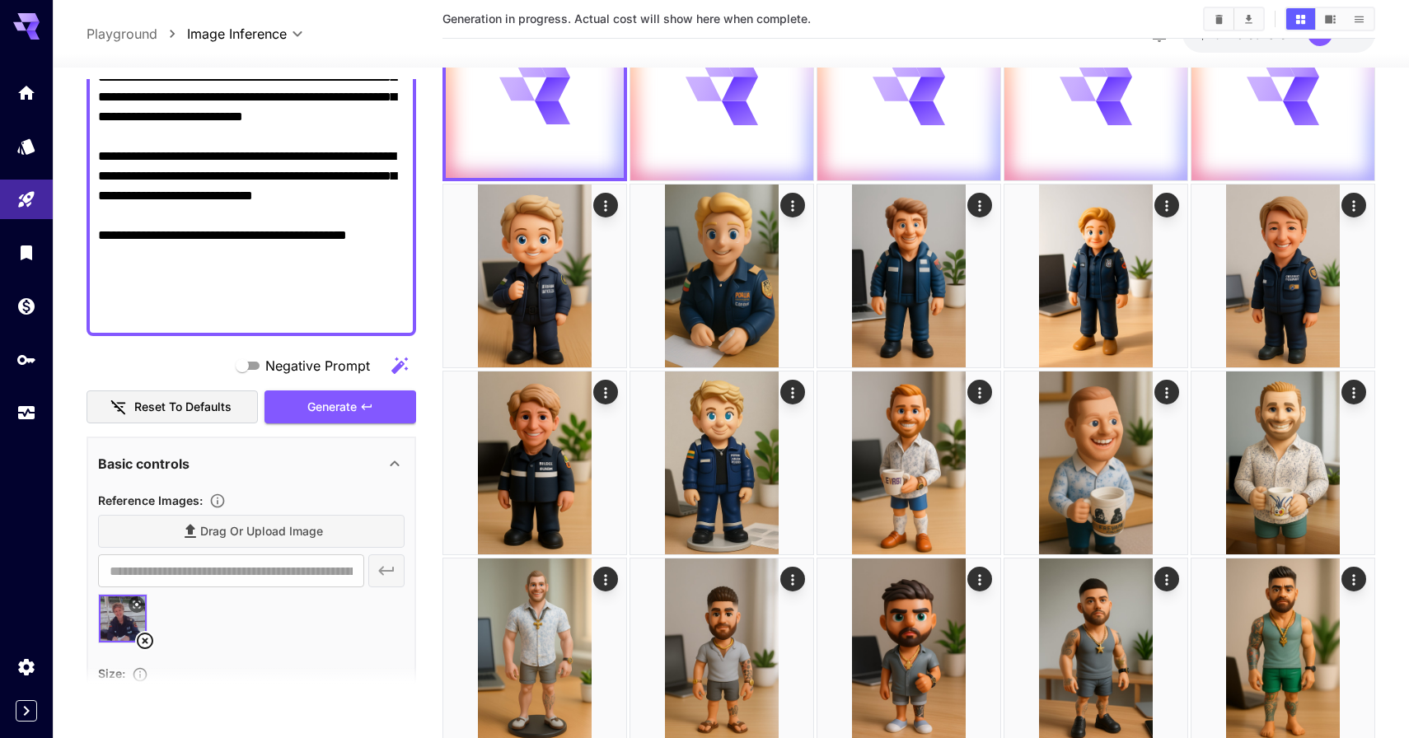
scroll to position [0, 0]
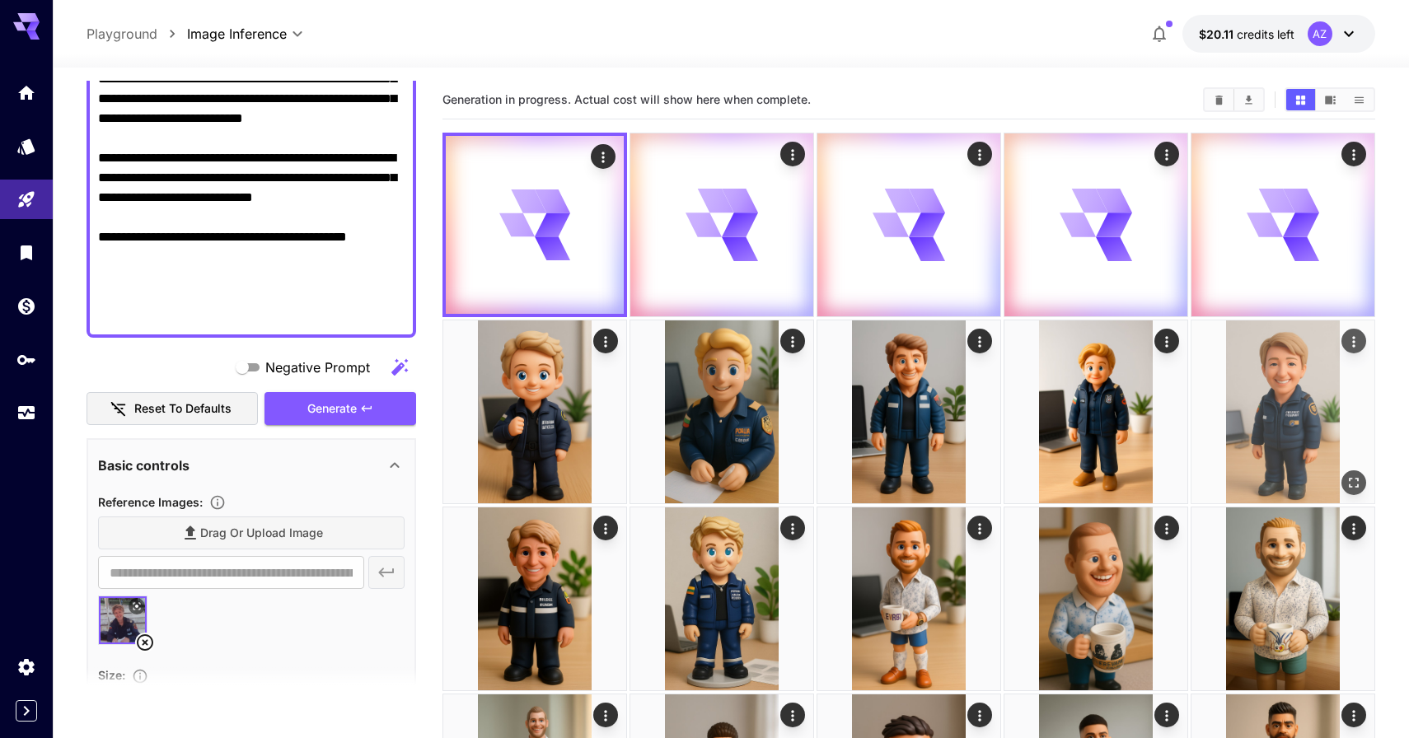
click at [1249, 398] on img at bounding box center [1282, 411] width 183 height 183
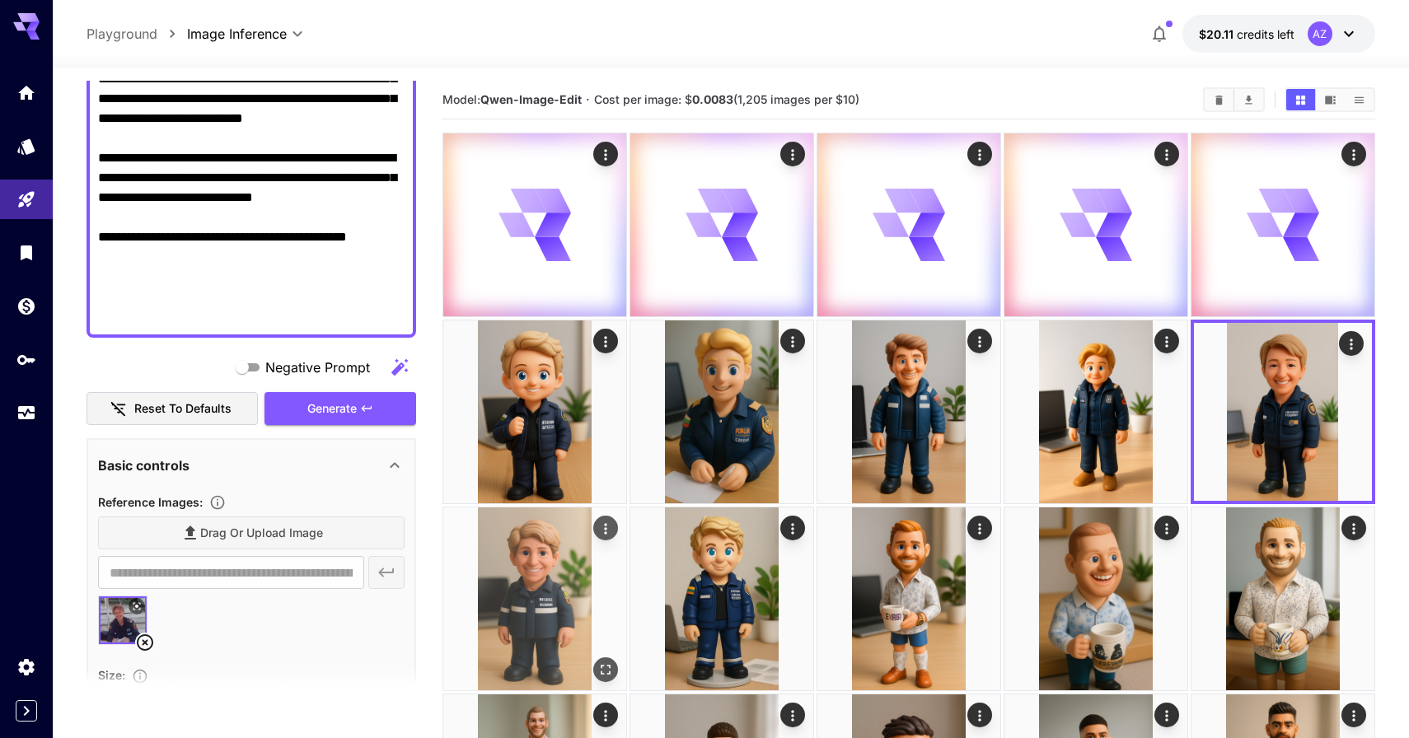
click at [604, 657] on button "Open in fullscreen" at bounding box center [605, 669] width 25 height 25
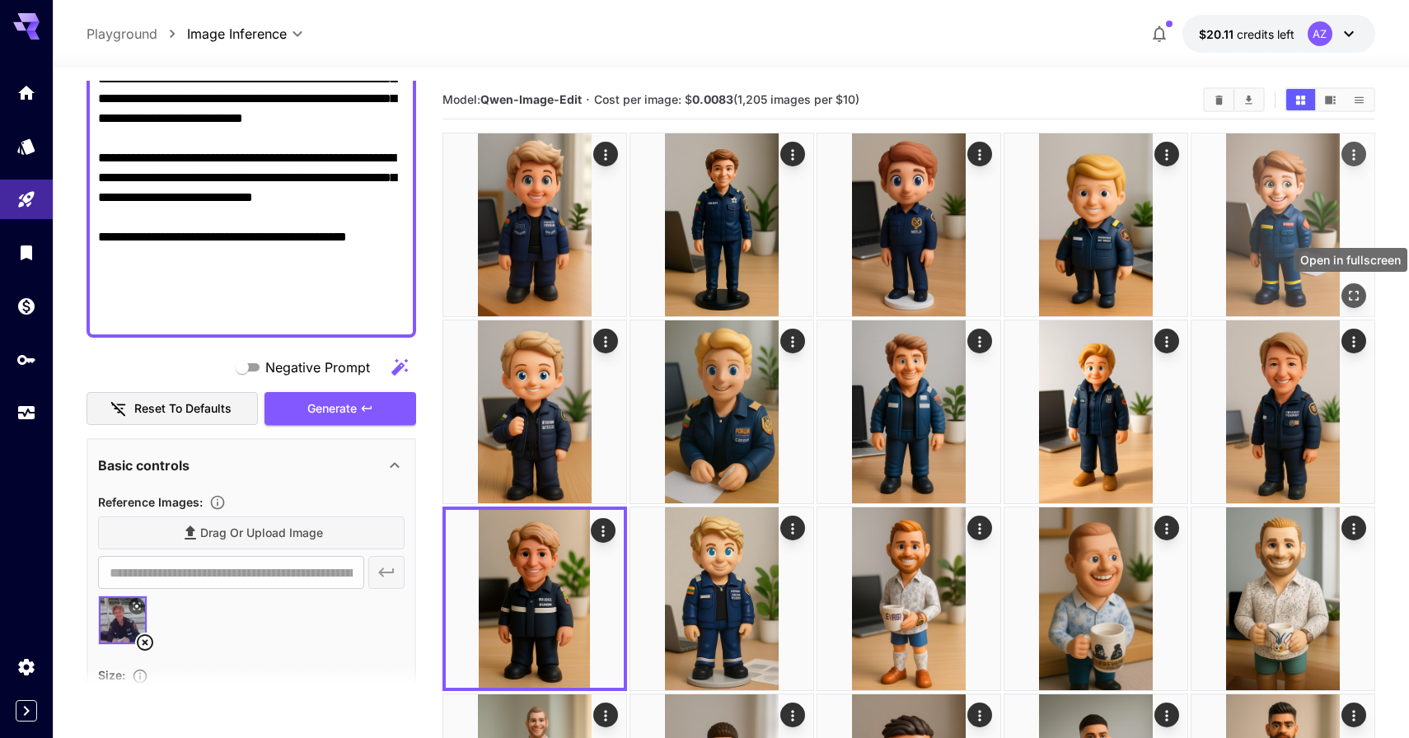
click at [1342, 287] on div "Open in fullscreen" at bounding box center [1353, 295] width 25 height 25
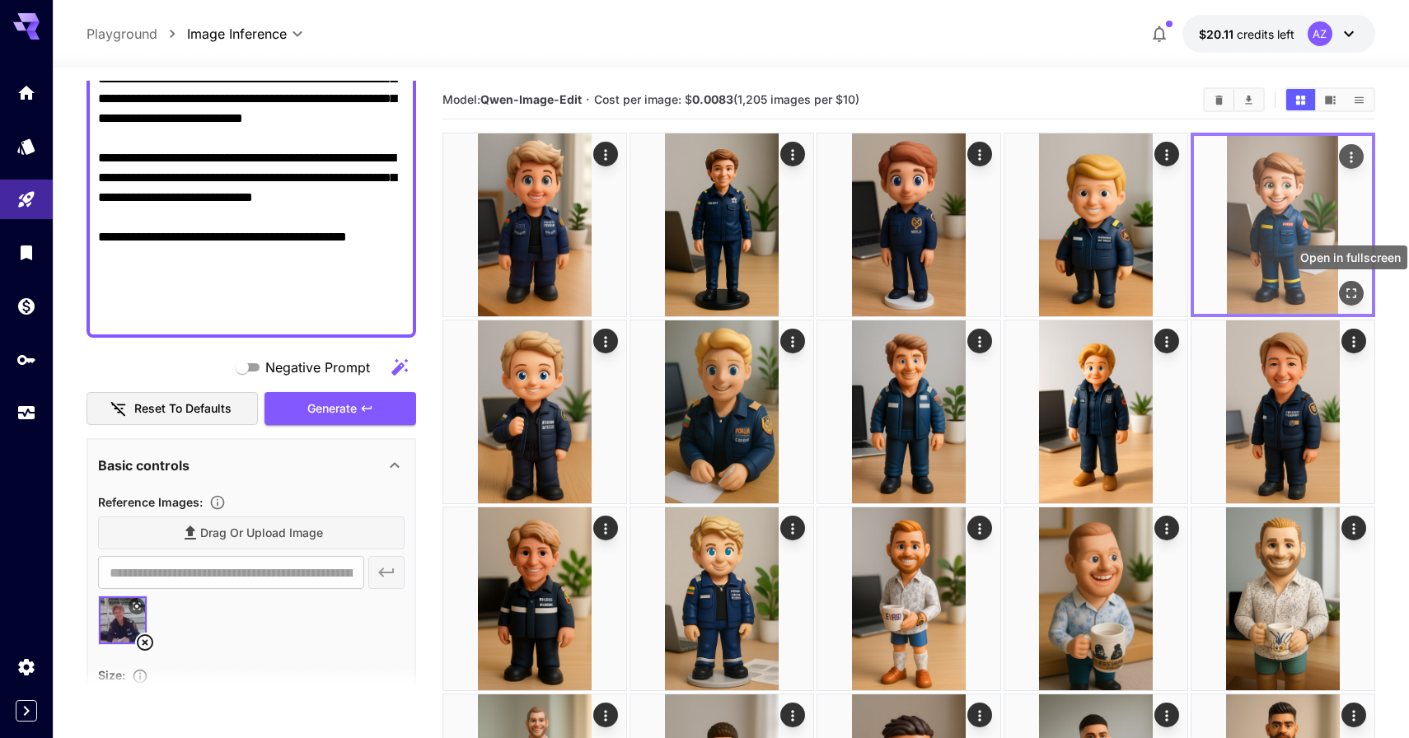
click at [1343, 287] on icon "Open in fullscreen" at bounding box center [1351, 293] width 16 height 16
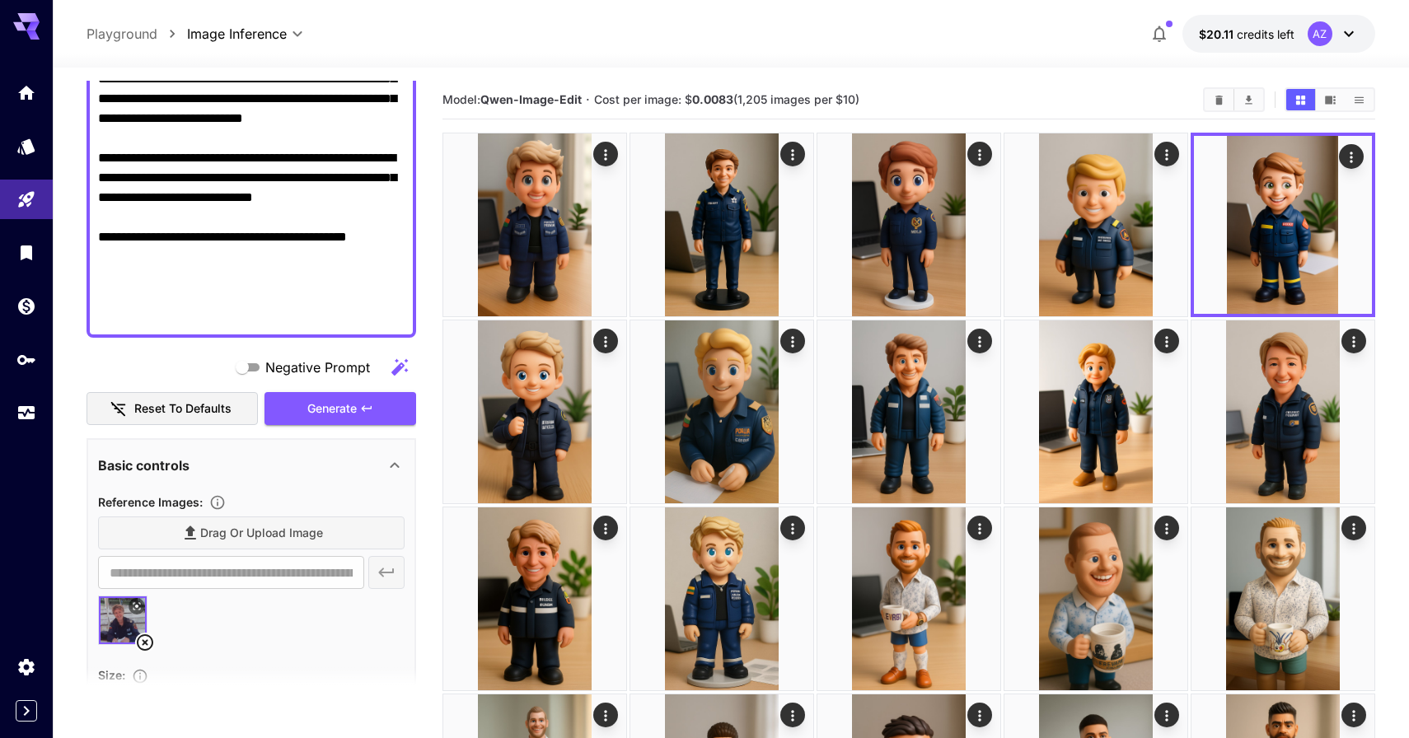
click at [362, 302] on textarea "**********" at bounding box center [251, 29] width 306 height 593
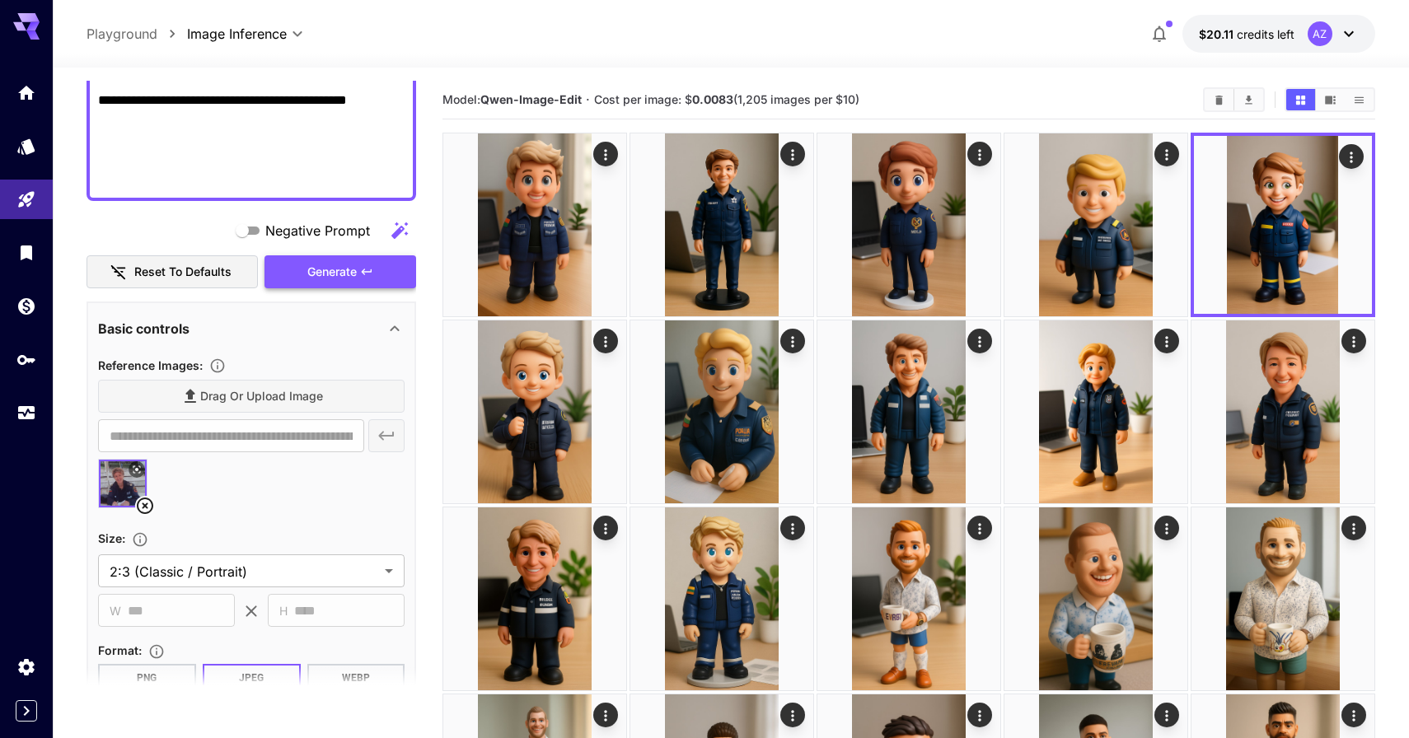
scroll to position [646, 0]
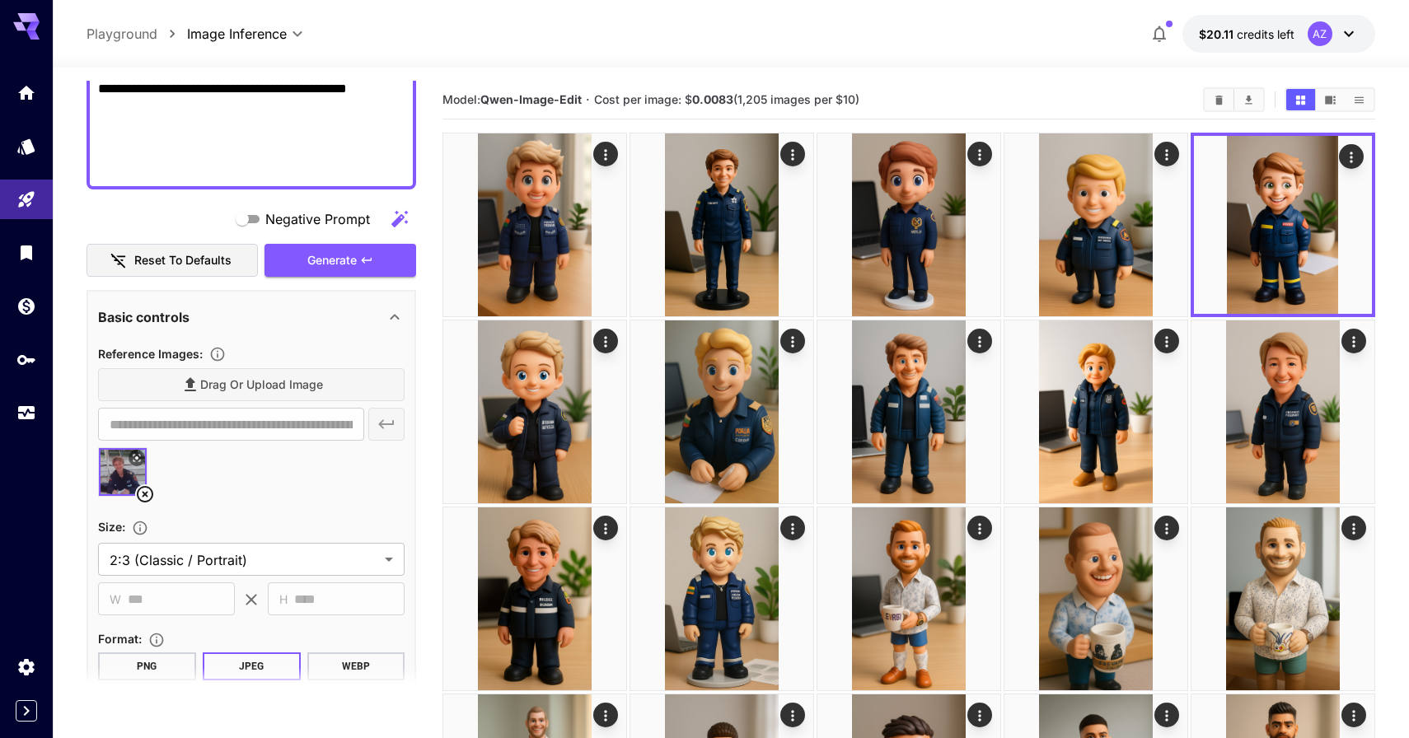
click at [394, 189] on div "**********" at bounding box center [250, 328] width 329 height 1786
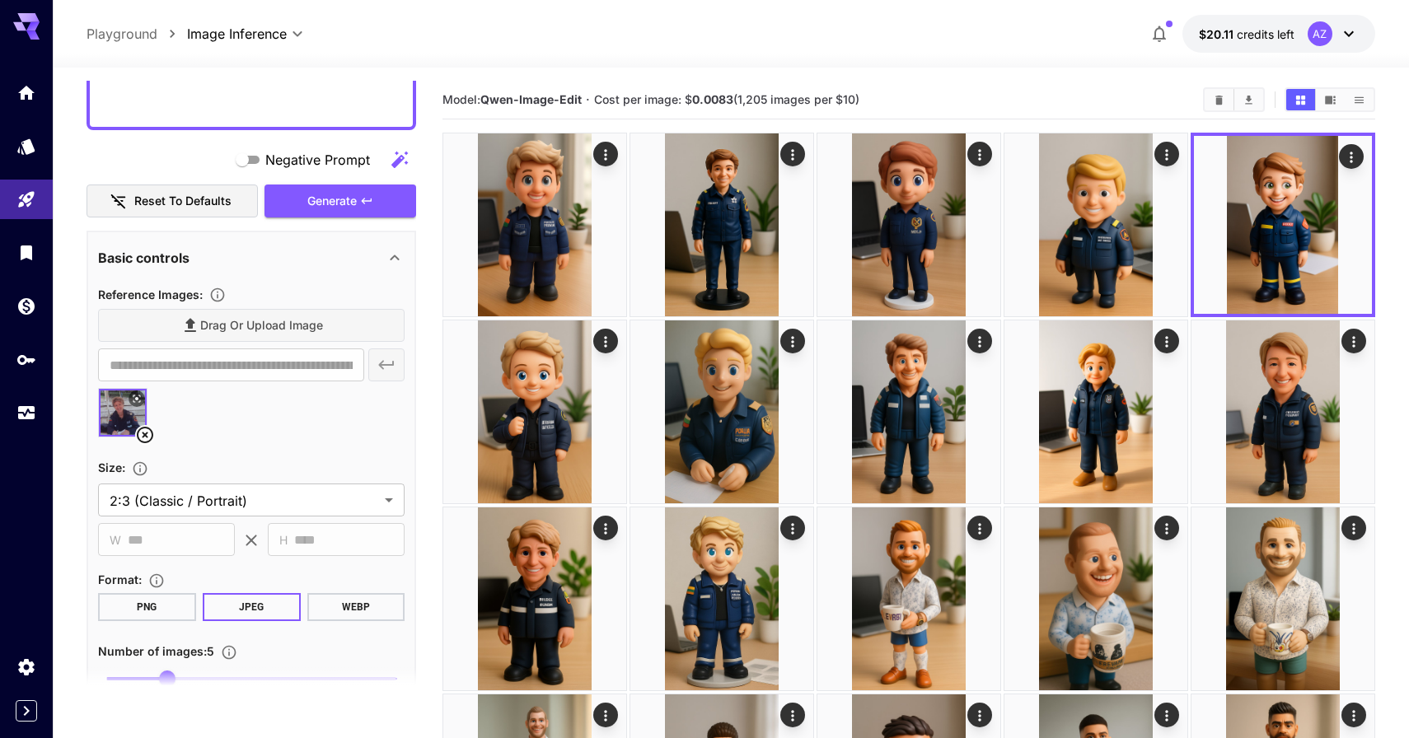
scroll to position [745, 0]
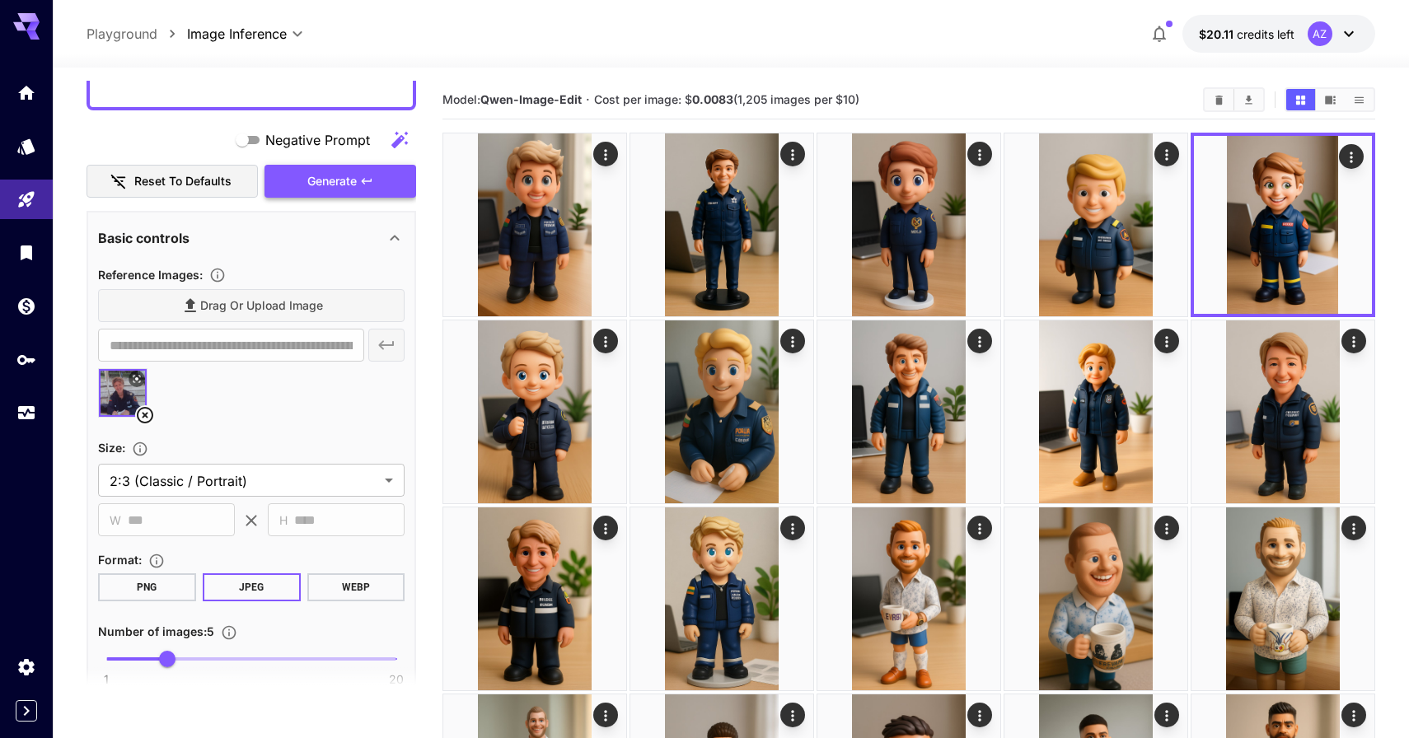
type textarea "**********"
click at [329, 179] on span "Generate" at bounding box center [331, 181] width 49 height 21
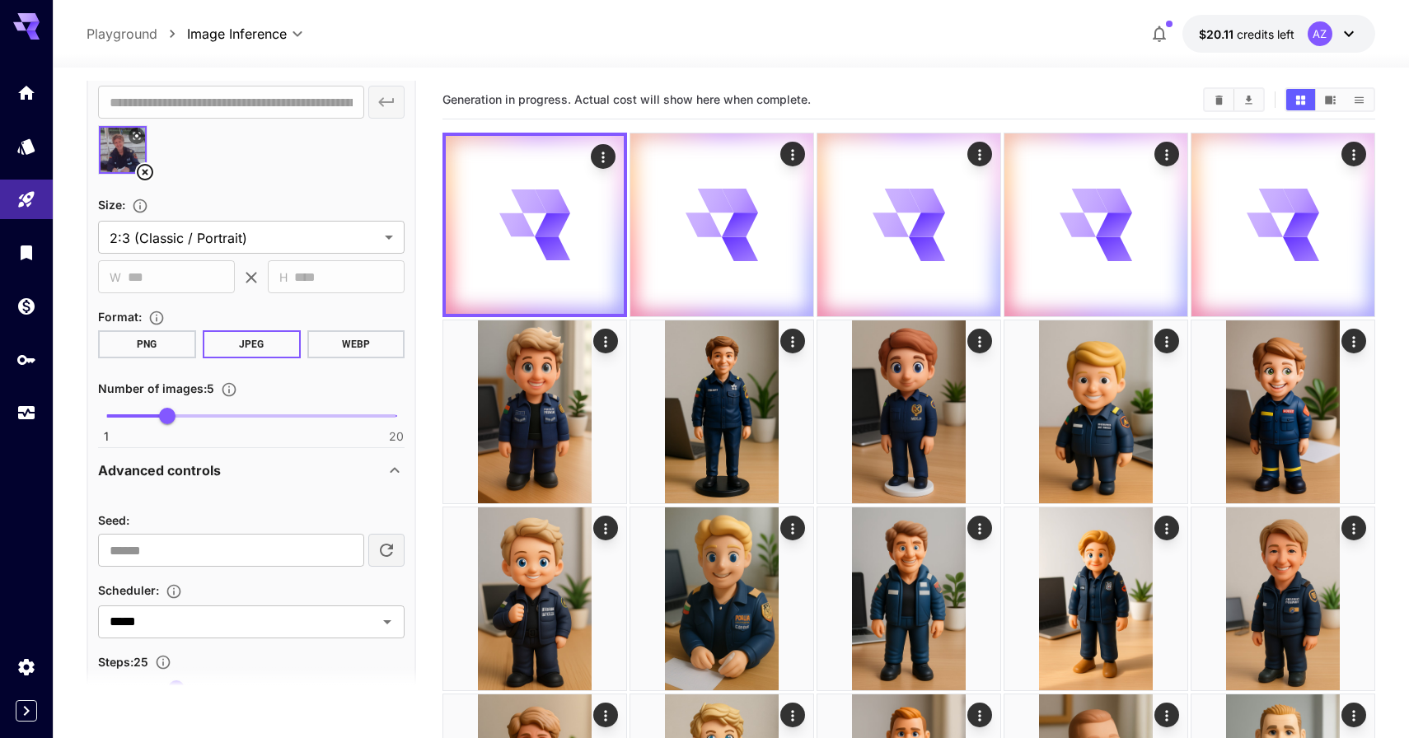
scroll to position [1095, 0]
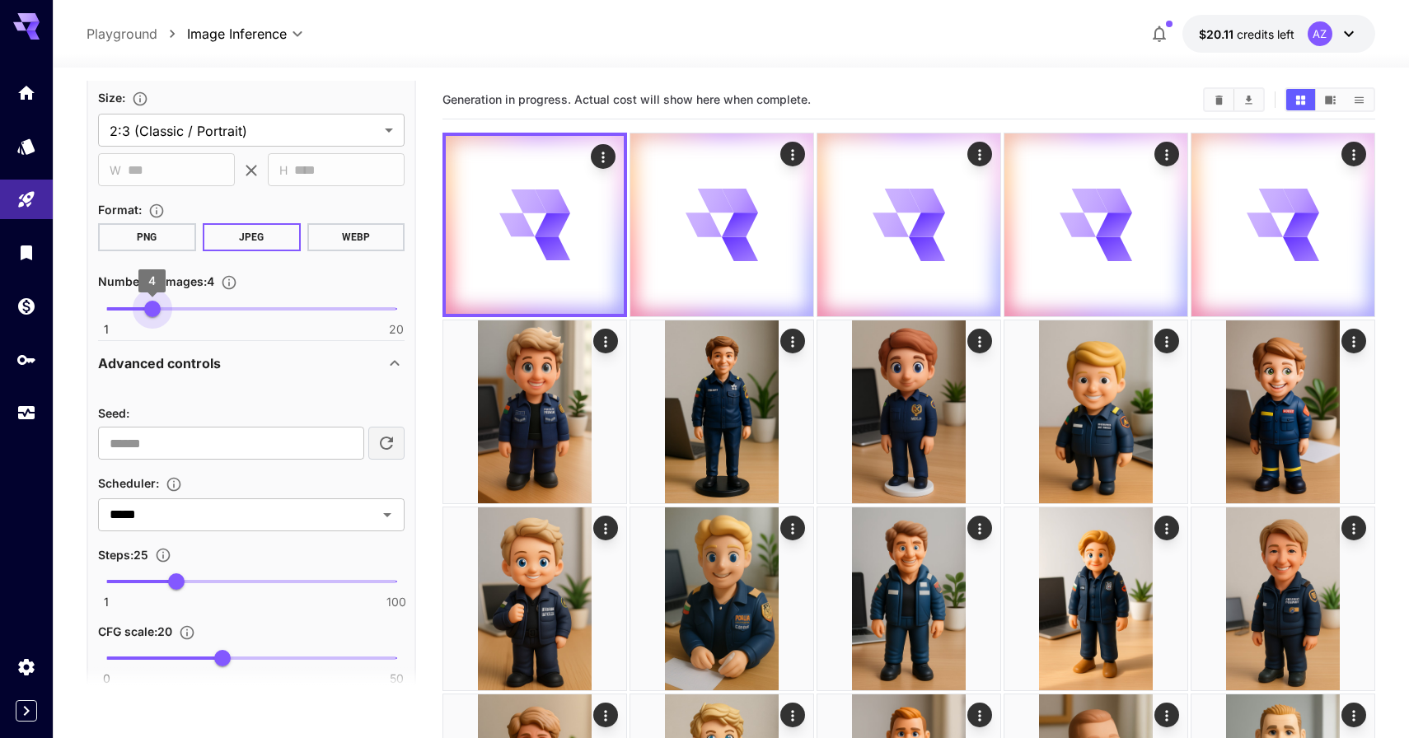
type input "*"
drag, startPoint x: 159, startPoint y: 308, endPoint x: 85, endPoint y: 308, distance: 74.1
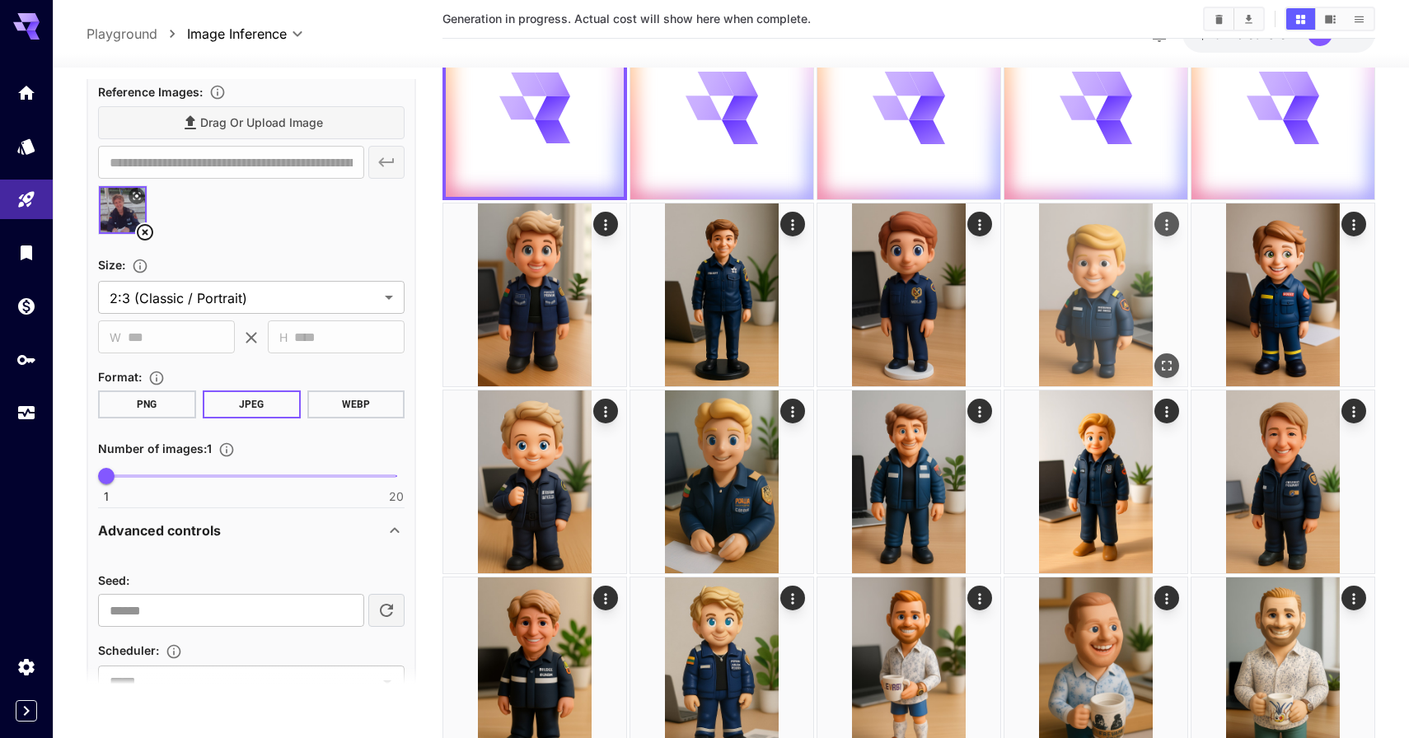
scroll to position [0, 0]
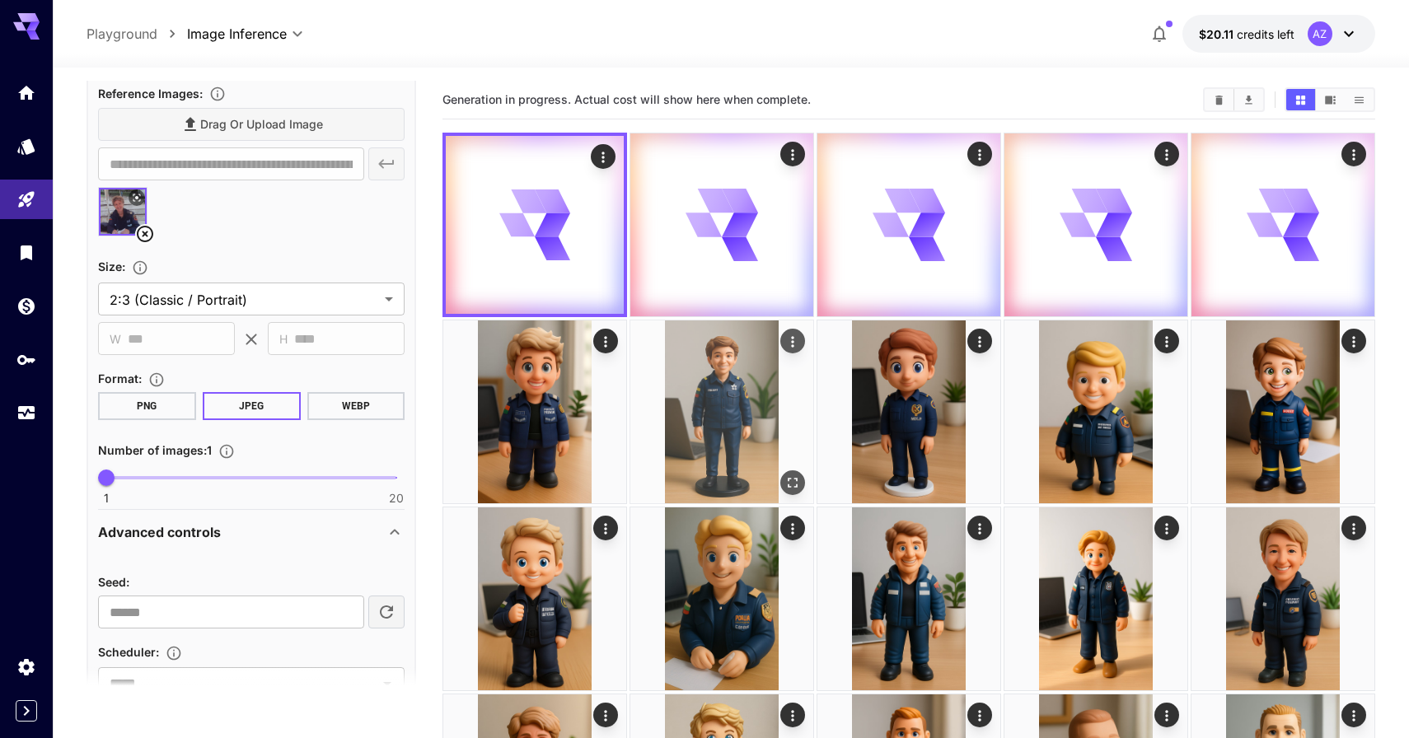
click at [705, 484] on img at bounding box center [721, 411] width 183 height 183
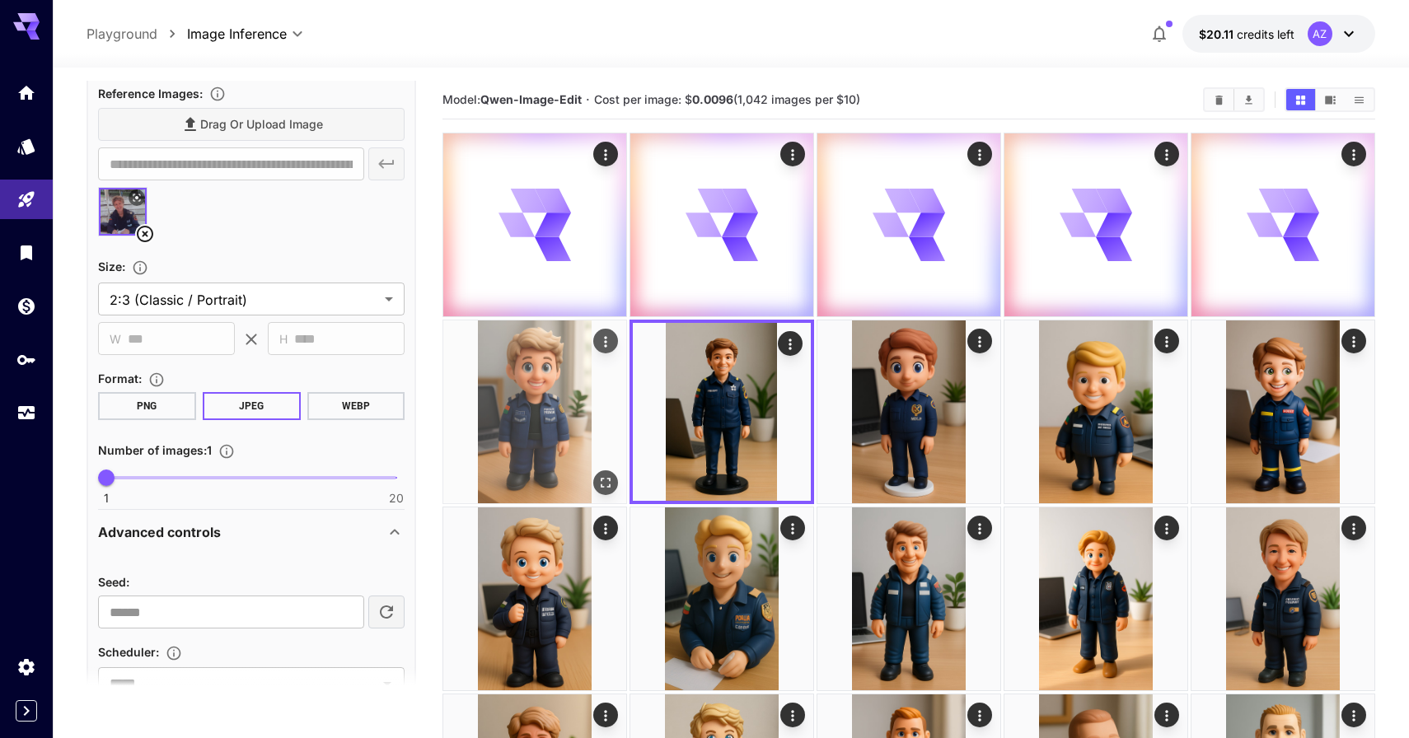
click at [529, 400] on img at bounding box center [534, 411] width 183 height 183
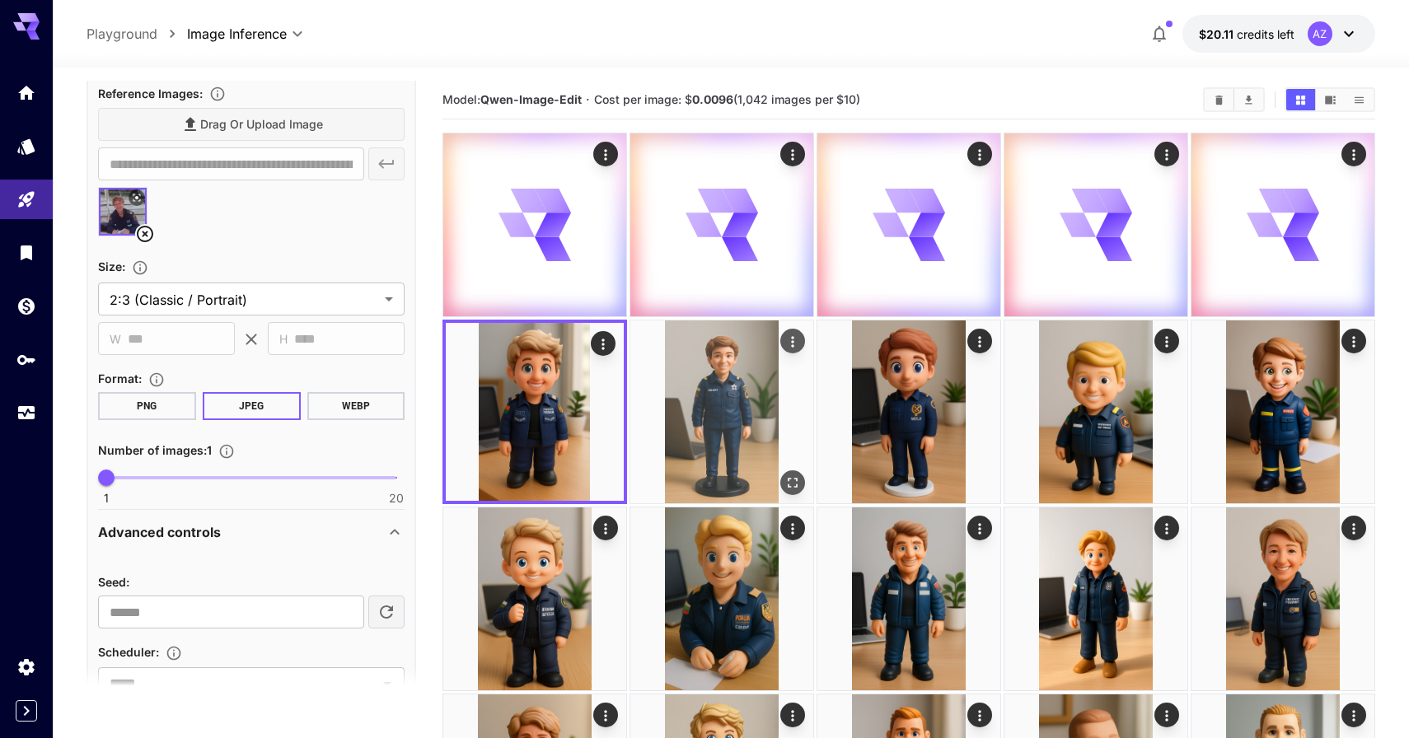
click at [681, 399] on img at bounding box center [721, 411] width 183 height 183
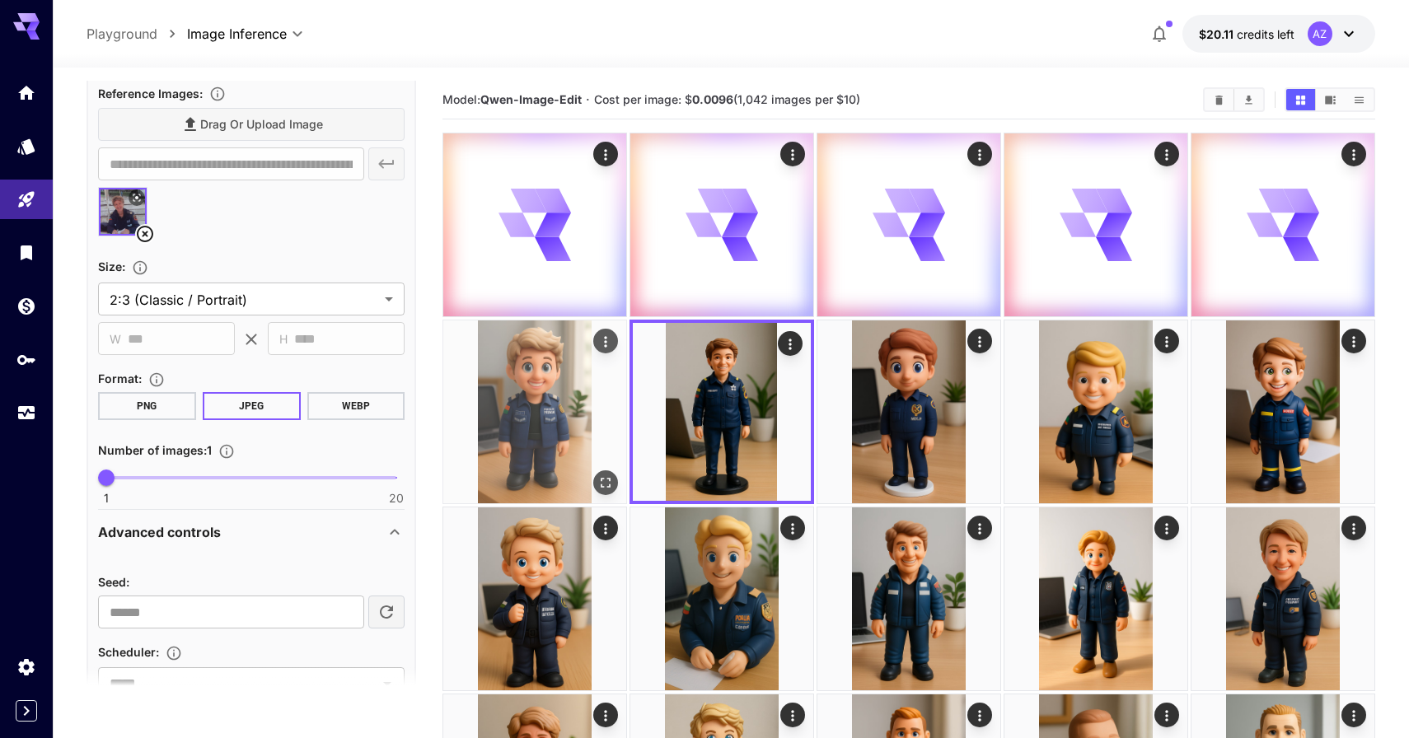
click at [548, 395] on img at bounding box center [534, 411] width 183 height 183
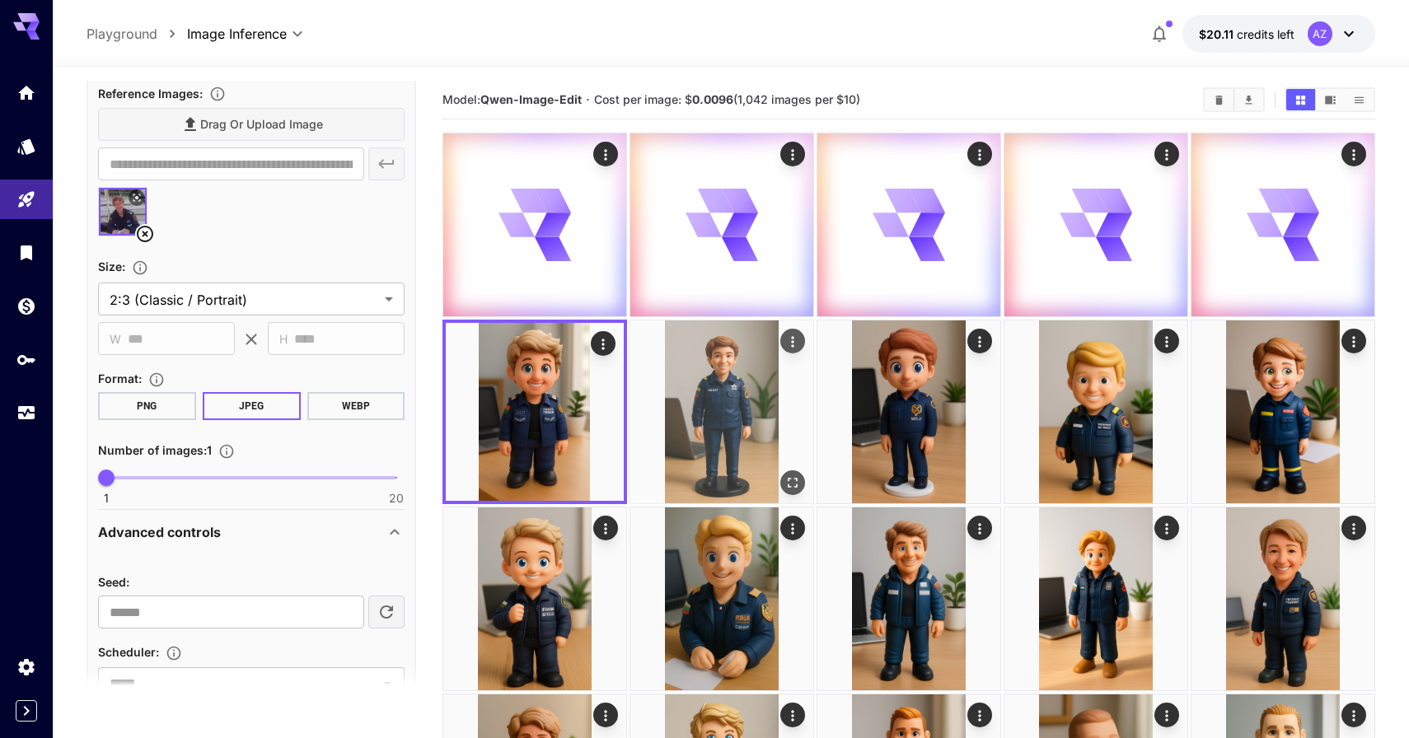
click at [713, 426] on img at bounding box center [721, 411] width 183 height 183
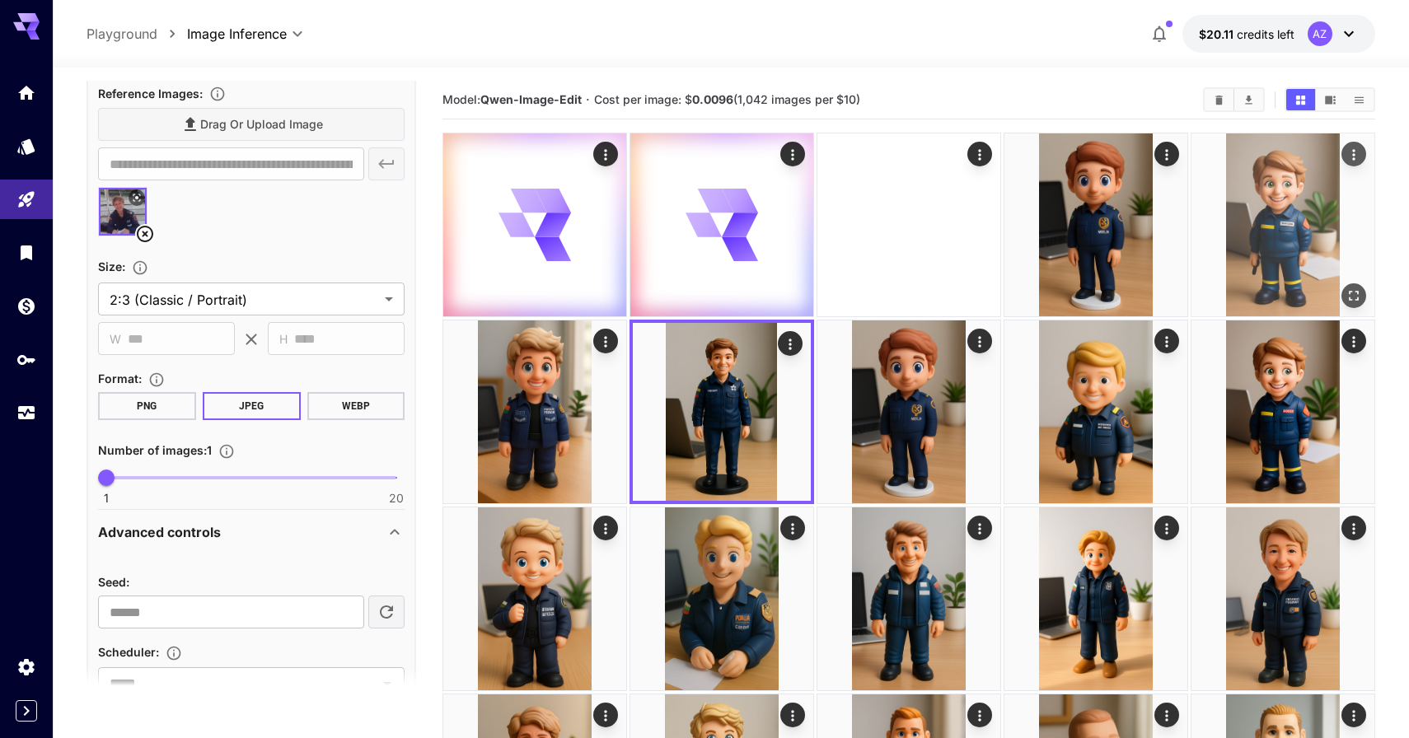
click at [1306, 244] on img at bounding box center [1282, 224] width 183 height 183
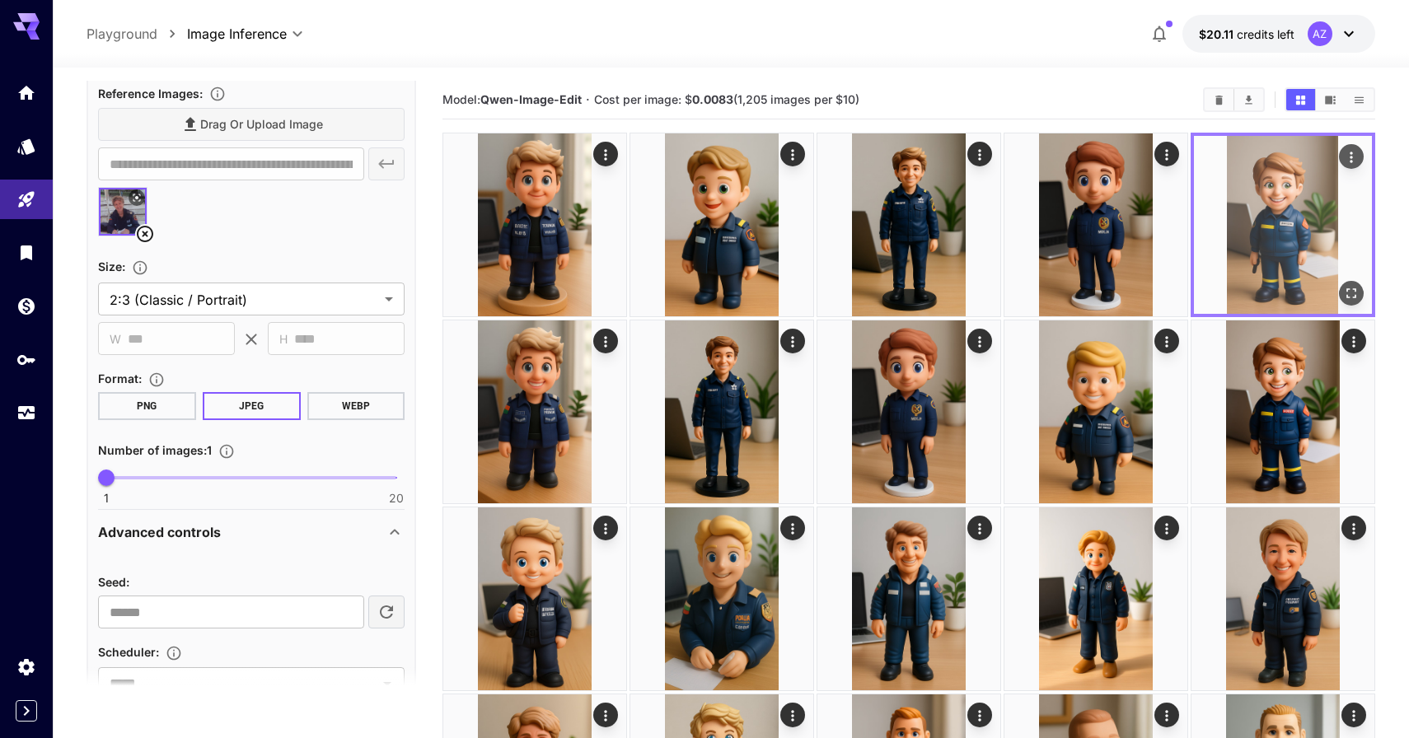
click at [1306, 244] on img at bounding box center [1283, 225] width 178 height 178
click at [1357, 287] on icon "Open in fullscreen" at bounding box center [1351, 293] width 16 height 16
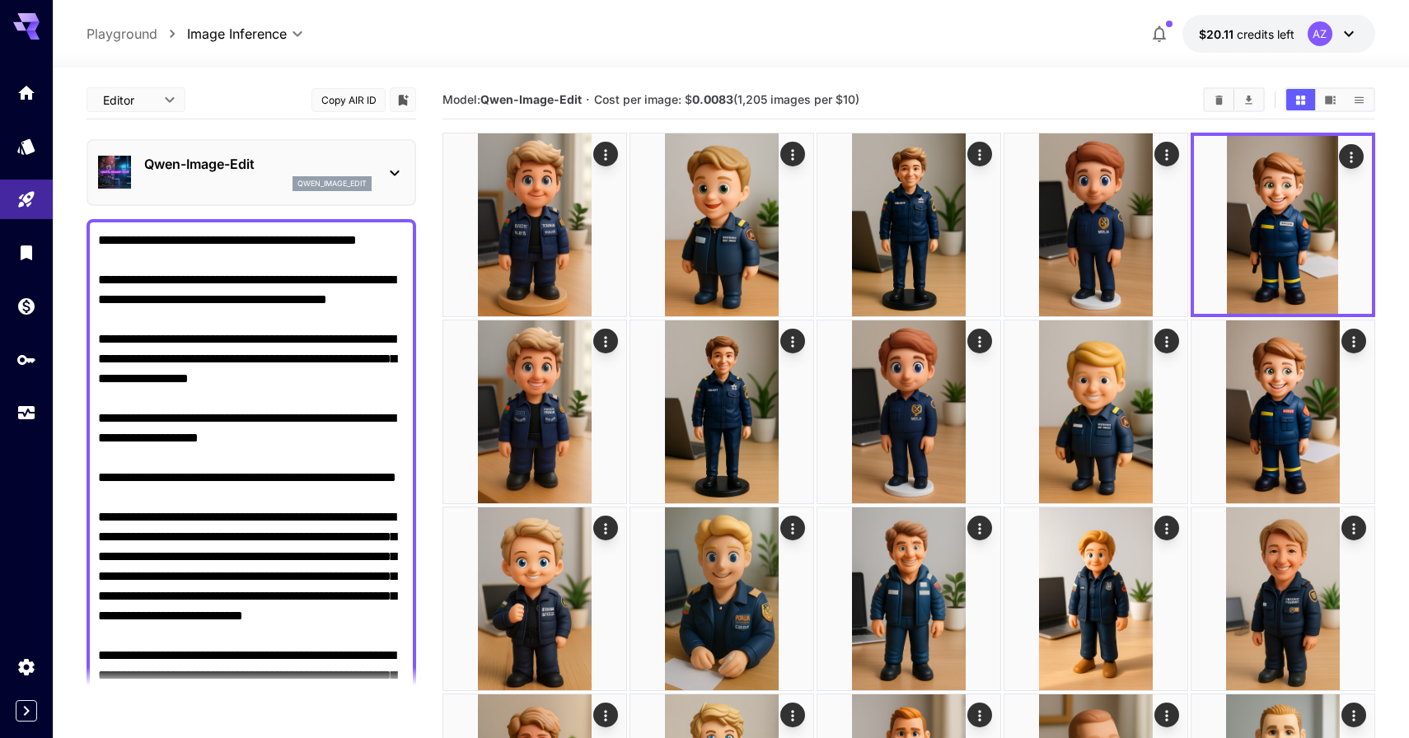
click at [289, 152] on div "Qwen-Image-Edit qwen_image_edit" at bounding box center [251, 172] width 306 height 50
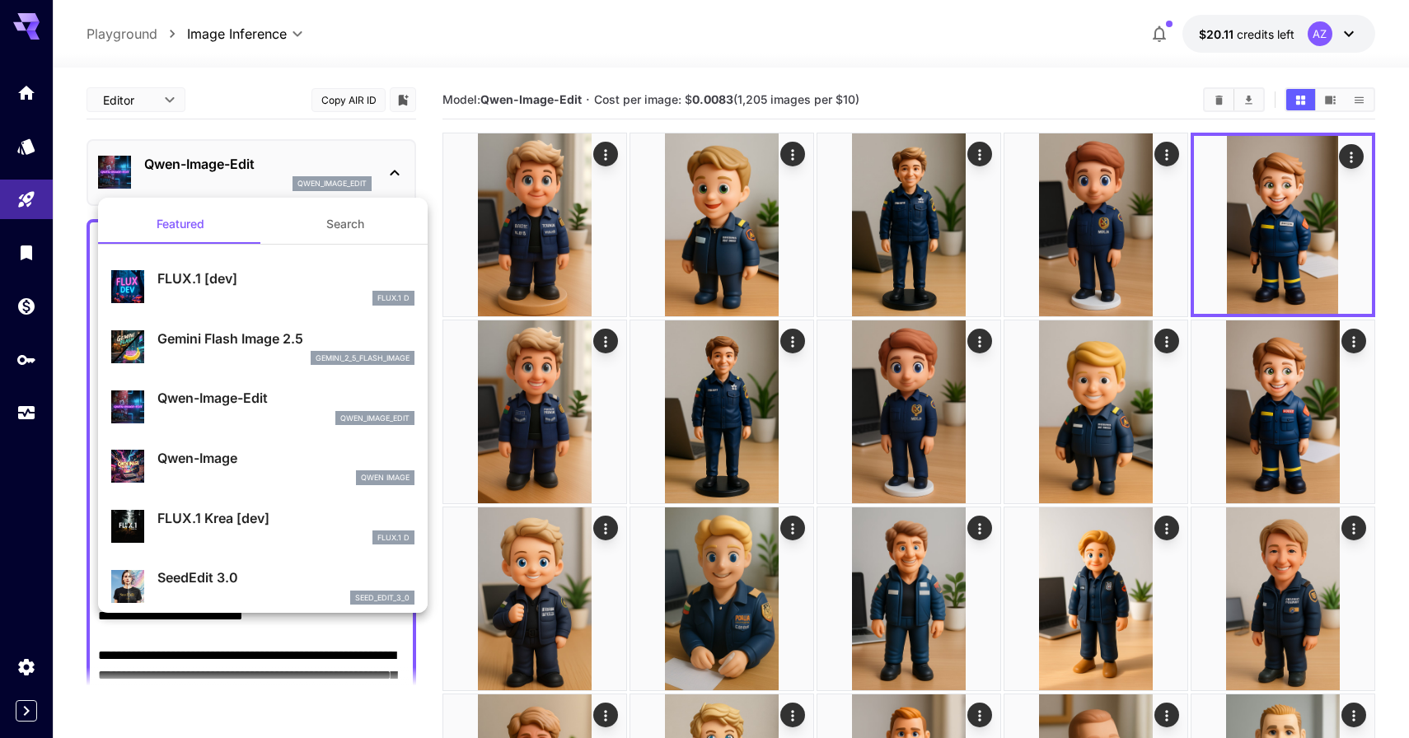
click at [258, 357] on div "gemini_2_5_flash_image" at bounding box center [285, 358] width 257 height 15
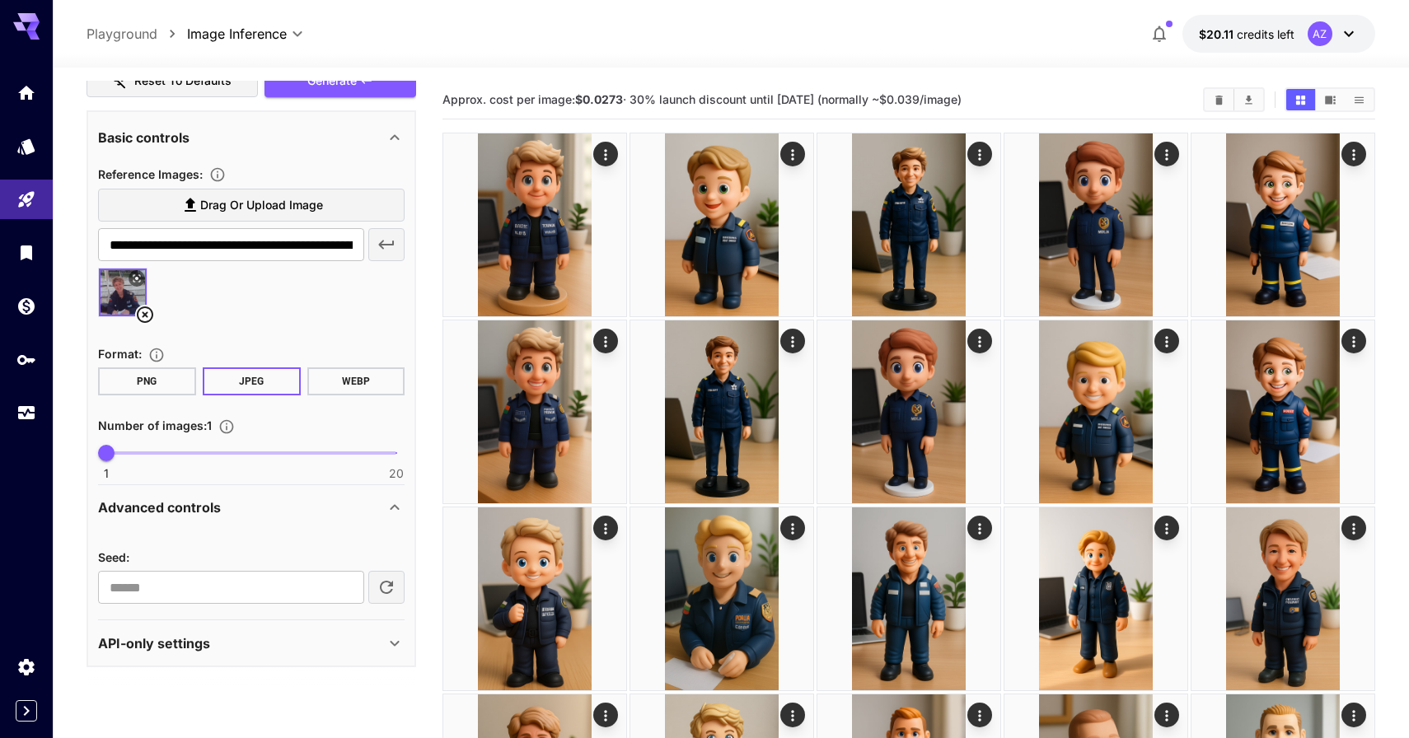
scroll to position [844, 0]
click at [184, 603] on input "**********" at bounding box center [231, 588] width 266 height 33
click at [257, 522] on div "Advanced controls" at bounding box center [251, 508] width 306 height 40
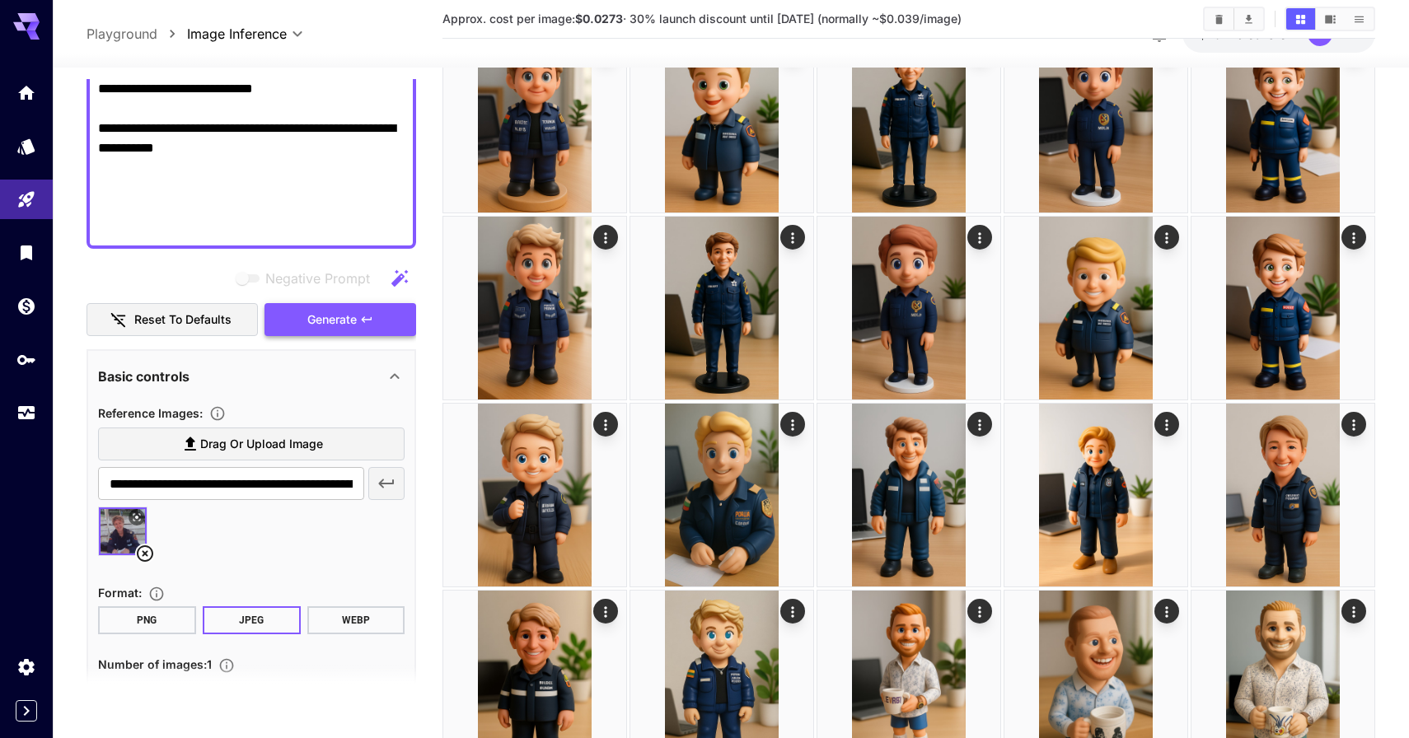
scroll to position [576, 0]
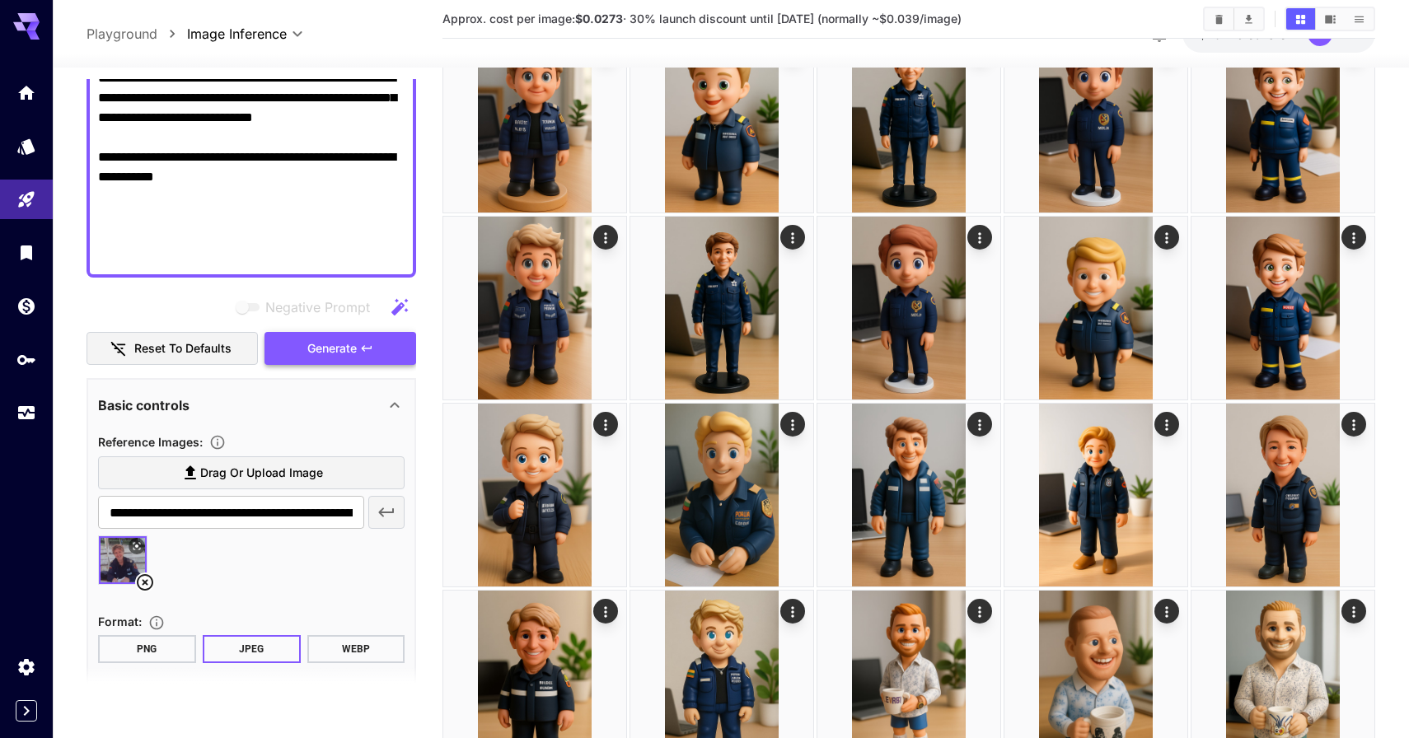
click at [360, 347] on button "Generate" at bounding box center [340, 349] width 152 height 34
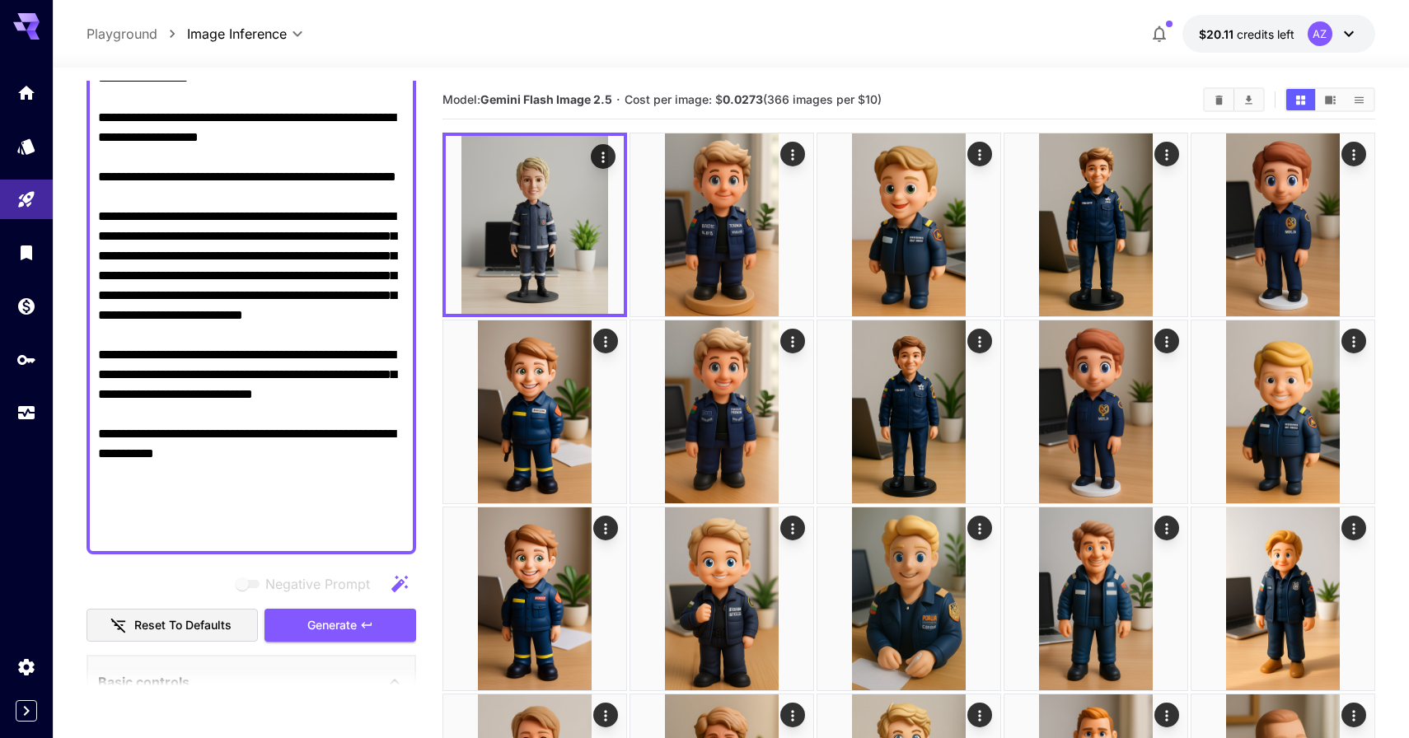
scroll to position [188, 0]
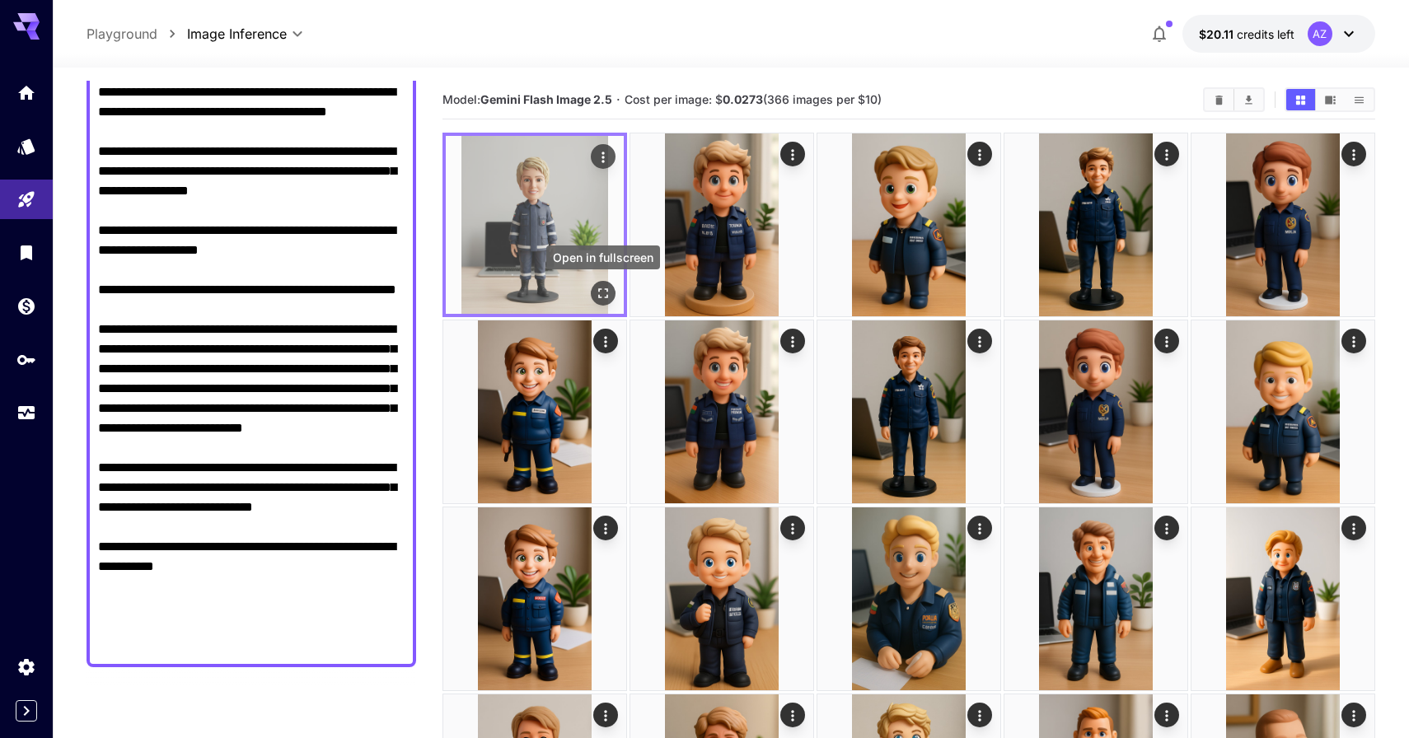
click at [599, 287] on icon "Open in fullscreen" at bounding box center [603, 293] width 16 height 16
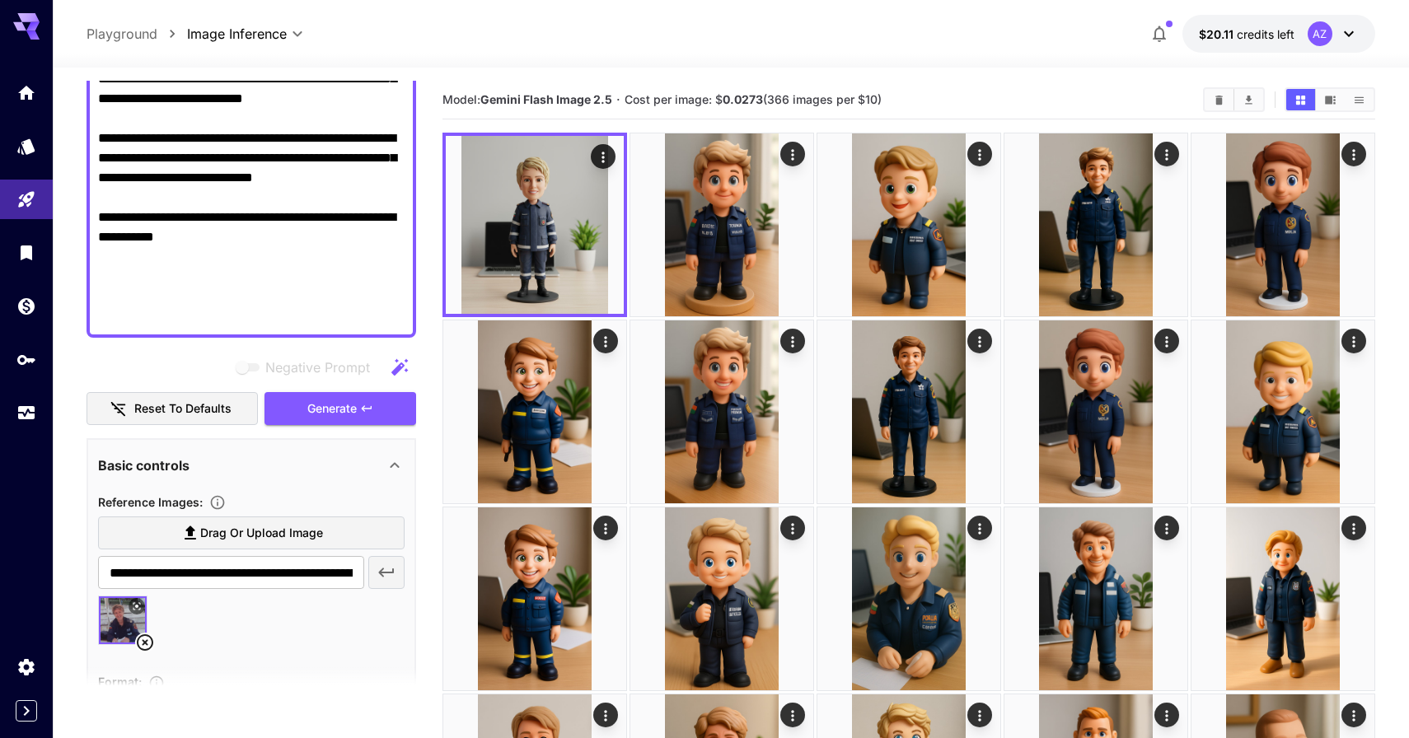
scroll to position [755, 0]
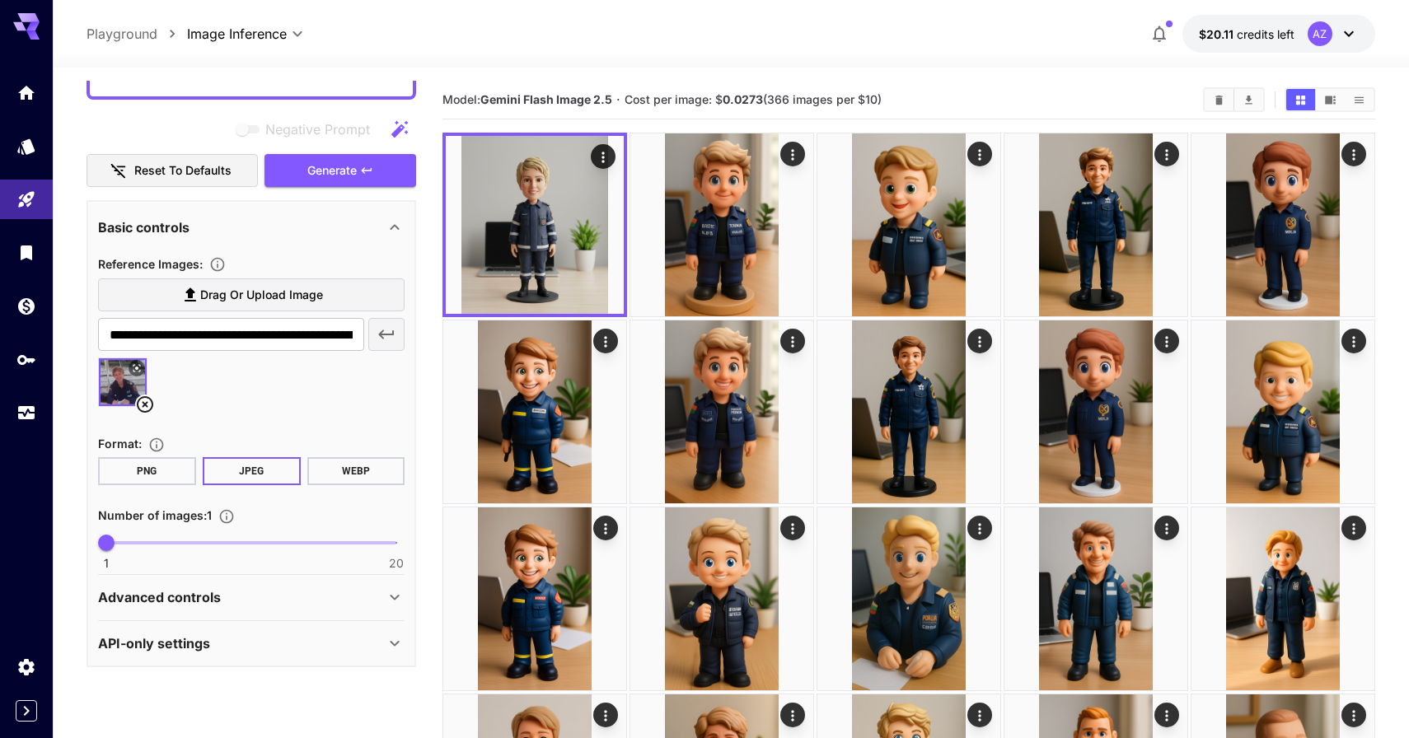
click at [137, 361] on button at bounding box center [136, 368] width 16 height 16
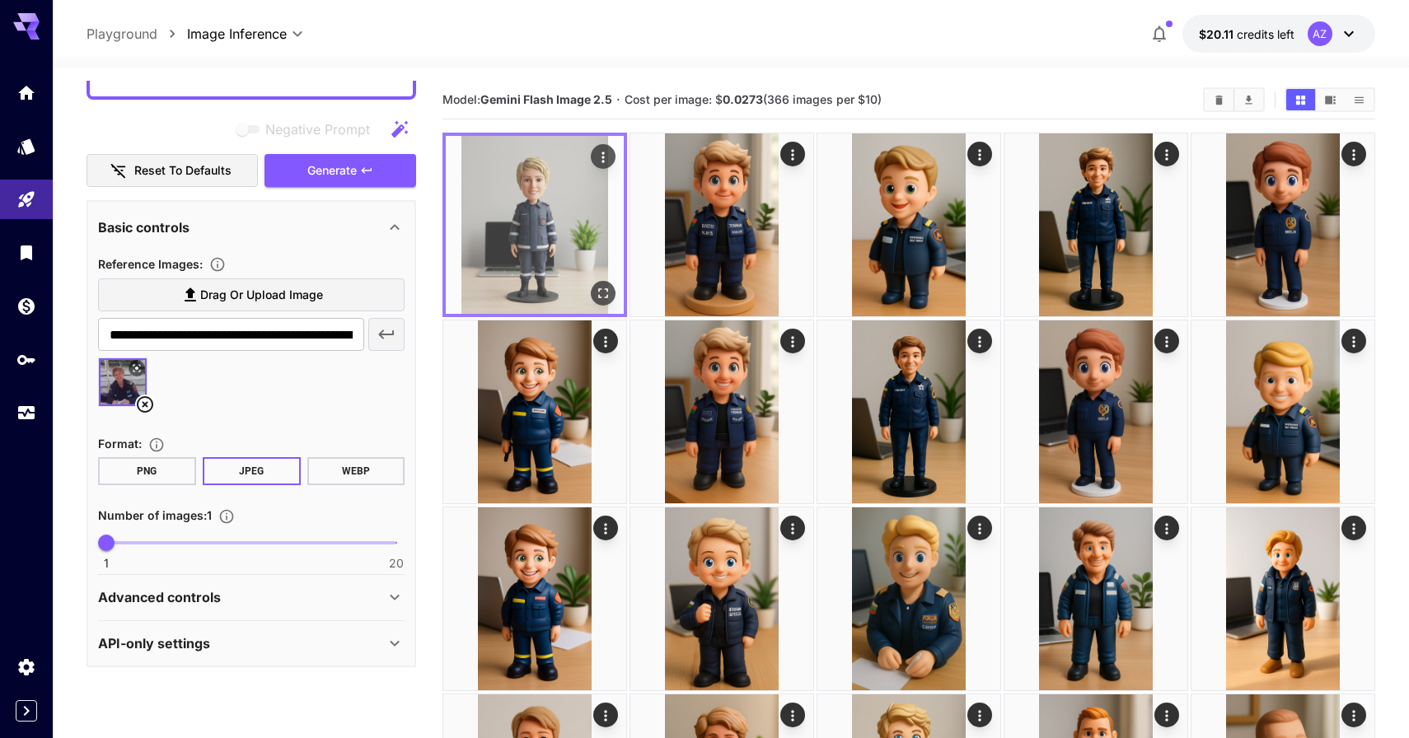
click at [600, 283] on button "Open in fullscreen" at bounding box center [603, 293] width 25 height 25
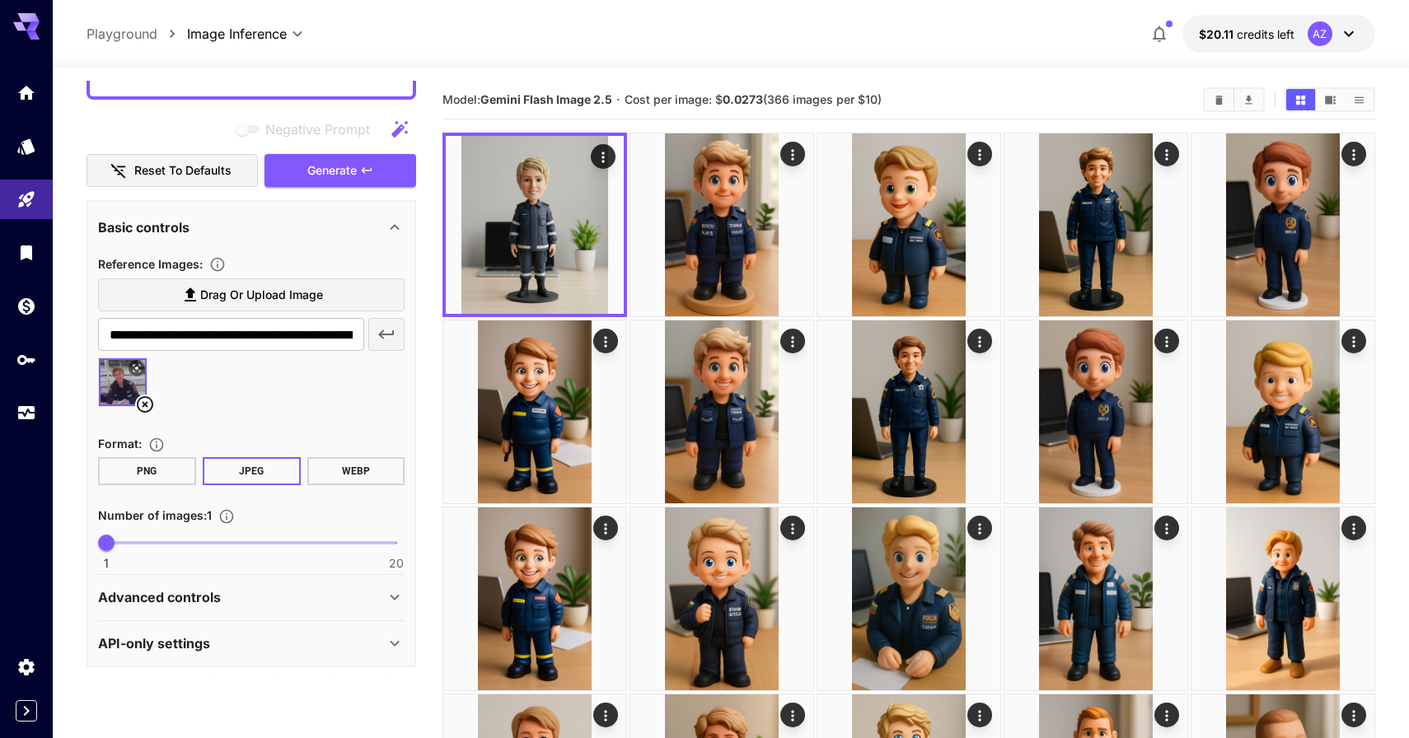
click at [124, 371] on img at bounding box center [123, 382] width 48 height 48
click at [143, 369] on button at bounding box center [136, 368] width 16 height 16
click at [145, 407] on icon at bounding box center [145, 405] width 20 height 20
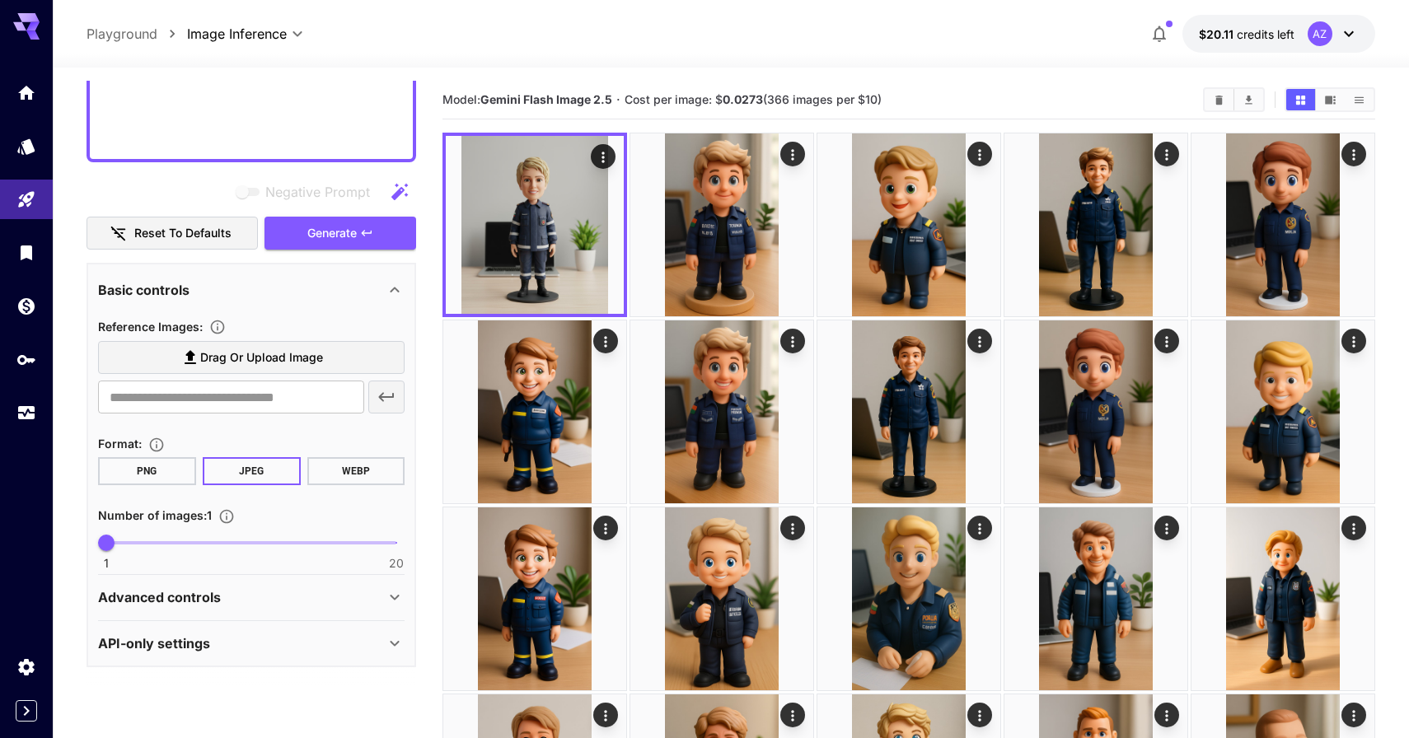
scroll to position [693, 0]
click at [186, 345] on label "Drag or upload image" at bounding box center [251, 358] width 306 height 34
click at [0, 0] on input "Drag or upload image" at bounding box center [0, 0] width 0 height 0
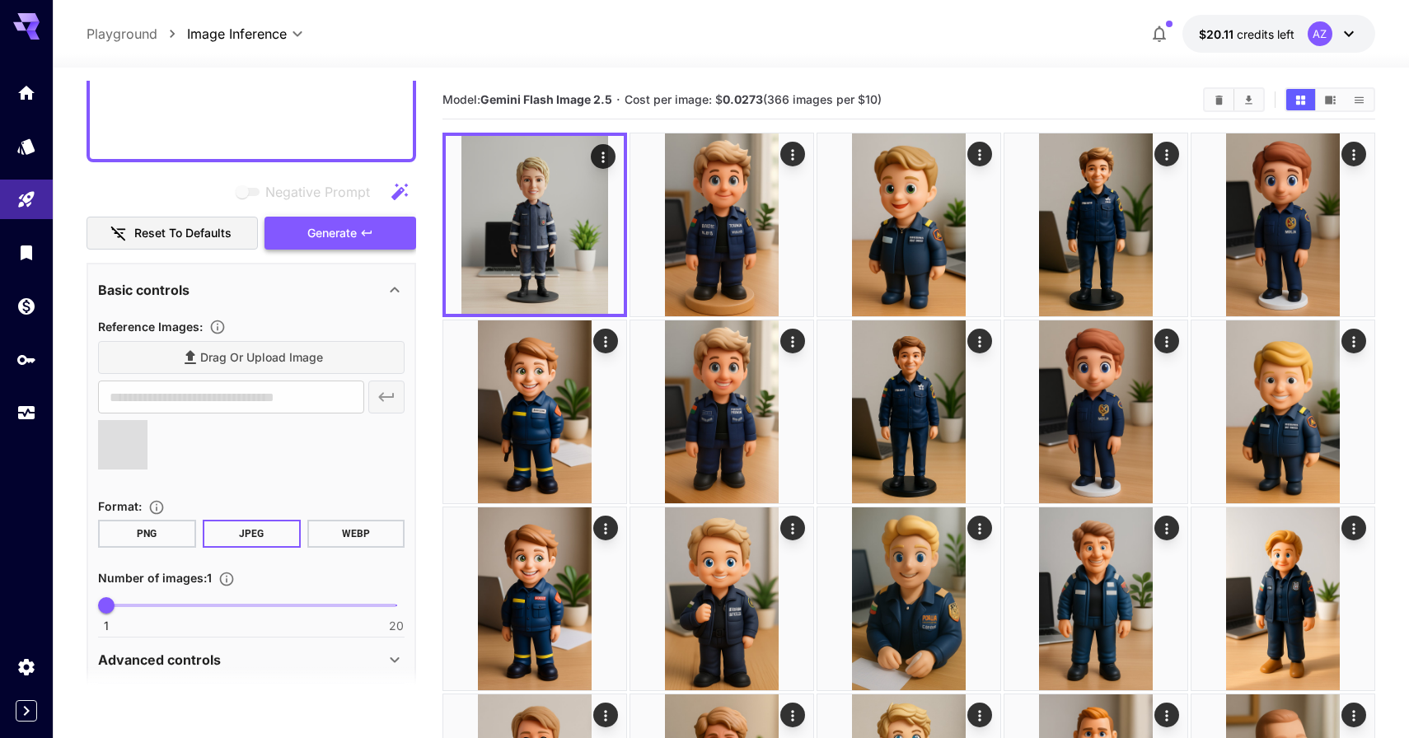
type input "**********"
click at [353, 234] on span "Generate" at bounding box center [331, 233] width 49 height 21
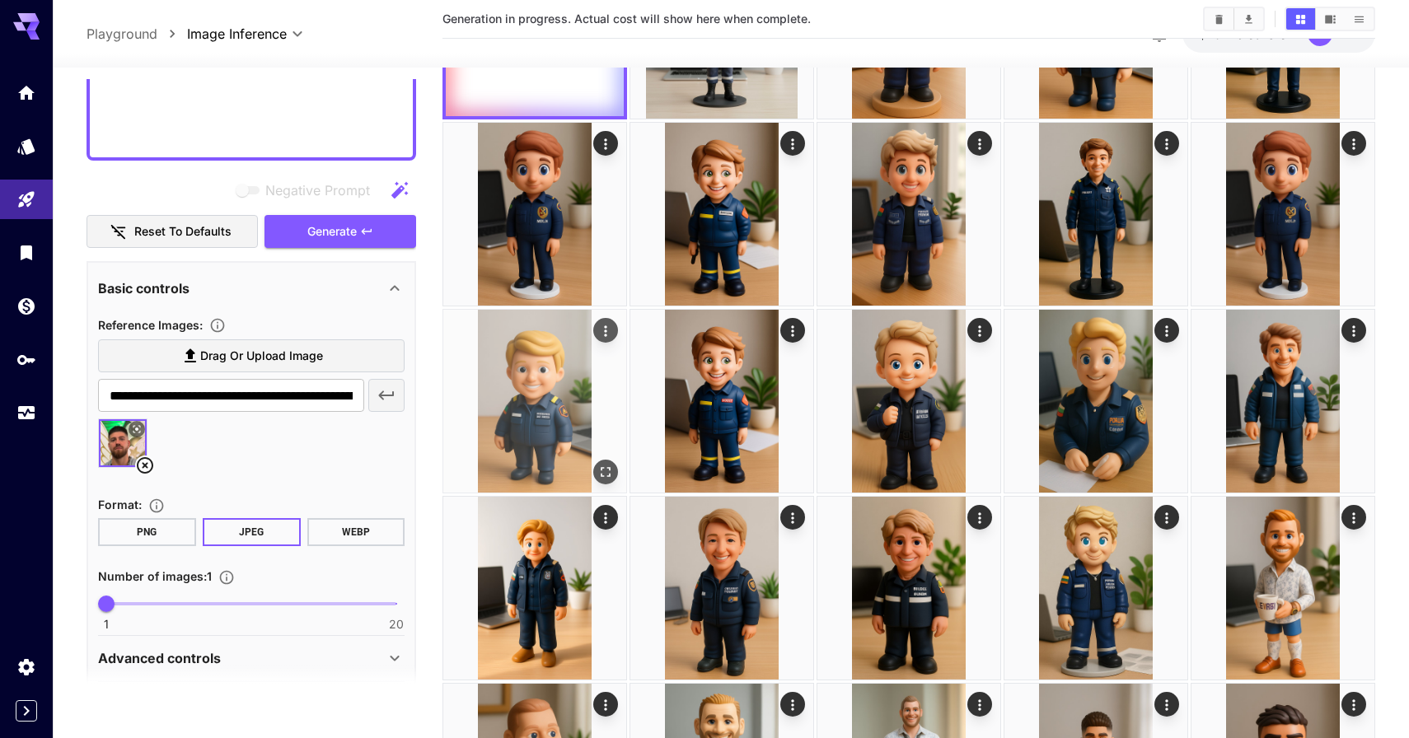
scroll to position [0, 0]
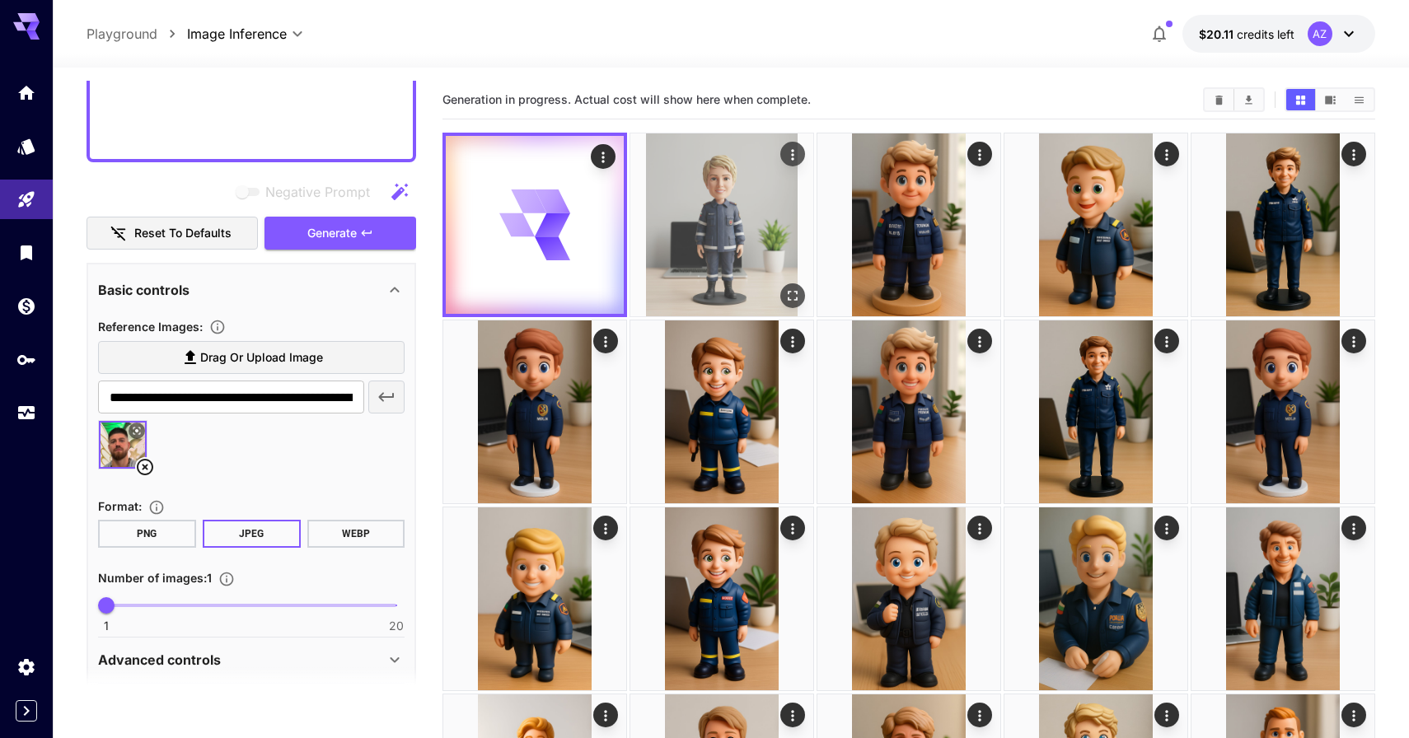
click at [727, 244] on img at bounding box center [721, 224] width 183 height 183
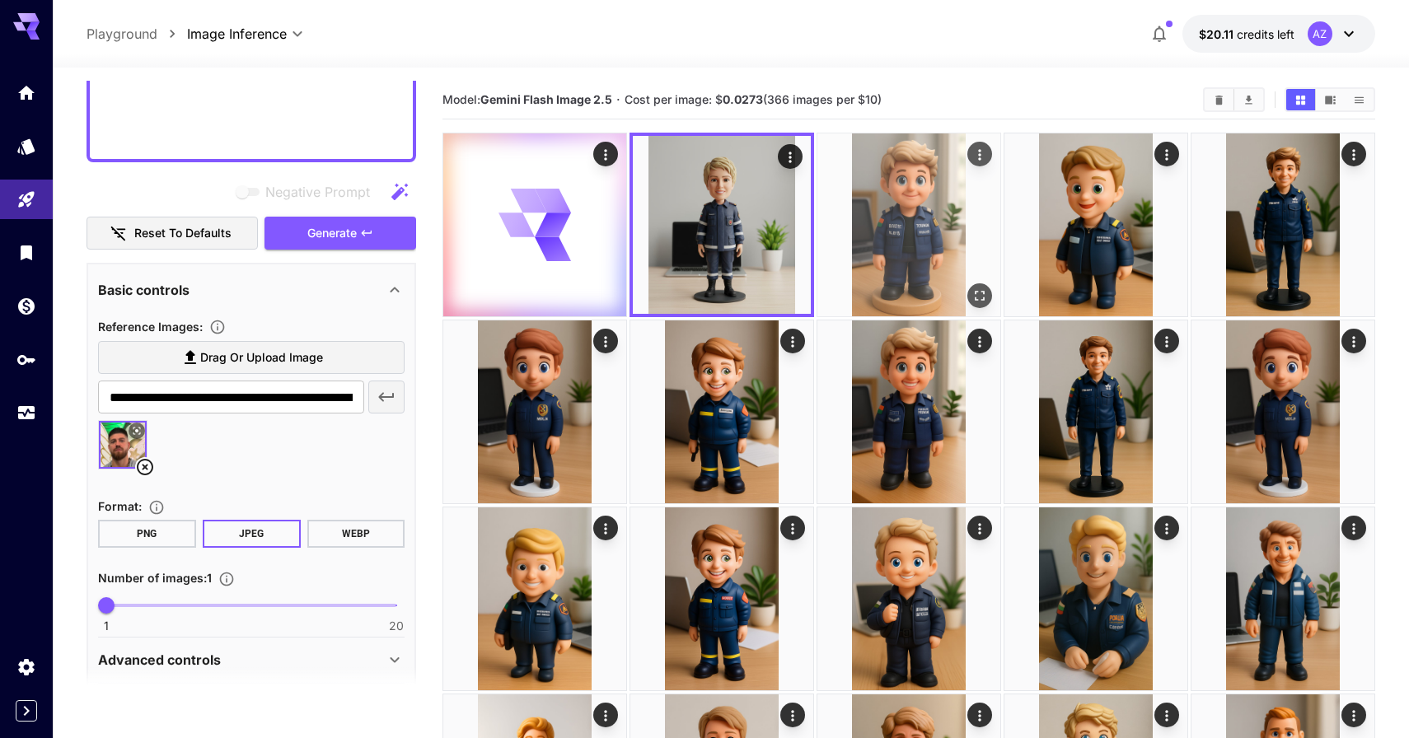
click at [858, 207] on img at bounding box center [908, 224] width 183 height 183
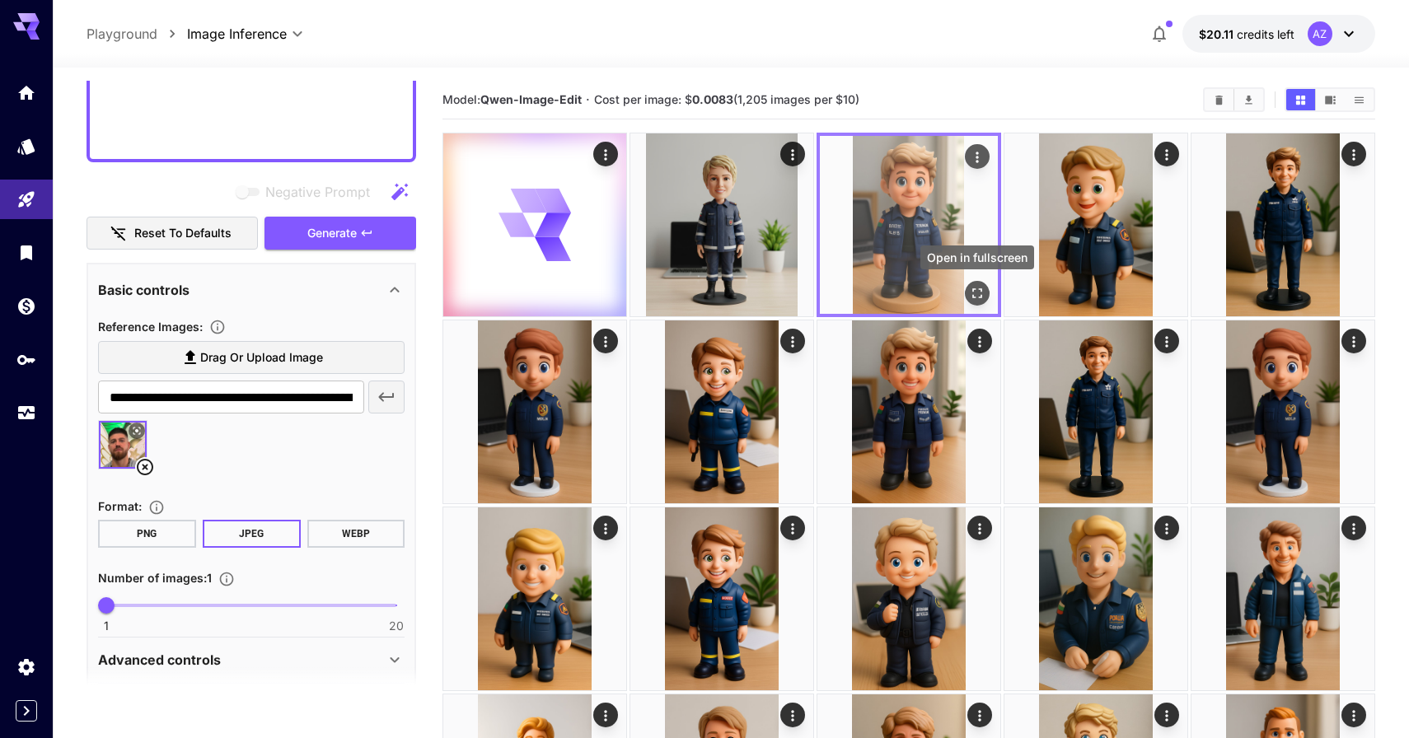
click at [974, 286] on icon "Open in fullscreen" at bounding box center [977, 293] width 16 height 16
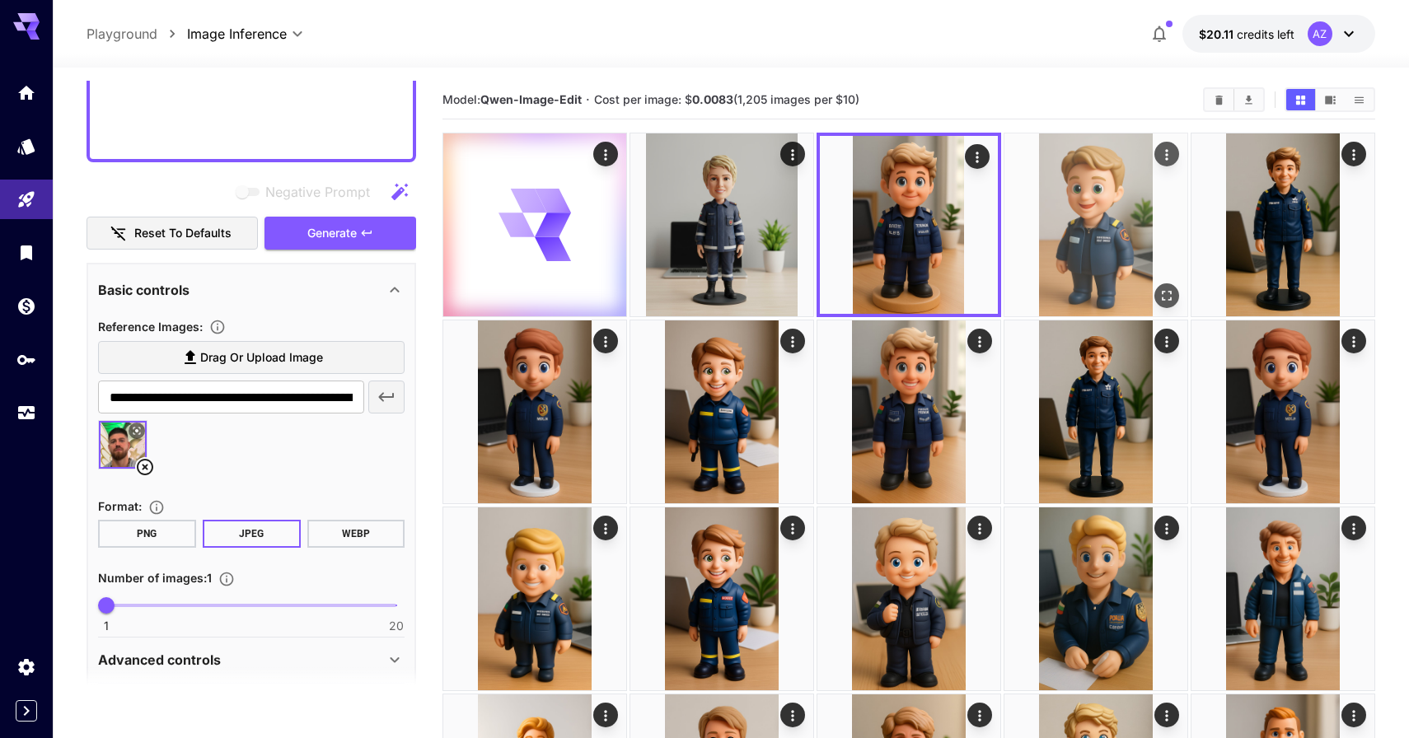
click at [1163, 289] on icon "Open in fullscreen" at bounding box center [1166, 295] width 16 height 16
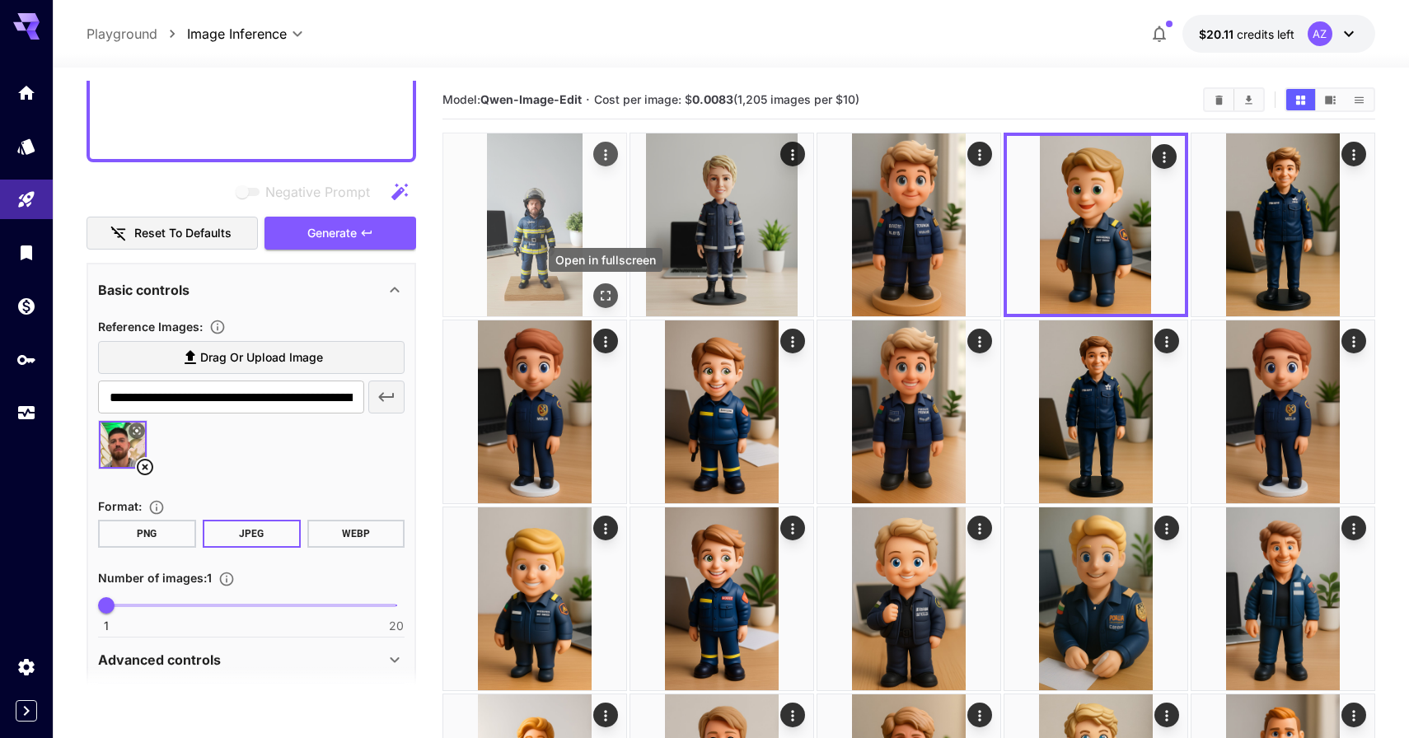
click at [600, 288] on icon "Open in fullscreen" at bounding box center [605, 295] width 16 height 16
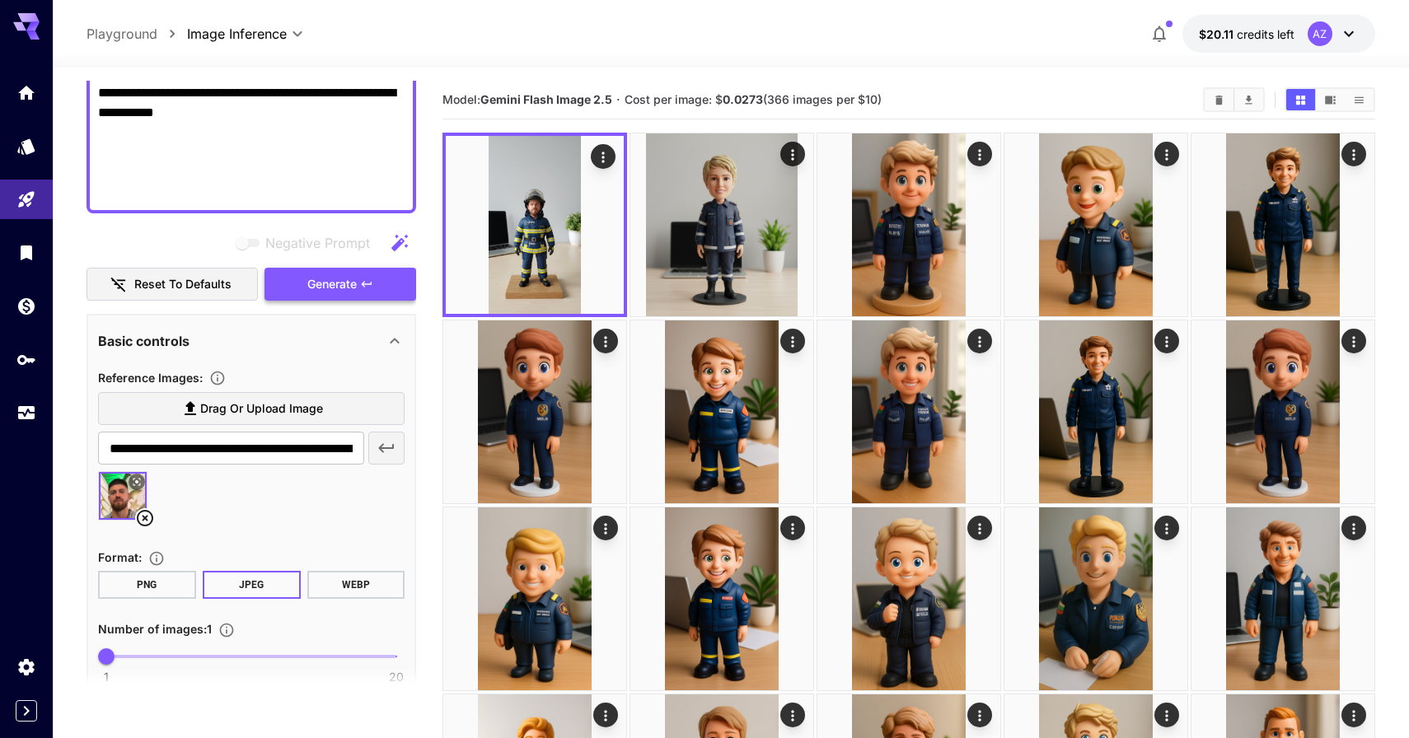
scroll to position [641, 0]
drag, startPoint x: 269, startPoint y: 200, endPoint x: 117, endPoint y: 170, distance: 155.4
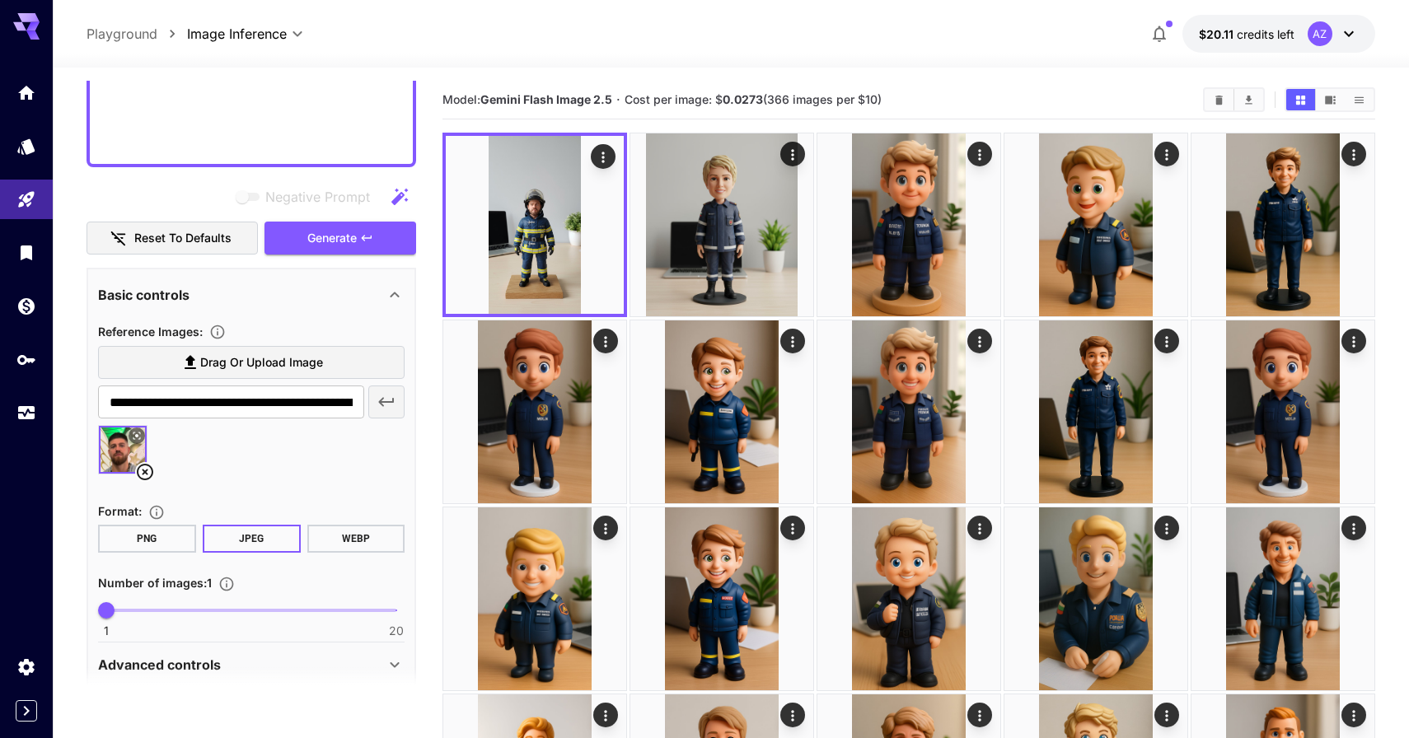
scroll to position [679, 0]
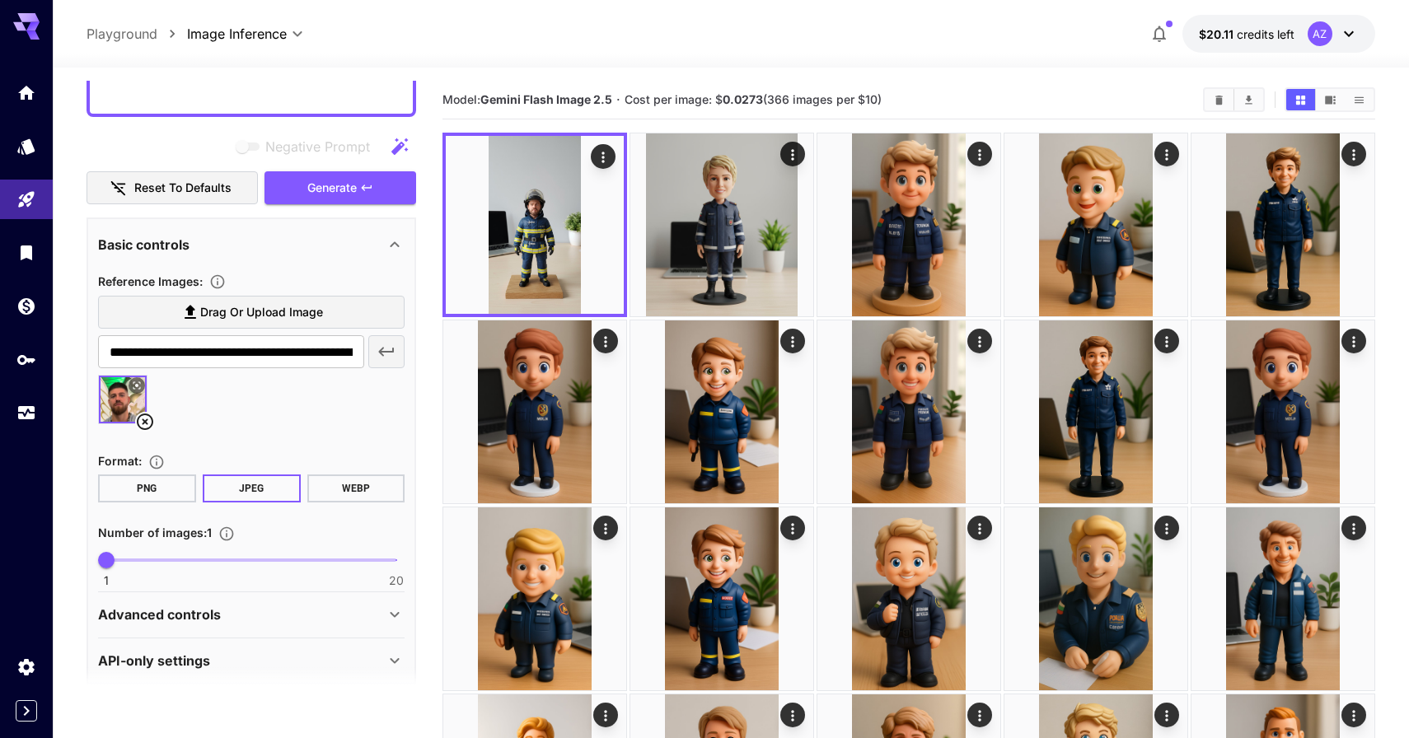
type textarea "**********"
click at [327, 207] on div "**********" at bounding box center [250, 43] width 329 height 1283
click at [353, 189] on span "Generate" at bounding box center [331, 188] width 49 height 21
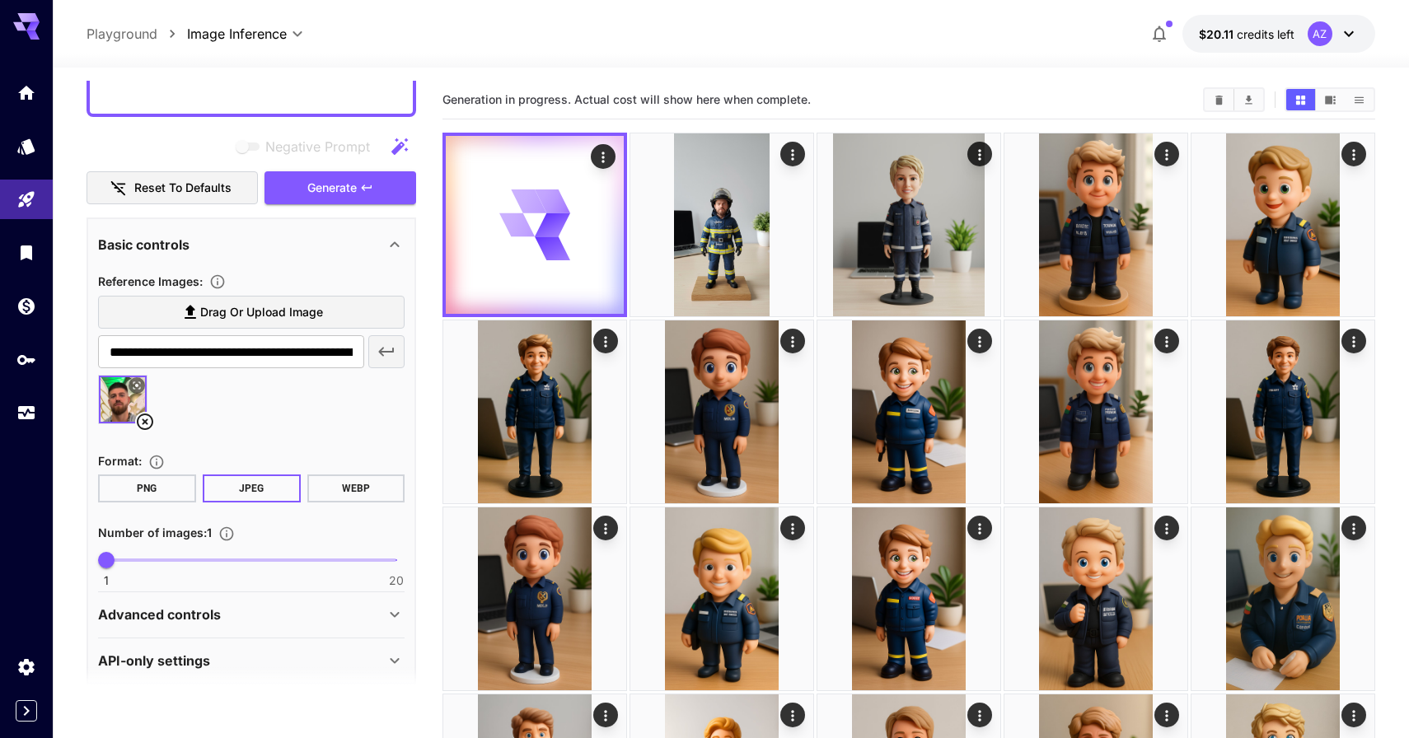
scroll to position [696, 0]
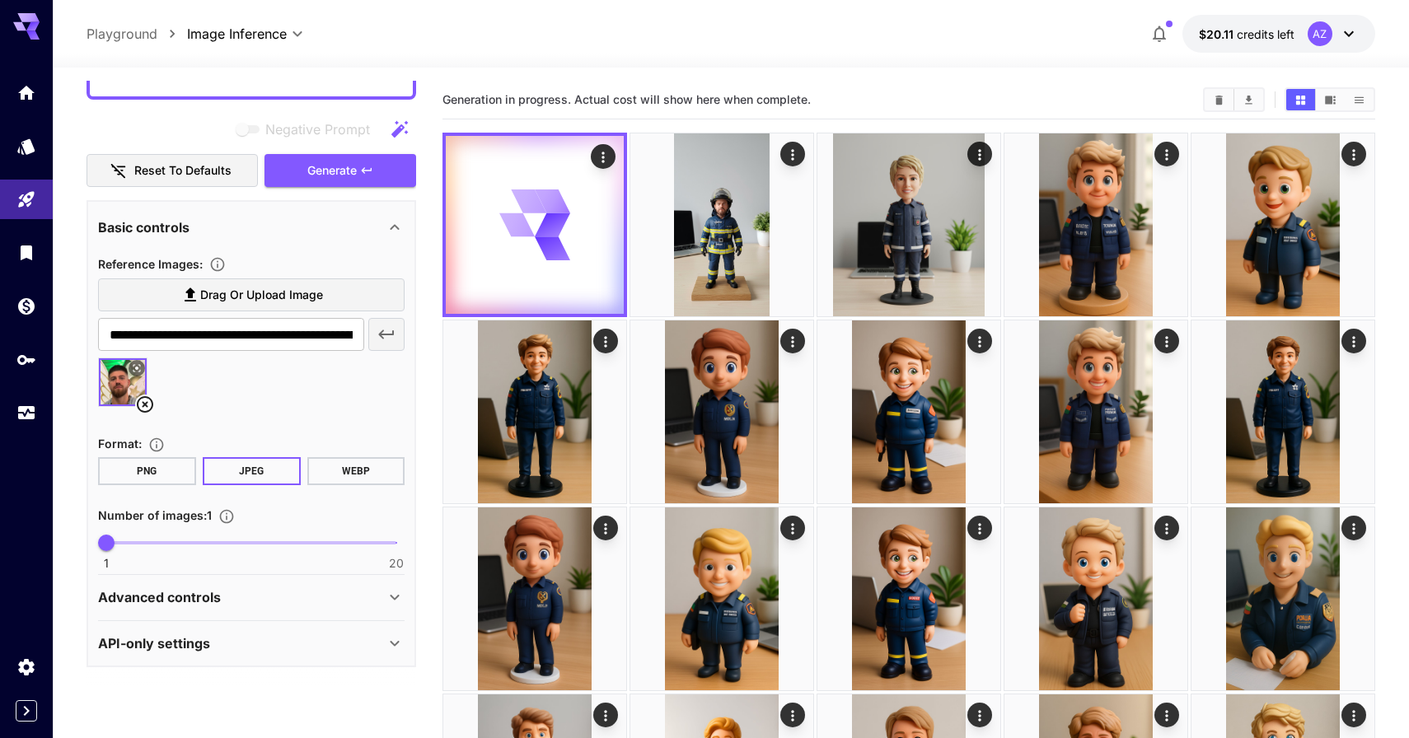
click at [212, 575] on div "Advanced controls Seed : ​" at bounding box center [251, 597] width 306 height 45
click at [212, 584] on div "Advanced controls" at bounding box center [251, 597] width 306 height 40
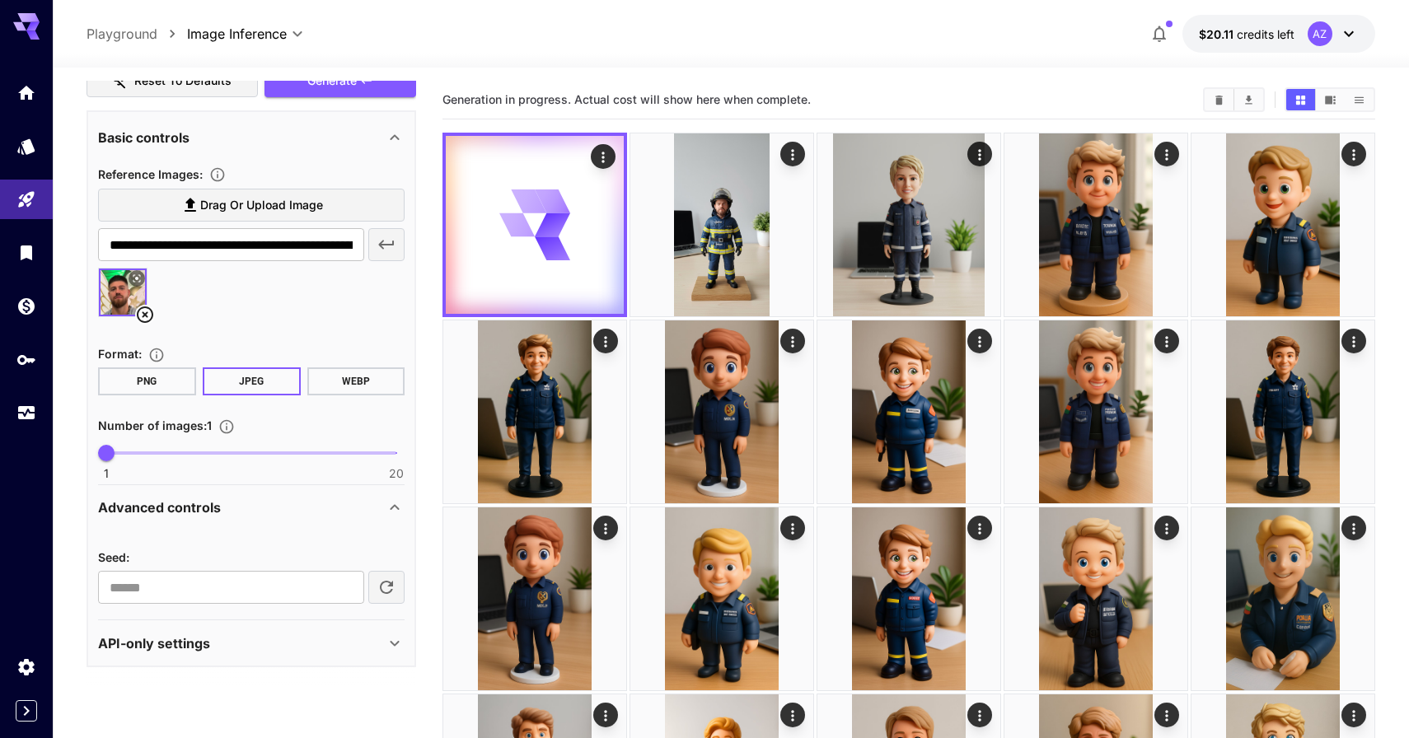
click at [197, 684] on section at bounding box center [250, 687] width 329 height 41
click at [199, 644] on p "API-only settings" at bounding box center [154, 643] width 112 height 20
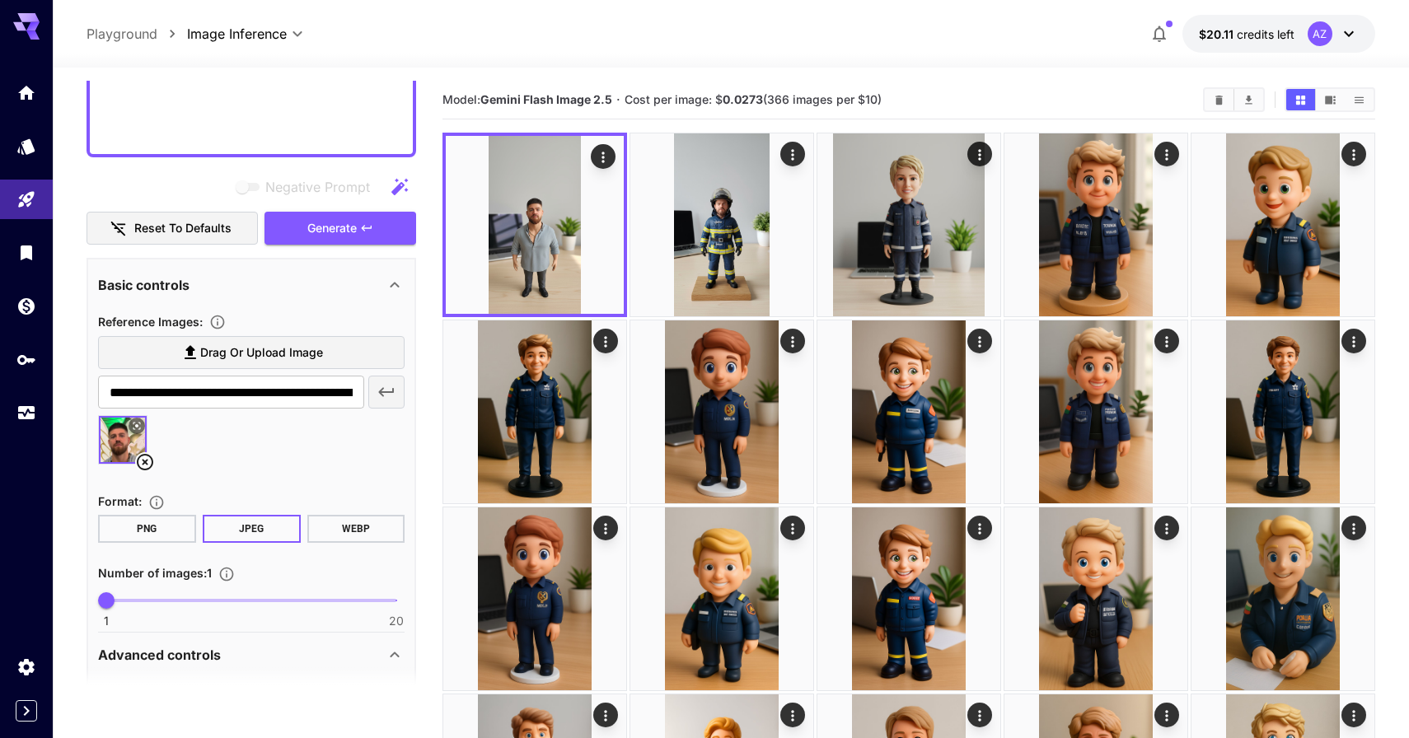
scroll to position [586, 0]
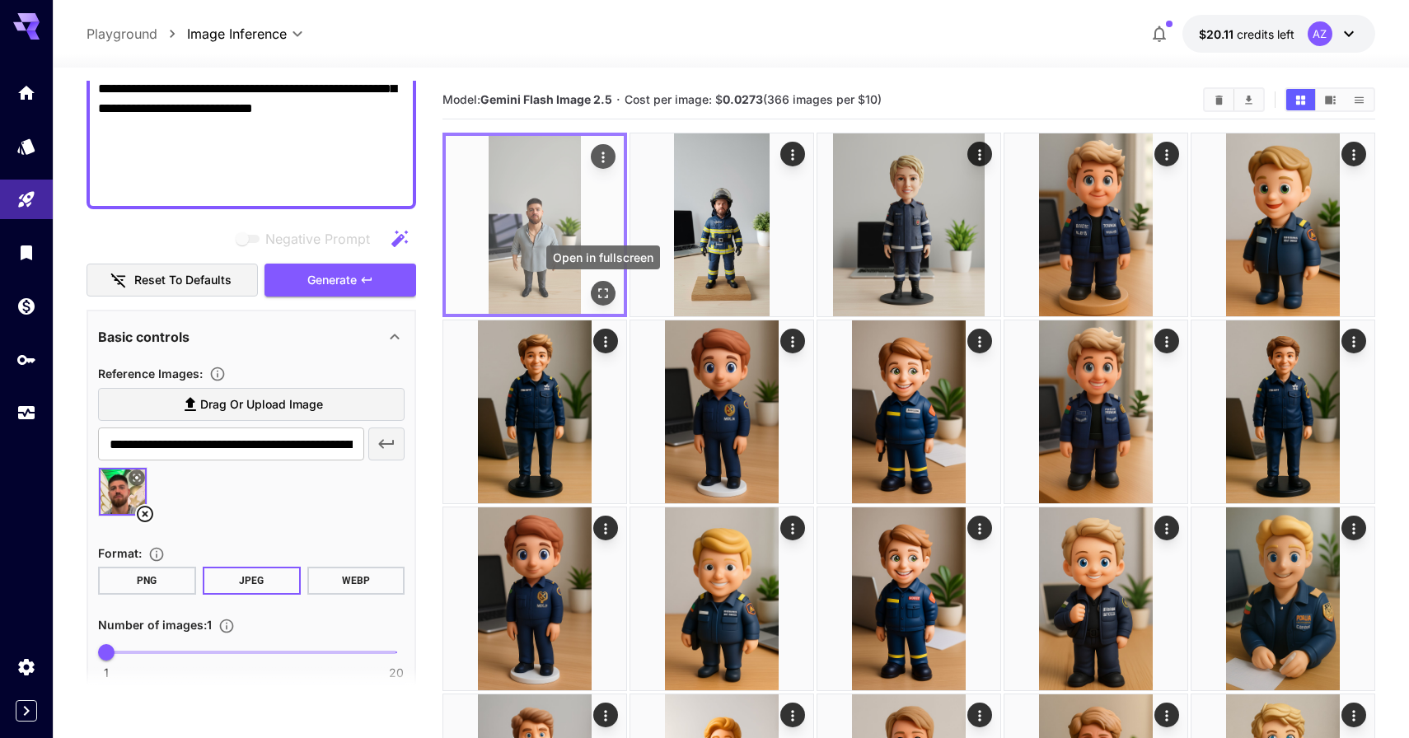
click at [606, 292] on icon "Open in fullscreen" at bounding box center [603, 293] width 16 height 16
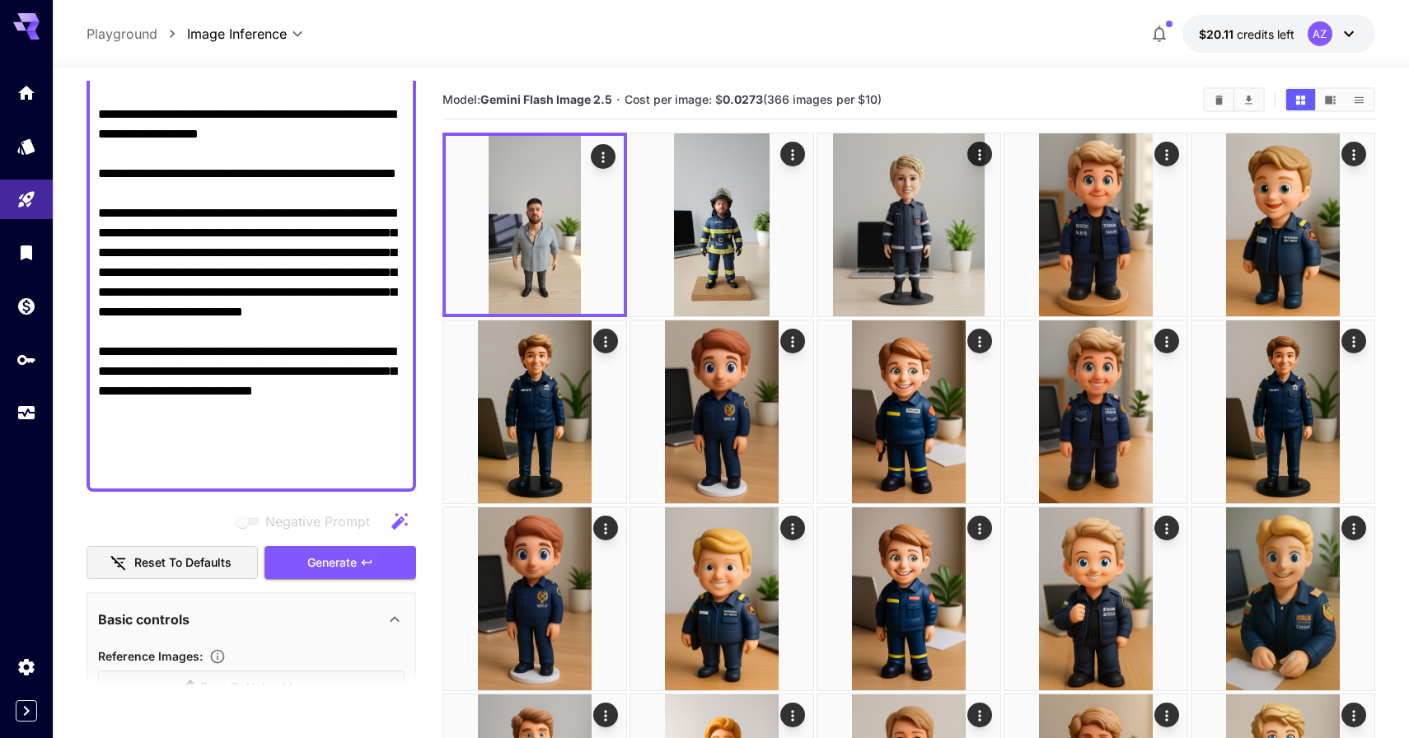
scroll to position [0, 0]
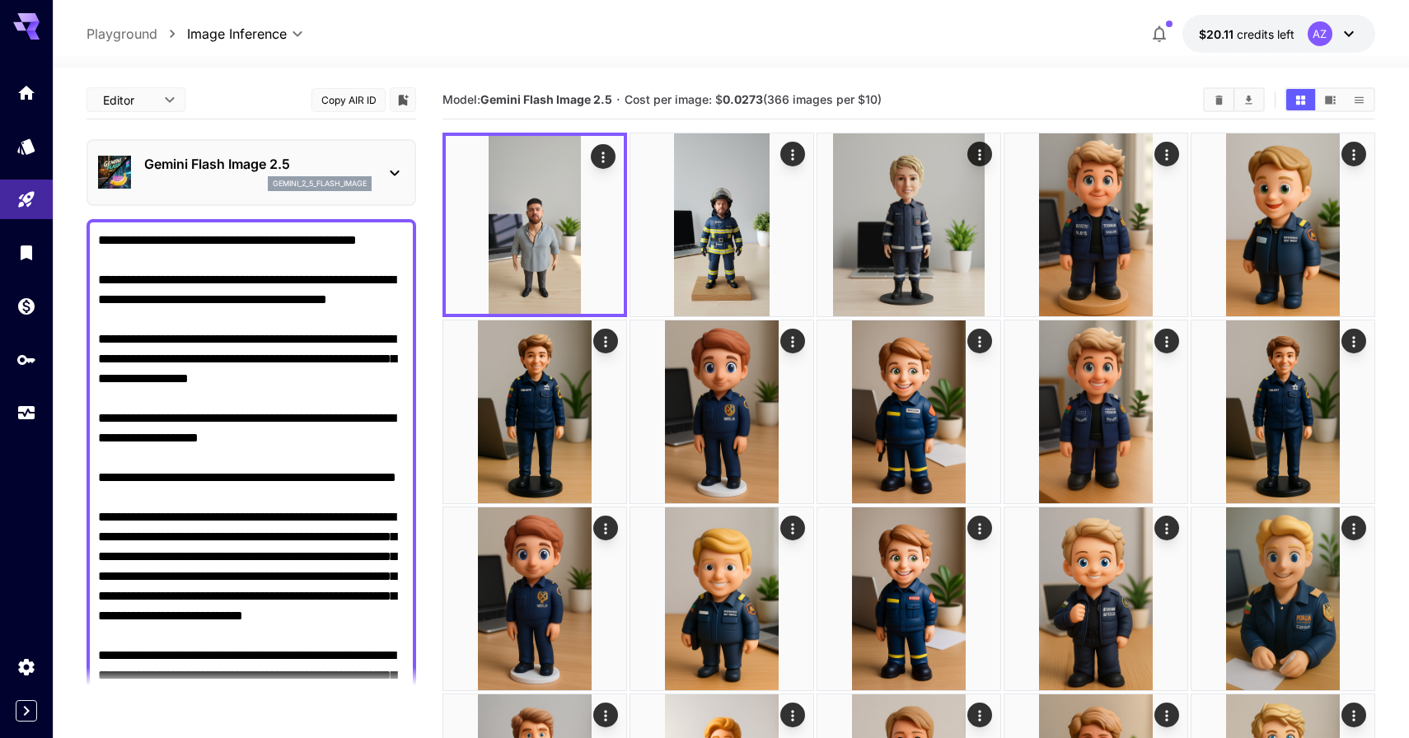
click at [178, 185] on div "gemini_2_5_flash_image" at bounding box center [257, 183] width 227 height 15
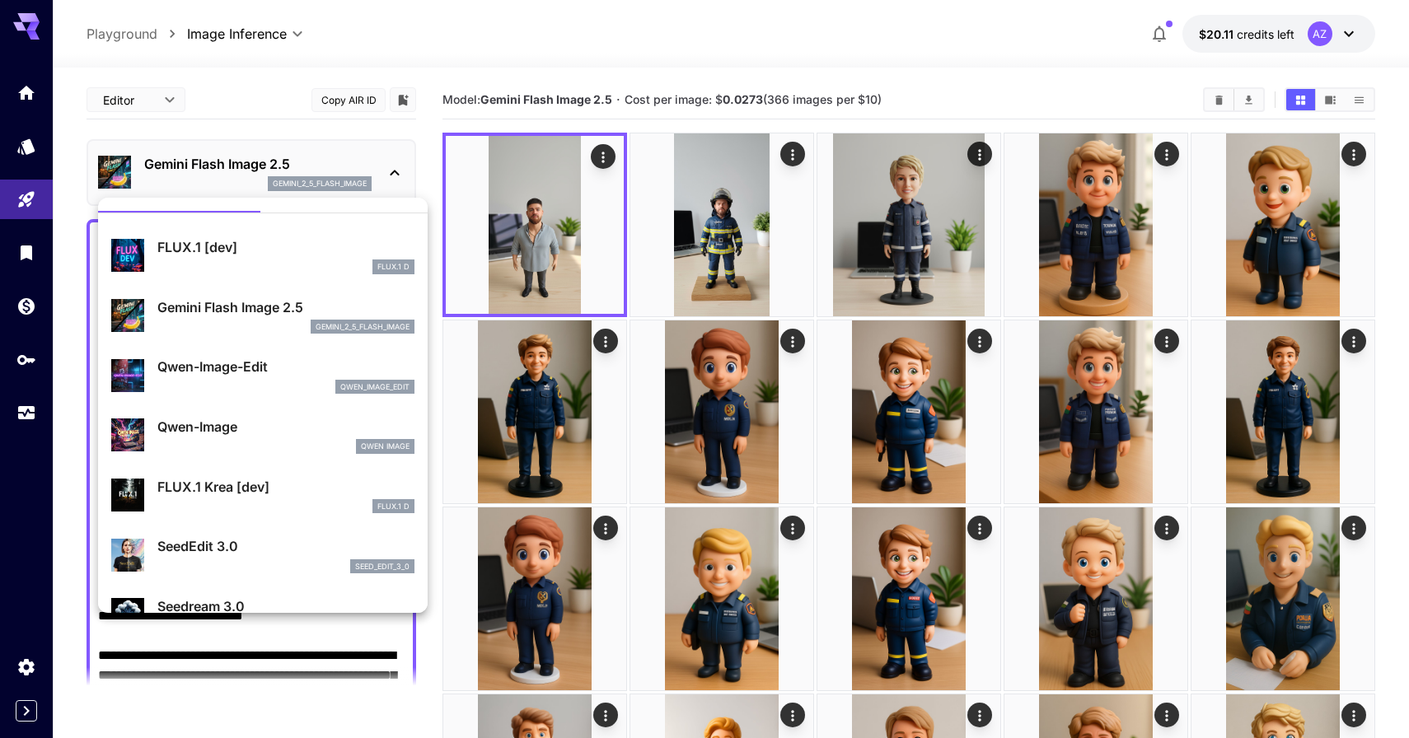
scroll to position [40, 0]
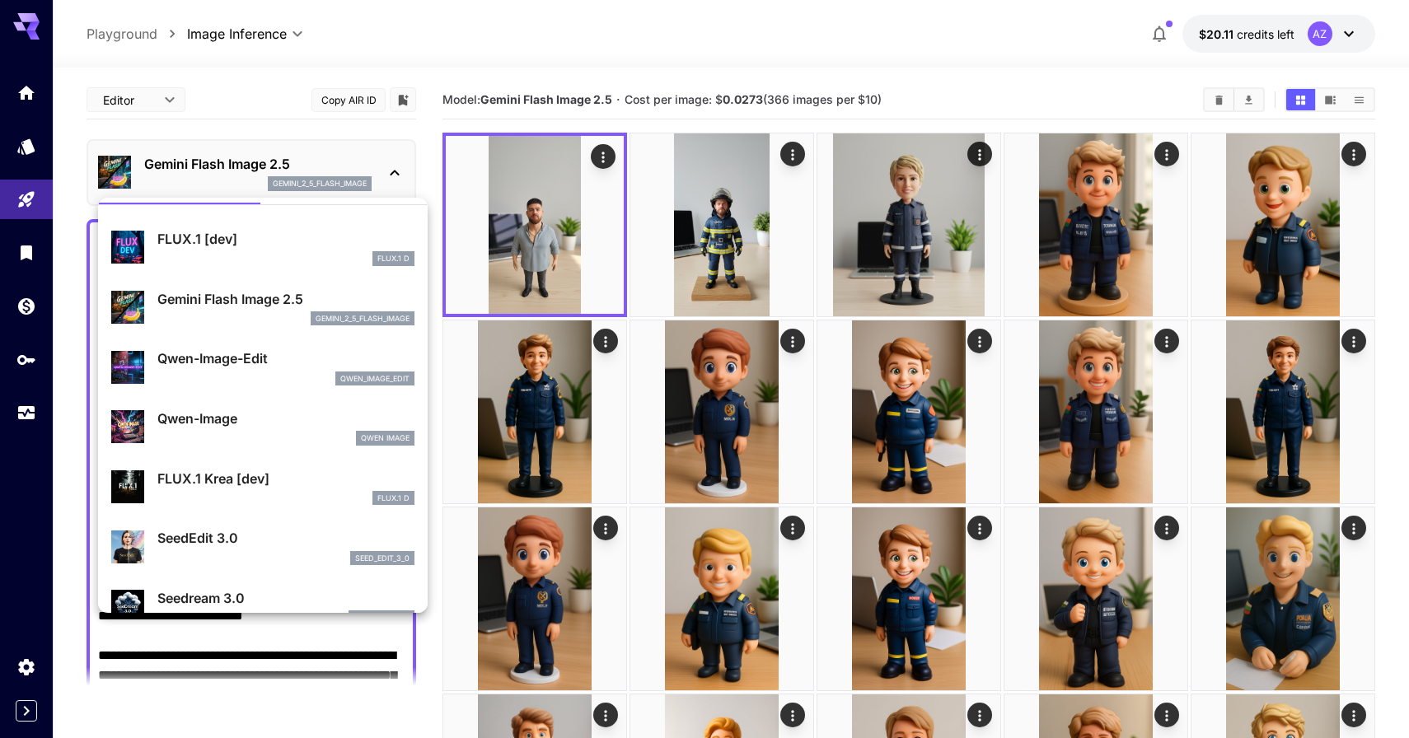
click at [246, 384] on div "qwen_image_edit" at bounding box center [285, 378] width 257 height 15
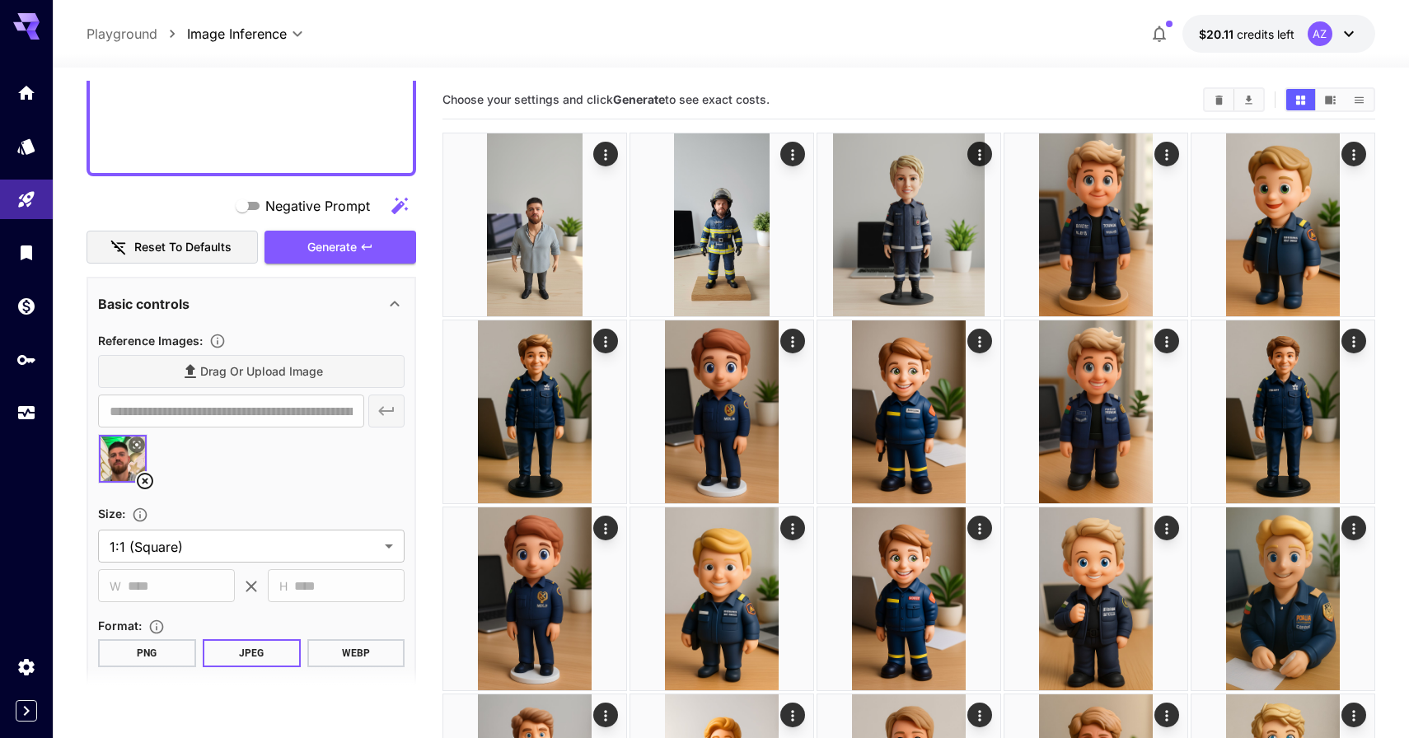
scroll to position [619, 0]
click at [298, 270] on div "**********" at bounding box center [250, 474] width 329 height 2025
click at [299, 265] on div "**********" at bounding box center [250, 474] width 329 height 2025
click at [300, 260] on button "Generate" at bounding box center [340, 248] width 152 height 34
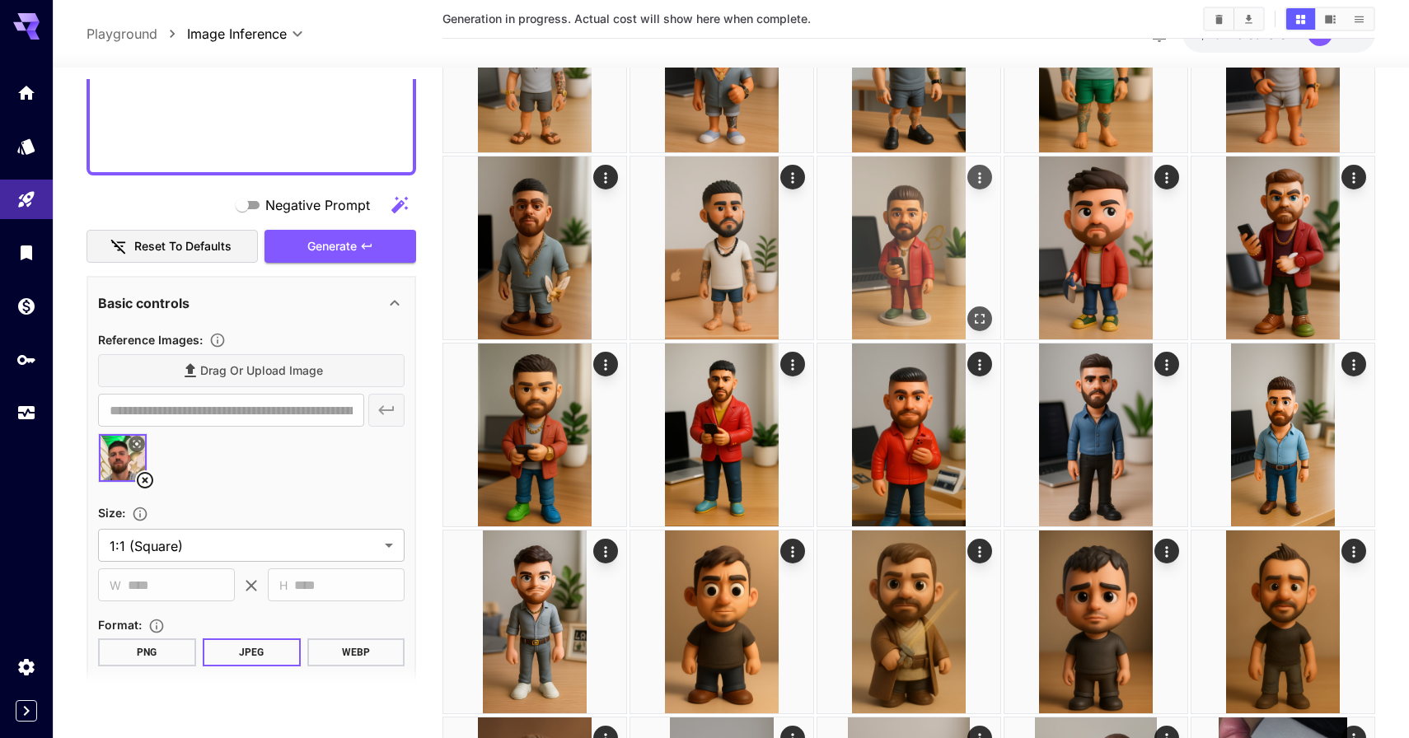
scroll to position [1098, 0]
click at [981, 323] on icon "Open in fullscreen" at bounding box center [979, 320] width 10 height 10
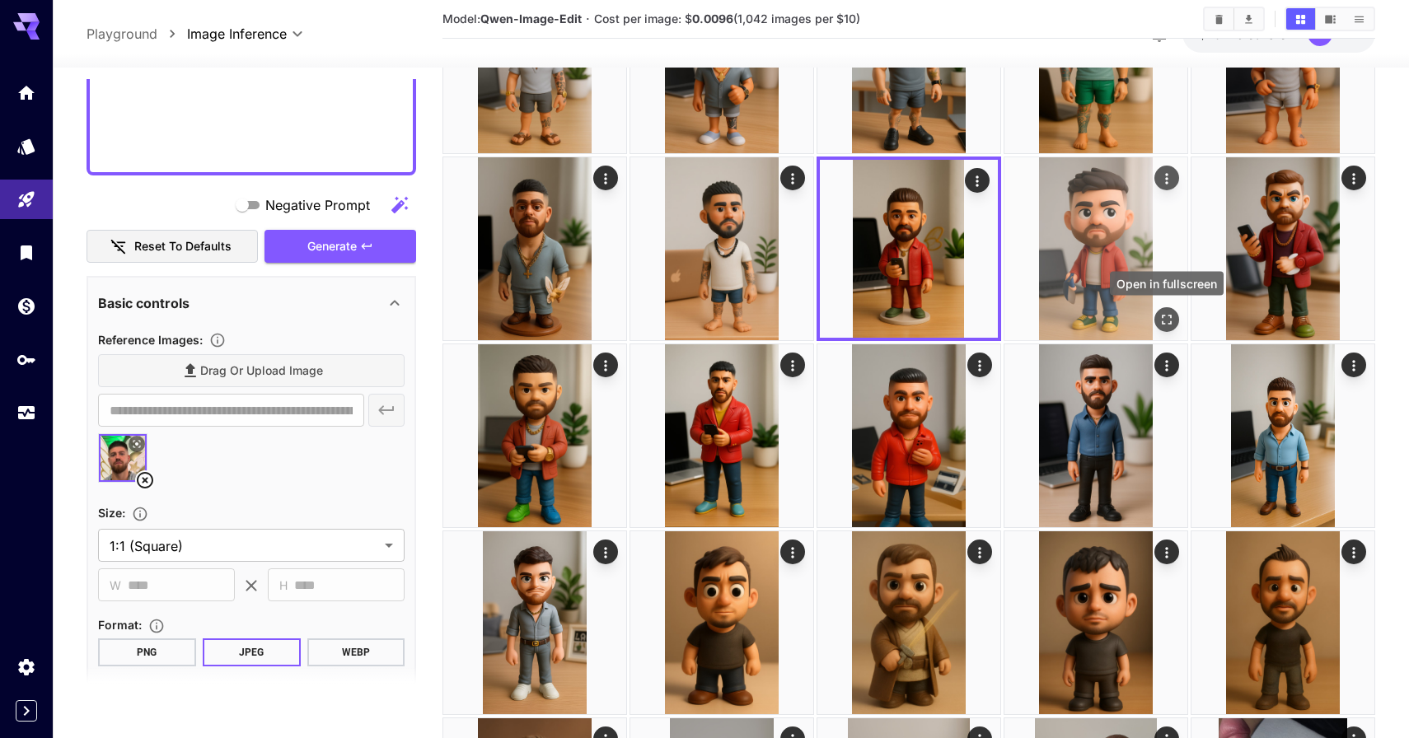
click at [1172, 316] on icon "Open in fullscreen" at bounding box center [1166, 319] width 16 height 16
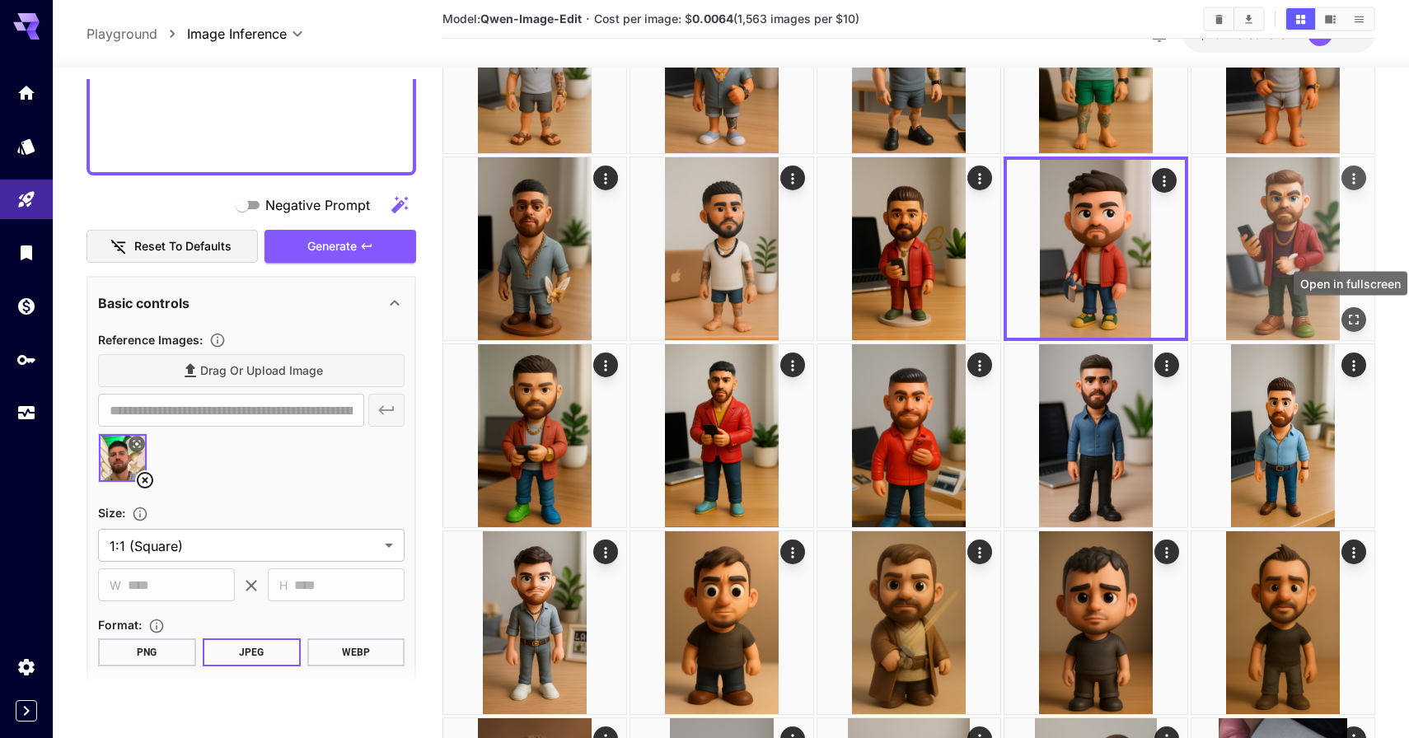
click at [1343, 324] on button "Open in fullscreen" at bounding box center [1353, 319] width 25 height 25
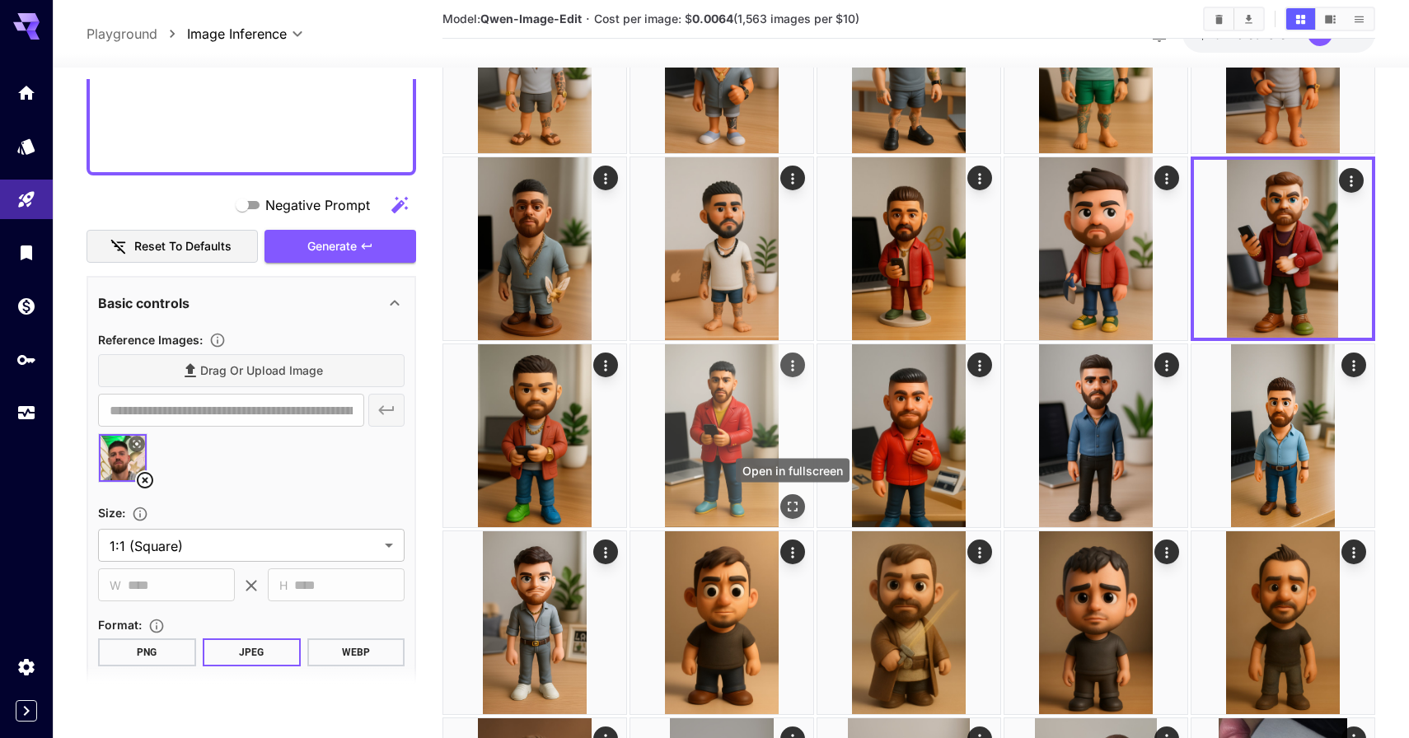
click at [799, 514] on icon "Open in fullscreen" at bounding box center [792, 506] width 16 height 16
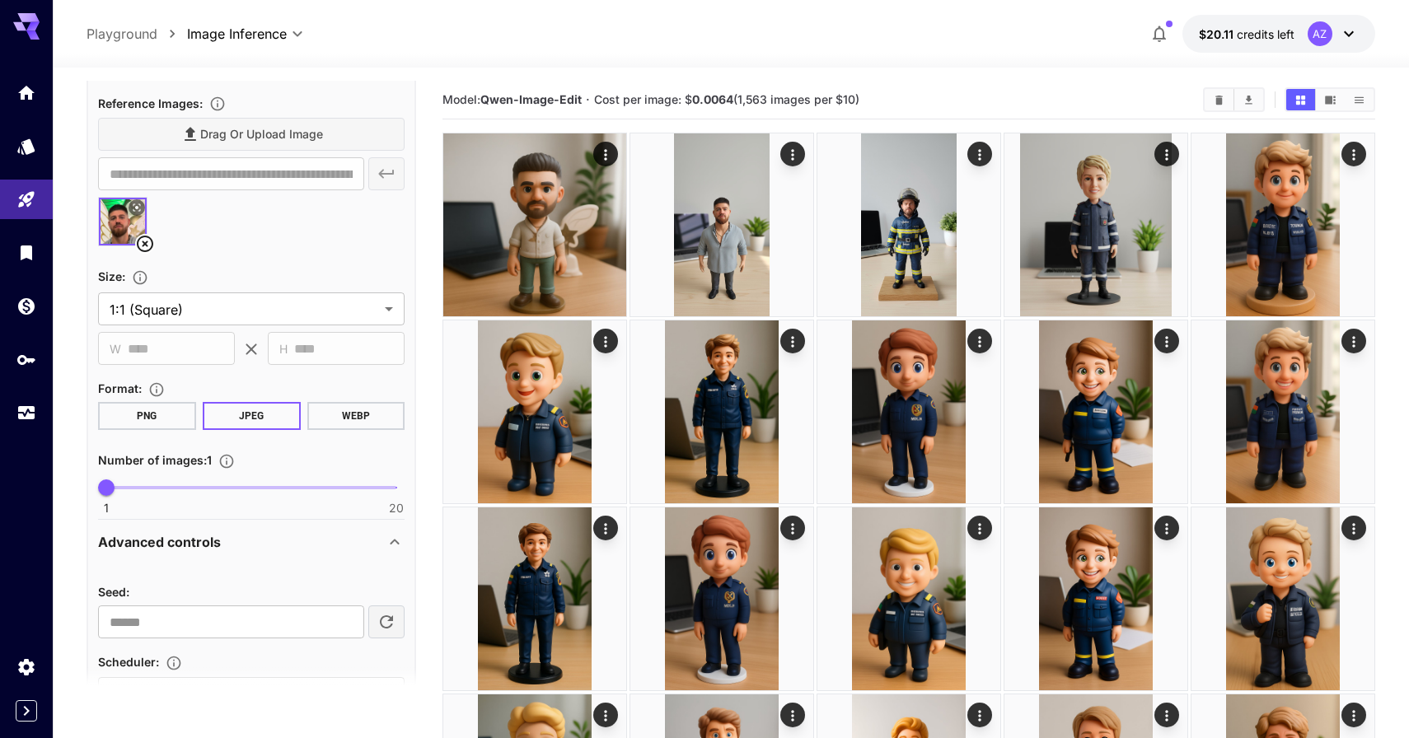
scroll to position [885, 0]
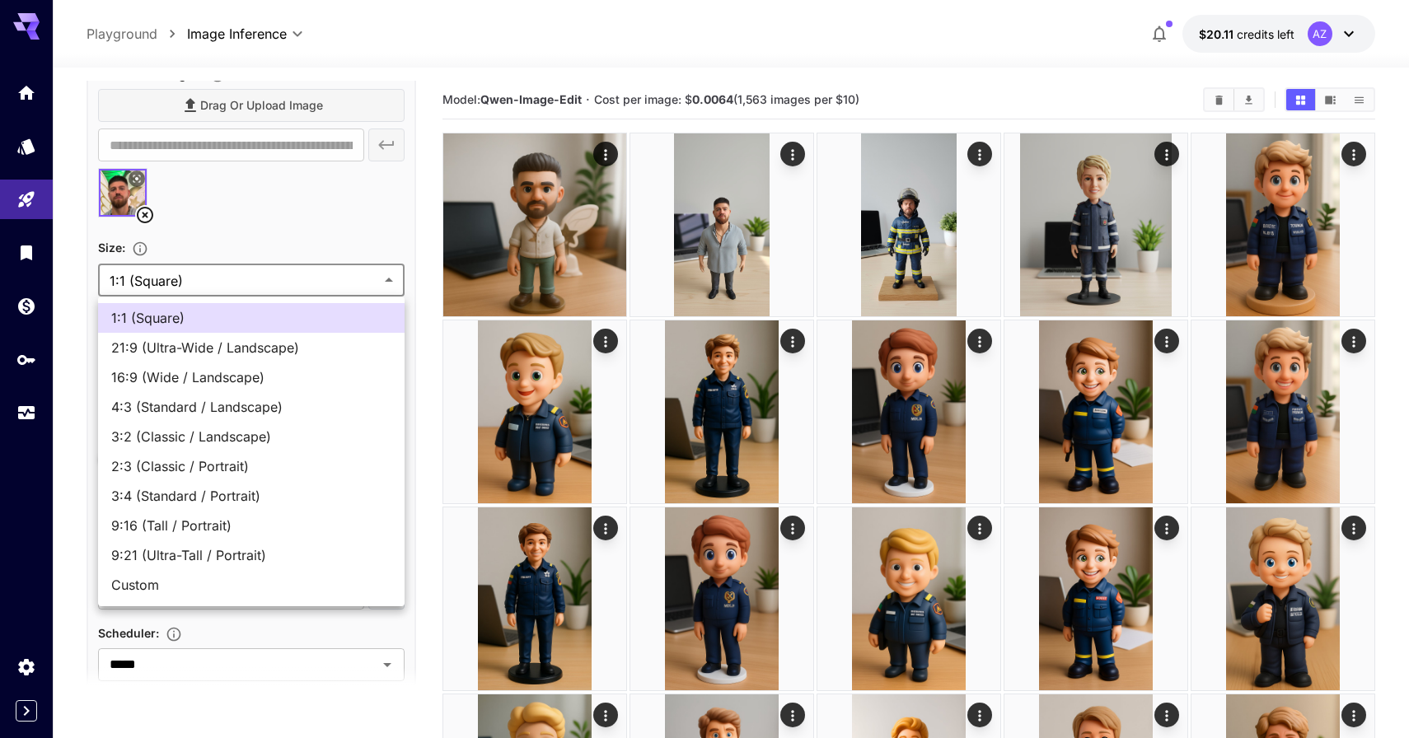
click at [242, 465] on span "2:3 (Classic / Portrait)" at bounding box center [251, 466] width 280 height 20
type input "**********"
type input "***"
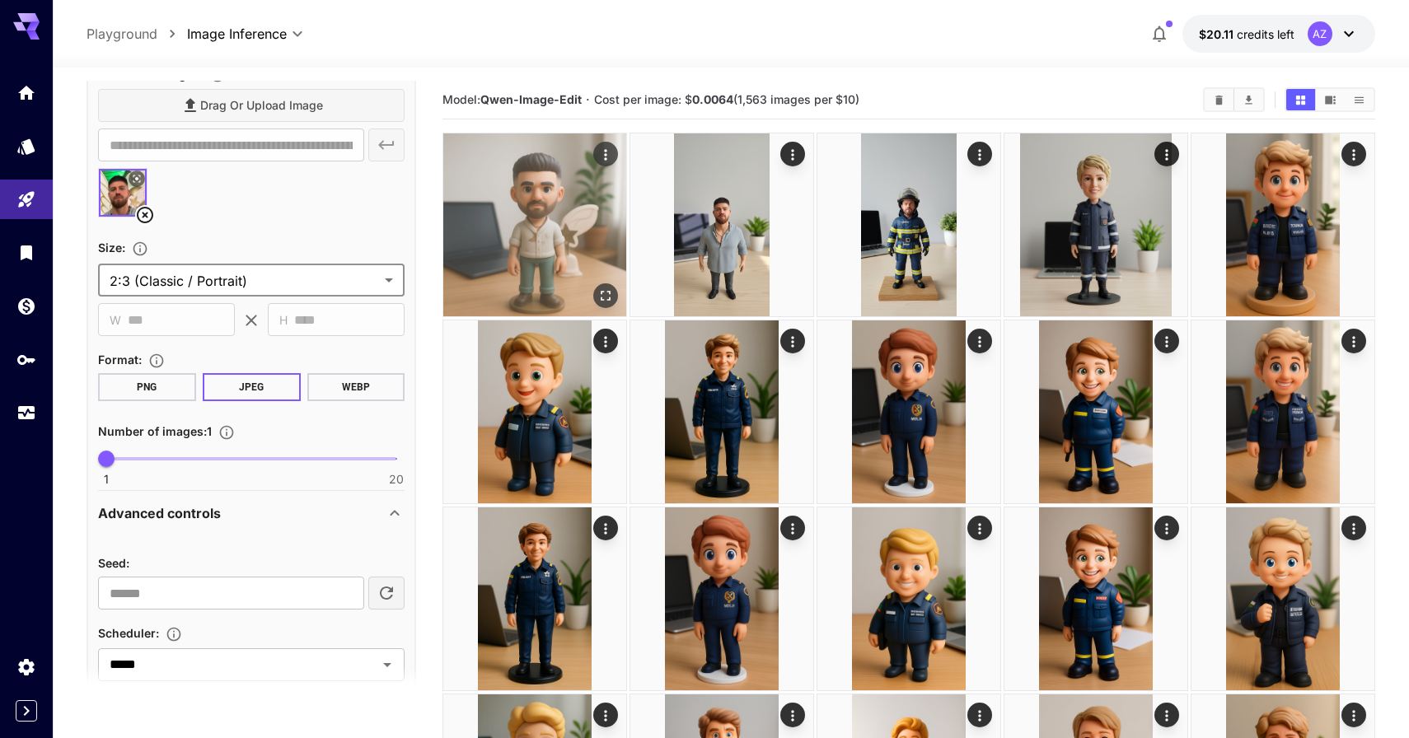
click at [538, 267] on img at bounding box center [534, 224] width 183 height 183
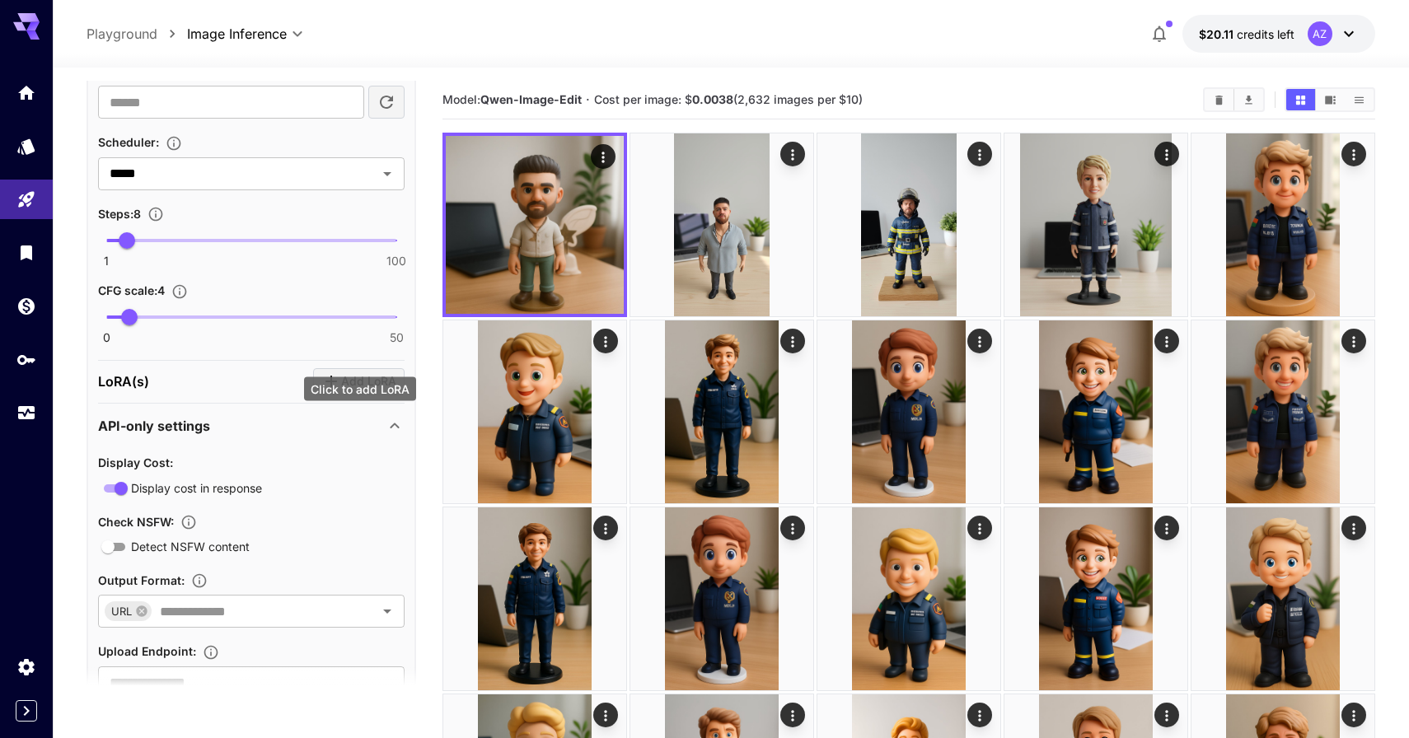
scroll to position [1376, 0]
click at [231, 302] on section "CFG scale : 4 0 50 4" at bounding box center [251, 312] width 306 height 63
click at [231, 320] on span "0 50 21.4" at bounding box center [251, 318] width 290 height 25
drag, startPoint x: 231, startPoint y: 320, endPoint x: 301, endPoint y: 311, distance: 69.8
click at [301, 311] on span "33.8" at bounding box center [302, 318] width 16 height 16
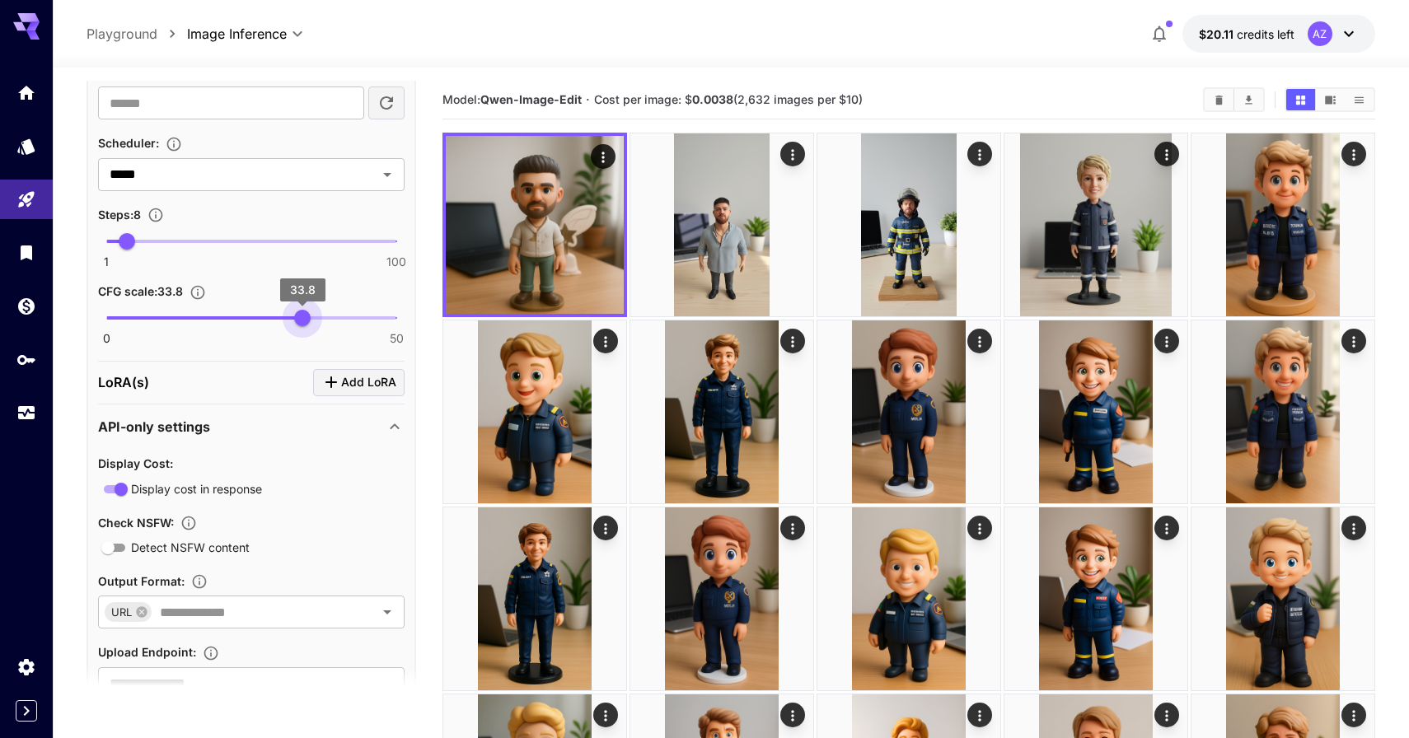
type input "****"
type input "**"
drag, startPoint x: 142, startPoint y: 236, endPoint x: 175, endPoint y: 237, distance: 33.8
click at [175, 237] on span "25" at bounding box center [176, 241] width 16 height 16
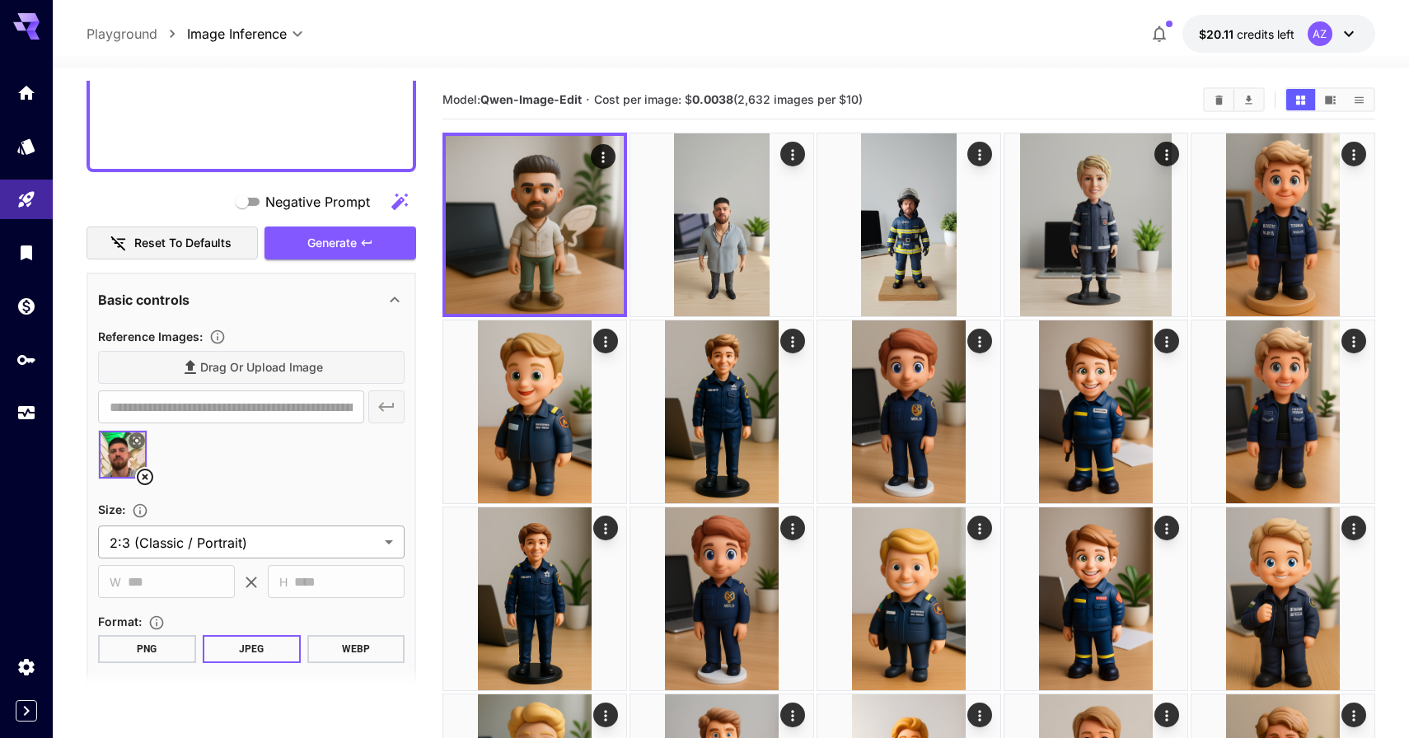
scroll to position [424, 0]
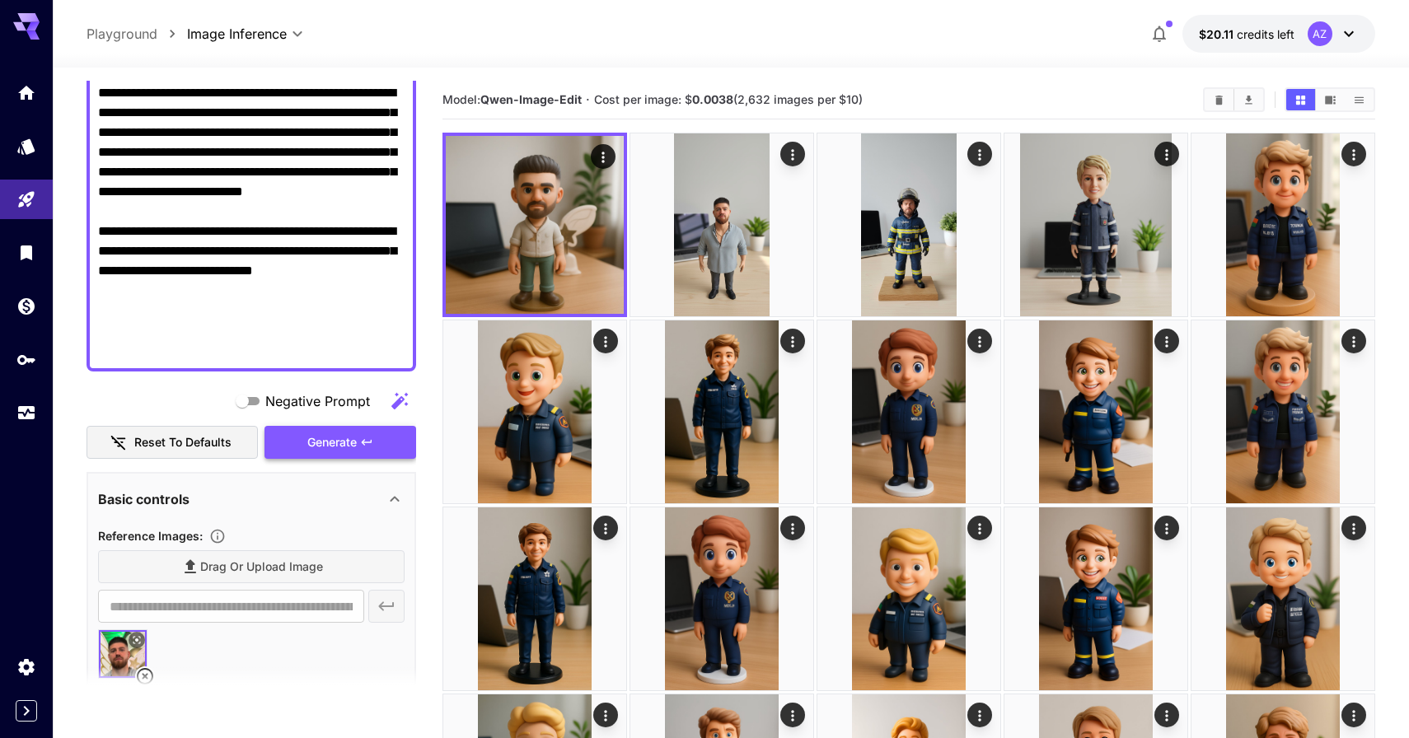
click at [390, 444] on button "Generate" at bounding box center [340, 443] width 152 height 34
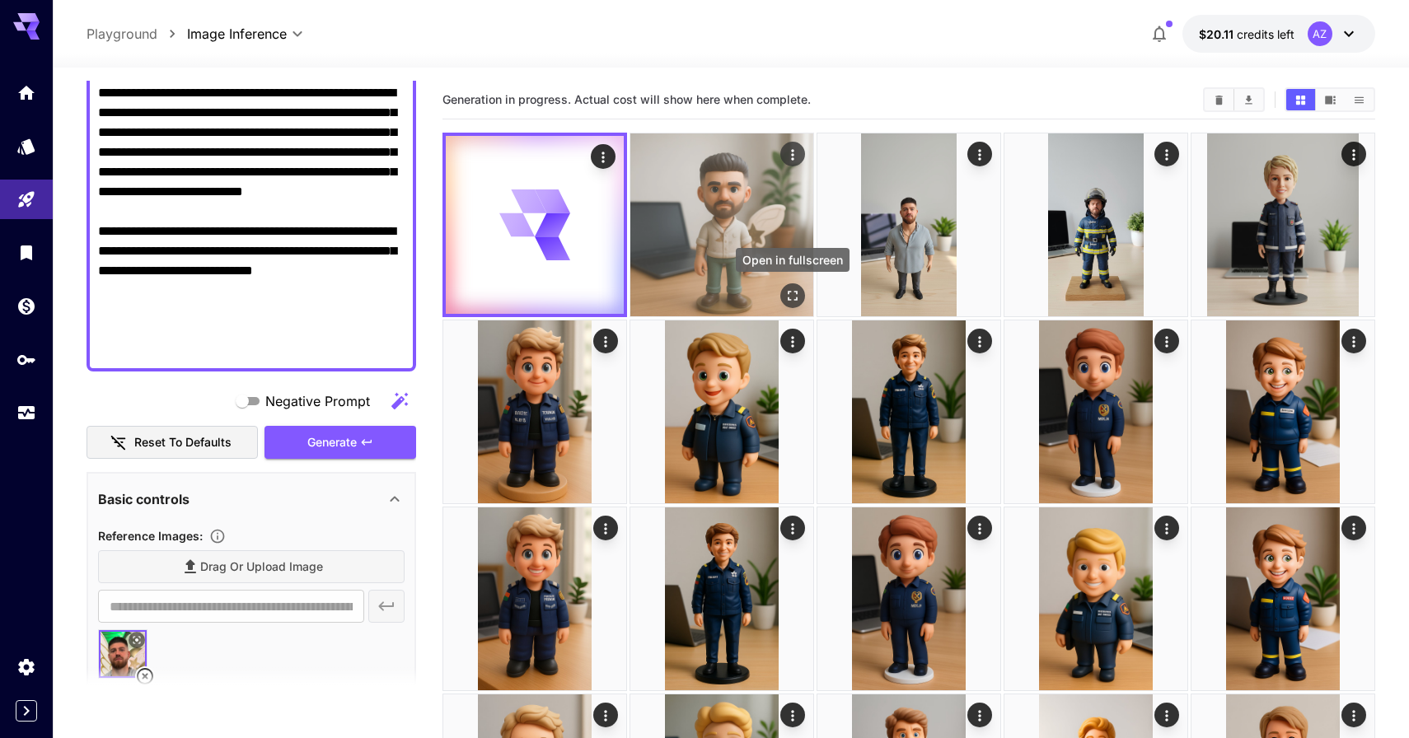
click at [797, 297] on icon "Open in fullscreen" at bounding box center [792, 295] width 16 height 16
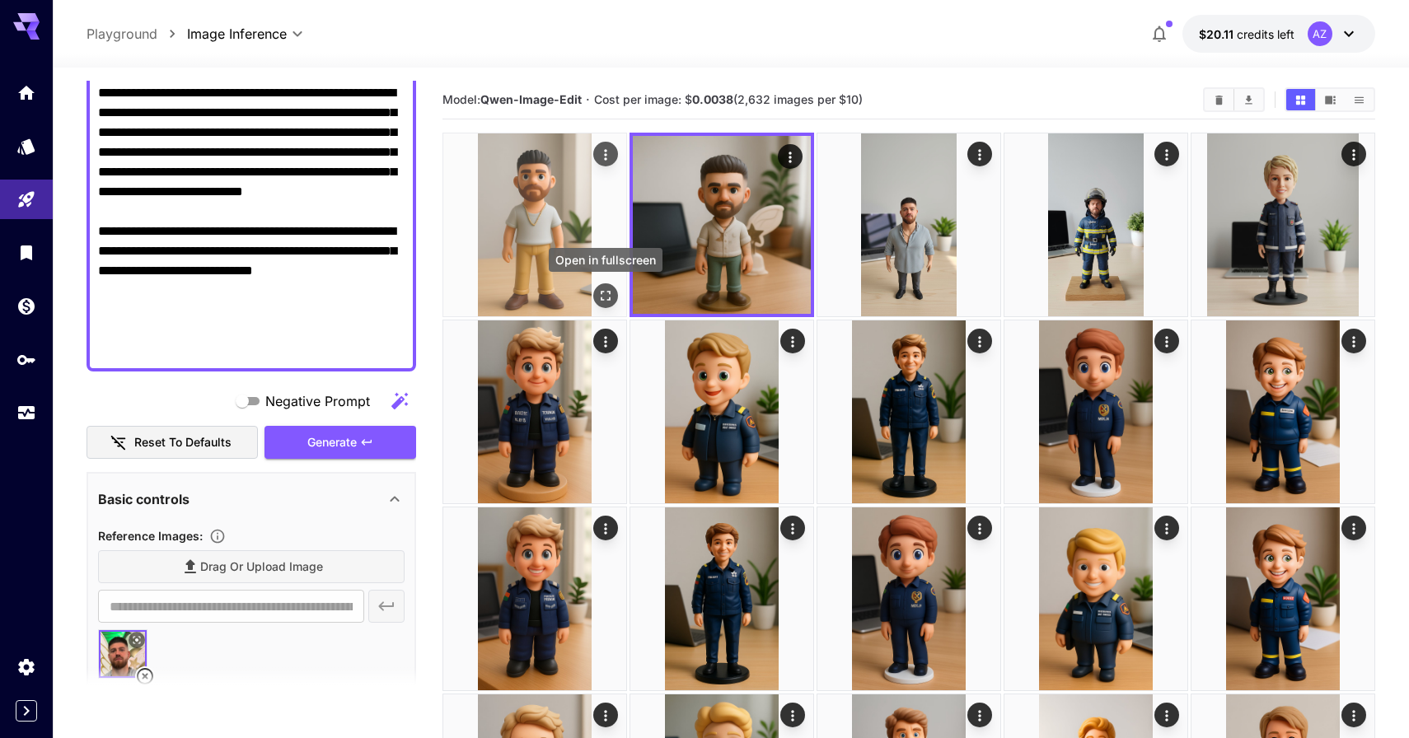
click at [610, 293] on icon "Open in fullscreen" at bounding box center [605, 295] width 16 height 16
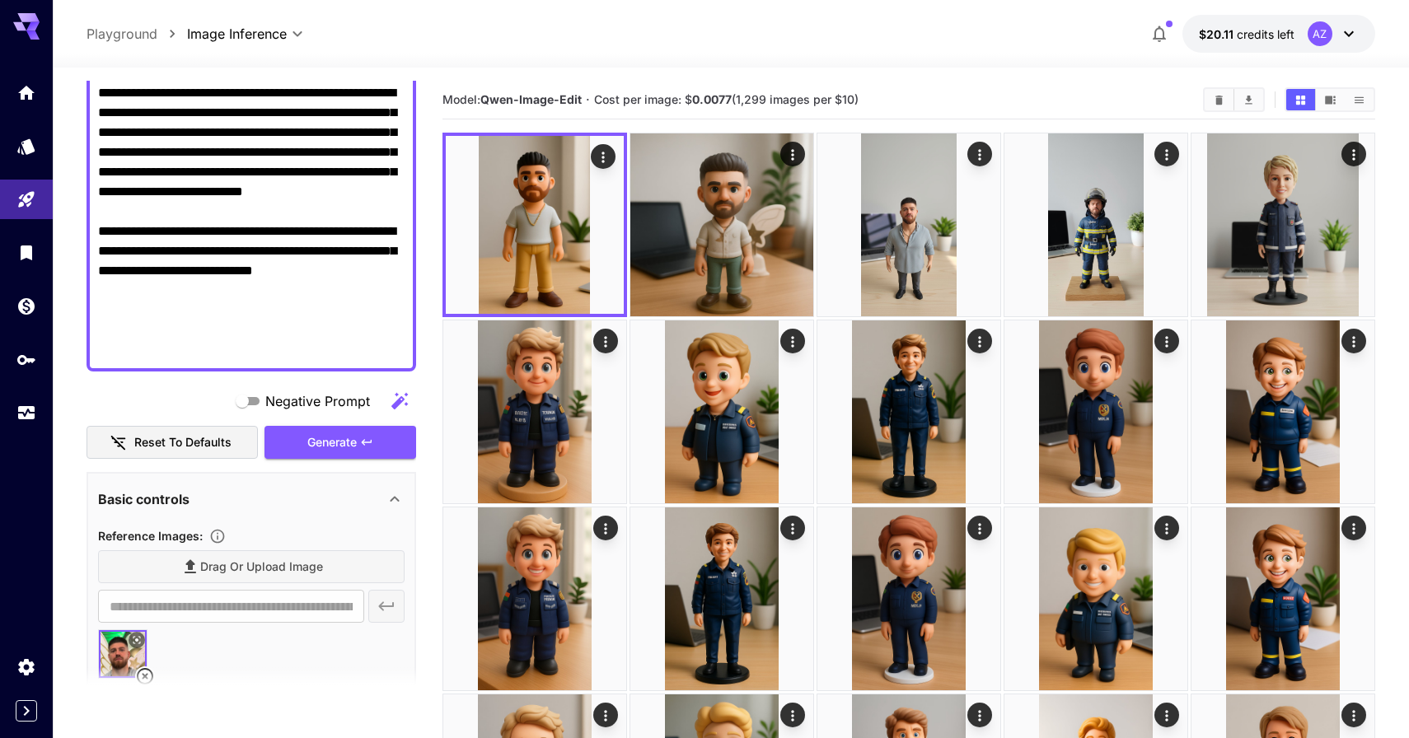
click at [329, 362] on div "**********" at bounding box center [250, 83] width 329 height 577
click at [345, 440] on span "Generate" at bounding box center [331, 442] width 49 height 21
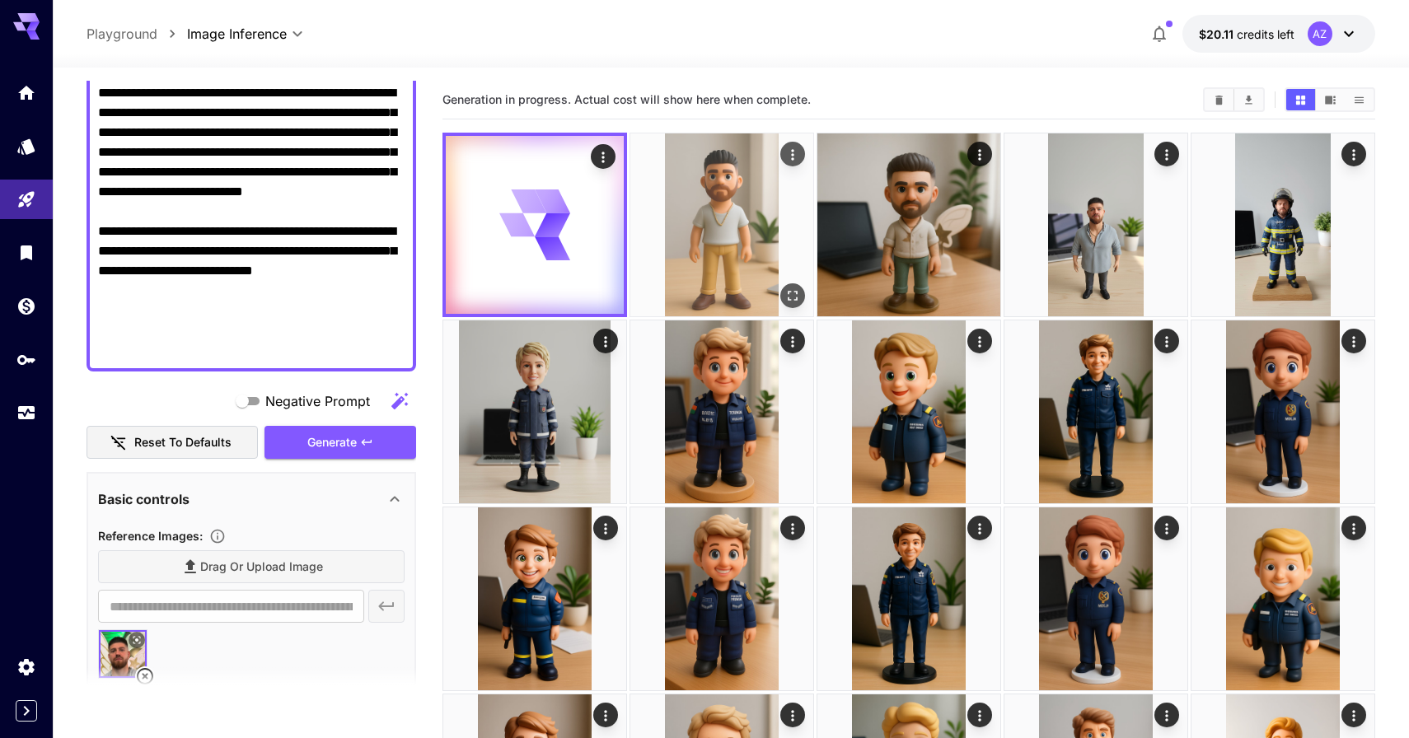
click at [701, 250] on img at bounding box center [721, 224] width 183 height 183
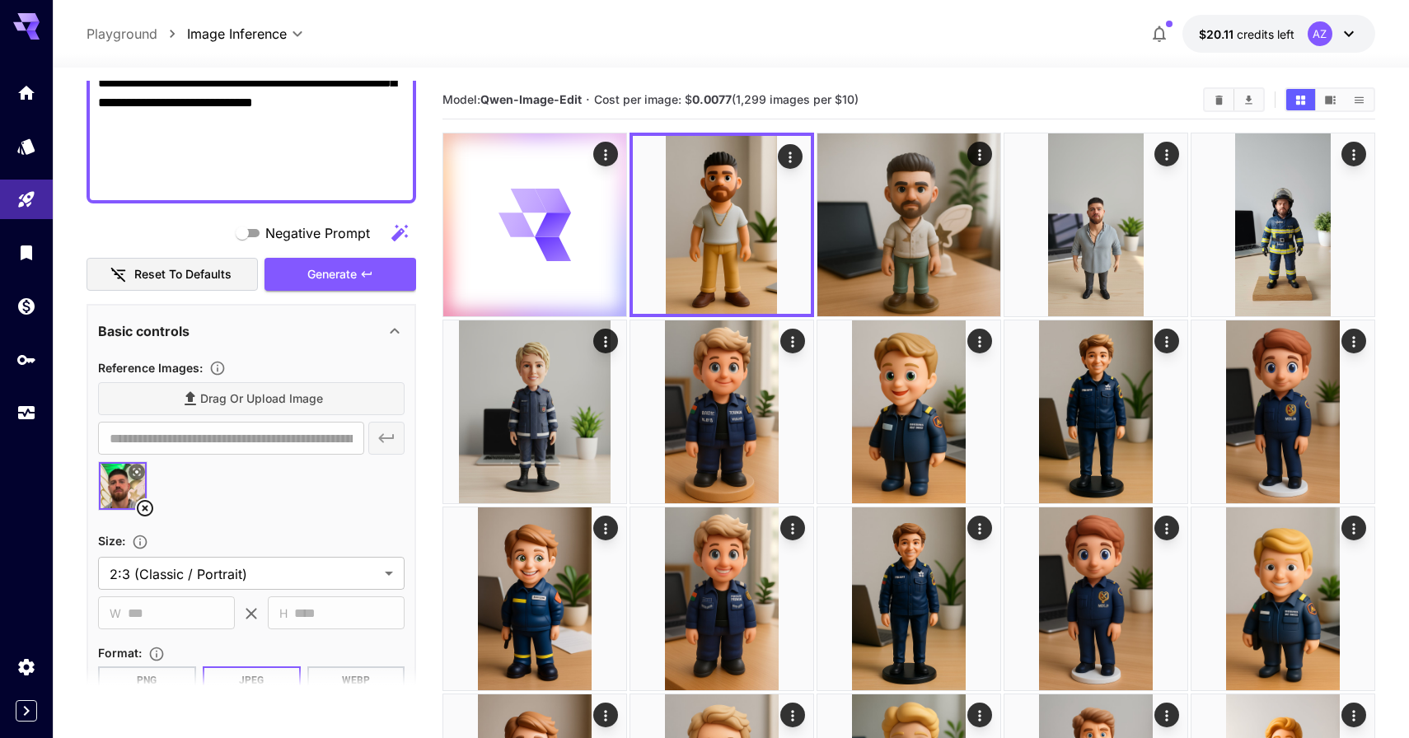
scroll to position [590, 0]
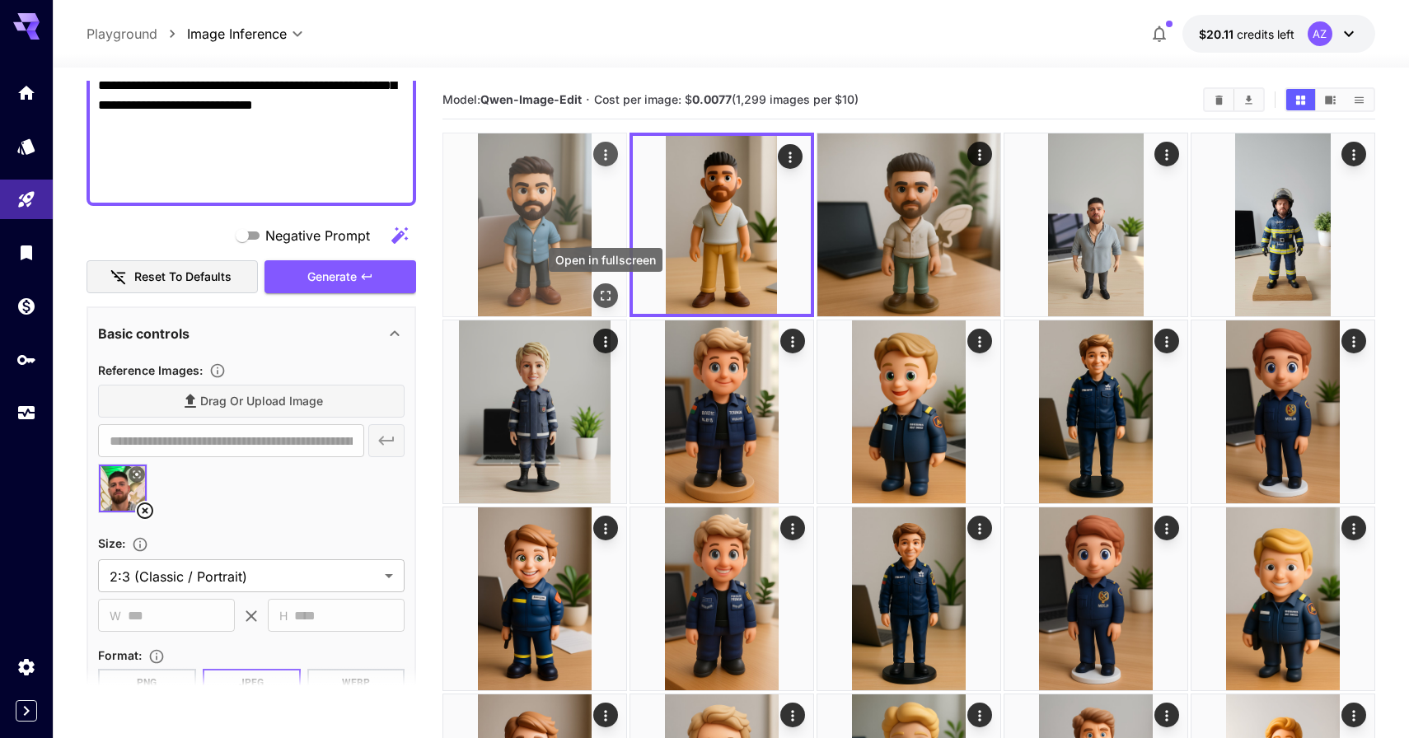
click at [605, 292] on icon "Open in fullscreen" at bounding box center [605, 295] width 16 height 16
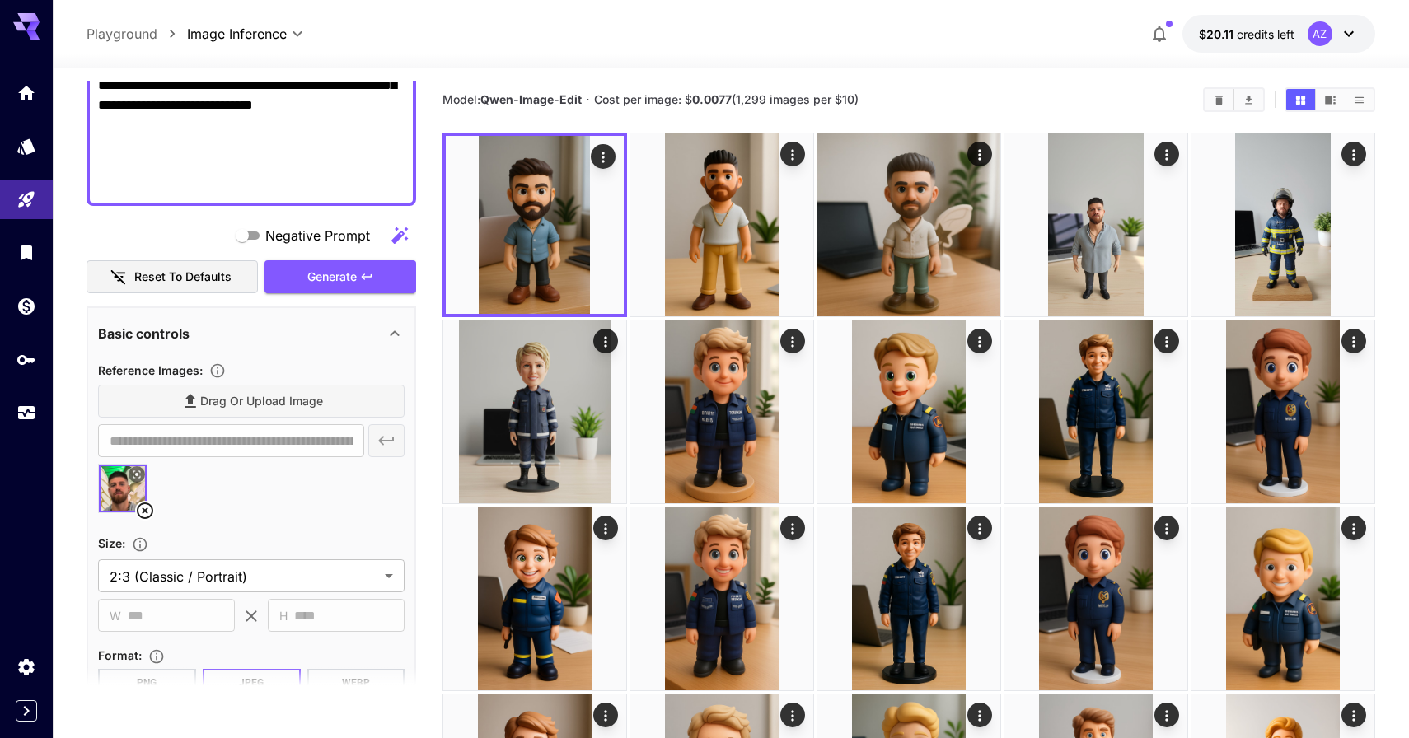
click at [140, 469] on button at bounding box center [136, 474] width 16 height 16
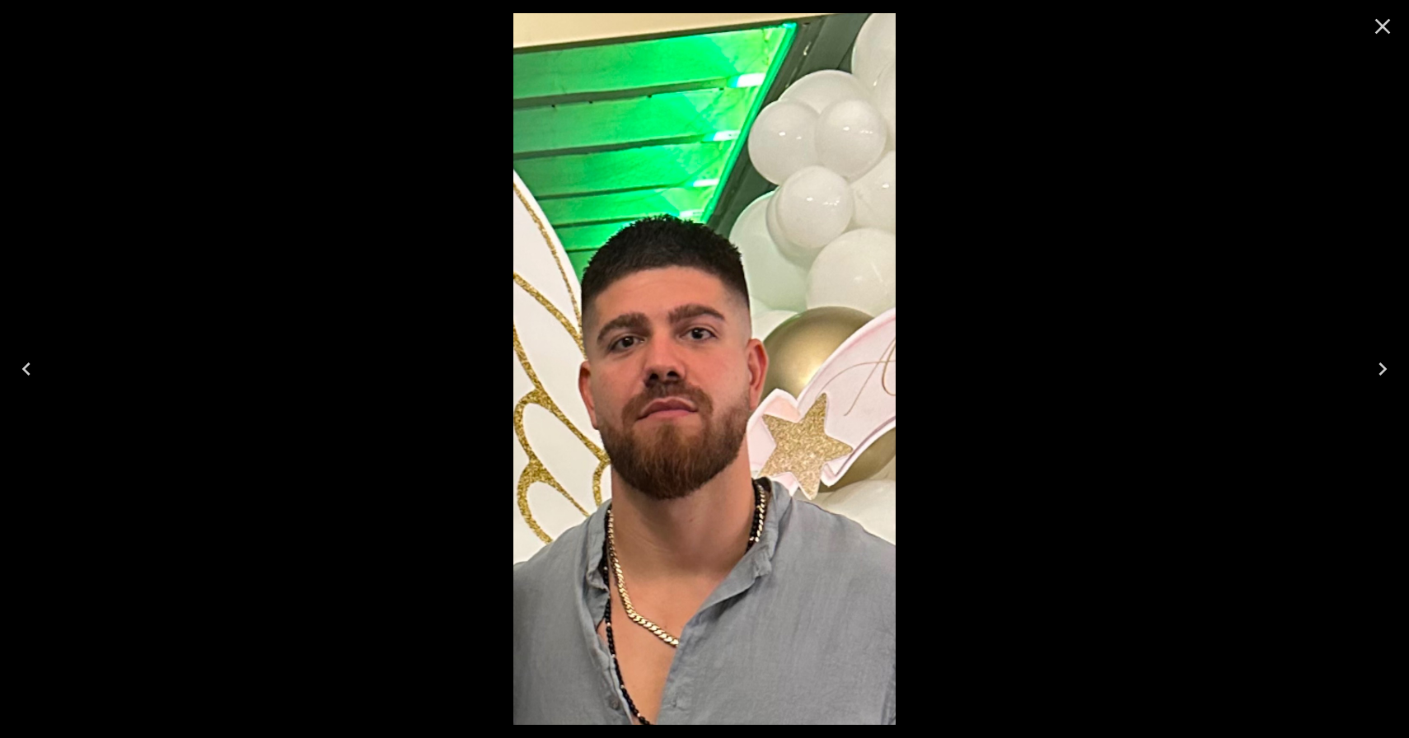
scroll to position [590, 0]
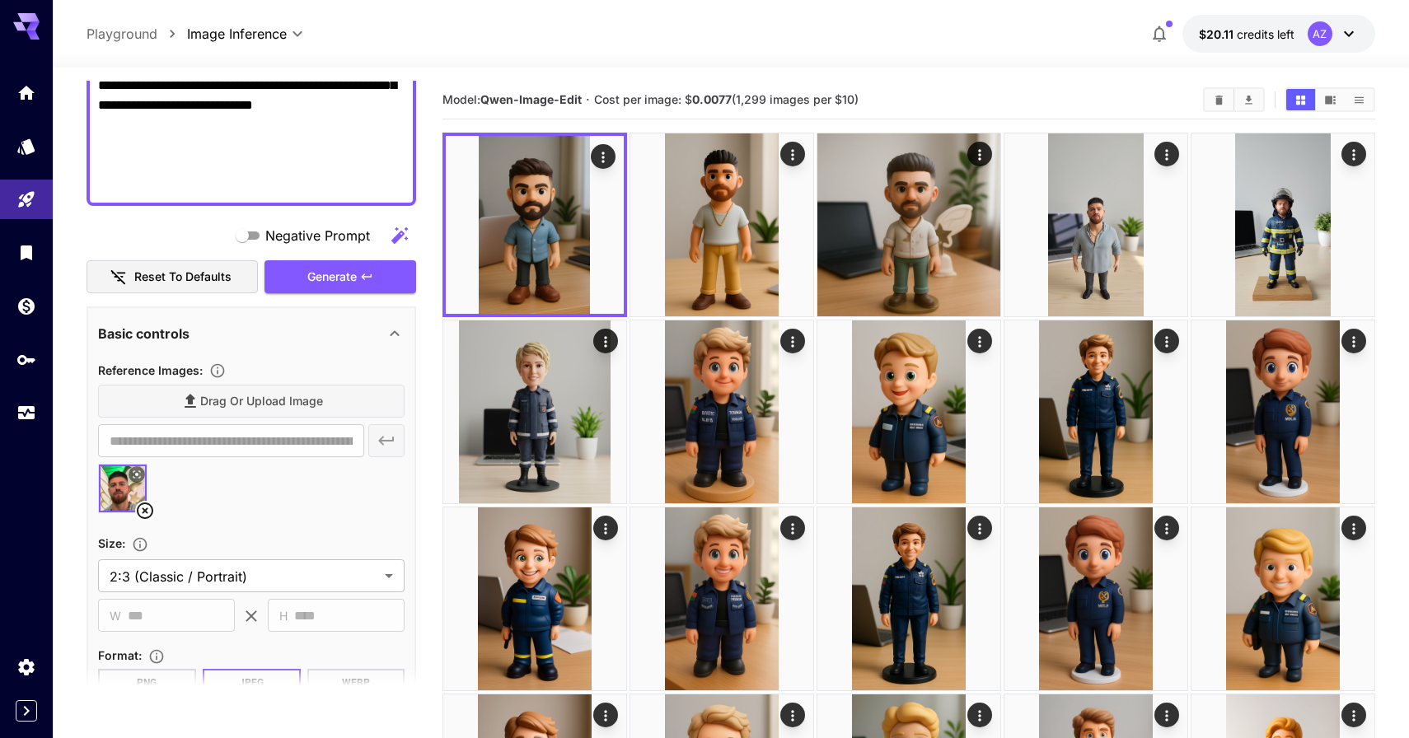
click at [195, 412] on div "Drag or upload image" at bounding box center [251, 402] width 306 height 34
click at [224, 395] on div "Drag or upload image" at bounding box center [251, 402] width 306 height 34
click at [141, 515] on icon at bounding box center [145, 511] width 20 height 20
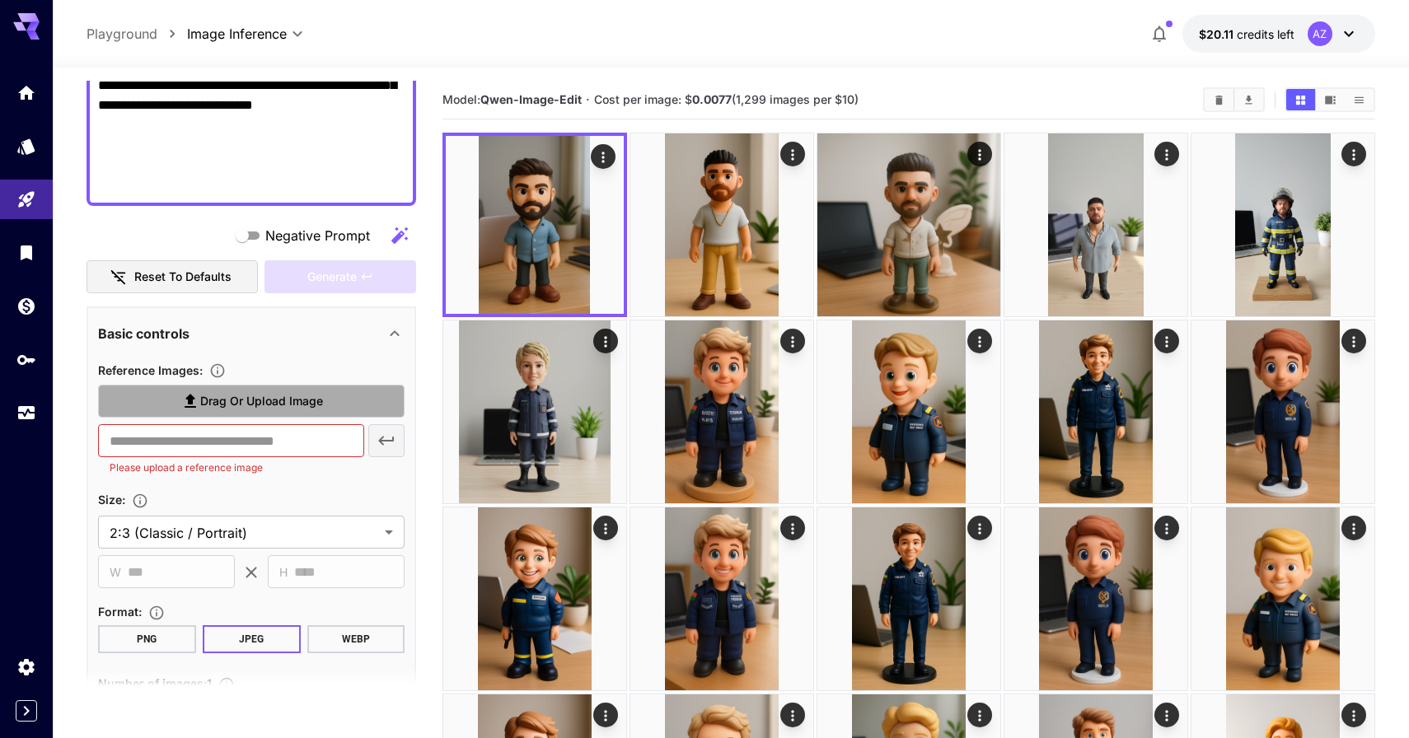
click at [223, 403] on span "Drag or upload image" at bounding box center [261, 401] width 123 height 21
click at [0, 0] on input "Drag or upload image" at bounding box center [0, 0] width 0 height 0
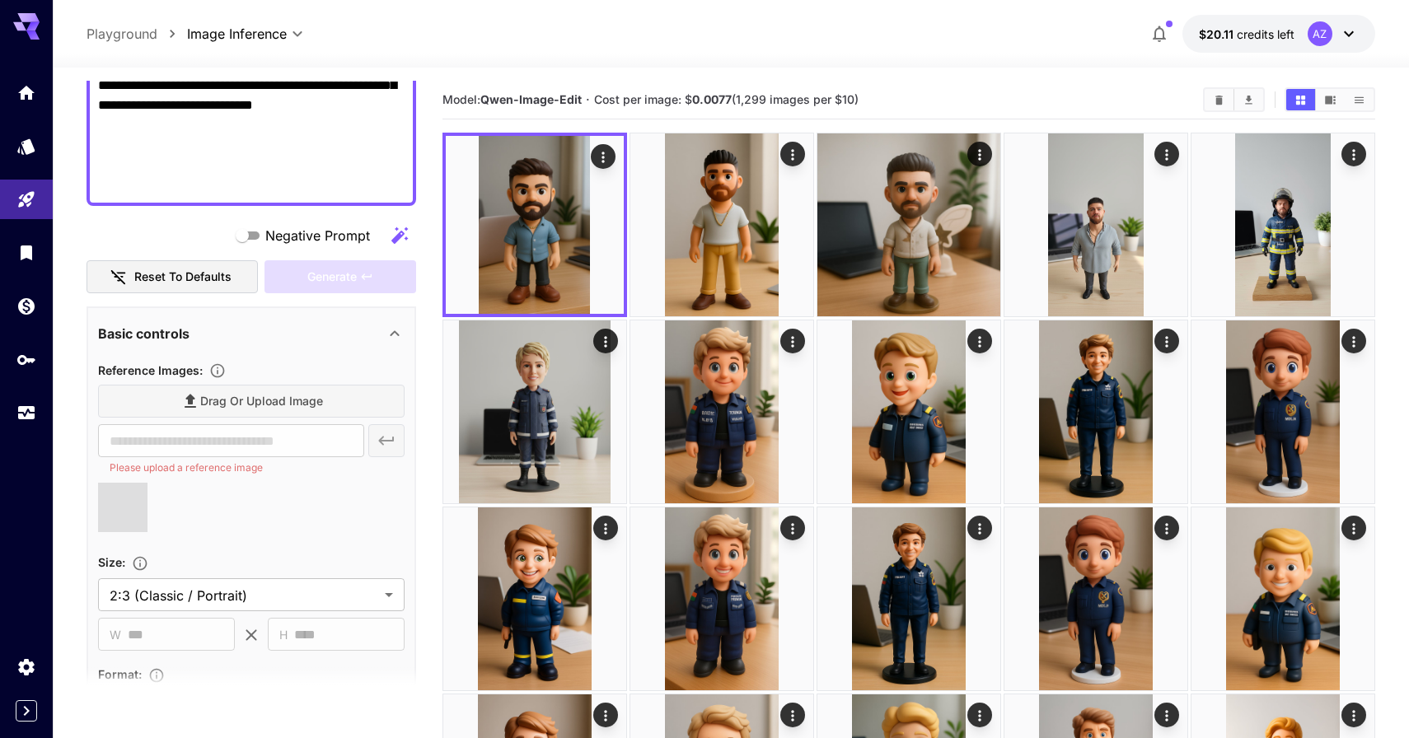
type input "**********"
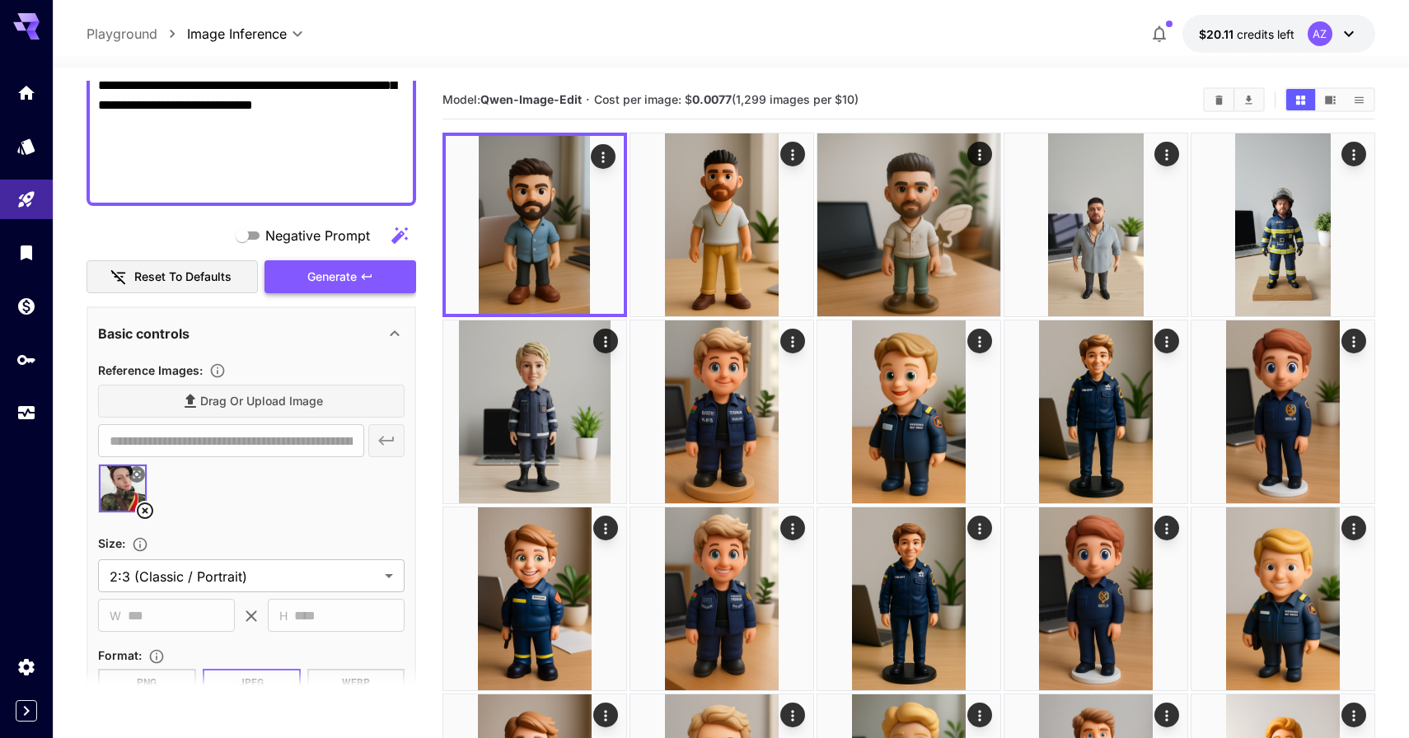
click at [335, 287] on button "Generate" at bounding box center [340, 277] width 152 height 34
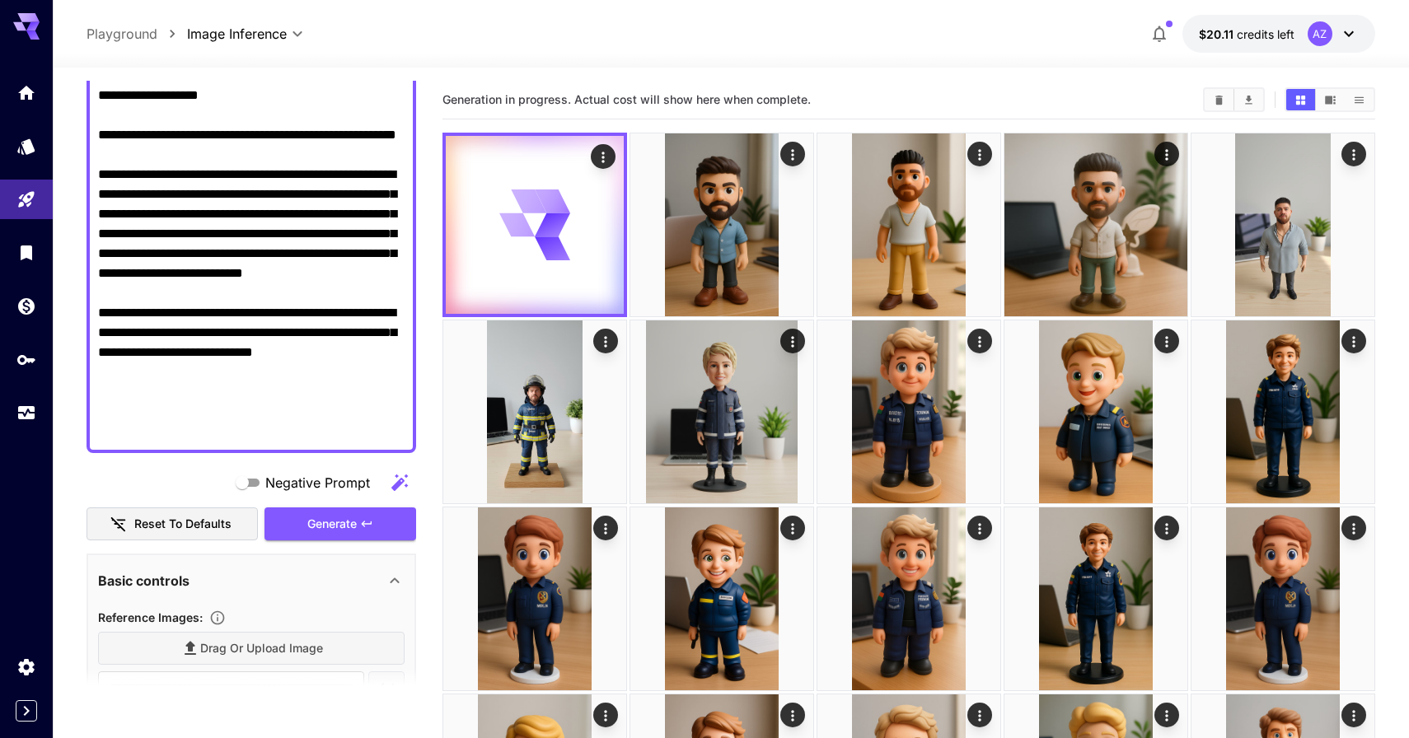
scroll to position [339, 0]
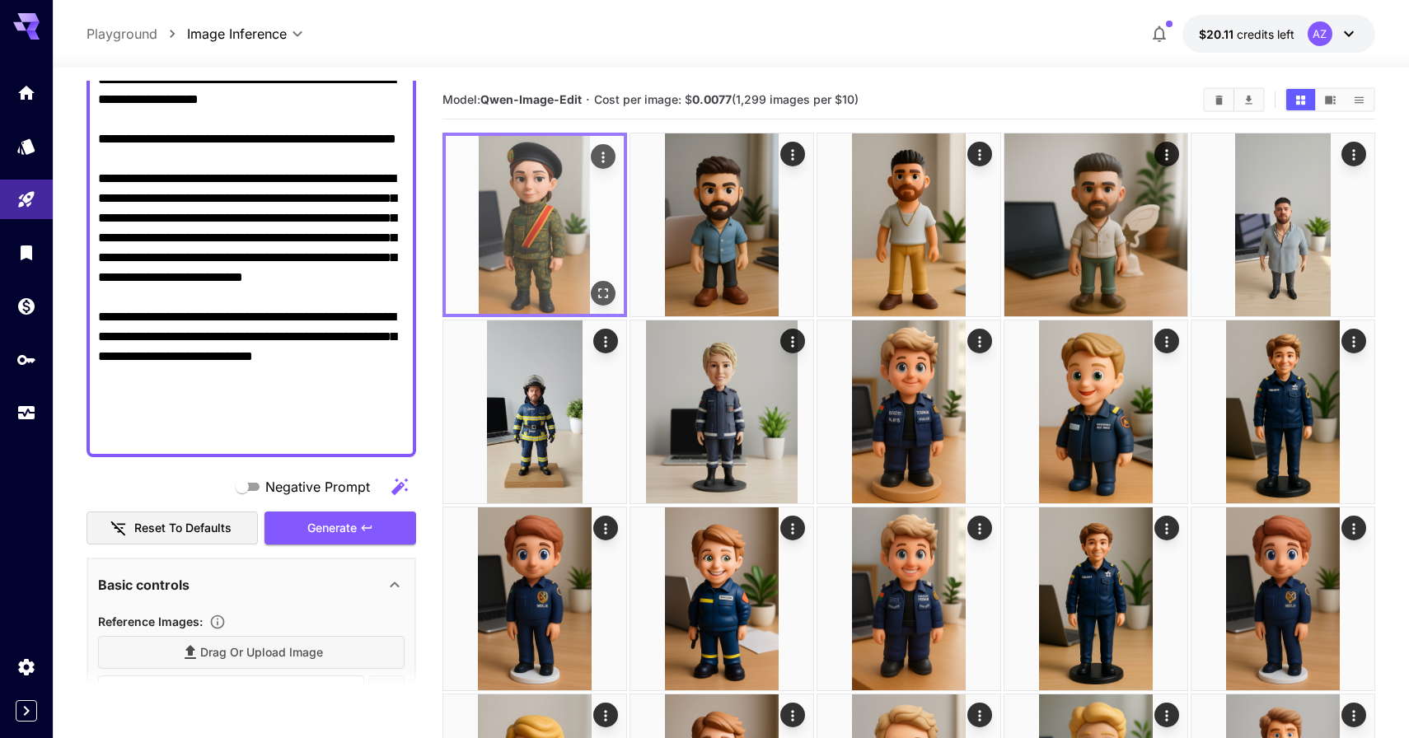
click at [599, 295] on icon "Open in fullscreen" at bounding box center [603, 293] width 16 height 16
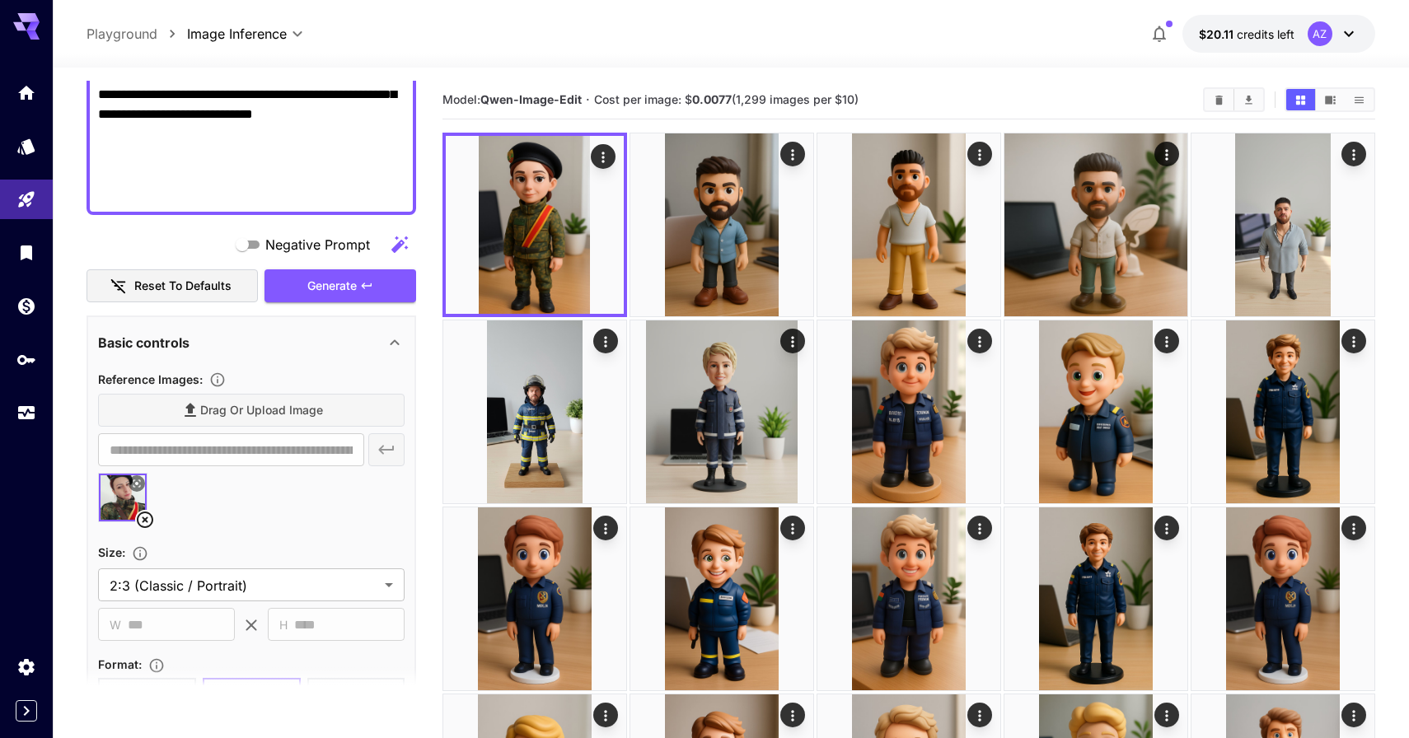
scroll to position [677, 0]
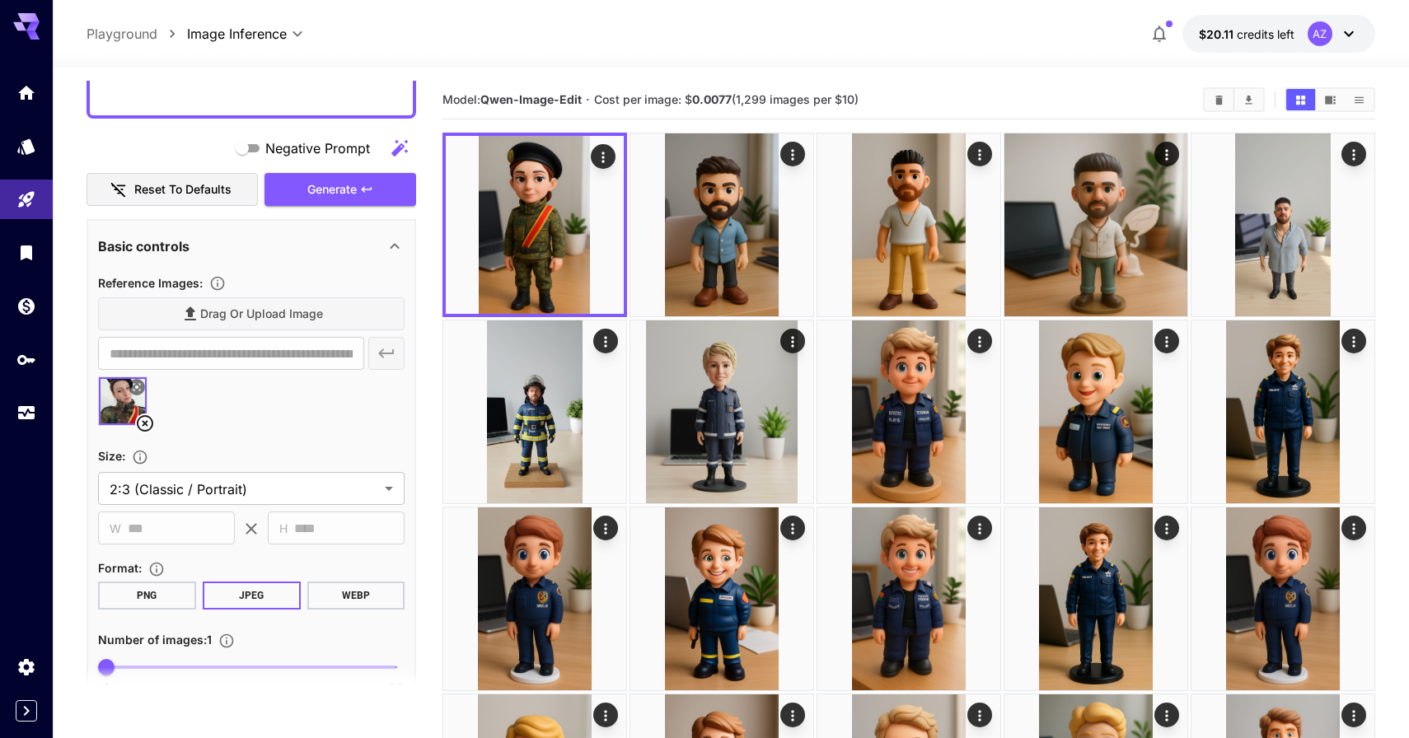
click at [139, 385] on icon at bounding box center [137, 387] width 10 height 10
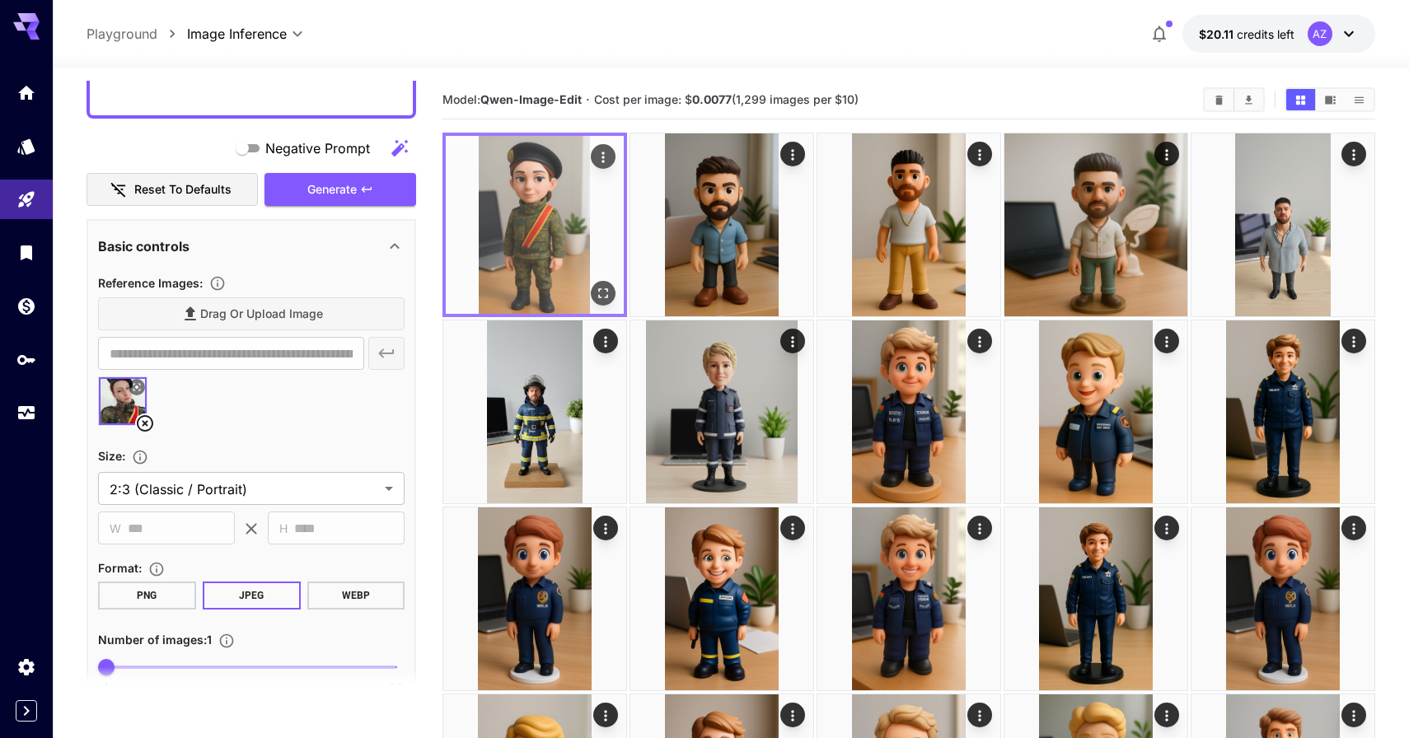
scroll to position [0, 0]
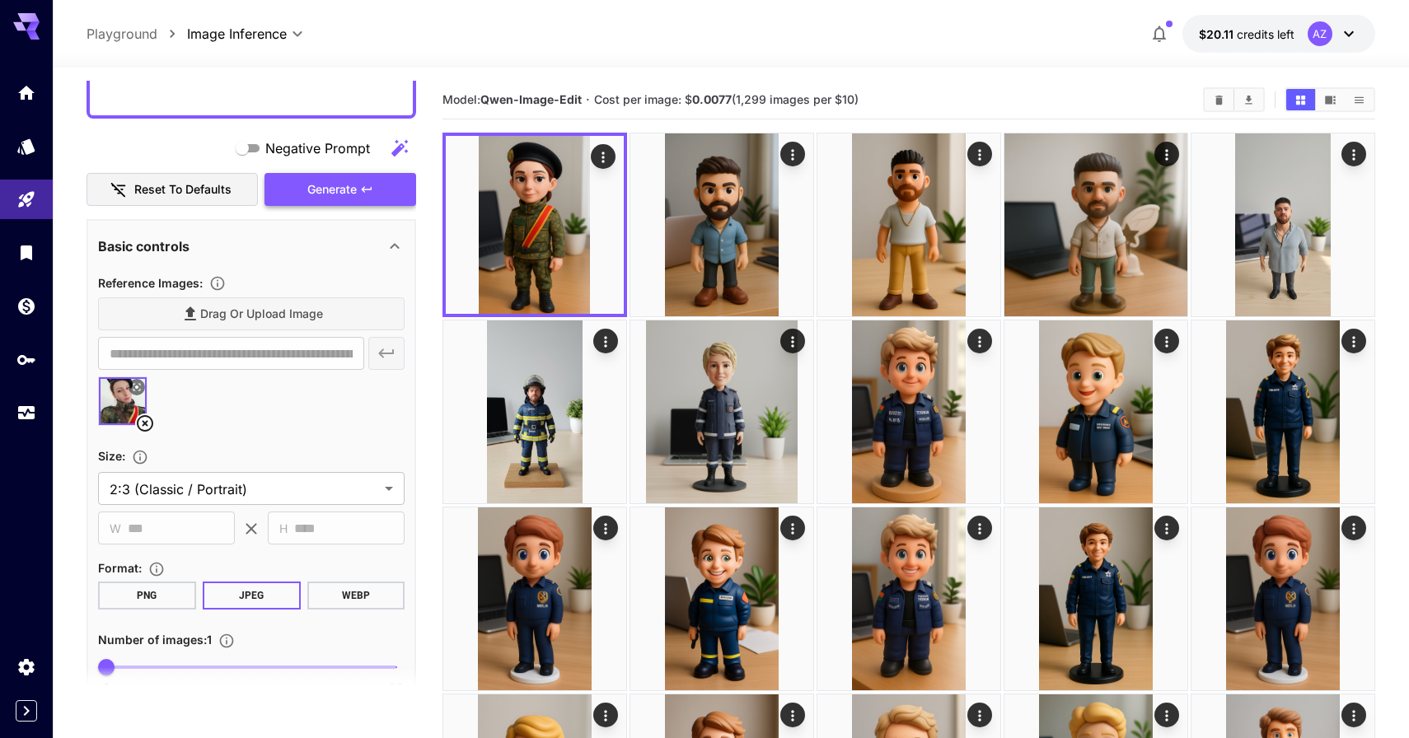
click at [357, 194] on button "Generate" at bounding box center [340, 190] width 152 height 34
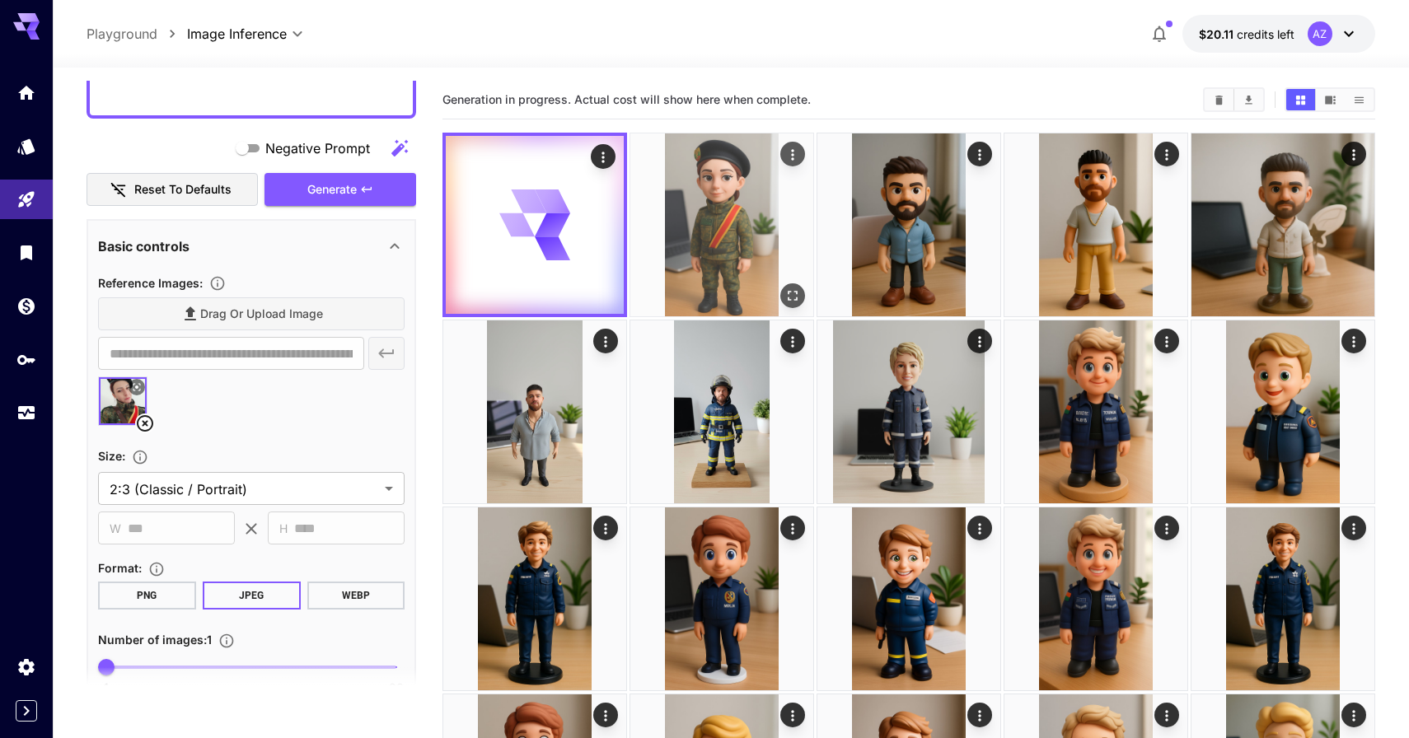
click at [797, 297] on icon "Open in fullscreen" at bounding box center [792, 296] width 10 height 10
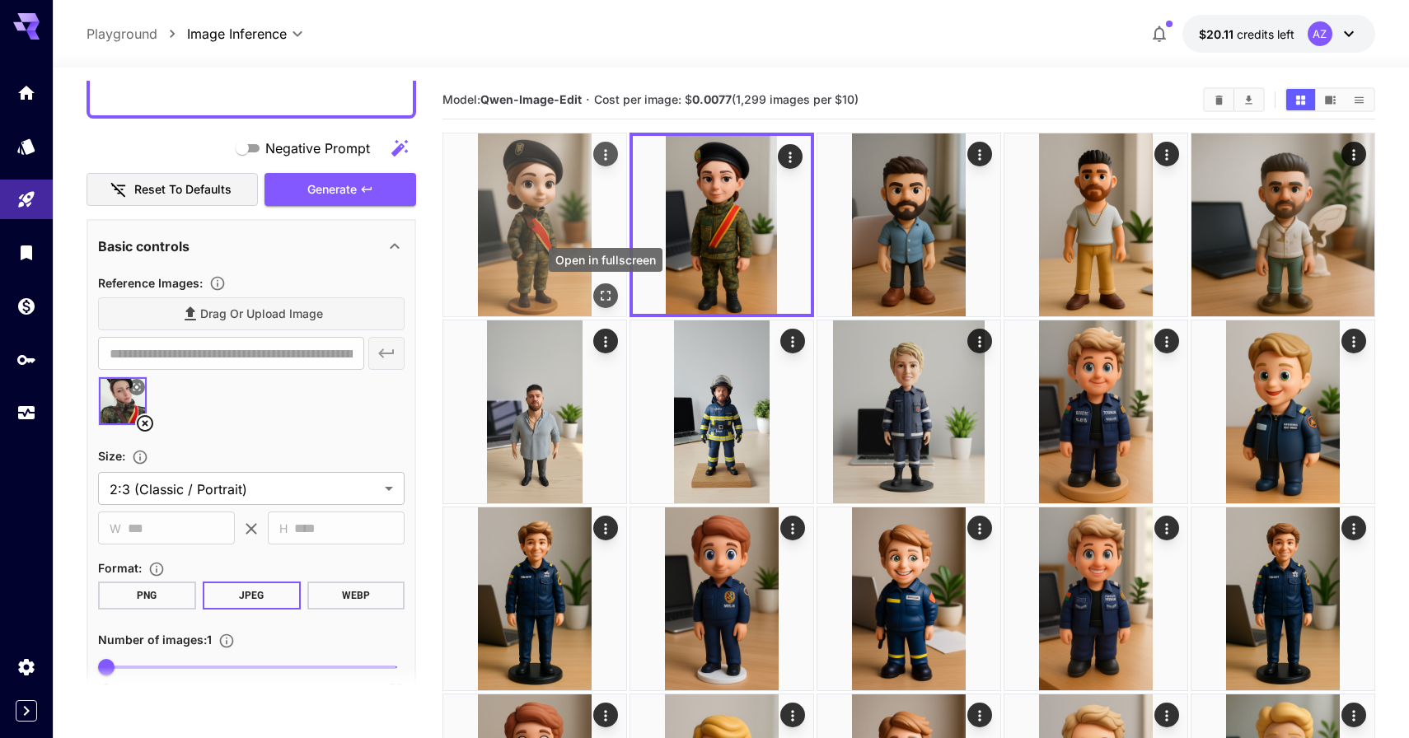
click at [612, 292] on icon "Open in fullscreen" at bounding box center [605, 295] width 16 height 16
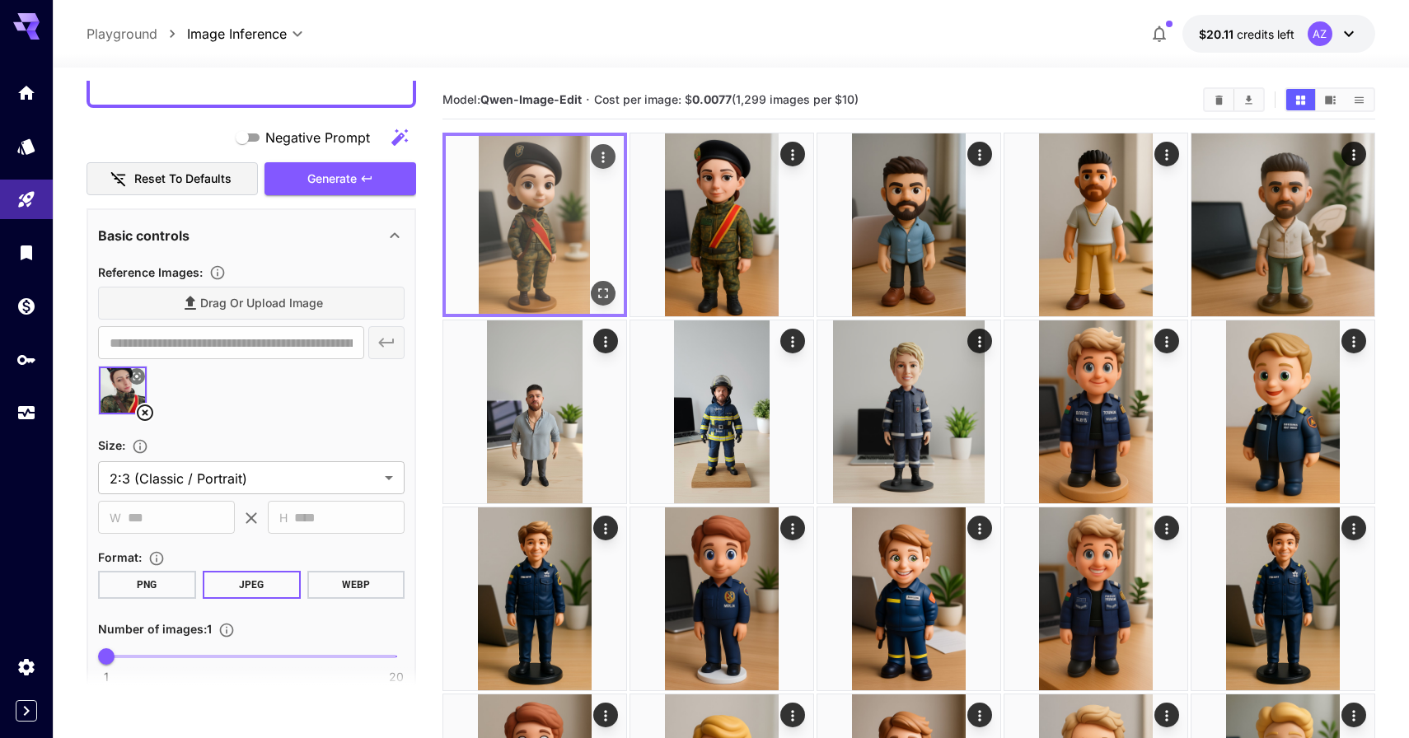
scroll to position [687, 0]
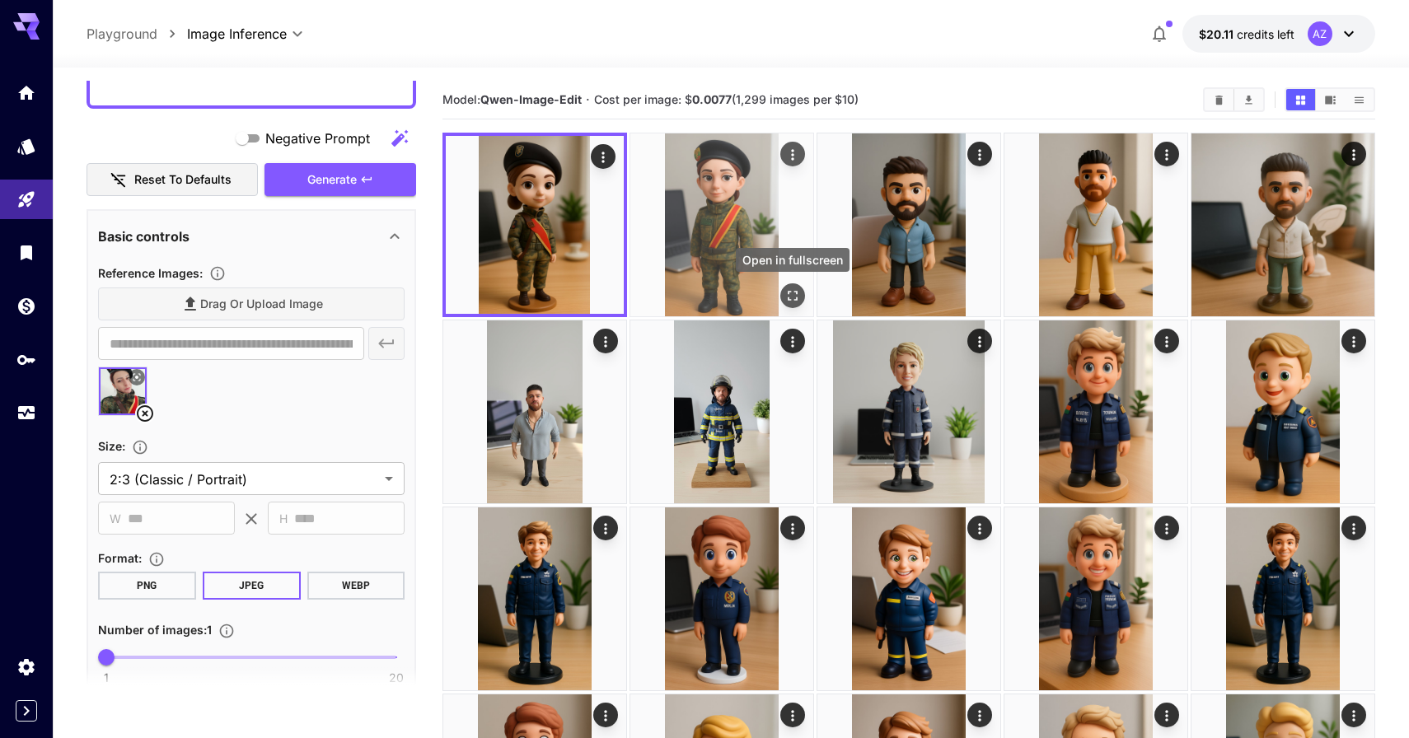
click at [798, 296] on icon "Open in fullscreen" at bounding box center [792, 295] width 16 height 16
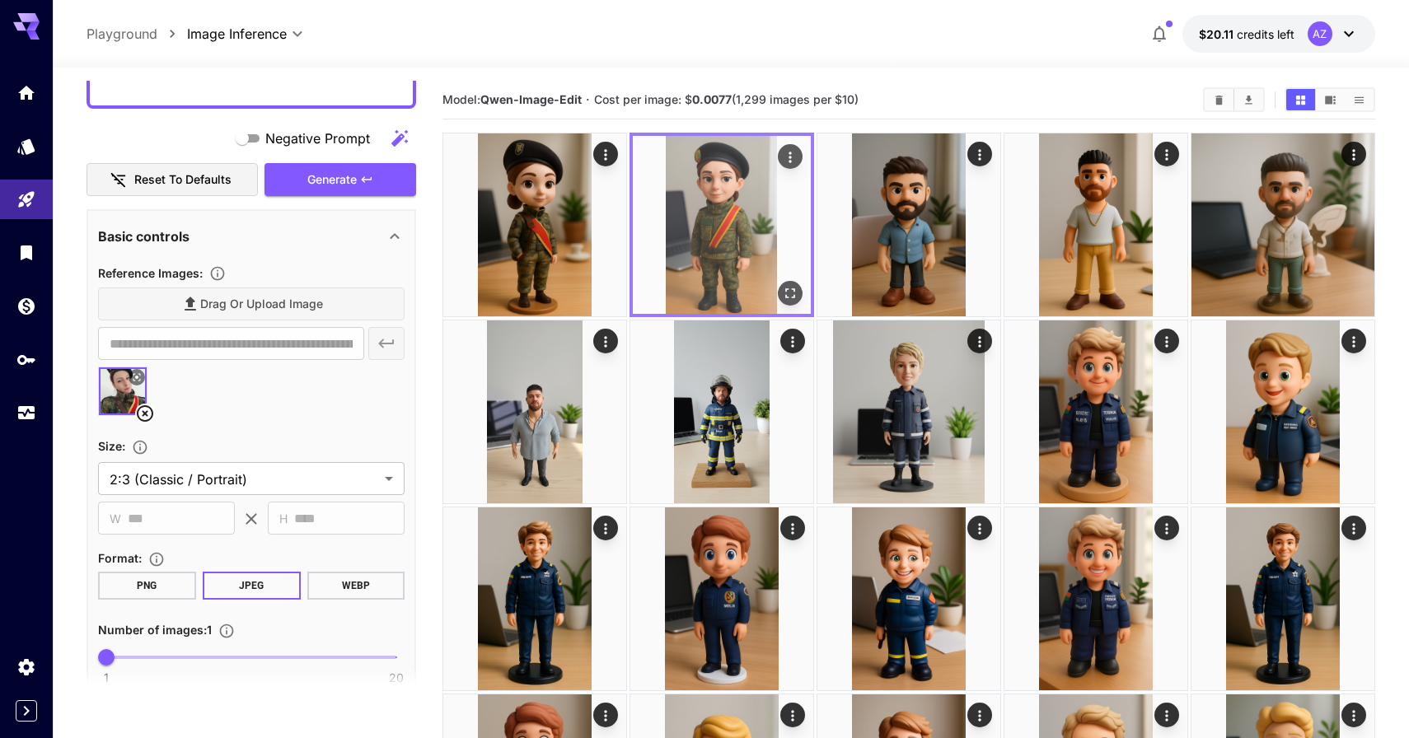
click at [796, 158] on icon "Actions" at bounding box center [790, 157] width 16 height 16
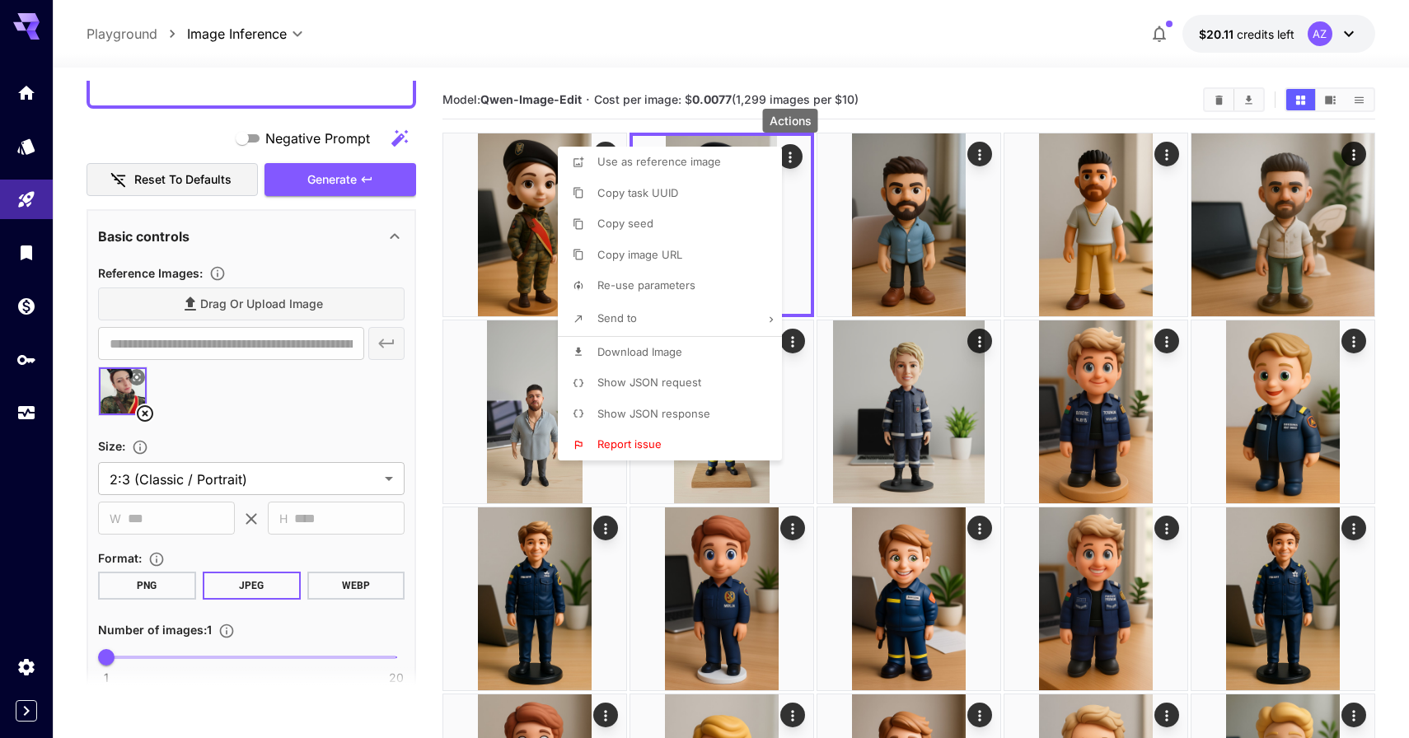
click at [693, 235] on li "Copy seed" at bounding box center [675, 223] width 234 height 31
click at [252, 470] on div at bounding box center [704, 369] width 1409 height 738
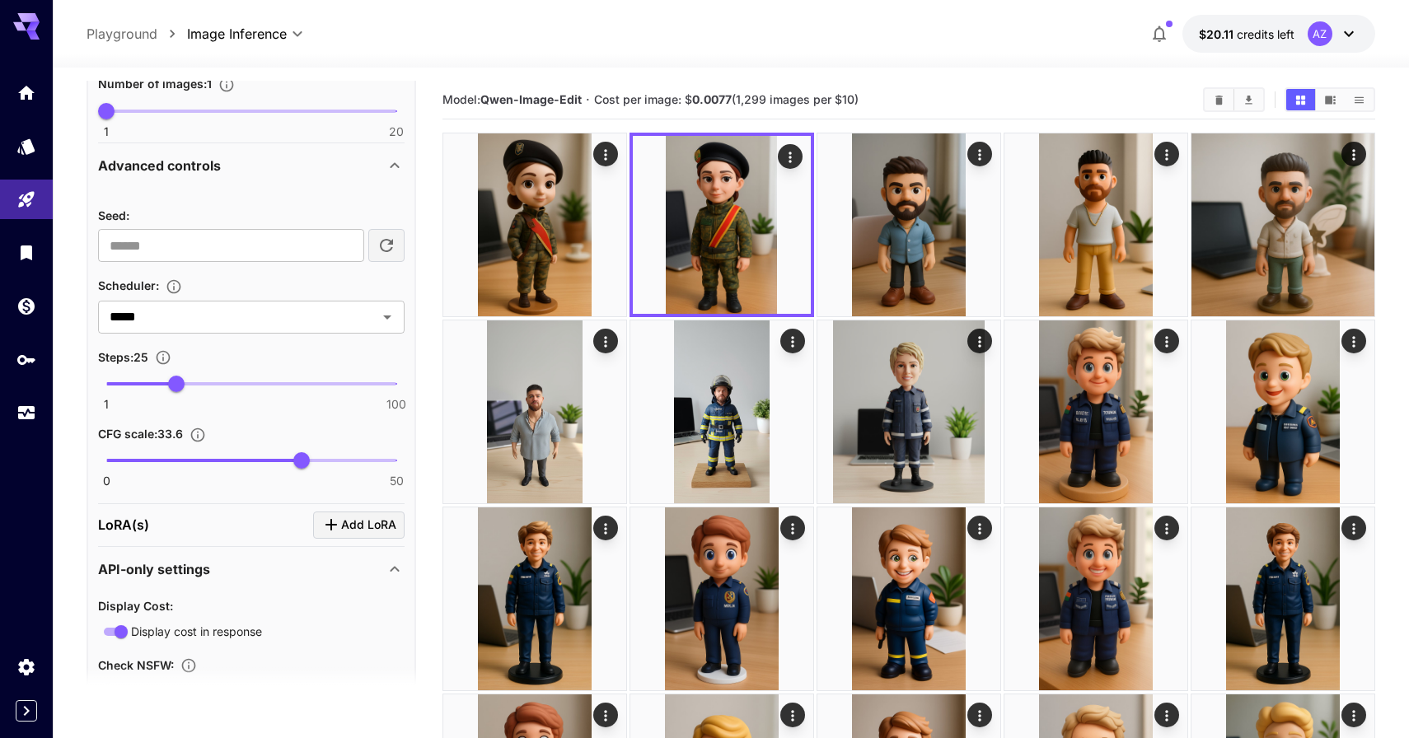
scroll to position [1250, 0]
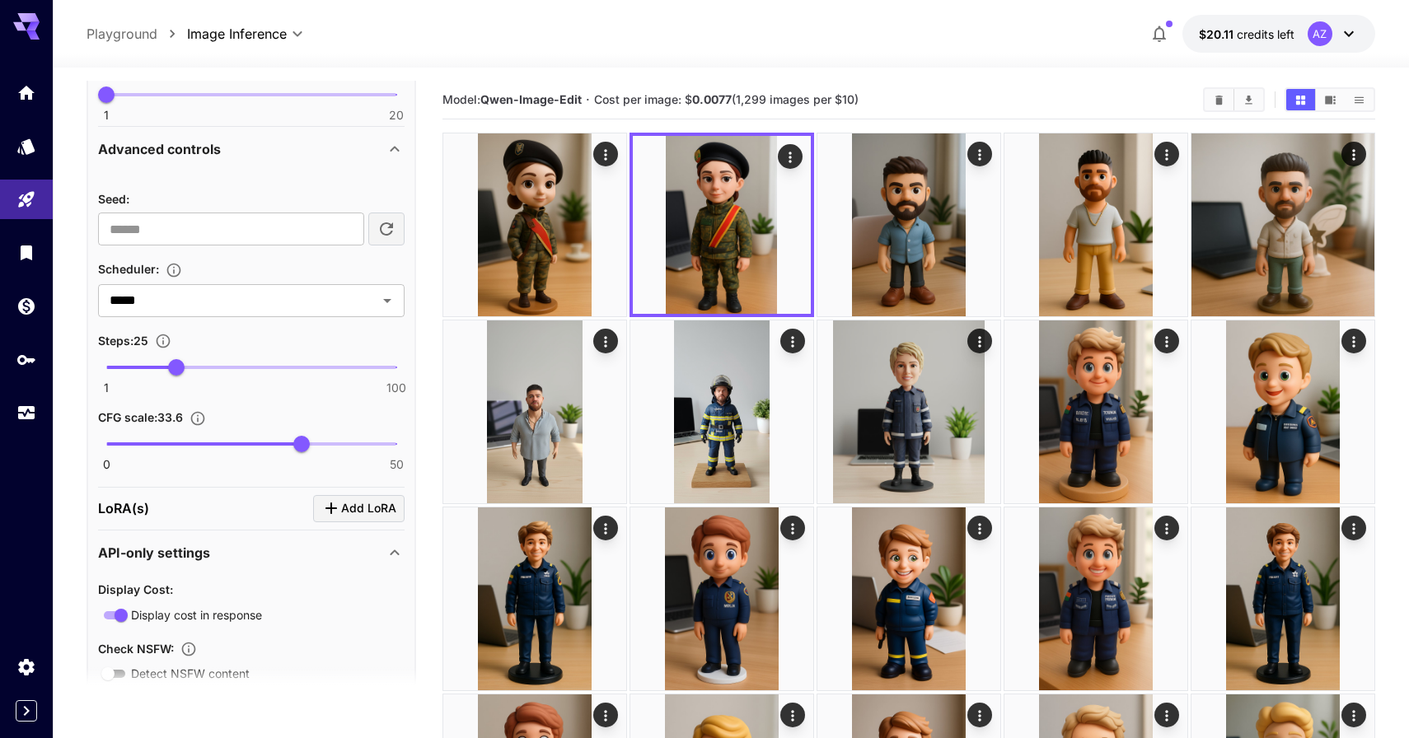
click at [246, 208] on section "Seed : ​" at bounding box center [251, 217] width 306 height 57
click at [242, 238] on input "number" at bounding box center [231, 229] width 266 height 33
paste input "*********"
type input "*********"
click at [242, 203] on div "Seed :" at bounding box center [251, 199] width 306 height 20
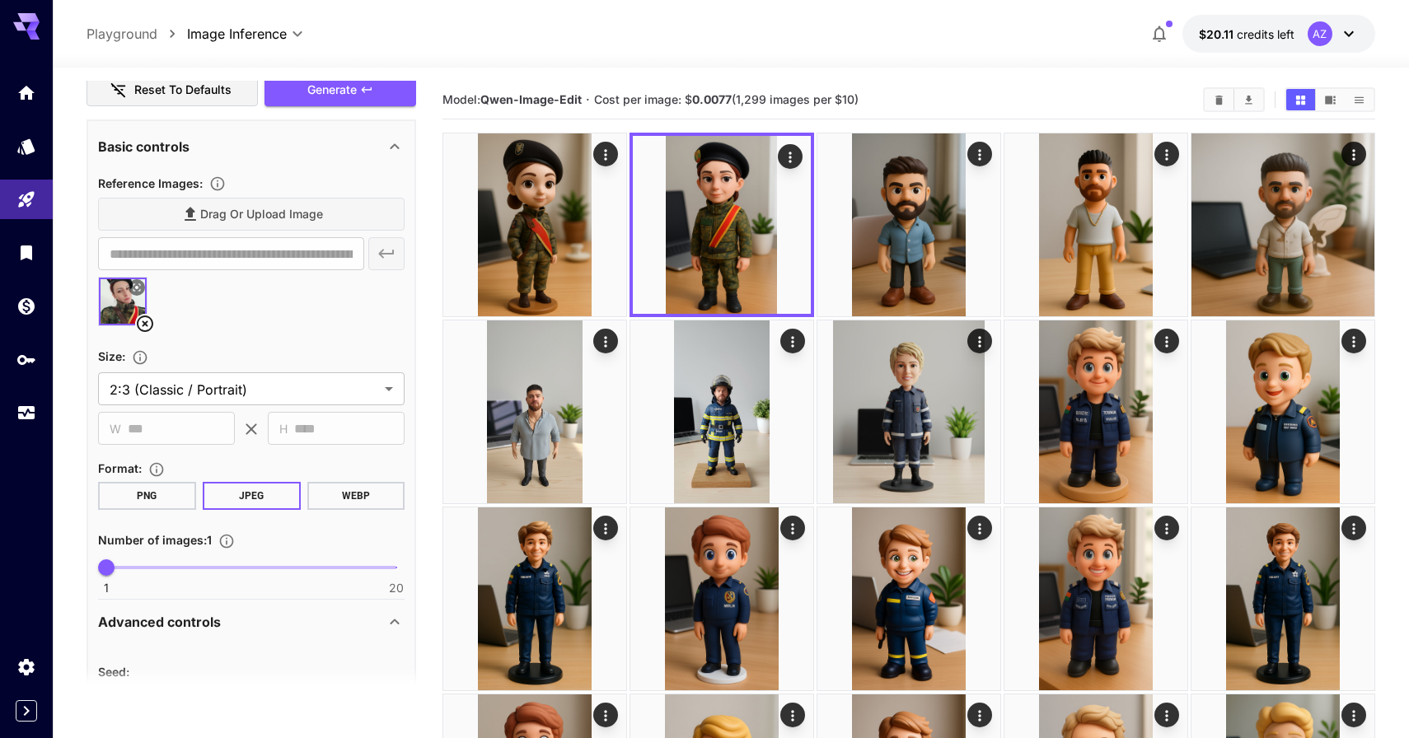
scroll to position [703, 0]
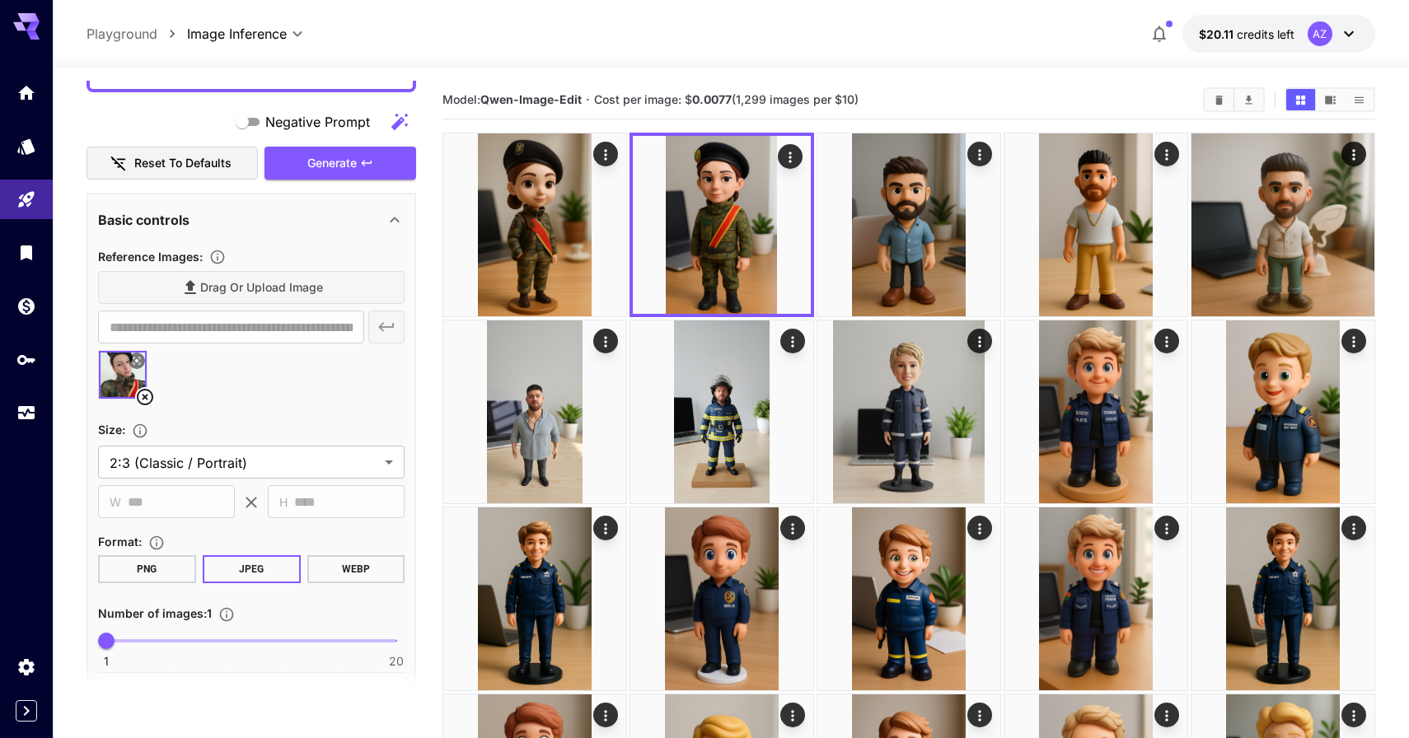
click at [297, 179] on div "**********" at bounding box center [250, 389] width 329 height 2025
click at [310, 166] on span "Generate" at bounding box center [331, 163] width 49 height 21
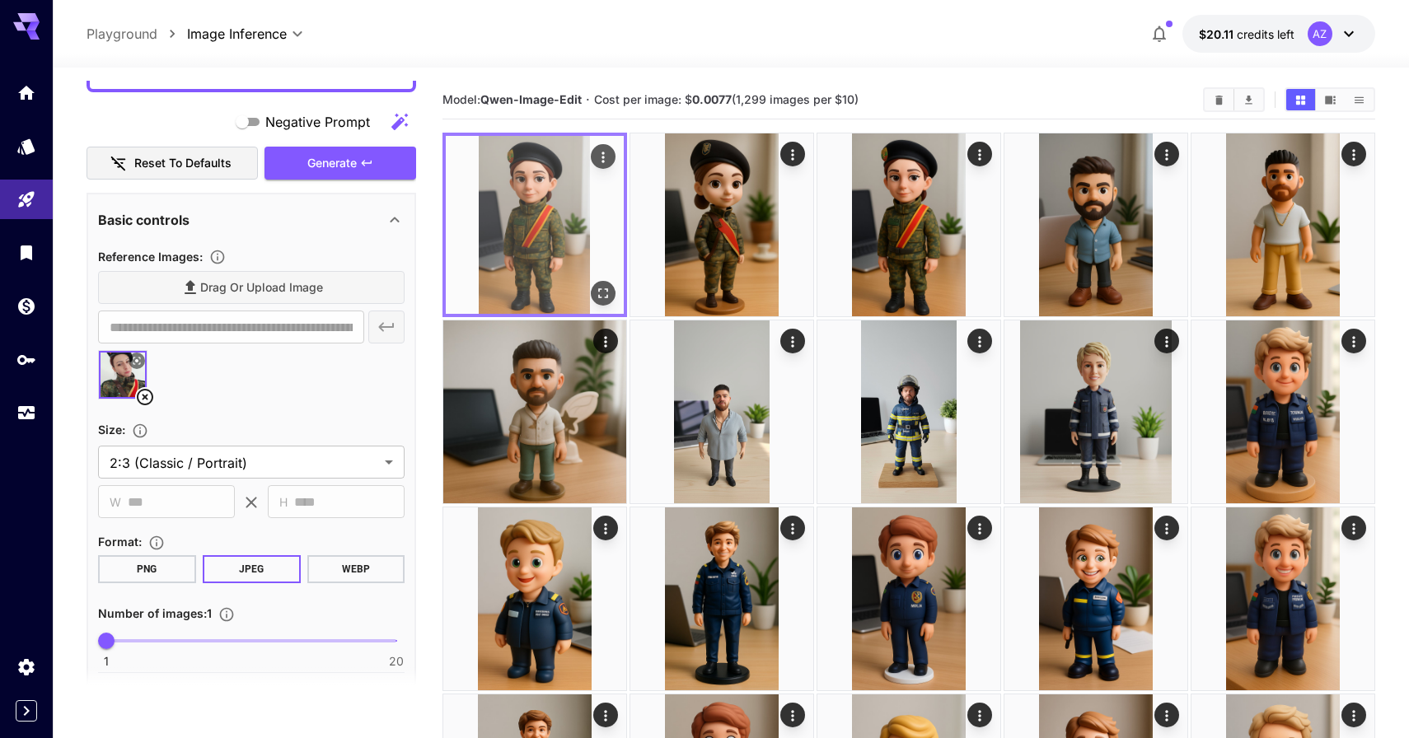
click at [606, 297] on icon "Open in fullscreen" at bounding box center [603, 293] width 16 height 16
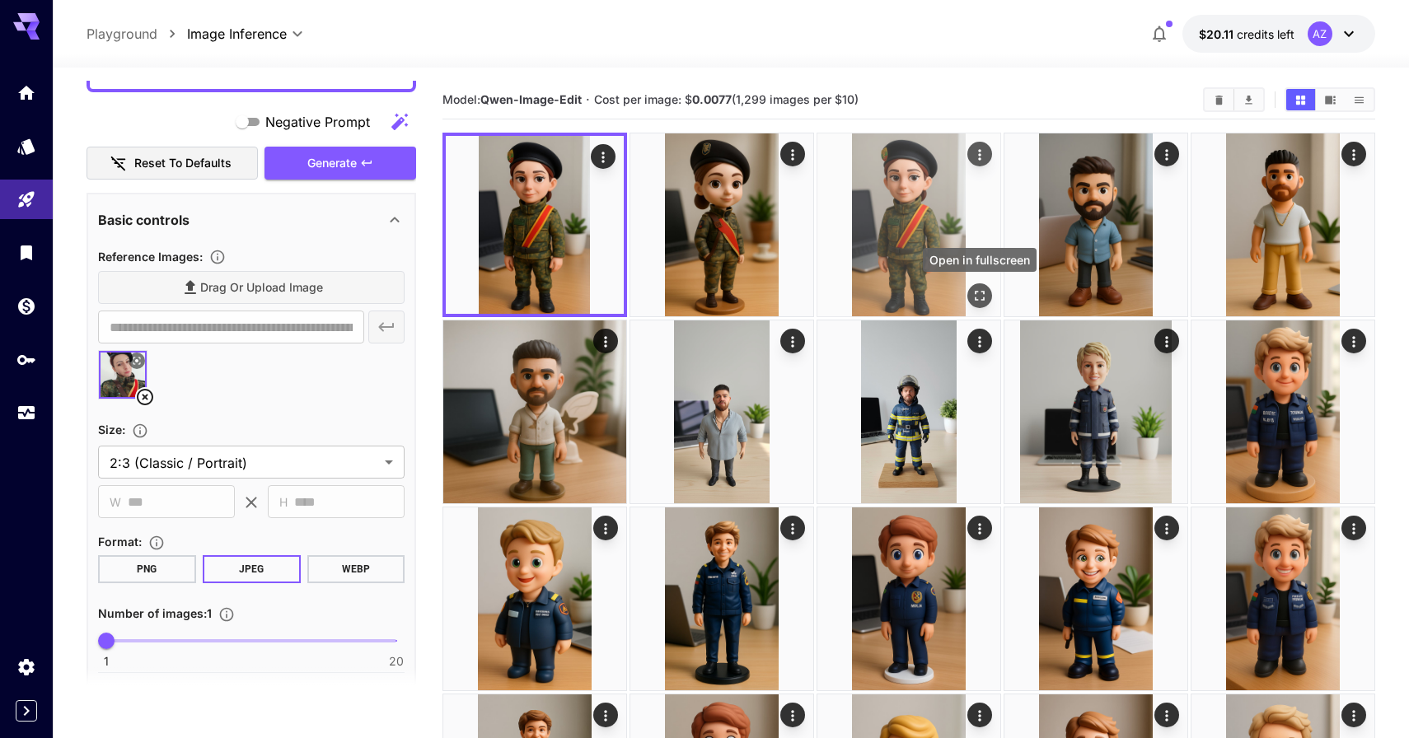
click at [975, 290] on icon "Open in fullscreen" at bounding box center [979, 295] width 16 height 16
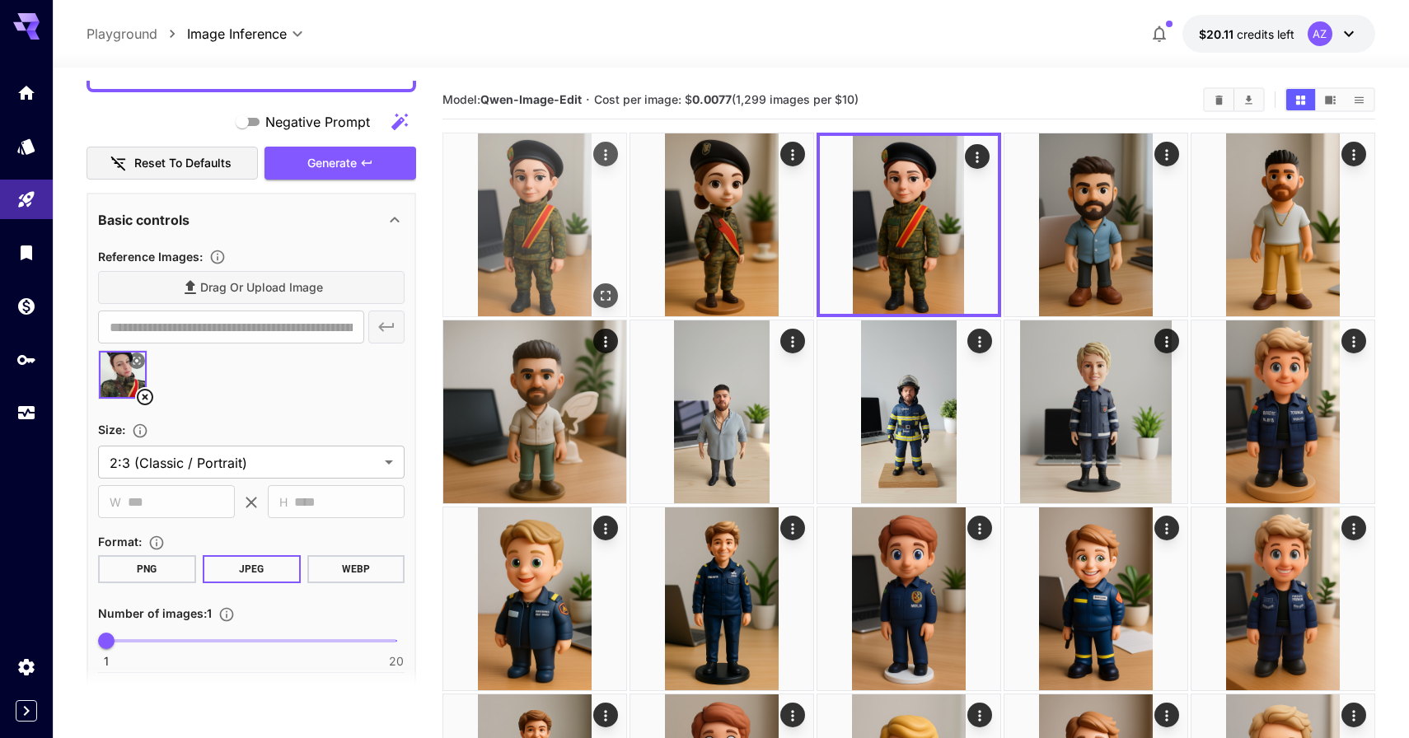
click at [523, 204] on img at bounding box center [534, 224] width 183 height 183
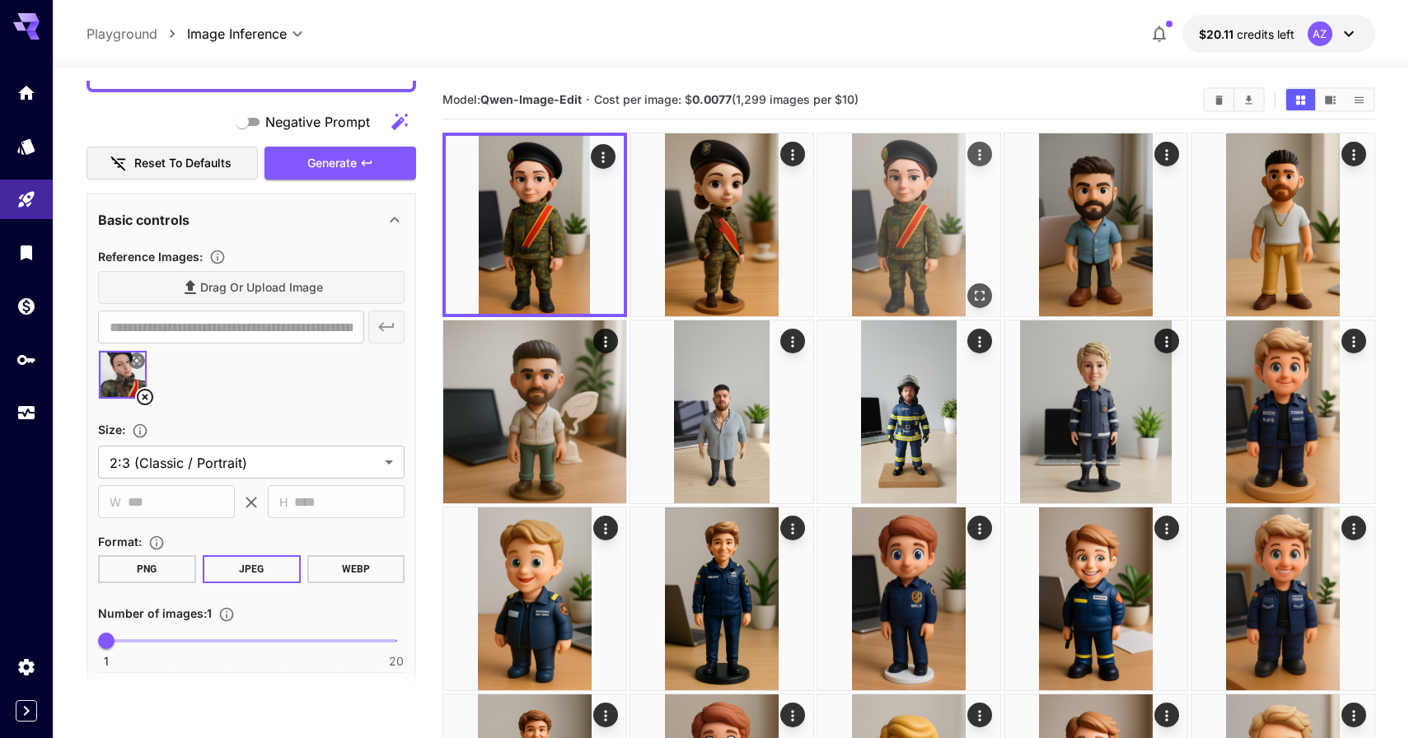
click at [853, 243] on img at bounding box center [908, 224] width 183 height 183
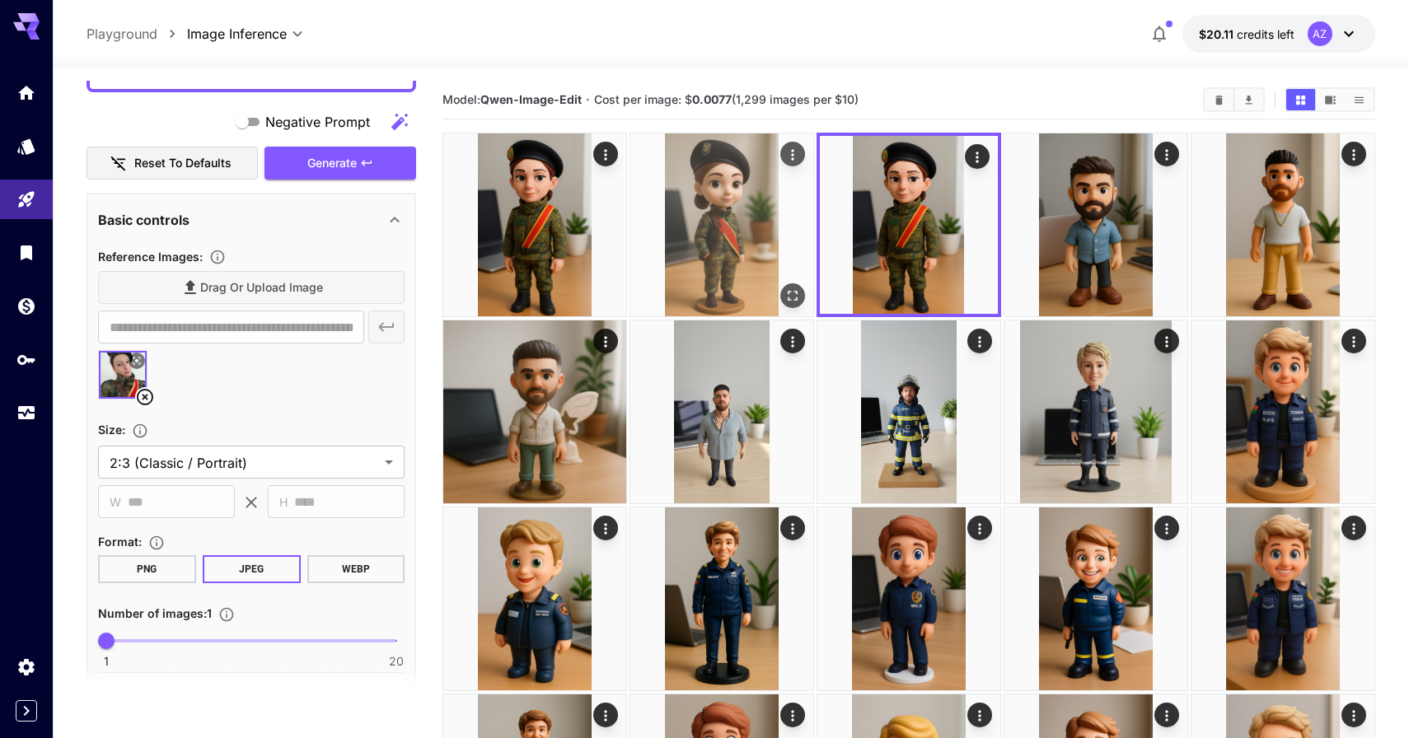
click at [640, 213] on img at bounding box center [721, 224] width 183 height 183
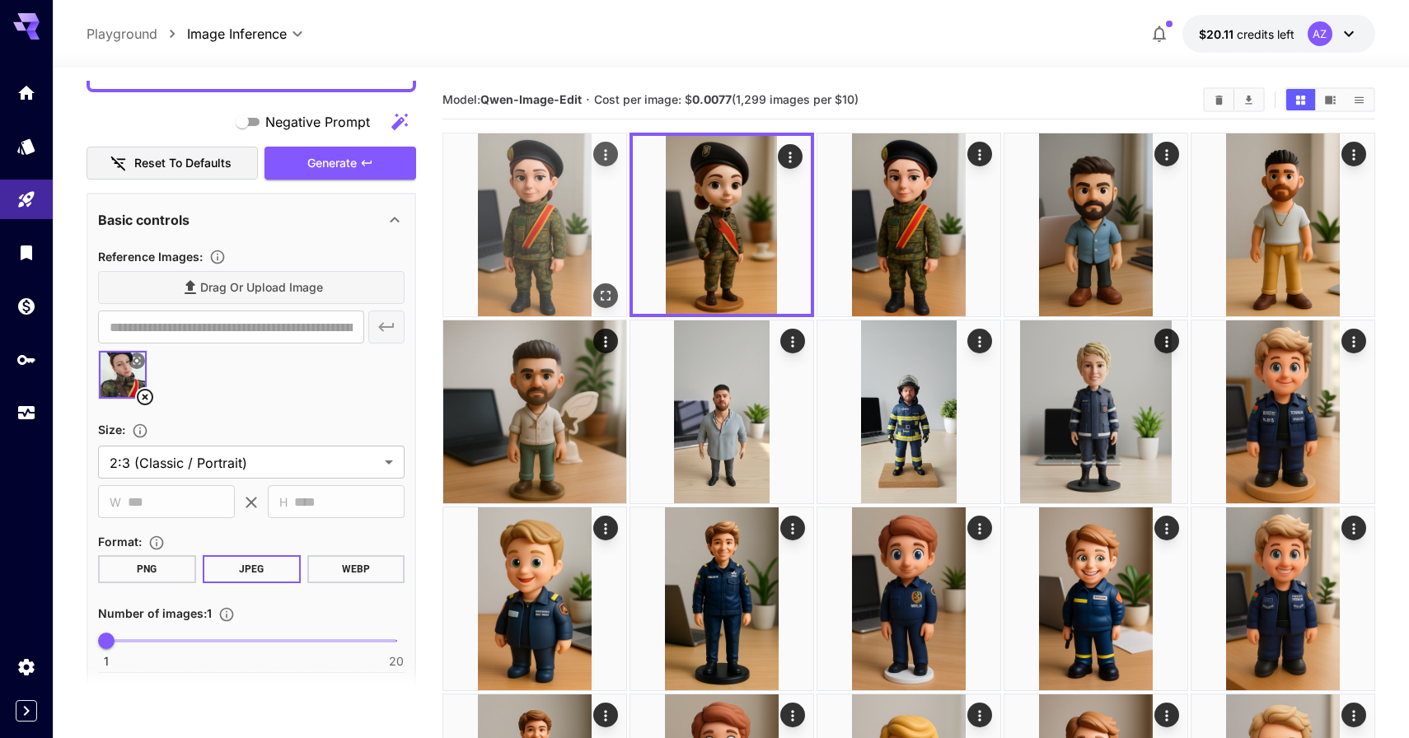
click at [558, 206] on img at bounding box center [534, 224] width 183 height 183
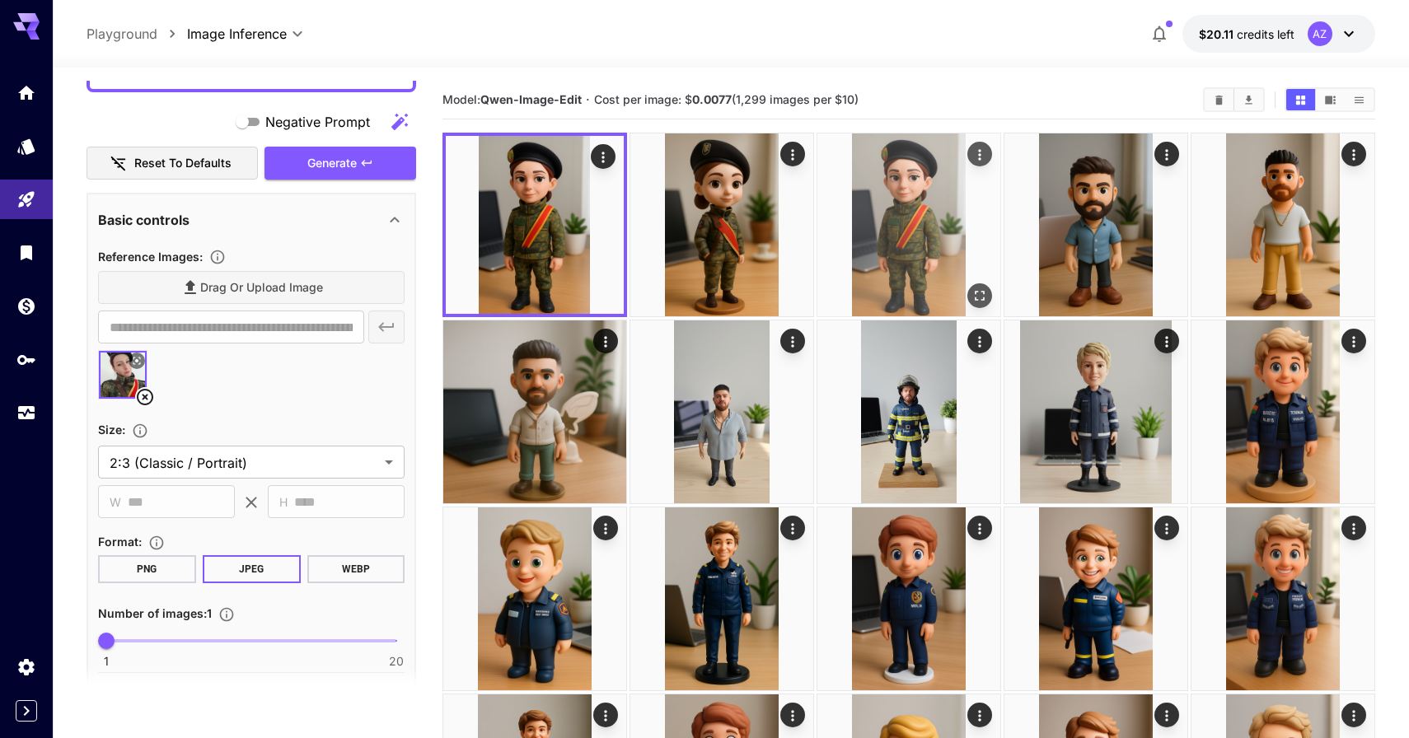
click at [889, 222] on img at bounding box center [908, 224] width 183 height 183
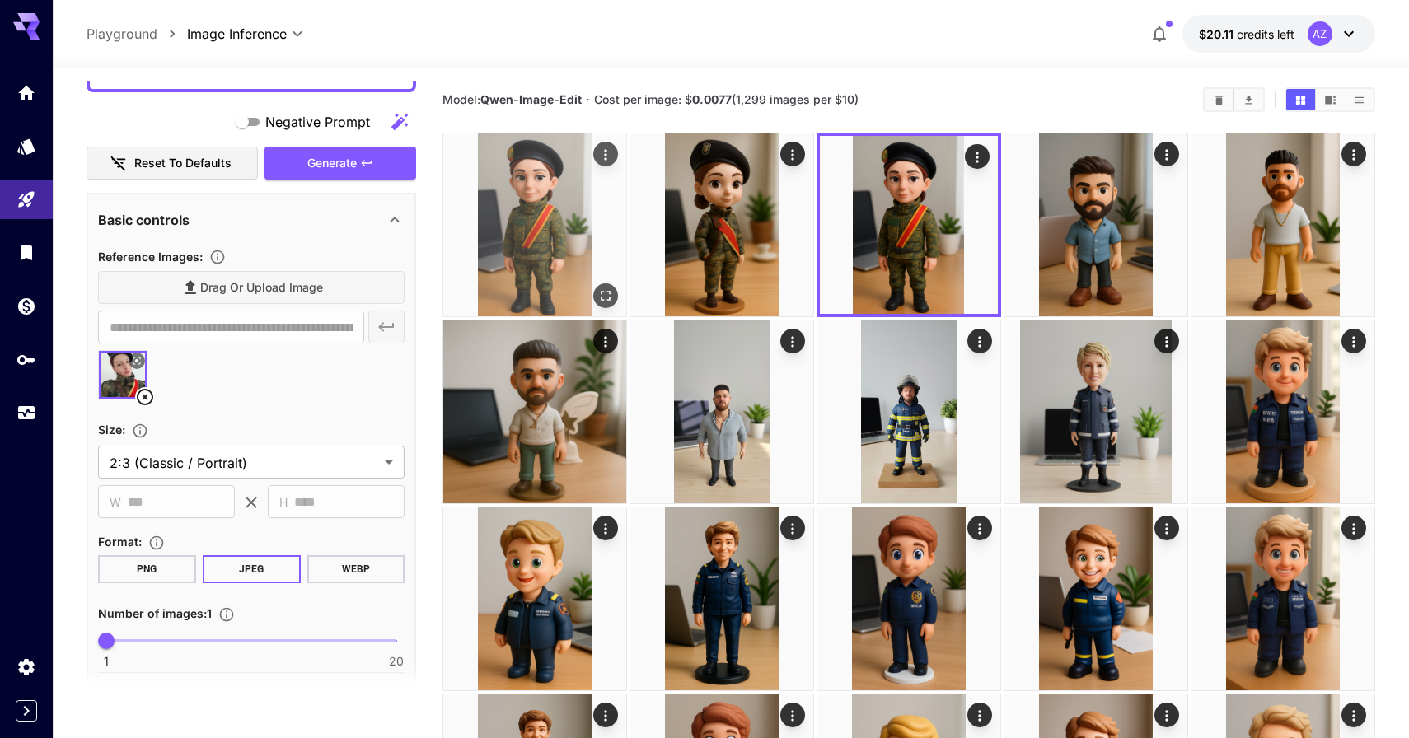
click at [530, 203] on img at bounding box center [534, 224] width 183 height 183
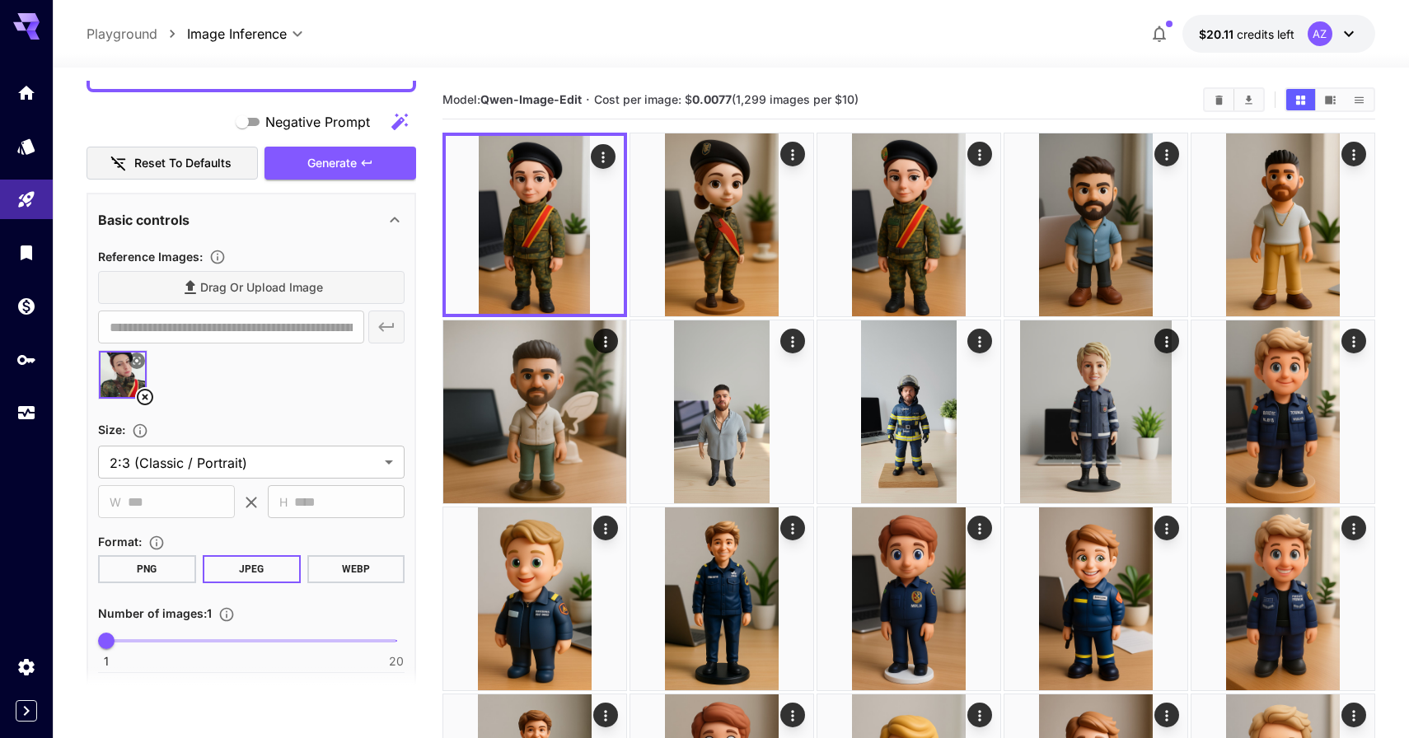
scroll to position [758, 0]
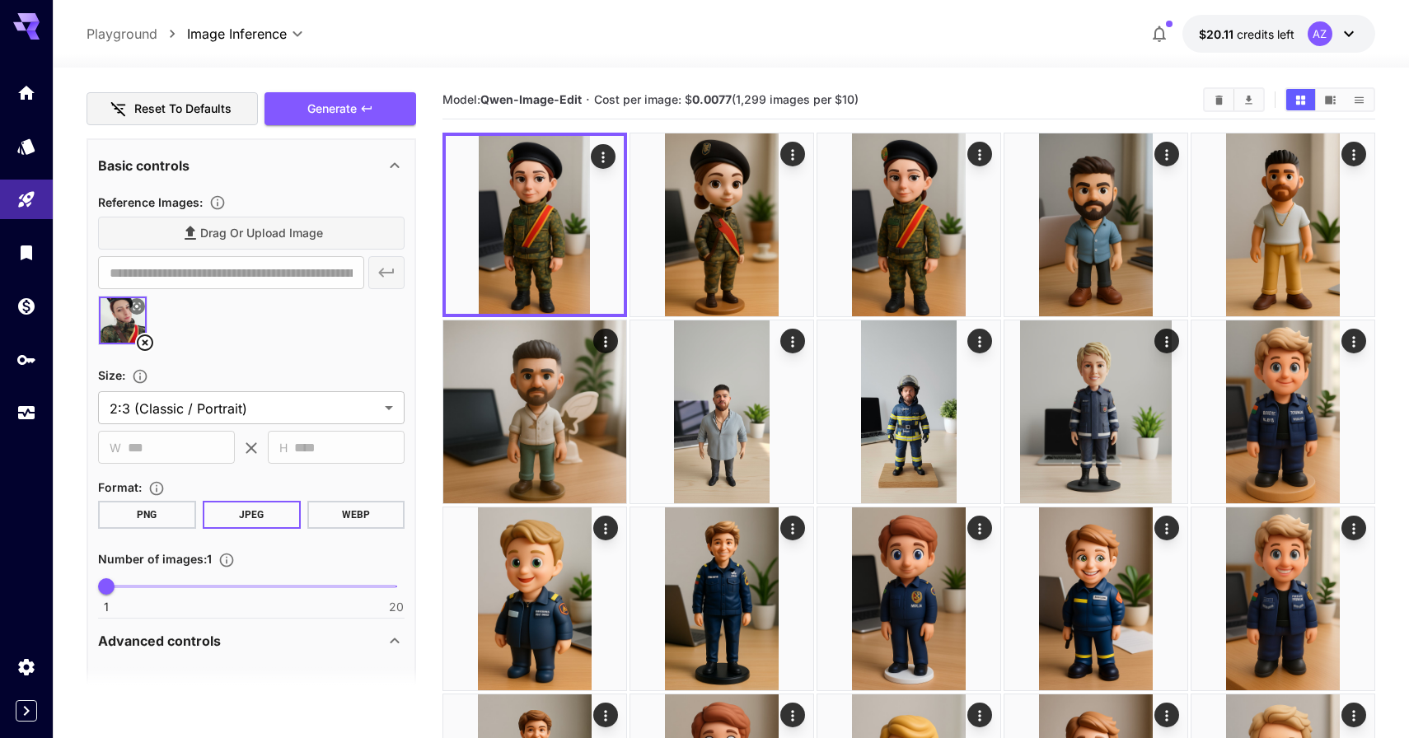
click at [137, 583] on span "1 20 1" at bounding box center [251, 586] width 290 height 25
type input "*"
drag, startPoint x: 141, startPoint y: 583, endPoint x: 161, endPoint y: 583, distance: 20.6
click at [161, 583] on span "5" at bounding box center [167, 586] width 16 height 16
click at [354, 119] on button "Generate" at bounding box center [340, 109] width 152 height 34
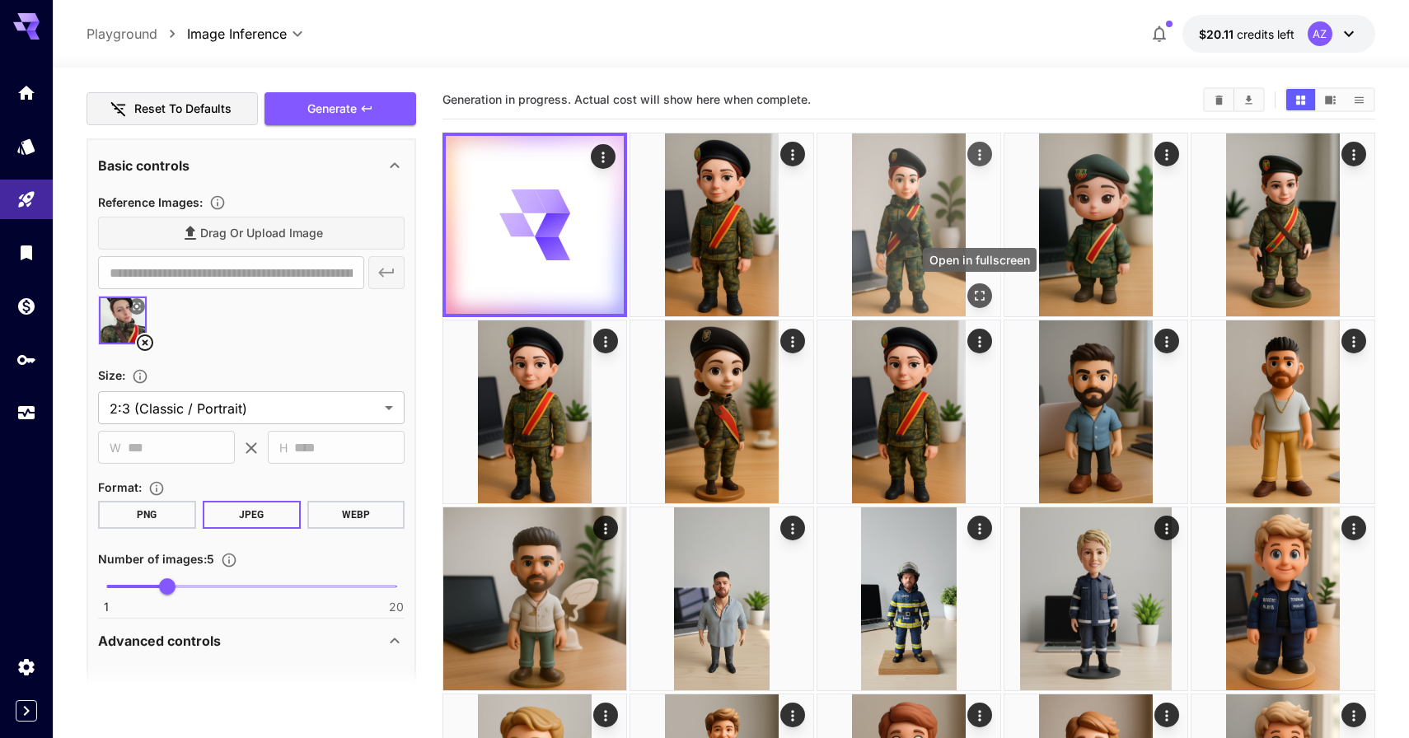
click at [984, 303] on icon "Open in fullscreen" at bounding box center [979, 295] width 16 height 16
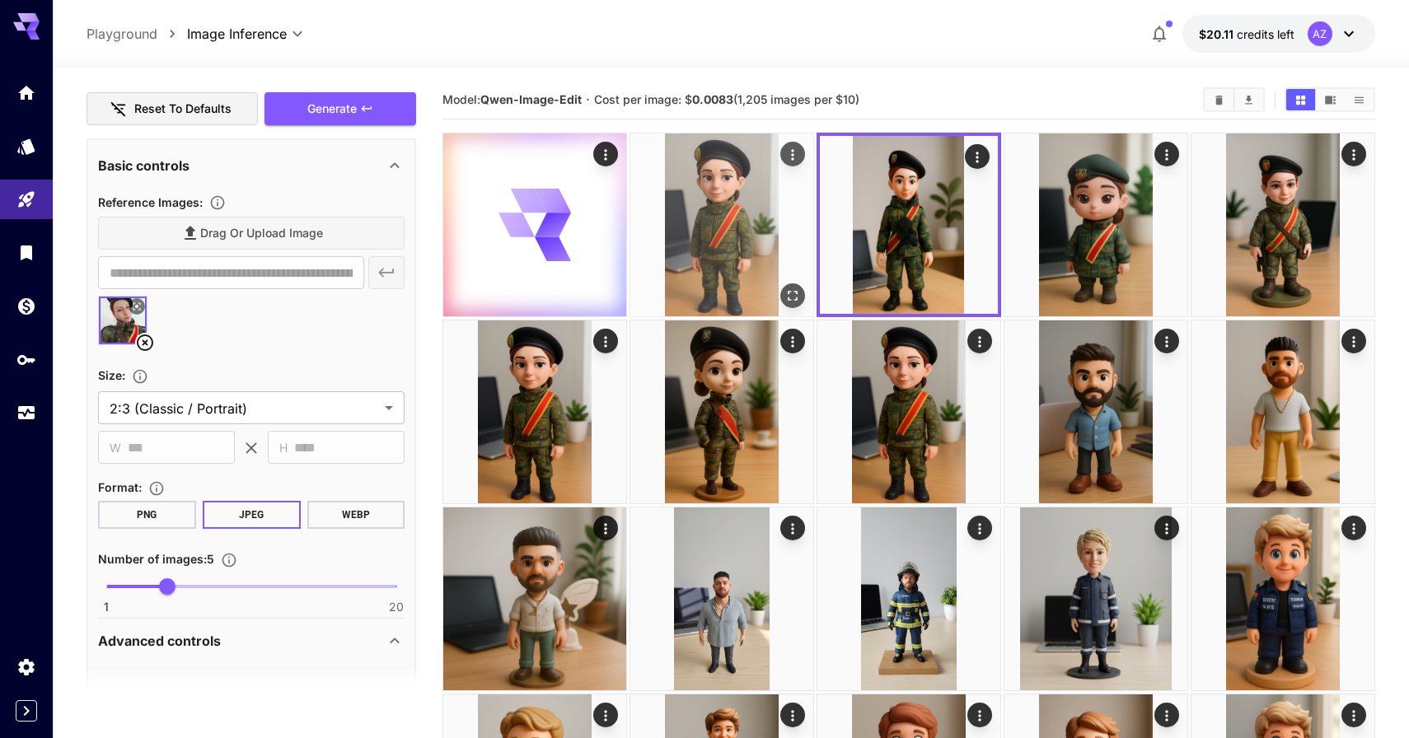
click at [801, 298] on button "Open in fullscreen" at bounding box center [792, 295] width 25 height 25
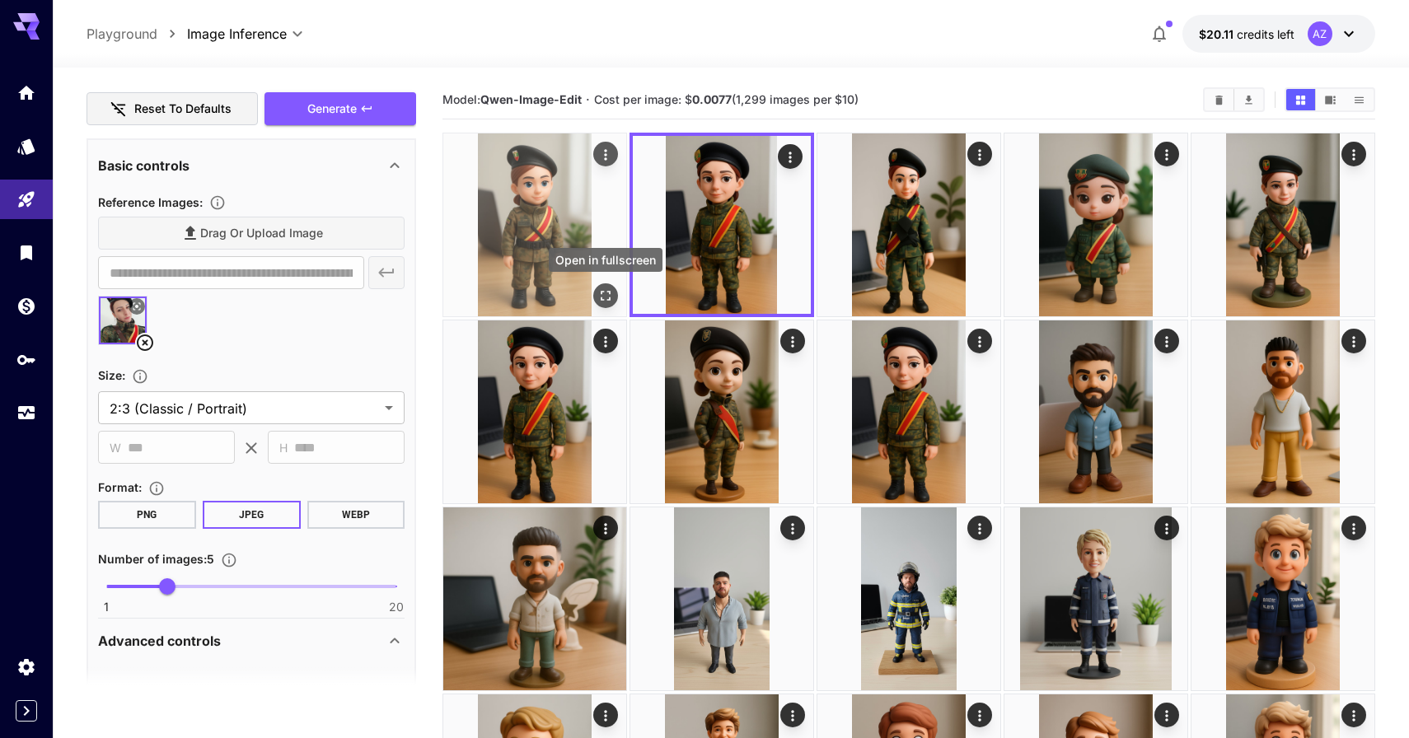
click at [603, 293] on icon "Open in fullscreen" at bounding box center [605, 295] width 16 height 16
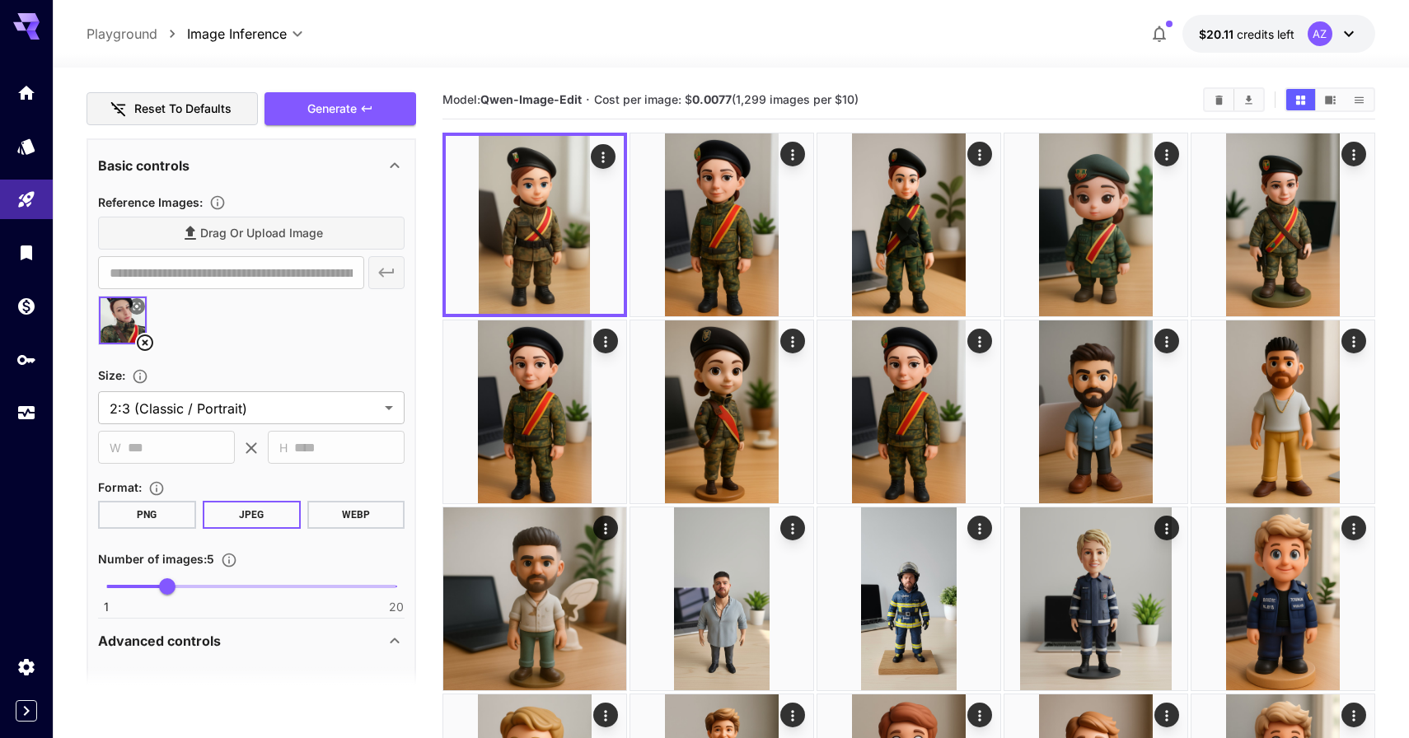
click at [147, 343] on icon at bounding box center [145, 343] width 20 height 20
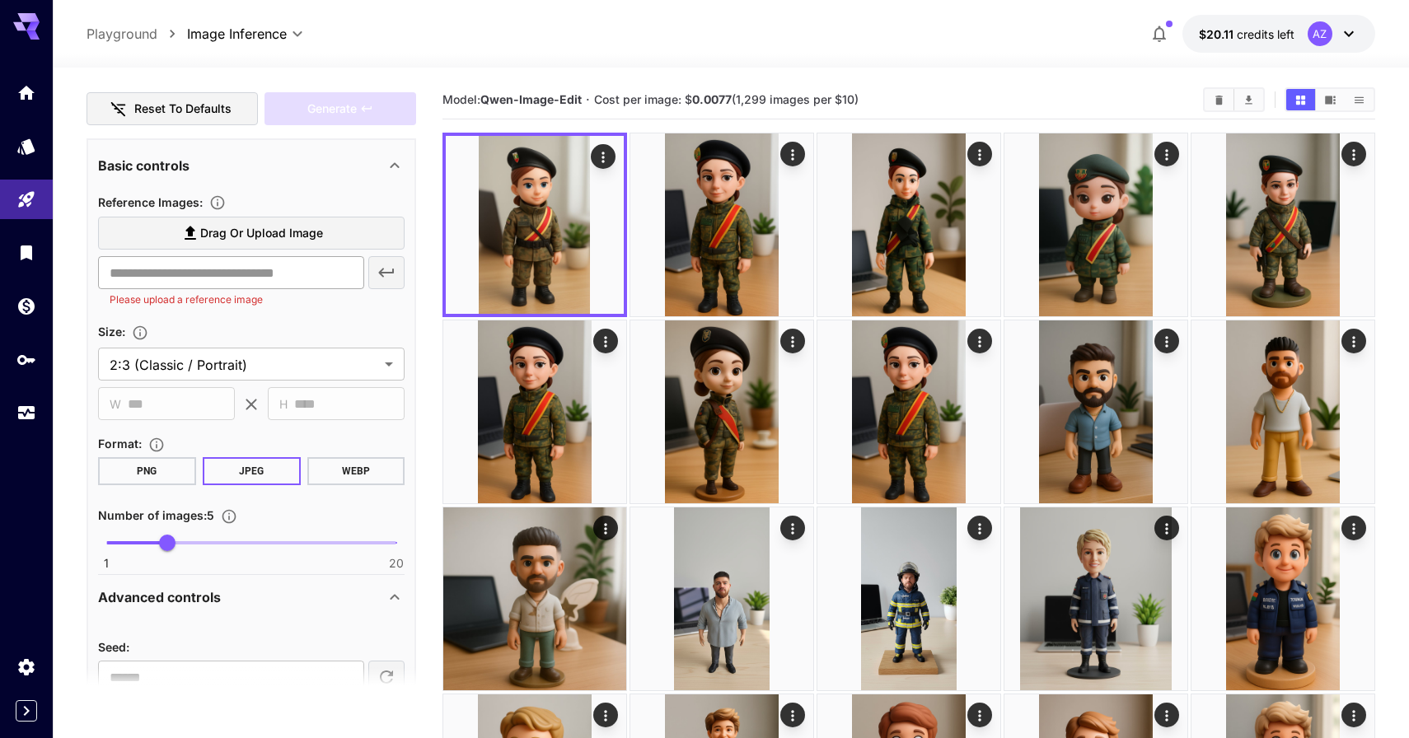
click at [159, 271] on input "text" at bounding box center [231, 272] width 266 height 33
click at [175, 238] on label "Drag or upload image" at bounding box center [251, 234] width 306 height 34
click at [0, 0] on input "Drag or upload image" at bounding box center [0, 0] width 0 height 0
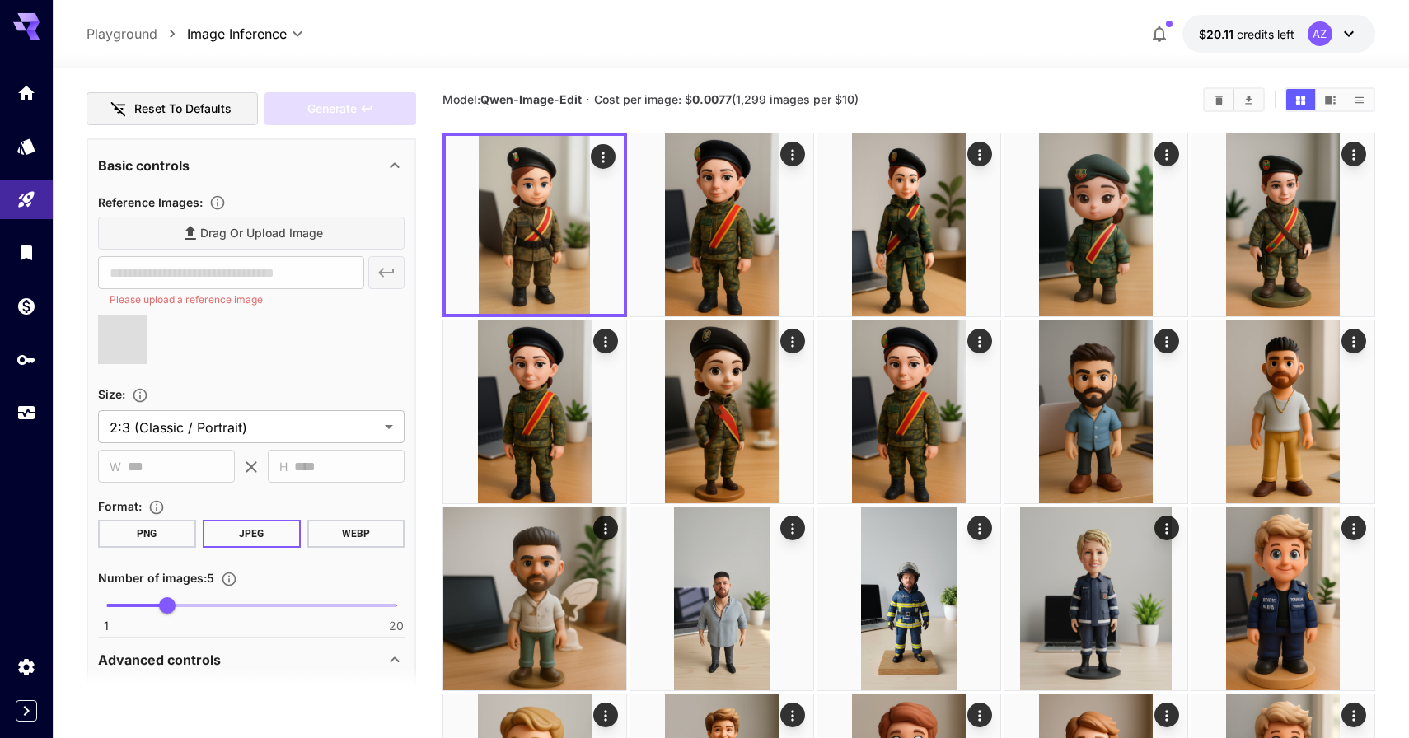
type input "**********"
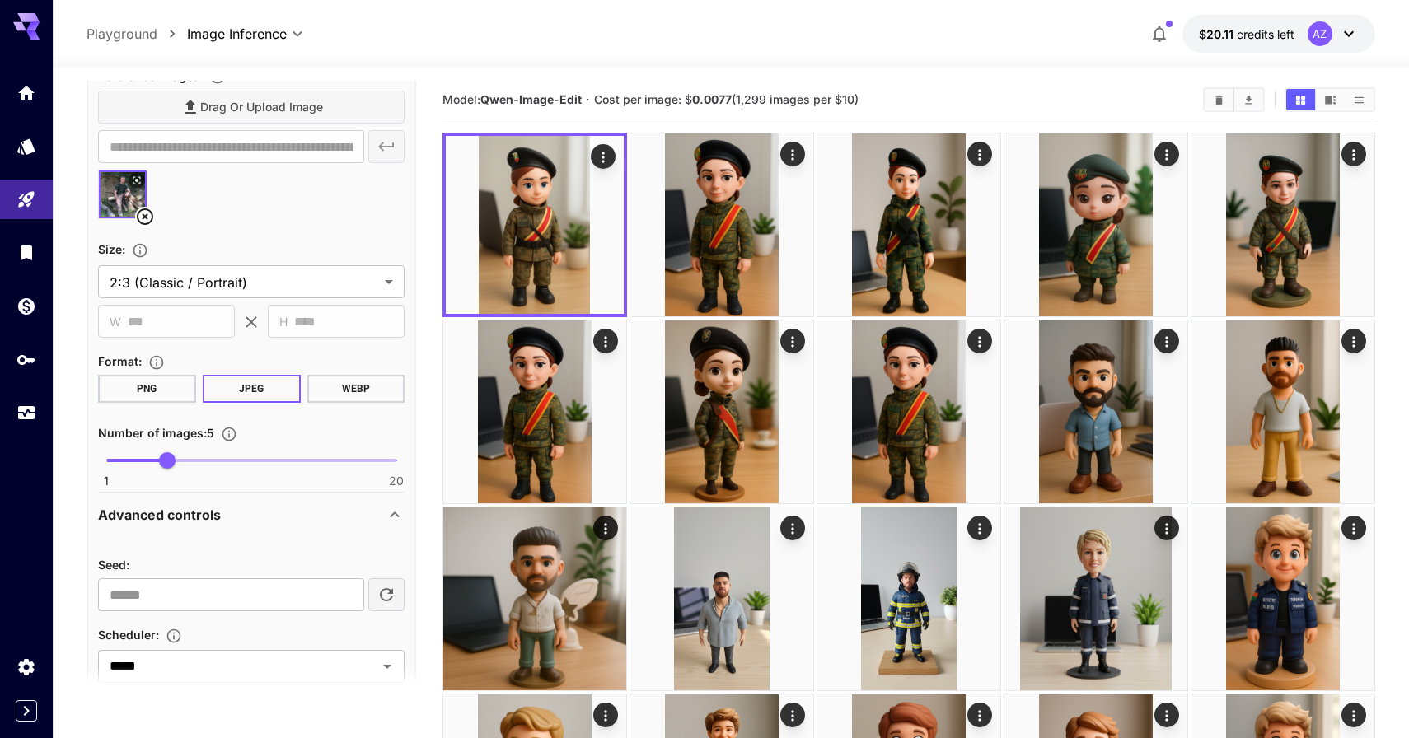
scroll to position [932, 0]
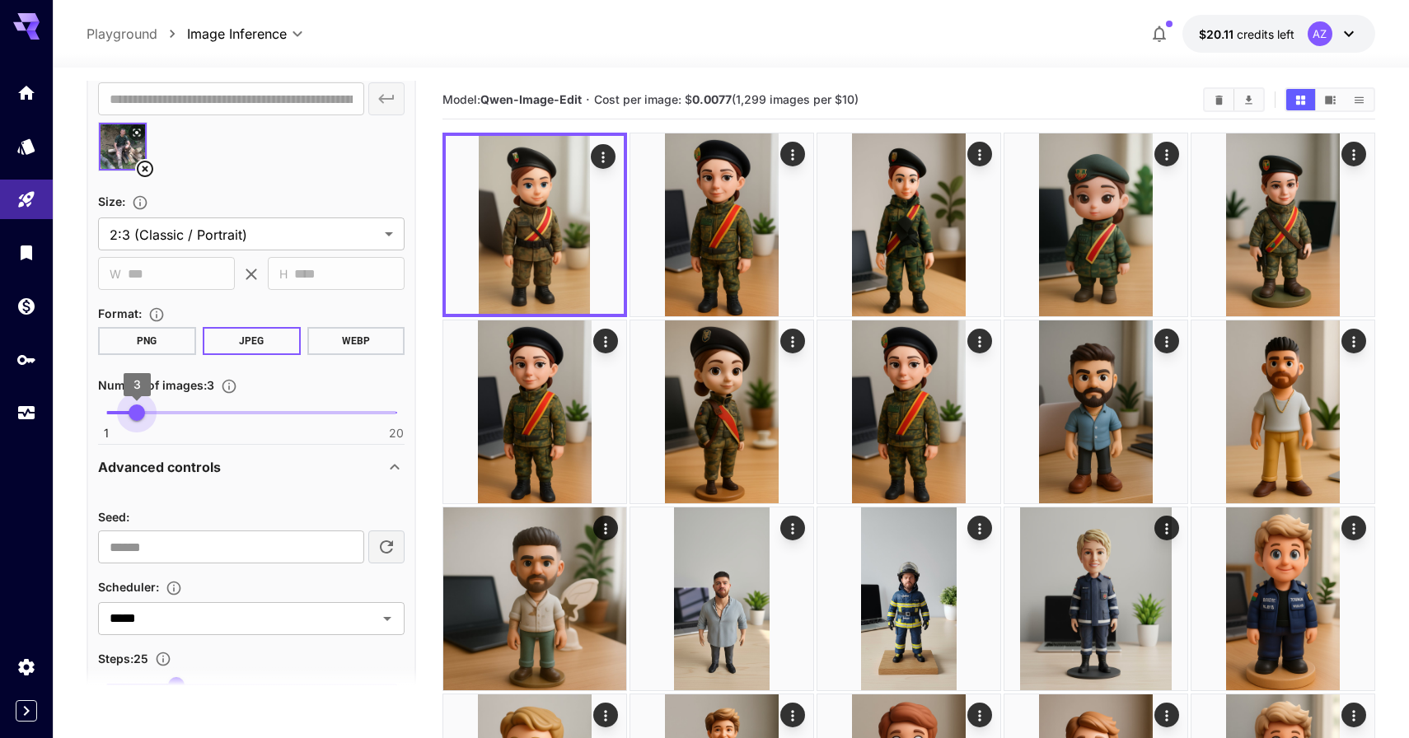
type input "*"
drag, startPoint x: 166, startPoint y: 409, endPoint x: 126, endPoint y: 409, distance: 39.5
click at [126, 409] on span "2" at bounding box center [122, 412] width 16 height 16
click at [209, 536] on input "*********" at bounding box center [231, 546] width 266 height 33
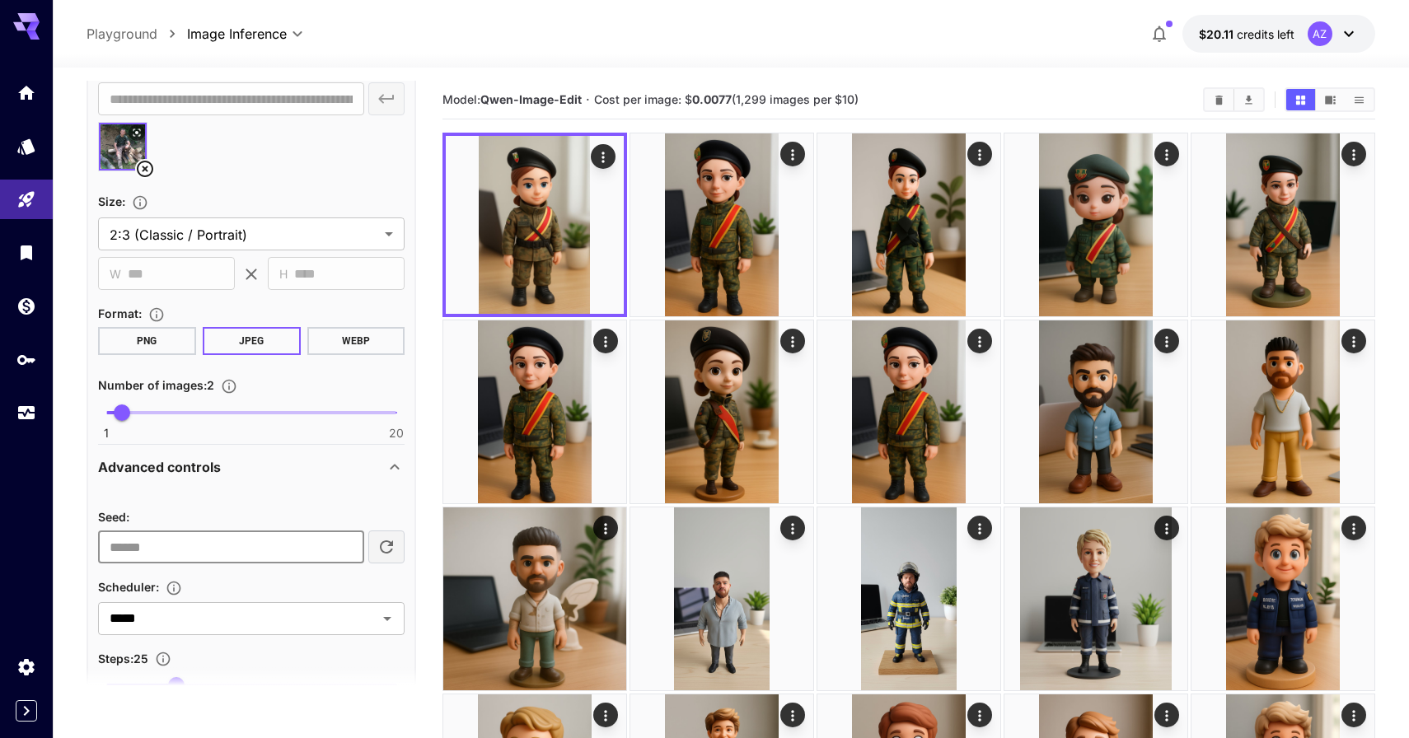
click at [209, 536] on input "*********" at bounding box center [231, 546] width 266 height 33
click at [255, 481] on div "Advanced controls" at bounding box center [251, 467] width 306 height 40
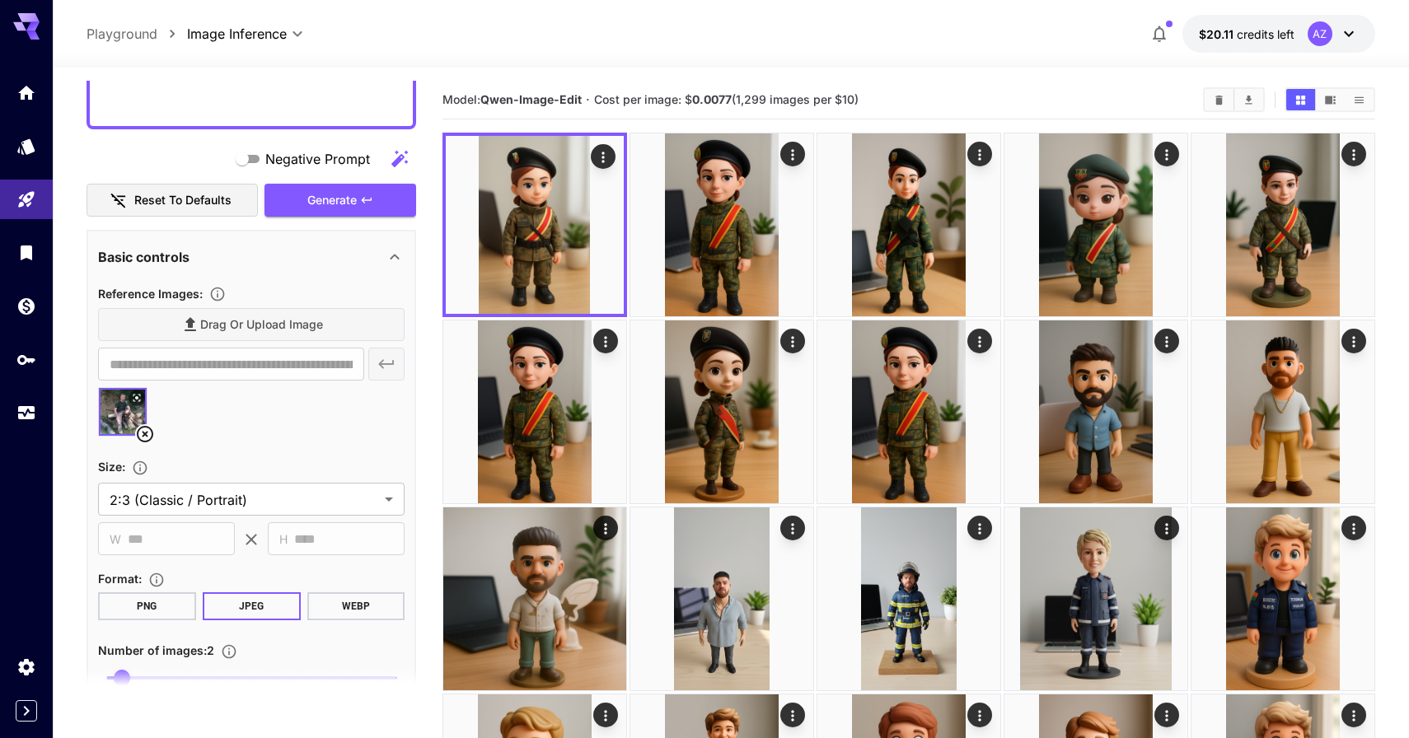
scroll to position [546, 0]
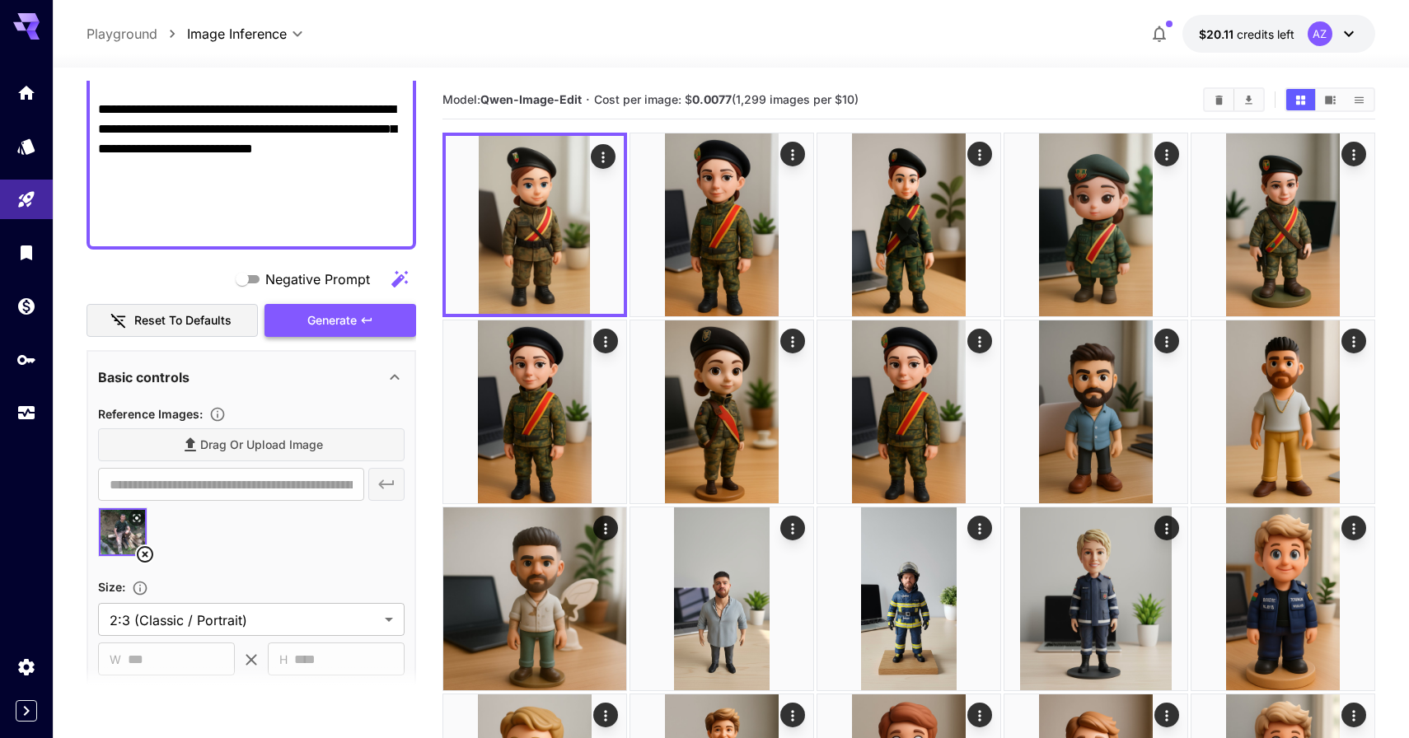
click at [353, 320] on span "Generate" at bounding box center [331, 321] width 49 height 21
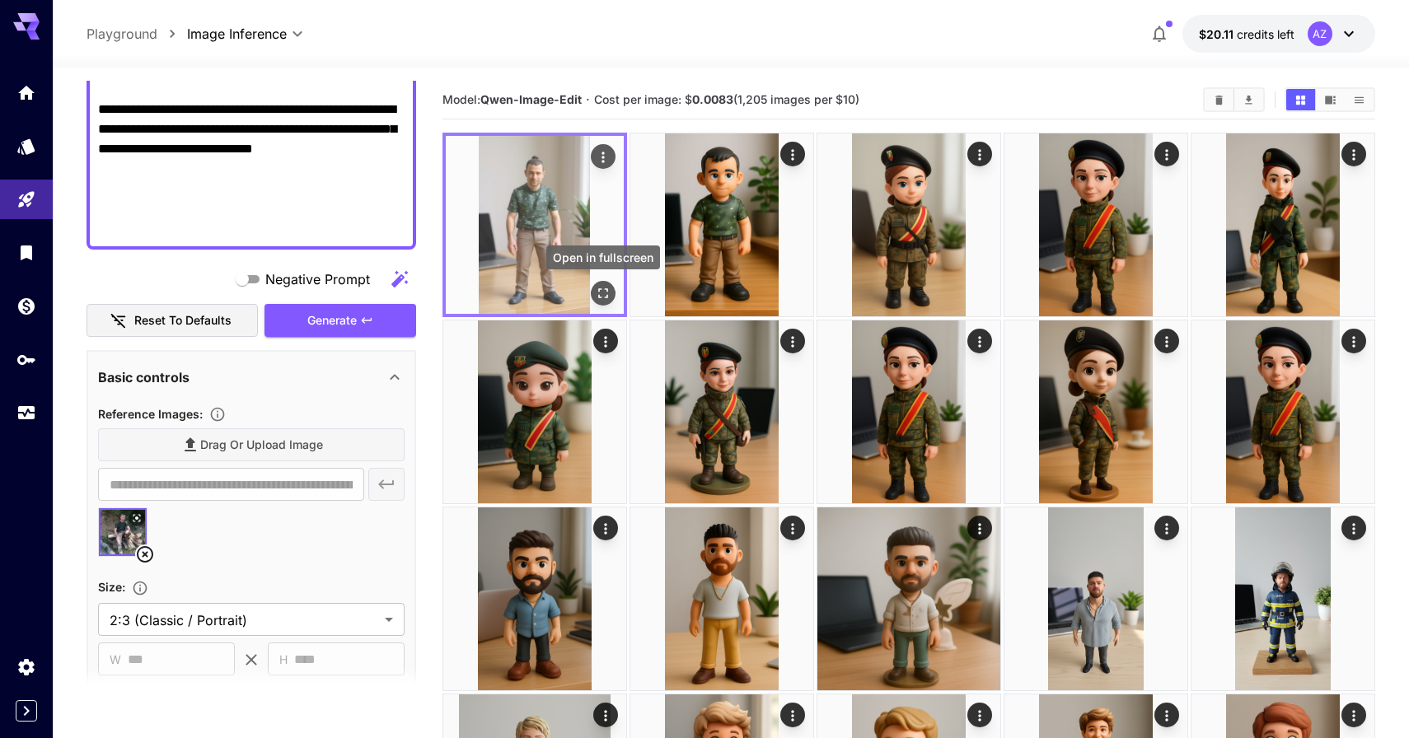
click at [605, 283] on button "Open in fullscreen" at bounding box center [603, 293] width 25 height 25
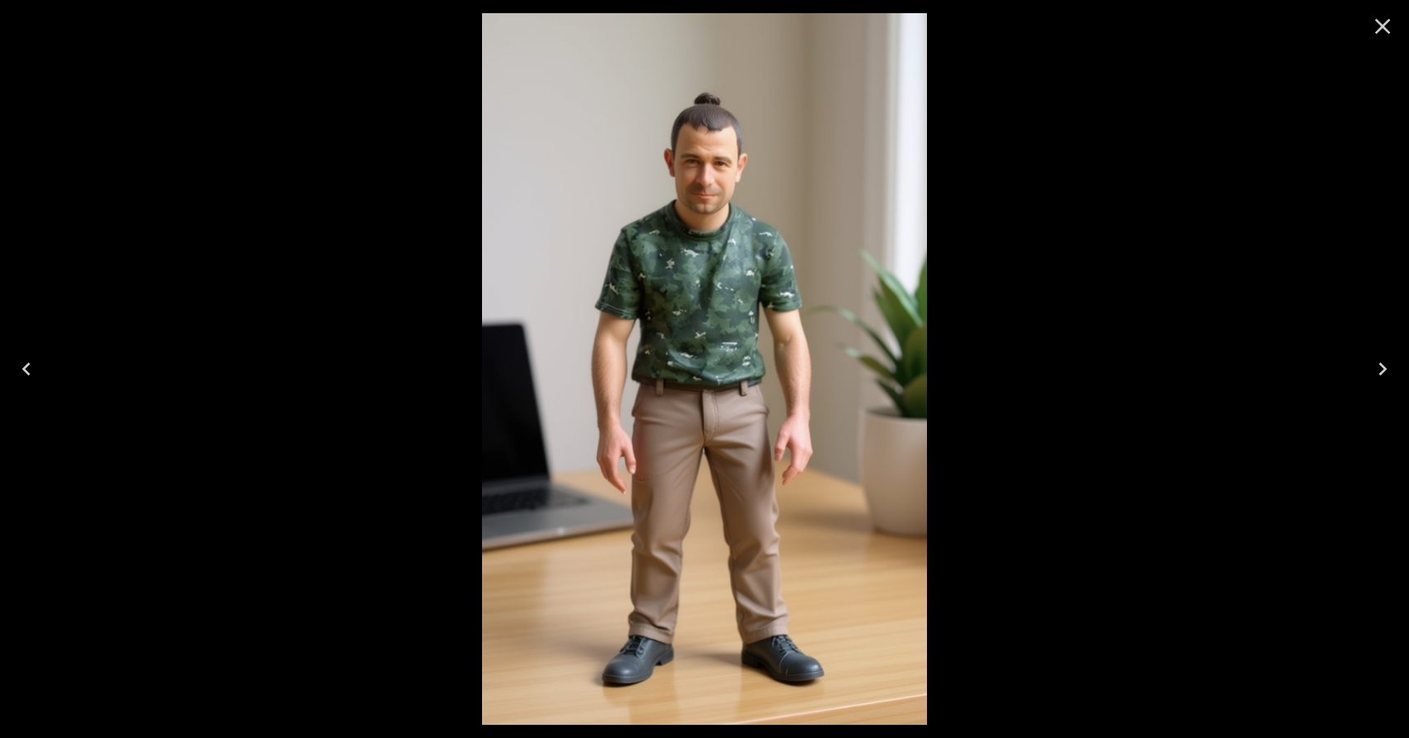
click at [955, 306] on div at bounding box center [704, 369] width 1409 height 738
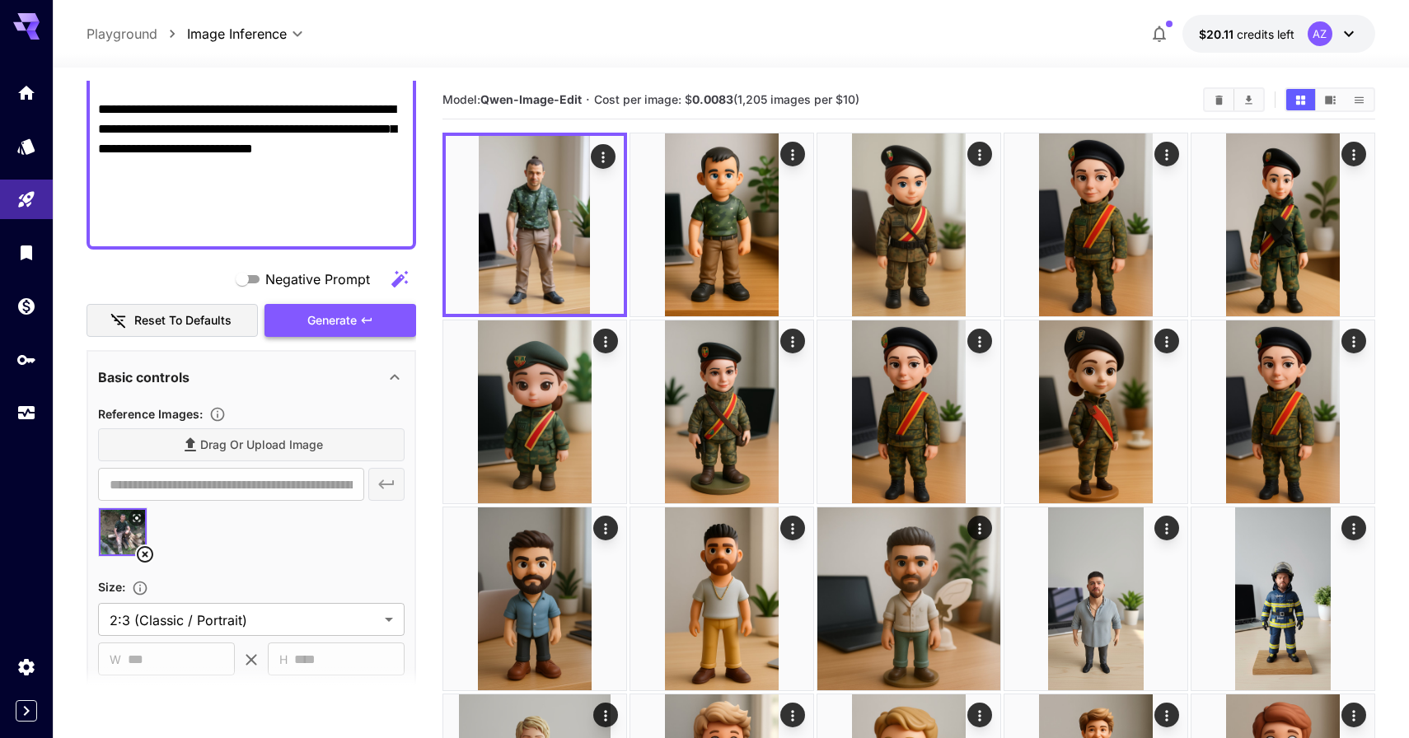
click at [329, 320] on span "Generate" at bounding box center [331, 321] width 49 height 21
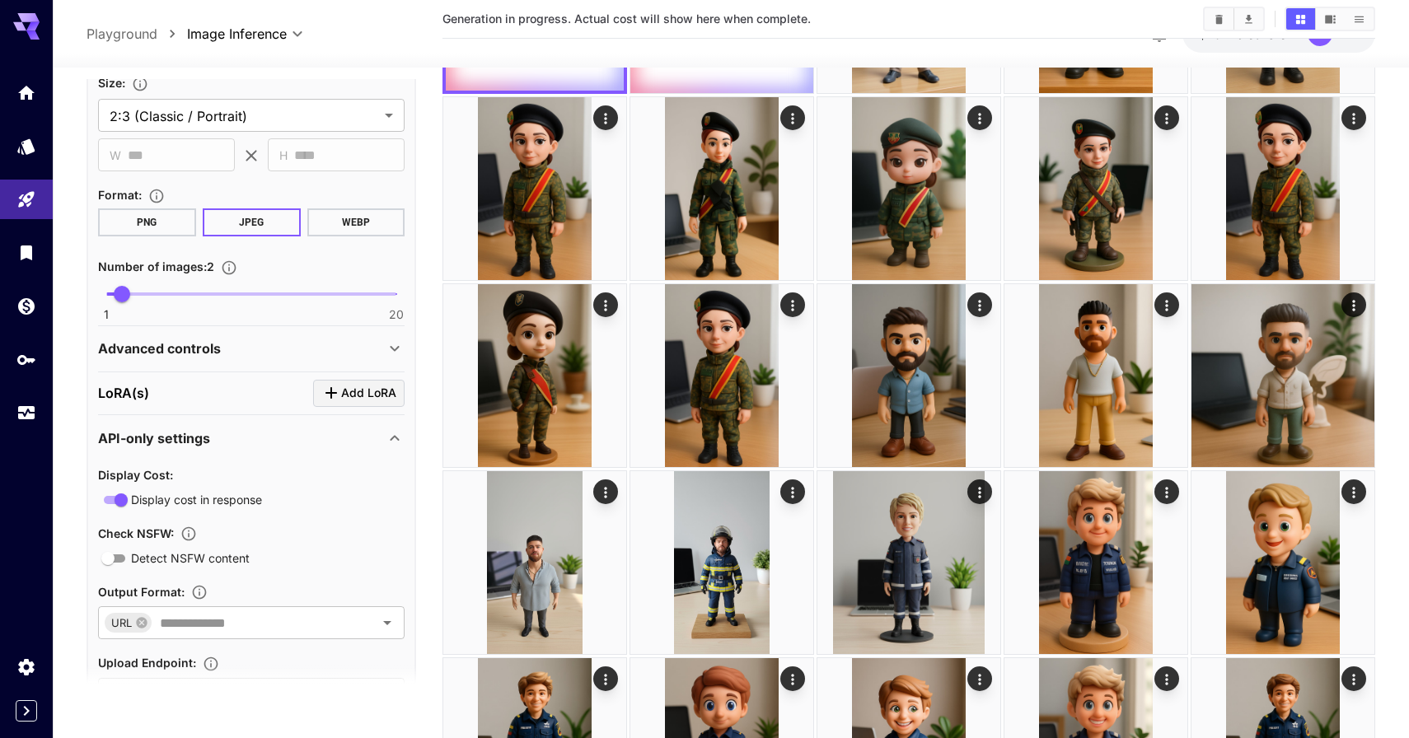
scroll to position [1096, 0]
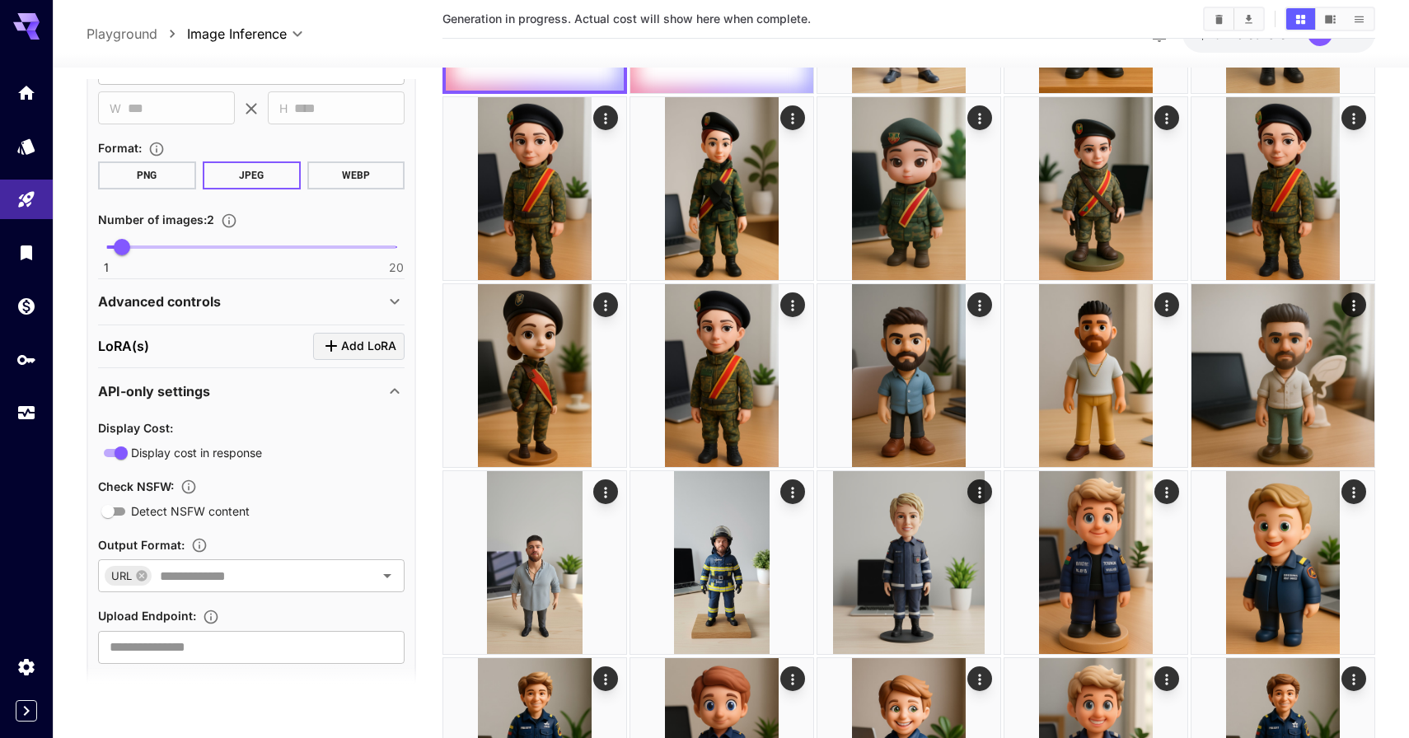
click at [273, 306] on div "Advanced controls" at bounding box center [241, 302] width 287 height 20
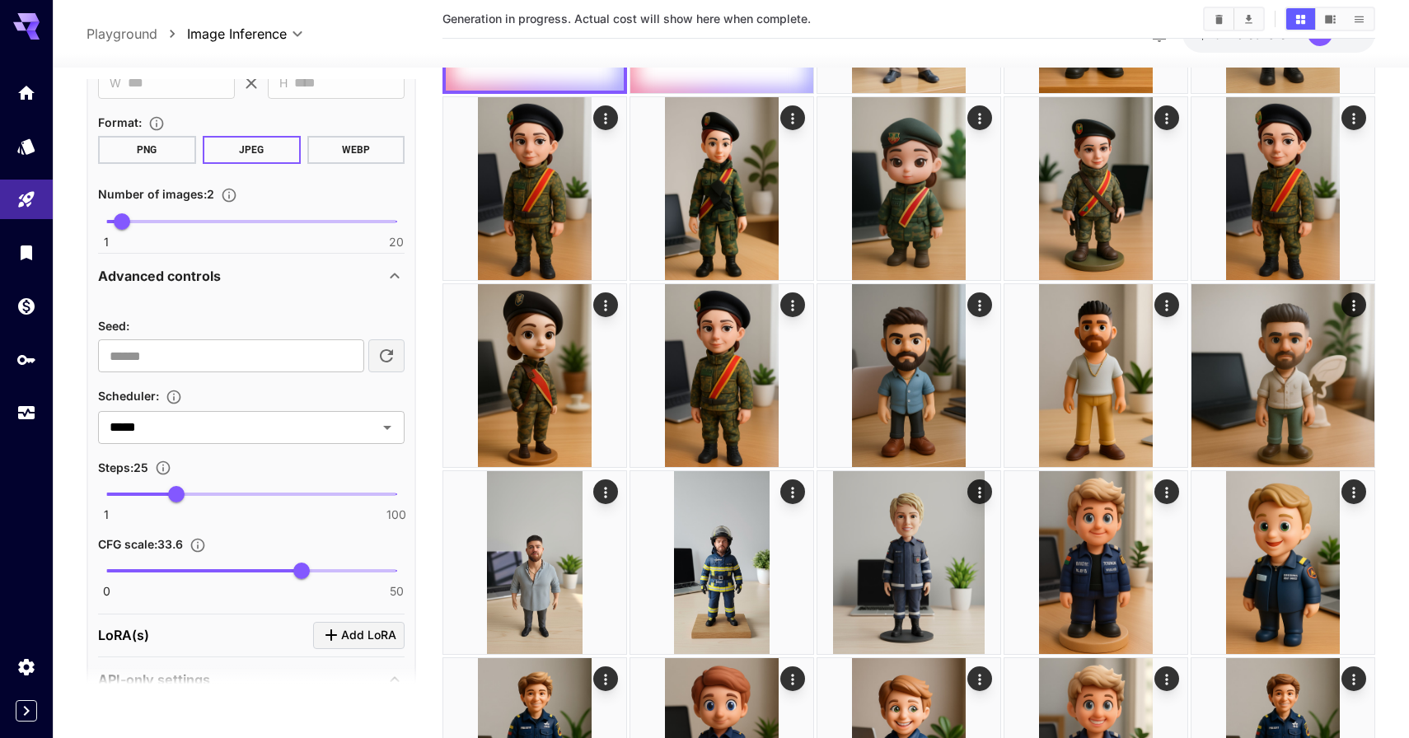
scroll to position [1119, 0]
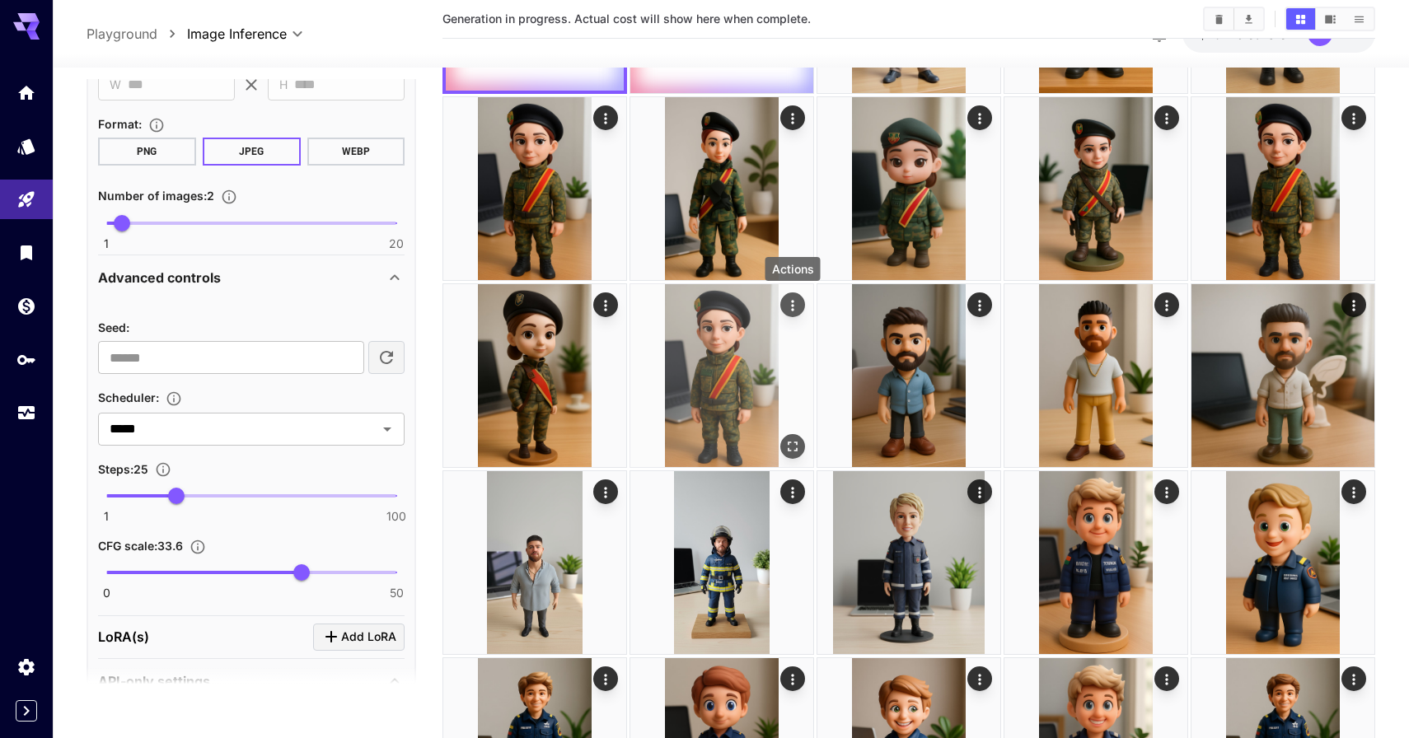
click at [784, 311] on icon "Actions" at bounding box center [792, 305] width 16 height 16
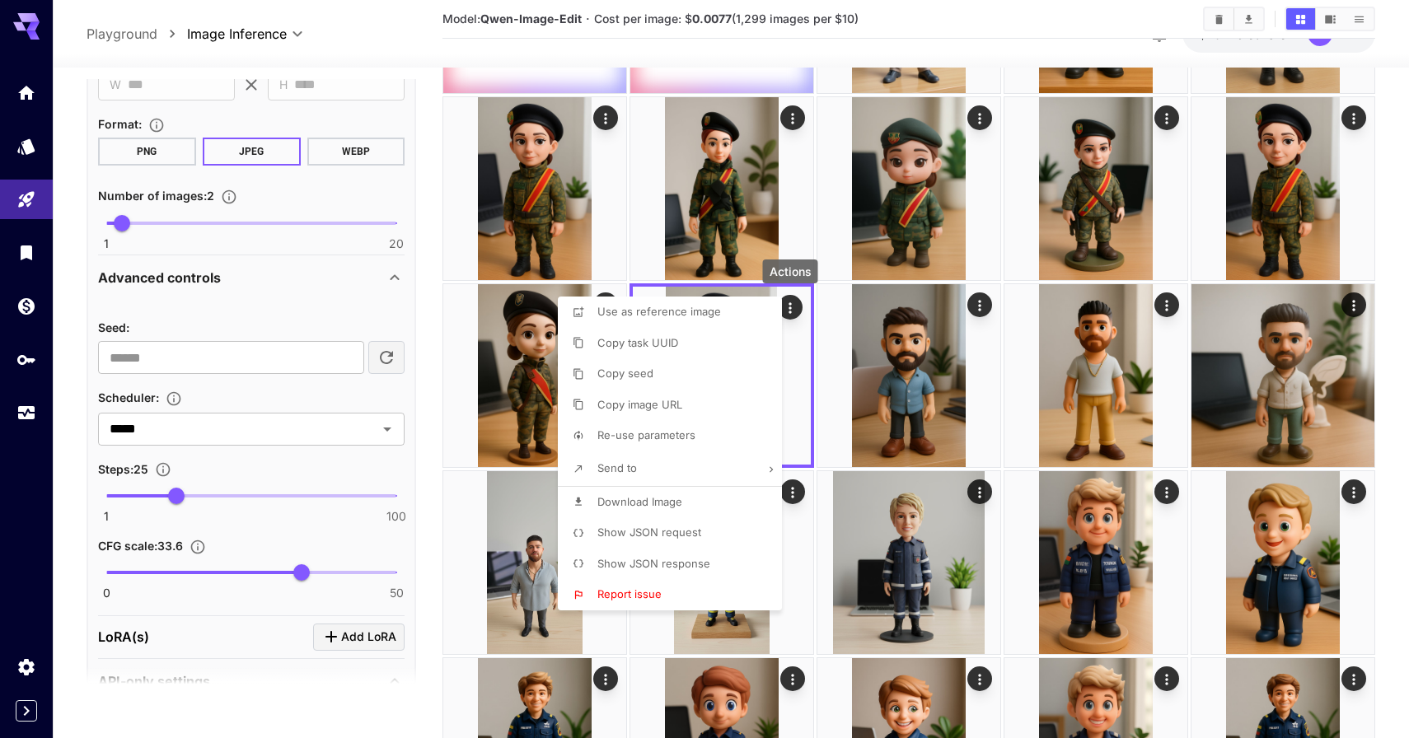
click at [666, 381] on li "Copy seed" at bounding box center [675, 373] width 234 height 31
click at [241, 350] on div at bounding box center [704, 369] width 1409 height 738
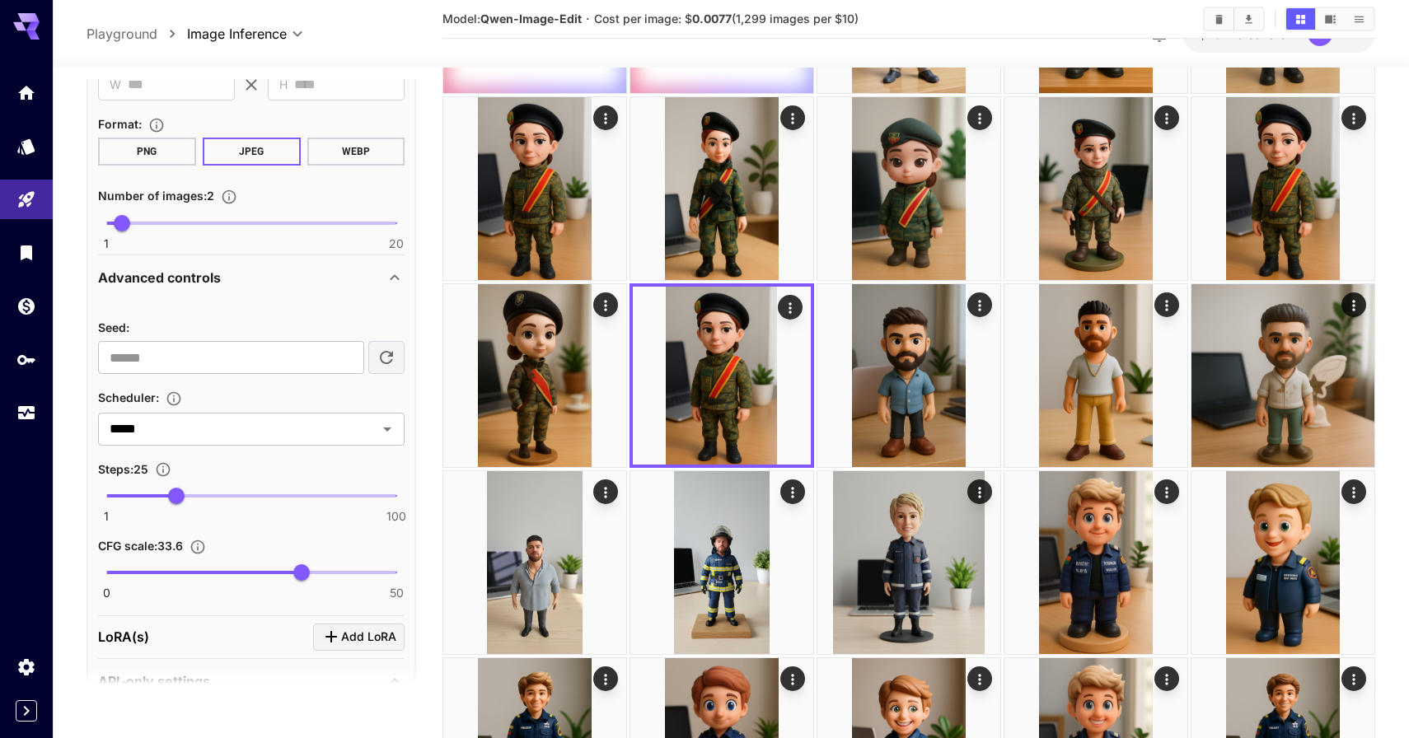
click at [241, 353] on input "number" at bounding box center [231, 357] width 266 height 33
paste input "*********"
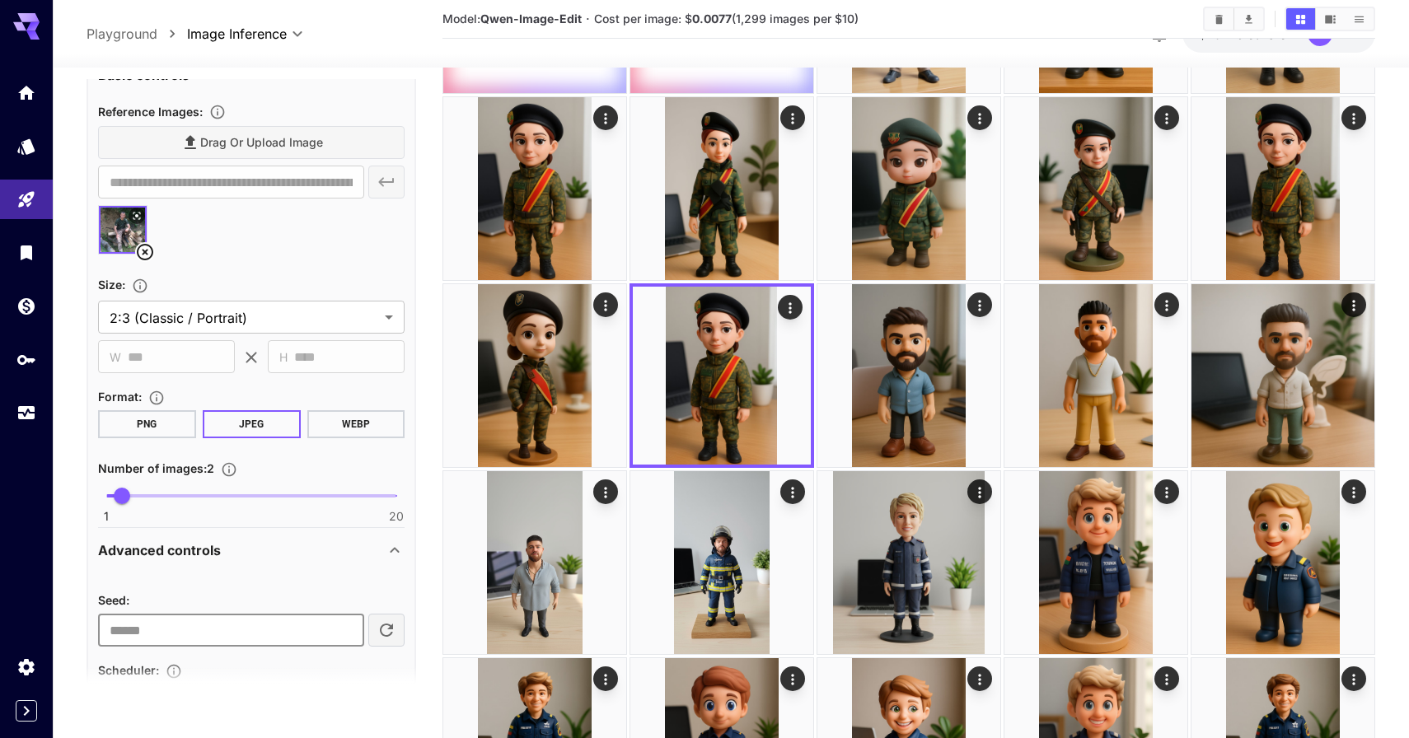
scroll to position [448, 0]
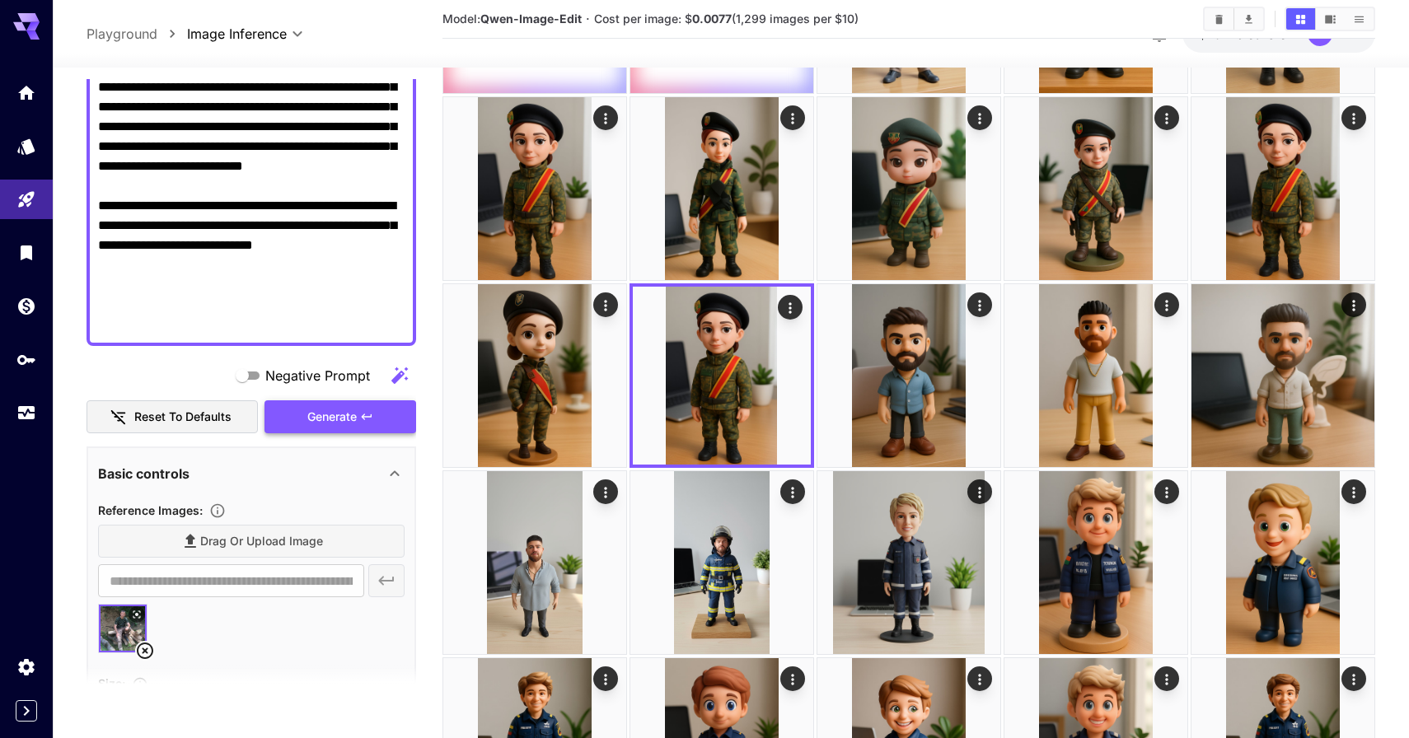
type input "*********"
click at [302, 413] on button "Generate" at bounding box center [340, 417] width 152 height 34
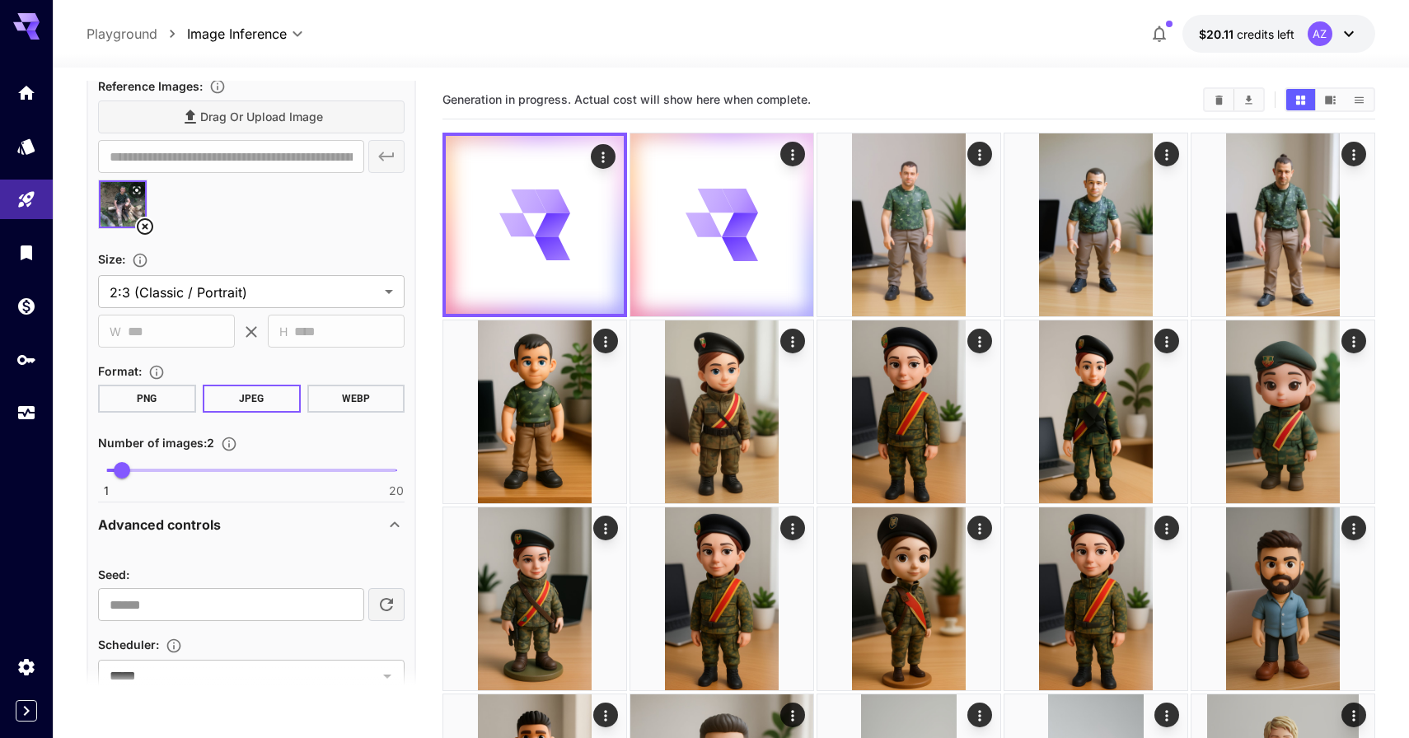
scroll to position [888, 0]
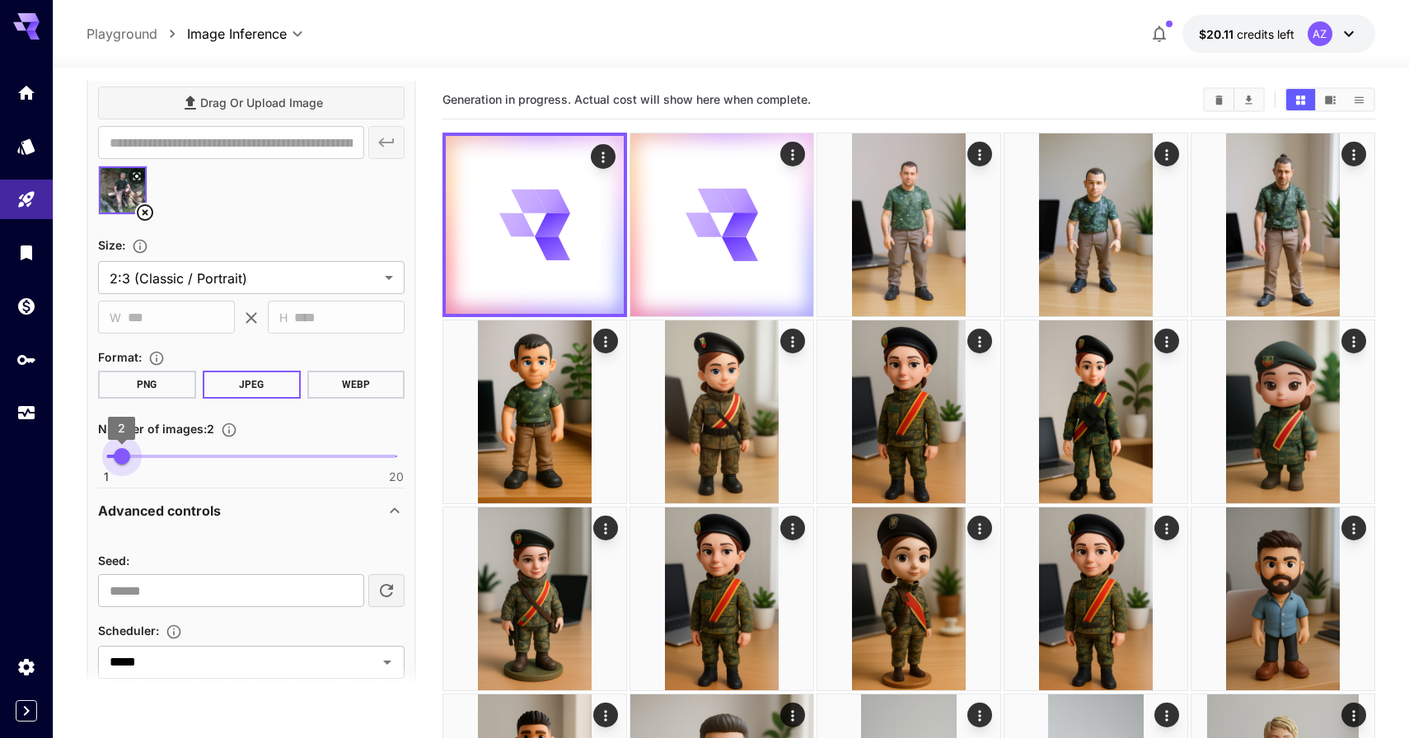
type input "*"
drag, startPoint x: 124, startPoint y: 457, endPoint x: 72, endPoint y: 457, distance: 52.7
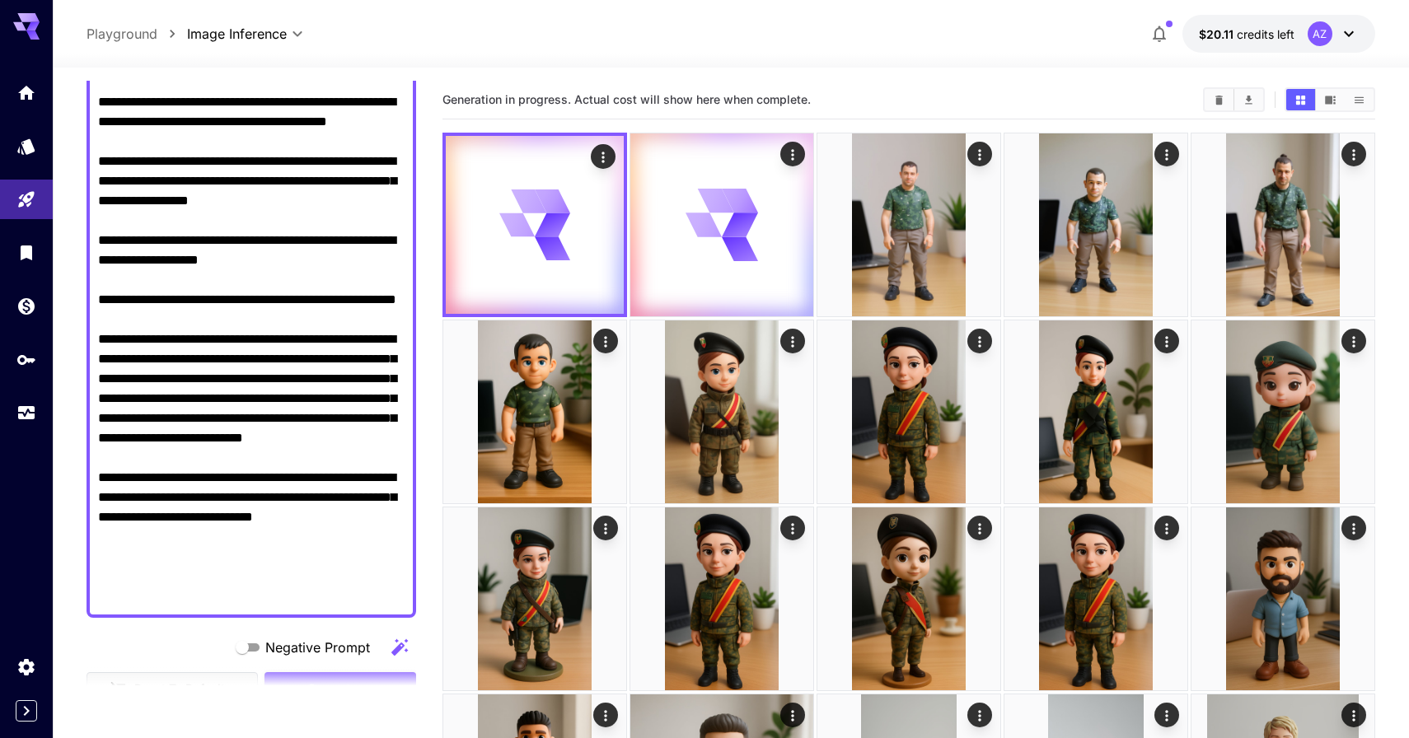
scroll to position [81, 0]
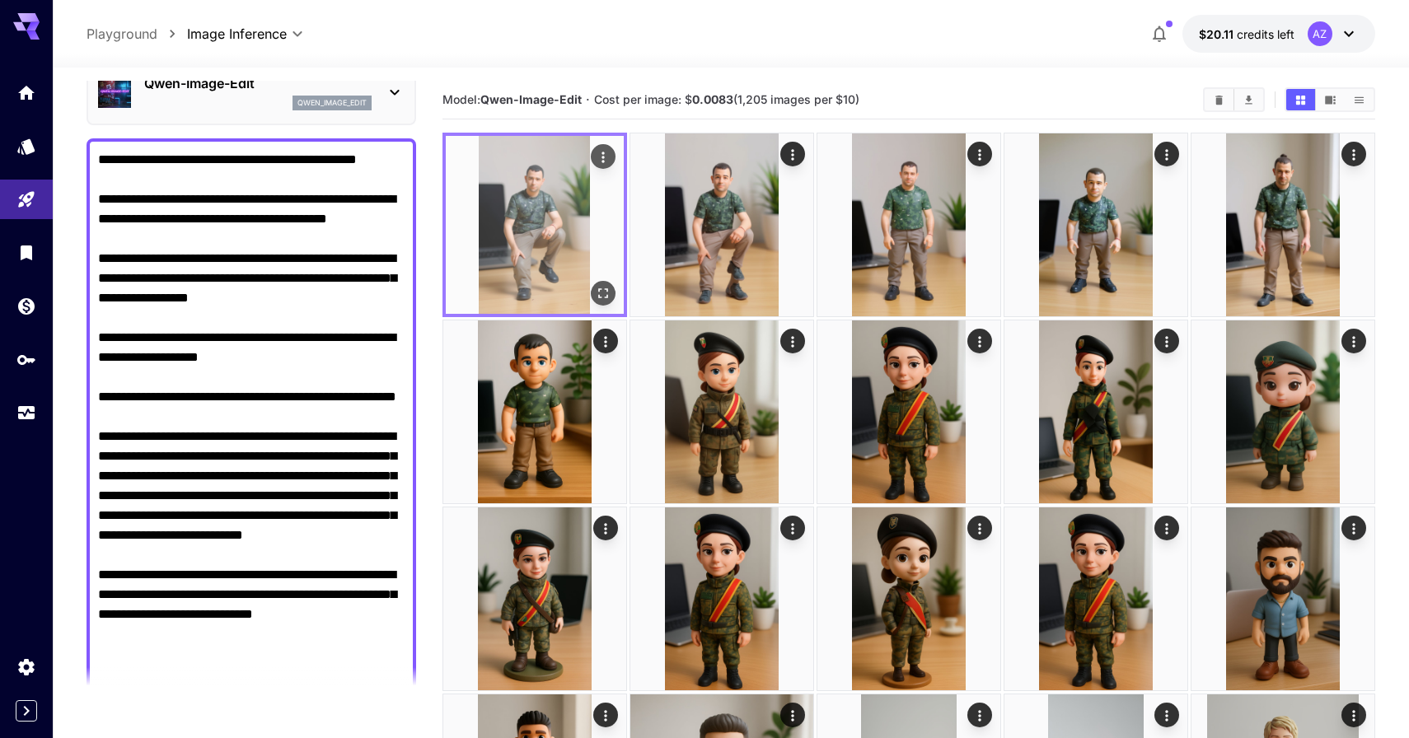
click at [610, 297] on icon "Open in fullscreen" at bounding box center [603, 293] width 16 height 16
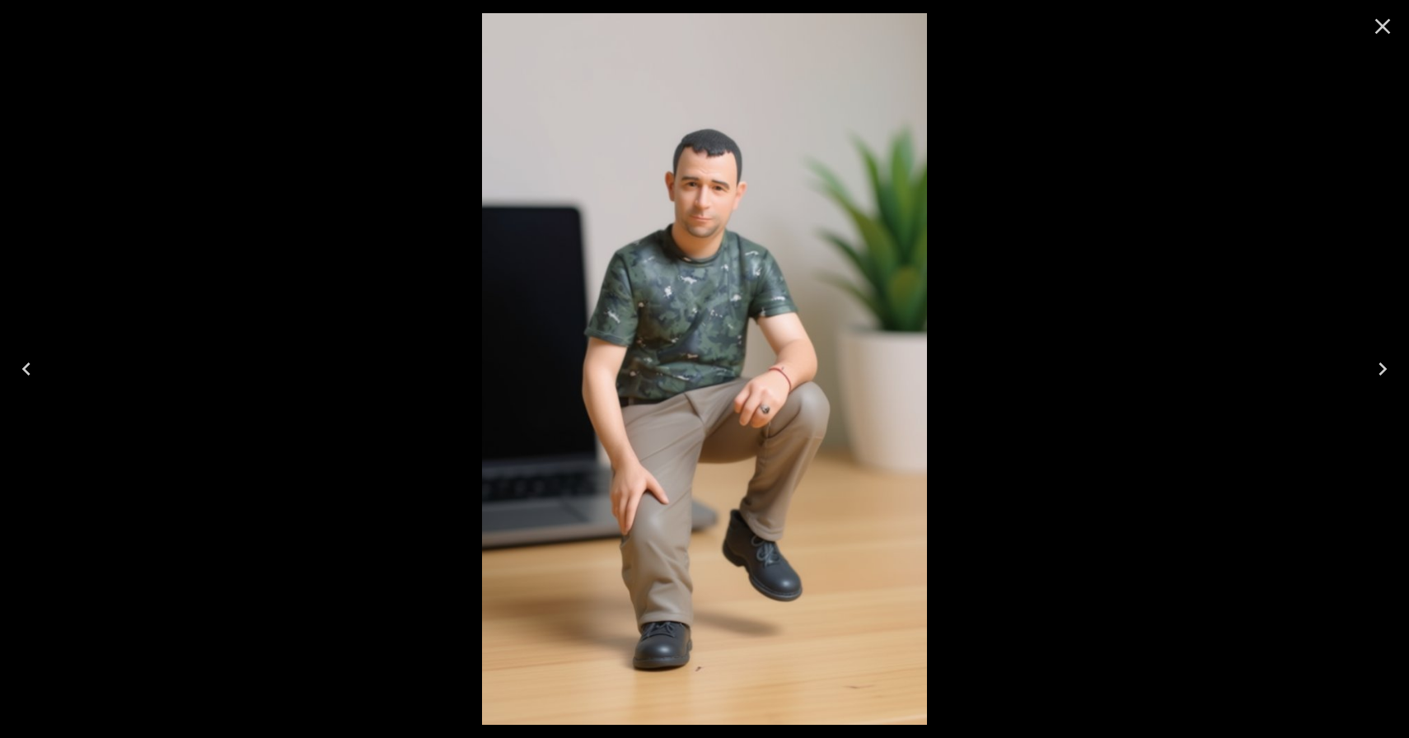
click at [1081, 142] on div at bounding box center [704, 369] width 1409 height 738
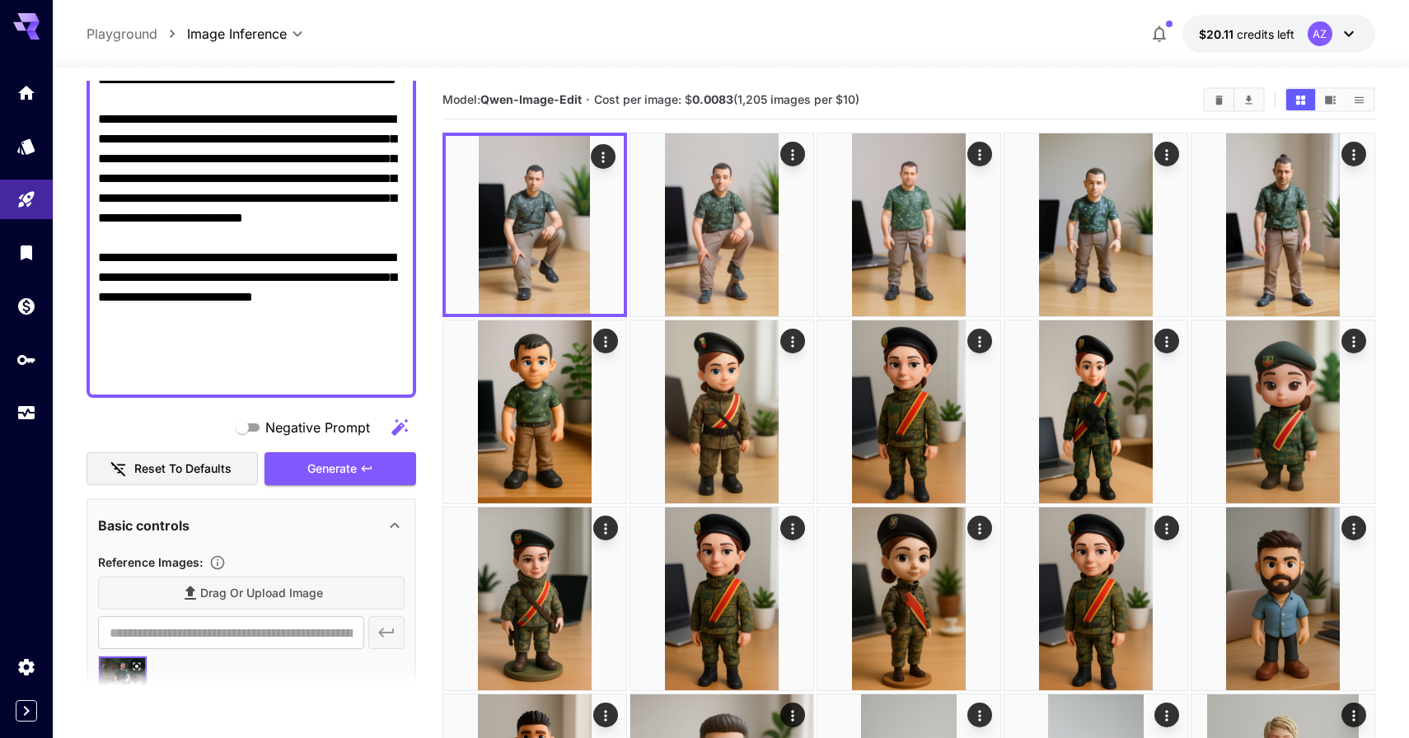
scroll to position [653, 0]
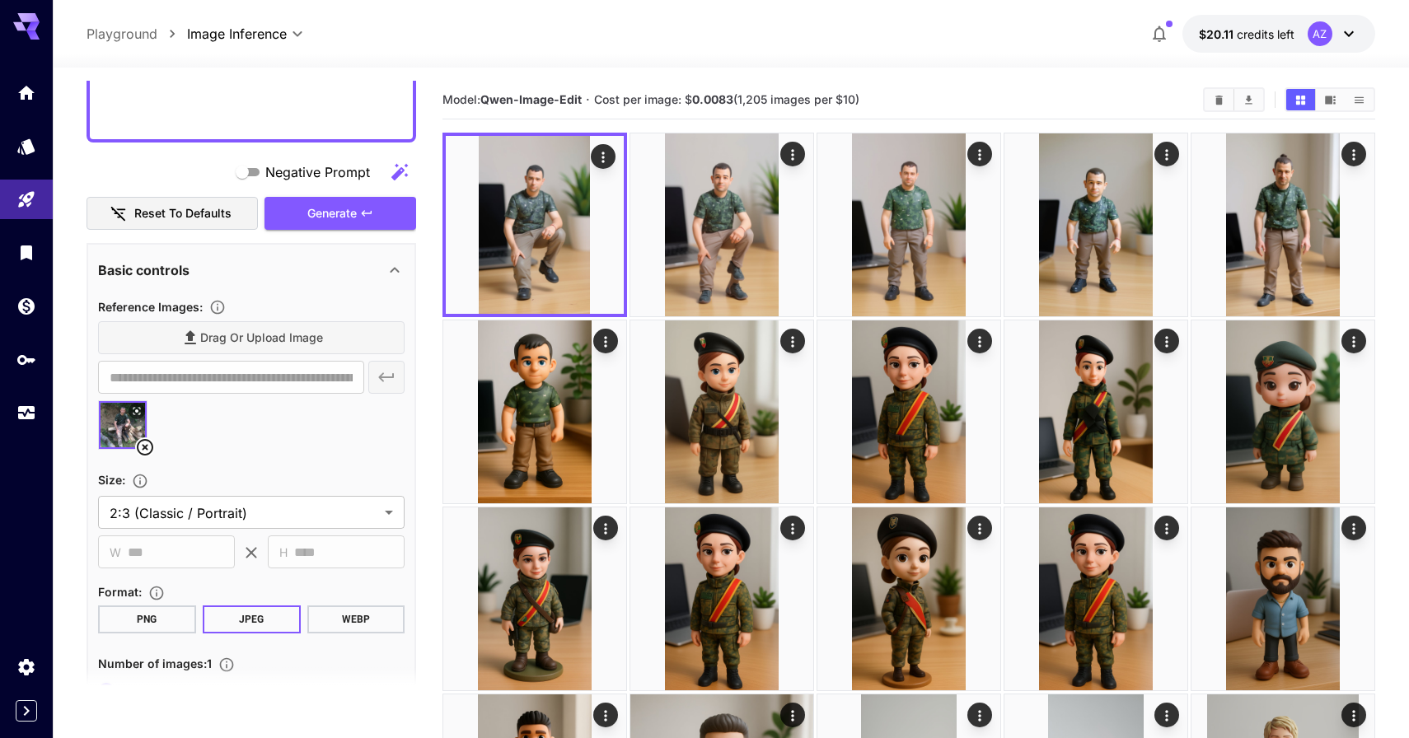
click at [144, 445] on icon at bounding box center [145, 447] width 20 height 20
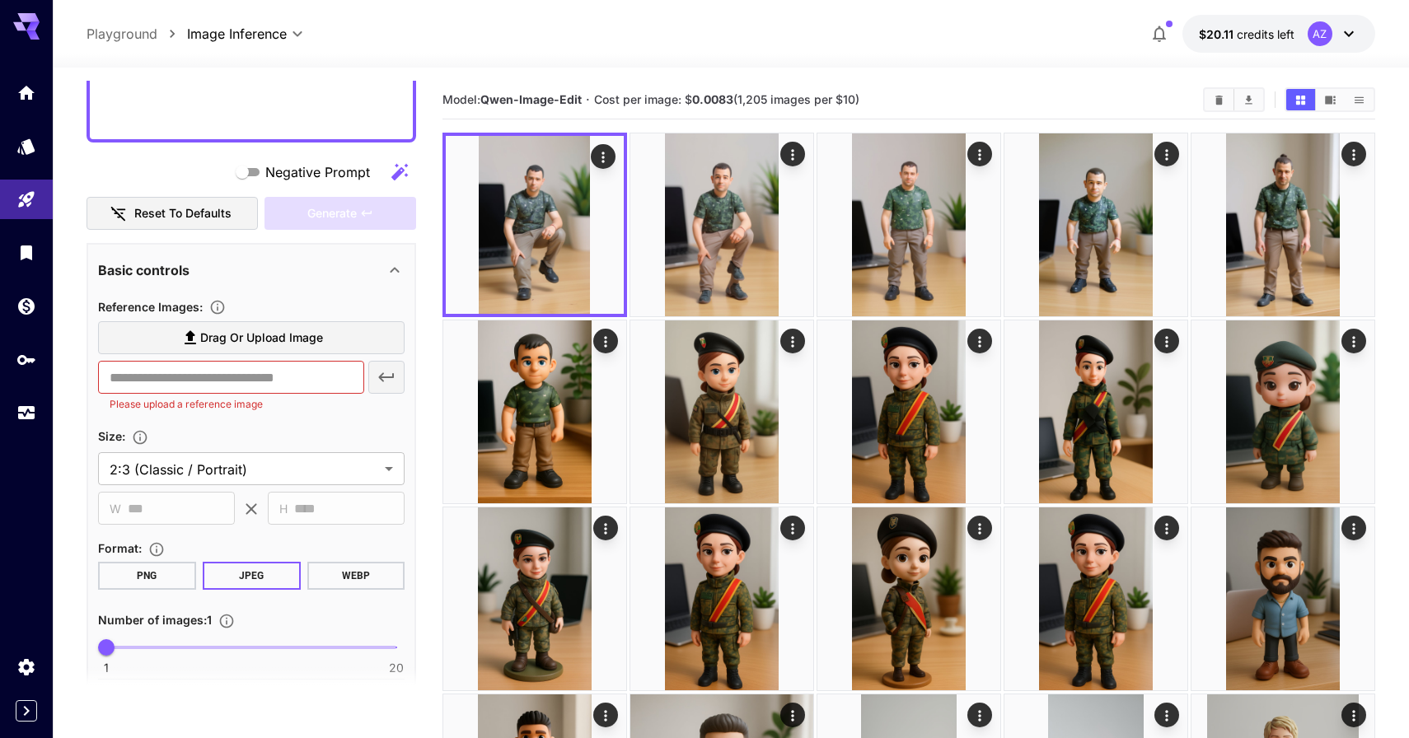
click at [181, 334] on icon at bounding box center [190, 338] width 20 height 20
click at [0, 0] on input "Drag or upload image" at bounding box center [0, 0] width 0 height 0
click at [232, 329] on span "Drag or upload image" at bounding box center [261, 338] width 123 height 21
click at [0, 0] on input "Drag or upload image" at bounding box center [0, 0] width 0 height 0
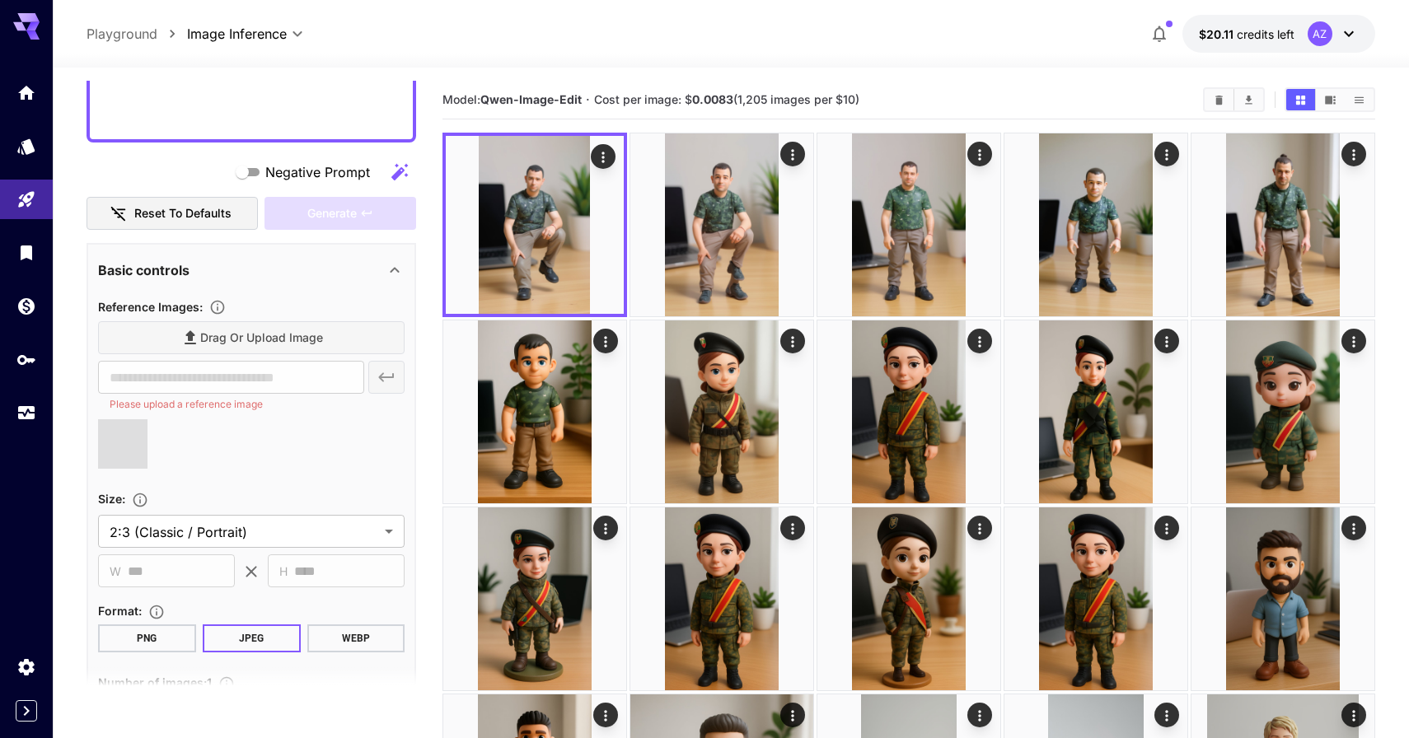
type input "**********"
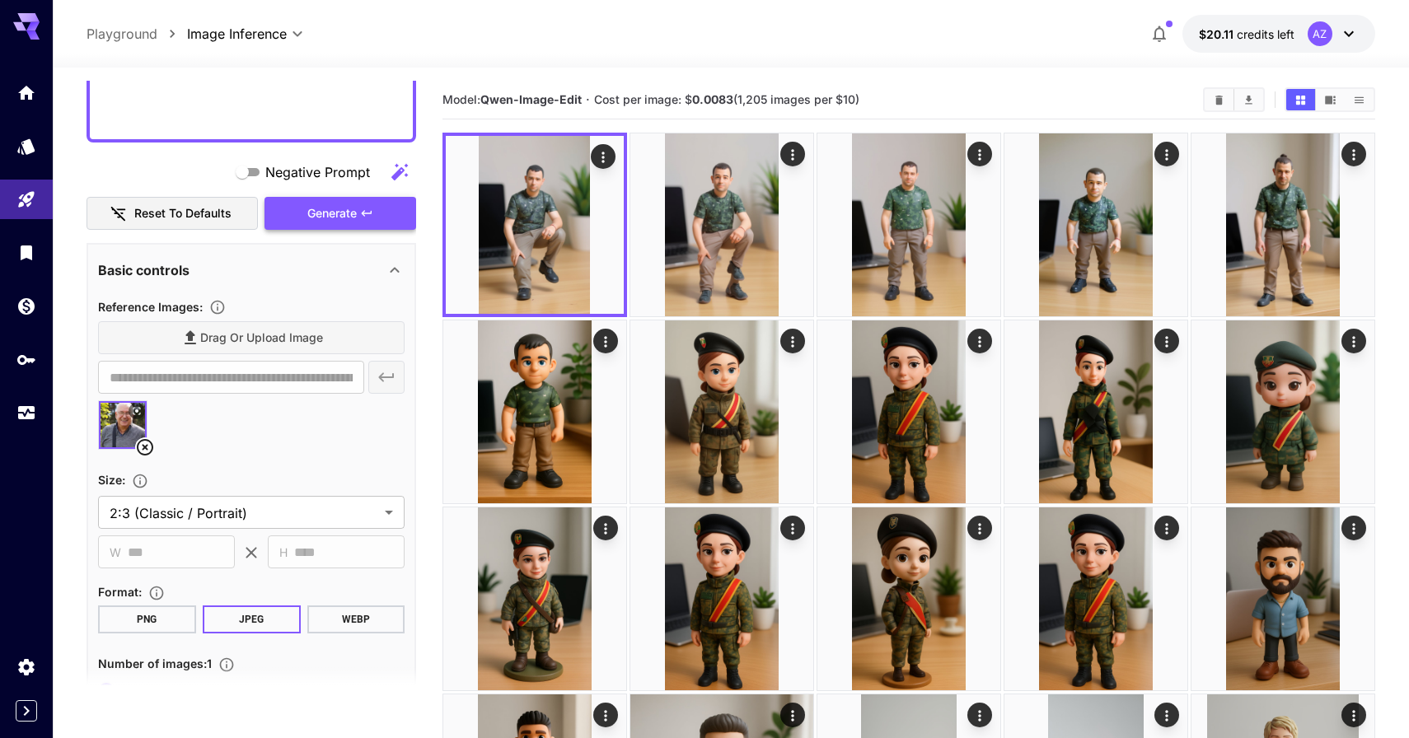
click at [355, 227] on button "Generate" at bounding box center [340, 214] width 152 height 34
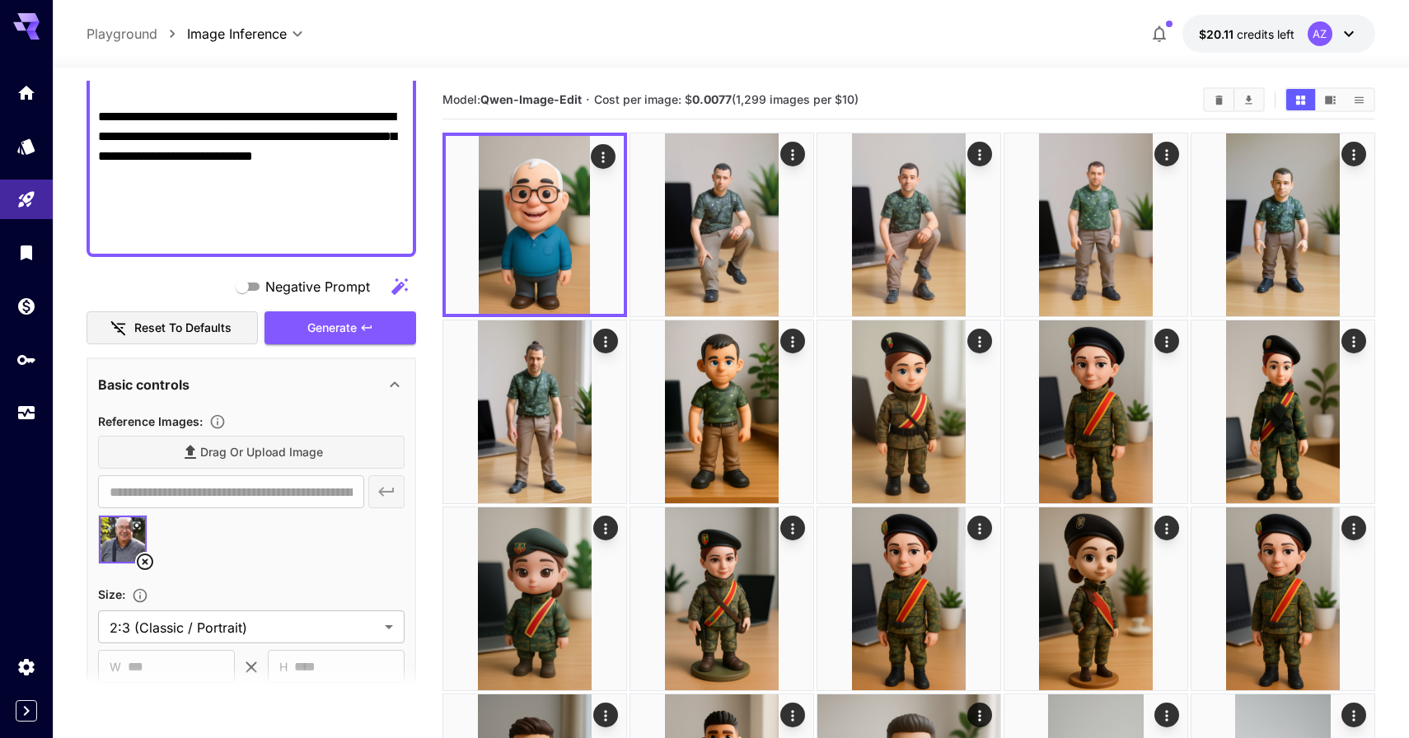
scroll to position [540, 0]
click at [137, 522] on icon at bounding box center [137, 525] width 10 height 10
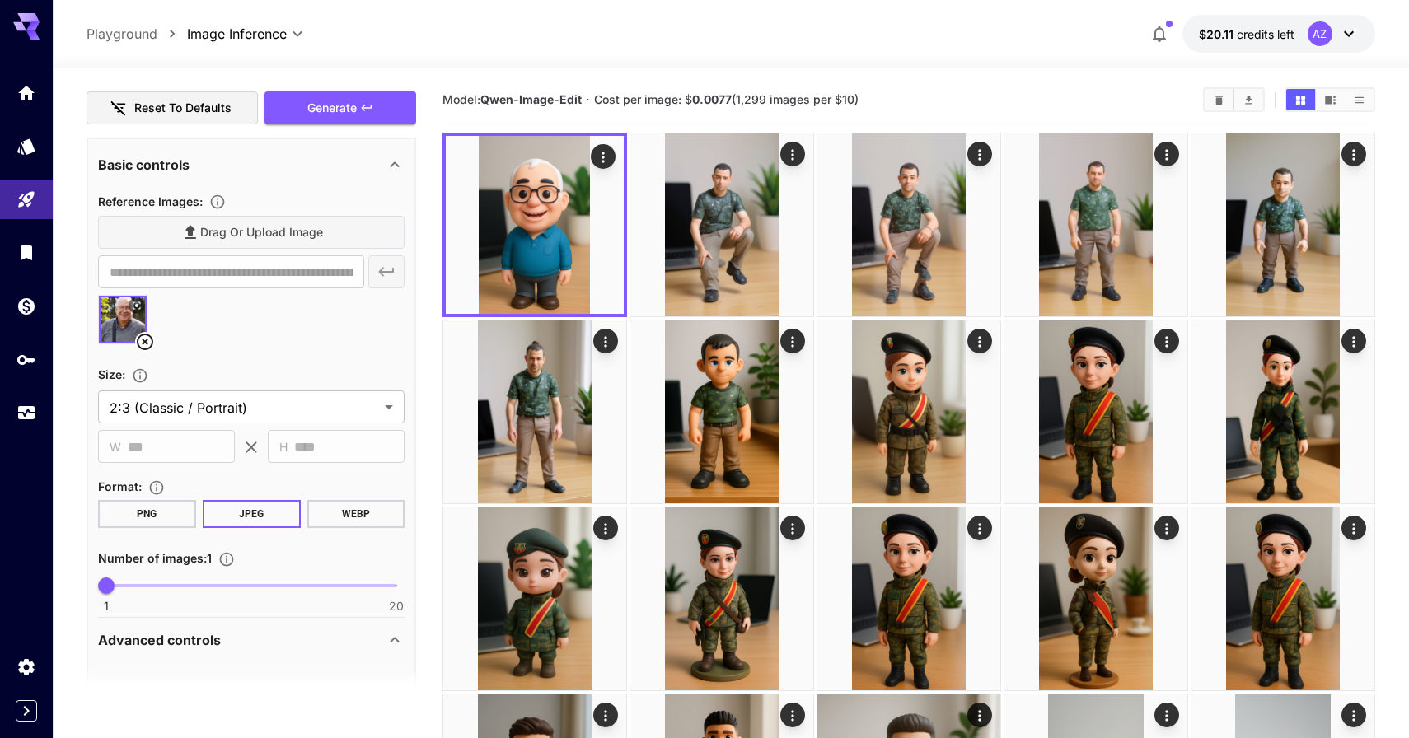
scroll to position [526, 0]
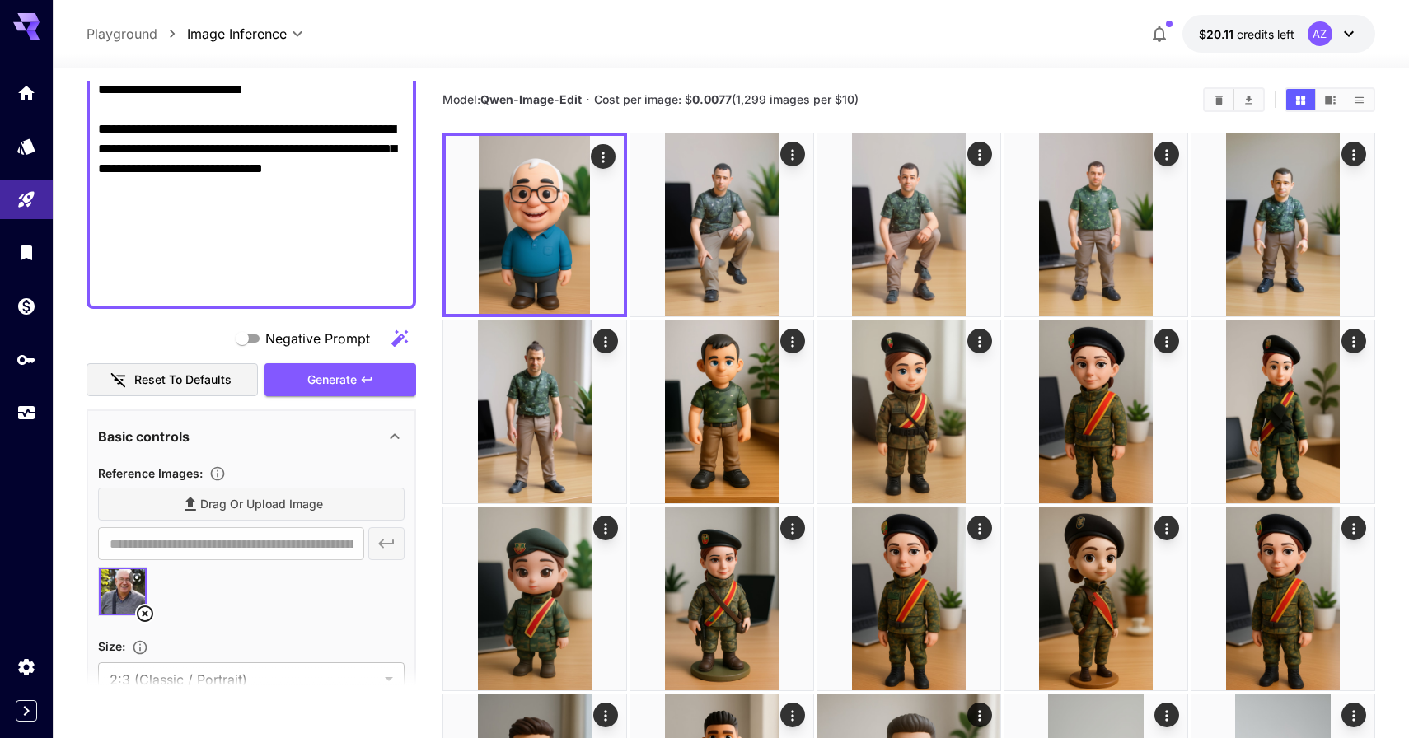
paste textarea "**********"
type textarea "**********"
click at [307, 376] on span "Generate" at bounding box center [331, 380] width 49 height 21
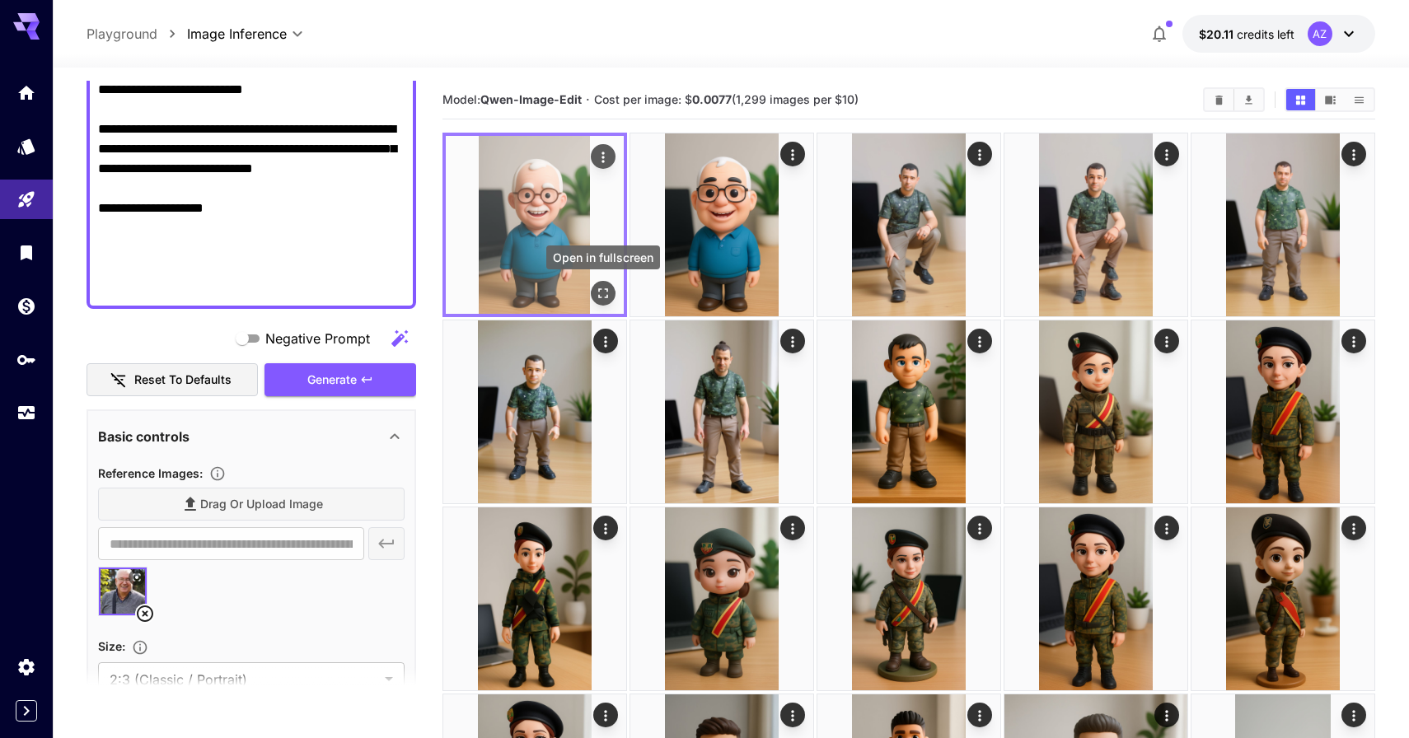
click at [606, 290] on icon "Open in fullscreen" at bounding box center [603, 293] width 10 height 10
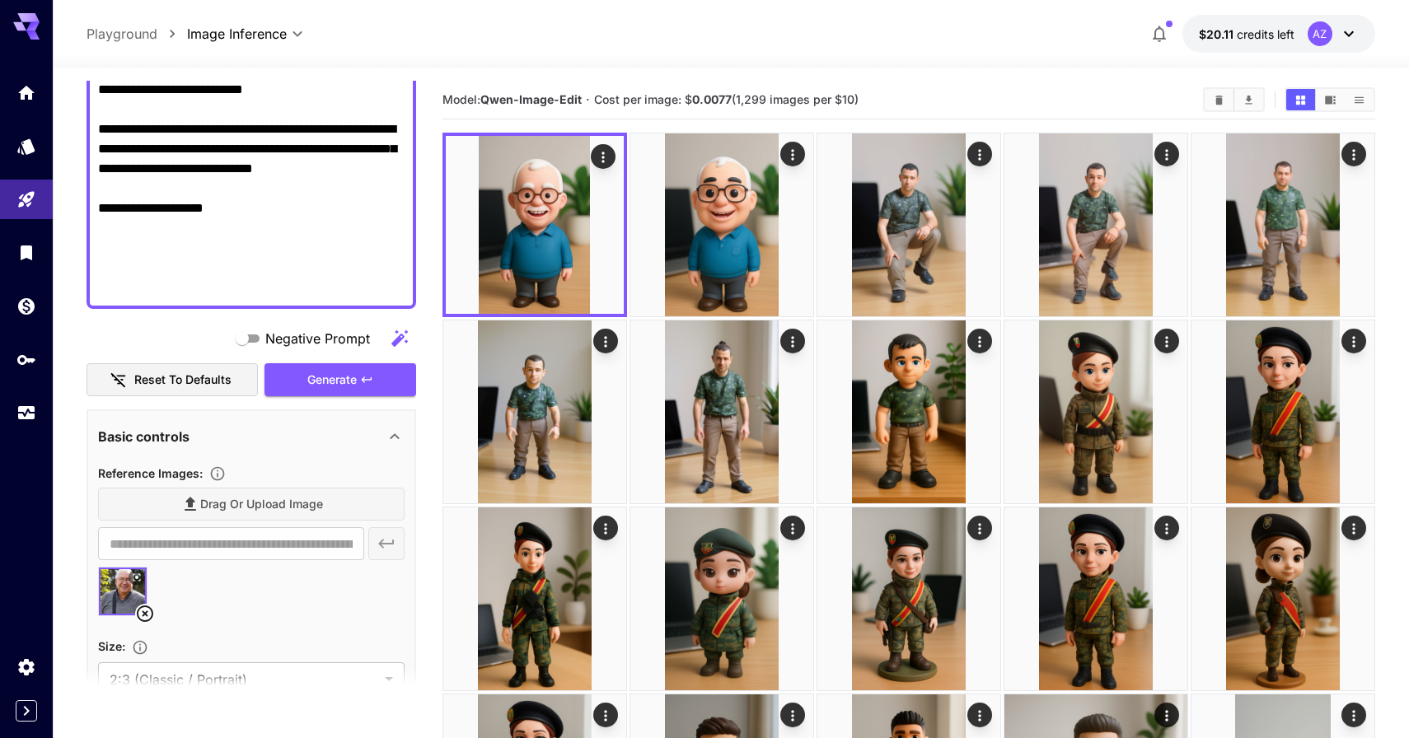
click at [142, 575] on button at bounding box center [136, 577] width 16 height 16
click at [331, 394] on button "Generate" at bounding box center [340, 380] width 152 height 34
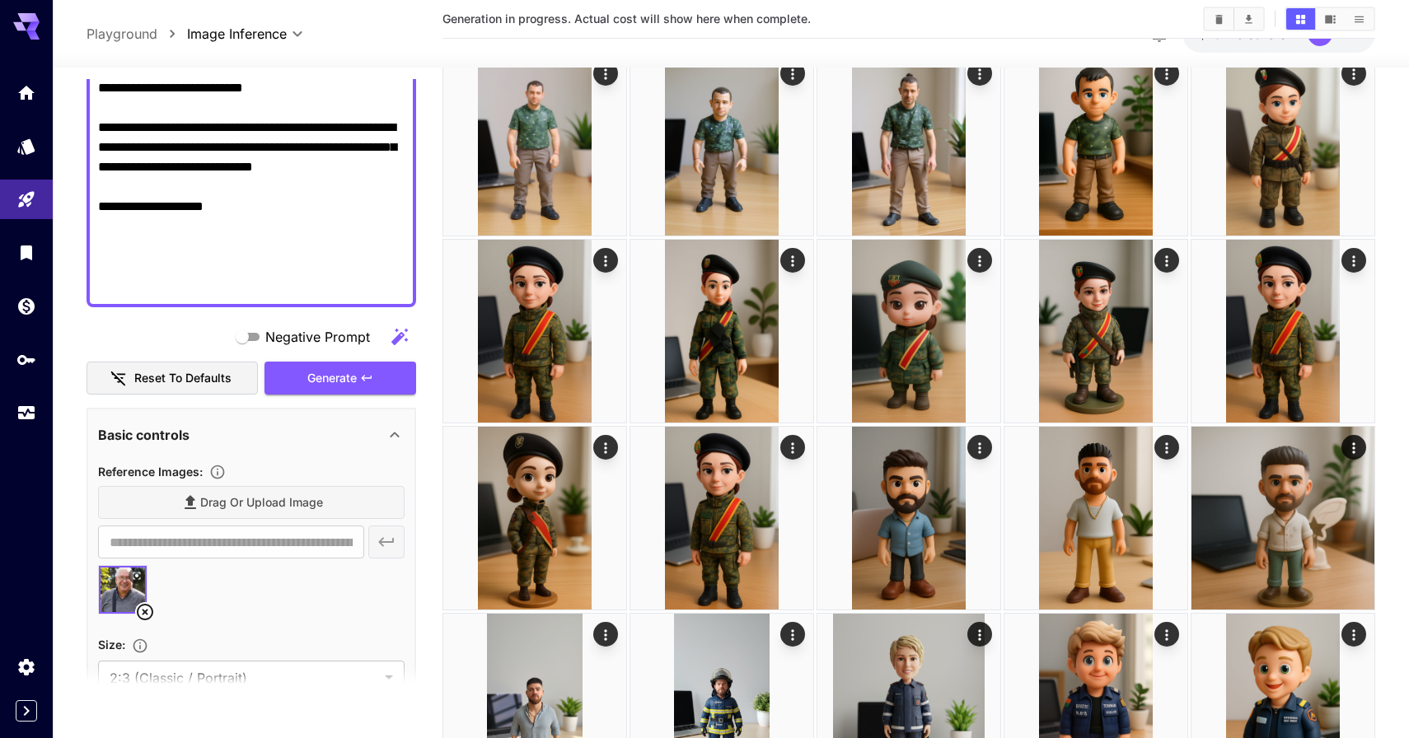
scroll to position [0, 0]
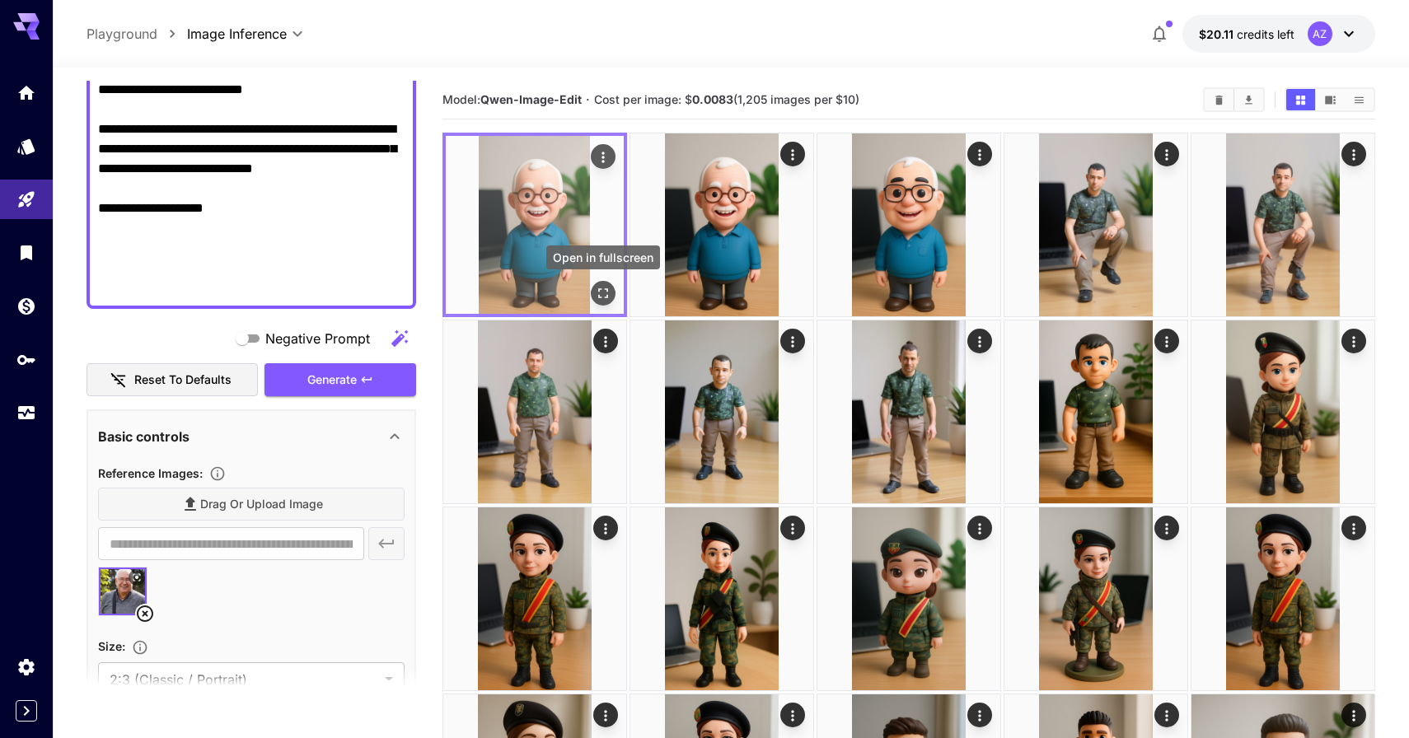
click at [605, 297] on icon "Open in fullscreen" at bounding box center [603, 293] width 10 height 10
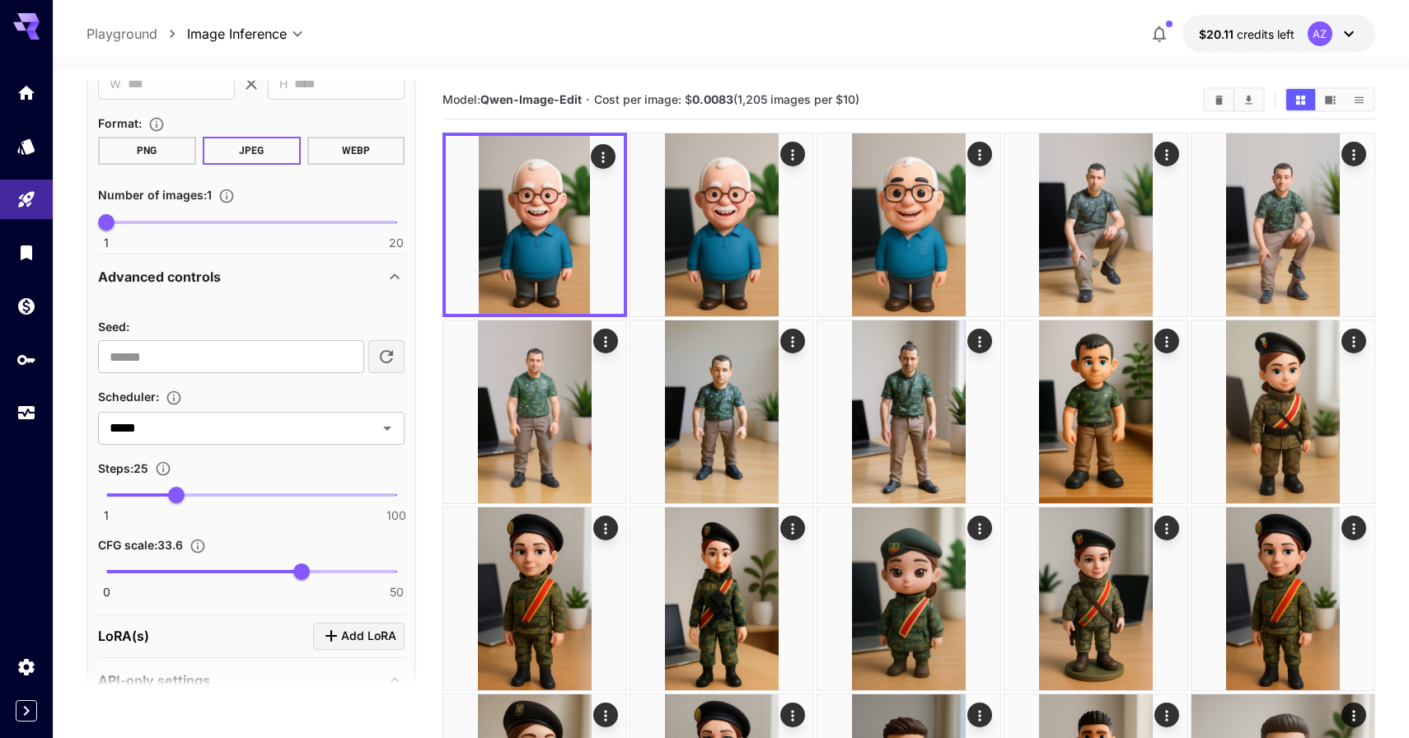
scroll to position [1162, 0]
click at [273, 360] on input "*********" at bounding box center [231, 355] width 266 height 33
click at [296, 302] on div "Seed : ​ Scheduler : ***** ​ Steps : 25 1 100 25 CFG scale : 33.6 0 50 33.6" at bounding box center [251, 446] width 306 height 301
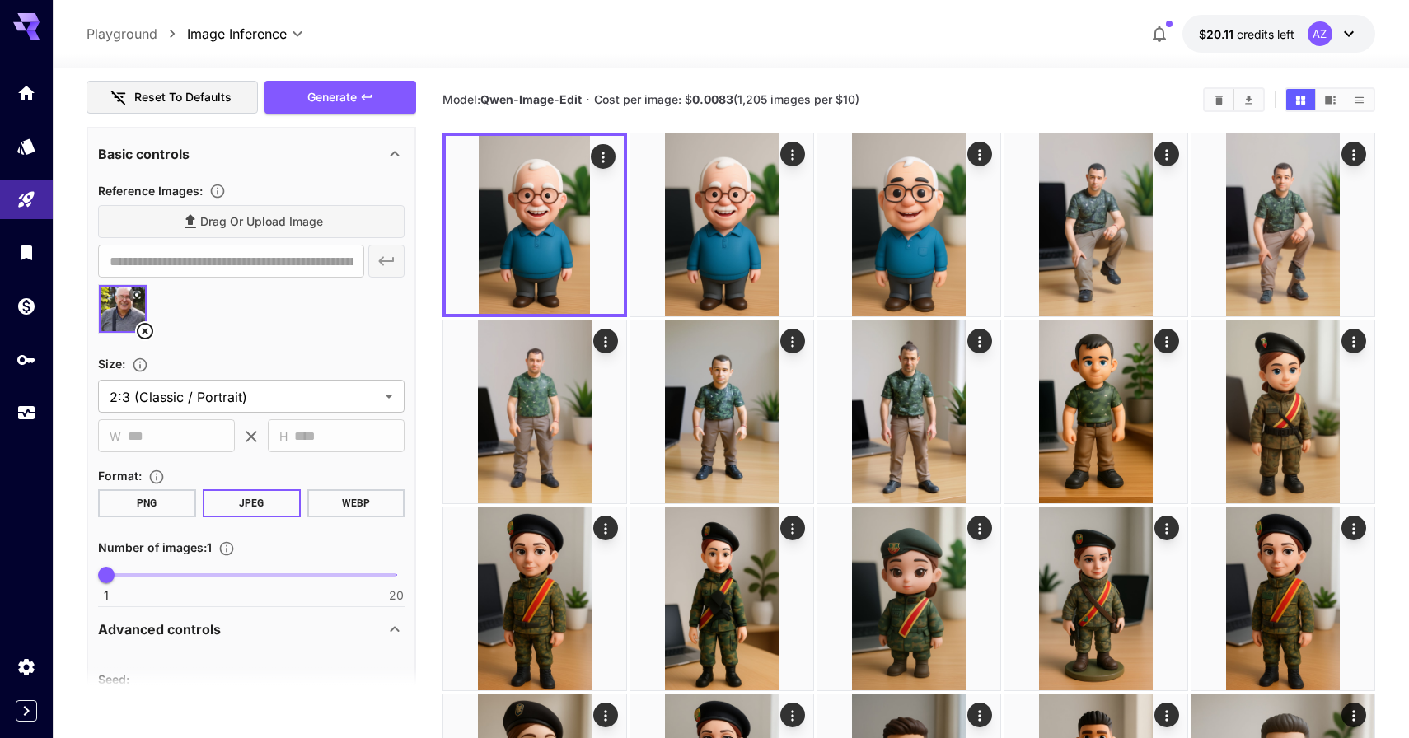
scroll to position [711, 0]
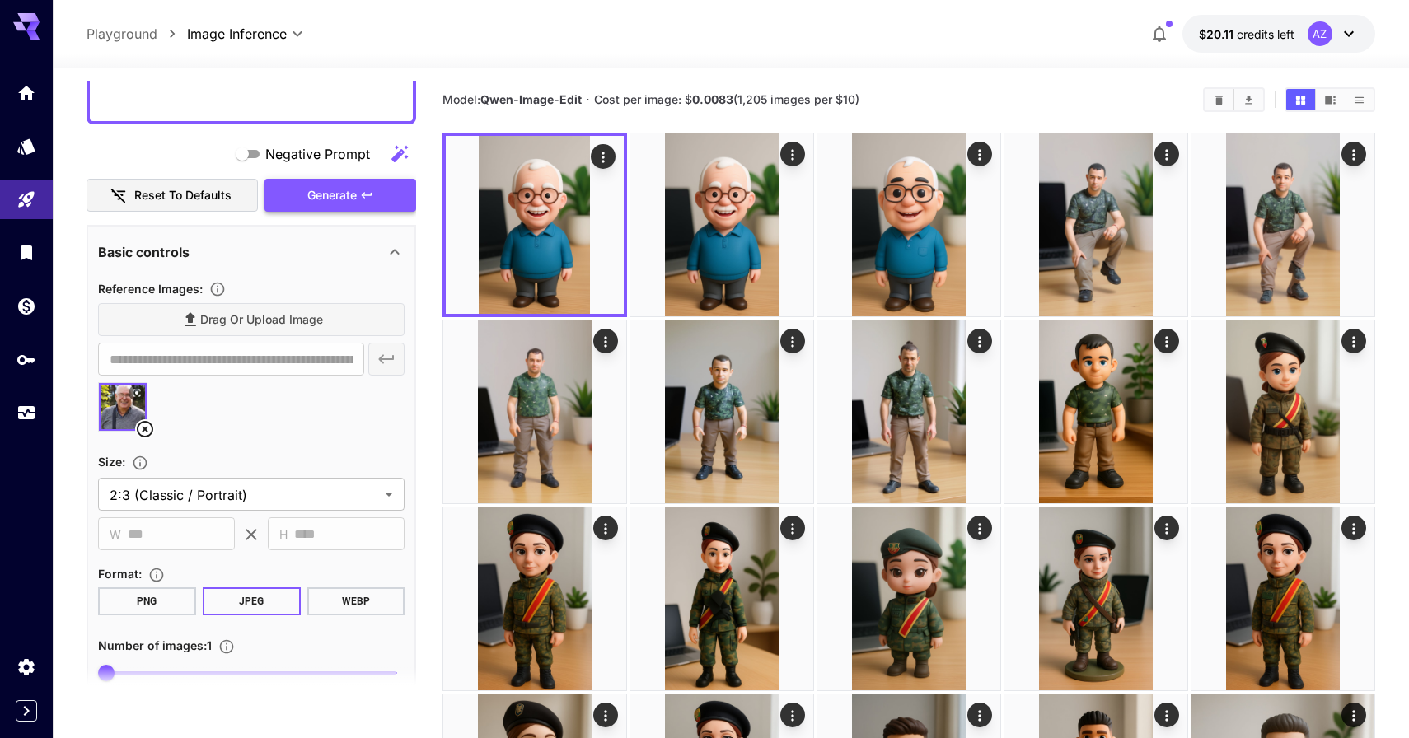
click at [359, 188] on button "Generate" at bounding box center [340, 196] width 152 height 34
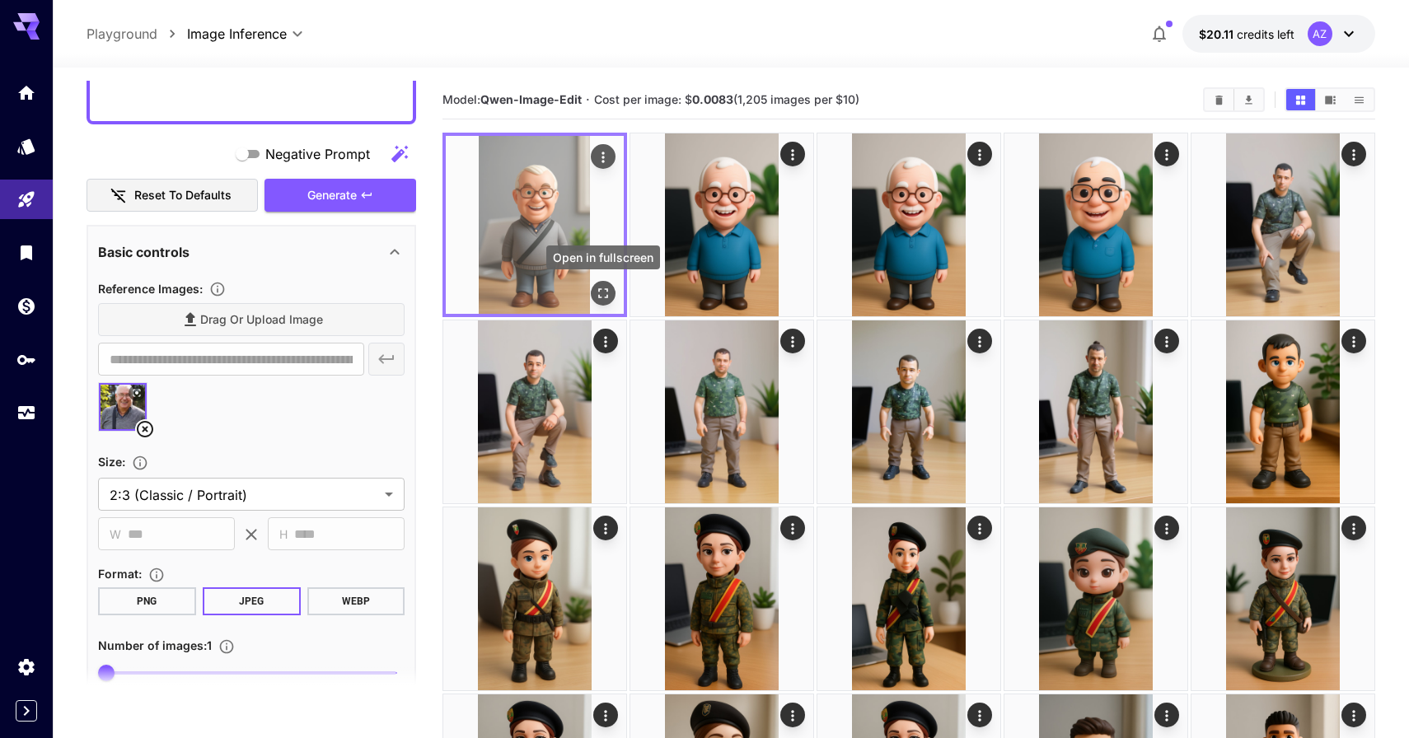
click at [607, 289] on icon "Open in fullscreen" at bounding box center [603, 293] width 10 height 10
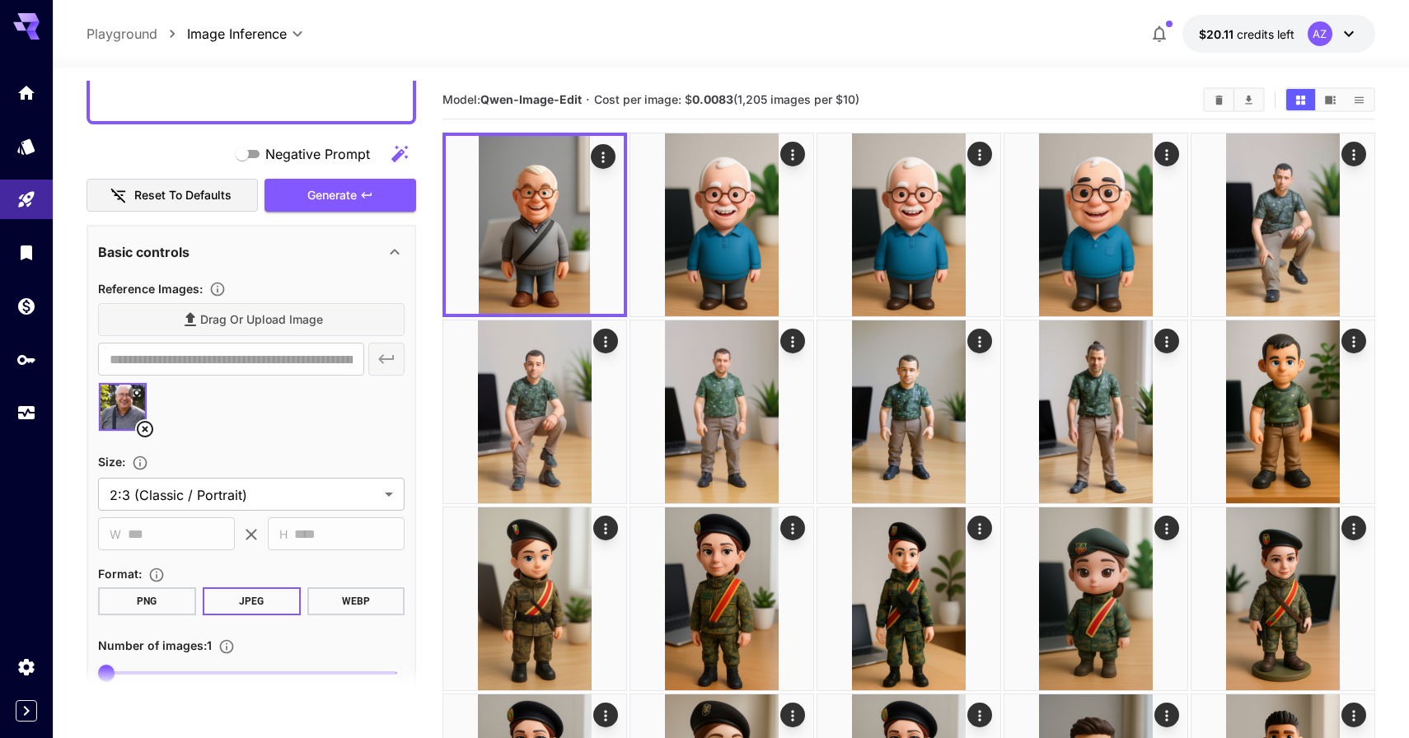
scroll to position [696, 0]
